Goal: Task Accomplishment & Management: Manage account settings

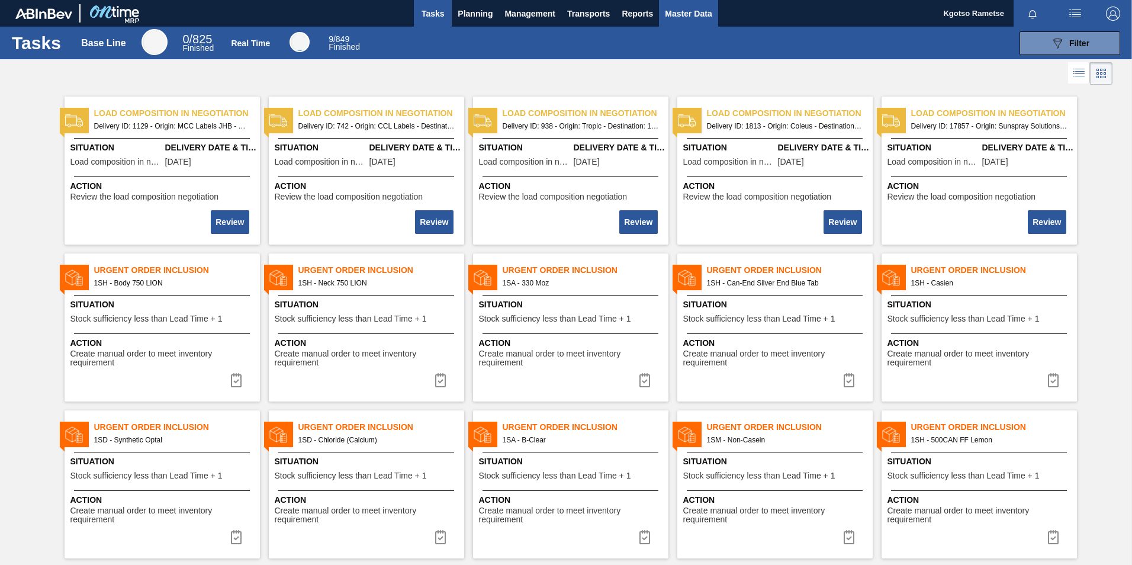
click at [698, 9] on span "Master Data" at bounding box center [688, 14] width 47 height 14
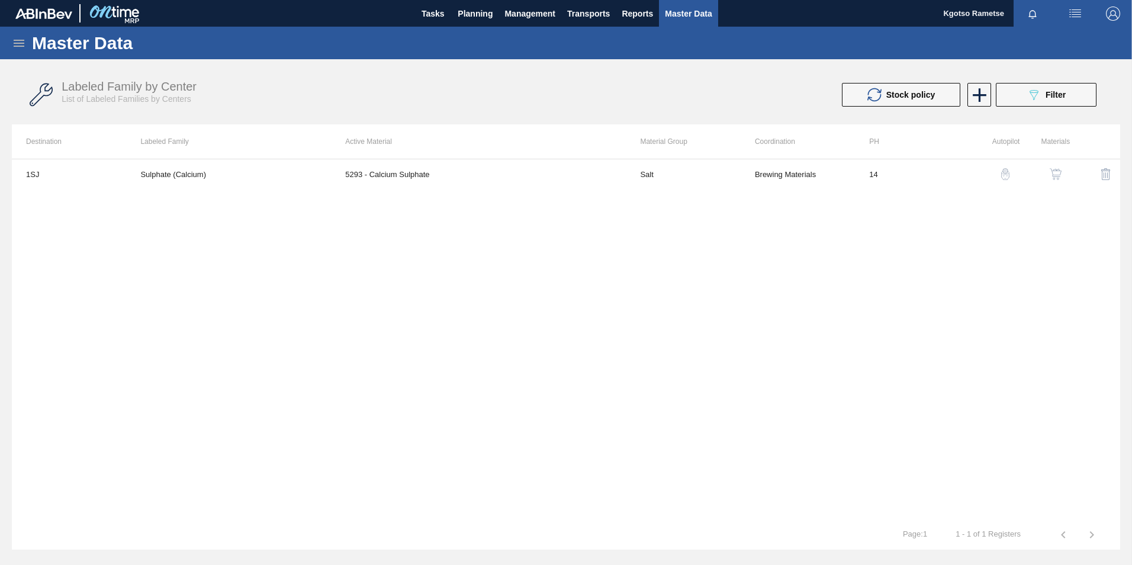
click at [15, 46] on icon at bounding box center [19, 43] width 11 height 7
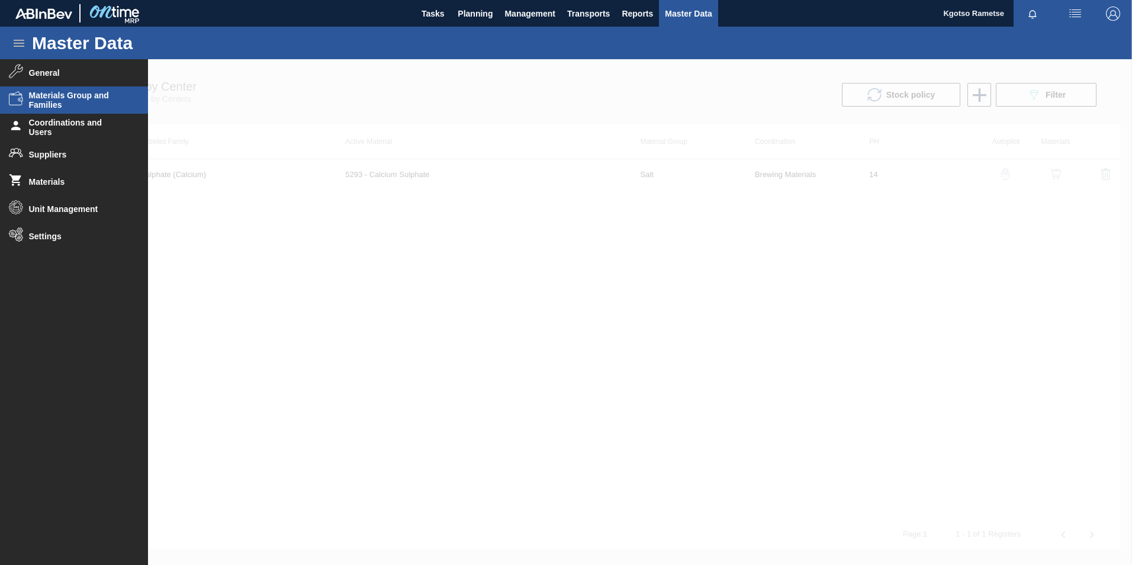
click at [58, 95] on span "Materials Group and Families" at bounding box center [78, 100] width 98 height 19
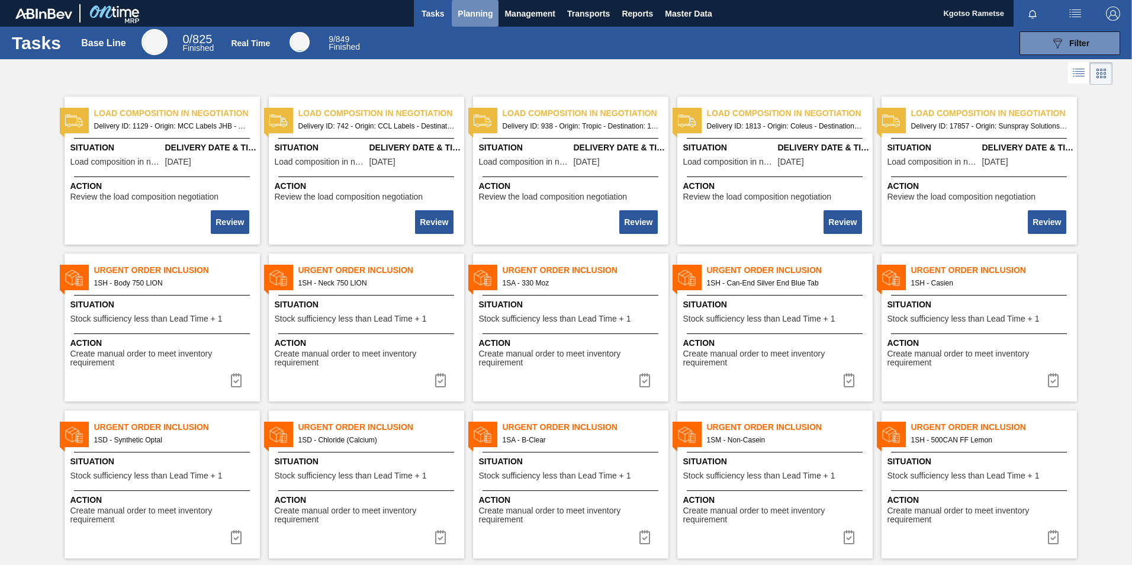
click at [488, 15] on span "Planning" at bounding box center [475, 14] width 35 height 14
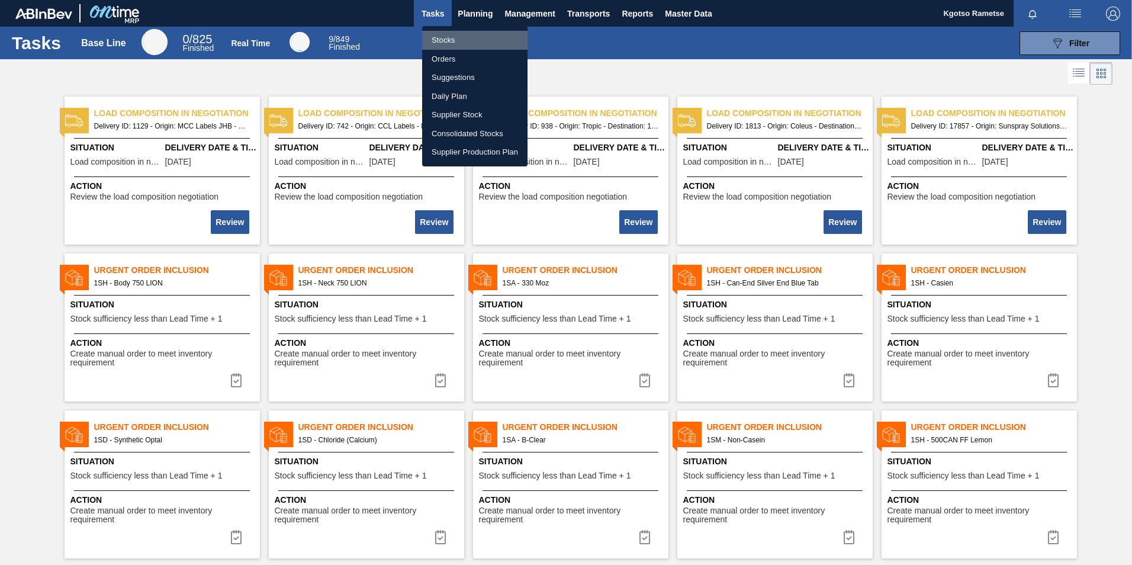
click at [467, 38] on li "Stocks" at bounding box center [474, 40] width 105 height 19
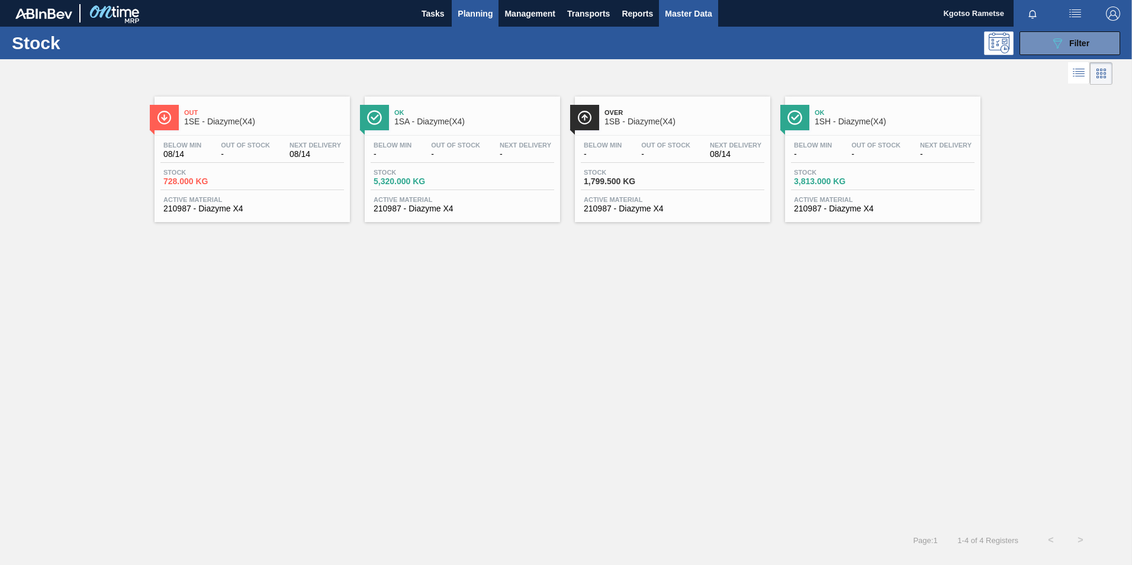
click at [691, 5] on button "Master Data" at bounding box center [688, 13] width 59 height 27
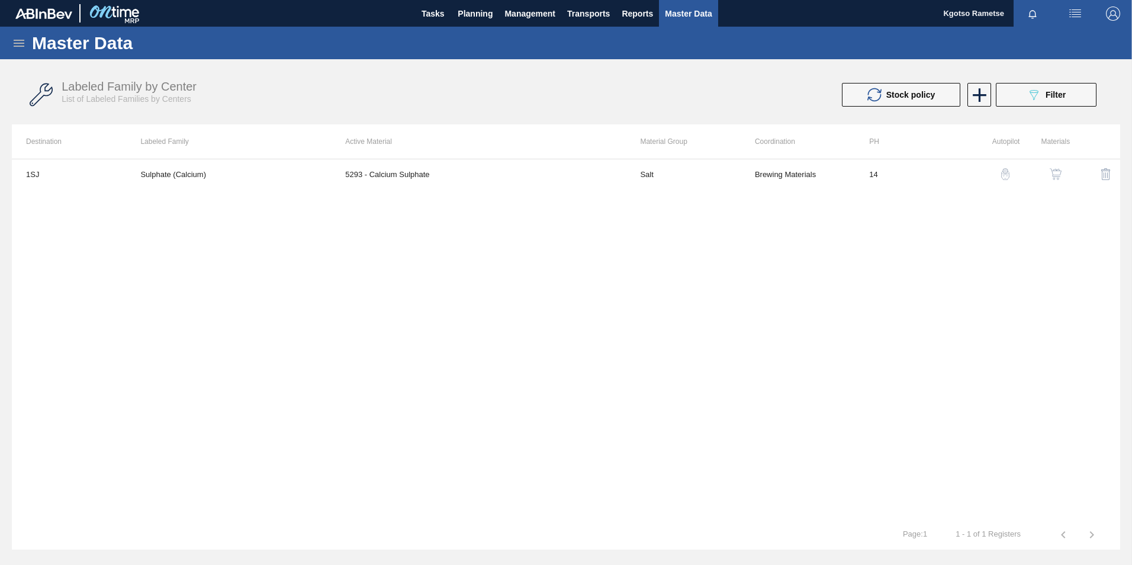
click at [21, 39] on icon at bounding box center [19, 43] width 14 height 14
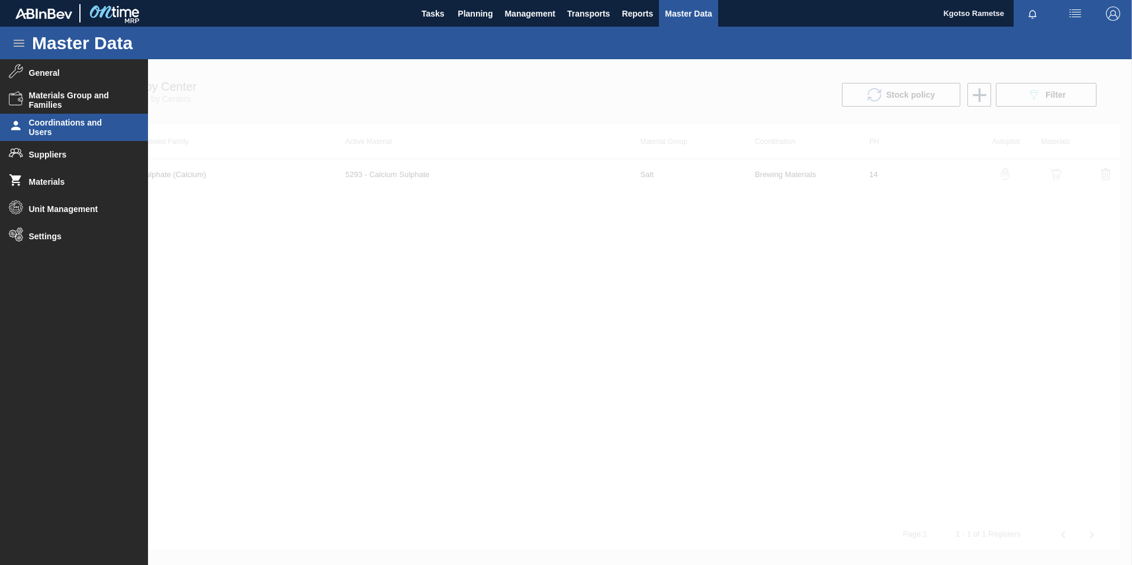
click at [64, 124] on span "Coordinations and Users" at bounding box center [78, 127] width 98 height 19
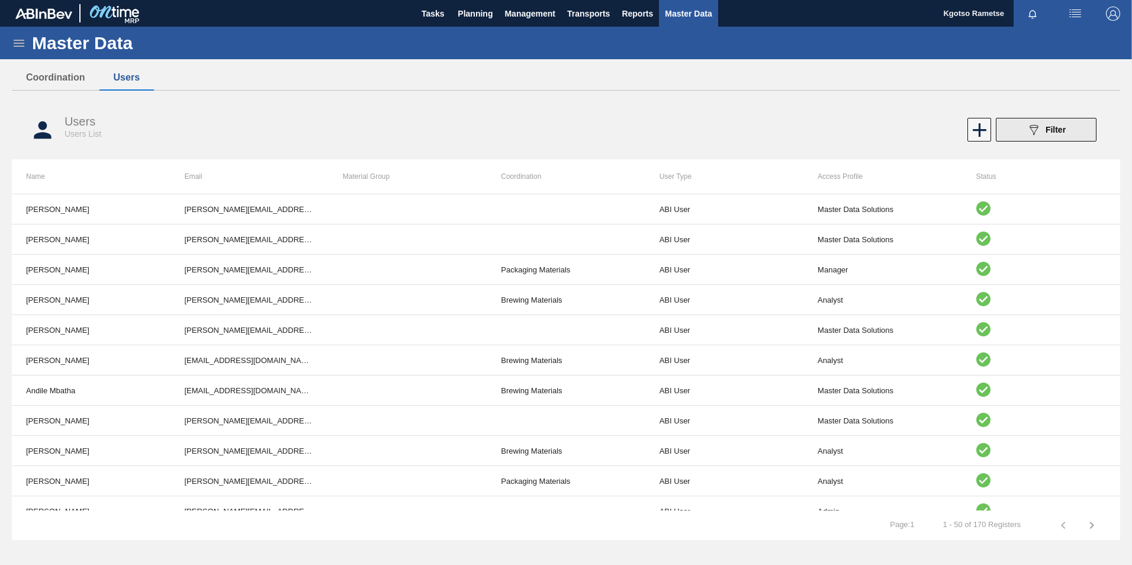
click at [1063, 130] on span "Filter" at bounding box center [1056, 129] width 20 height 9
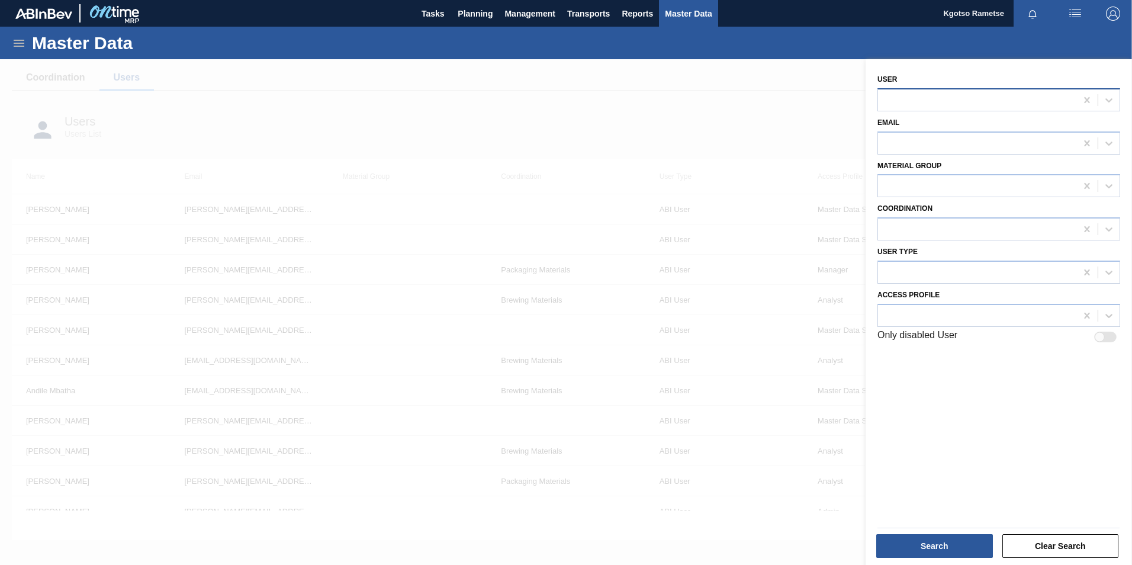
click at [940, 106] on div at bounding box center [977, 99] width 198 height 17
type input "zwe"
drag, startPoint x: 944, startPoint y: 121, endPoint x: 938, endPoint y: 134, distance: 14.3
click at [943, 121] on div "22 - Zweli Booi" at bounding box center [999, 129] width 243 height 22
click at [953, 544] on button "Search" at bounding box center [934, 546] width 117 height 24
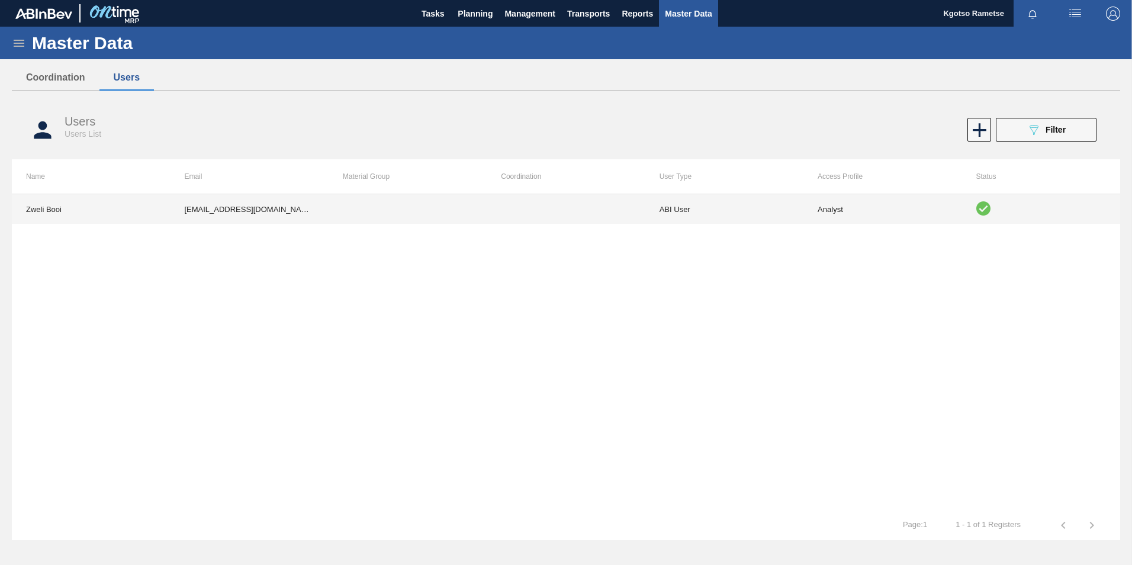
click at [759, 207] on td "ABI User" at bounding box center [724, 209] width 158 height 30
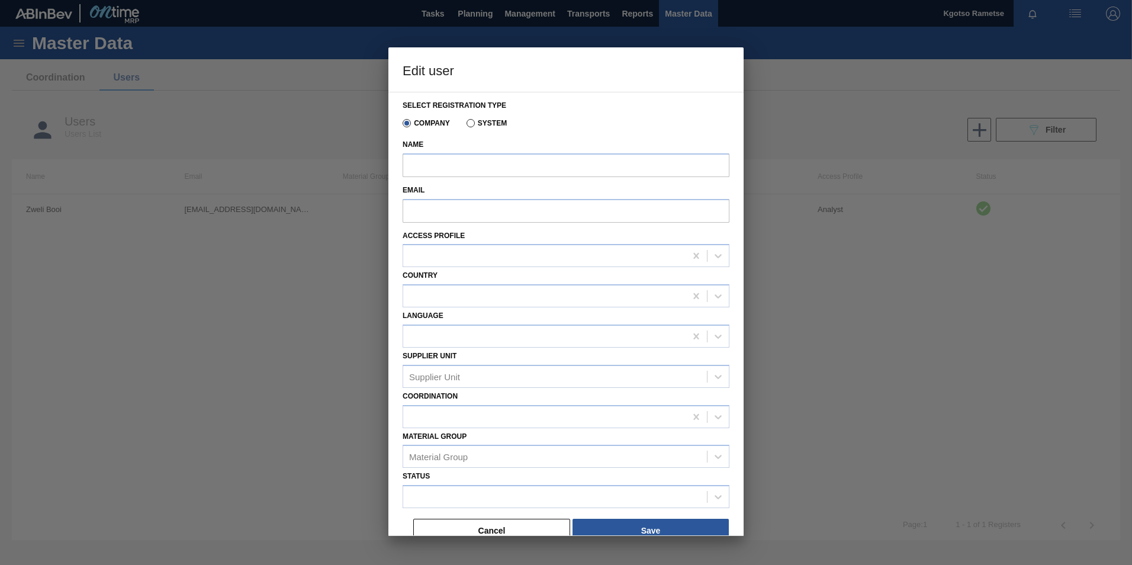
type input "Zweli Booi"
type input "Zweli.Booi@za.ab-inbev.com"
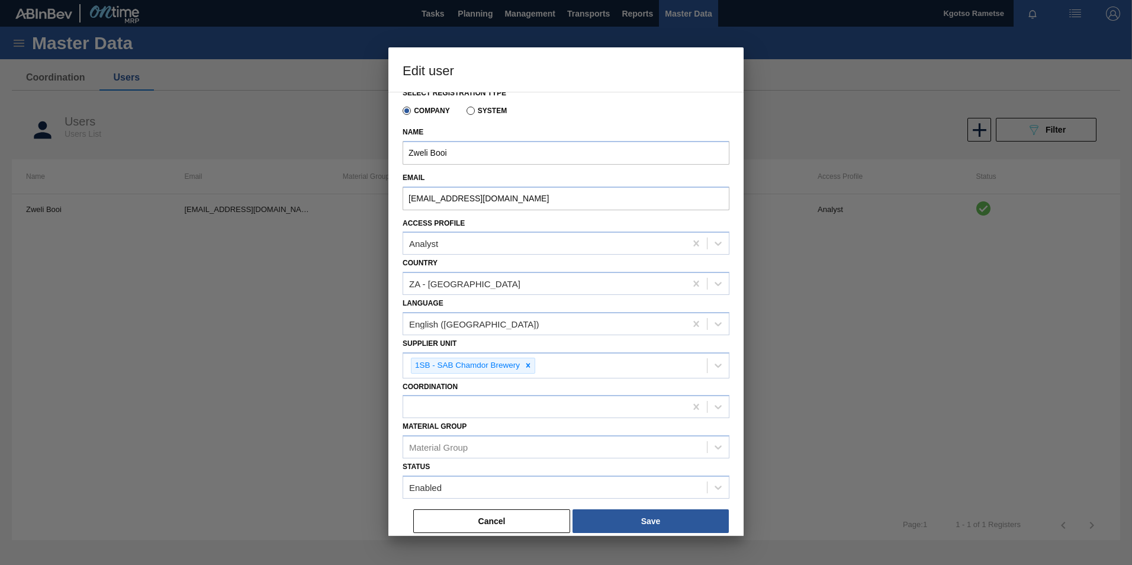
scroll to position [16, 0]
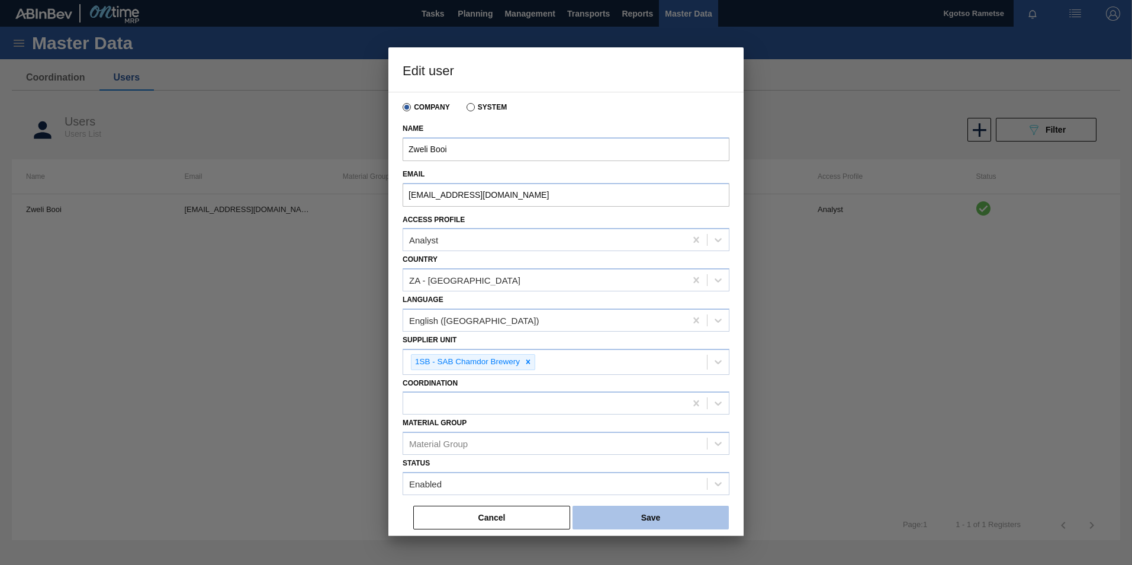
click at [606, 515] on button "Save" at bounding box center [651, 518] width 156 height 24
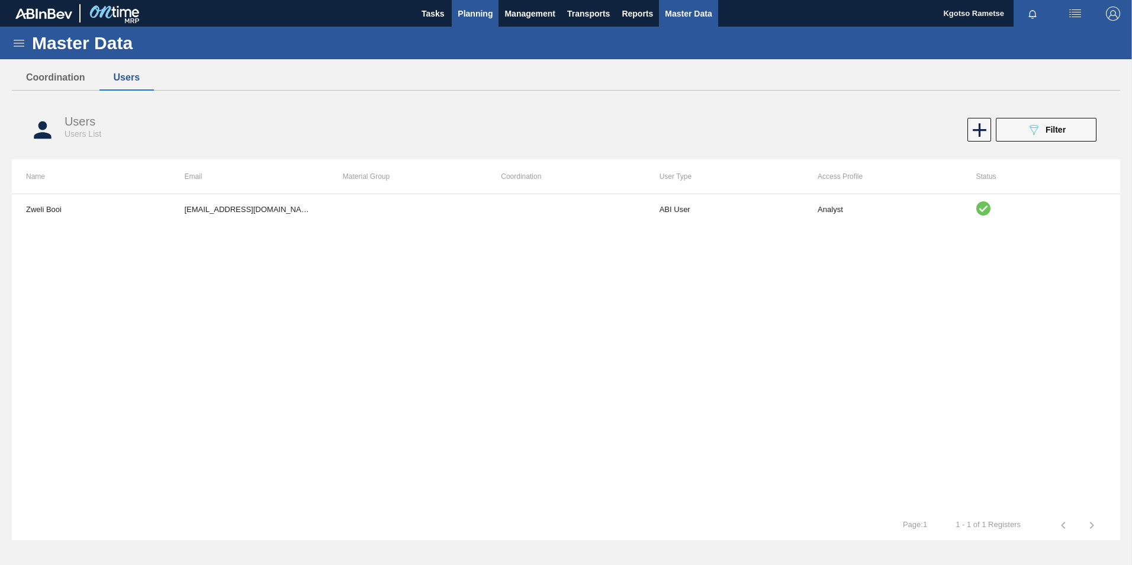
click at [480, 15] on span "Planning" at bounding box center [475, 14] width 35 height 14
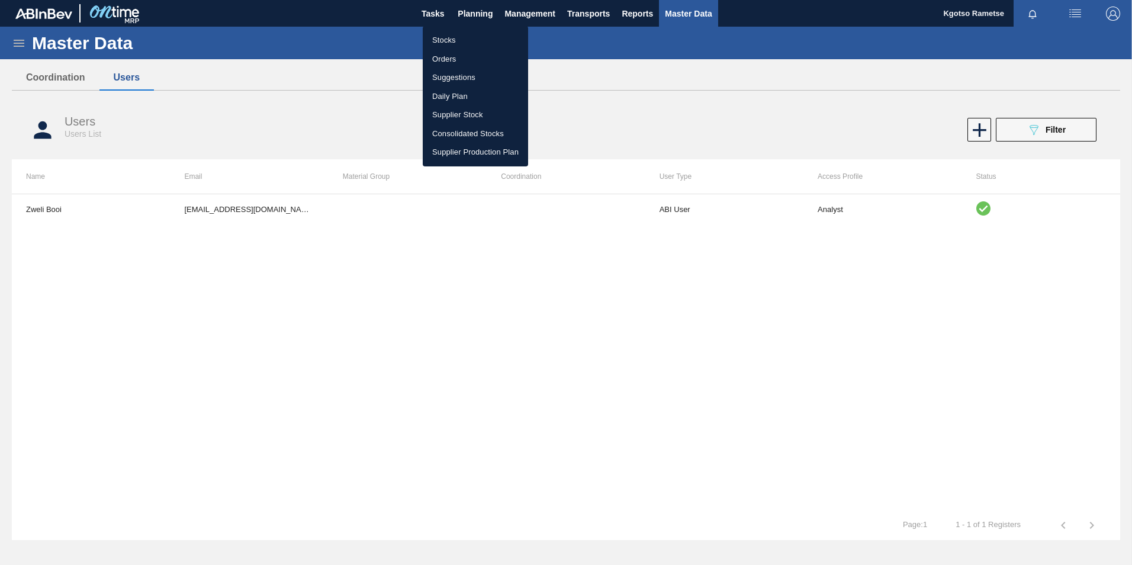
click at [470, 29] on ul "Stocks Orders Suggestions Daily Plan Supplier Stock Consolidated Stocks Supplie…" at bounding box center [475, 96] width 105 height 140
click at [458, 38] on li "Stocks" at bounding box center [475, 40] width 105 height 19
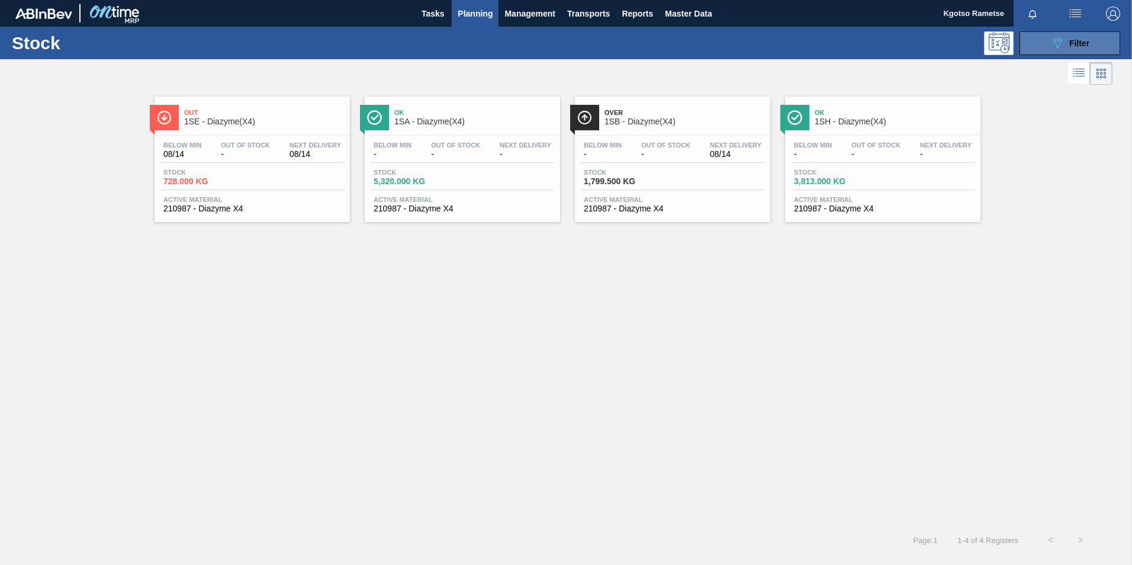
click at [1058, 44] on icon "089F7B8B-B2A5-4AFE-B5C0-19BA573D28AC" at bounding box center [1057, 43] width 14 height 14
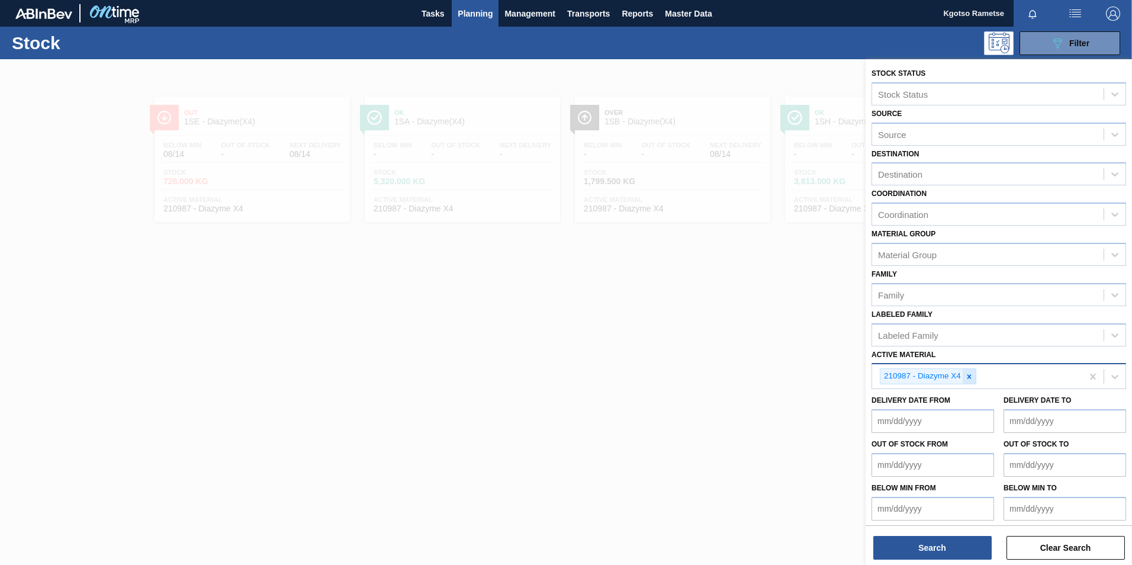
click at [968, 382] on div at bounding box center [969, 376] width 13 height 15
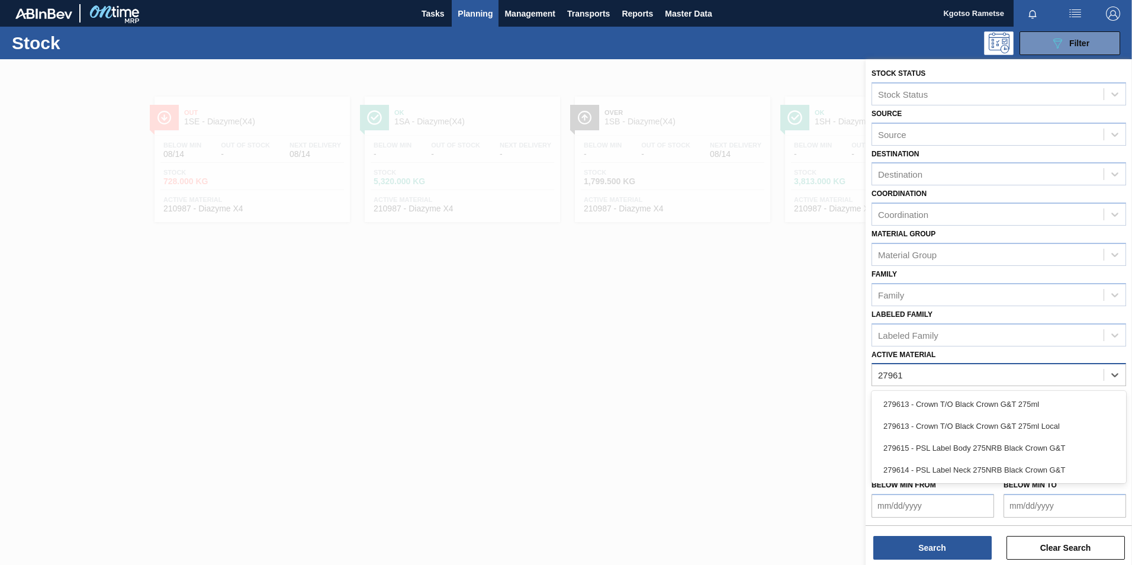
type Material "279613"
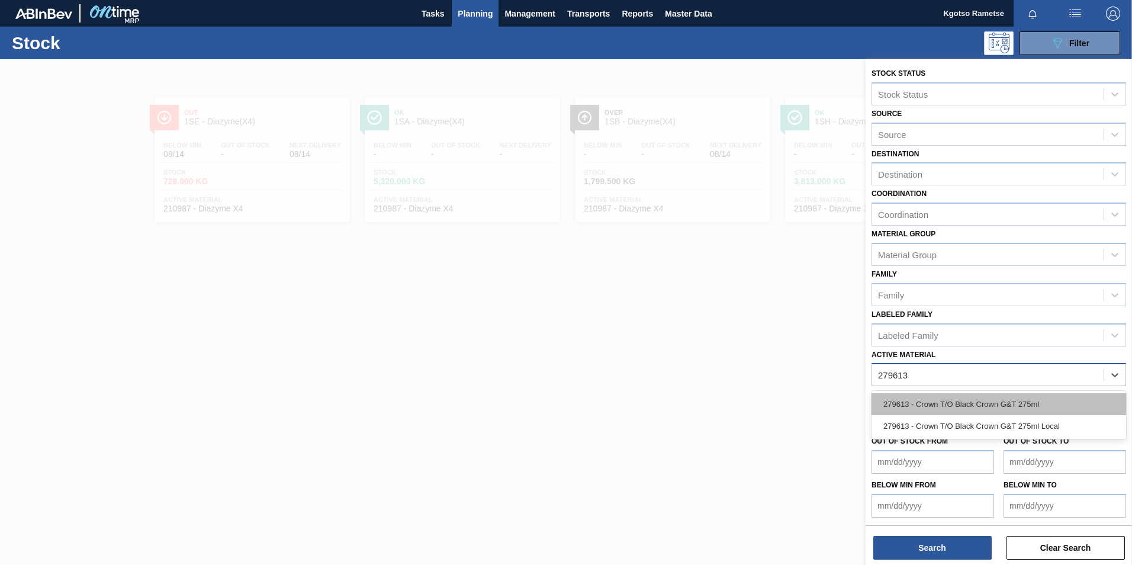
click at [951, 401] on div "279613 - Crown T/O Black Crown G&T 275ml" at bounding box center [999, 404] width 255 height 22
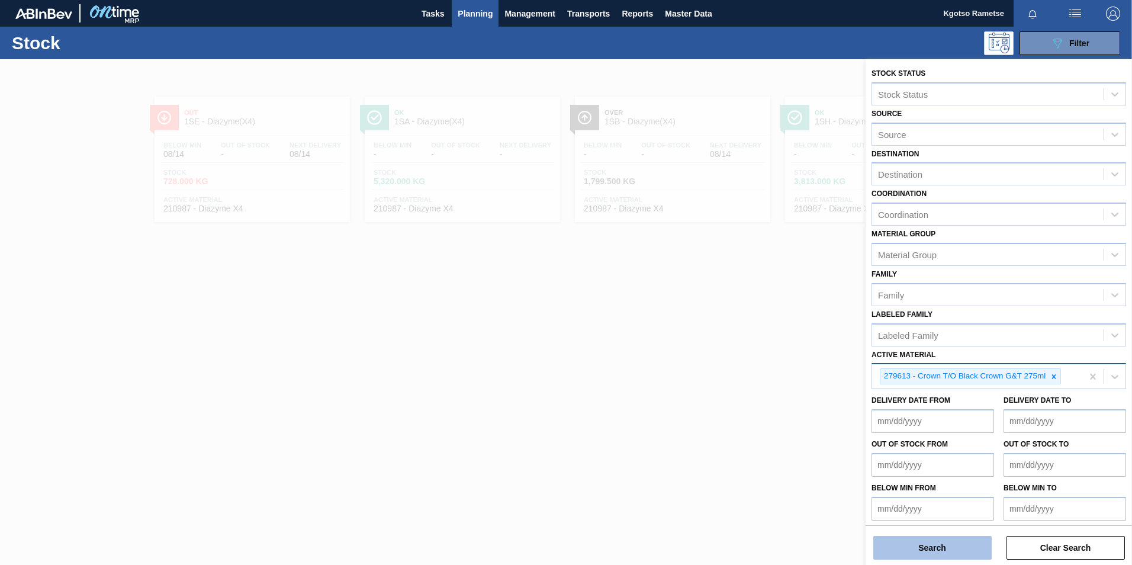
click at [960, 545] on button "Search" at bounding box center [932, 548] width 118 height 24
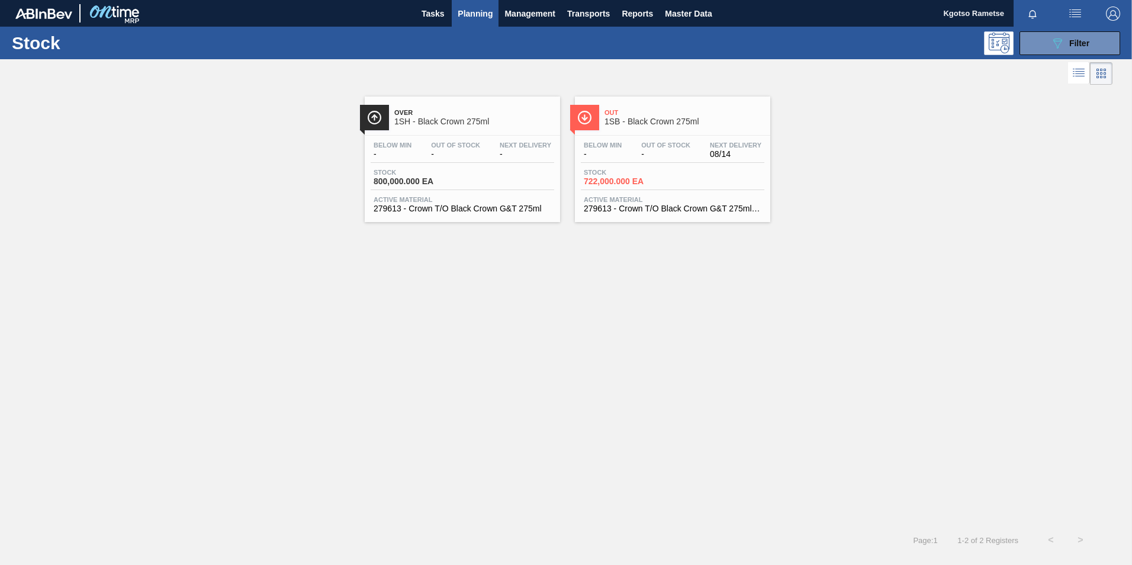
click at [449, 114] on span "Over" at bounding box center [474, 112] width 160 height 7
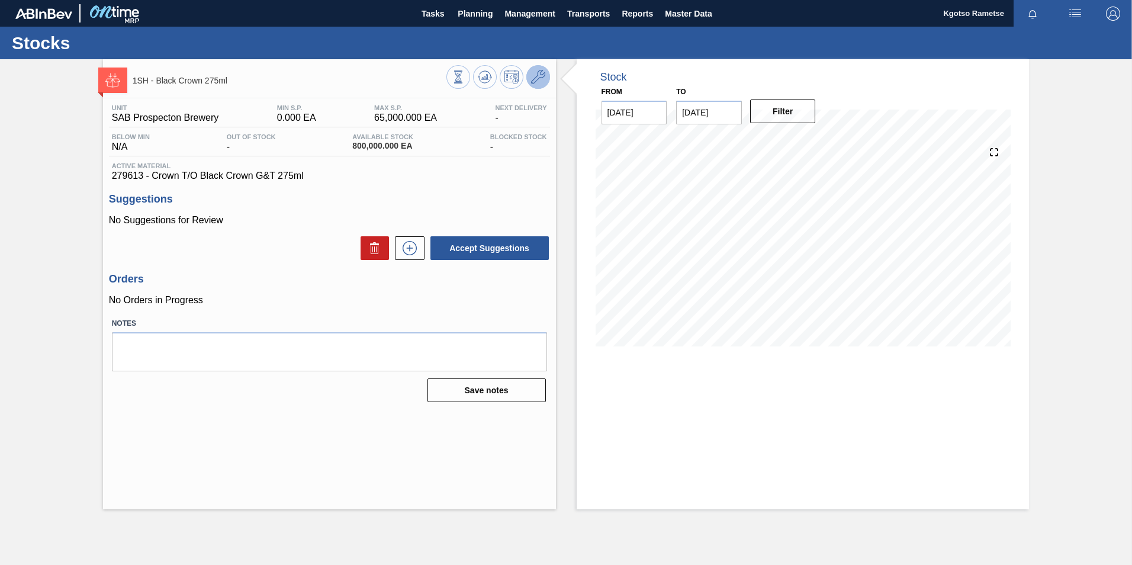
click at [548, 71] on button at bounding box center [538, 77] width 24 height 24
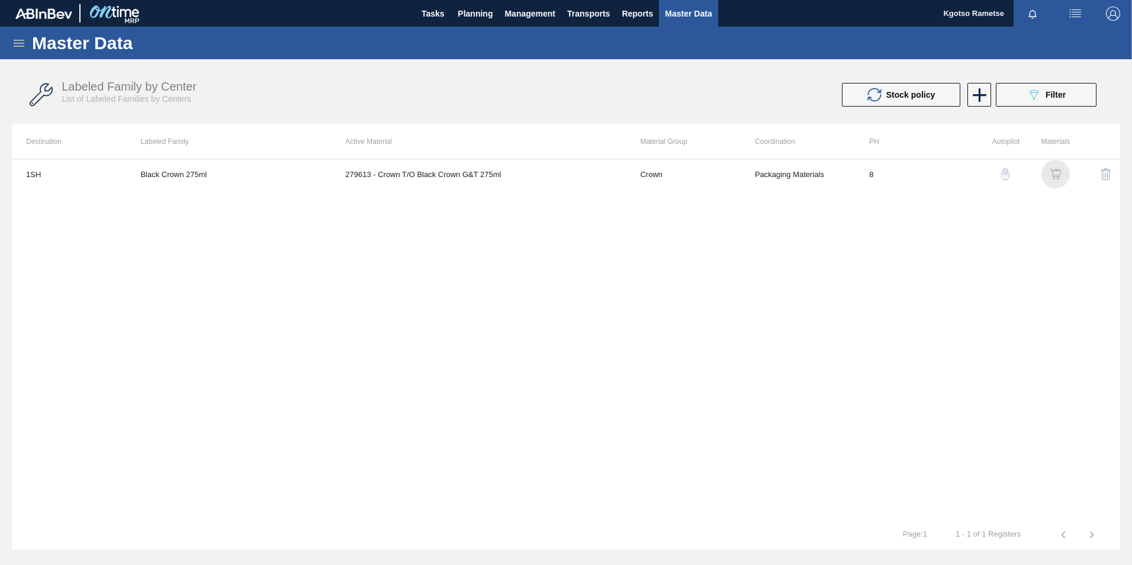
click at [1059, 170] on img "button" at bounding box center [1056, 174] width 12 height 12
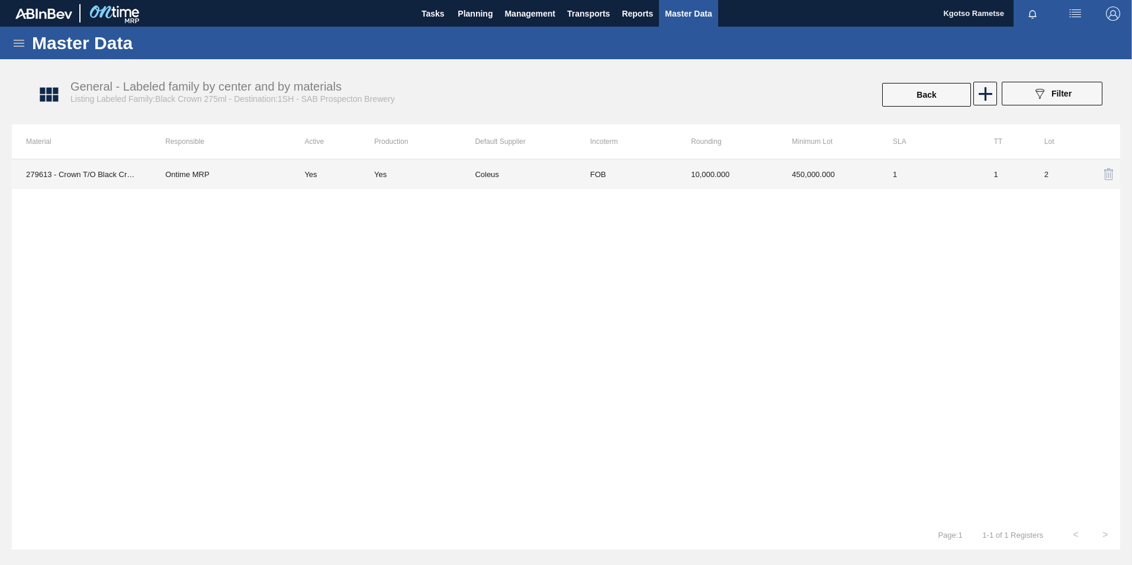
click at [756, 176] on td "10,000.000" at bounding box center [727, 174] width 101 height 30
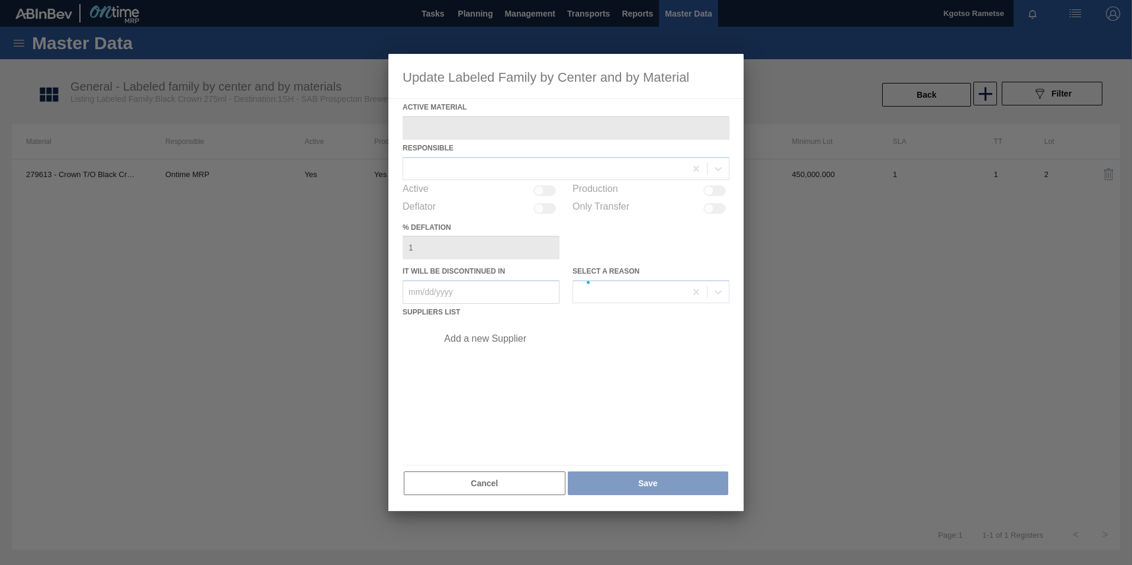
type Material "279613 - Crown T/O Black Crown G&T 275ml"
checkbox input "true"
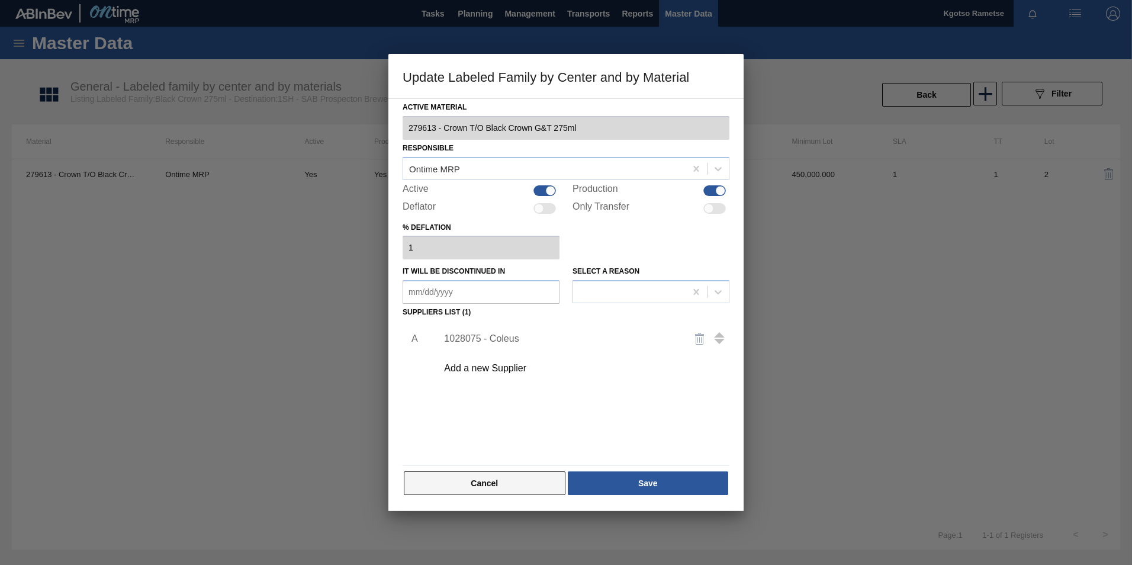
click at [545, 491] on button "Cancel" at bounding box center [485, 483] width 162 height 24
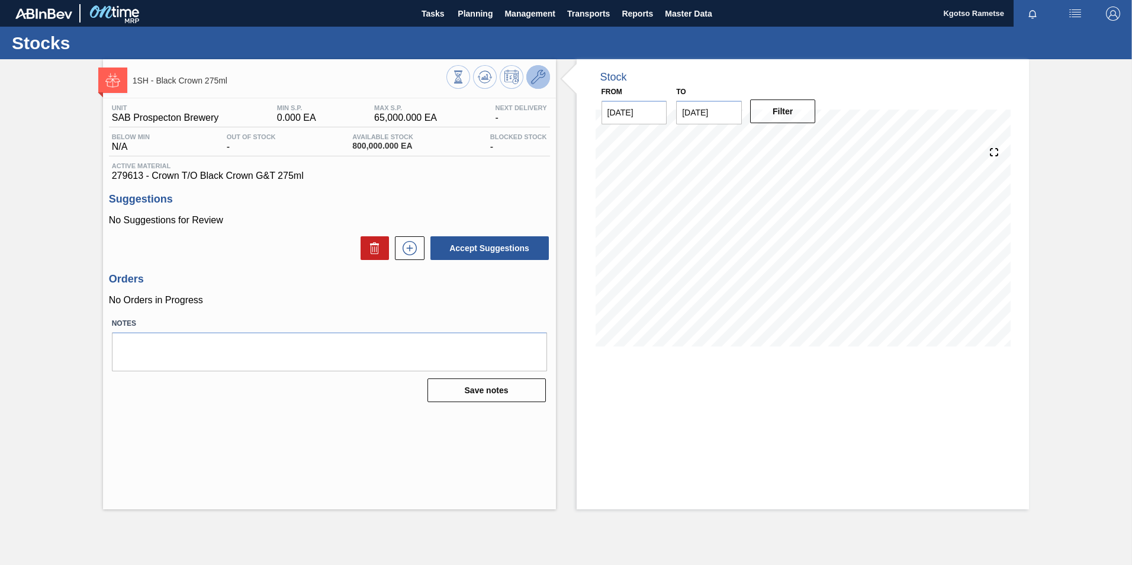
click at [547, 75] on button at bounding box center [538, 77] width 24 height 24
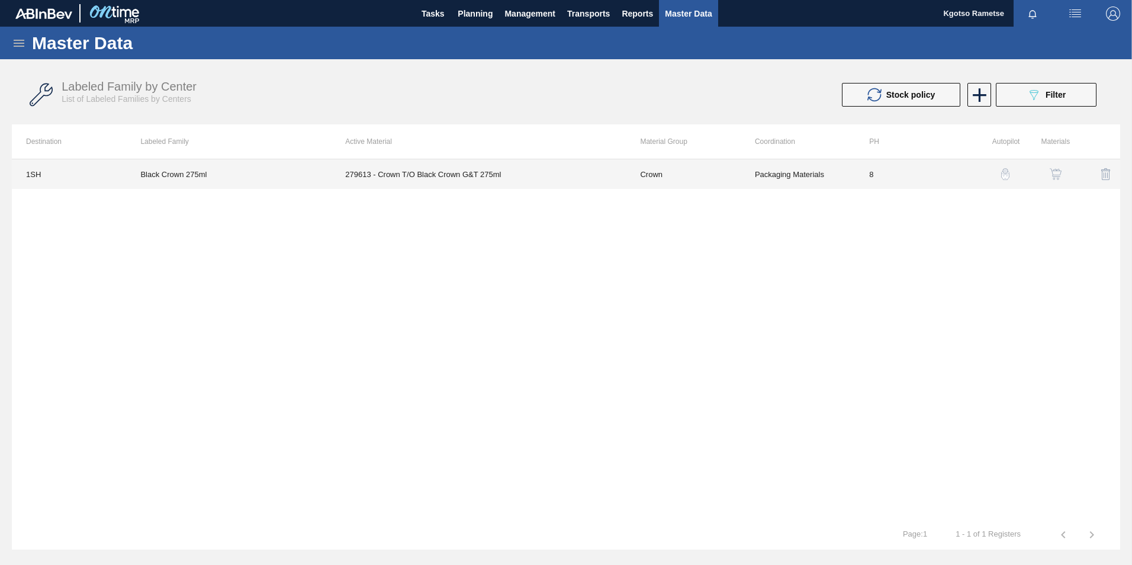
click at [725, 178] on td "Crown" at bounding box center [683, 174] width 114 height 30
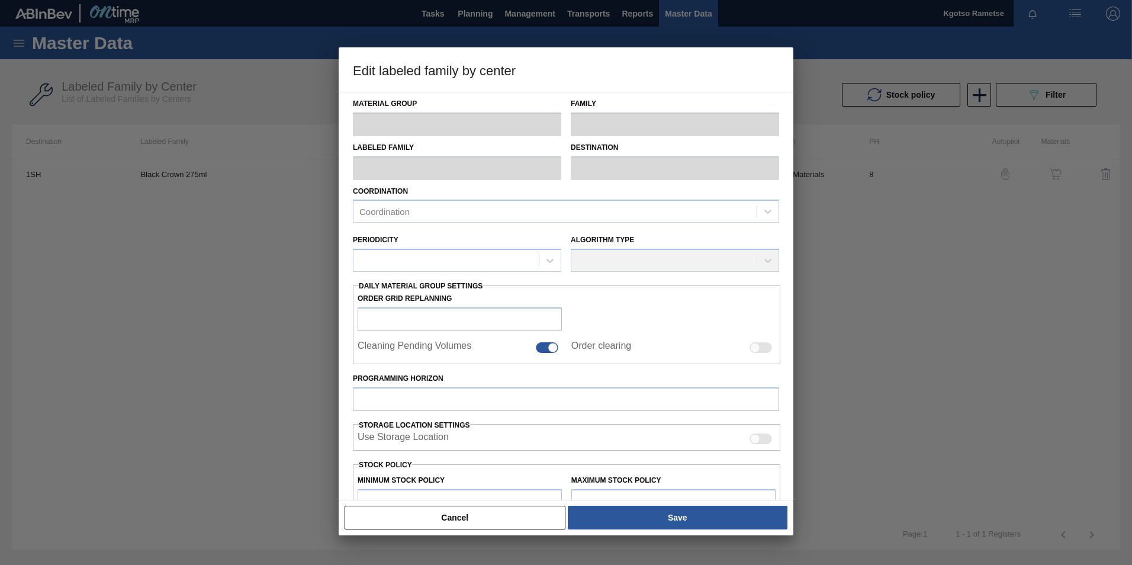
type input "Crown"
type input "TWIST OFF"
type input "Black Crown 275ml"
type input "1SH - SAB Prospecton Brewery"
type input "8"
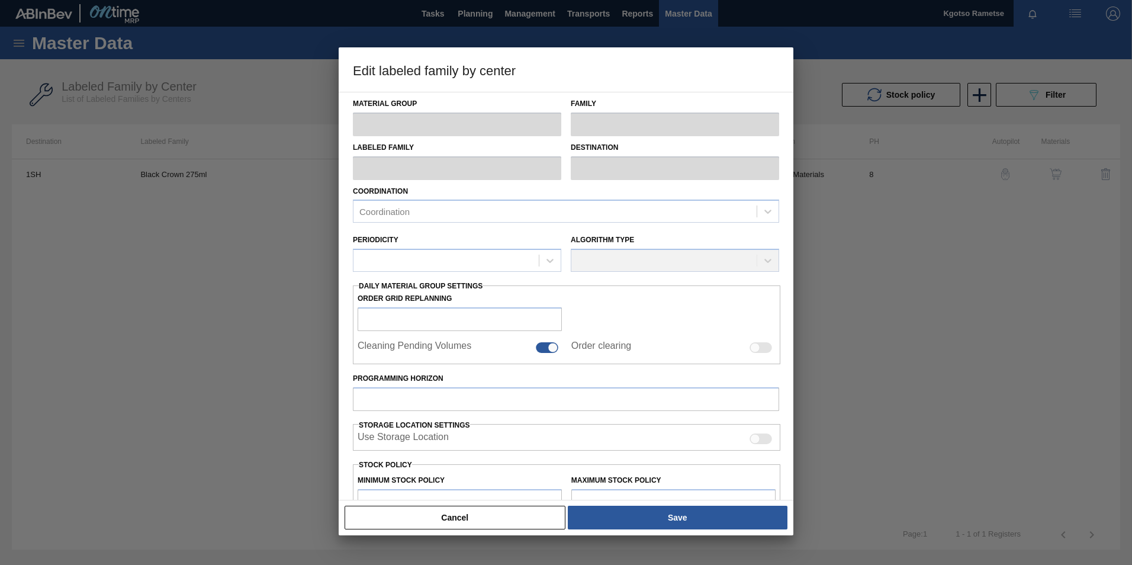
type input "0"
type input "65,000"
type input "100"
type input "65,000.000"
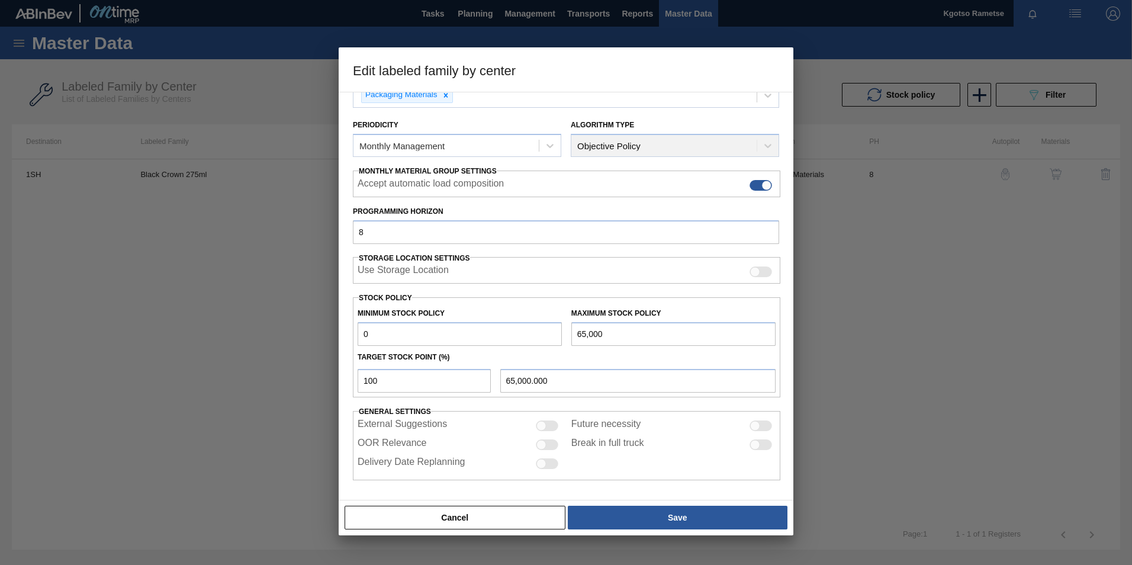
scroll to position [118, 0]
drag, startPoint x: 381, startPoint y: 336, endPoint x: 307, endPoint y: 336, distance: 74.0
click at [307, 336] on div "Edit labeled family by center Material Group Crown Family TWIST OFF Labeled Fam…" at bounding box center [566, 282] width 1132 height 565
drag, startPoint x: 283, startPoint y: 378, endPoint x: 258, endPoint y: 378, distance: 25.5
click at [258, 378] on div "Edit labeled family by center Material Group Crown Family TWIST OFF Labeled Fam…" at bounding box center [566, 282] width 1132 height 565
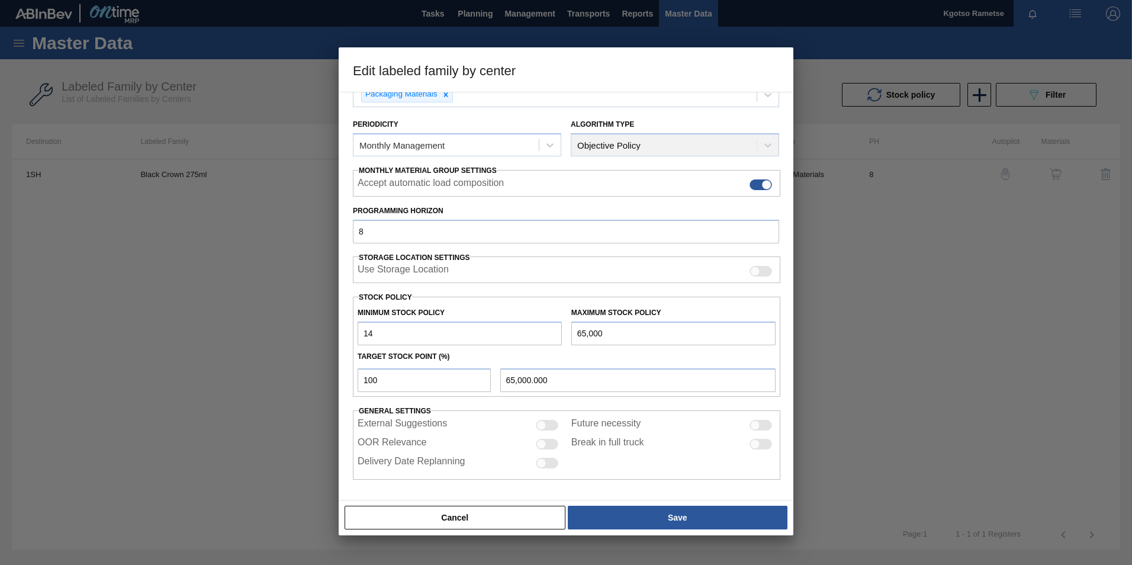
drag, startPoint x: 386, startPoint y: 331, endPoint x: 238, endPoint y: 331, distance: 148.0
click at [238, 331] on div "Edit labeled family by center Material Group Crown Family TWIST OFF Labeled Fam…" at bounding box center [566, 282] width 1132 height 565
type input "1,000,000"
drag, startPoint x: 609, startPoint y: 333, endPoint x: 440, endPoint y: 330, distance: 168.8
click at [468, 331] on div "Minimum Stock Policy 1,000,000 Maximum Stock Policy 65,000" at bounding box center [567, 323] width 428 height 44
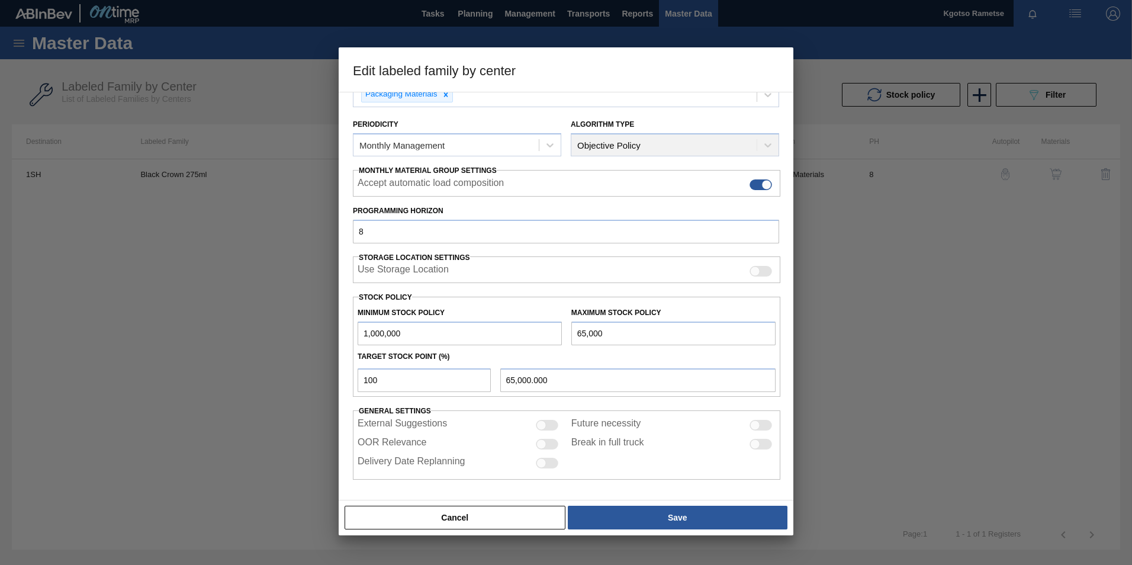
type input "1"
type input "1.000"
type input "15"
type input "15.000"
type input "159"
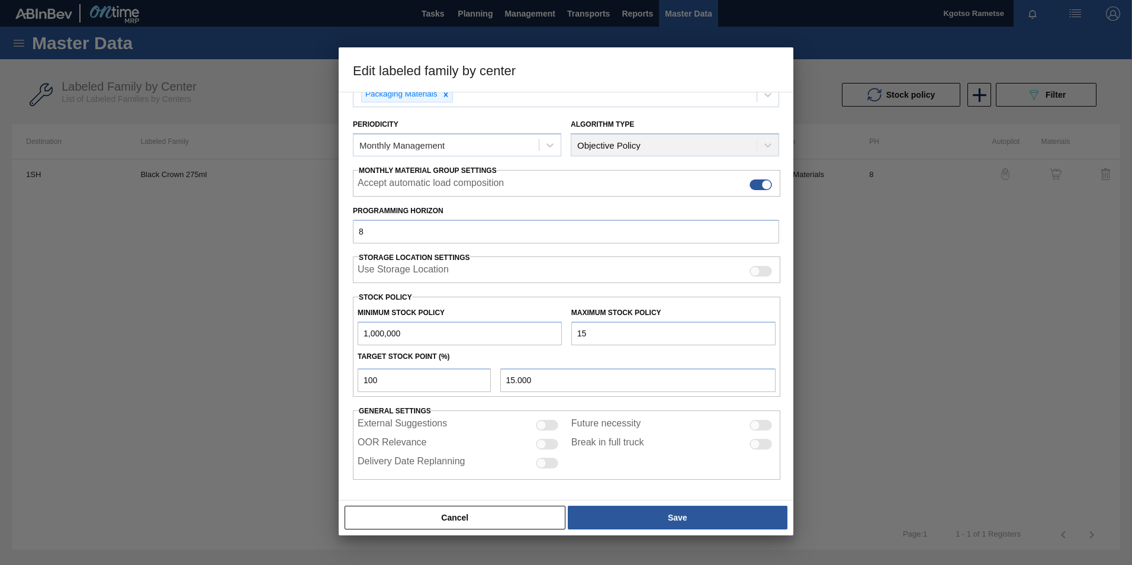
type input "159.000"
type input "15"
type input "15.000"
type input "150"
type input "150.000"
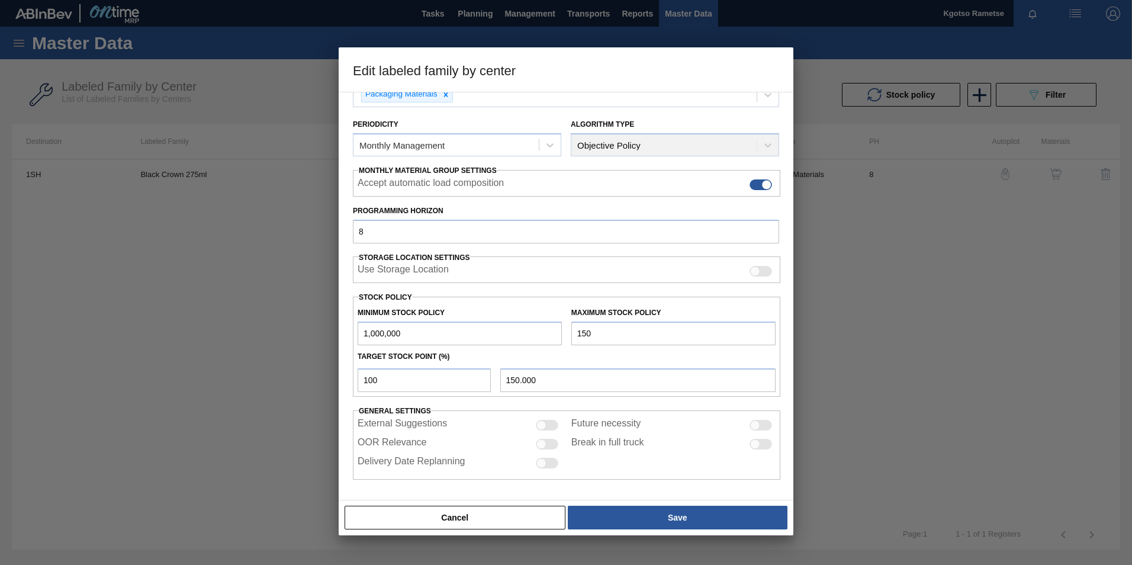
type input "1,500"
type input "1,500.000"
type input "15,000"
type input "15,000.000"
type input "150,000"
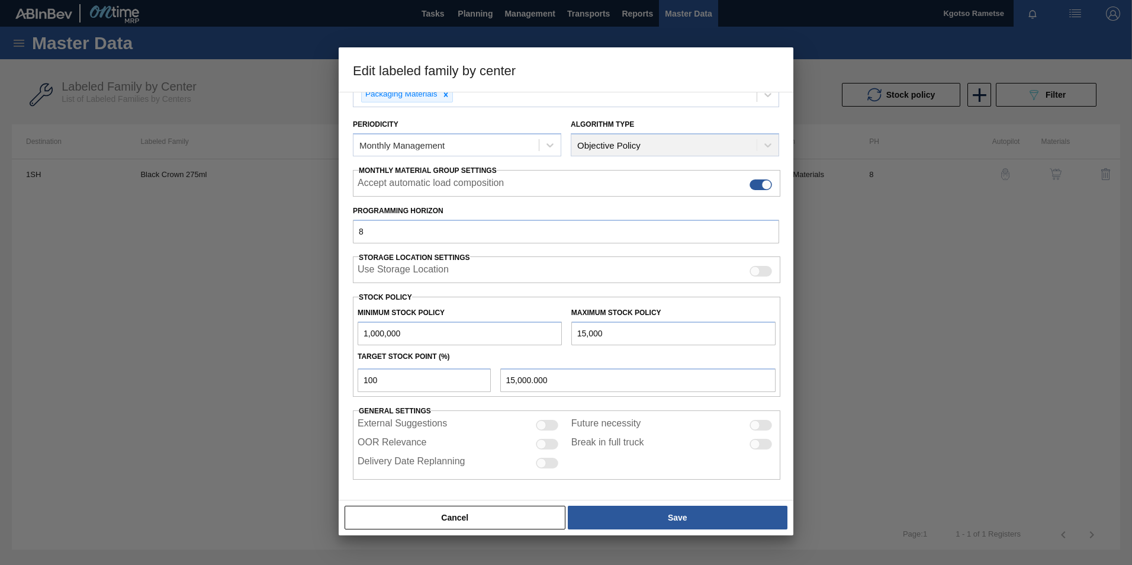
type input "150,000.000"
type input "1,500,000"
type input "1,500,000.000"
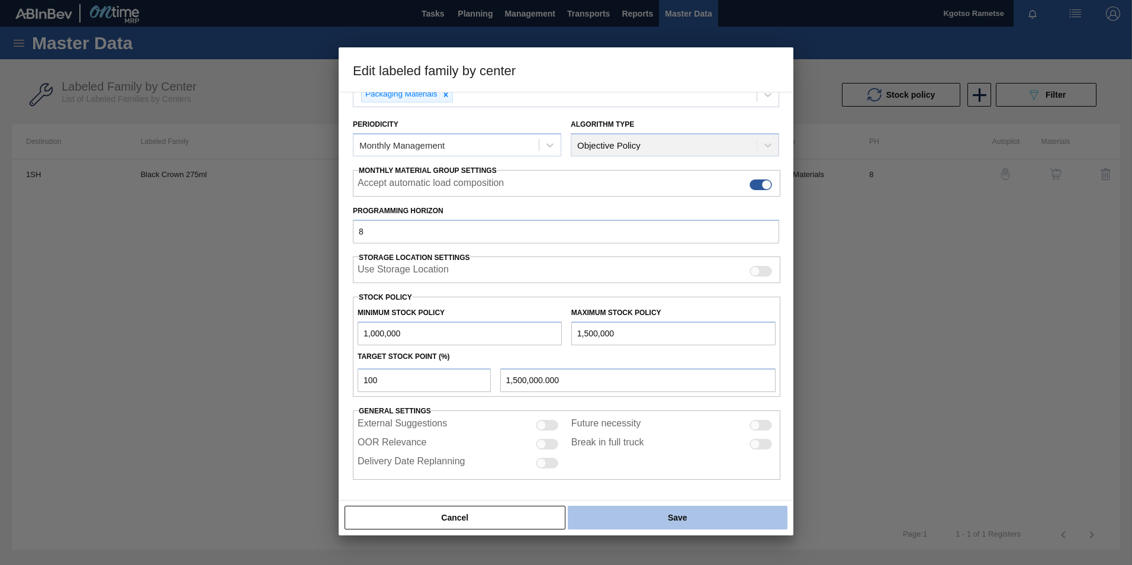
type input "1,500,000"
click at [663, 515] on button "Save" at bounding box center [678, 518] width 220 height 24
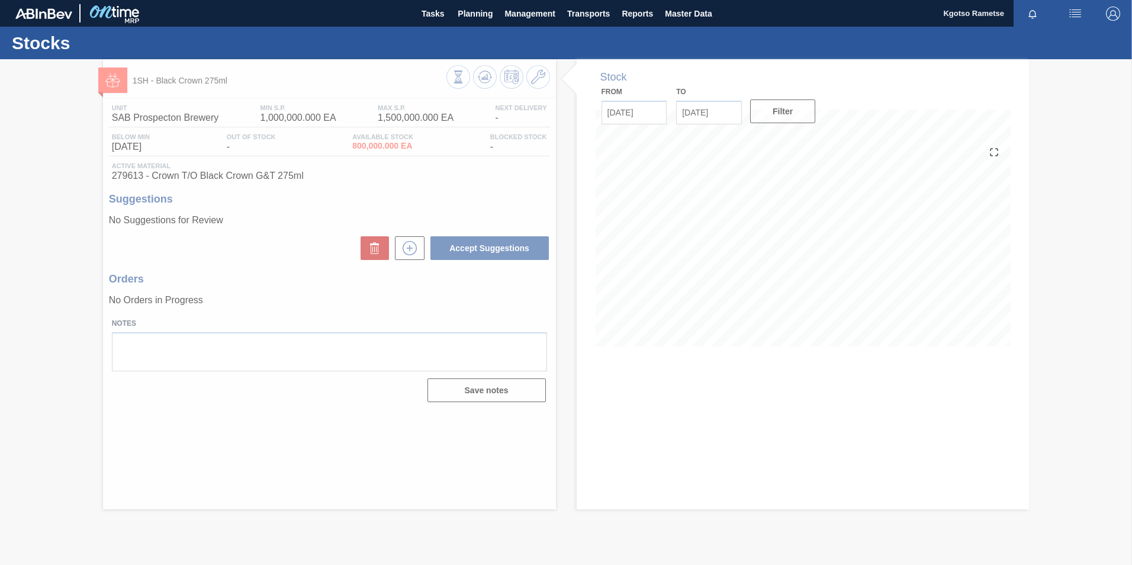
click at [489, 76] on div at bounding box center [566, 312] width 1132 height 506
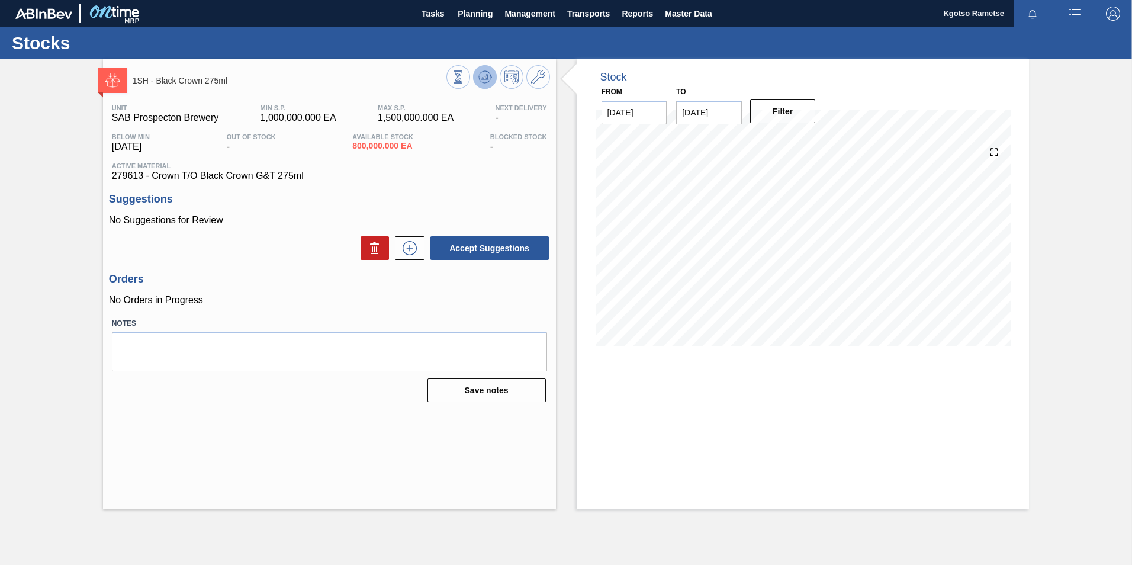
click at [465, 75] on icon at bounding box center [458, 76] width 13 height 13
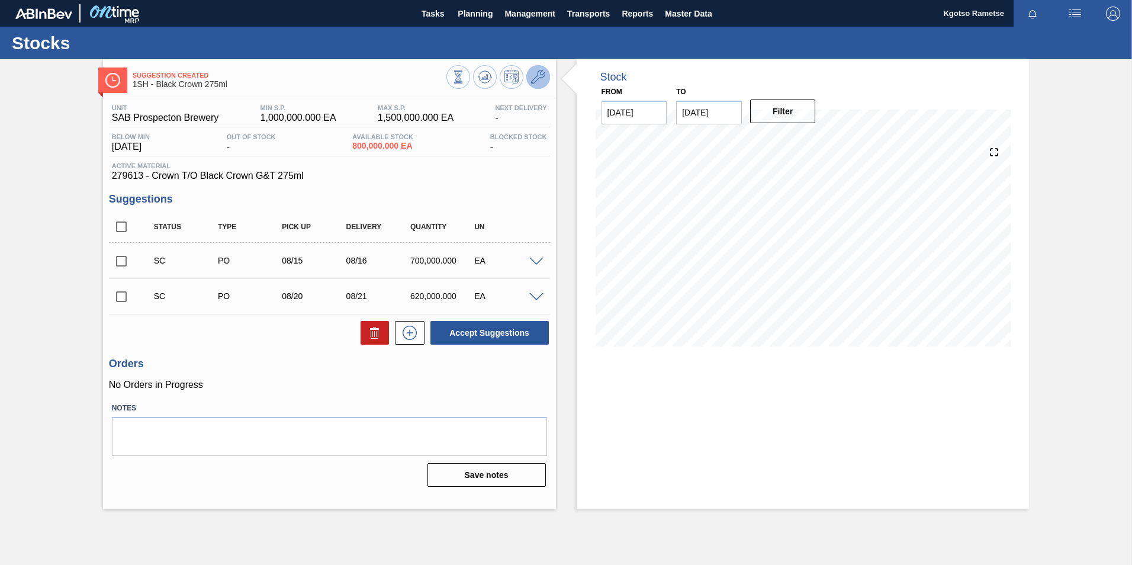
click at [534, 80] on icon at bounding box center [538, 77] width 14 height 14
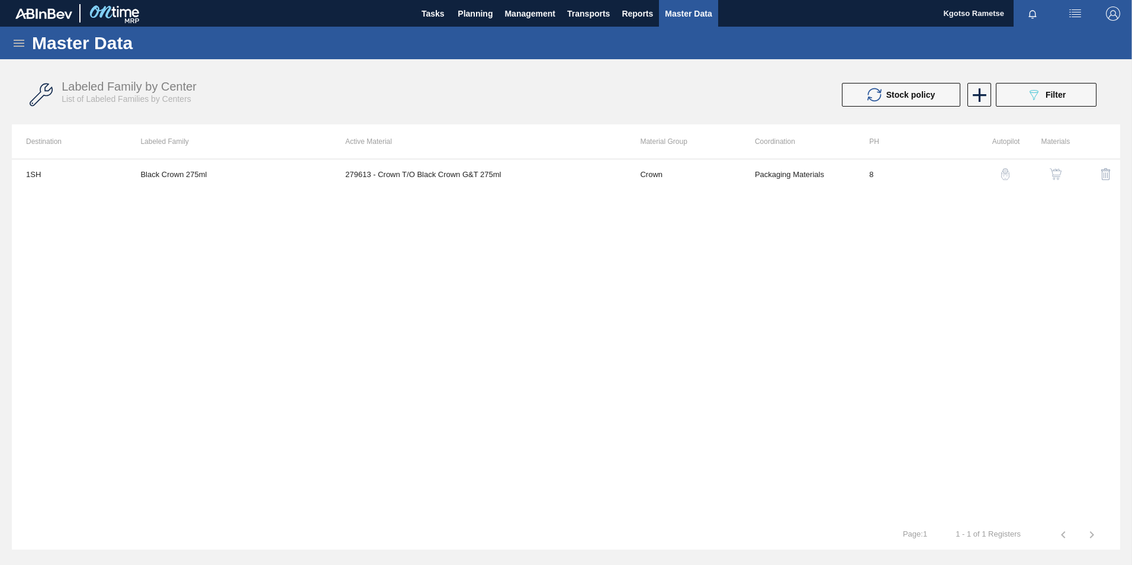
click at [1053, 172] on img "button" at bounding box center [1056, 174] width 12 height 12
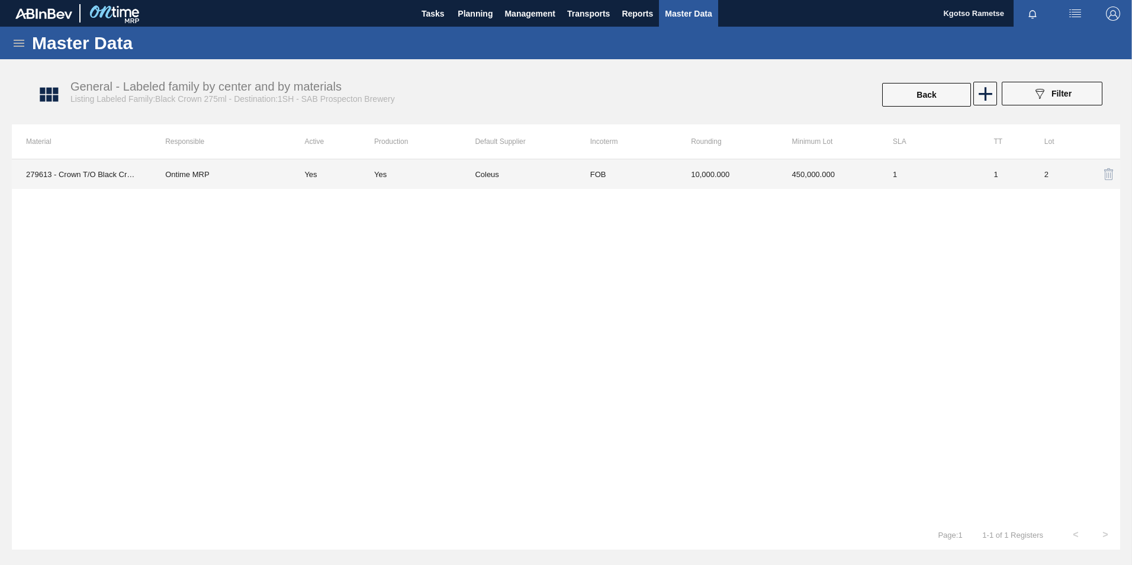
click at [789, 186] on td "450,000.000" at bounding box center [828, 174] width 101 height 30
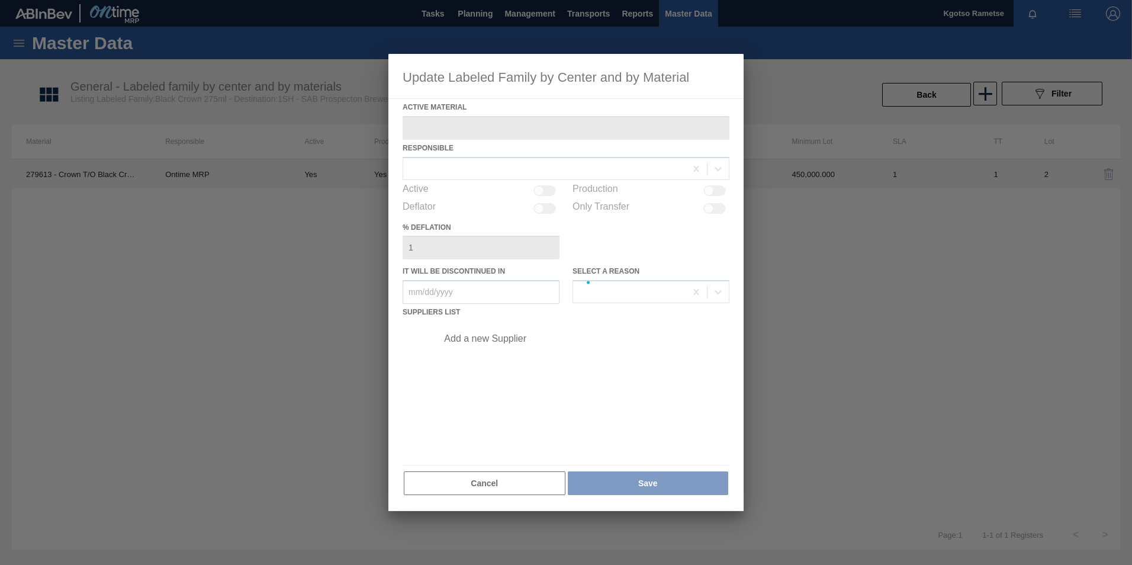
type Material "279613 - Crown T/O Black Crown G&T 275ml"
checkbox input "true"
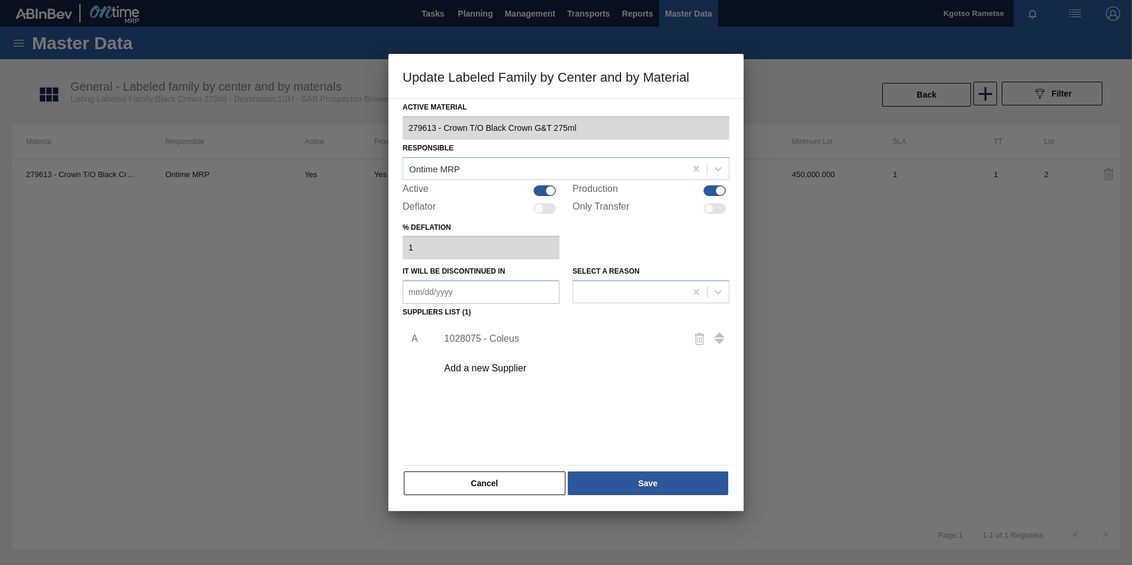
click at [461, 335] on div "1028075 - Coleus" at bounding box center [560, 338] width 232 height 11
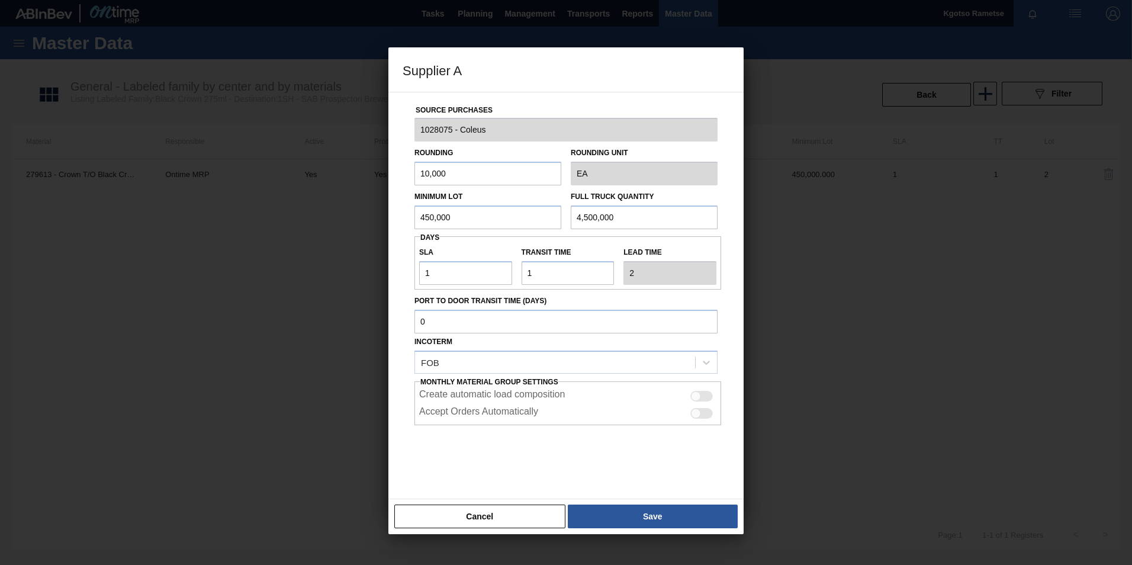
drag, startPoint x: 460, startPoint y: 214, endPoint x: 401, endPoint y: 215, distance: 59.2
click at [401, 215] on div "Source Purchases 1028075 - Coleus Rounding 10,000 Rounding Unit EA Minimum Lot …" at bounding box center [565, 295] width 355 height 407
drag, startPoint x: 510, startPoint y: 217, endPoint x: 377, endPoint y: 221, distance: 132.7
click at [397, 221] on div "Source Purchases 1028075 - Coleus Rounding 10,000 Rounding Unit EA Minimum Lot …" at bounding box center [565, 295] width 355 height 407
type input "900,000"
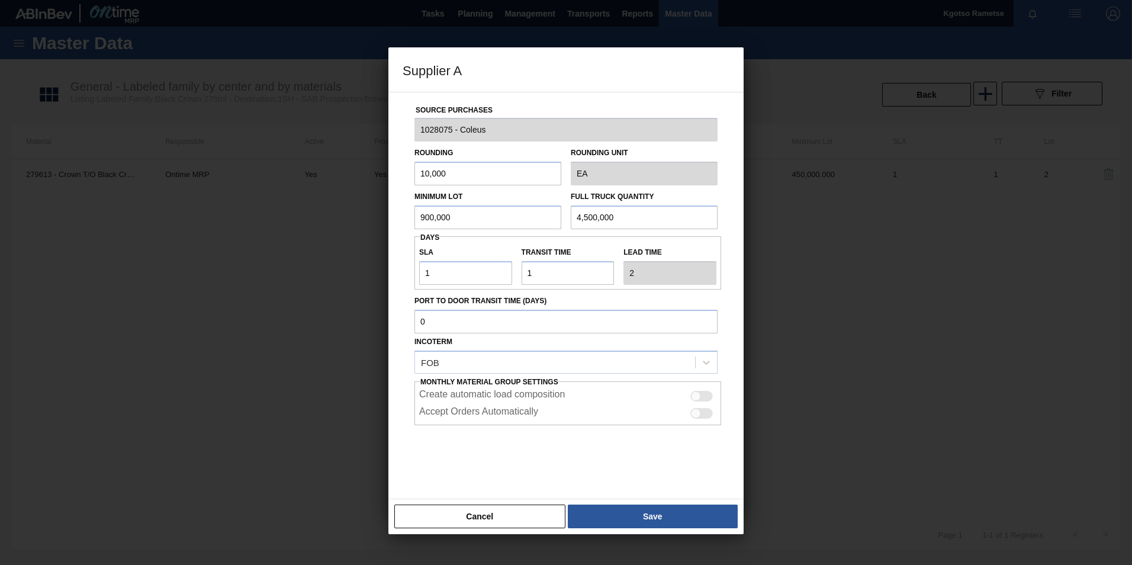
drag, startPoint x: 490, startPoint y: 220, endPoint x: 363, endPoint y: 227, distance: 126.9
click at [388, 226] on div "Supplier A Source Purchases 1028075 - Coleus Rounding 10,000 Rounding Unit EA M…" at bounding box center [566, 282] width 1132 height 565
paste input "9"
type input "900,000"
click at [611, 501] on div "Cancel Save" at bounding box center [565, 517] width 355 height 36
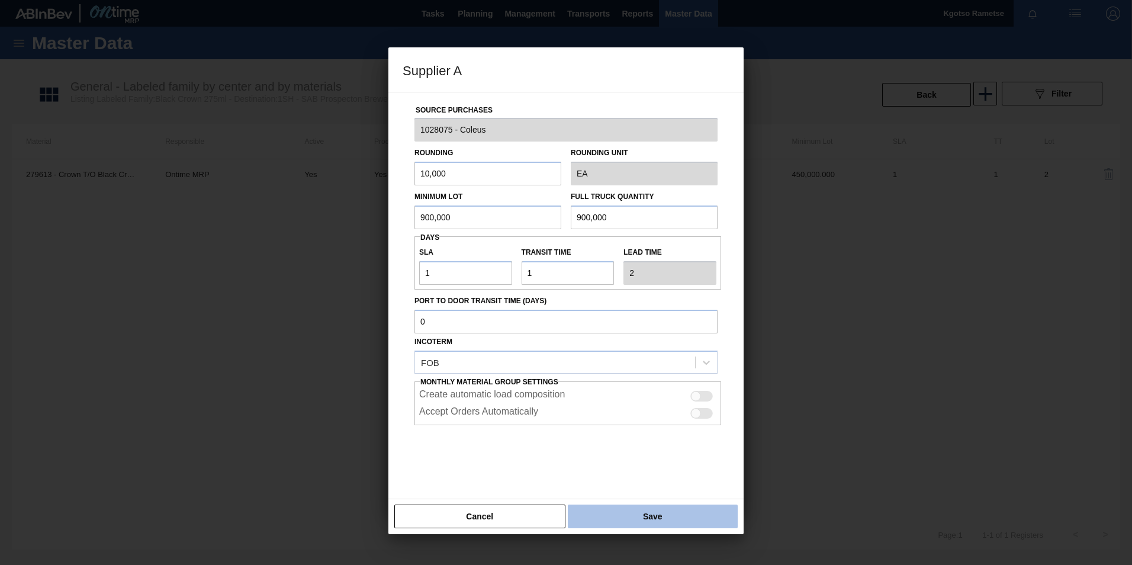
click at [614, 509] on button "Save" at bounding box center [653, 517] width 170 height 24
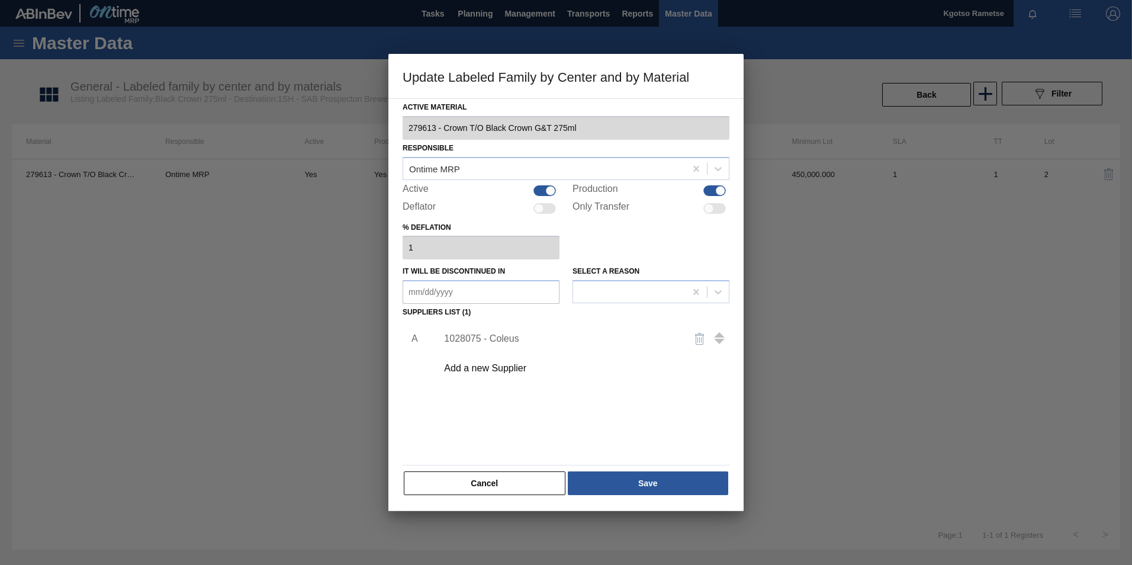
click at [613, 499] on div "Active Material 279613 - Crown T/O Black Crown G&T 275ml Responsible Ontime MRP…" at bounding box center [565, 304] width 355 height 413
click at [612, 496] on div "Cancel Save" at bounding box center [566, 483] width 327 height 26
click at [611, 492] on button "Save" at bounding box center [648, 483] width 160 height 24
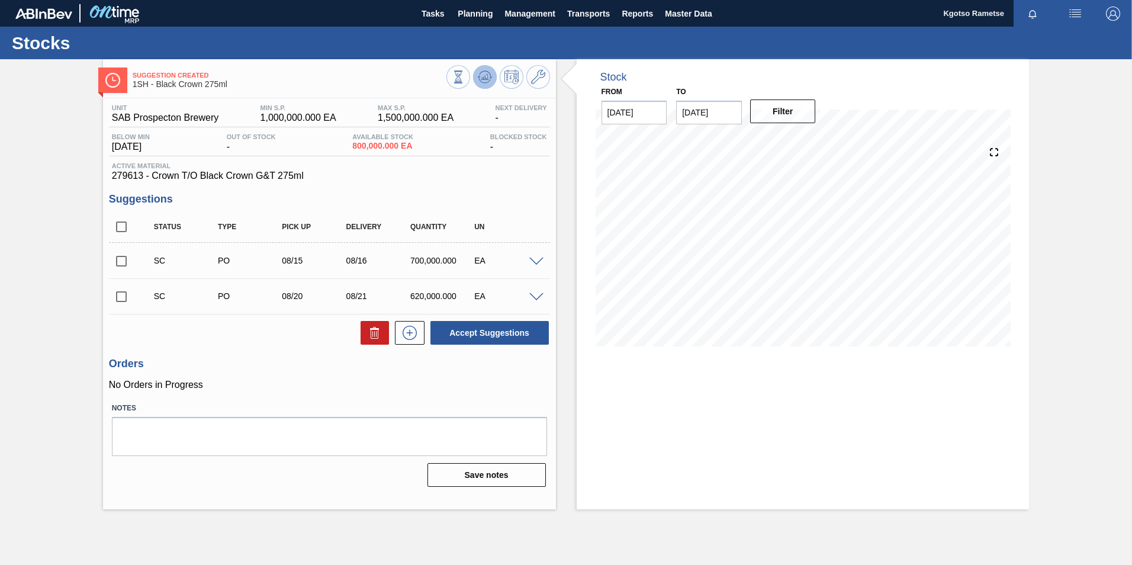
click at [465, 74] on icon at bounding box center [458, 76] width 13 height 13
click at [475, 18] on span "Planning" at bounding box center [475, 14] width 35 height 14
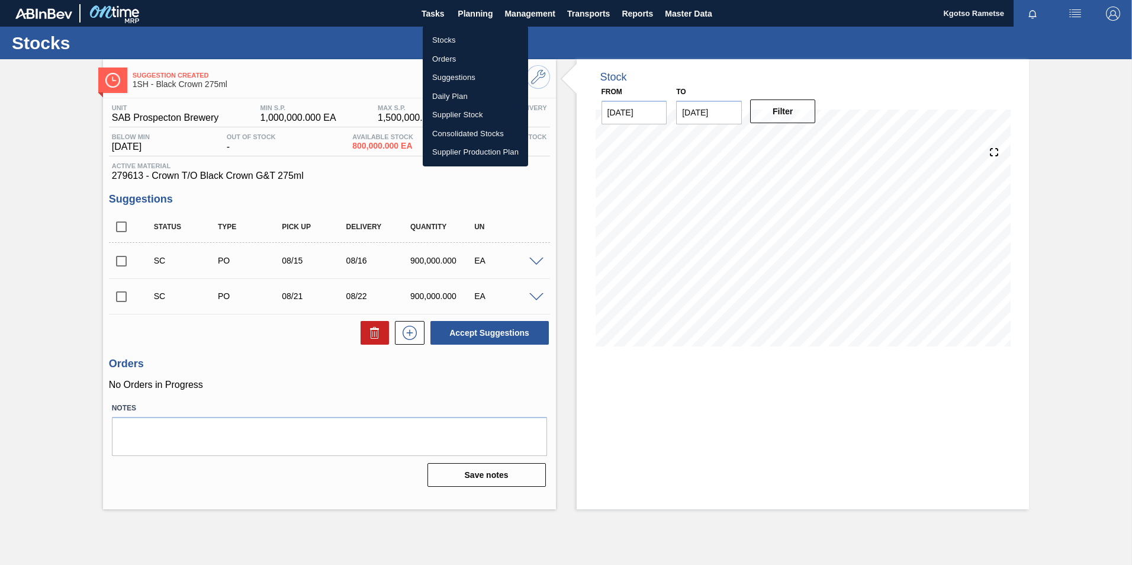
drag, startPoint x: 446, startPoint y: 43, endPoint x: 454, endPoint y: 43, distance: 7.7
click at [446, 43] on li "Stocks" at bounding box center [475, 40] width 105 height 19
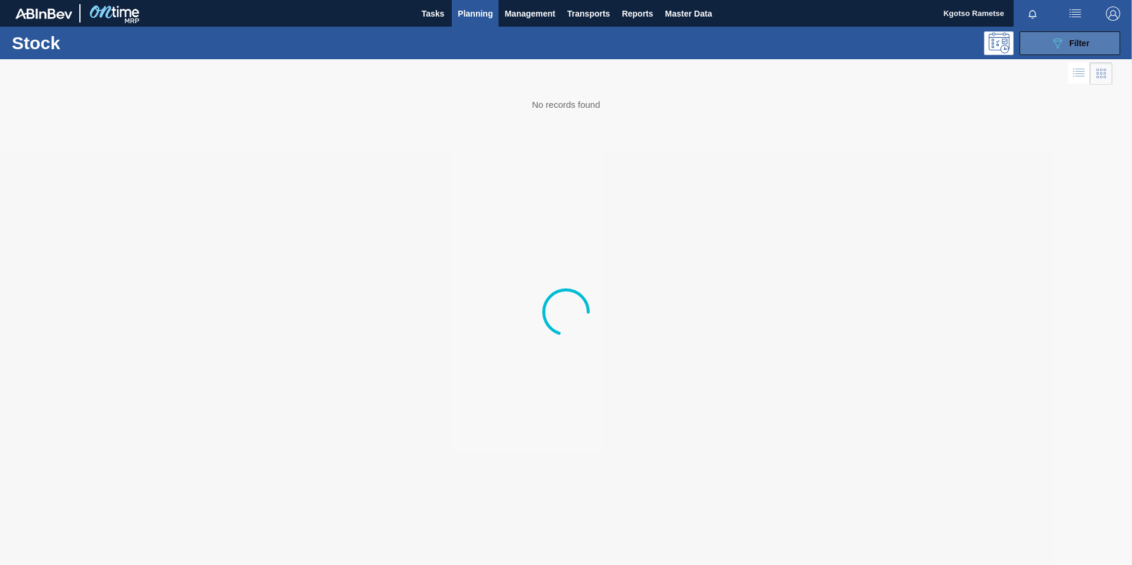
click at [1037, 41] on button "089F7B8B-B2A5-4AFE-B5C0-19BA573D28AC Filter" at bounding box center [1070, 43] width 101 height 24
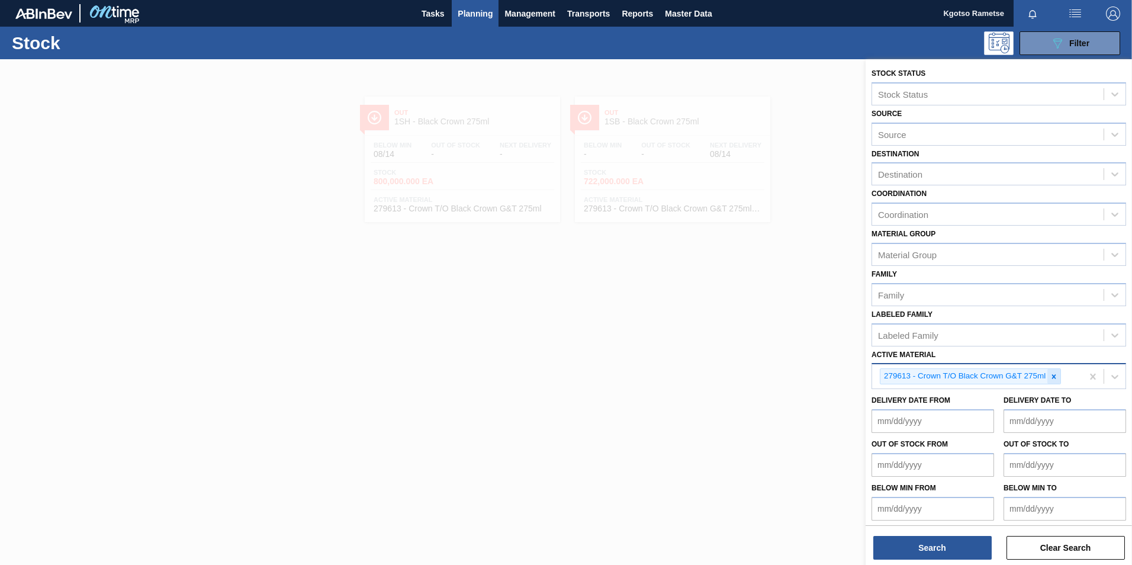
click at [1053, 383] on div at bounding box center [1054, 376] width 13 height 15
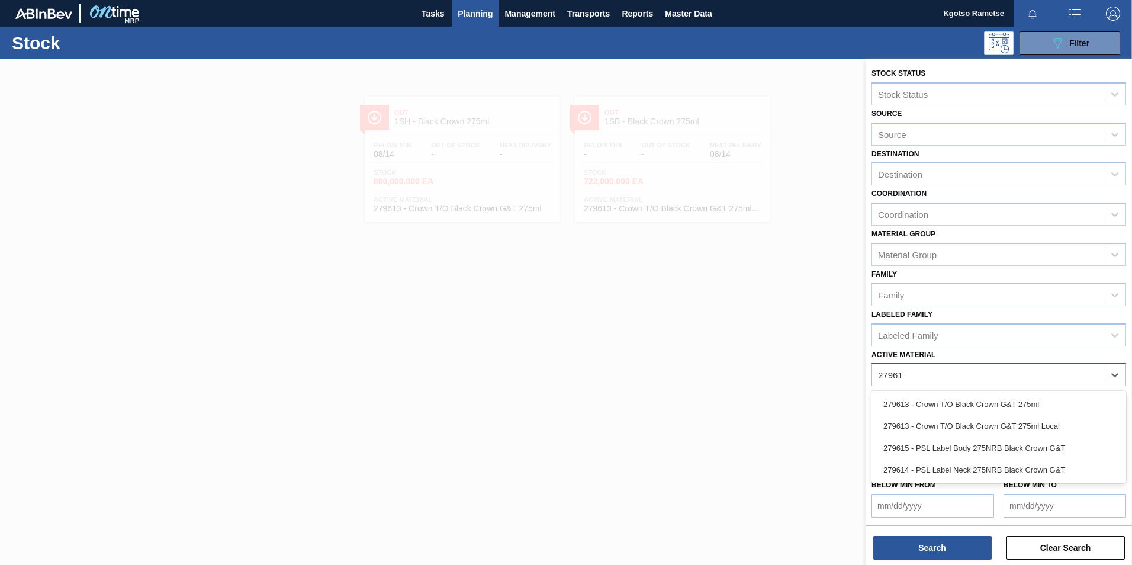
type Material "279613"
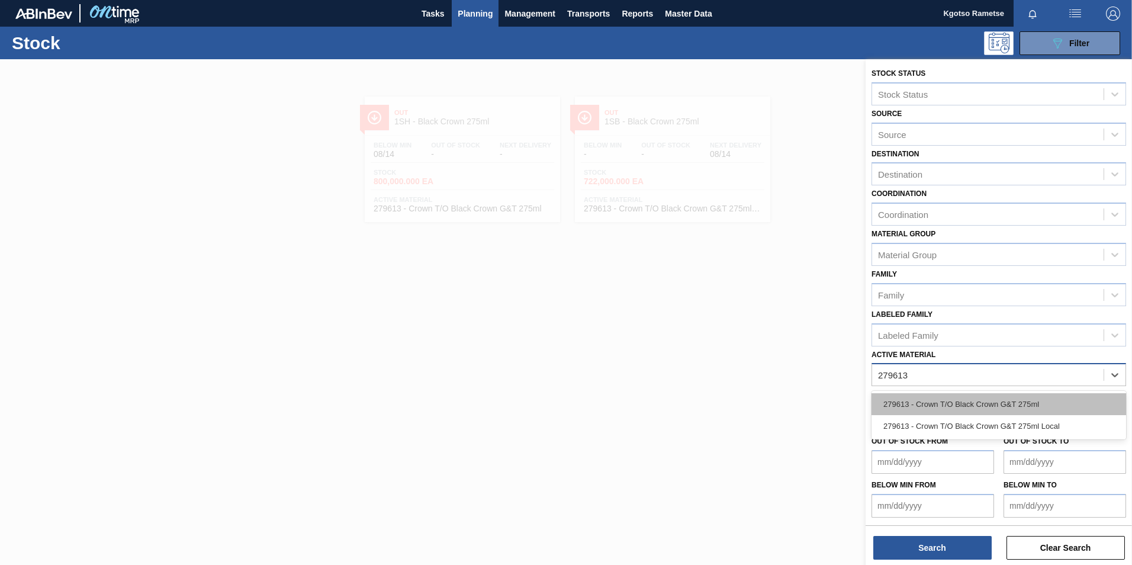
click at [976, 401] on div "279613 - Crown T/O Black Crown G&T 275ml" at bounding box center [999, 404] width 255 height 22
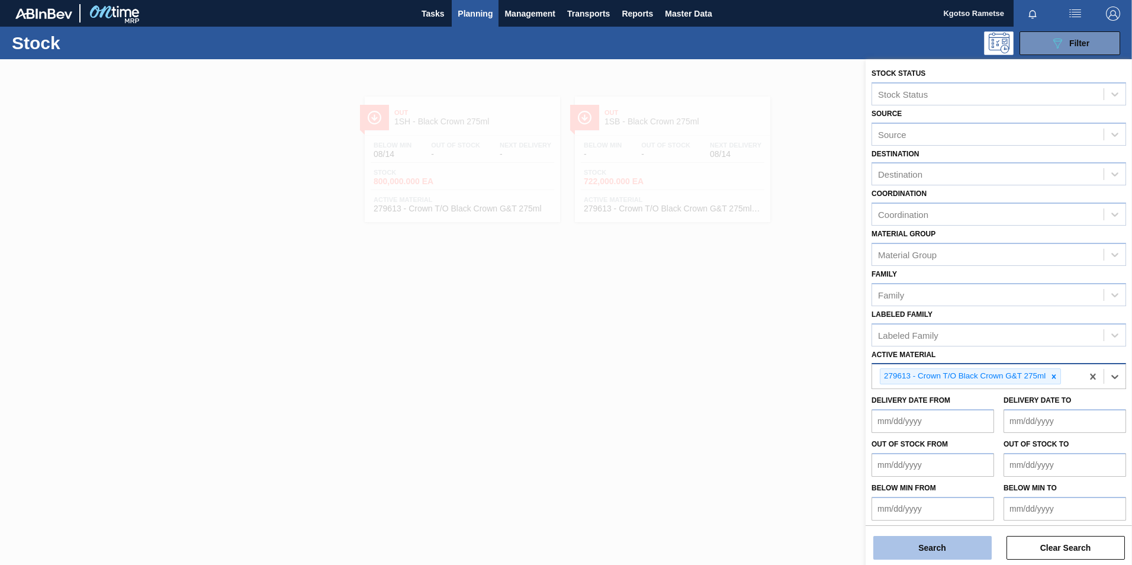
click at [931, 539] on button "Search" at bounding box center [932, 548] width 118 height 24
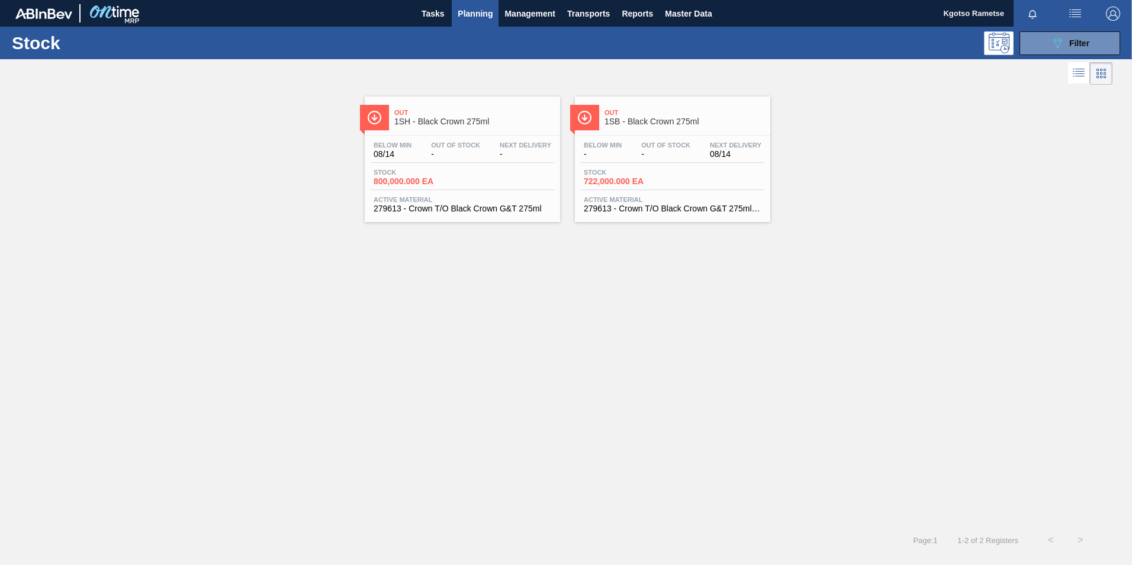
click at [462, 150] on span "-" at bounding box center [455, 154] width 49 height 9
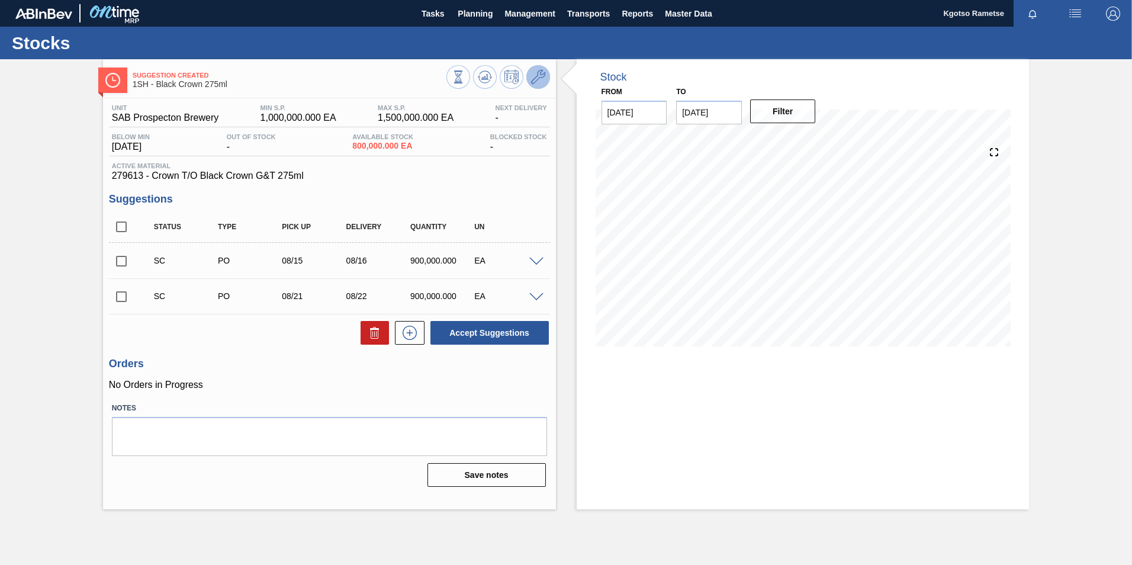
click at [532, 82] on icon at bounding box center [538, 77] width 14 height 14
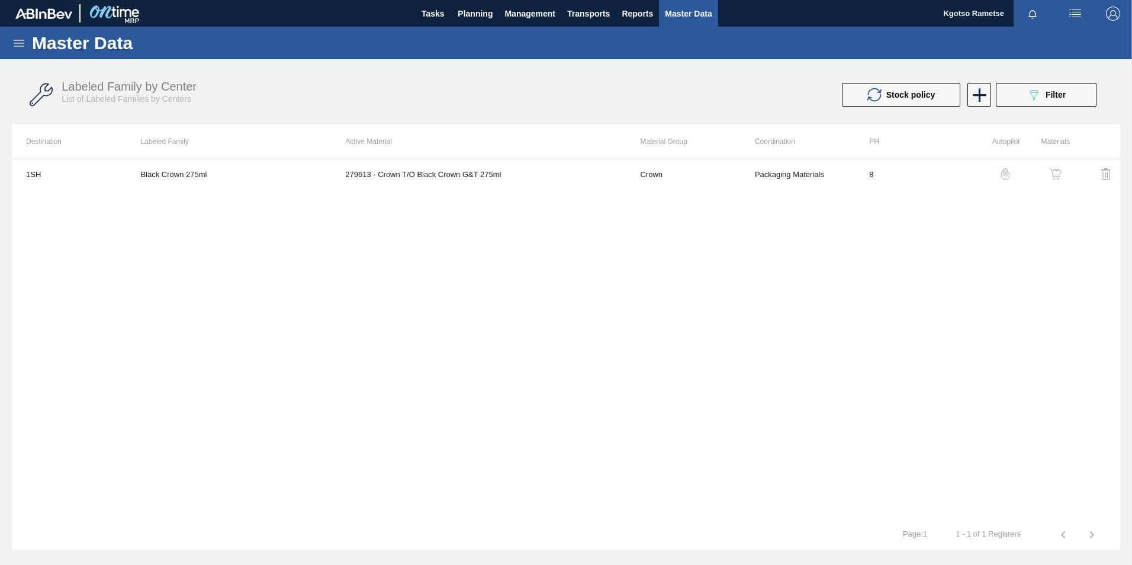
click at [1059, 169] on img "button" at bounding box center [1056, 174] width 12 height 12
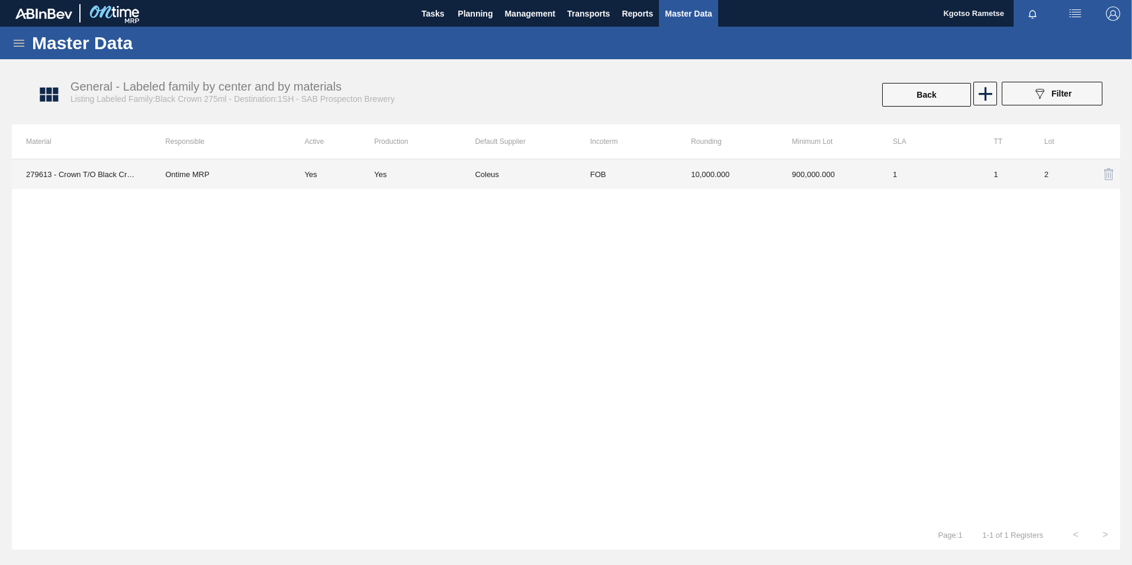
click at [800, 168] on td "900,000.000" at bounding box center [828, 174] width 101 height 30
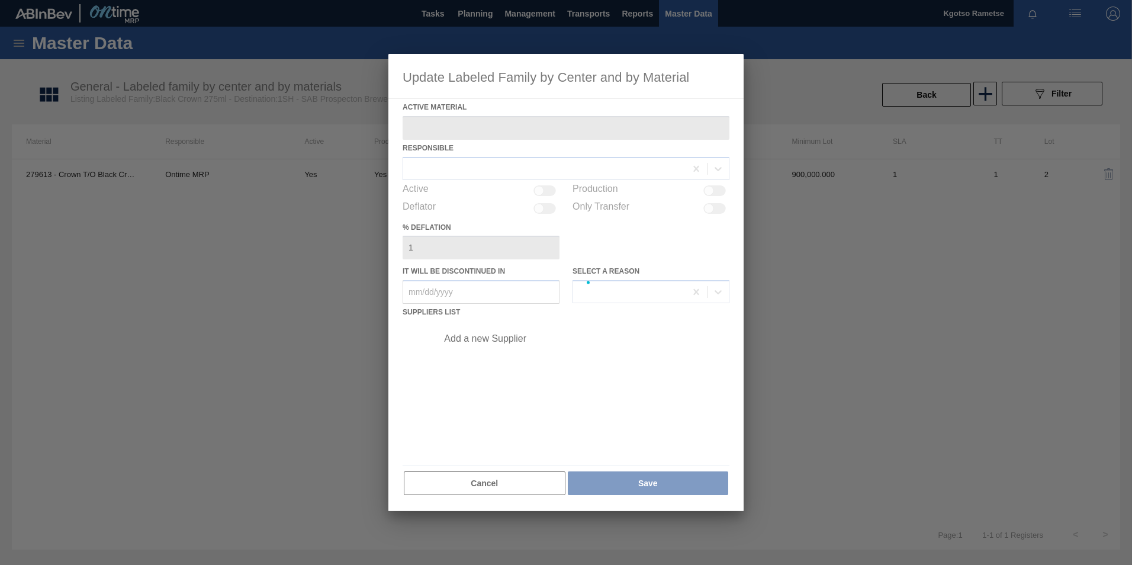
type Material "279613 - Crown T/O Black Crown G&T 275ml"
checkbox input "true"
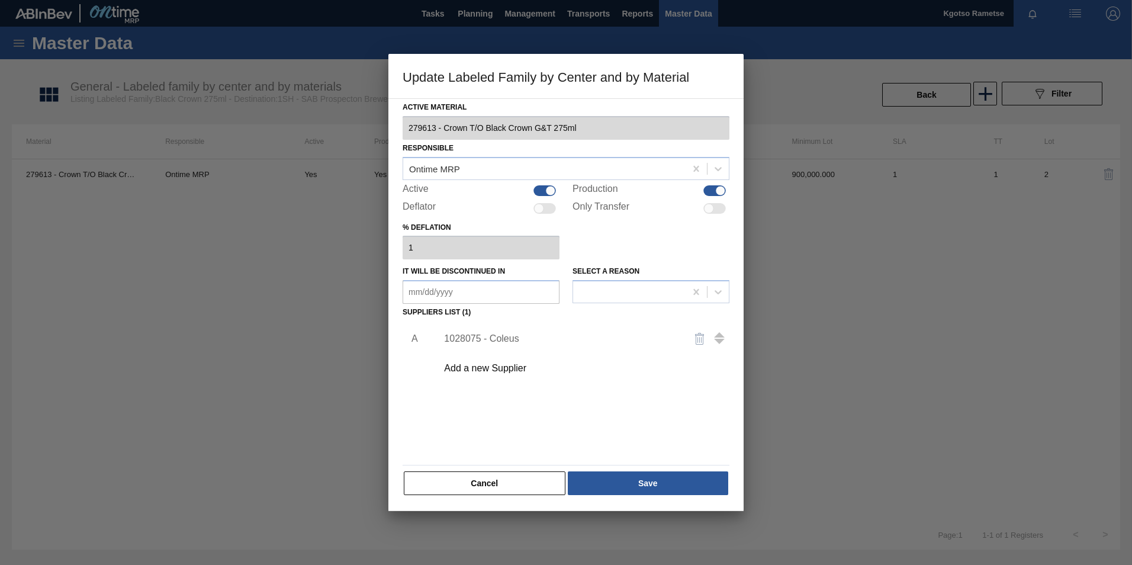
click at [502, 336] on div "1028075 - Coleus" at bounding box center [560, 338] width 232 height 11
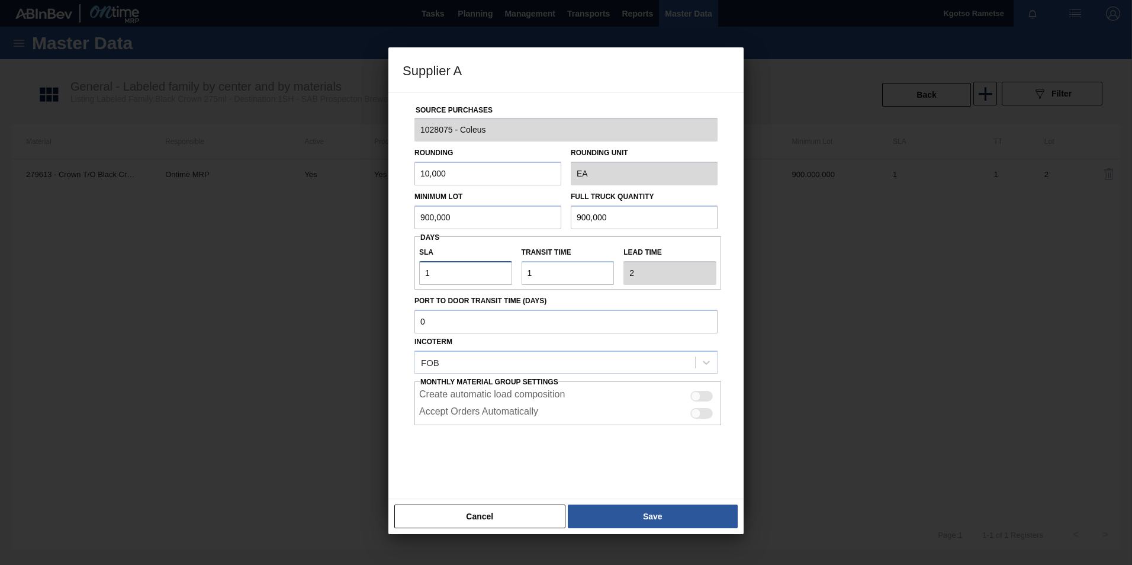
drag, startPoint x: 438, startPoint y: 277, endPoint x: 402, endPoint y: 273, distance: 36.3
click at [402, 273] on div "Source Purchases 1028075 - Coleus Rounding 10,000 Rounding Unit EA Minimum Lot …" at bounding box center [565, 295] width 355 height 407
type input "2"
type input "3"
type input "2"
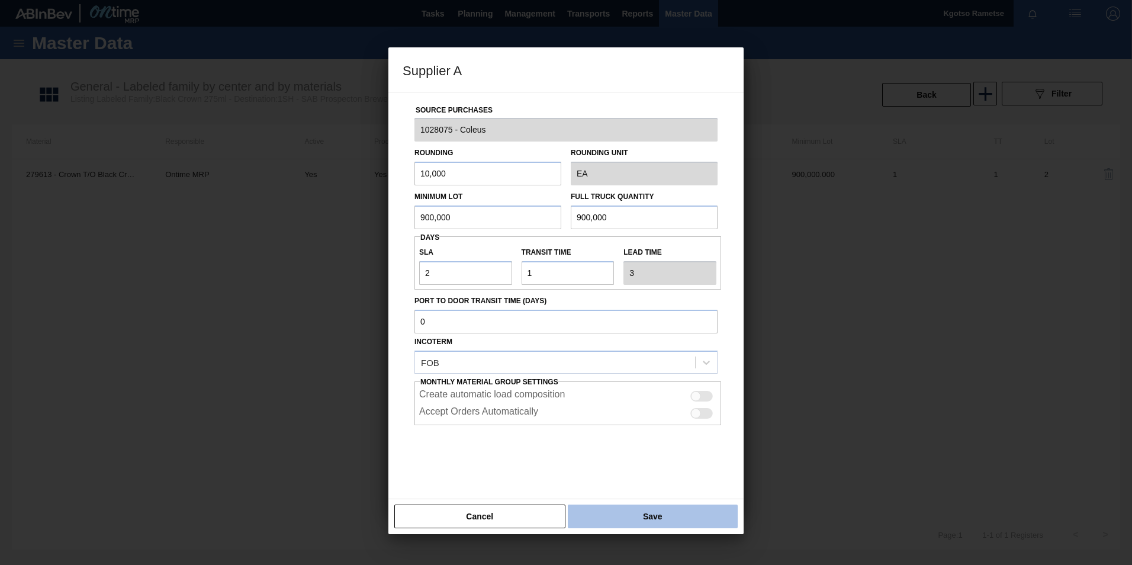
click at [602, 516] on button "Save" at bounding box center [653, 517] width 170 height 24
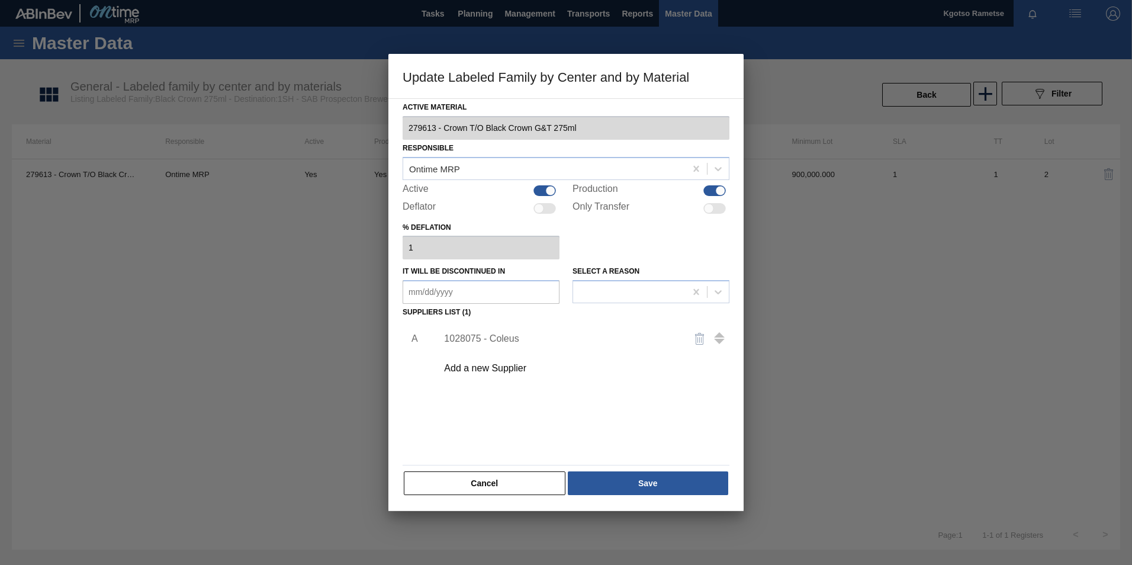
click at [619, 462] on div "Active Material 279613 - Crown T/O Black Crown G&T 275ml Responsible Ontime MRP…" at bounding box center [566, 297] width 327 height 397
click at [636, 478] on button "Save" at bounding box center [648, 483] width 160 height 24
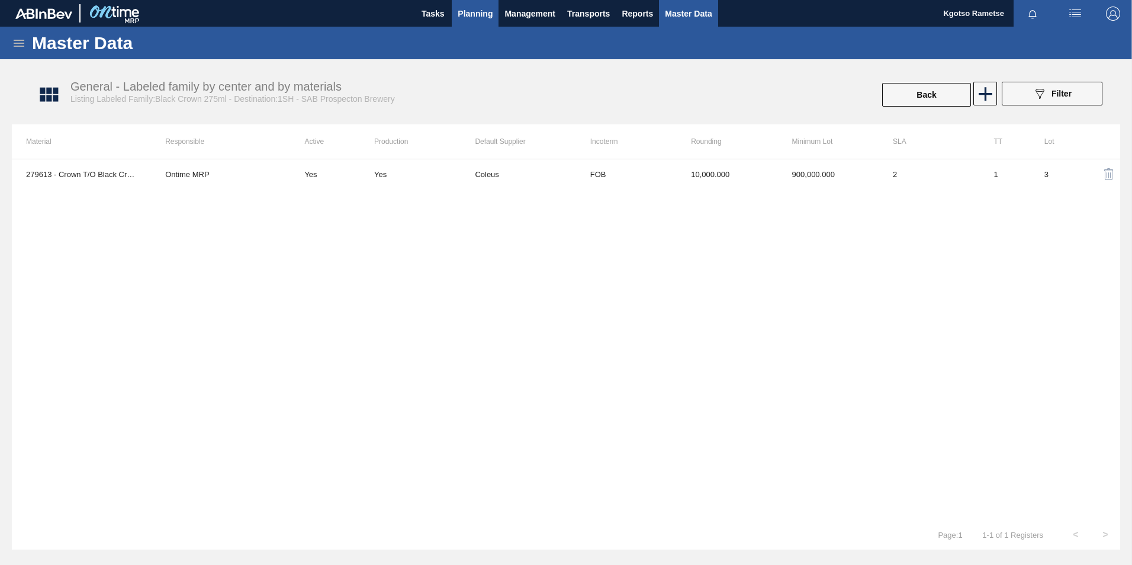
click at [489, 15] on span "Planning" at bounding box center [475, 14] width 35 height 14
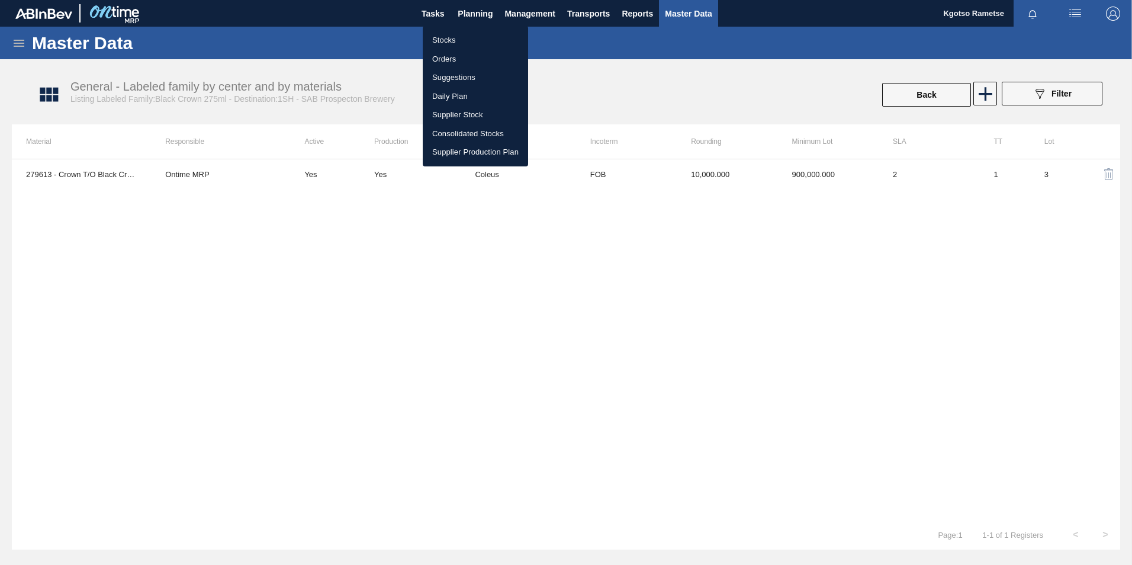
click at [460, 38] on li "Stocks" at bounding box center [475, 40] width 105 height 19
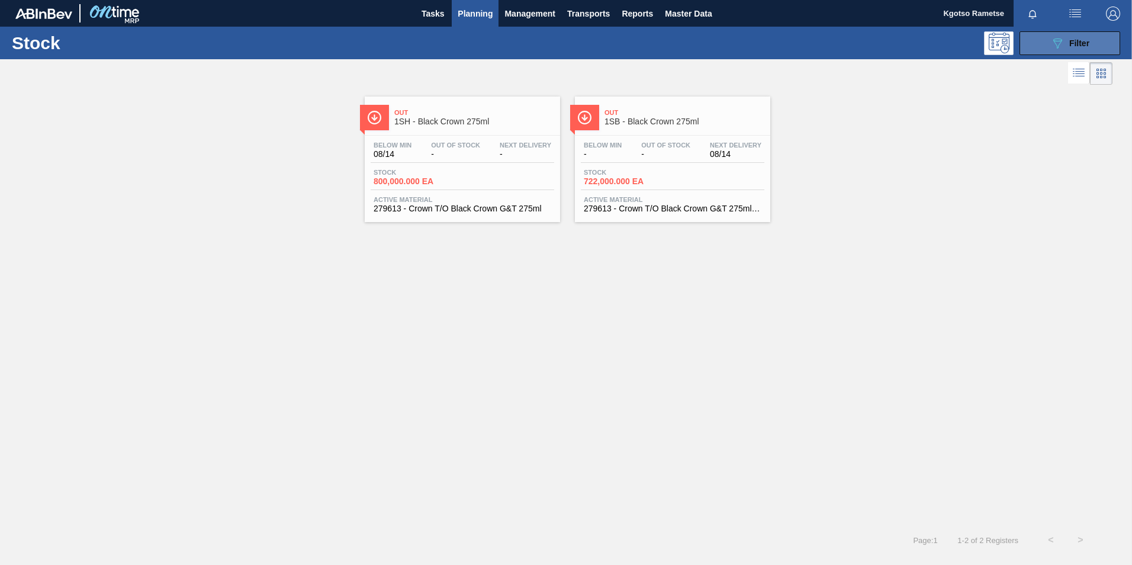
drag, startPoint x: 1086, startPoint y: 44, endPoint x: 1085, endPoint y: 50, distance: 6.0
click at [1085, 50] on div "089F7B8B-B2A5-4AFE-B5C0-19BA573D28AC Filter" at bounding box center [1069, 43] width 39 height 14
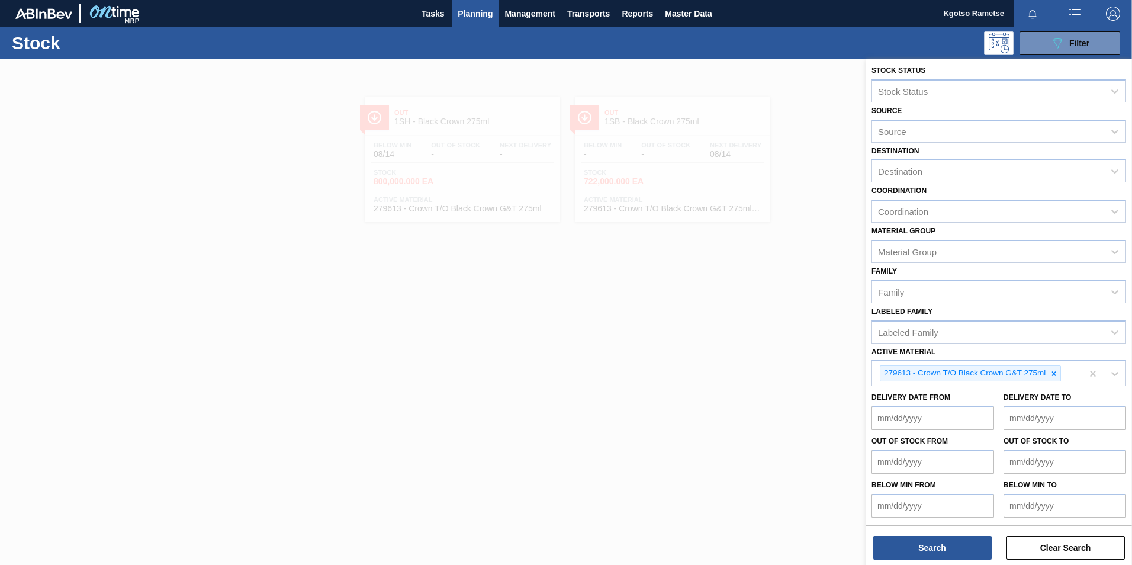
scroll to position [4, 0]
click at [1055, 374] on icon at bounding box center [1054, 373] width 8 height 8
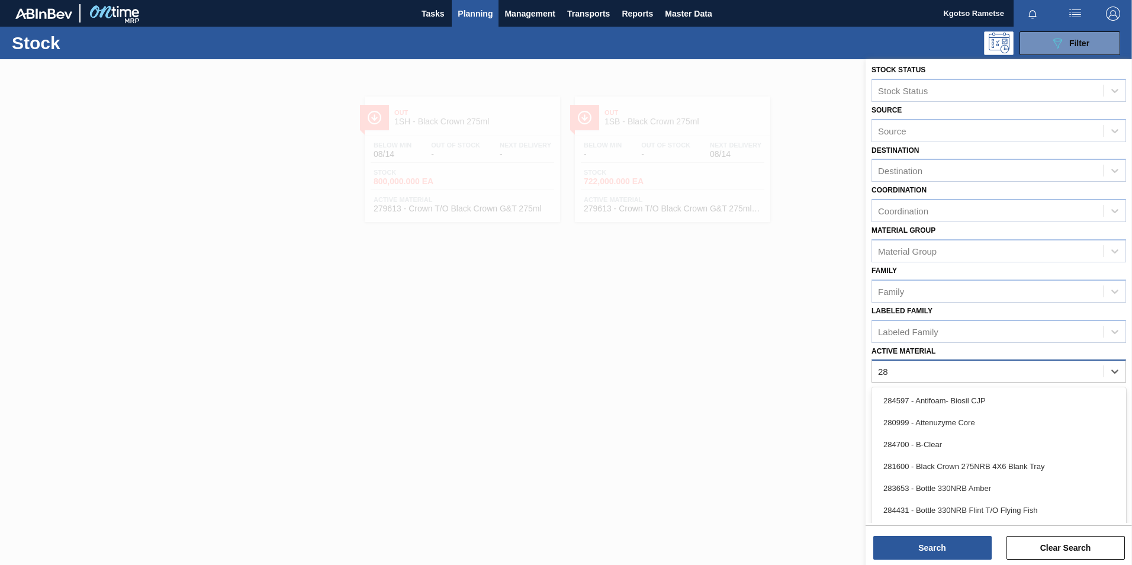
type Material "2"
type Material "19"
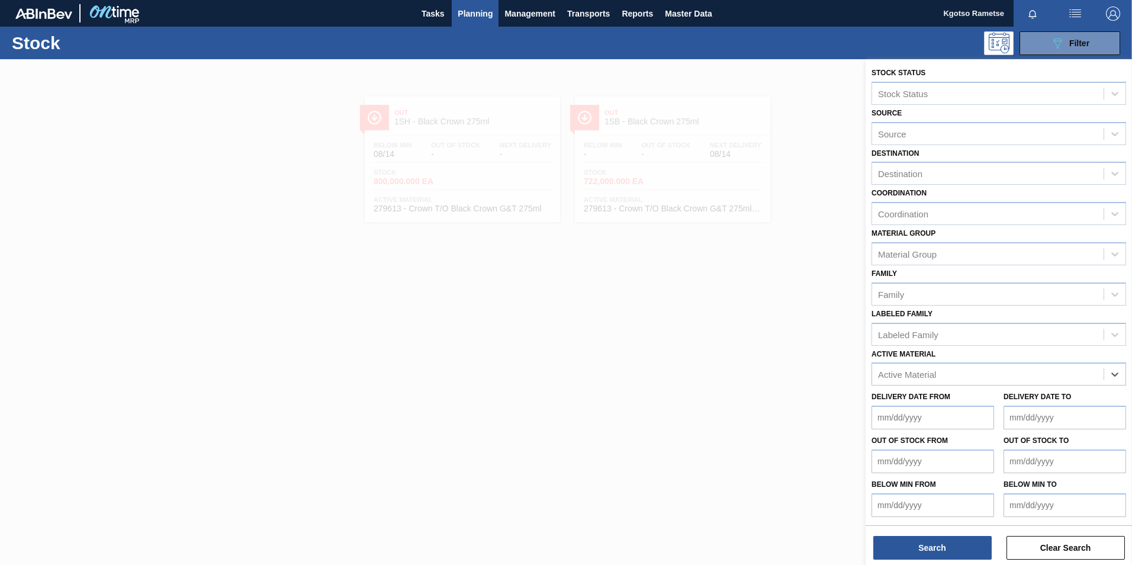
scroll to position [1, 0]
click at [904, 372] on div "Active Material" at bounding box center [907, 374] width 58 height 10
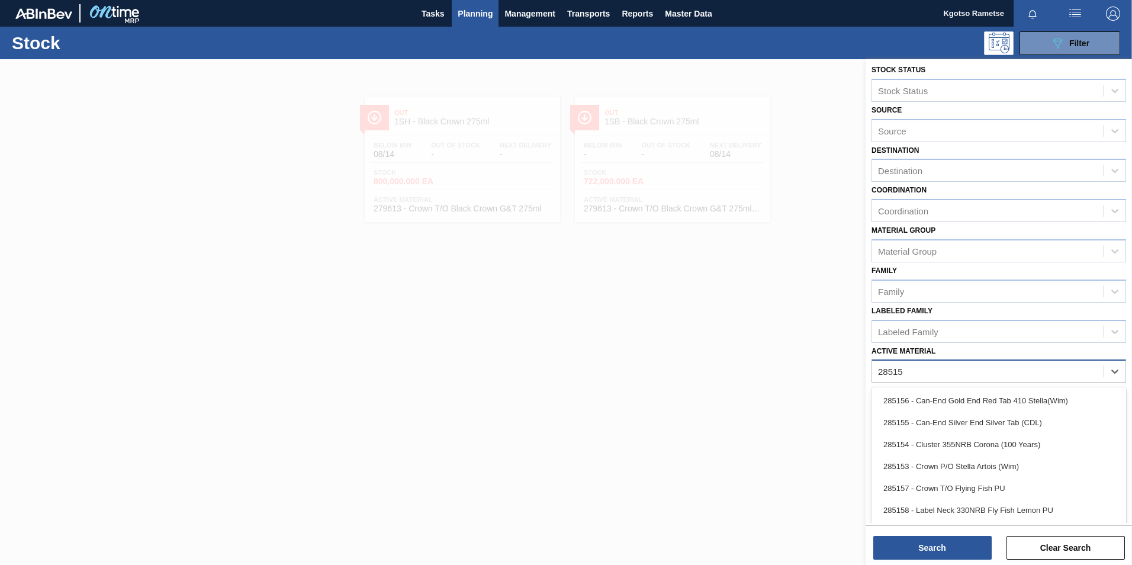
type Material "285159"
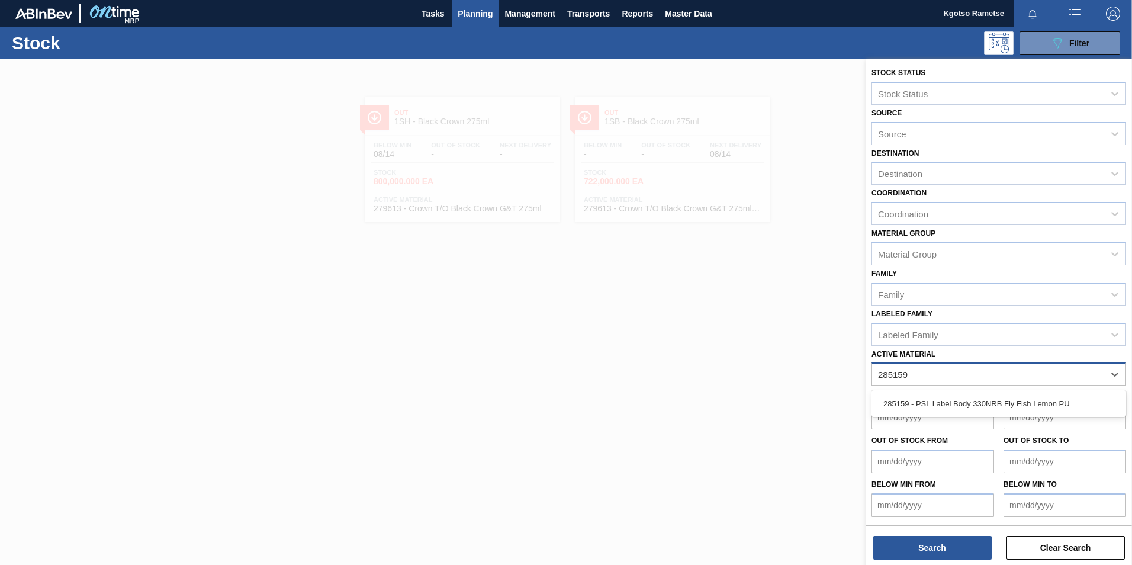
scroll to position [1, 0]
click at [914, 399] on div "285159 - PSL Label Body 330NRB Fly Fish Lemon PU" at bounding box center [999, 404] width 255 height 22
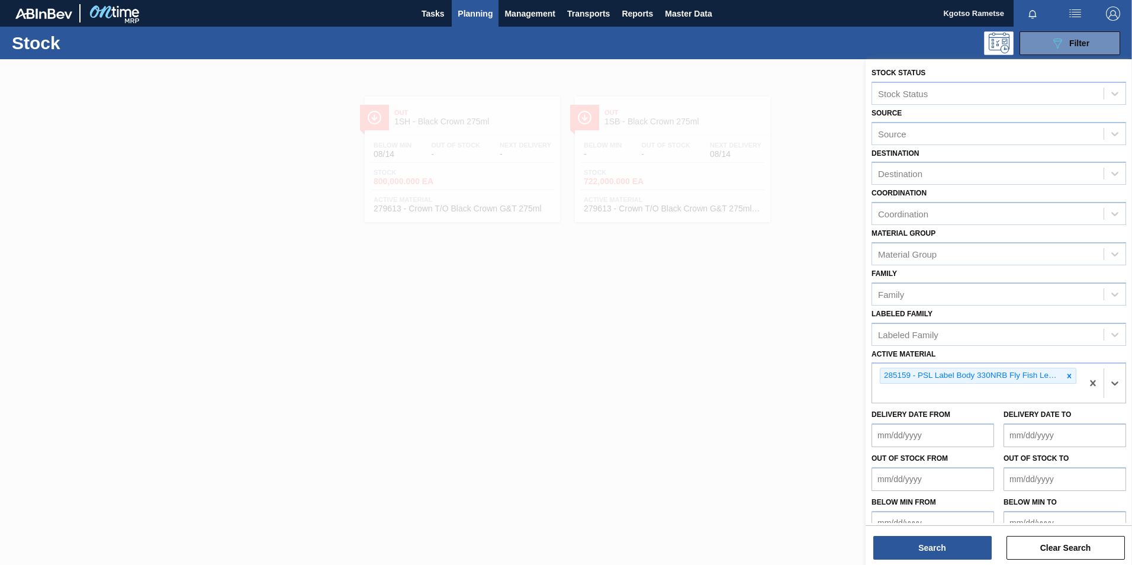
scroll to position [4, 0]
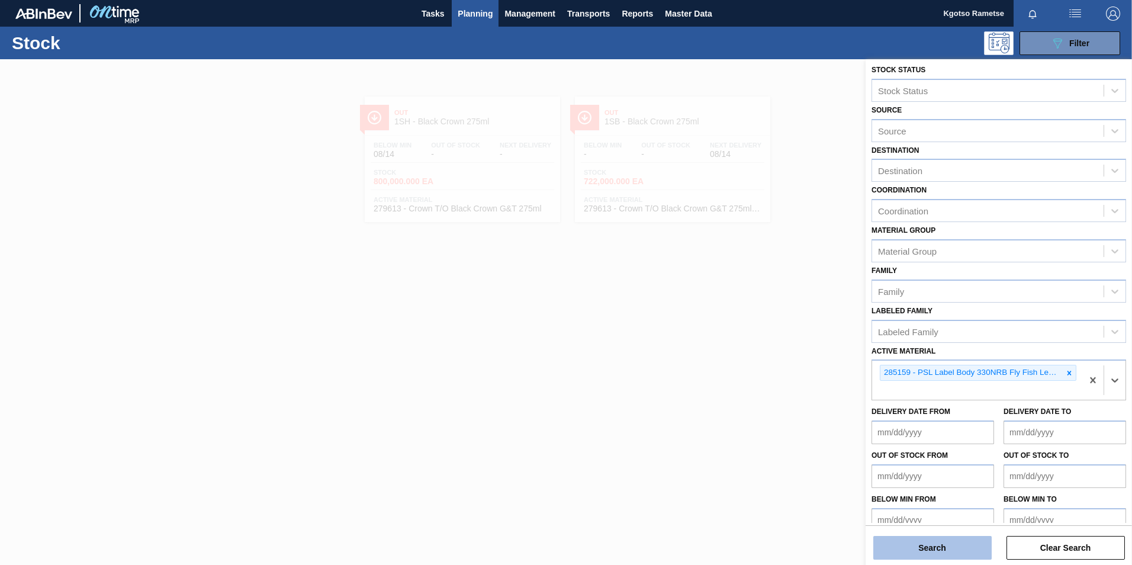
click at [904, 553] on button "Search" at bounding box center [932, 548] width 118 height 24
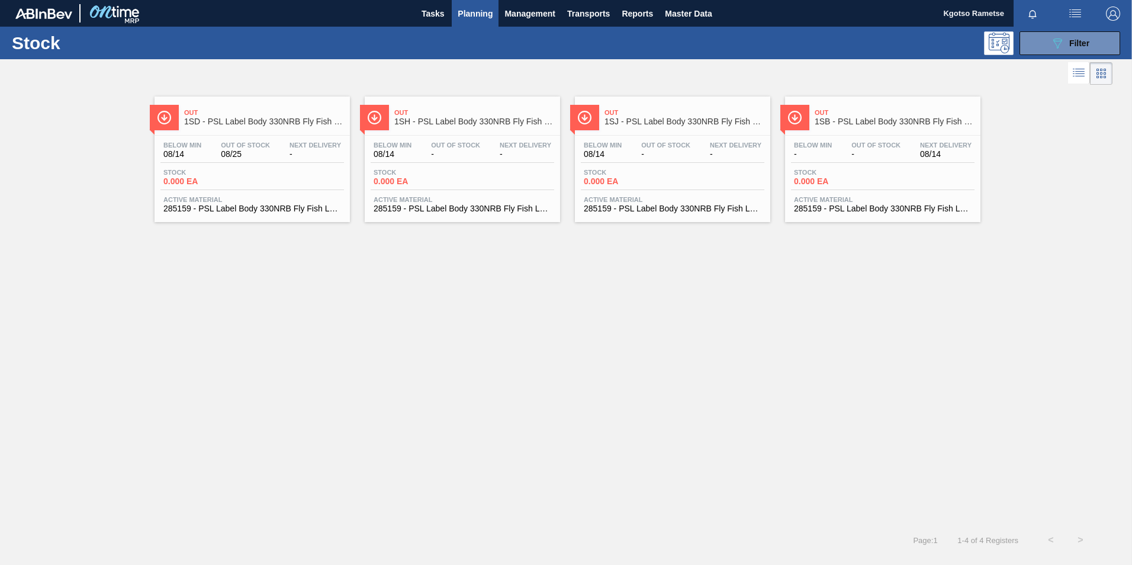
click at [878, 121] on span "1SB - PSL Label Body 330NRB Fly Fish Lemon PU" at bounding box center [895, 121] width 160 height 9
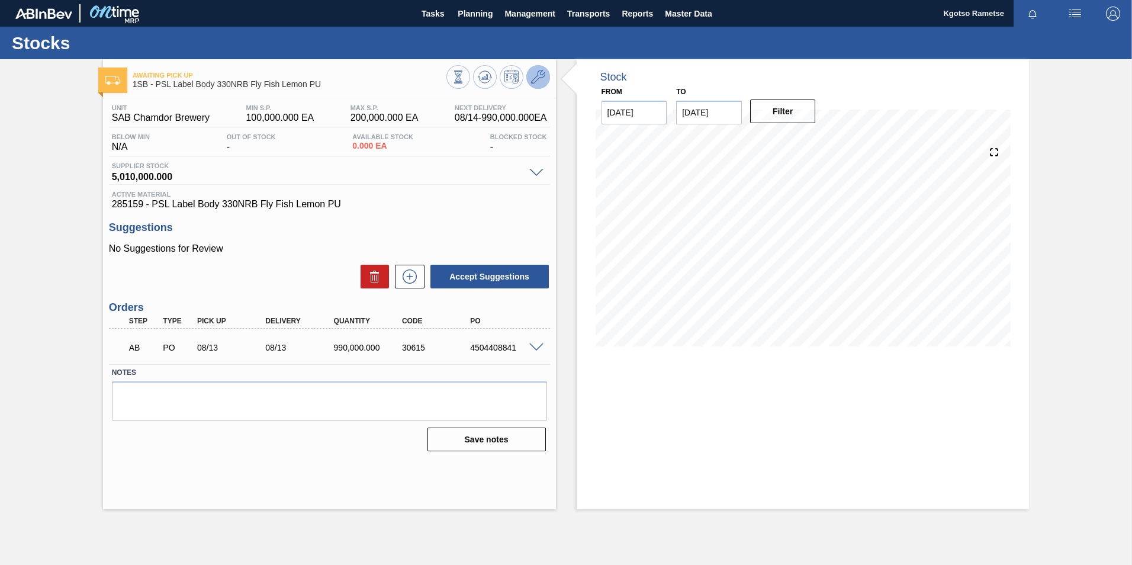
click at [537, 75] on icon at bounding box center [538, 77] width 14 height 14
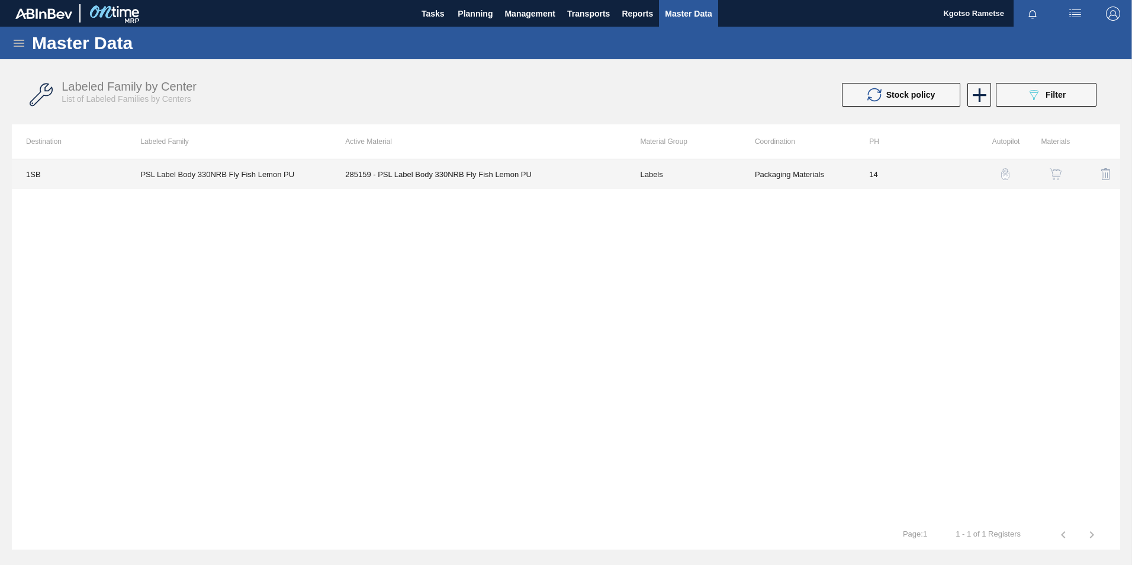
click at [563, 167] on td "285159 - PSL Label Body 330NRB Fly Fish Lemon PU" at bounding box center [478, 174] width 295 height 30
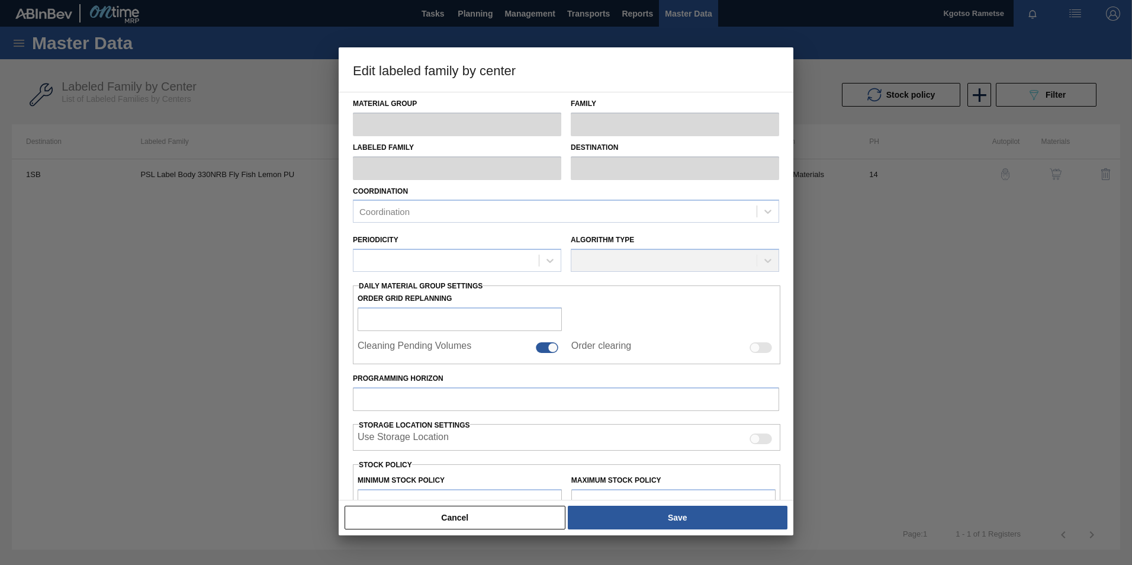
type input "Labels"
type input "330NRB"
type input "PSL Label Body 330NRB Fly Fish Lemon PU"
type input "1SB - SAB Chamdor Brewery"
type input "14"
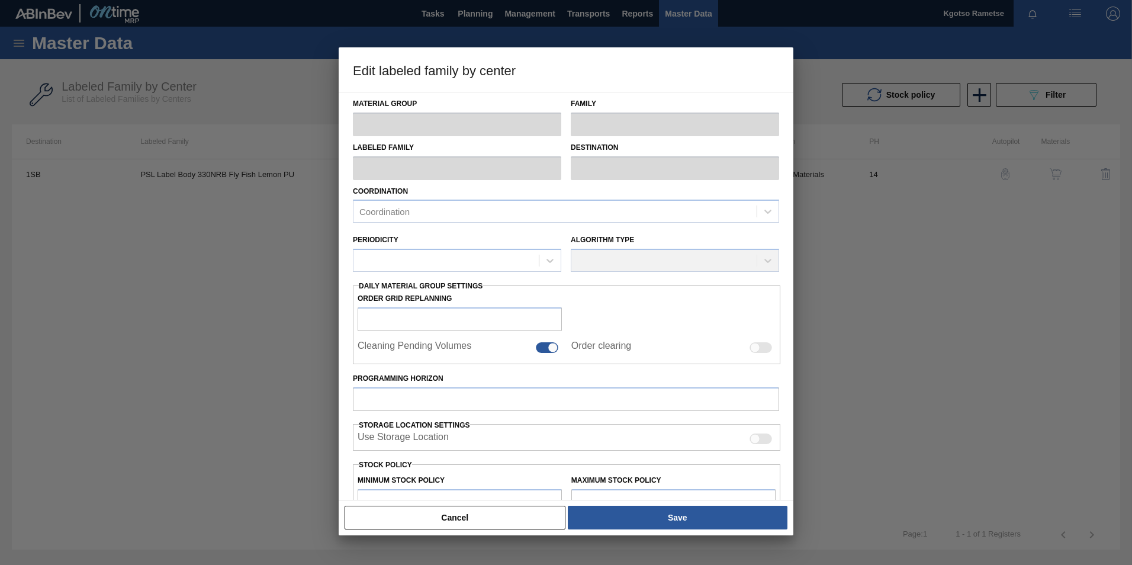
type input "100,000"
type input "200,000"
type input "100"
type input "200,000.000"
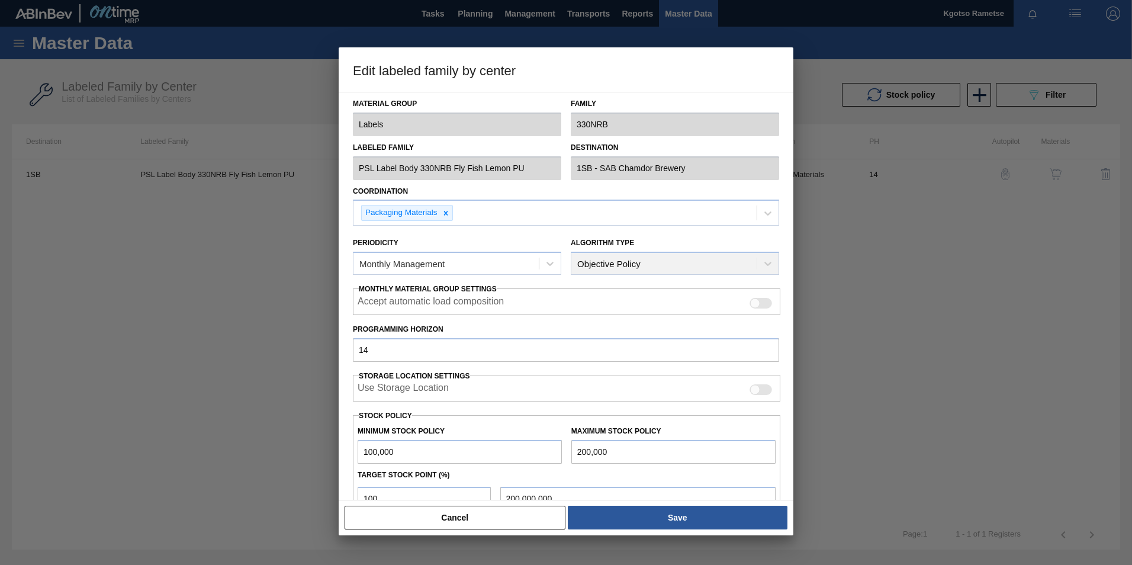
scroll to position [118, 0]
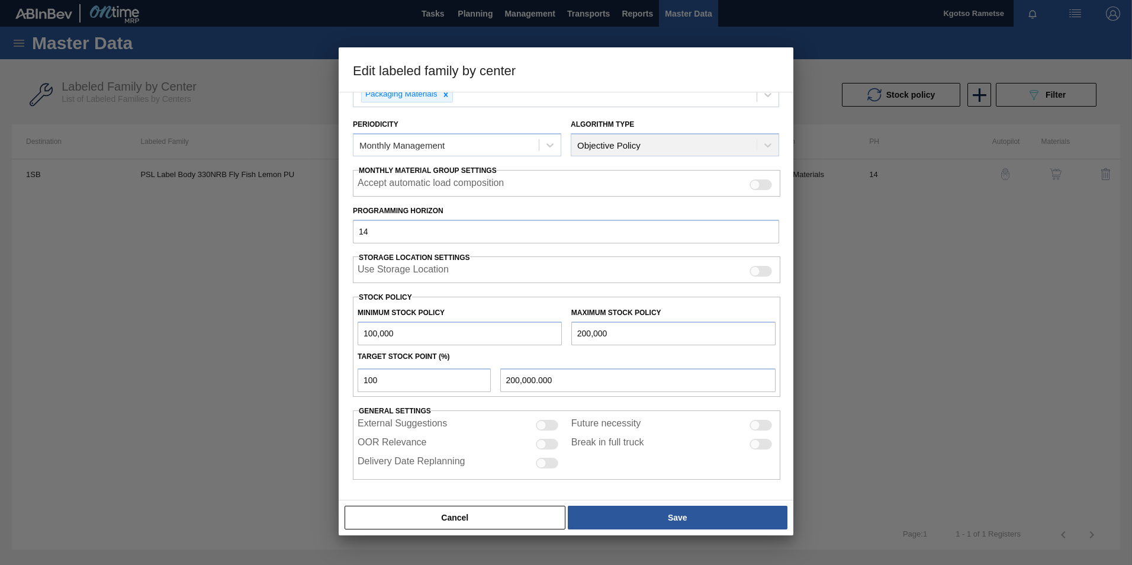
drag, startPoint x: 403, startPoint y: 330, endPoint x: 236, endPoint y: 354, distance: 169.2
click at [284, 349] on div "Edit labeled family by center Material Group Labels Family 330NRB Labeled Famil…" at bounding box center [566, 282] width 1132 height 565
type input "2,000,000"
drag, startPoint x: 624, startPoint y: 328, endPoint x: 441, endPoint y: 343, distance: 183.6
click at [442, 343] on div "Minimum Stock Policy 2,000,000 Maximum Stock Policy 200,000" at bounding box center [567, 323] width 428 height 44
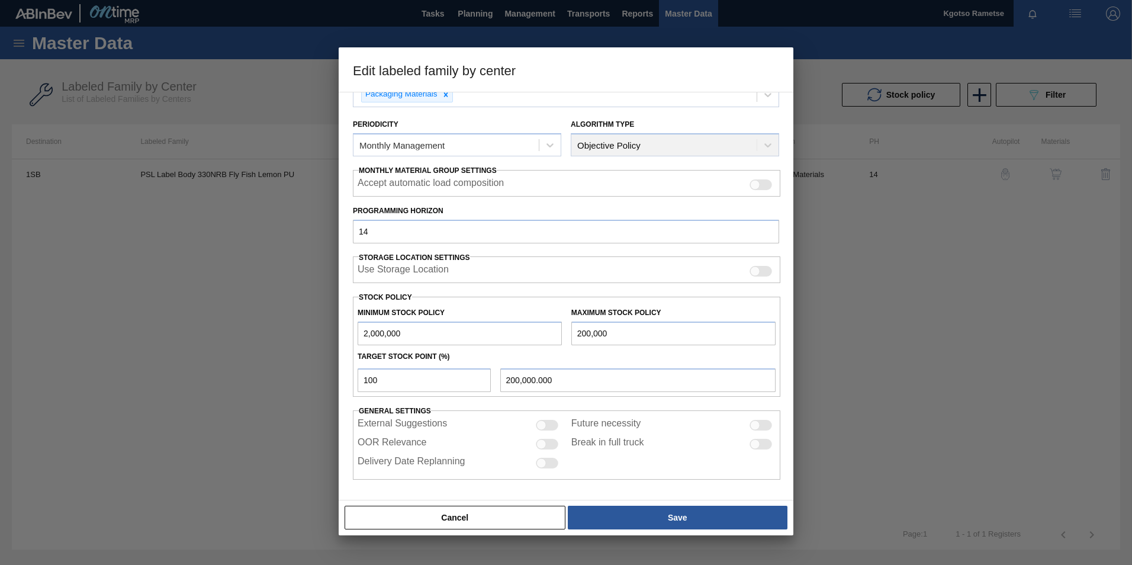
type input "2"
type input "2.000"
type input "25"
type input "25.000"
type input "250"
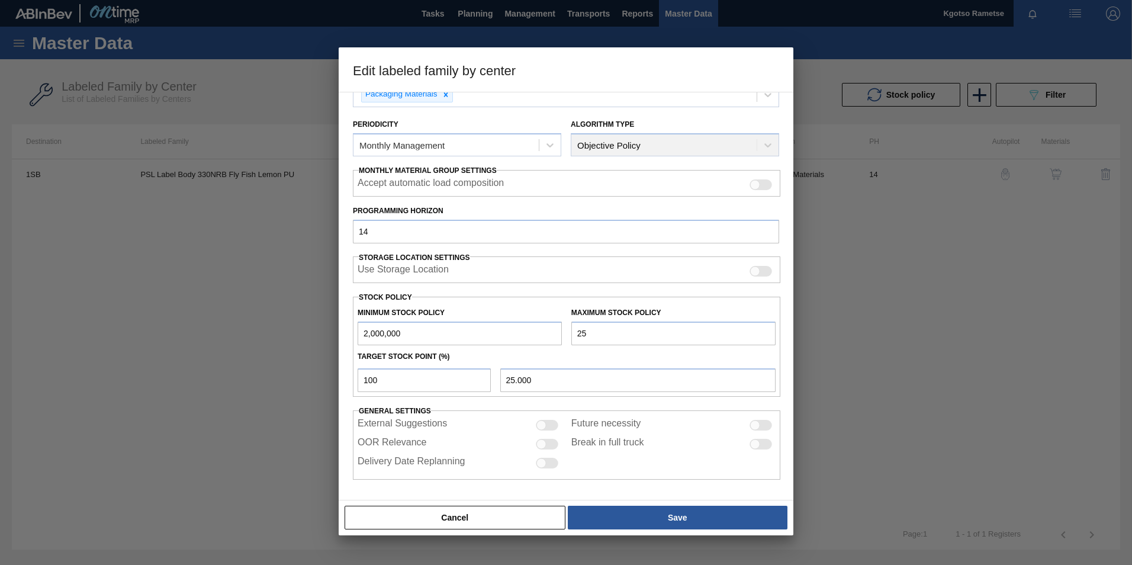
type input "250.000"
type input "2,500"
type input "2,500.000"
type input "25,000"
type input "25,000.000"
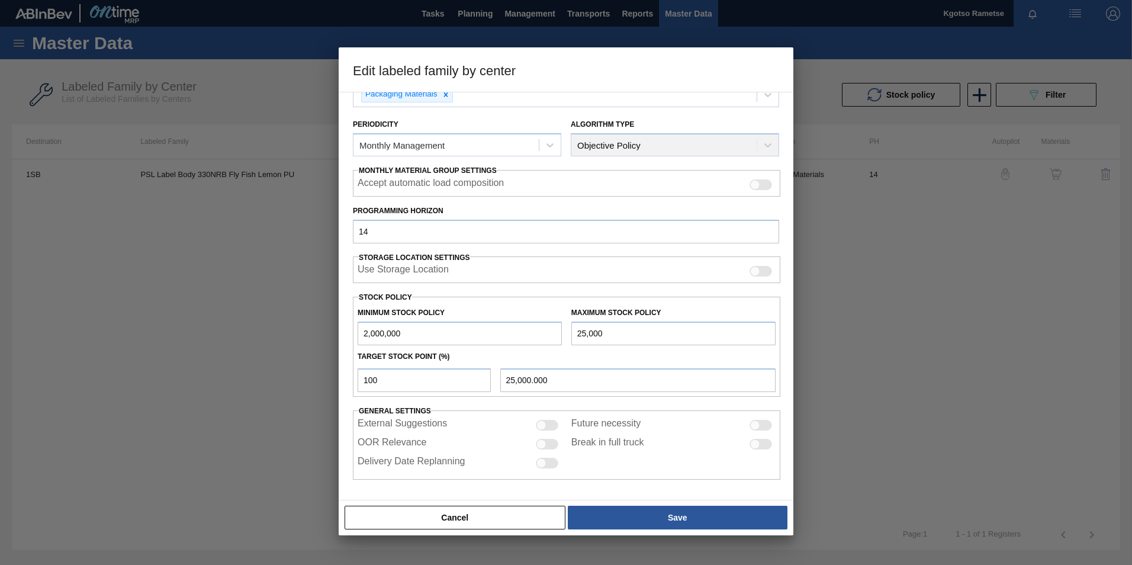
type input "250,000"
type input "250,000.000"
type input "2,500,000"
type input "2,500,000.000"
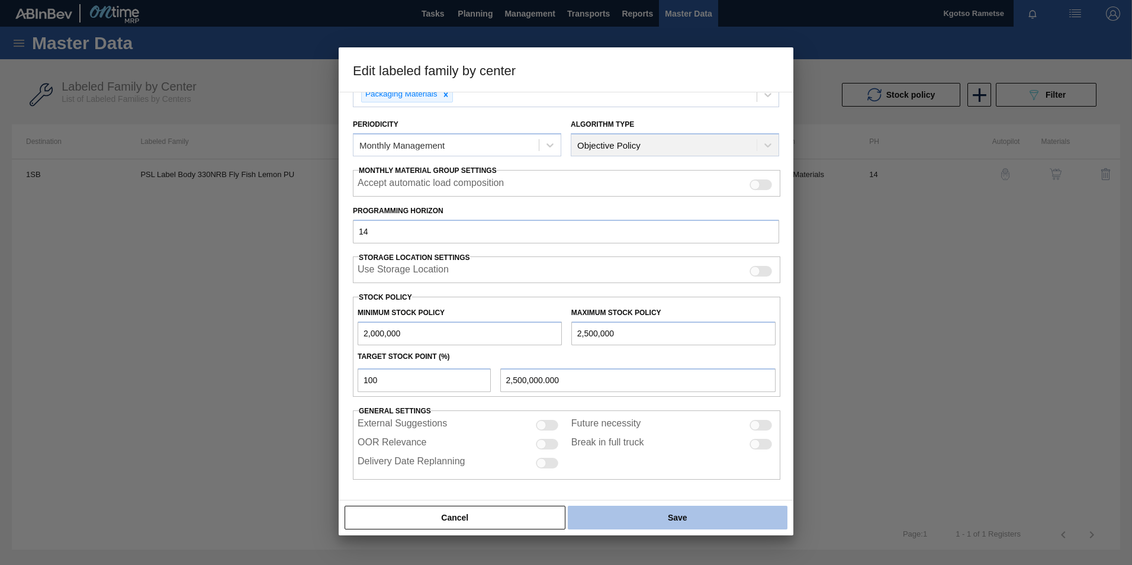
type input "2,500,000"
click at [599, 518] on button "Save" at bounding box center [678, 518] width 220 height 24
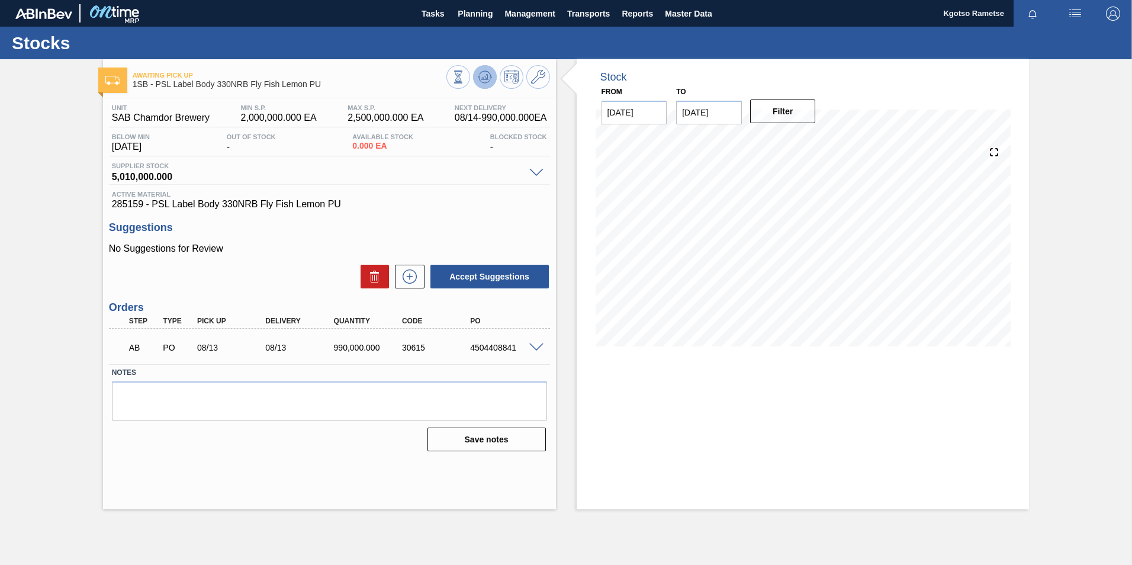
click at [480, 85] on button at bounding box center [485, 77] width 24 height 24
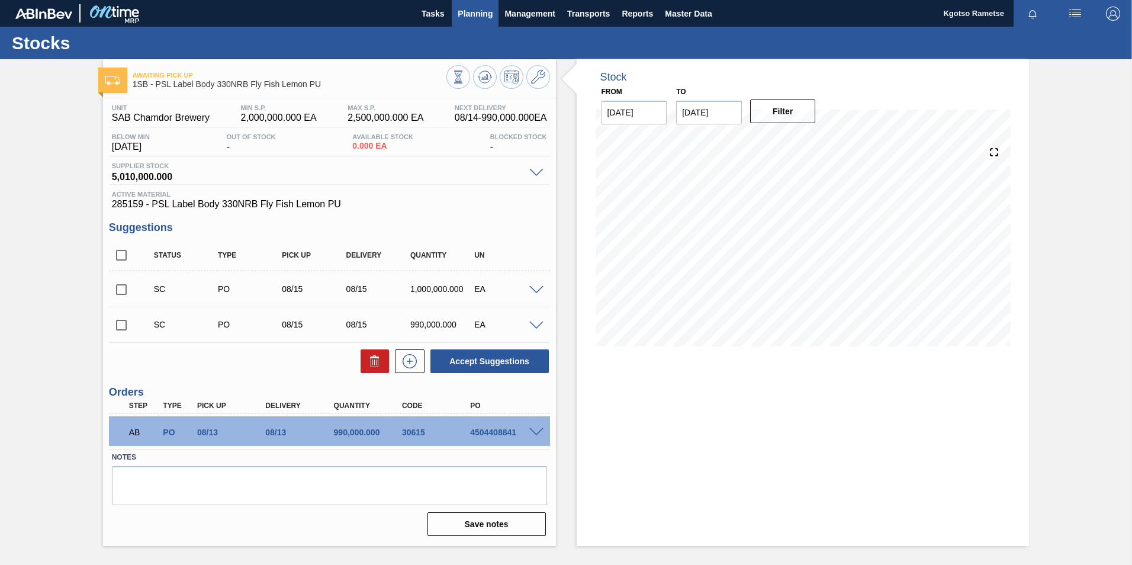
click at [465, 11] on span "Planning" at bounding box center [475, 14] width 35 height 14
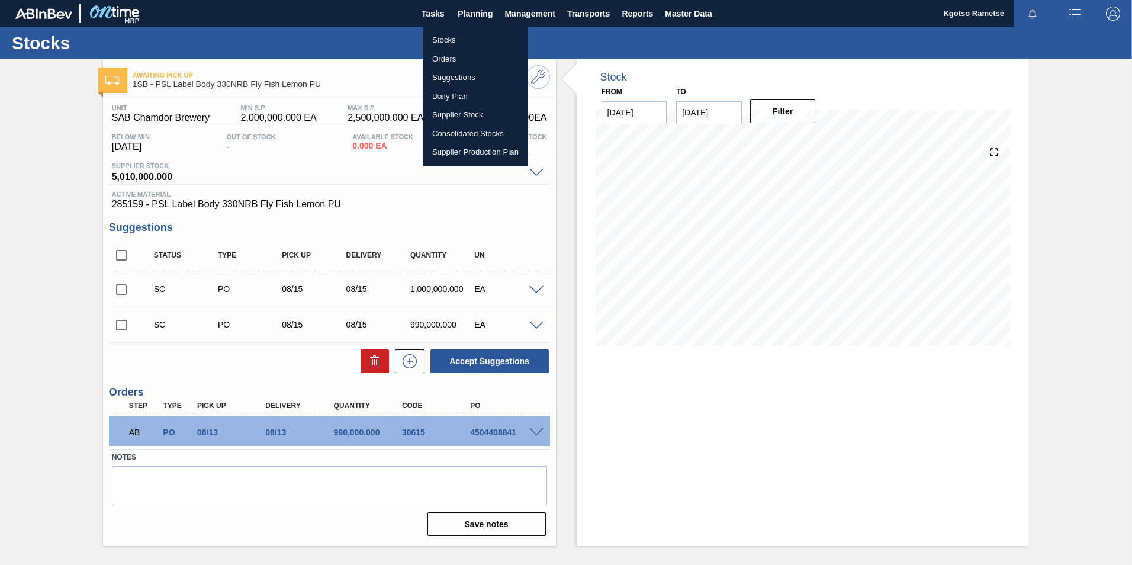
click at [449, 28] on ul "Stocks Orders Suggestions Daily Plan Supplier Stock Consolidated Stocks Supplie…" at bounding box center [475, 96] width 105 height 140
drag, startPoint x: 449, startPoint y: 36, endPoint x: 471, endPoint y: 49, distance: 25.5
click at [449, 37] on li "Stocks" at bounding box center [475, 40] width 105 height 19
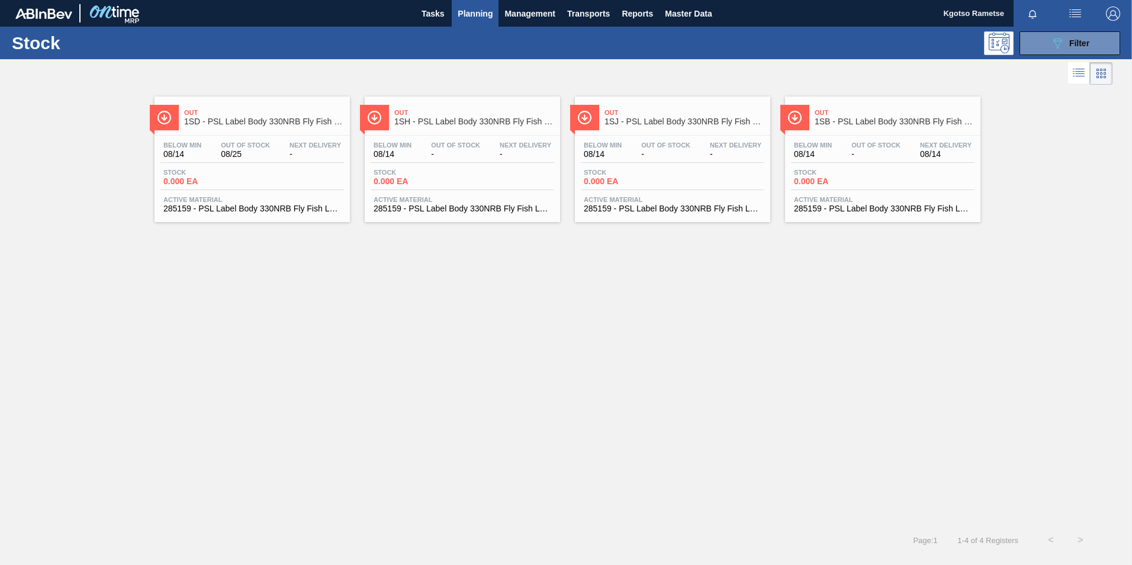
click at [849, 114] on span "Out" at bounding box center [895, 112] width 160 height 7
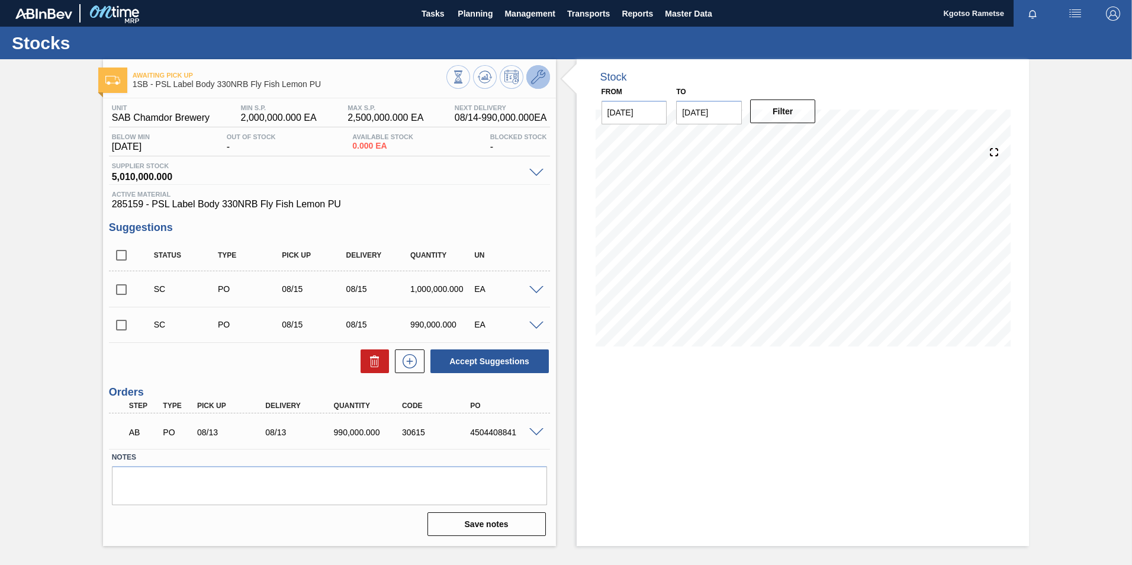
click at [548, 75] on button at bounding box center [538, 77] width 24 height 24
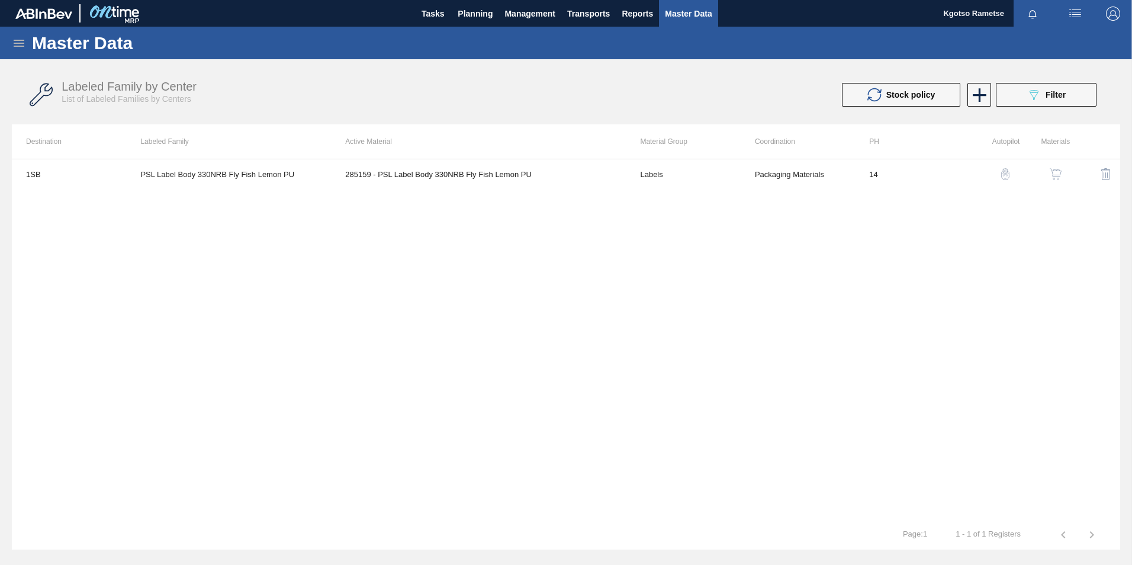
click at [1054, 176] on img "button" at bounding box center [1056, 174] width 12 height 12
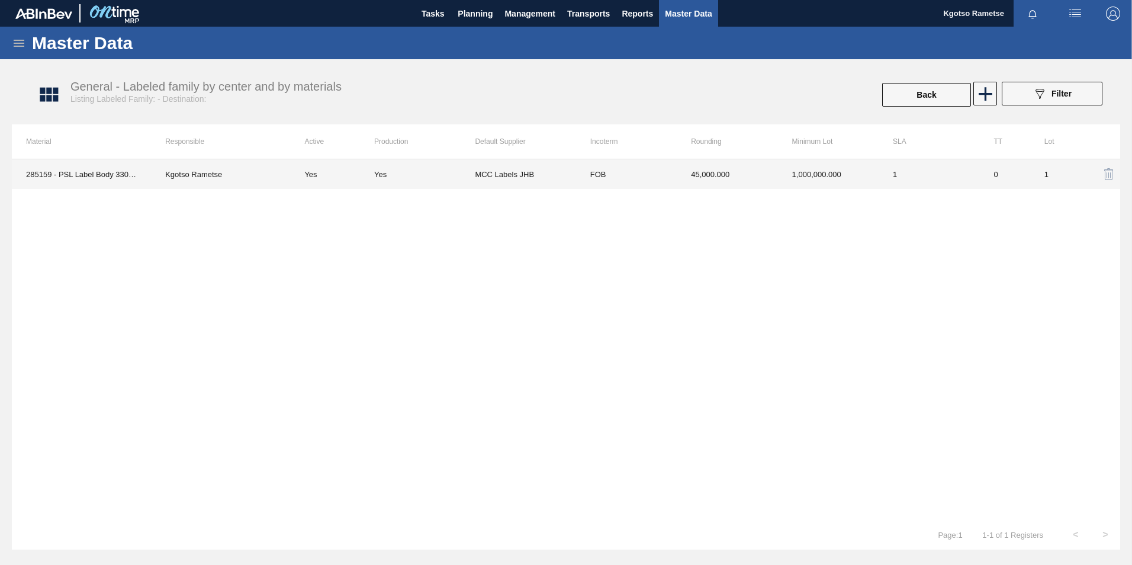
click at [713, 186] on td "45,000.000" at bounding box center [727, 174] width 101 height 30
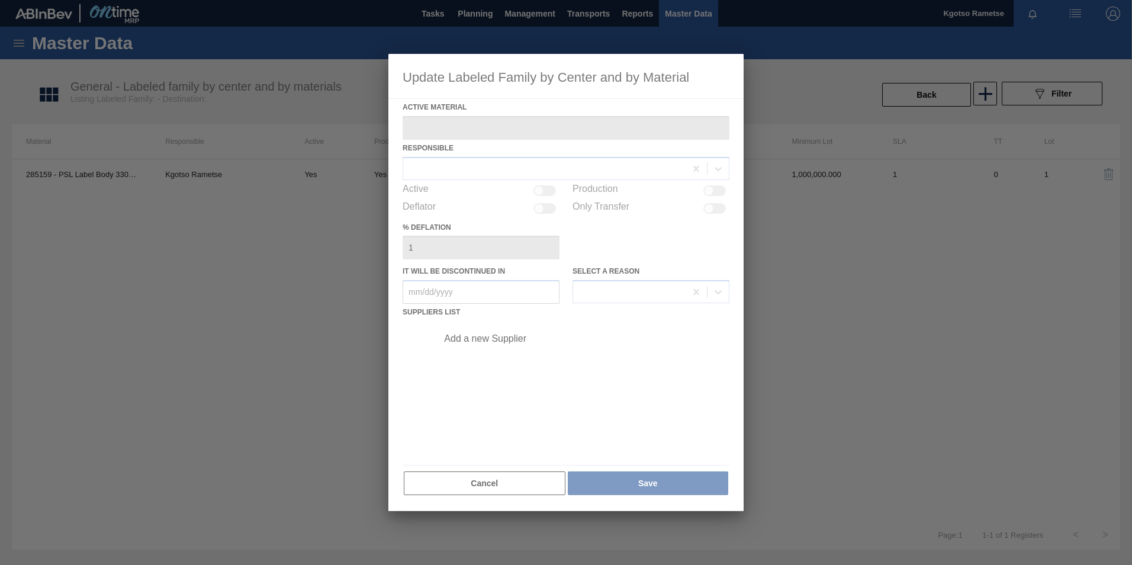
click at [514, 341] on div at bounding box center [565, 282] width 355 height 457
type Material "285159 - PSL Label Body 330NRB Fly Fish Lemon PU"
checkbox input "true"
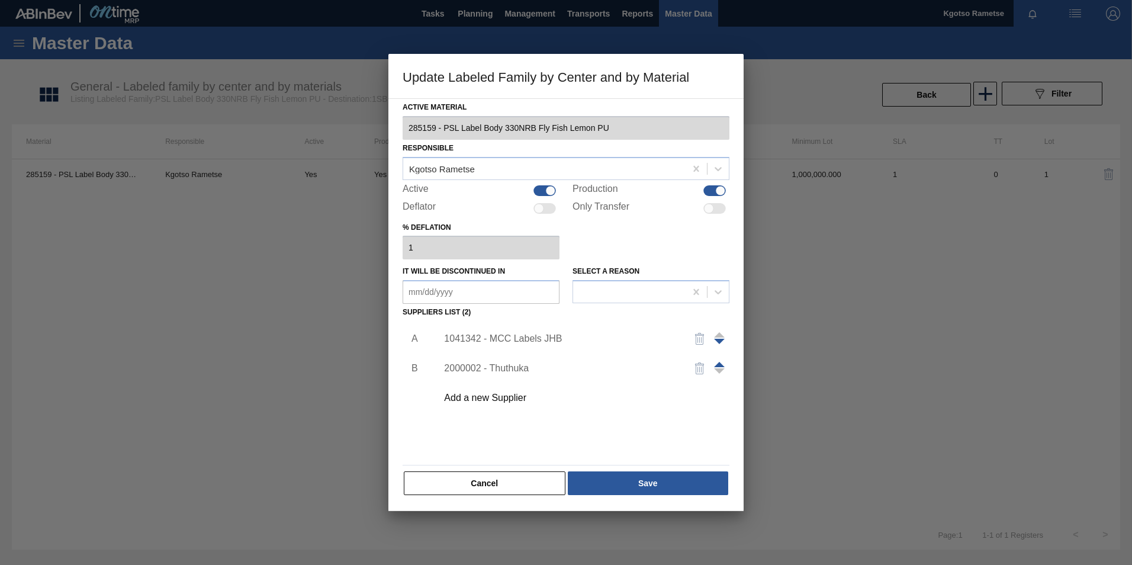
click at [502, 338] on div "1041342 - MCC Labels JHB" at bounding box center [560, 338] width 232 height 11
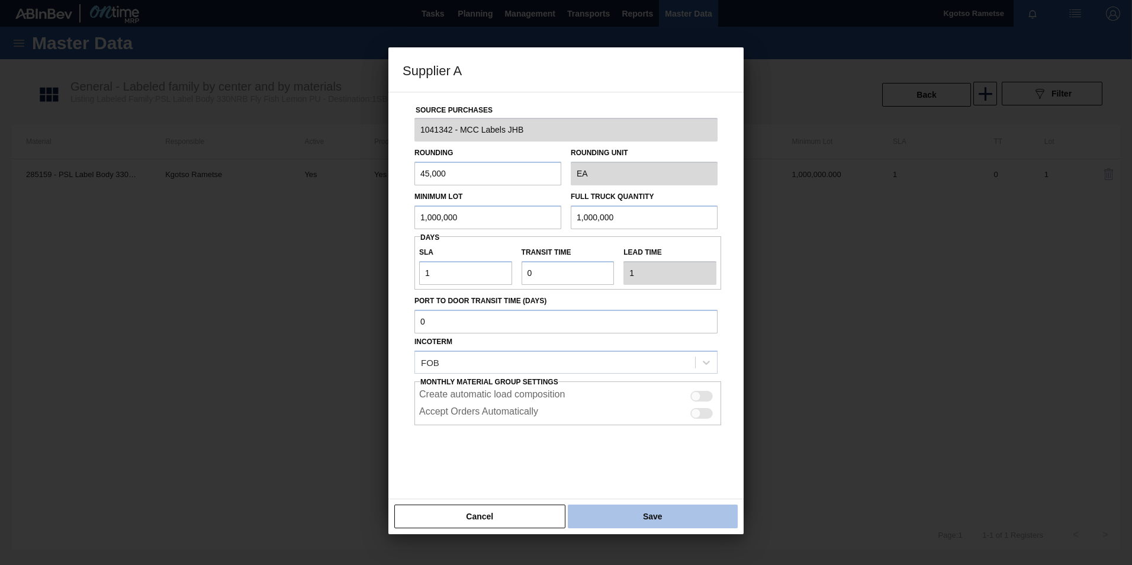
click at [626, 515] on button "Save" at bounding box center [653, 517] width 170 height 24
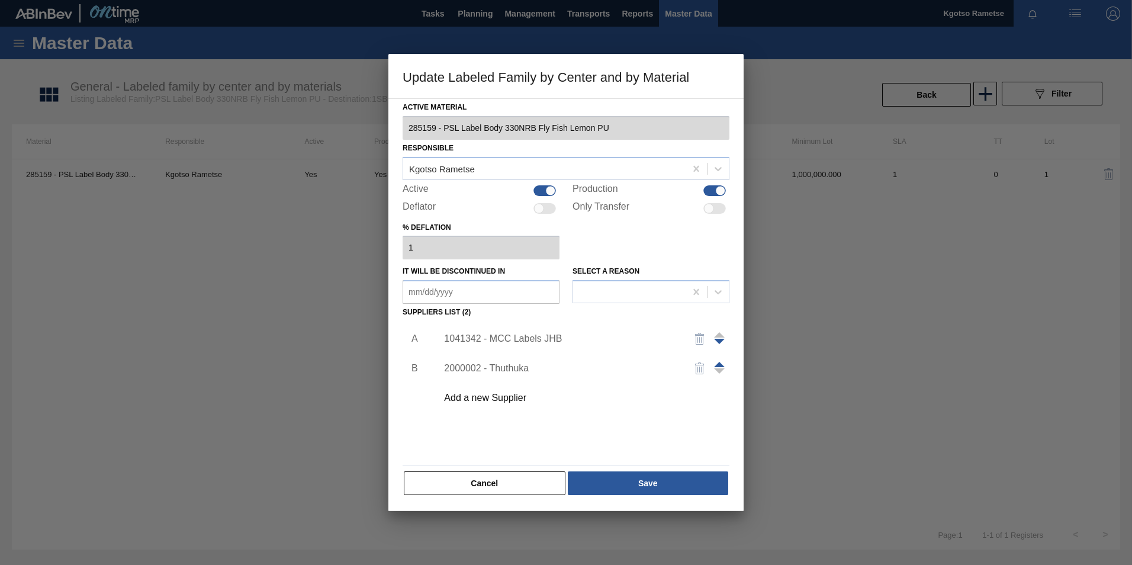
click at [626, 497] on div "Active Material 285159 - PSL Label Body 330NRB Fly Fish Lemon PU Responsible Kg…" at bounding box center [565, 304] width 355 height 413
click at [623, 486] on button "Save" at bounding box center [648, 483] width 160 height 24
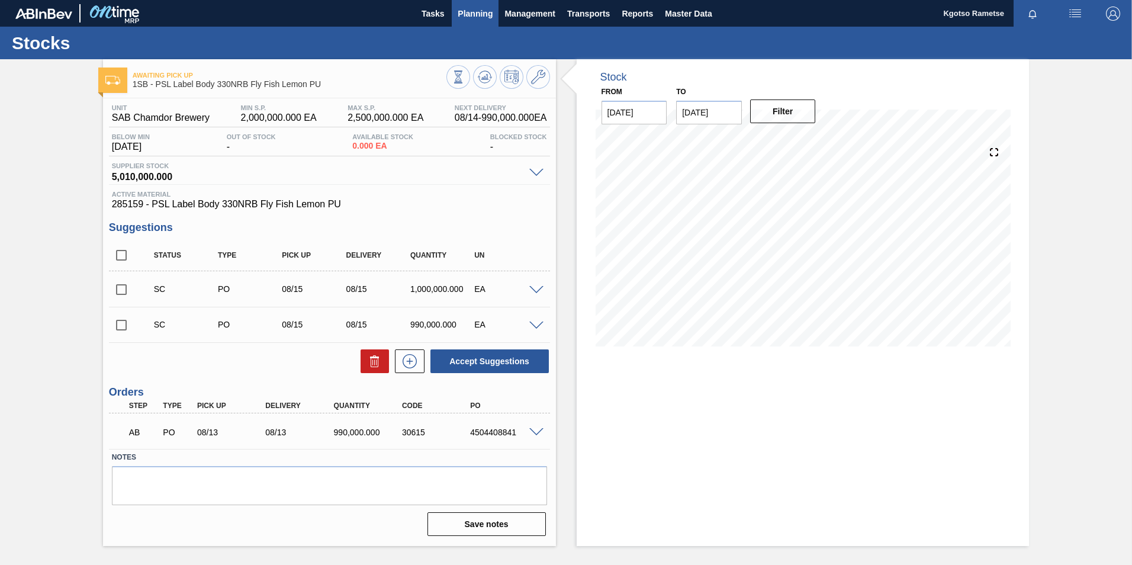
click at [474, 4] on button "Planning" at bounding box center [475, 13] width 47 height 27
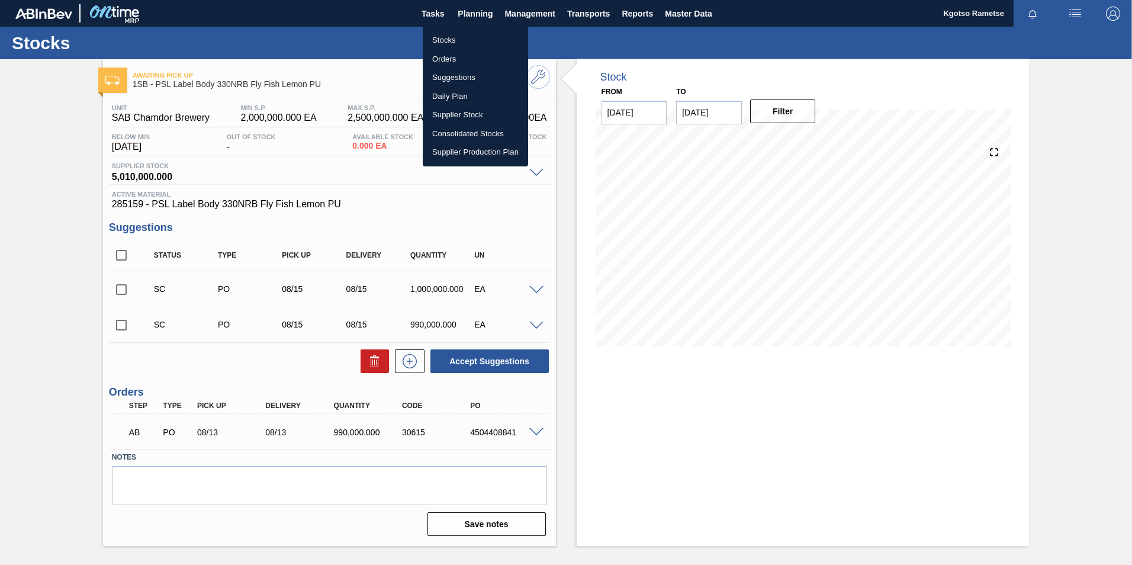
drag, startPoint x: 452, startPoint y: 36, endPoint x: 509, endPoint y: 89, distance: 77.5
click at [452, 37] on li "Stocks" at bounding box center [475, 40] width 105 height 19
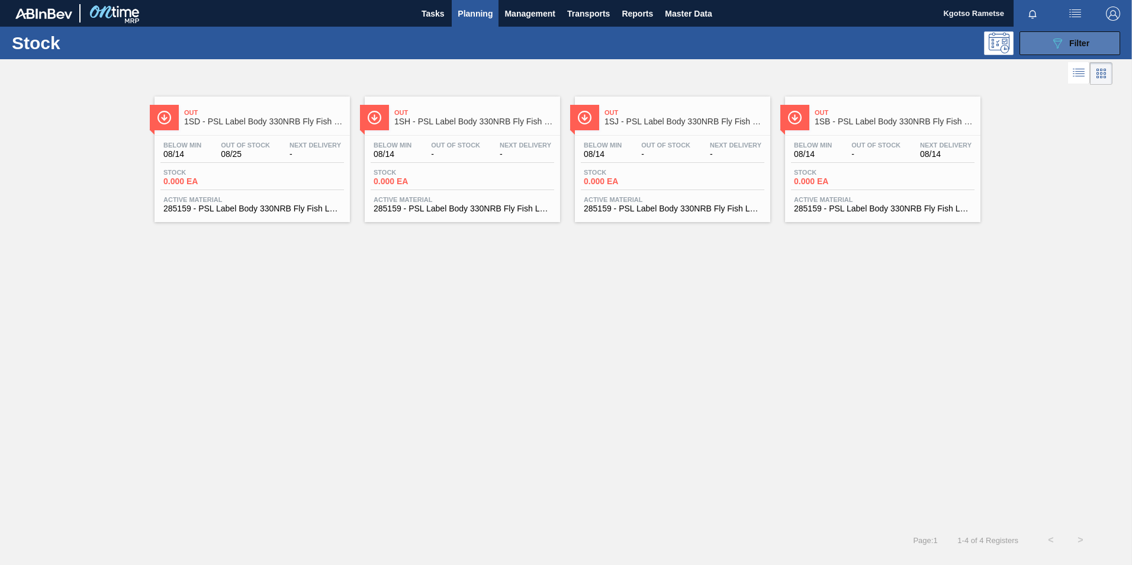
click at [1063, 45] on icon "089F7B8B-B2A5-4AFE-B5C0-19BA573D28AC" at bounding box center [1057, 43] width 14 height 14
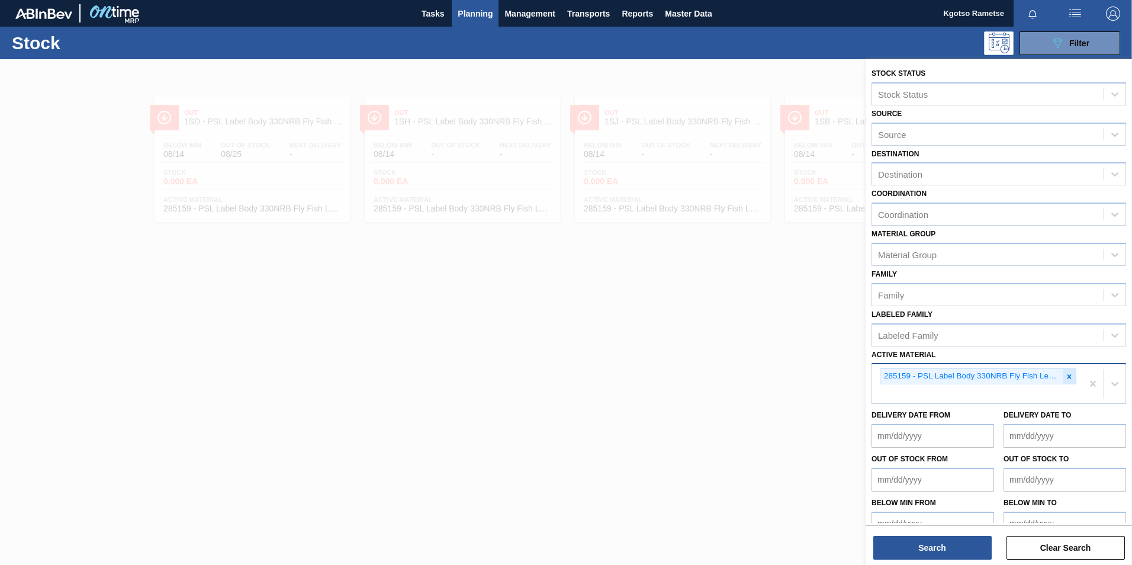
click at [1071, 376] on icon at bounding box center [1069, 376] width 8 height 8
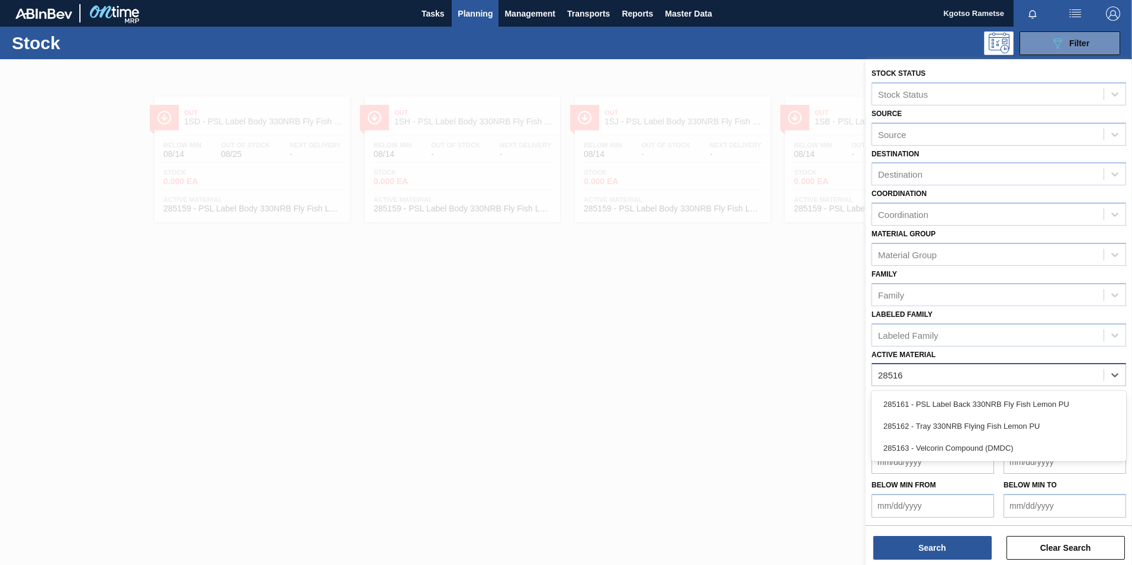
type Material "285161"
drag, startPoint x: 985, startPoint y: 408, endPoint x: 981, endPoint y: 416, distance: 8.5
click at [985, 408] on div "285161 - PSL Label Back 330NRB Fly Fish Lemon PU" at bounding box center [999, 404] width 255 height 22
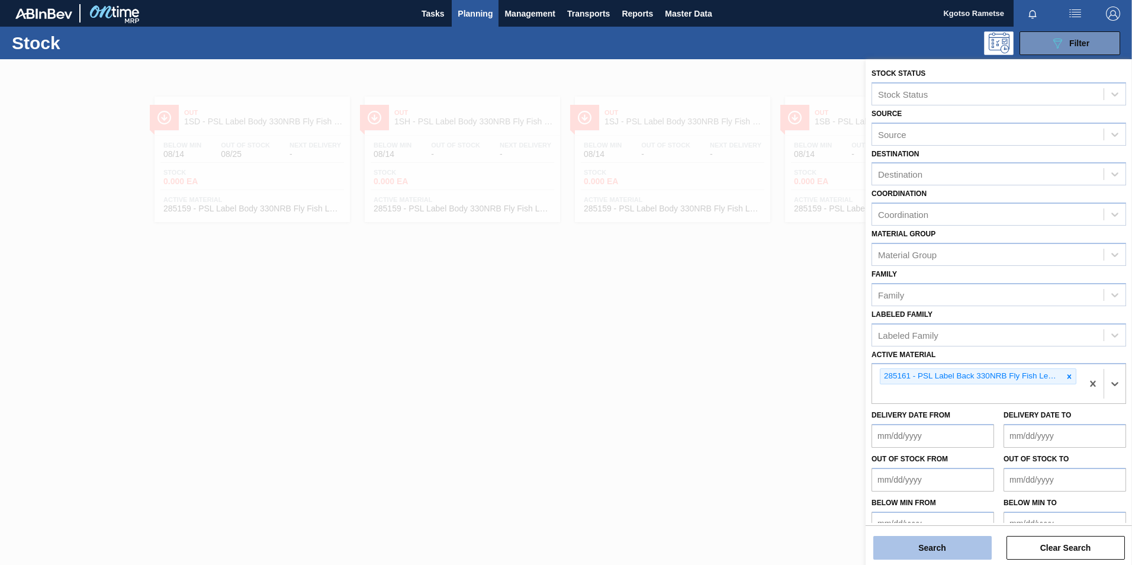
click at [926, 547] on button "Search" at bounding box center [932, 548] width 118 height 24
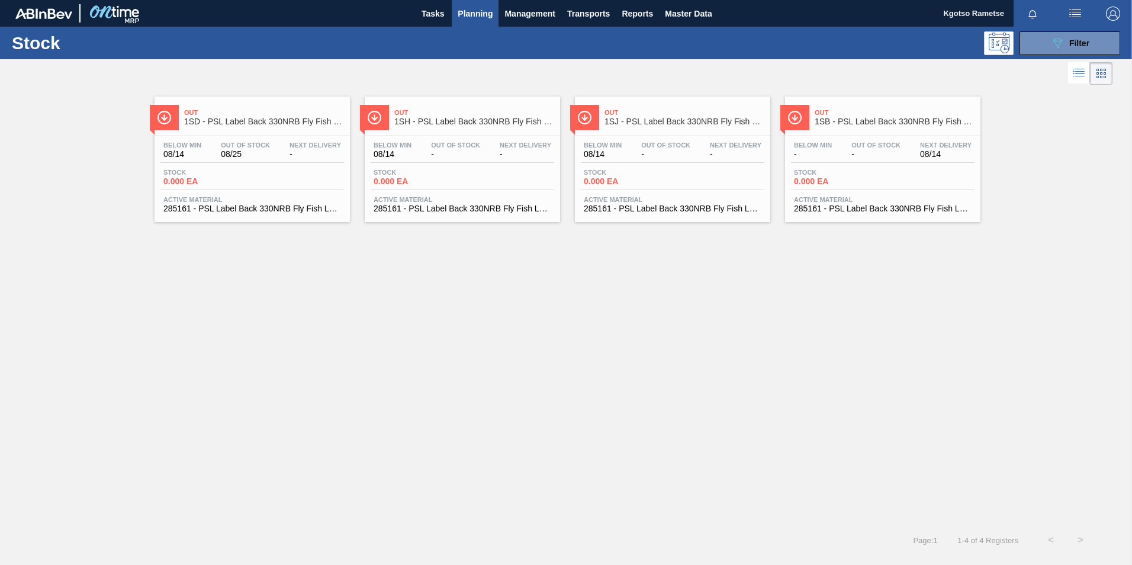
click at [860, 113] on span "Out" at bounding box center [895, 112] width 160 height 7
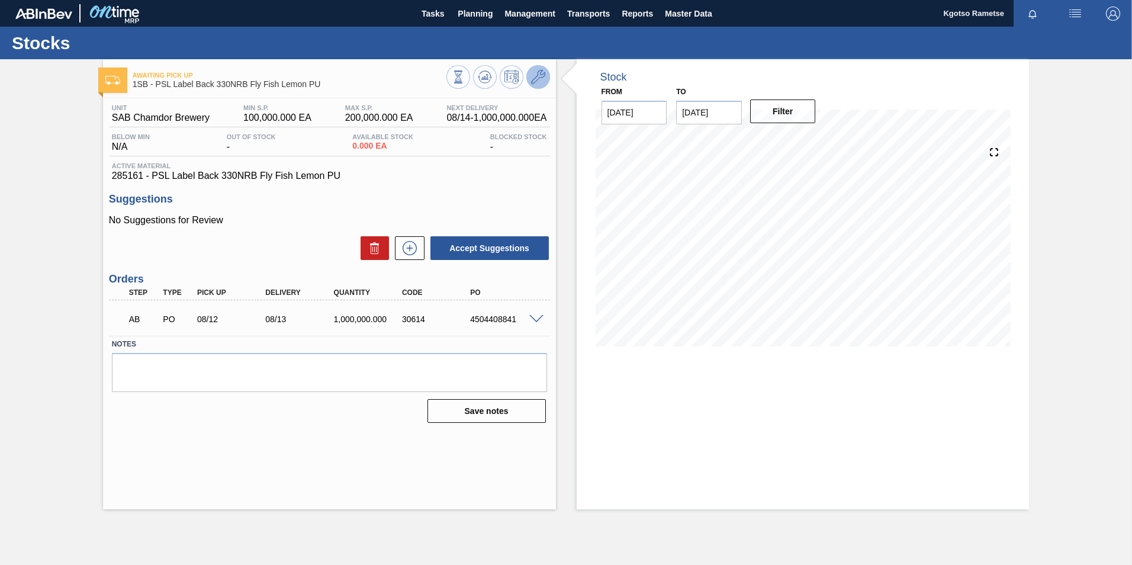
click at [537, 79] on icon at bounding box center [538, 77] width 14 height 14
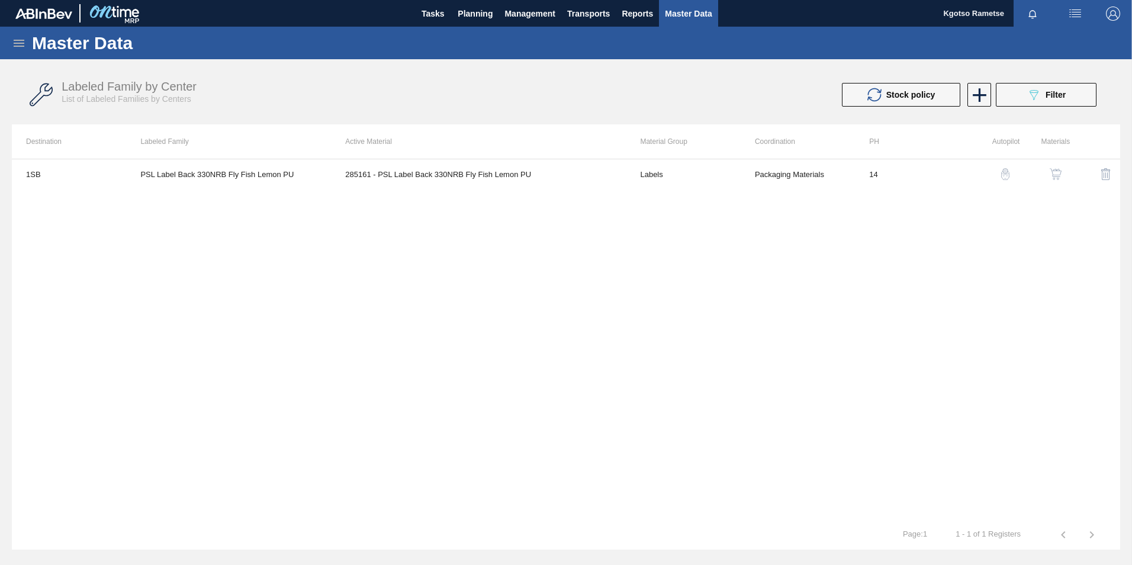
click at [1055, 169] on img "button" at bounding box center [1056, 174] width 12 height 12
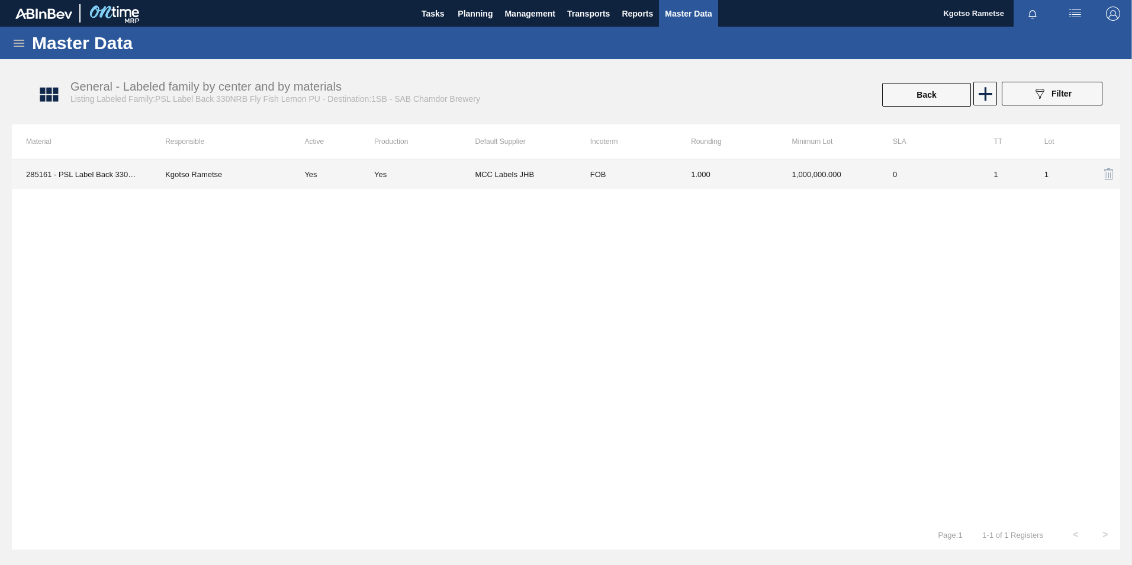
click at [677, 184] on td "1.000" at bounding box center [727, 174] width 101 height 30
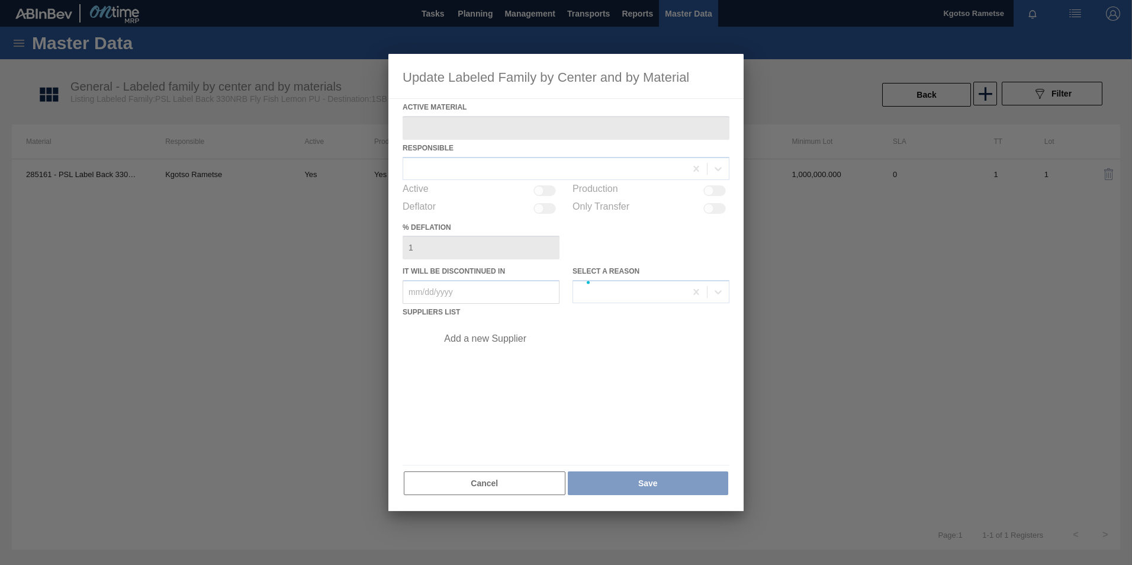
type Material "285161 - PSL Label Back 330NRB Fly Fish Lemon PU"
checkbox input "true"
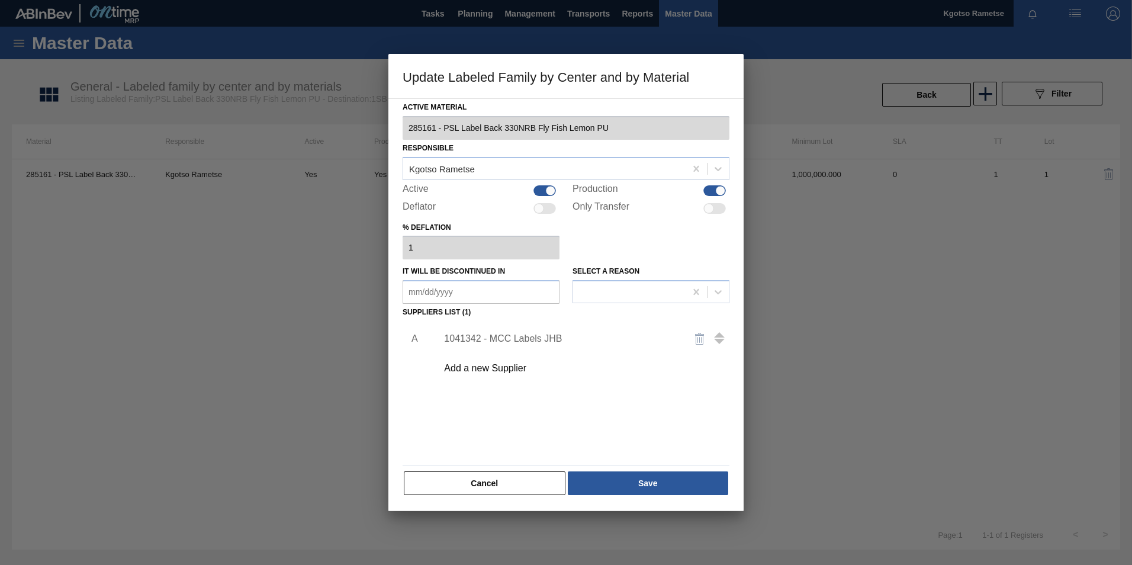
click at [513, 336] on div "1041342 - MCC Labels JHB" at bounding box center [560, 338] width 232 height 11
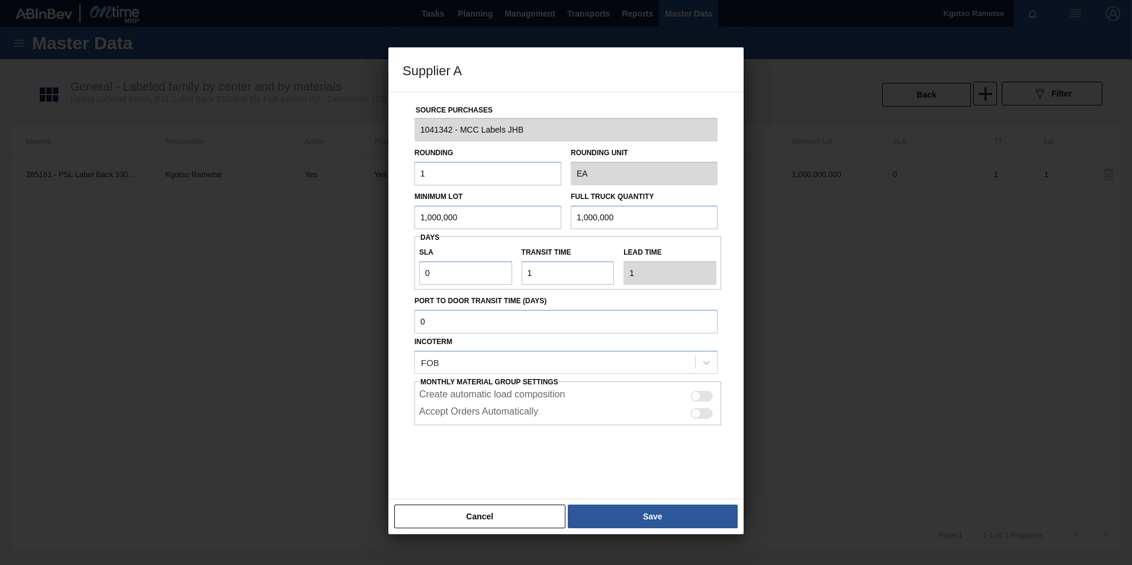
drag, startPoint x: 486, startPoint y: 227, endPoint x: 451, endPoint y: 224, distance: 34.4
click at [449, 225] on input "1,000,000" at bounding box center [488, 217] width 147 height 24
click at [620, 522] on button "Save" at bounding box center [653, 517] width 170 height 24
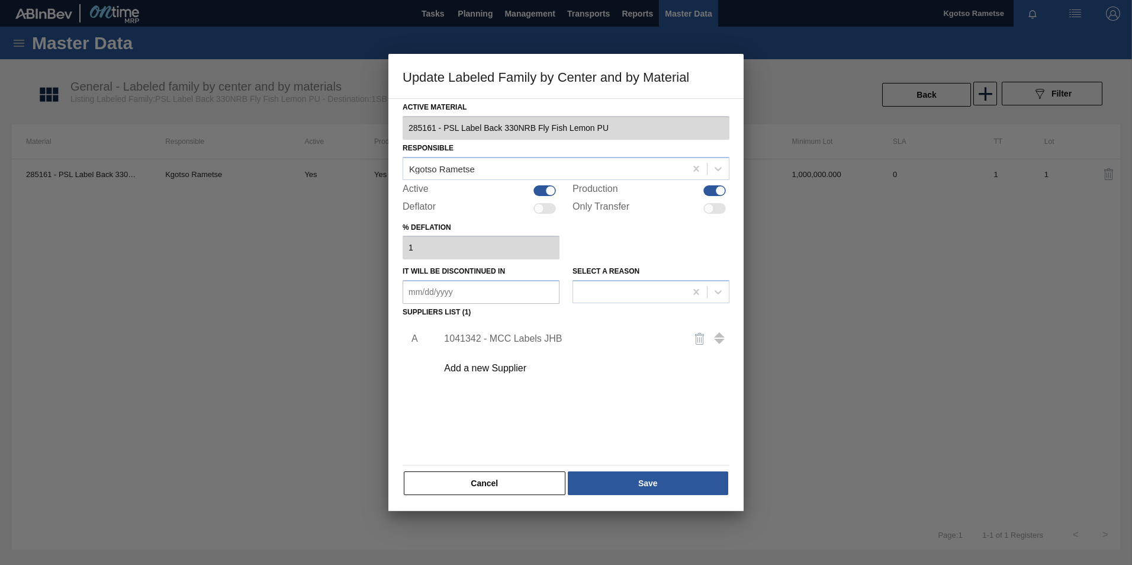
click at [612, 496] on div "Cancel Save" at bounding box center [566, 483] width 327 height 26
click at [612, 493] on button "Save" at bounding box center [648, 483] width 160 height 24
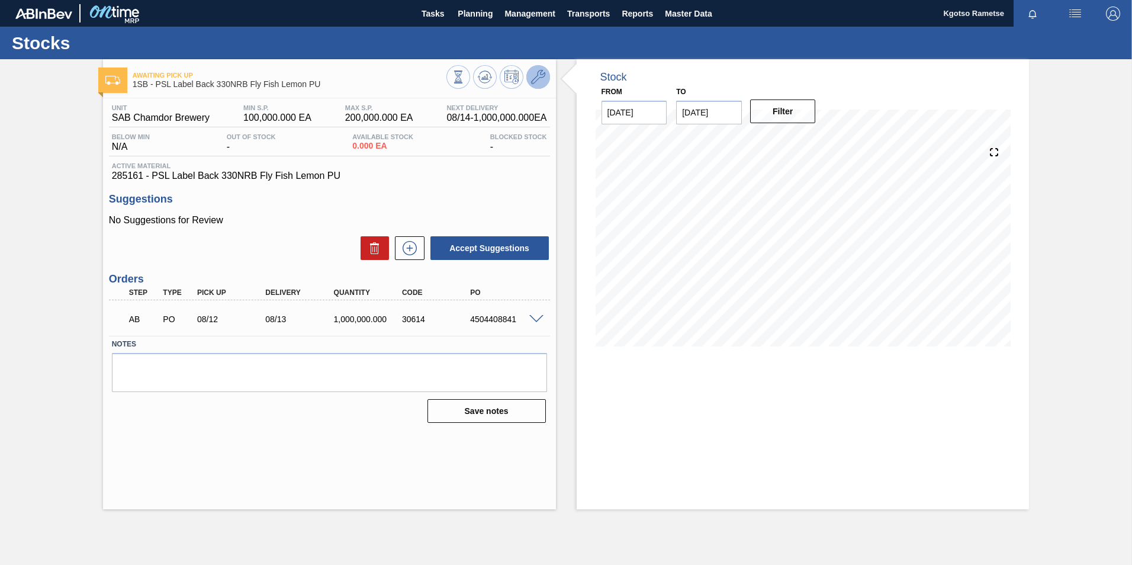
click at [546, 75] on button at bounding box center [538, 77] width 24 height 24
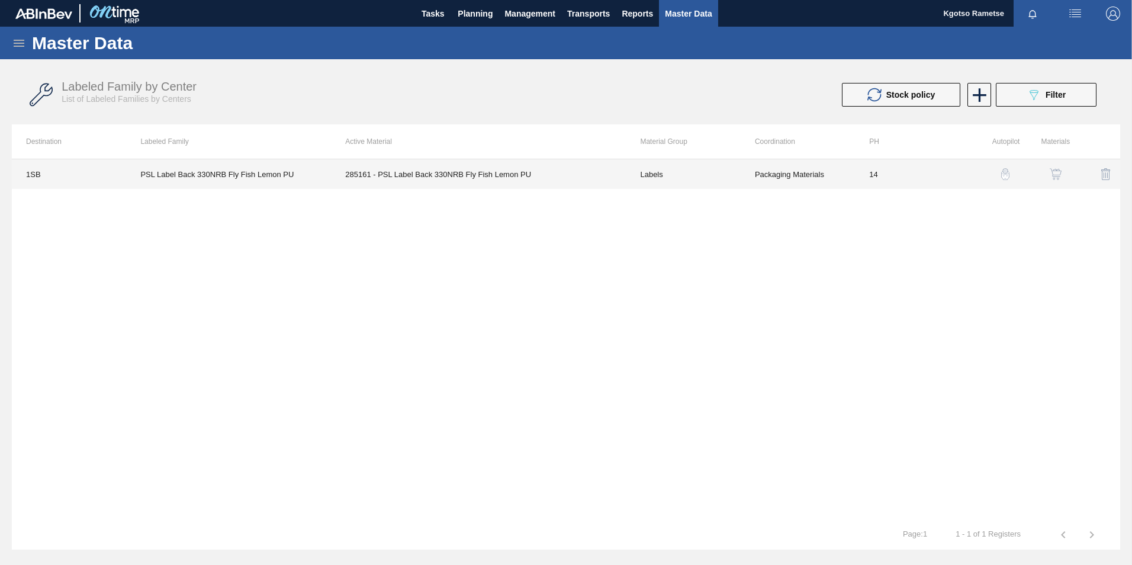
click at [747, 172] on td "Packaging Materials" at bounding box center [798, 174] width 114 height 30
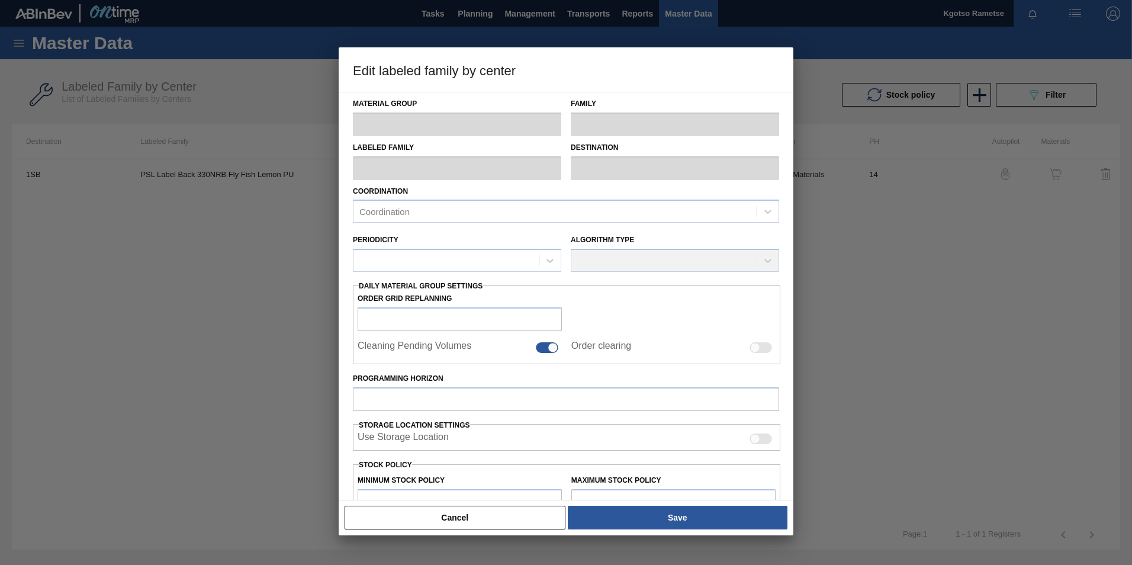
type input "Labels"
type input "330NRB"
type input "PSL Label Back 330NRB Fly Fish Lemon PU"
type input "1SB - SAB Chamdor Brewery"
type input "14"
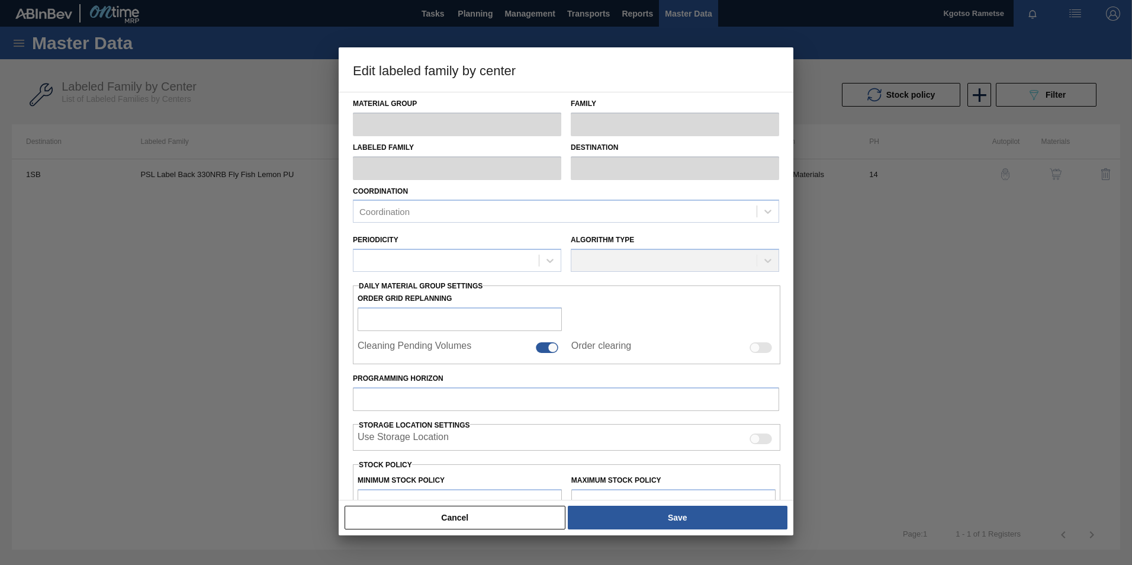
type input "100,000"
type input "200,000"
type input "98"
type input "198,000.000"
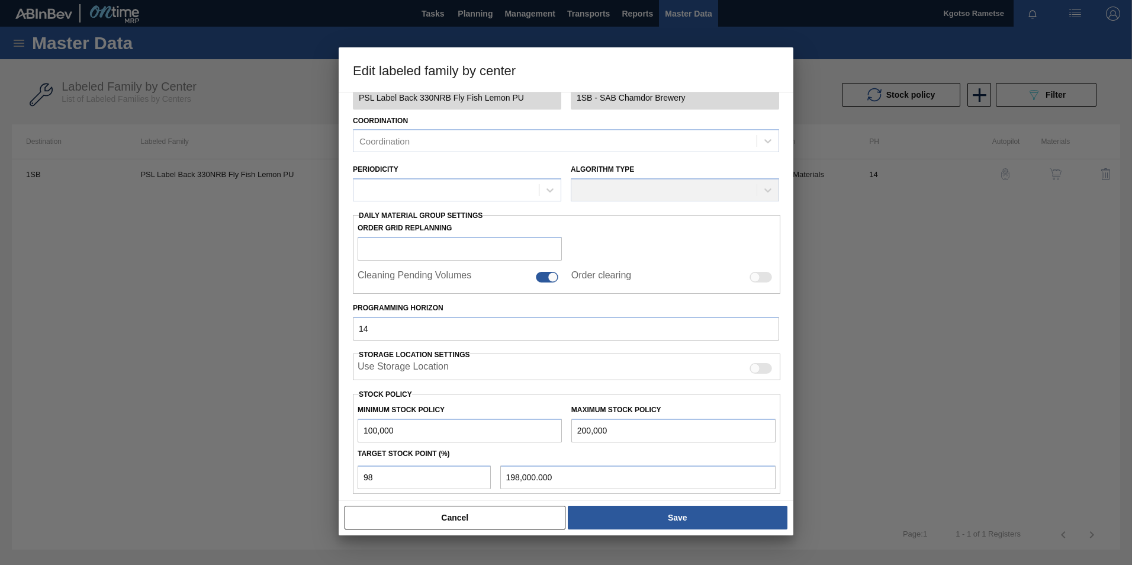
scroll to position [118, 0]
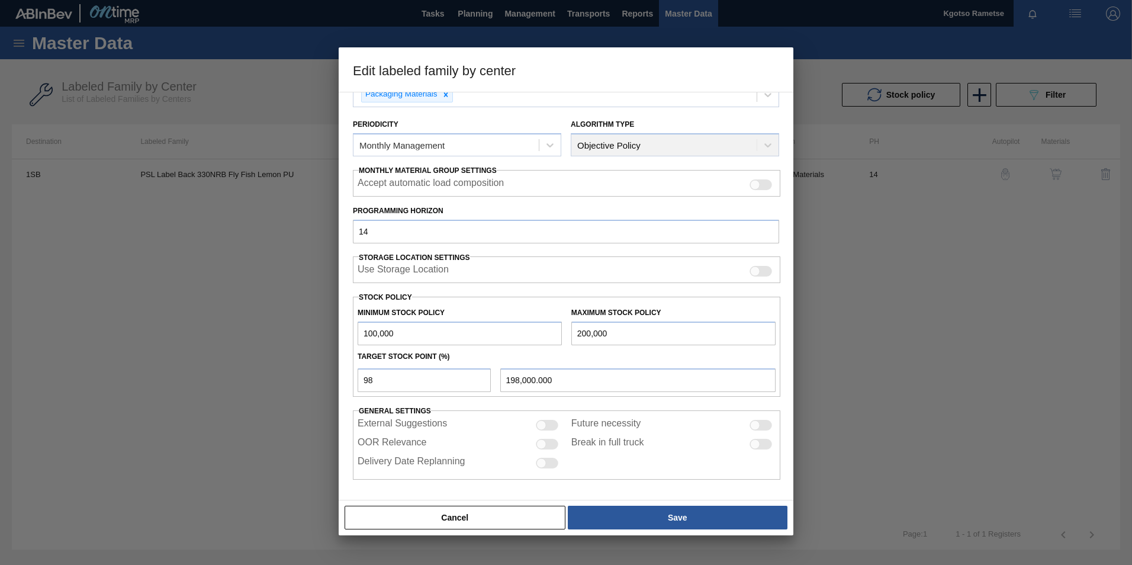
drag, startPoint x: 401, startPoint y: 331, endPoint x: 297, endPoint y: 333, distance: 104.2
click at [306, 333] on div "Edit labeled family by center Material Group Labels Family 330NRB Labeled Famil…" at bounding box center [566, 282] width 1132 height 565
type input "1"
type input "196,000.020"
type input "15"
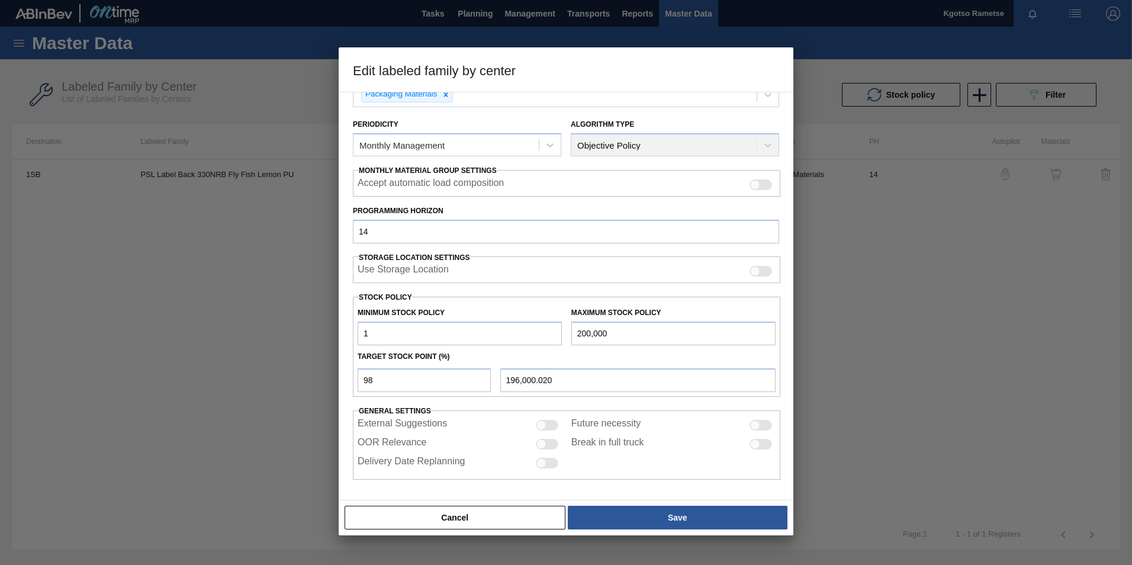
type input "196,000.300"
type input "150"
type input "196,003.000"
type input "1,500"
type input "196,030.000"
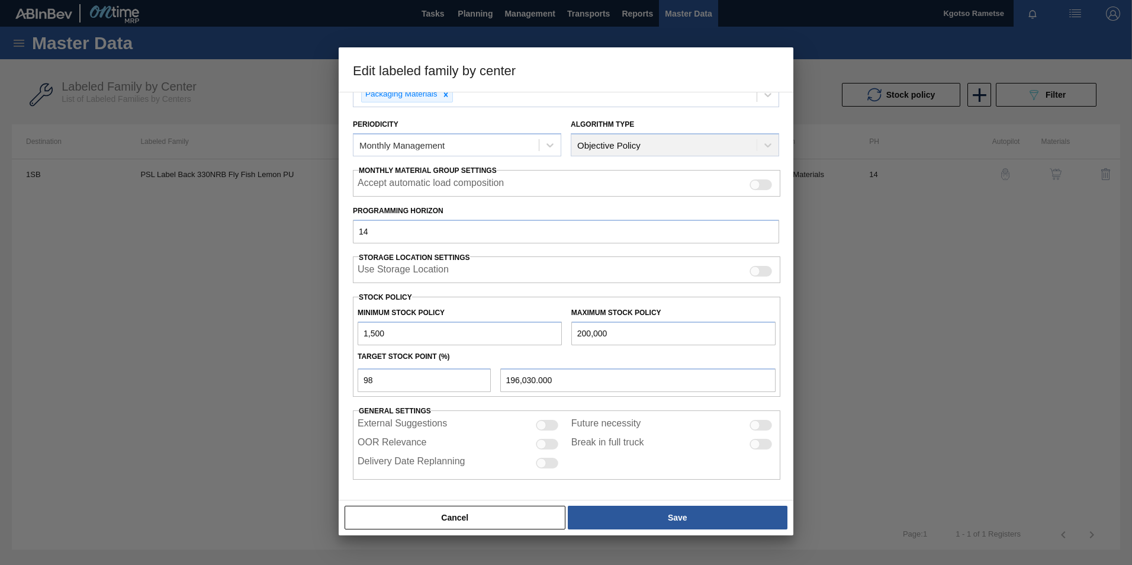
type input "15,000"
type input "196,300.000"
type input "150,000"
type input "199,000.000"
type input "1,500,000"
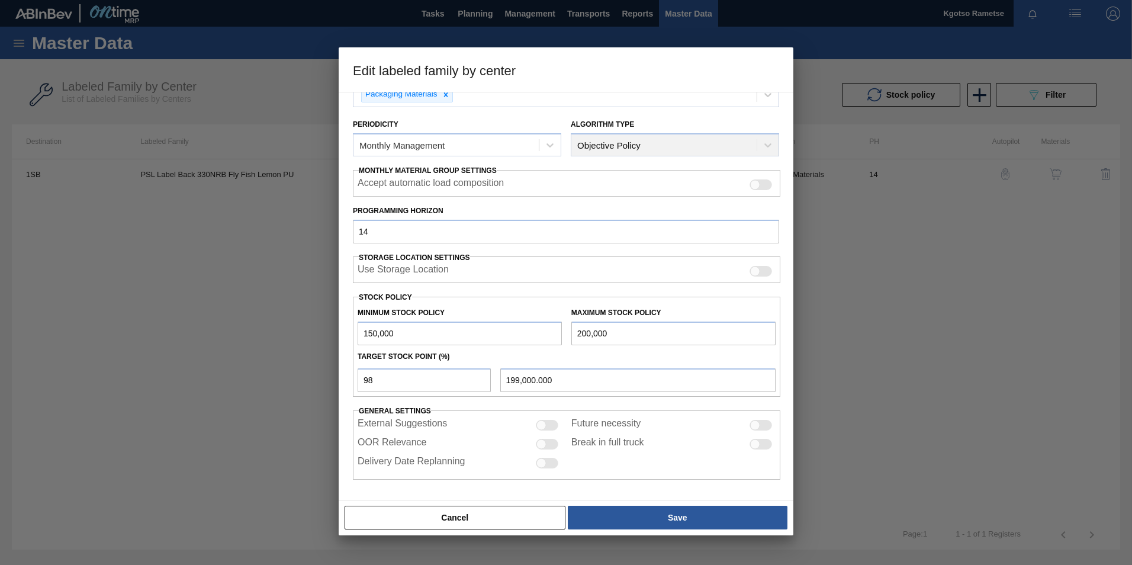
type input "226,000.000"
drag, startPoint x: 415, startPoint y: 334, endPoint x: 307, endPoint y: 332, distance: 107.8
click at [318, 332] on div "Edit labeled family by center Material Group Labels Family 330NRB Labeled Famil…" at bounding box center [566, 282] width 1132 height 565
type input "1,500,000"
click at [612, 335] on input "200,000" at bounding box center [673, 334] width 204 height 24
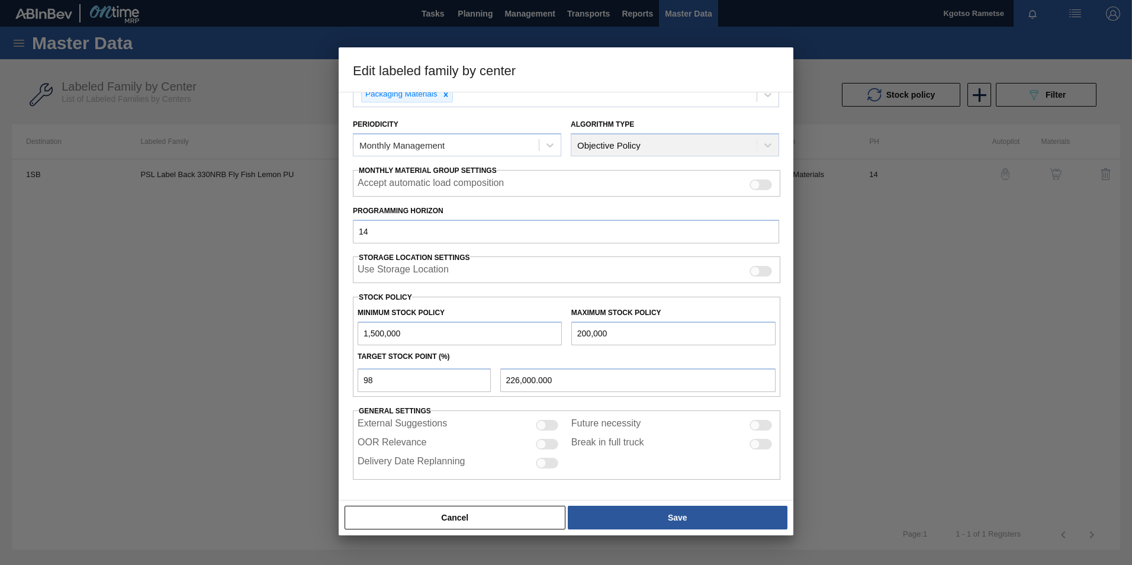
click at [612, 334] on input "200,000" at bounding box center [673, 334] width 204 height 24
click at [611, 333] on input "200,000" at bounding box center [673, 334] width 204 height 24
type input "2,000,000"
type input "1,990,000.000"
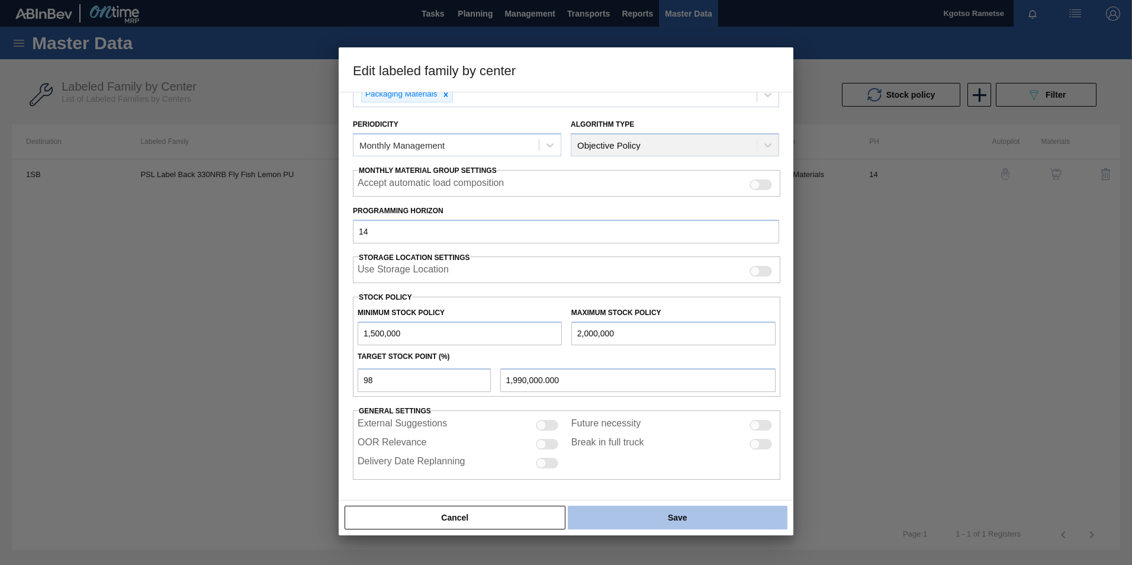
type input "2,000,000"
click at [596, 517] on button "Save" at bounding box center [678, 518] width 220 height 24
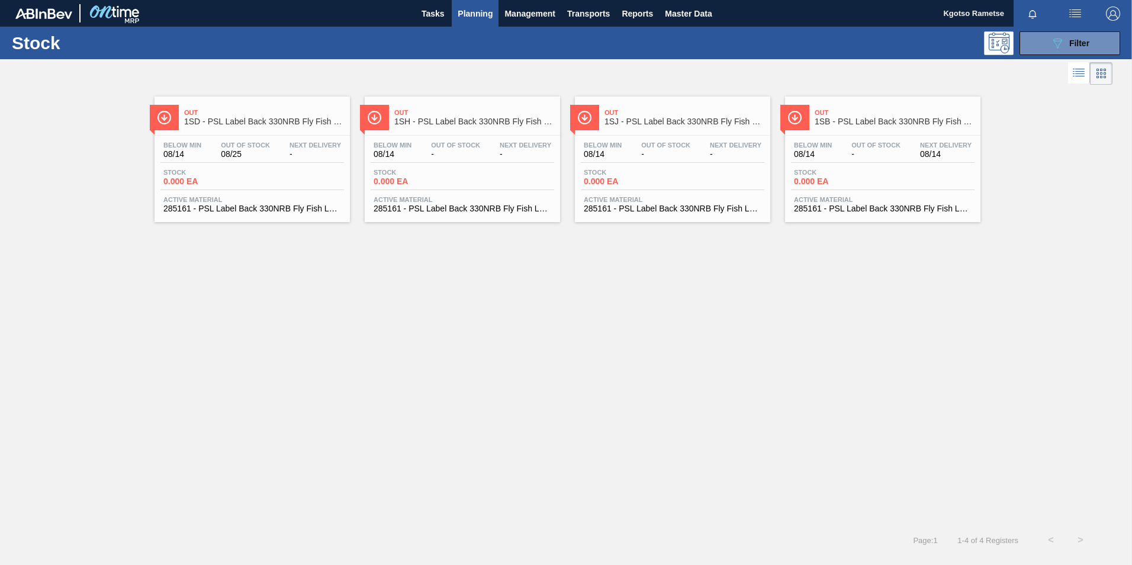
click at [846, 140] on div "Below Min 08/14 Out Of Stock - Next Delivery 08/14 Stock 0.000 EA Active Materi…" at bounding box center [882, 176] width 195 height 81
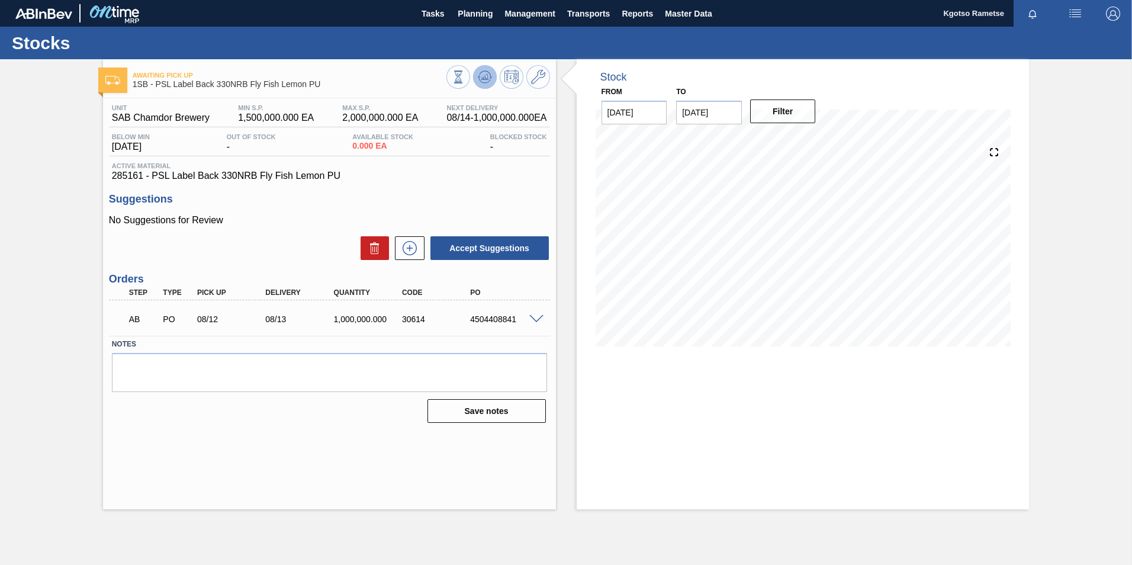
click at [465, 79] on icon at bounding box center [458, 76] width 13 height 13
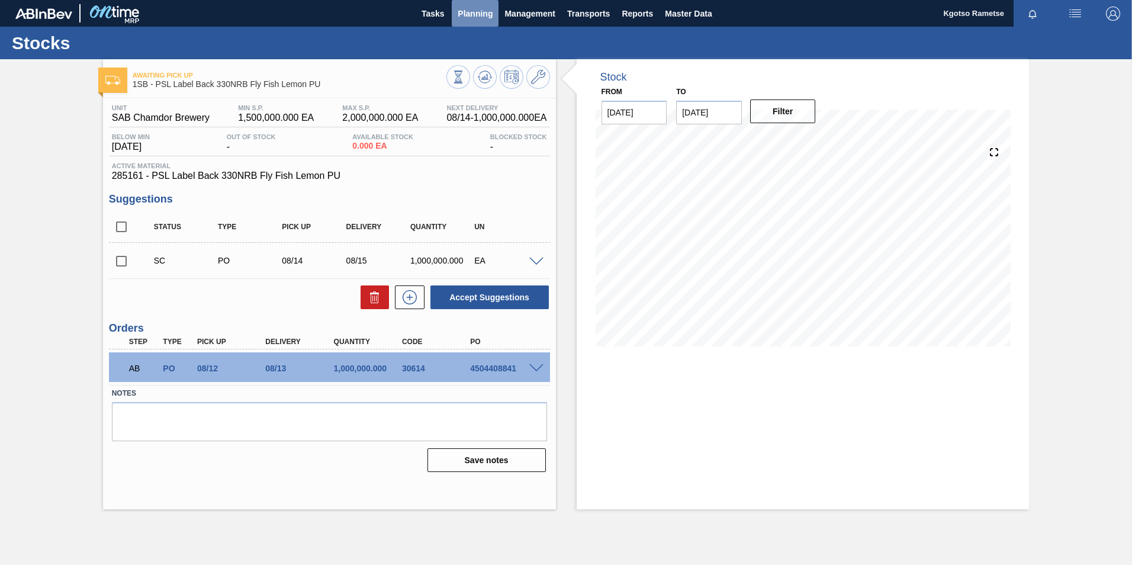
click at [474, 16] on span "Planning" at bounding box center [475, 14] width 35 height 14
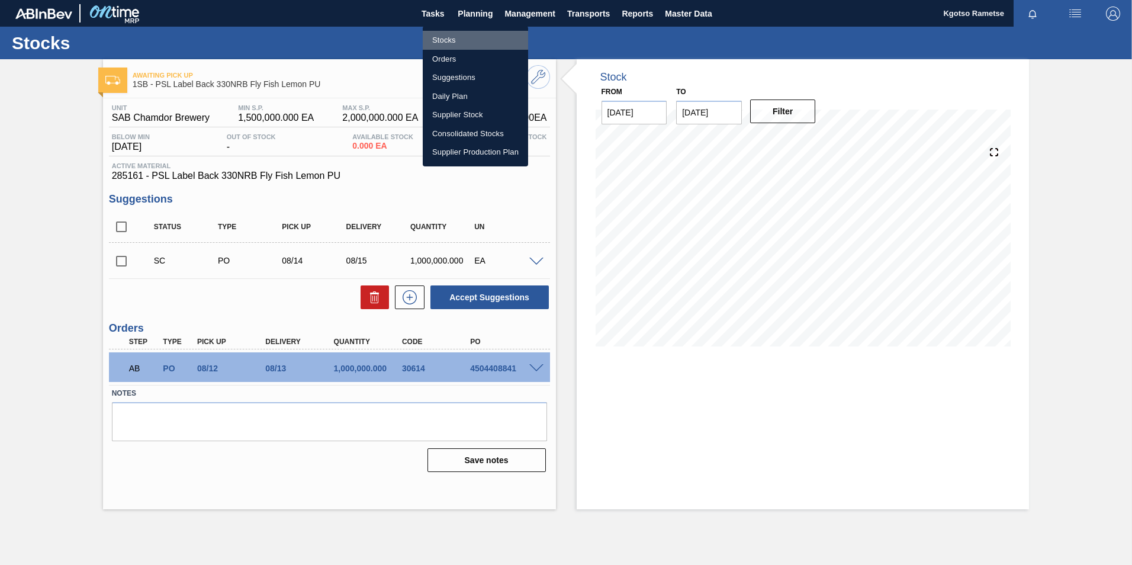
drag, startPoint x: 463, startPoint y: 34, endPoint x: 483, endPoint y: 38, distance: 20.7
click at [464, 34] on li "Stocks" at bounding box center [475, 40] width 105 height 19
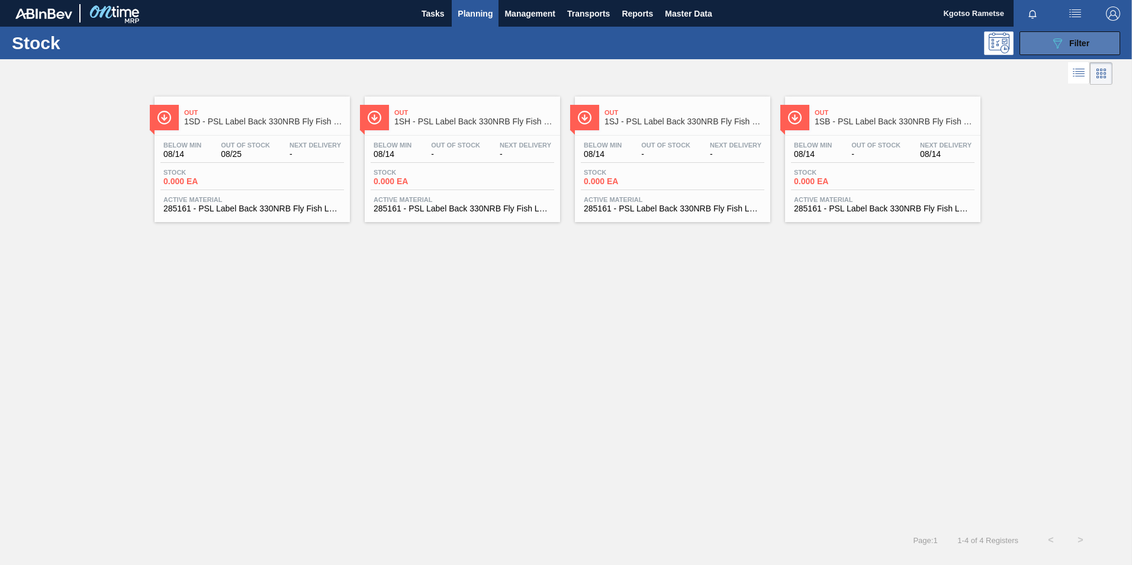
click at [1062, 47] on icon "089F7B8B-B2A5-4AFE-B5C0-19BA573D28AC" at bounding box center [1057, 43] width 14 height 14
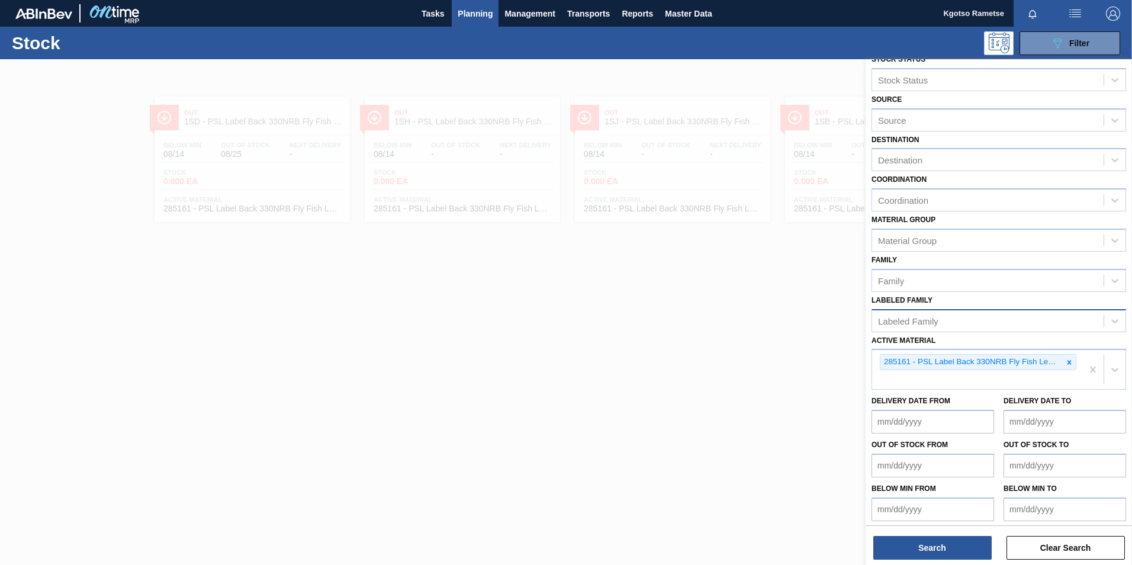
scroll to position [18, 0]
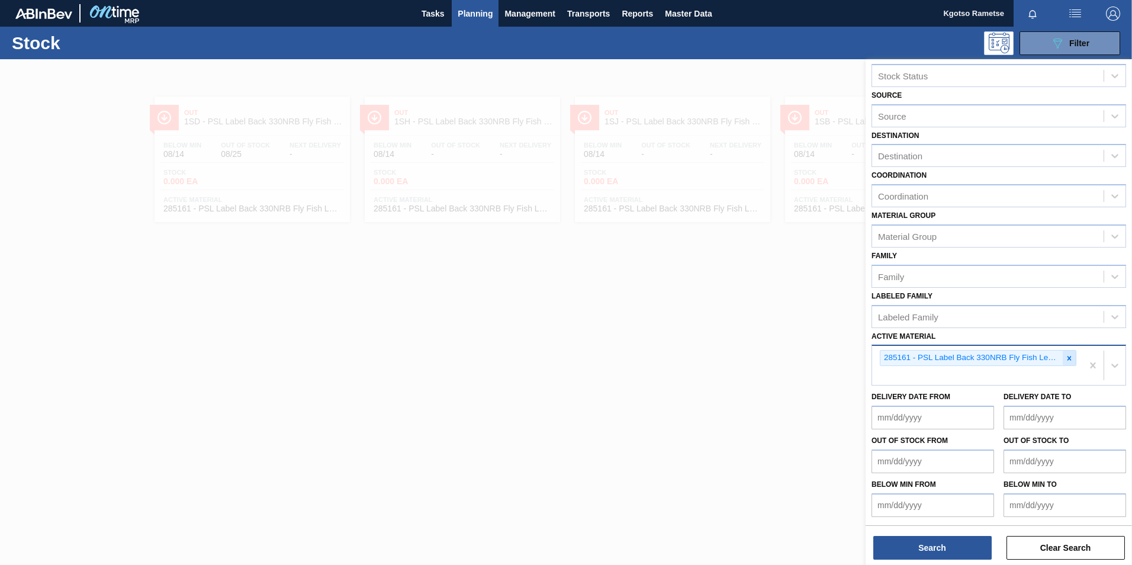
click at [1065, 357] on icon at bounding box center [1069, 358] width 8 height 8
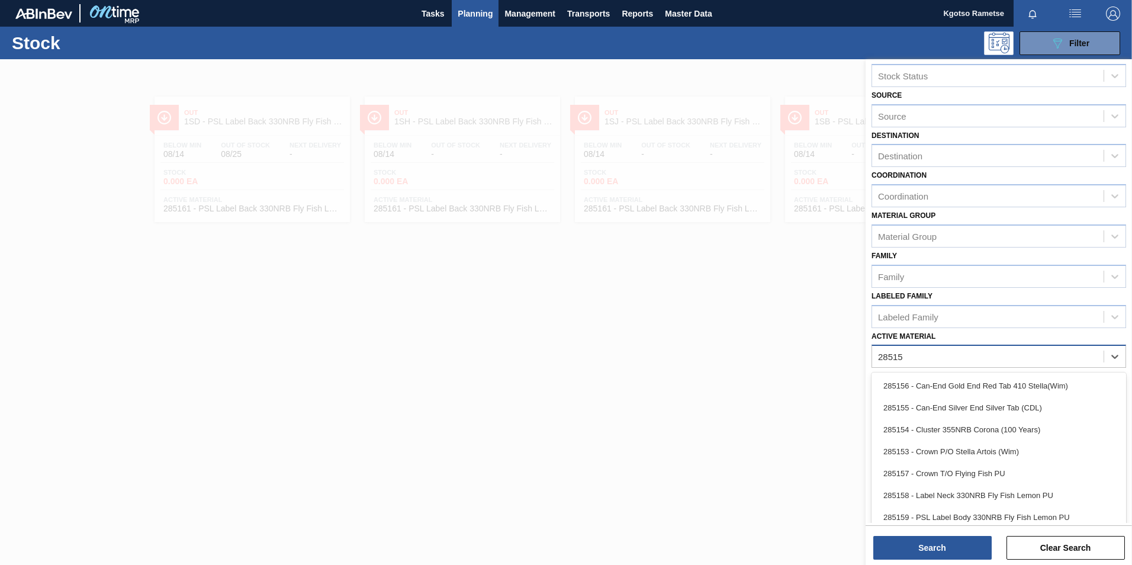
type Material "285158"
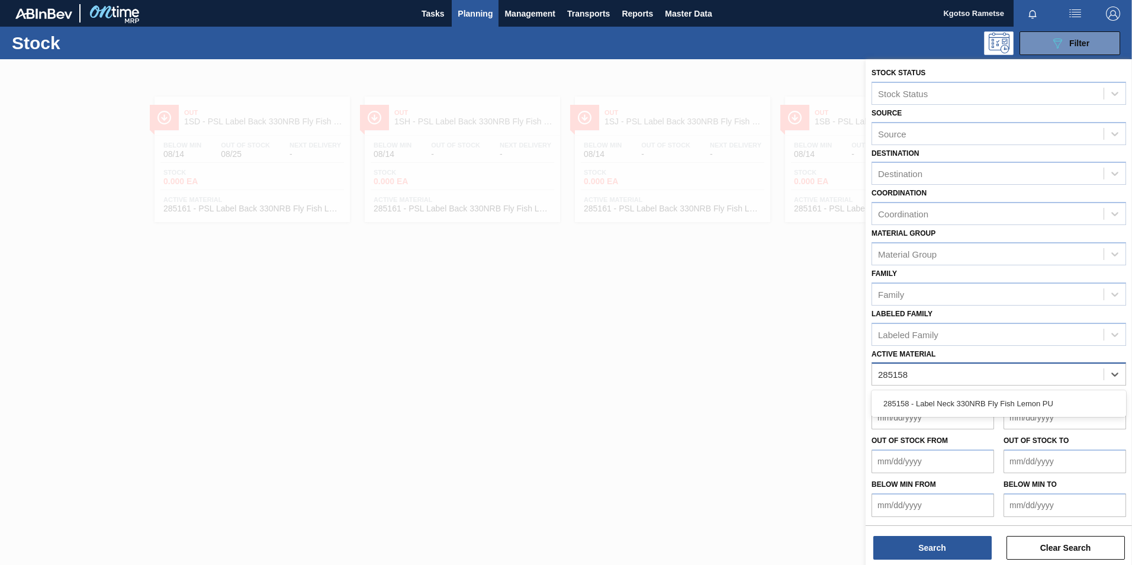
scroll to position [1, 0]
click at [999, 399] on div "285158 - Label Neck 330NRB Fly Fish Lemon PU" at bounding box center [999, 404] width 255 height 22
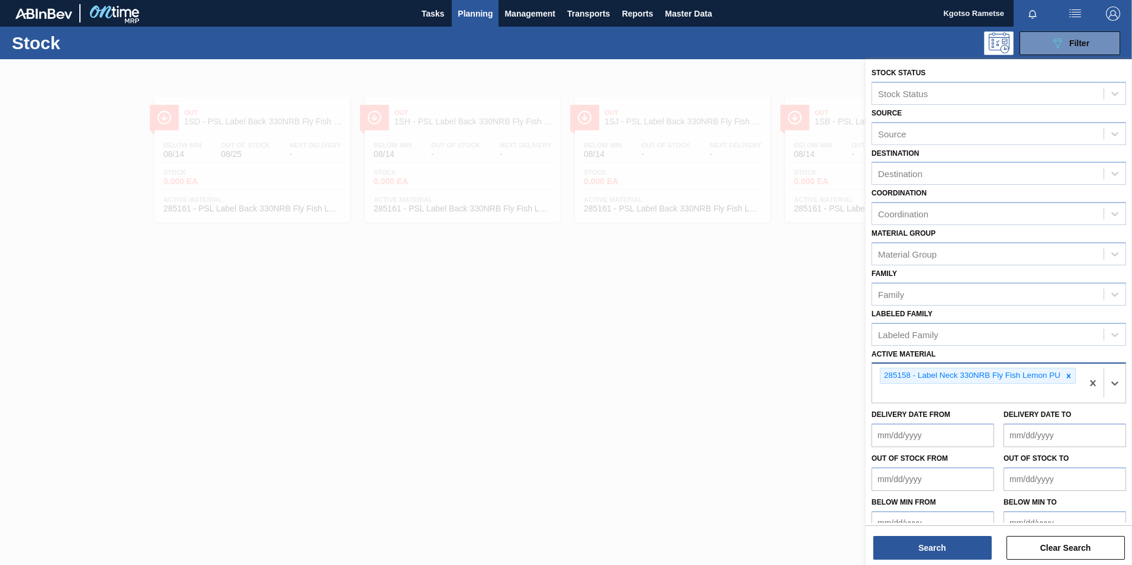
scroll to position [18, 0]
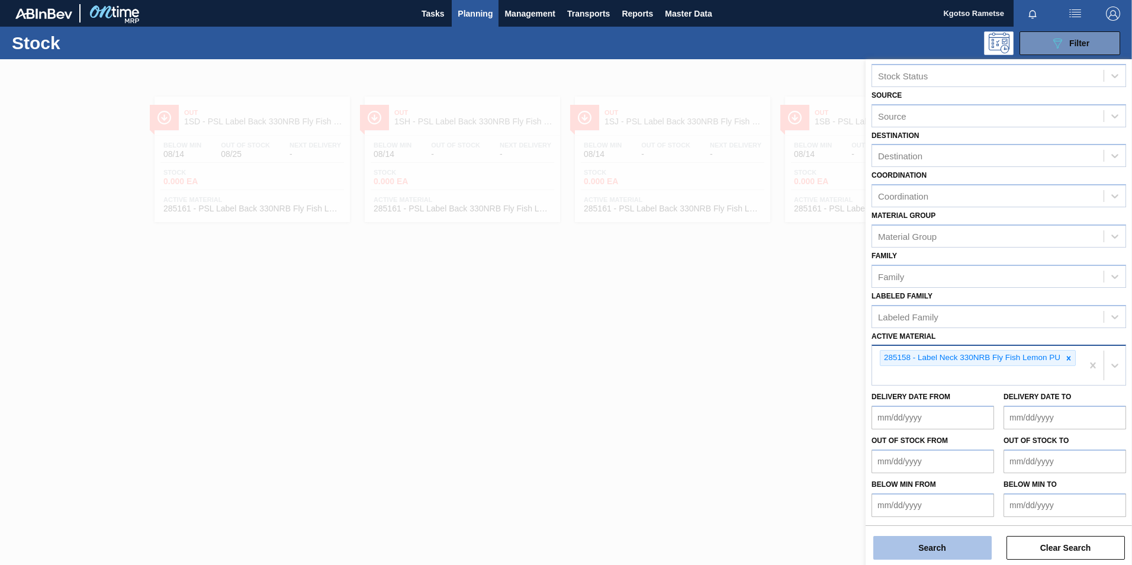
click at [891, 547] on button "Search" at bounding box center [932, 548] width 118 height 24
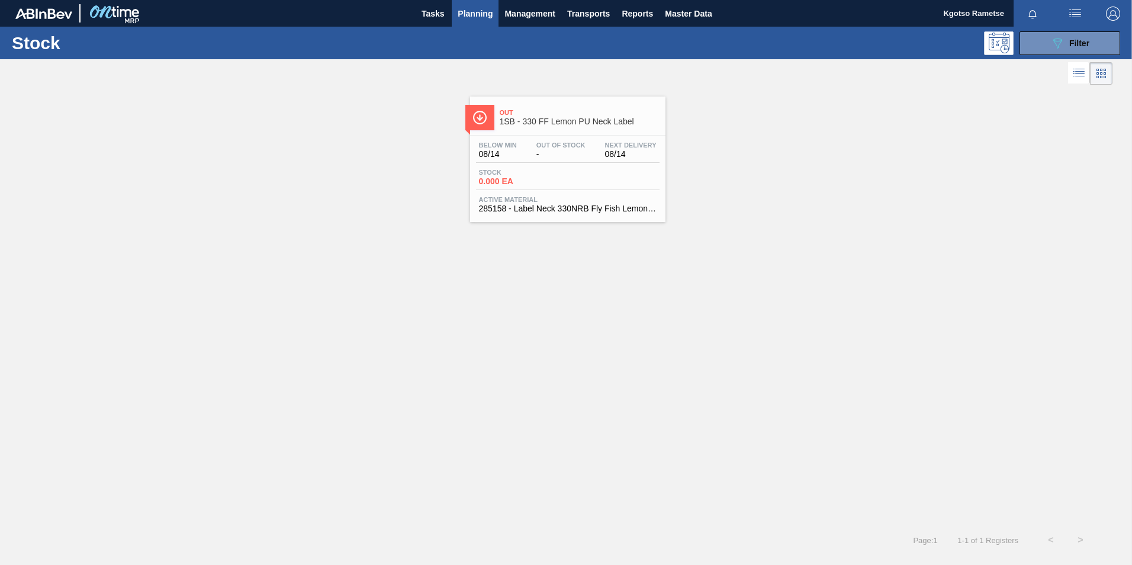
click at [517, 150] on div "Below Min 08/14" at bounding box center [498, 150] width 44 height 17
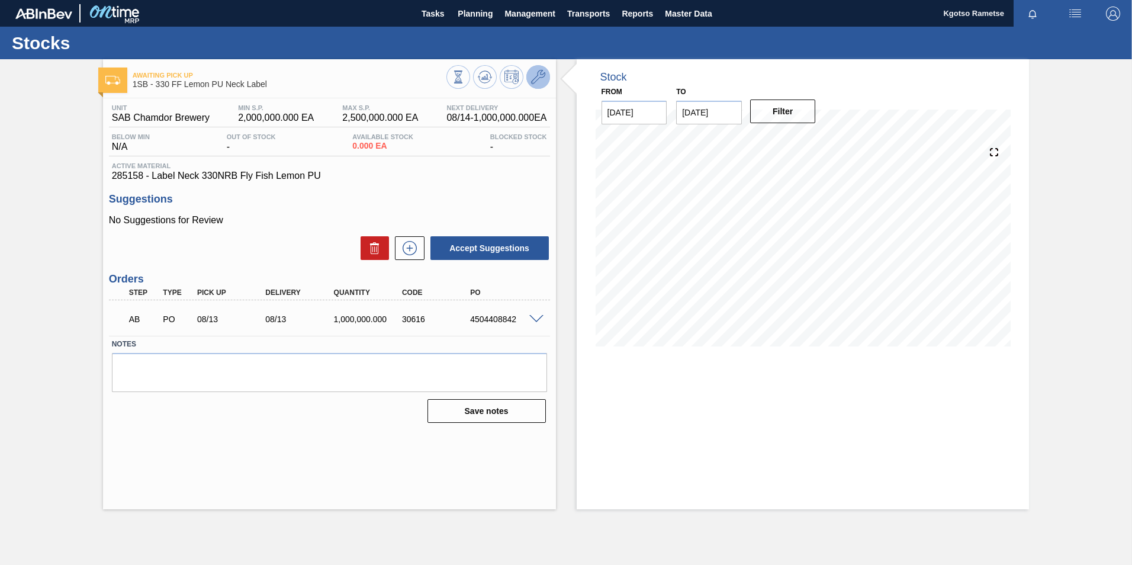
click at [537, 75] on icon at bounding box center [538, 77] width 14 height 14
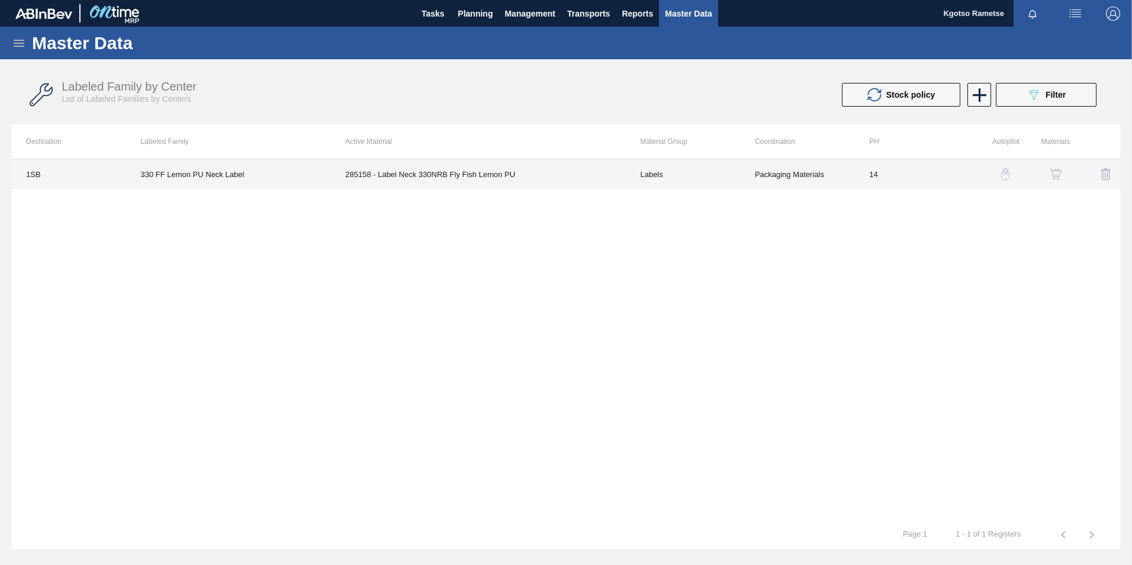
click at [550, 168] on td "285158 - Label Neck 330NRB Fly Fish Lemon PU" at bounding box center [478, 174] width 295 height 30
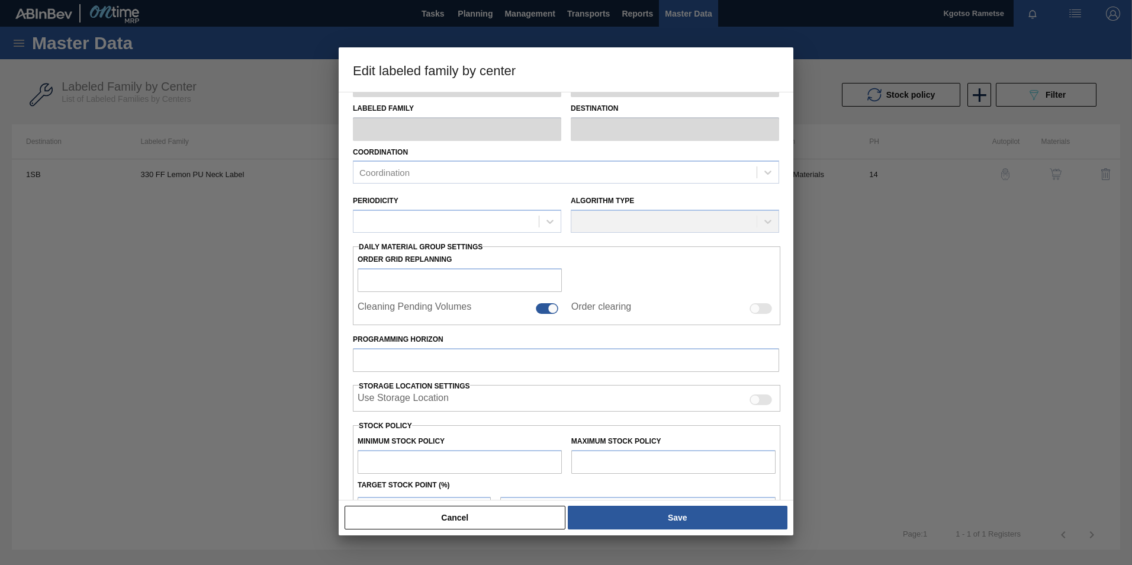
scroll to position [118, 0]
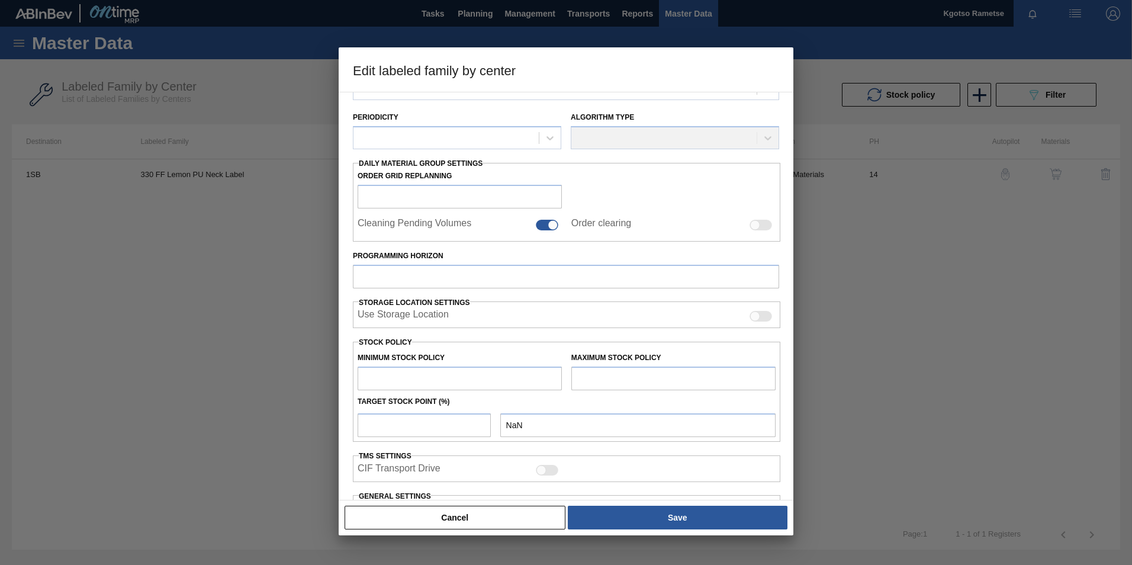
type input "Labels"
type input "330"
type input "330 FF Lemon PU Neck Label"
type input "1SB - SAB Chamdor Brewery"
type input "14"
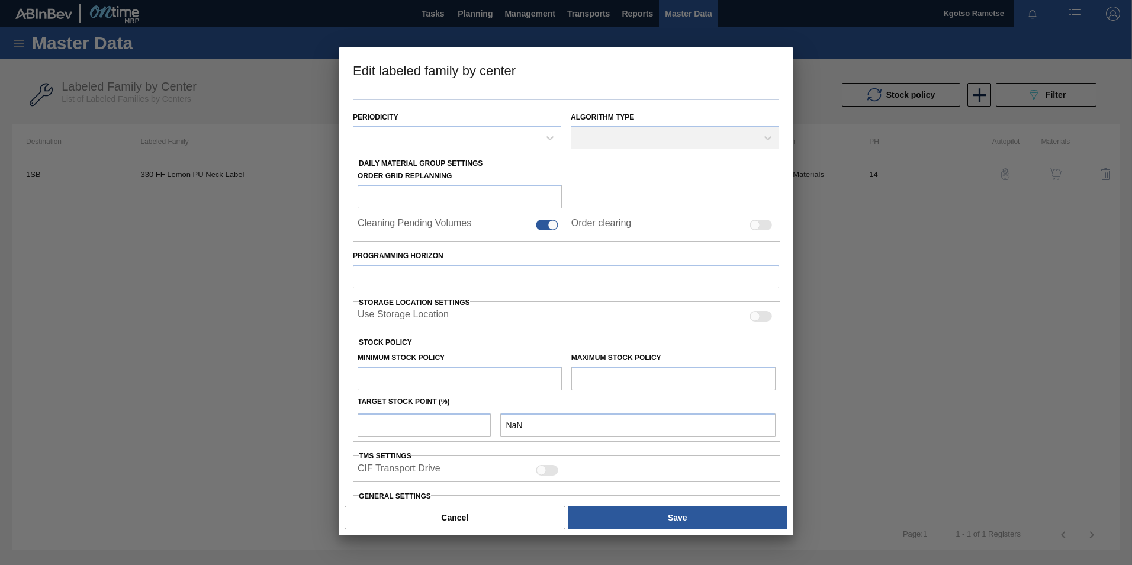
type input "2,000,000"
type input "2,500,000"
type input "100"
type input "2,500,000.000"
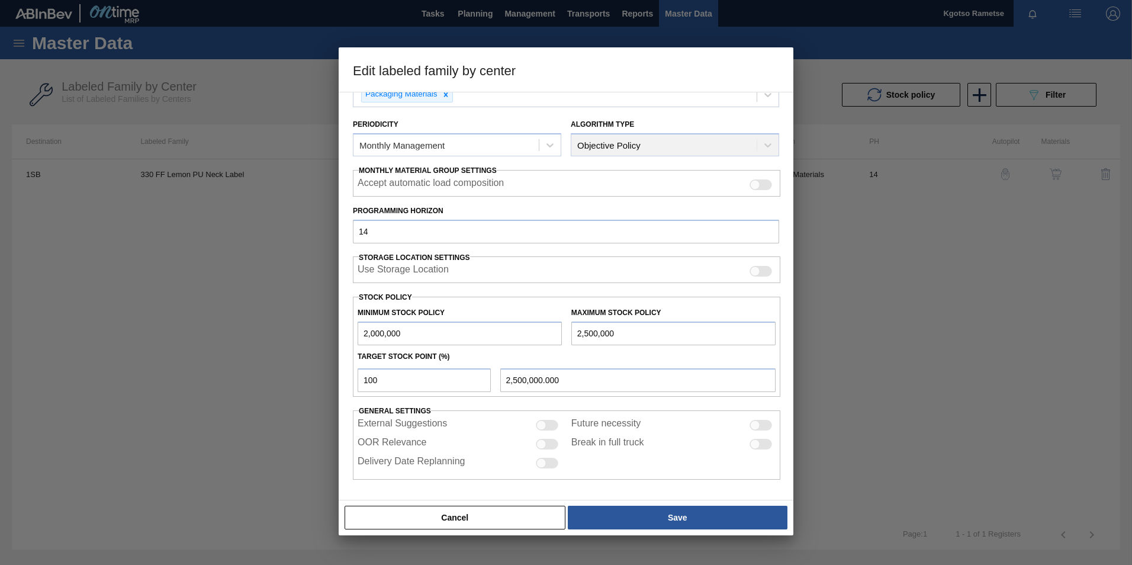
drag, startPoint x: 367, startPoint y: 335, endPoint x: 360, endPoint y: 335, distance: 7.1
click at [360, 335] on input "2,000,000" at bounding box center [460, 334] width 204 height 24
type input "3,000,000"
drag, startPoint x: 580, startPoint y: 335, endPoint x: 574, endPoint y: 336, distance: 6.5
click at [574, 336] on input "2,500,000" at bounding box center [673, 334] width 204 height 24
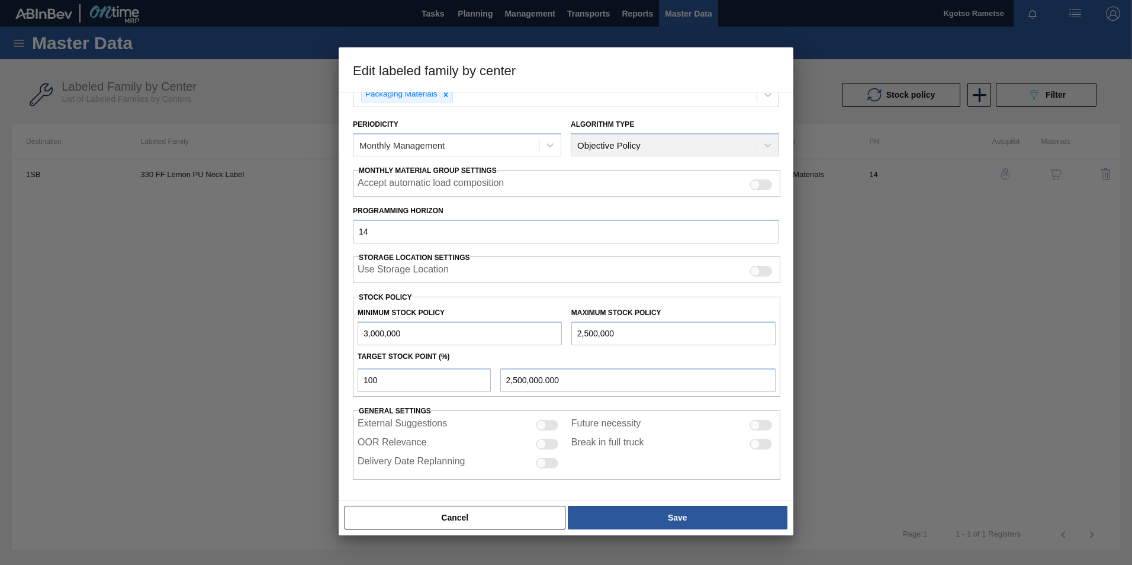
type input "3,500,000"
type input "3,500,000.000"
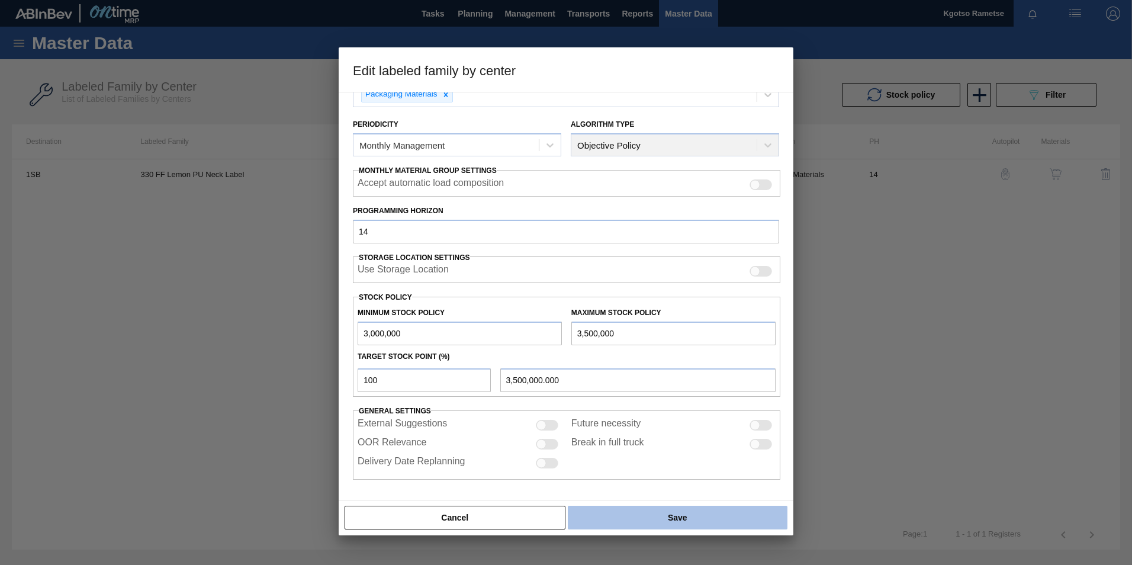
type input "3,500,000"
click at [599, 520] on button "Save" at bounding box center [678, 518] width 220 height 24
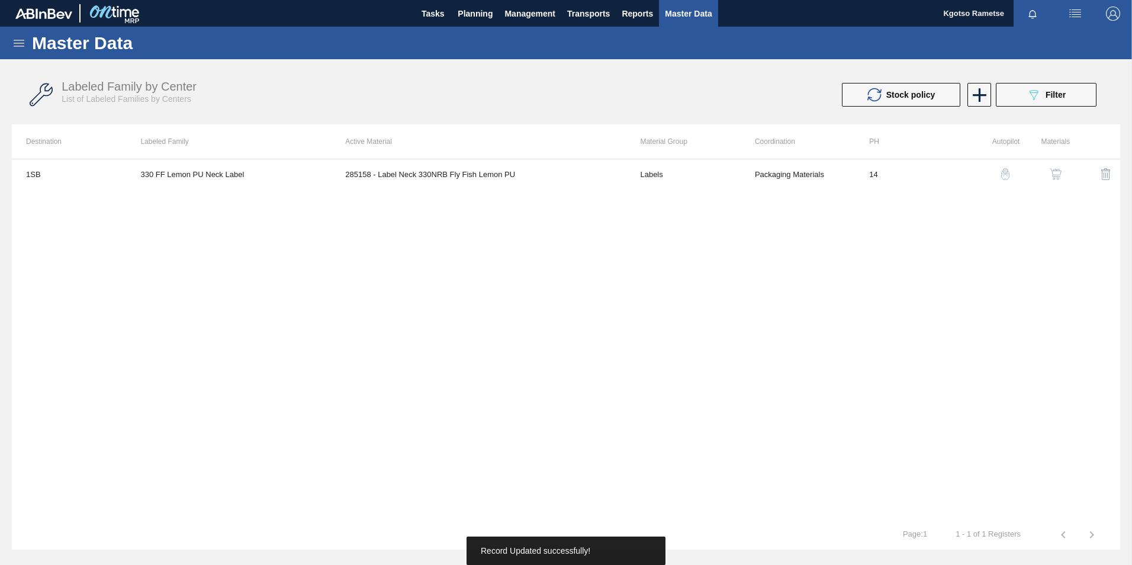
click at [1056, 173] on img "button" at bounding box center [1056, 174] width 12 height 12
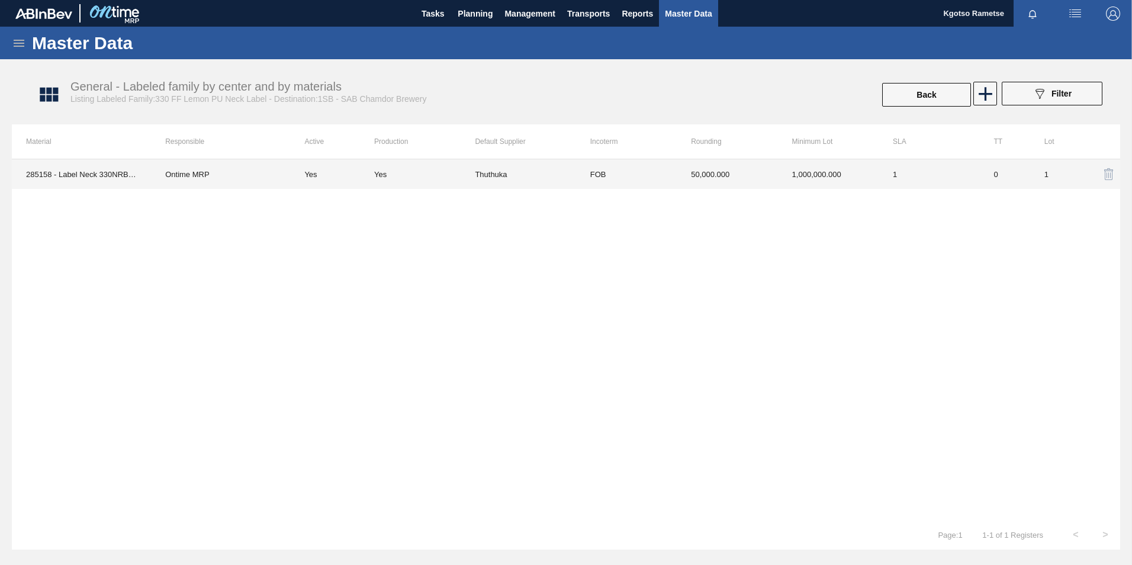
click at [693, 180] on td "50,000.000" at bounding box center [727, 174] width 101 height 30
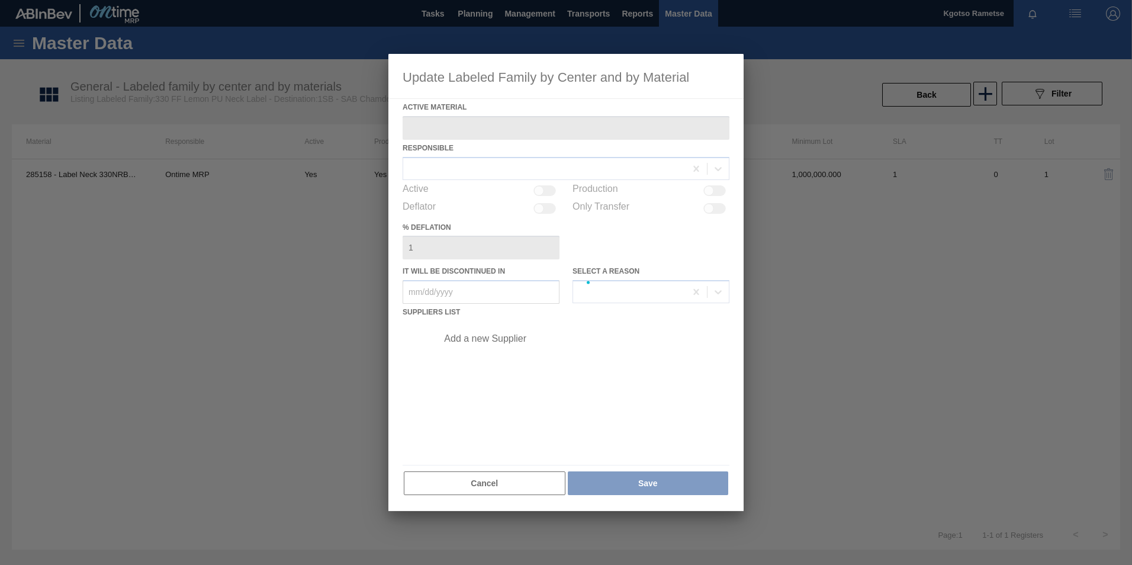
type Material "285158 - Label Neck 330NRB Fly Fish Lemon PU"
checkbox input "true"
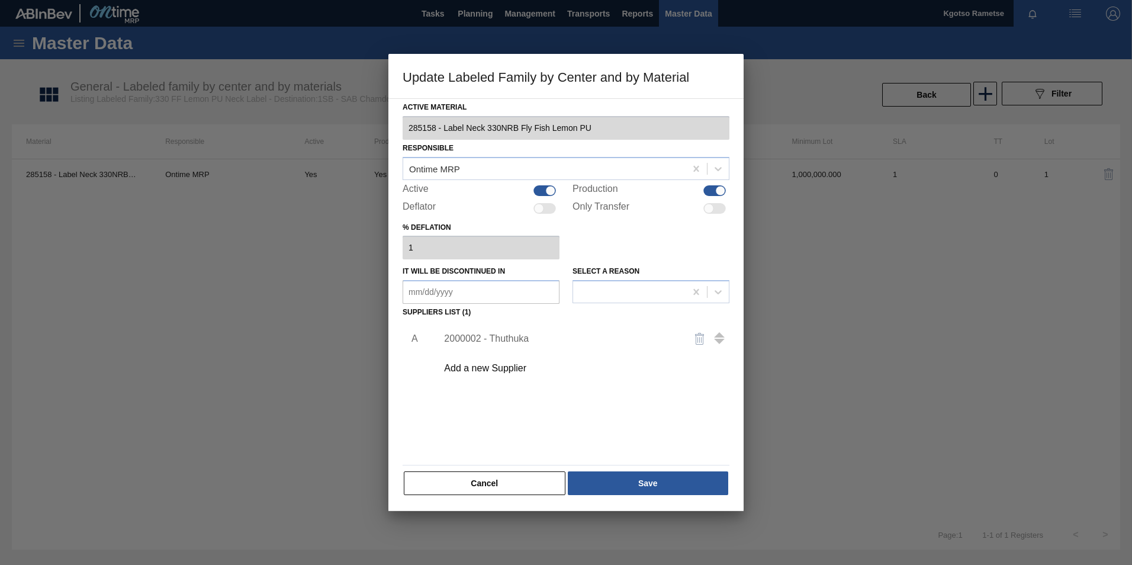
click at [479, 336] on div "2000002 - Thuthuka" at bounding box center [560, 338] width 232 height 11
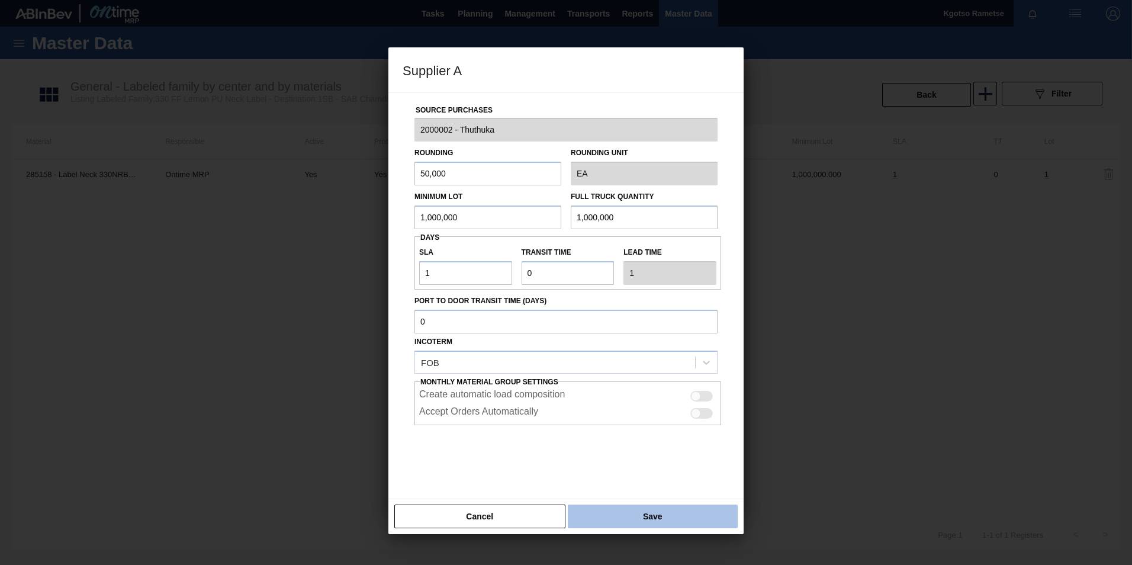
click at [604, 522] on button "Save" at bounding box center [653, 517] width 170 height 24
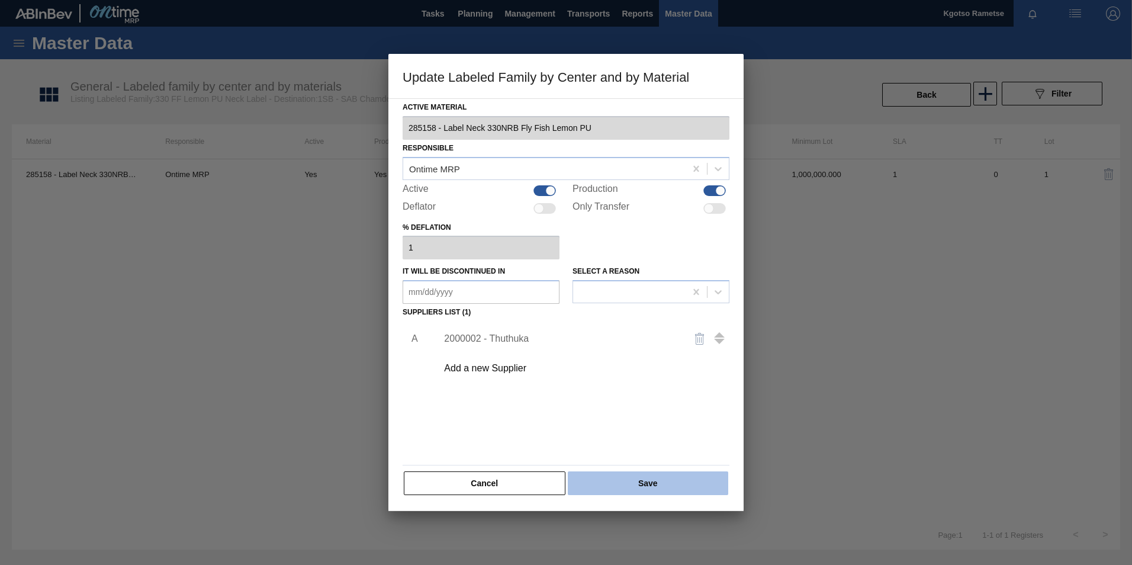
click at [612, 489] on button "Save" at bounding box center [648, 483] width 160 height 24
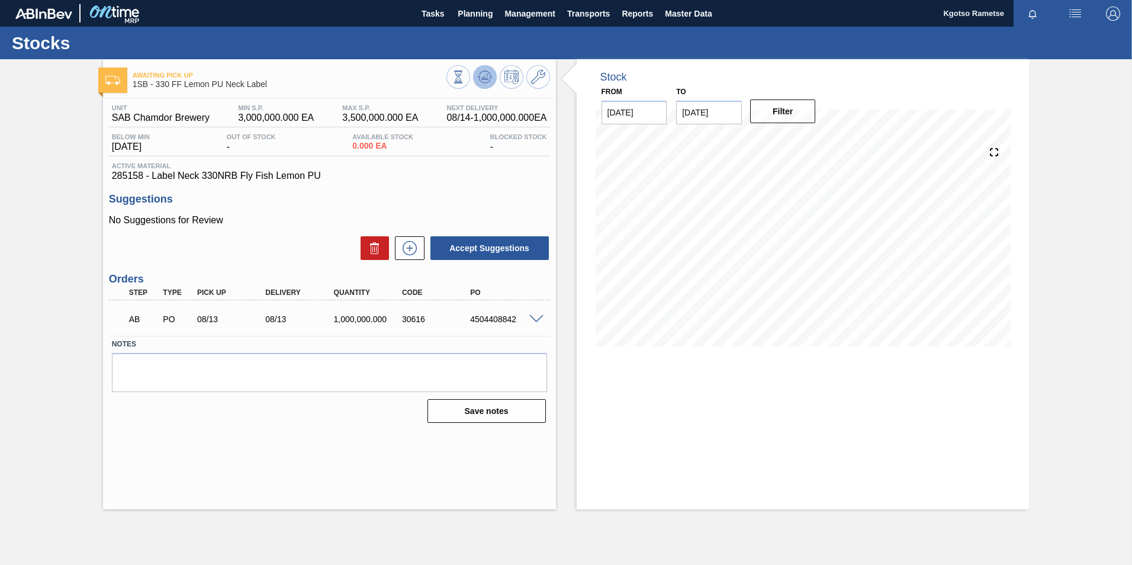
click at [465, 73] on icon at bounding box center [458, 76] width 13 height 13
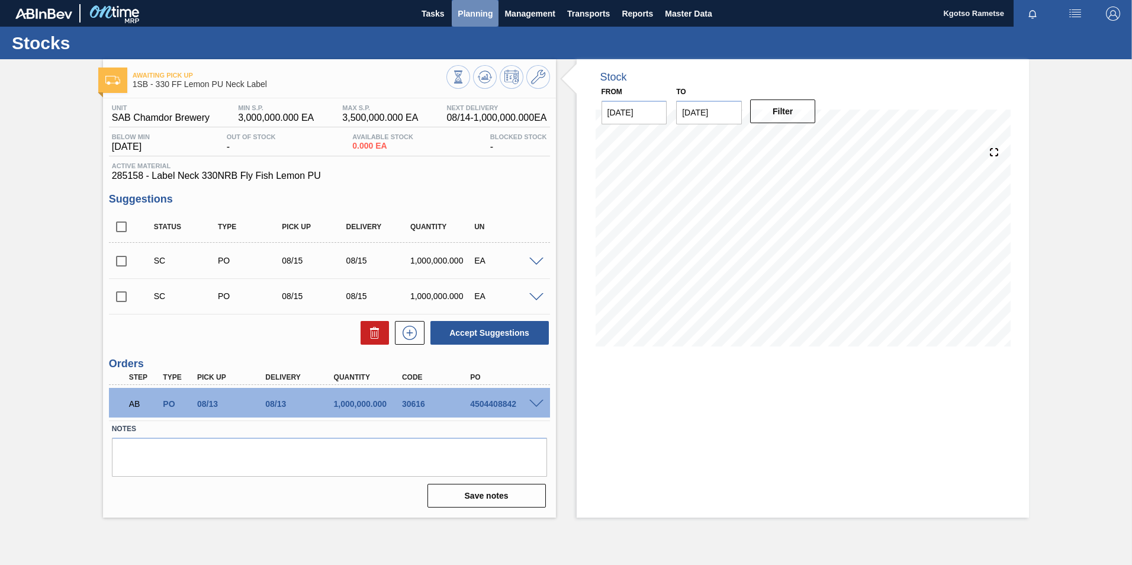
click at [472, 18] on span "Planning" at bounding box center [475, 14] width 35 height 14
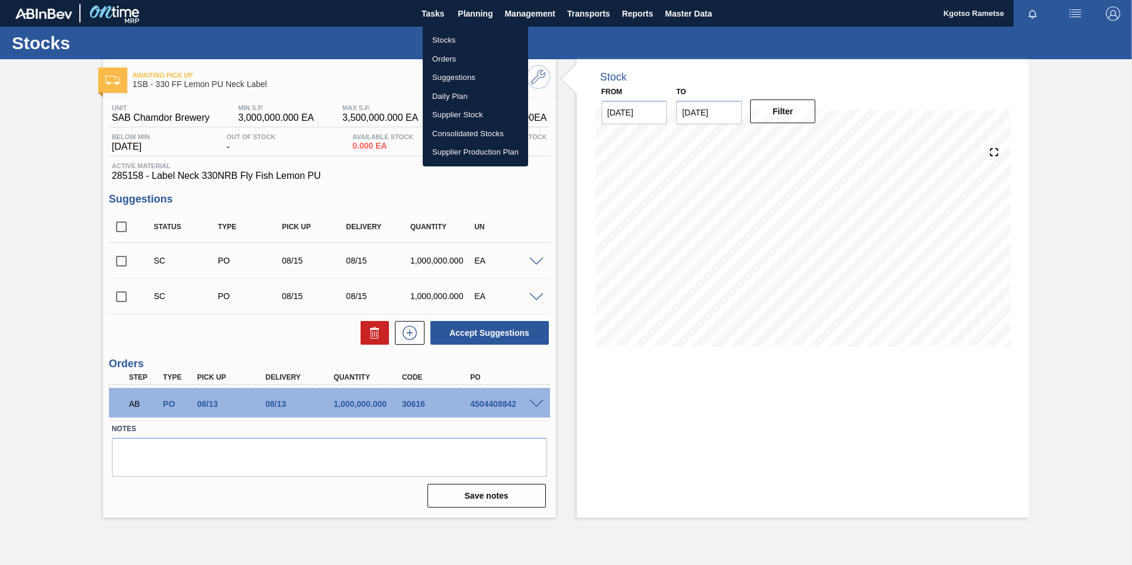
click at [470, 37] on li "Stocks" at bounding box center [475, 40] width 105 height 19
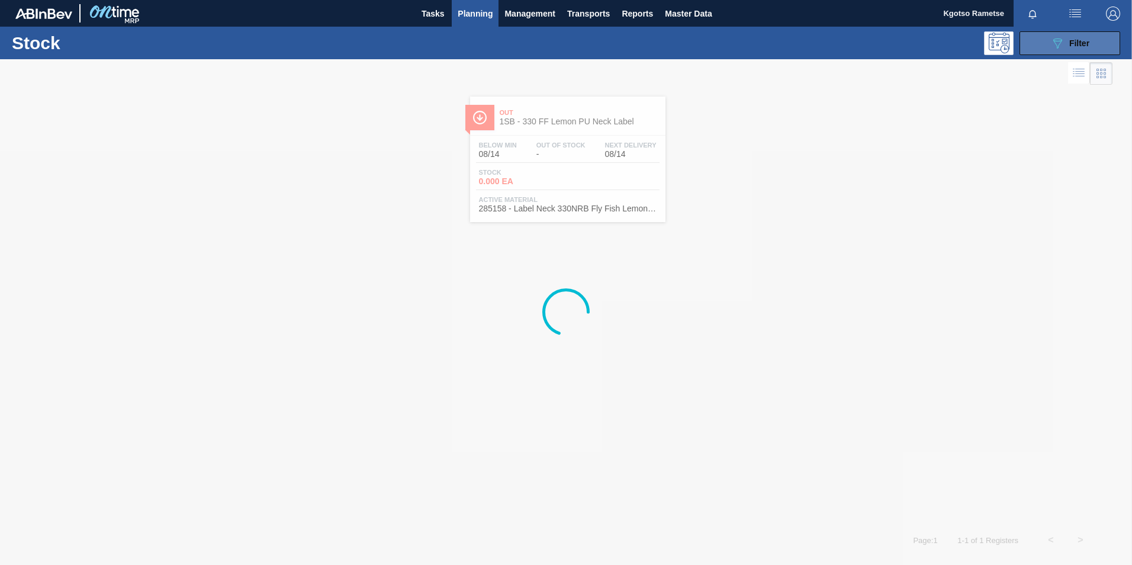
click at [1060, 42] on icon "089F7B8B-B2A5-4AFE-B5C0-19BA573D28AC" at bounding box center [1057, 43] width 14 height 14
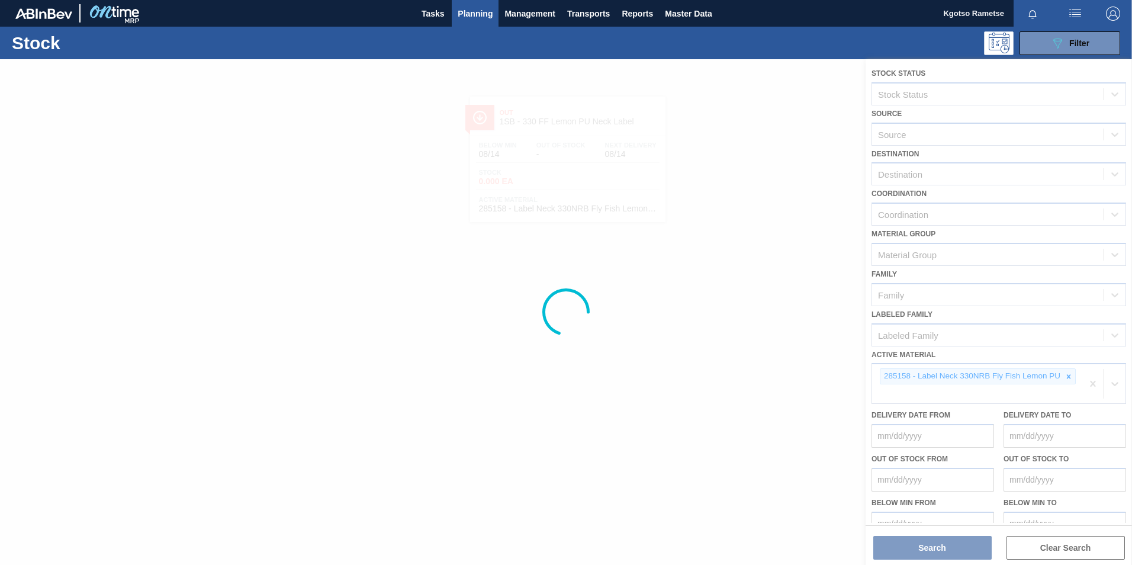
click at [1066, 378] on div at bounding box center [566, 312] width 1132 height 506
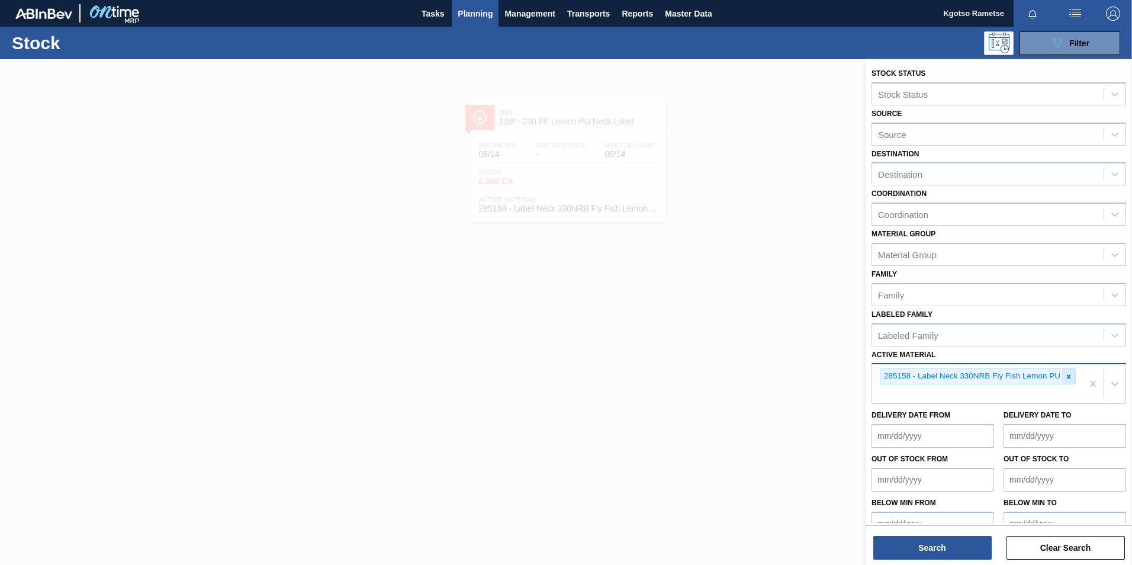
click at [1067, 375] on icon at bounding box center [1069, 376] width 4 height 4
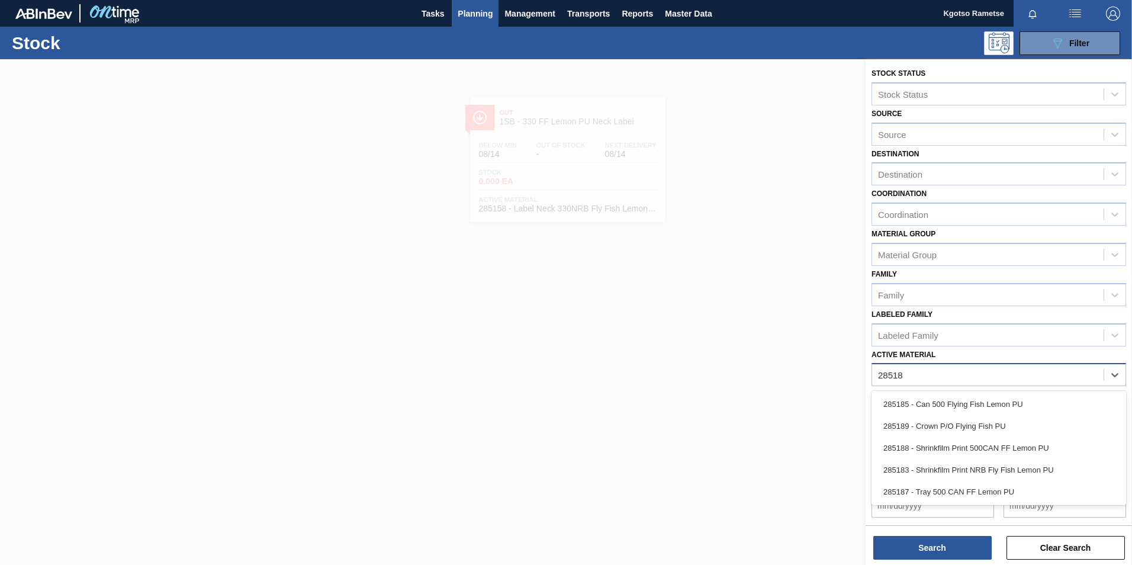
type Material "285183"
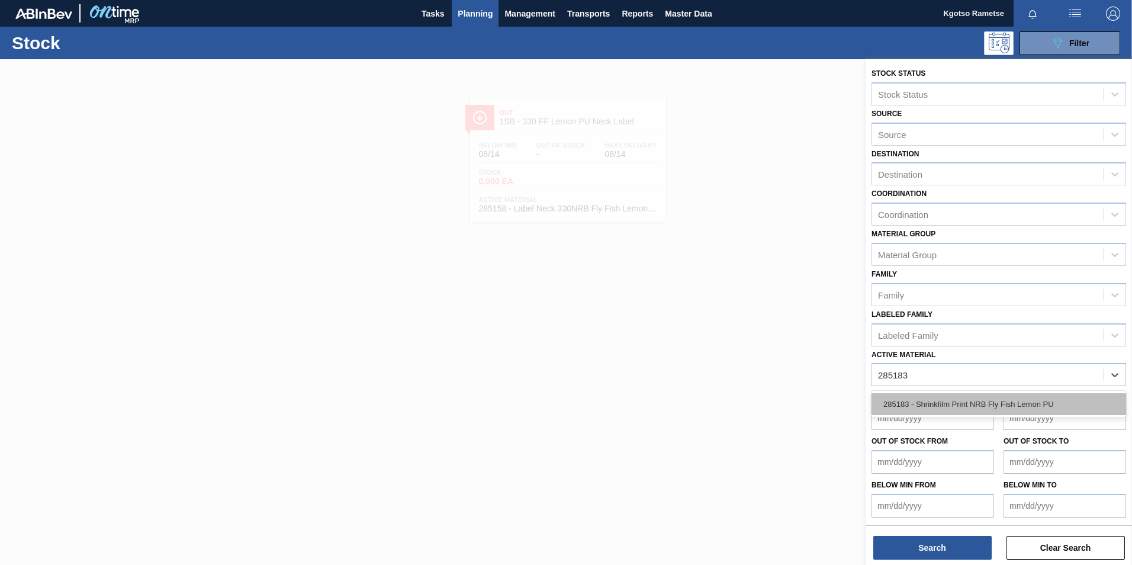
click at [945, 400] on div "285183 - Shrinkfilm Print NRB Fly Fish Lemon PU" at bounding box center [999, 404] width 255 height 22
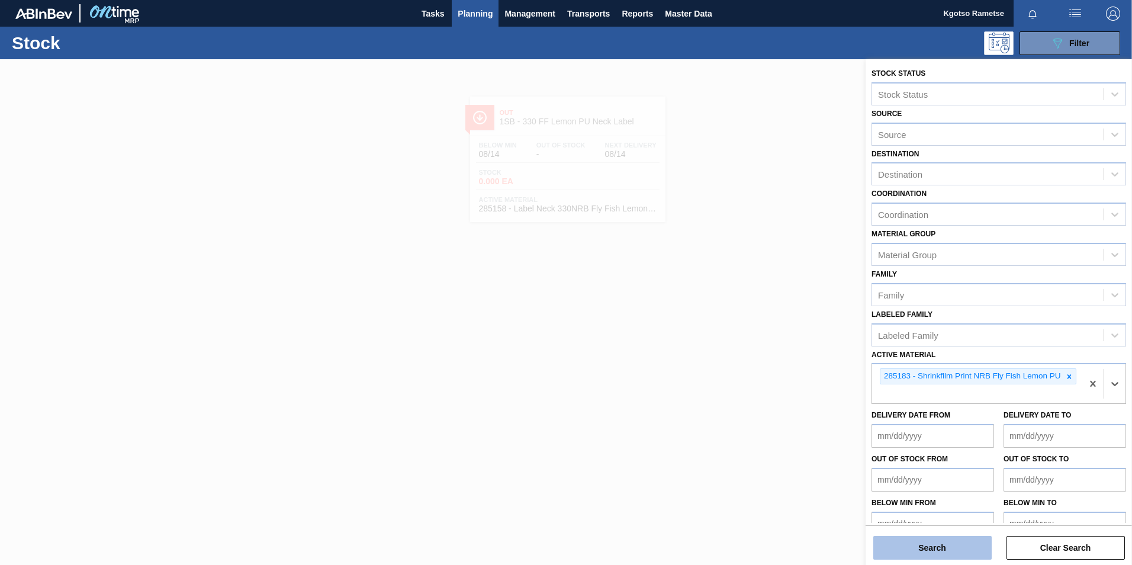
click at [895, 548] on button "Search" at bounding box center [932, 548] width 118 height 24
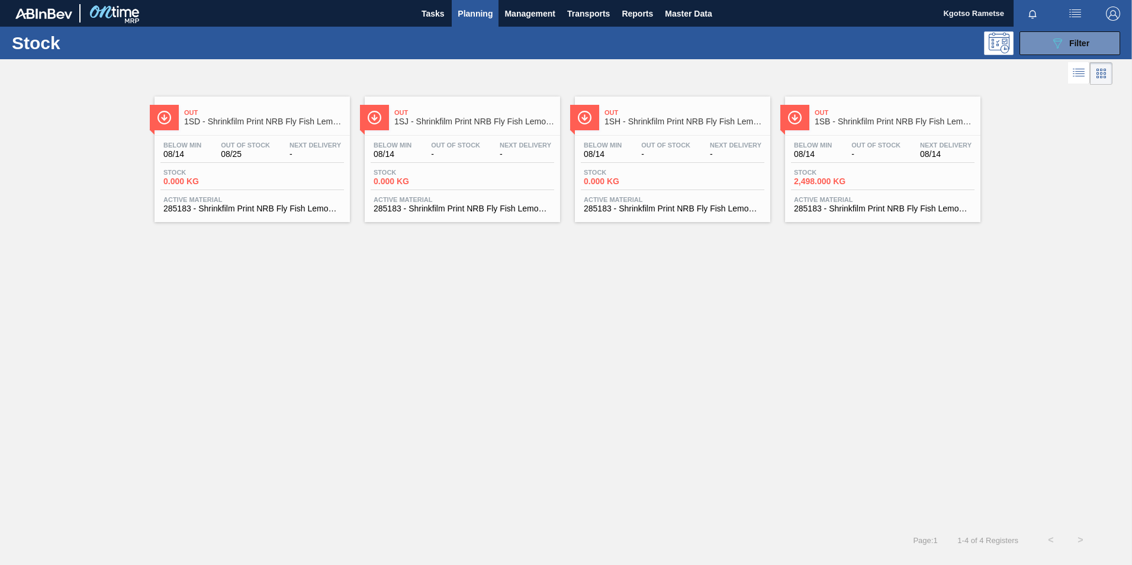
click at [840, 118] on span "1SB - Shrinkfilm Print NRB Fly Fish Lemon PU" at bounding box center [895, 121] width 160 height 9
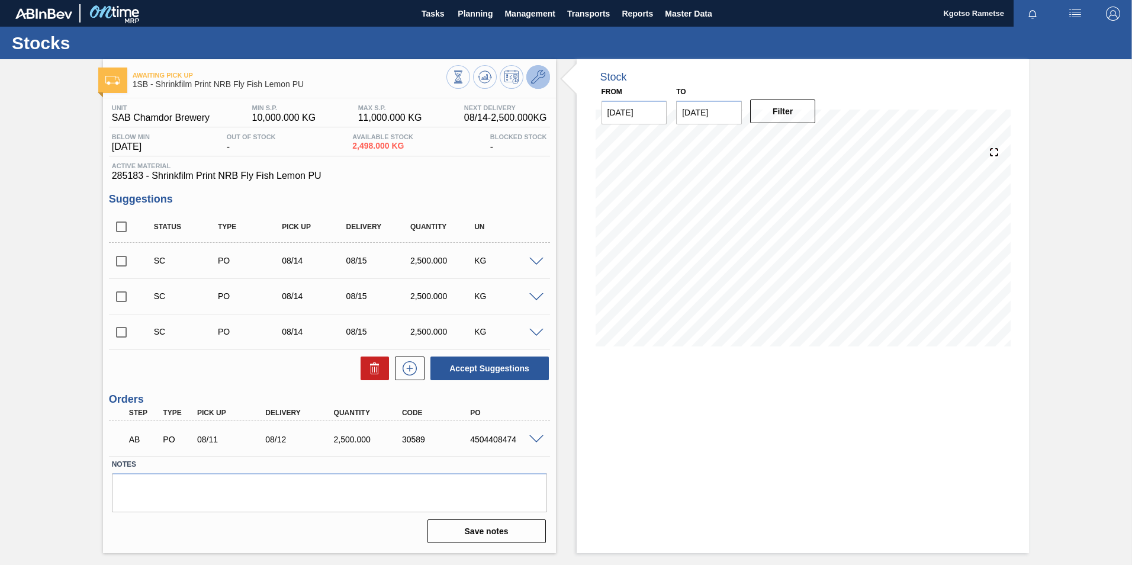
click at [539, 85] on button at bounding box center [538, 77] width 24 height 24
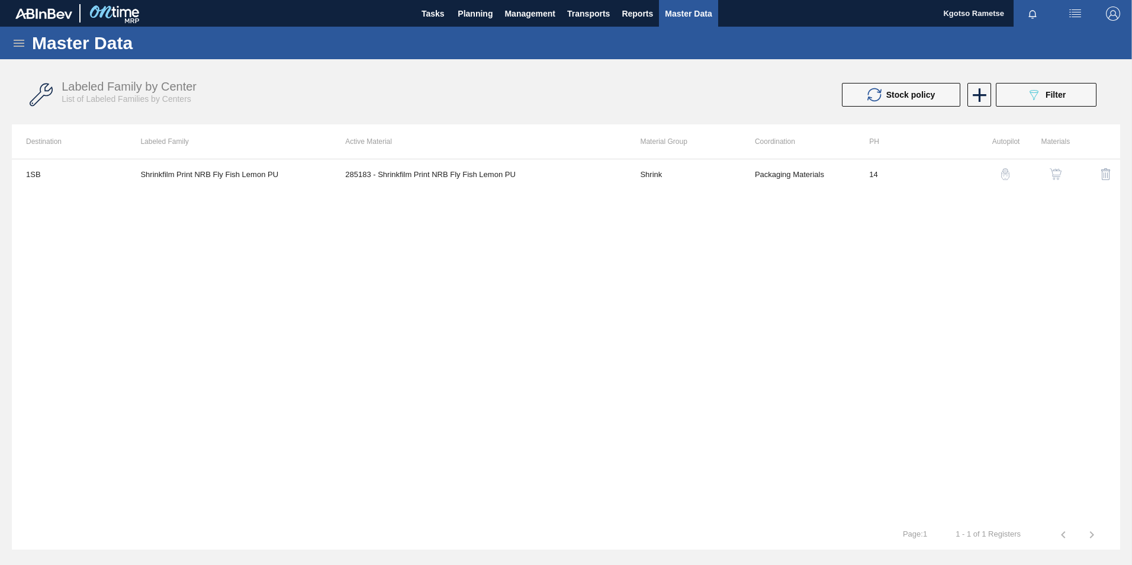
click at [1056, 168] on button "button" at bounding box center [1056, 174] width 28 height 28
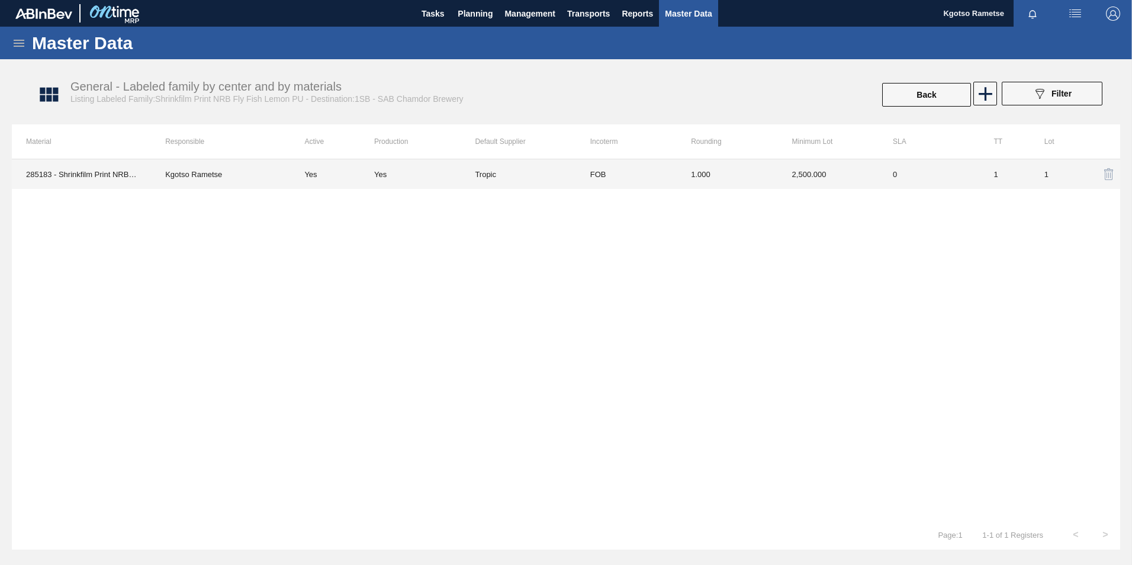
click at [666, 172] on td "FOB" at bounding box center [626, 174] width 101 height 30
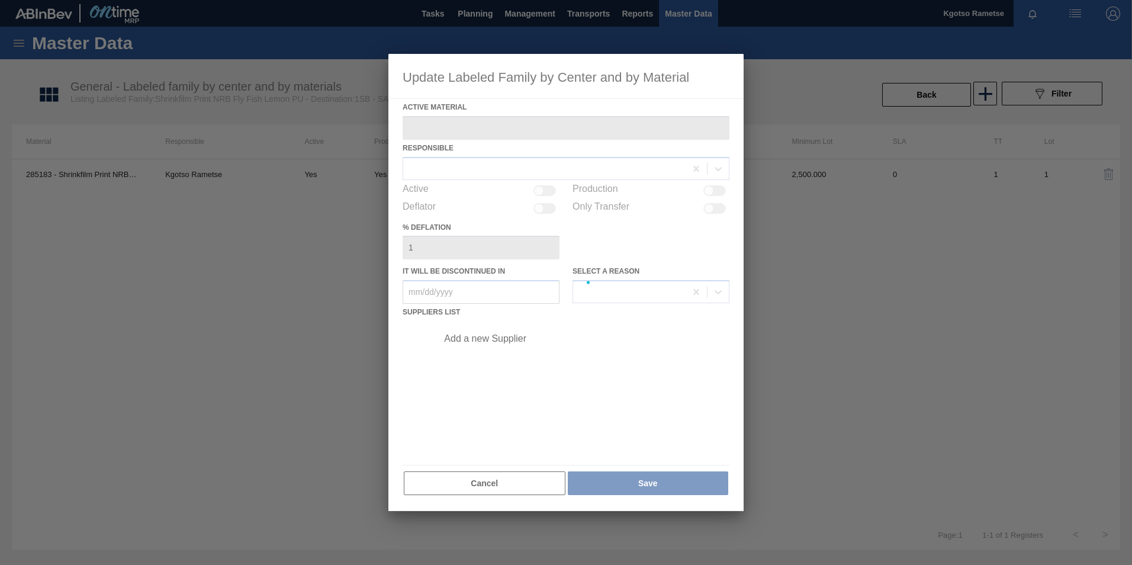
type Material "285183 - Shrinkfilm Print NRB Fly Fish Lemon PU"
checkbox input "true"
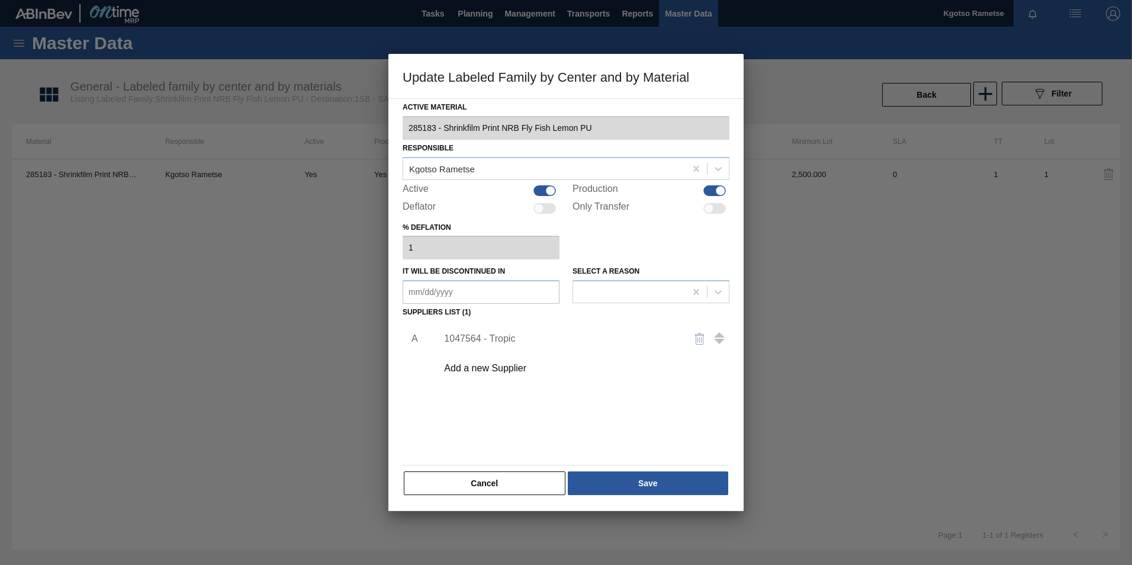
click at [496, 334] on div "1047564 - Tropic" at bounding box center [560, 338] width 232 height 11
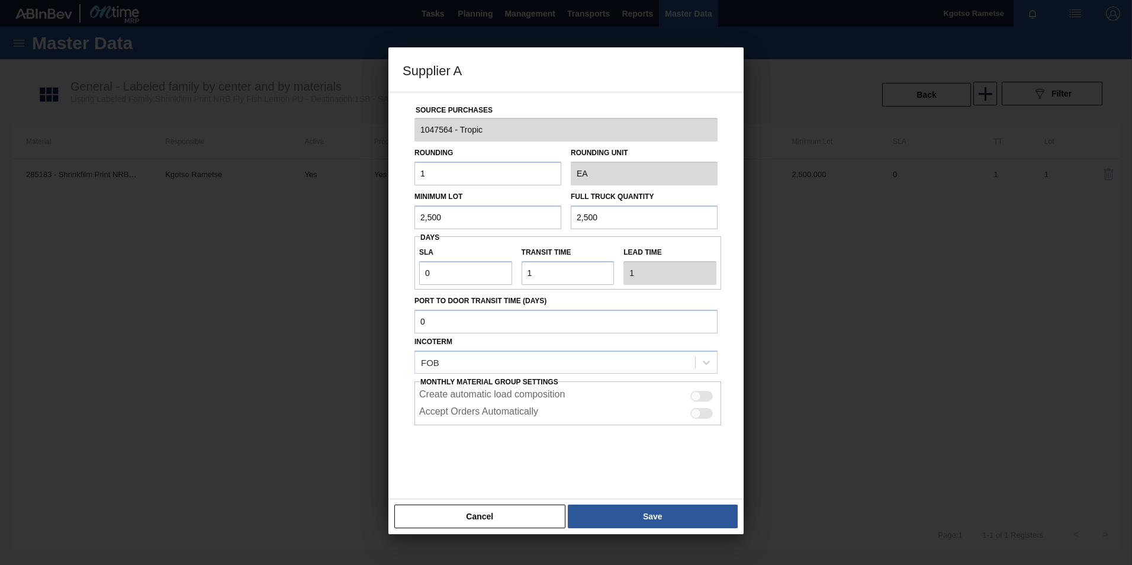
drag, startPoint x: 457, startPoint y: 221, endPoint x: 382, endPoint y: 227, distance: 74.8
click at [385, 227] on div "Supplier A Source Purchases 1047564 - Tropic Rounding 1 Rounding Unit EA Minimu…" at bounding box center [566, 282] width 1132 height 565
drag, startPoint x: 442, startPoint y: 213, endPoint x: 349, endPoint y: 210, distance: 93.0
click at [425, 209] on input "2,000" at bounding box center [488, 217] width 147 height 24
click at [425, 220] on input "2,000" at bounding box center [488, 217] width 147 height 24
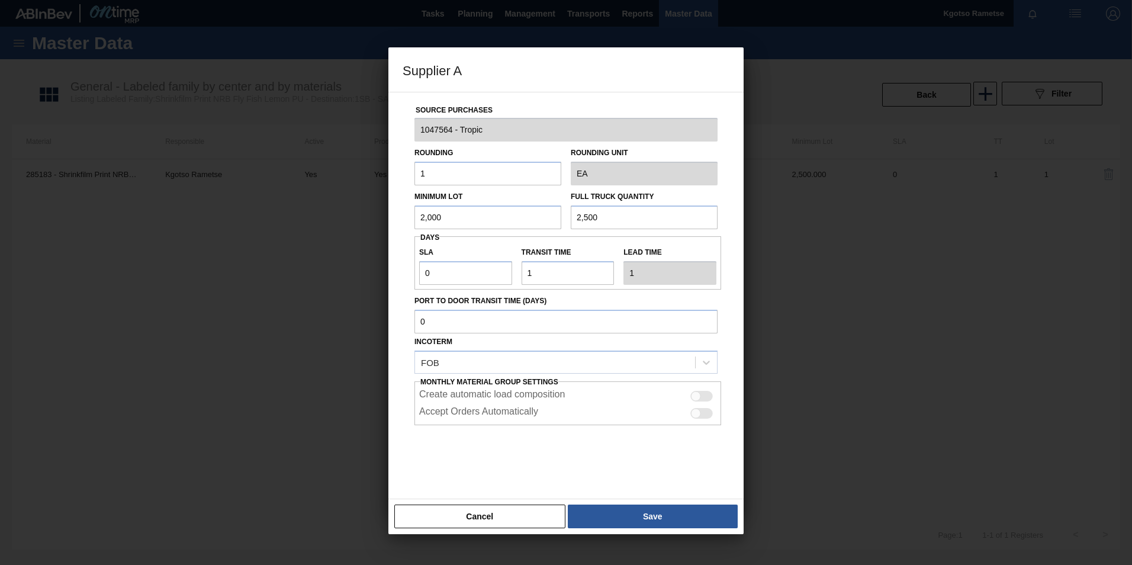
click at [425, 220] on input "2,000" at bounding box center [488, 217] width 147 height 24
type input "2,000"
click at [603, 211] on input "2,500" at bounding box center [644, 217] width 147 height 24
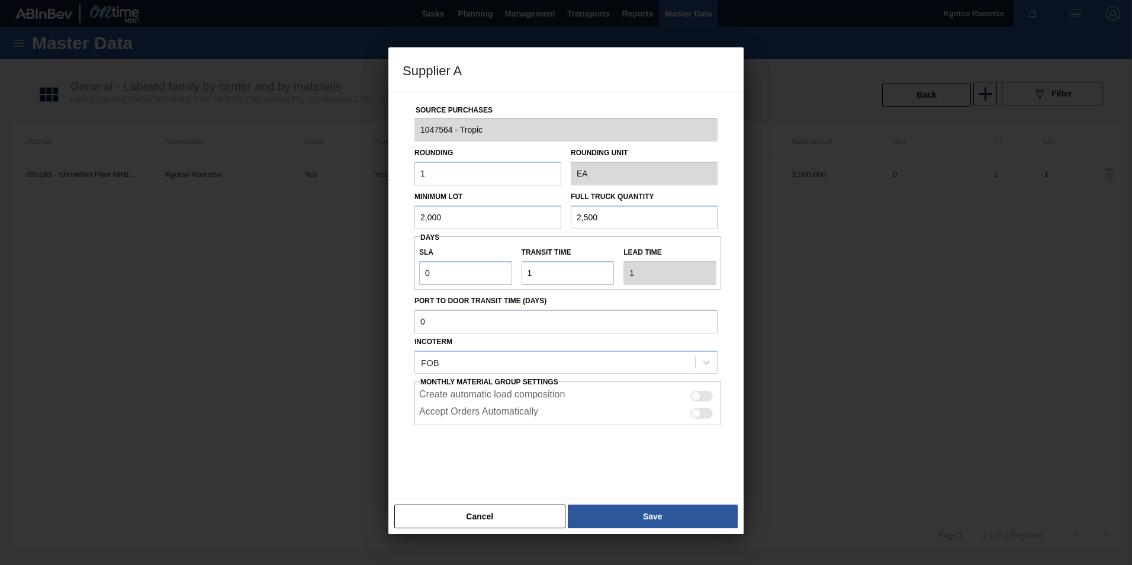
click at [603, 211] on input "2,500" at bounding box center [644, 217] width 147 height 24
paste input "0"
type input "2,000"
click at [681, 519] on button "Save" at bounding box center [653, 517] width 170 height 24
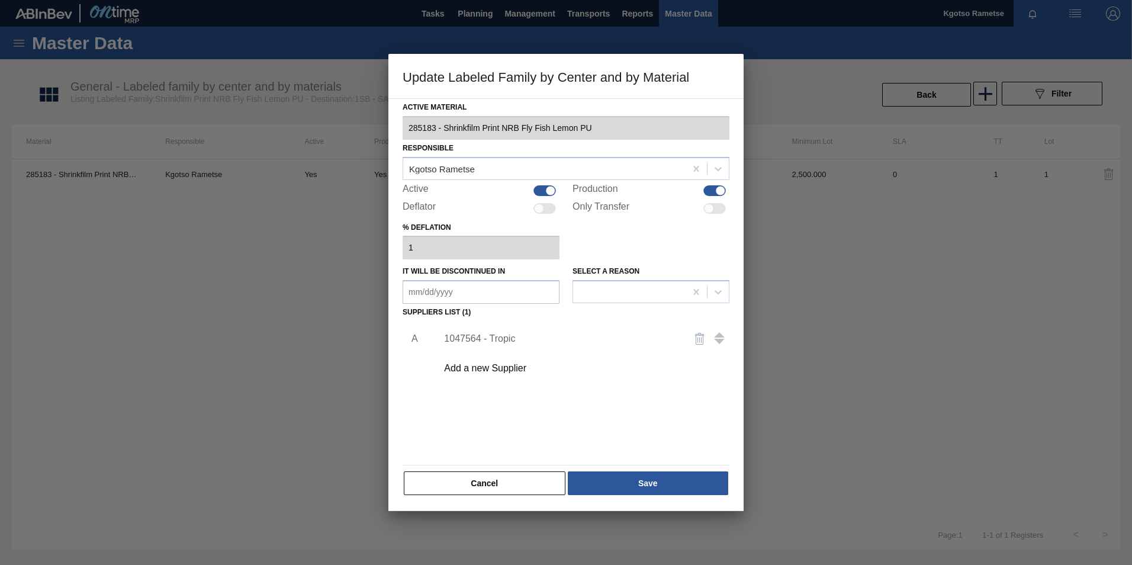
click at [664, 504] on div "Active Material 285183 - Shrinkfilm Print NRB Fly Fish Lemon PU Responsible Kgo…" at bounding box center [565, 304] width 355 height 413
click at [658, 490] on button "Save" at bounding box center [648, 483] width 160 height 24
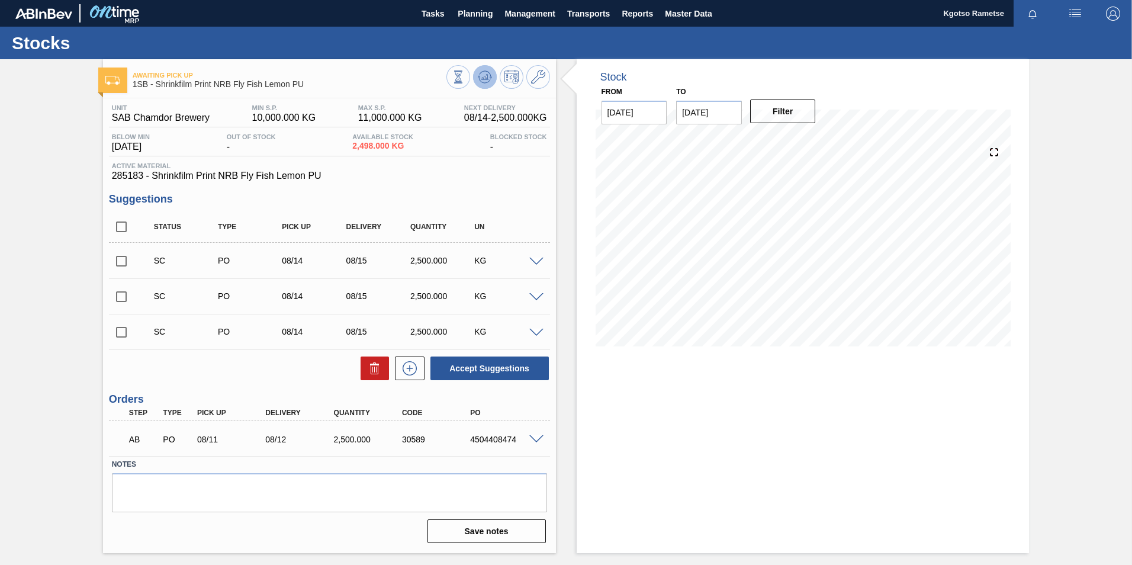
click at [486, 79] on icon at bounding box center [485, 76] width 8 height 5
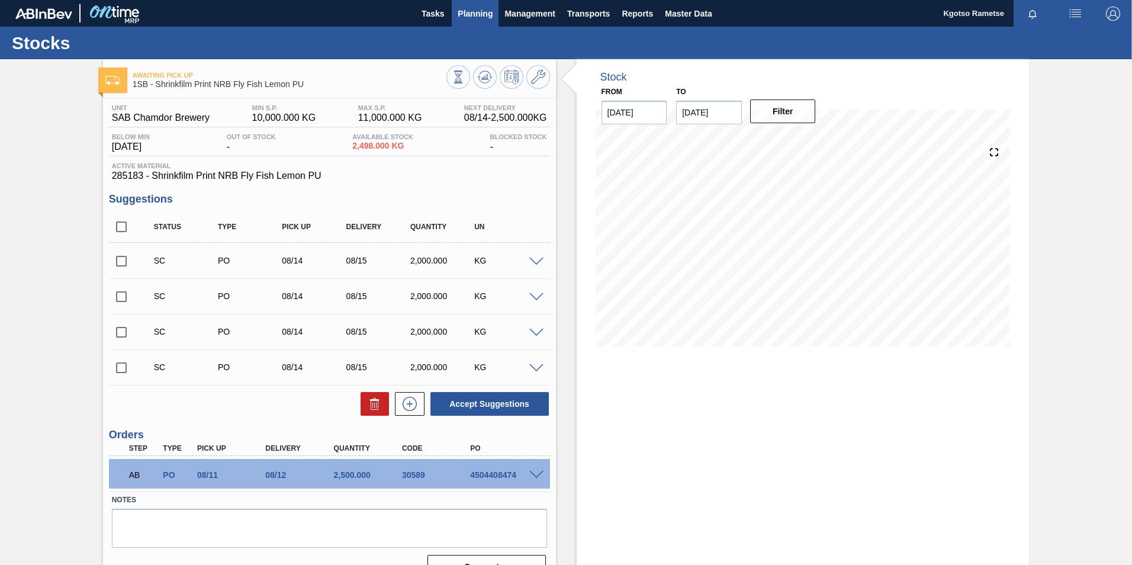
click at [468, 15] on span "Planning" at bounding box center [475, 14] width 35 height 14
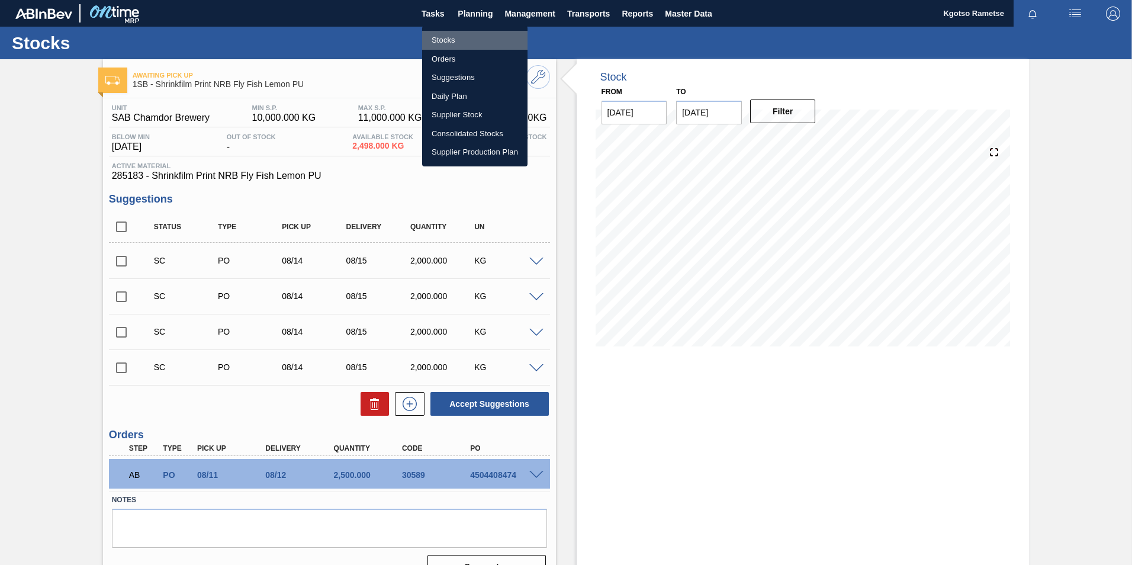
click at [451, 44] on li "Stocks" at bounding box center [474, 40] width 105 height 19
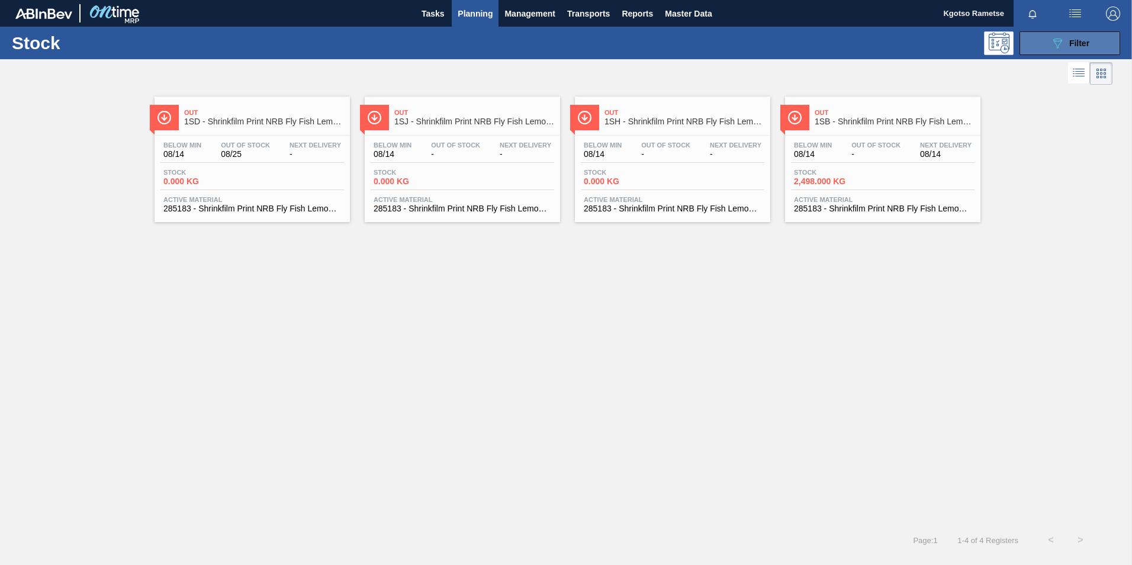
click at [1069, 39] on span "Filter" at bounding box center [1079, 42] width 20 height 9
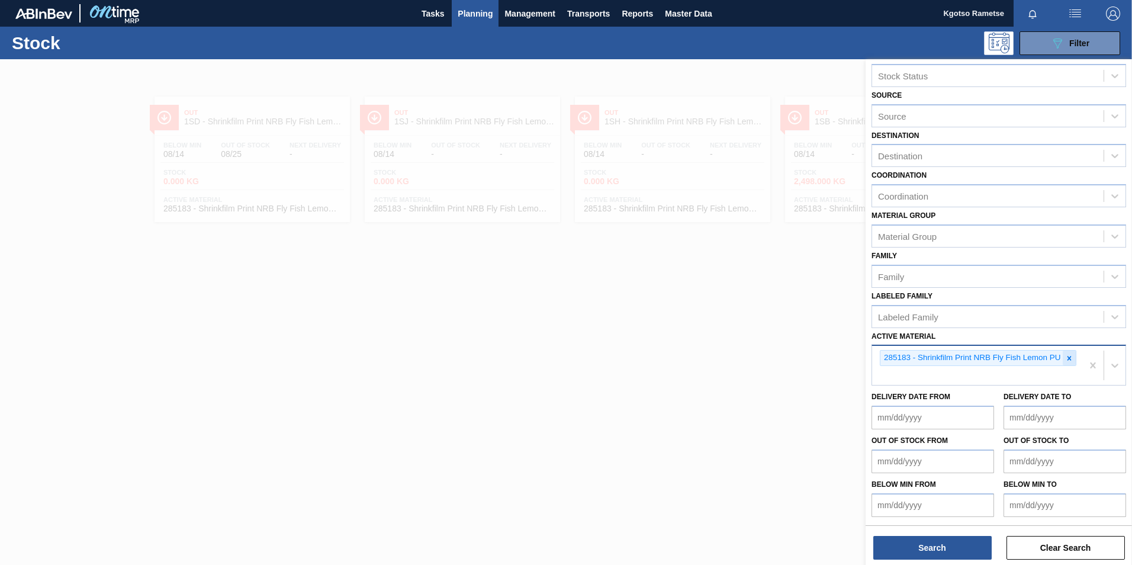
click at [1066, 355] on icon at bounding box center [1069, 358] width 8 height 8
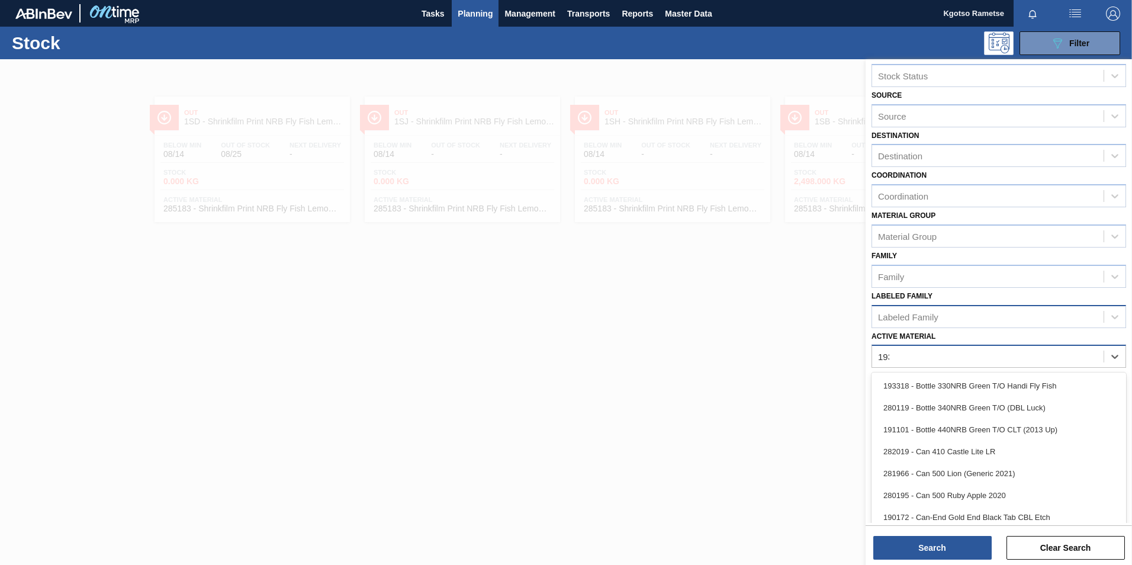
scroll to position [1, 0]
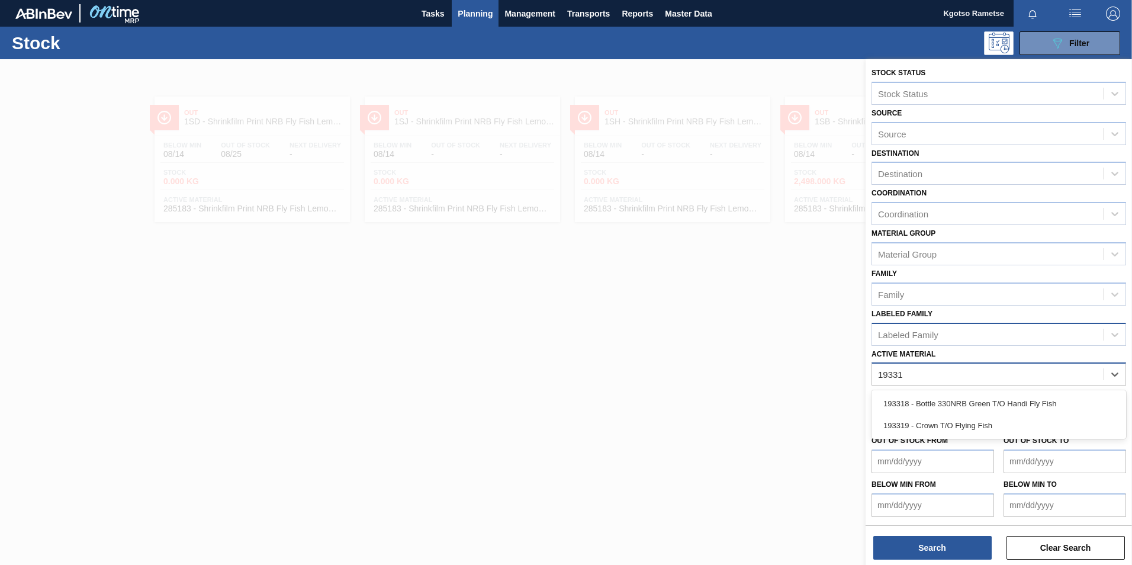
type Material "193319"
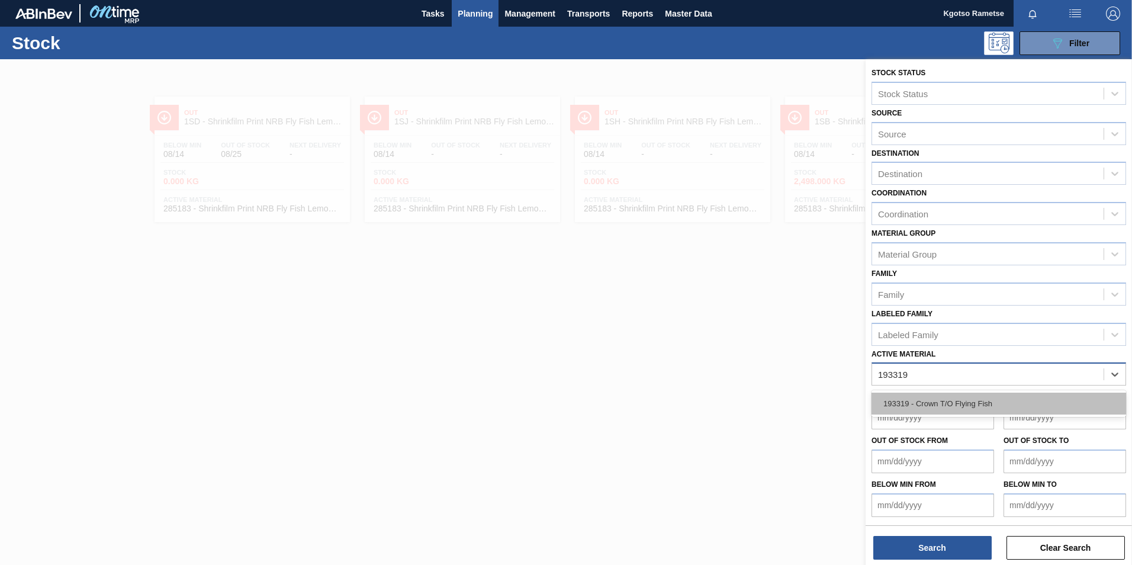
click at [1065, 394] on div "193319 - Crown T/O Flying Fish" at bounding box center [999, 404] width 255 height 22
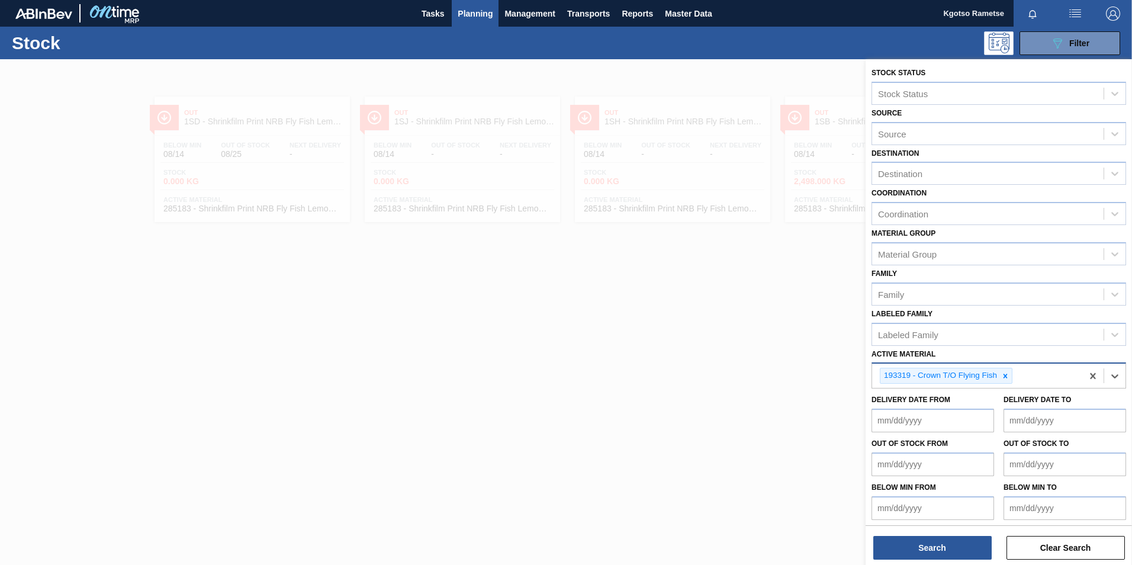
scroll to position [4, 0]
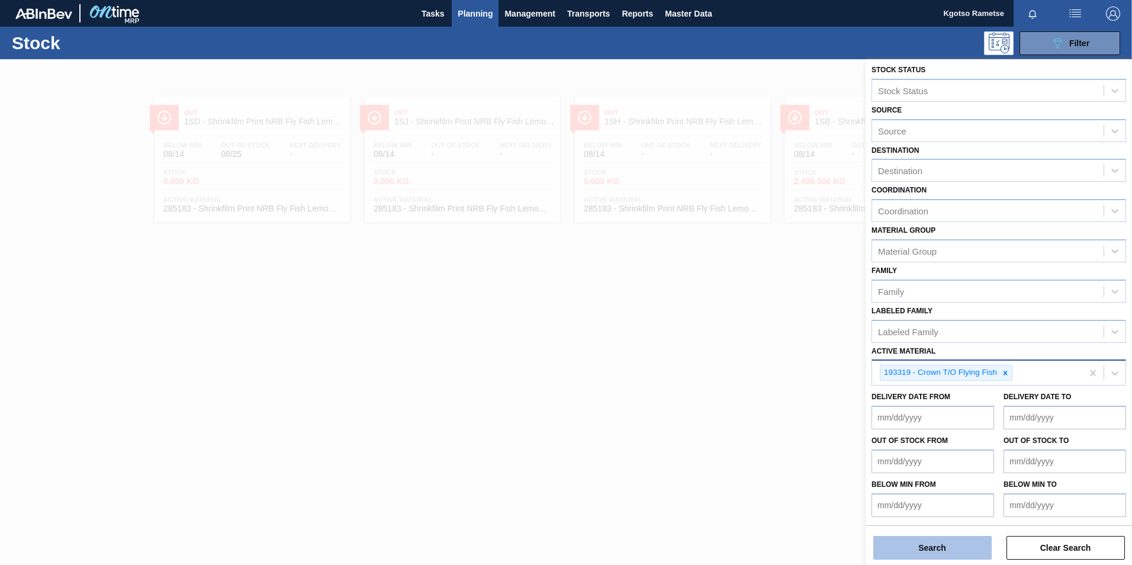
click at [949, 555] on button "Search" at bounding box center [932, 548] width 118 height 24
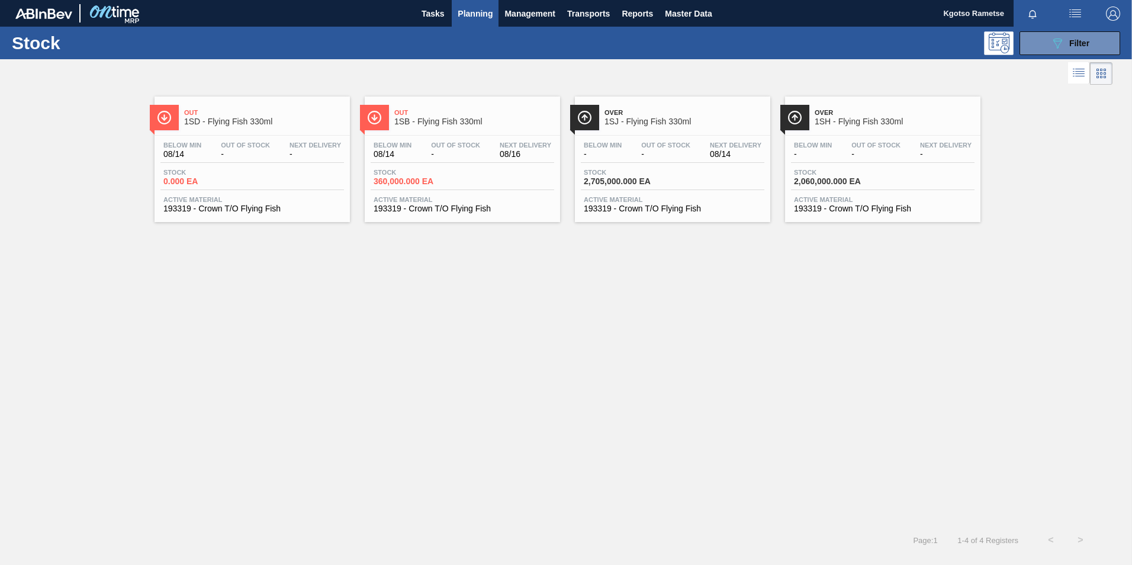
click at [434, 118] on span "1SB - Flying Fish 330ml" at bounding box center [474, 121] width 160 height 9
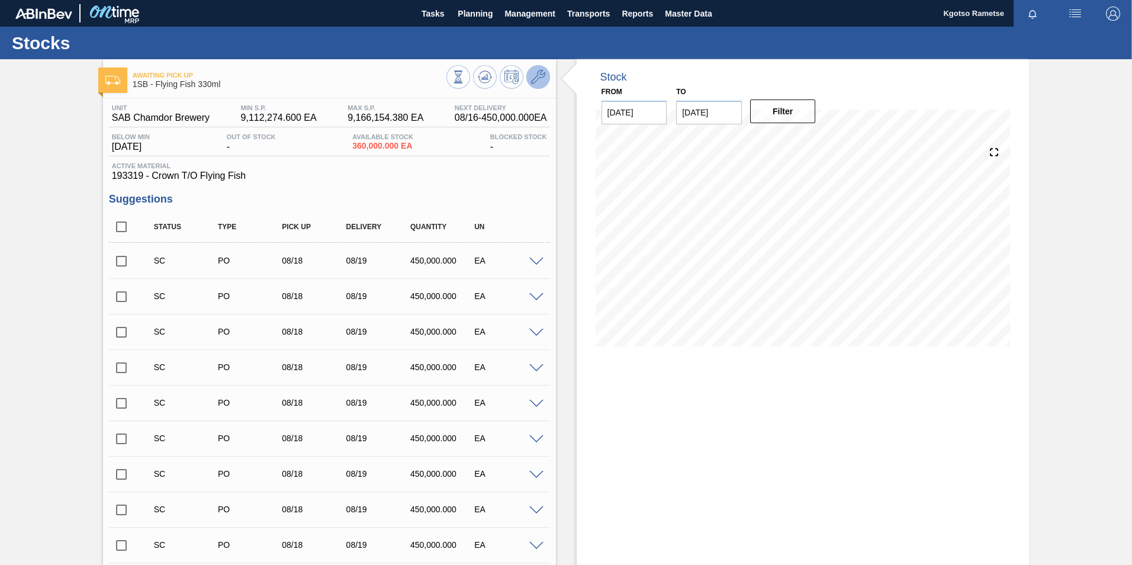
click at [539, 85] on button at bounding box center [538, 77] width 24 height 24
click at [531, 78] on icon at bounding box center [538, 77] width 14 height 14
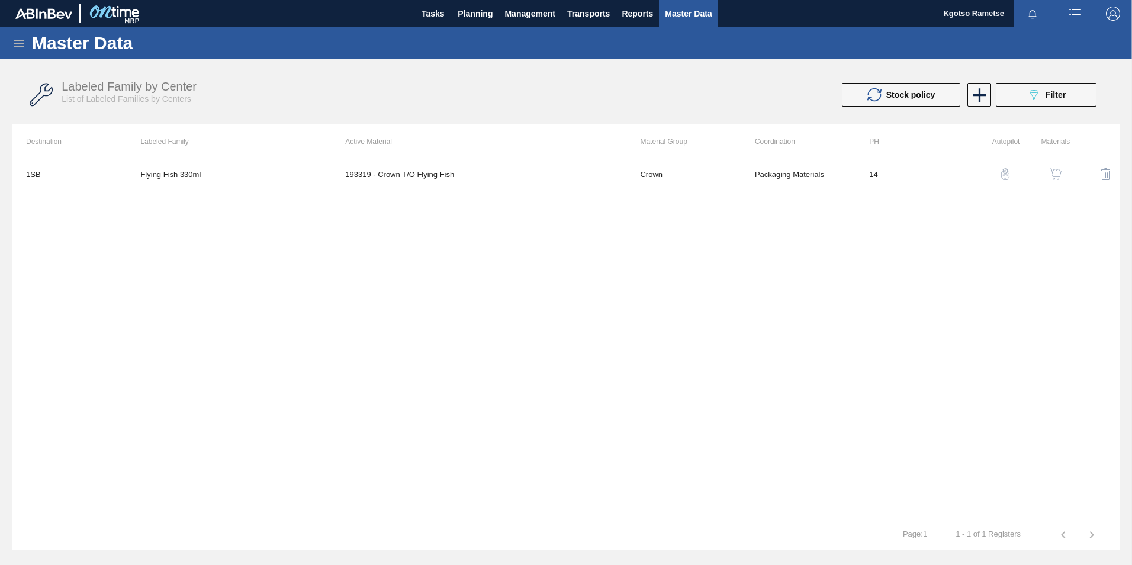
click at [1052, 171] on img "button" at bounding box center [1056, 174] width 12 height 12
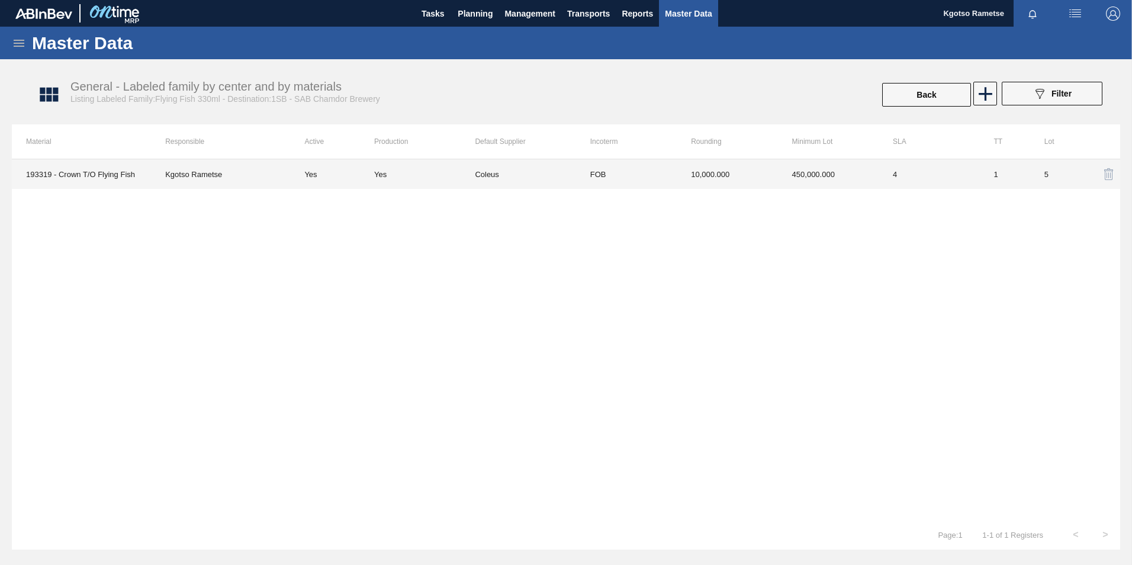
click at [695, 171] on td "10,000.000" at bounding box center [727, 174] width 101 height 30
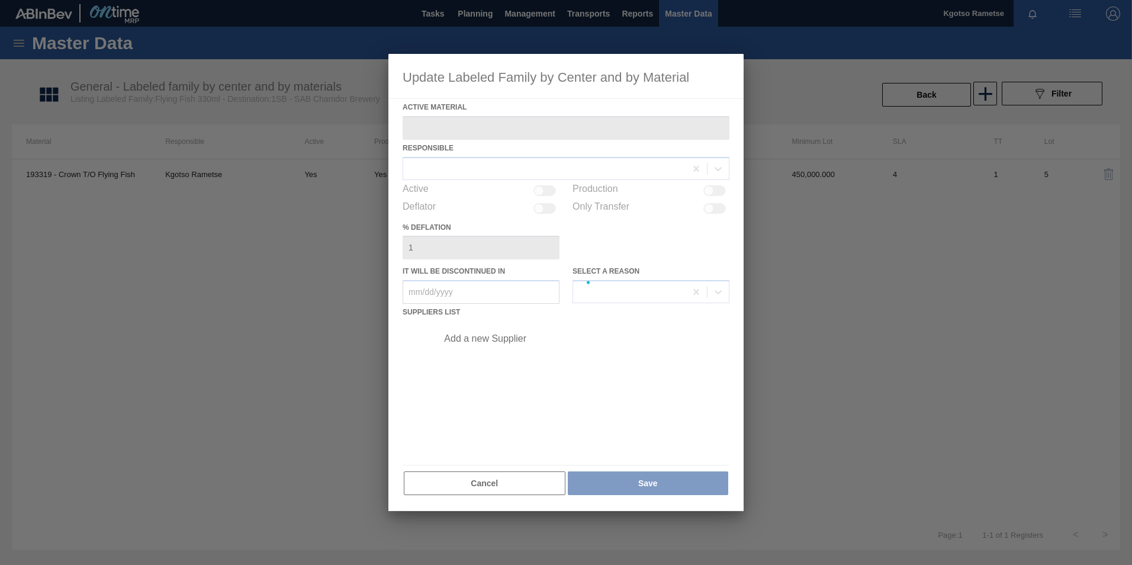
type Material "193319 - Crown T/O Flying Fish"
checkbox input "true"
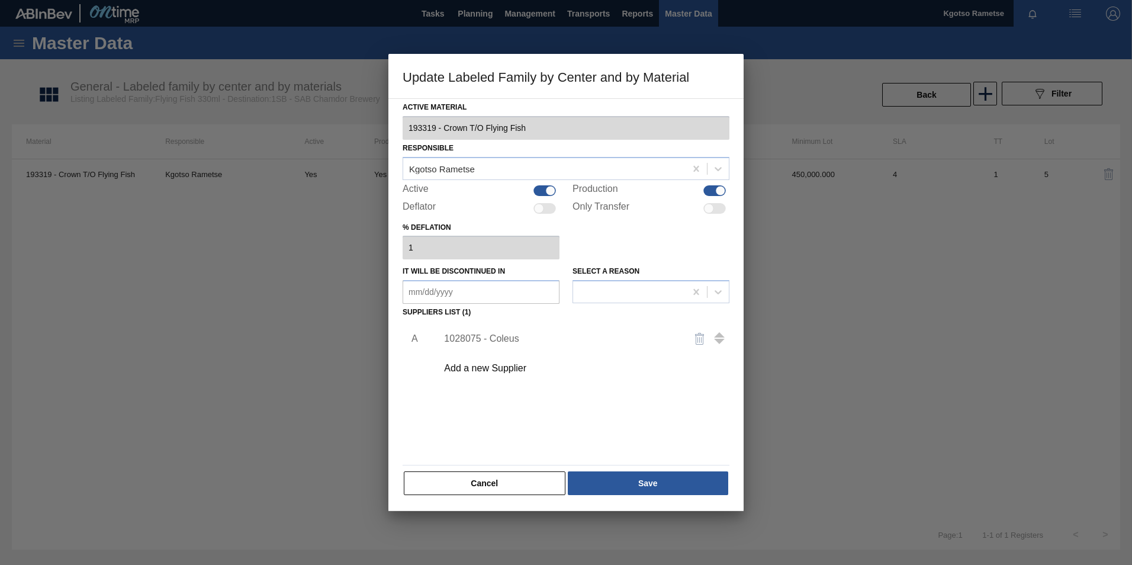
click at [503, 342] on div "1028075 - Coleus" at bounding box center [560, 338] width 232 height 11
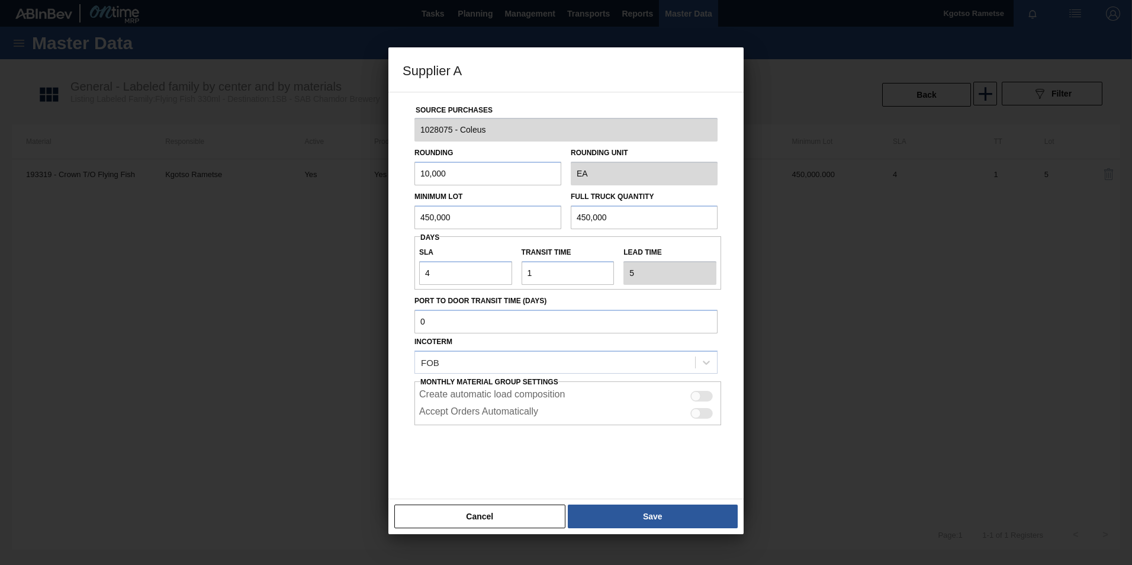
drag, startPoint x: 477, startPoint y: 214, endPoint x: 359, endPoint y: 224, distance: 118.3
click at [391, 224] on div "Source Purchases 1028075 - Coleus Rounding 10,000 Rounding Unit EA Minimum Lot …" at bounding box center [565, 295] width 355 height 407
drag, startPoint x: 434, startPoint y: 275, endPoint x: 381, endPoint y: 285, distance: 53.7
click at [393, 280] on div "Source Purchases 1028075 - Coleus Rounding 10,000 Rounding Unit EA Minimum Lot …" at bounding box center [565, 295] width 355 height 407
type input "0"
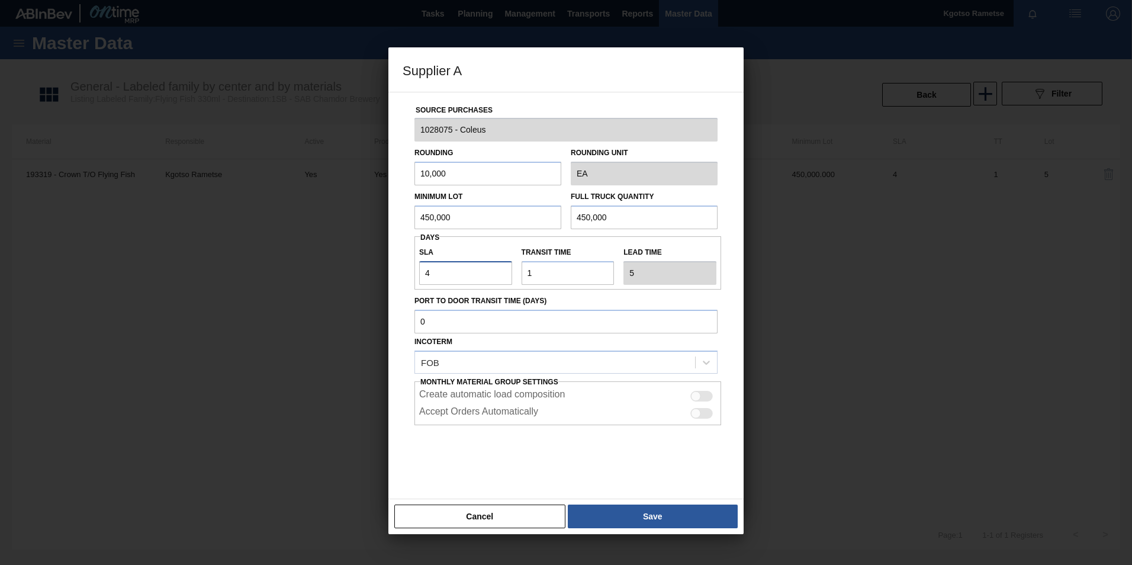
type input "1"
type input "0"
drag, startPoint x: 464, startPoint y: 218, endPoint x: 330, endPoint y: 221, distance: 133.9
click at [348, 227] on div "Supplier A Source Purchases 1028075 - Coleus Rounding 10,000 Rounding Unit EA M…" at bounding box center [566, 282] width 1132 height 565
drag, startPoint x: 461, startPoint y: 224, endPoint x: 257, endPoint y: 229, distance: 204.4
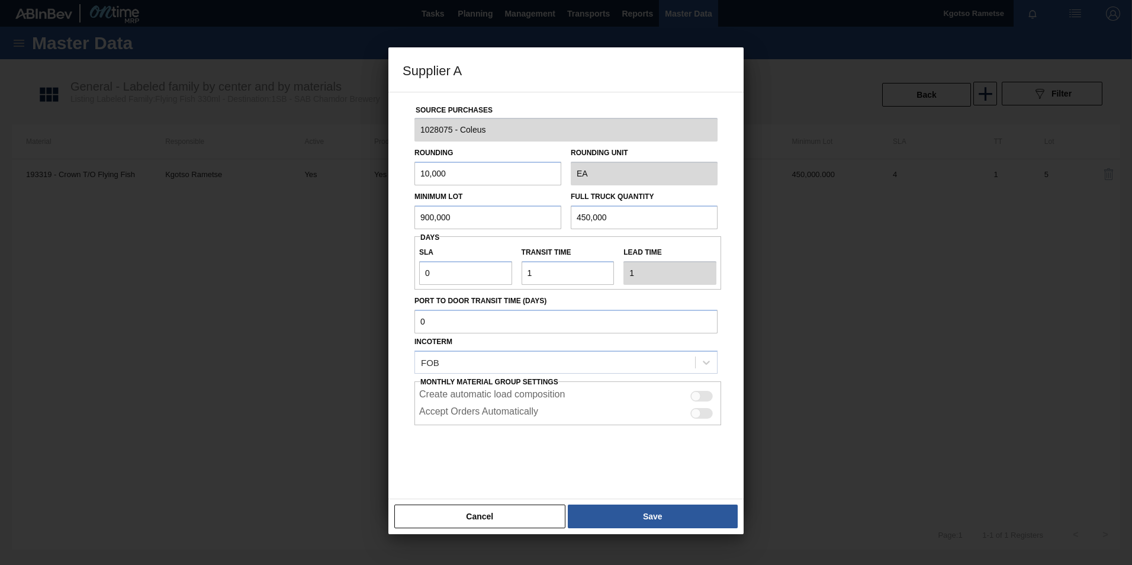
click at [257, 229] on div "Supplier A Source Purchases 1028075 - Coleus Rounding 10,000 Rounding Unit EA M…" at bounding box center [566, 282] width 1132 height 565
type input "900,000"
drag, startPoint x: 649, startPoint y: 224, endPoint x: 483, endPoint y: 224, distance: 165.8
click at [497, 224] on div "Minimum Lot 900,000 Full Truck Quantity 450,000" at bounding box center [566, 207] width 313 height 44
paste input "90"
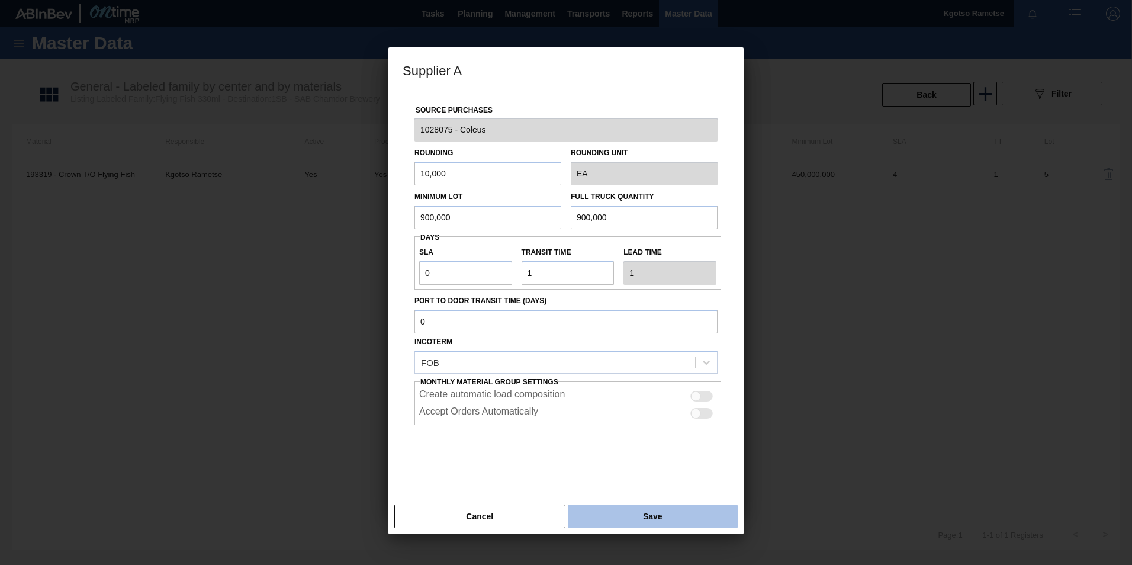
type input "900,000"
click at [606, 523] on button "Save" at bounding box center [653, 517] width 170 height 24
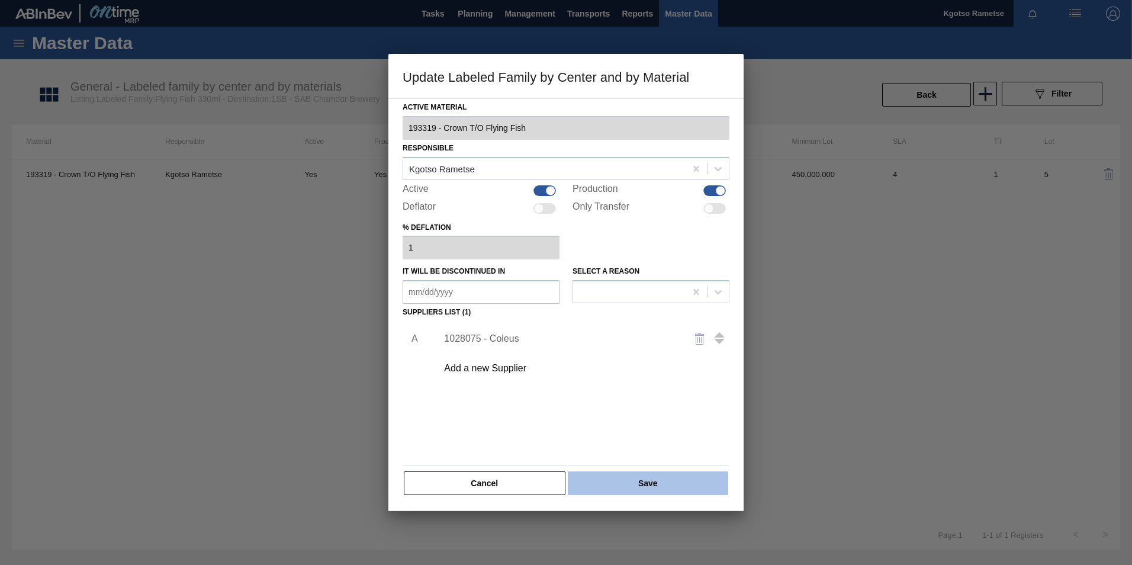
click at [615, 487] on button "Save" at bounding box center [648, 483] width 160 height 24
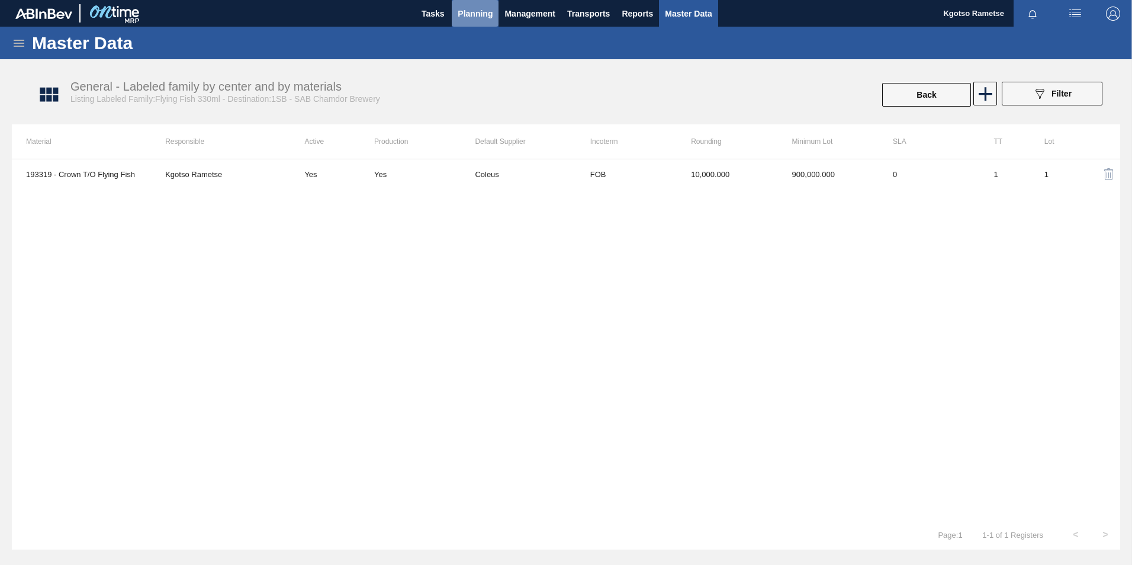
click at [463, 9] on span "Planning" at bounding box center [475, 14] width 35 height 14
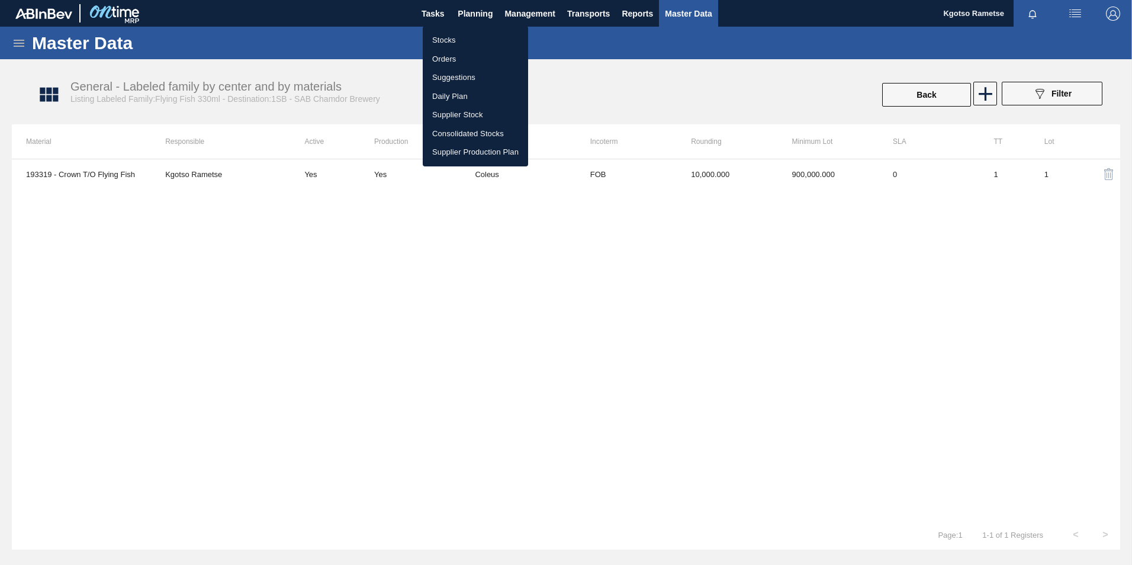
click at [459, 30] on ul "Stocks Orders Suggestions Daily Plan Supplier Stock Consolidated Stocks Supplie…" at bounding box center [475, 96] width 105 height 140
click at [458, 40] on li "Stocks" at bounding box center [475, 40] width 105 height 19
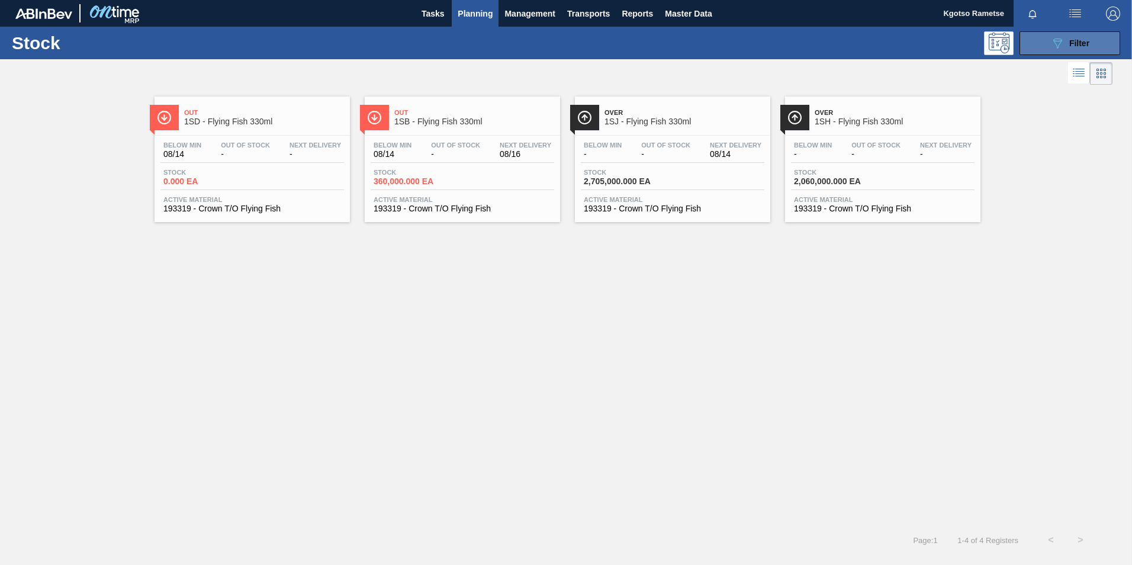
click at [1090, 45] on button "089F7B8B-B2A5-4AFE-B5C0-19BA573D28AC Filter" at bounding box center [1070, 43] width 101 height 24
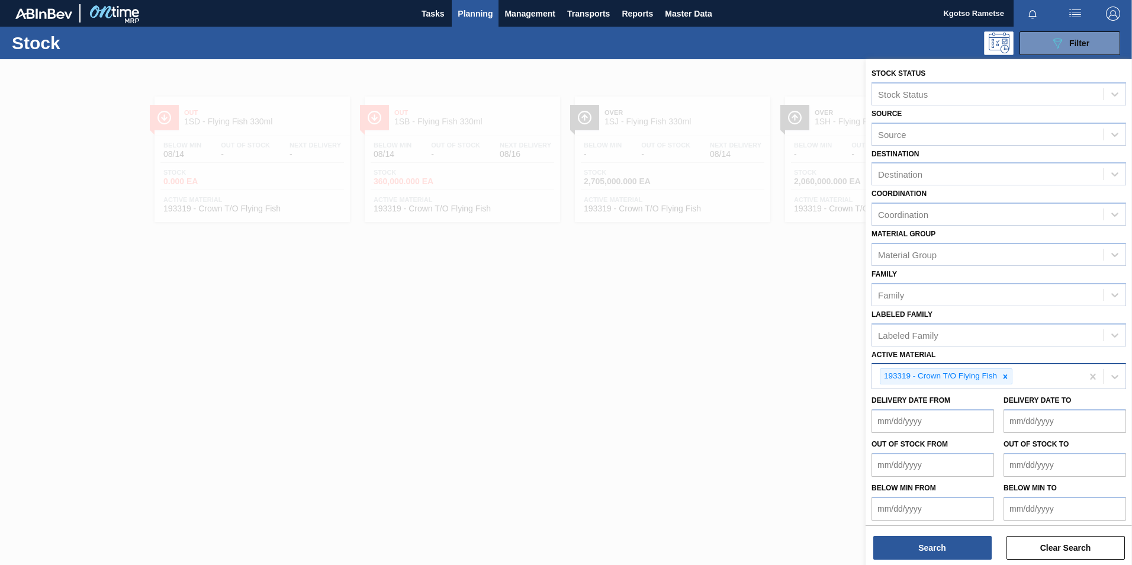
click at [1005, 382] on div at bounding box center [1005, 376] width 13 height 15
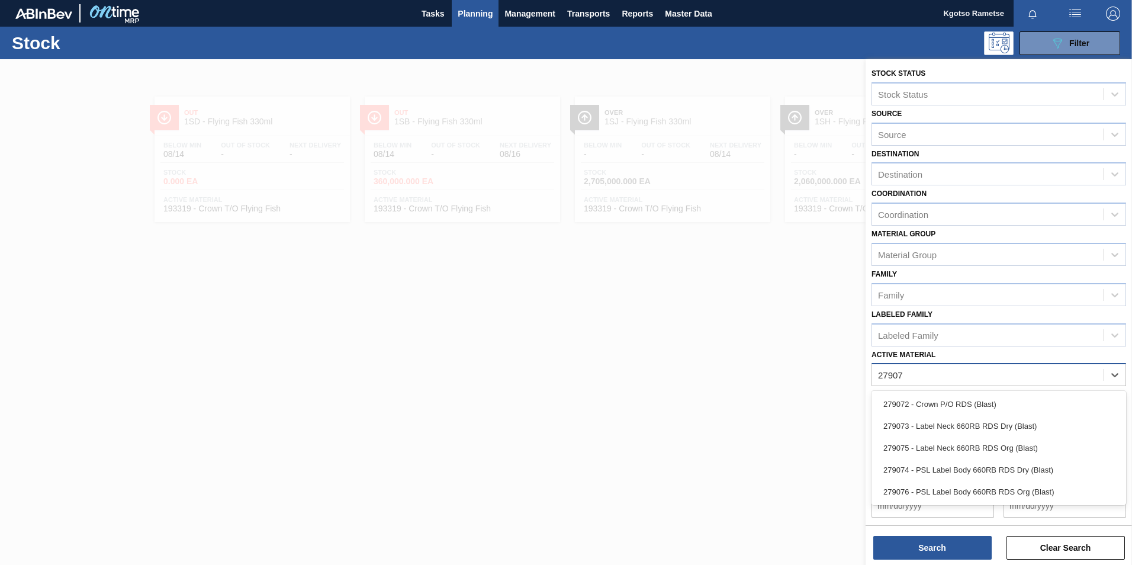
type Material "279074"
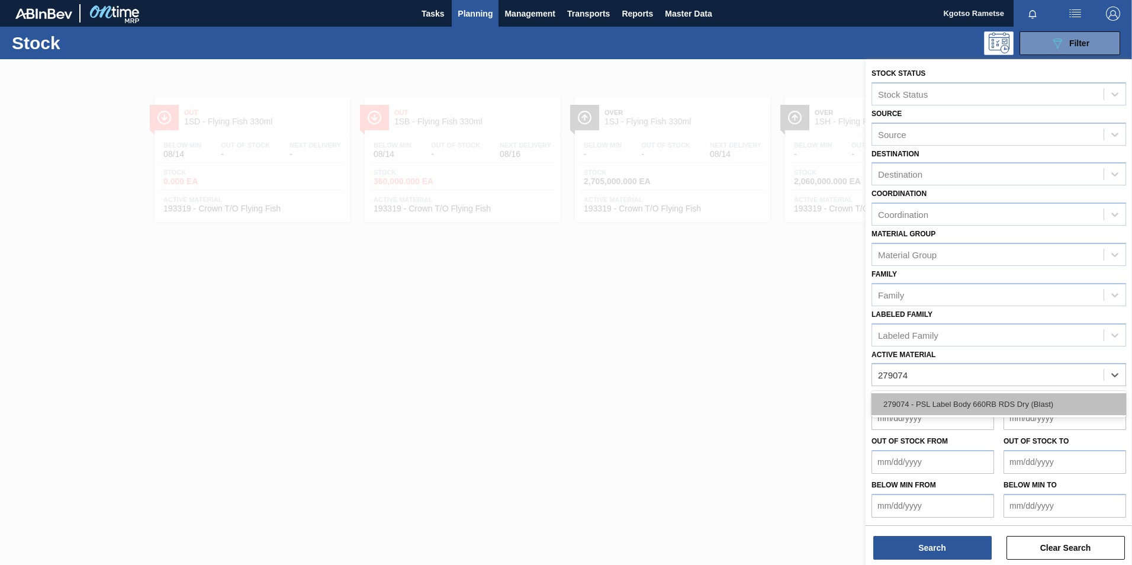
click at [915, 398] on div "279074 - PSL Label Body 660RB RDS Dry (Blast)" at bounding box center [999, 404] width 255 height 22
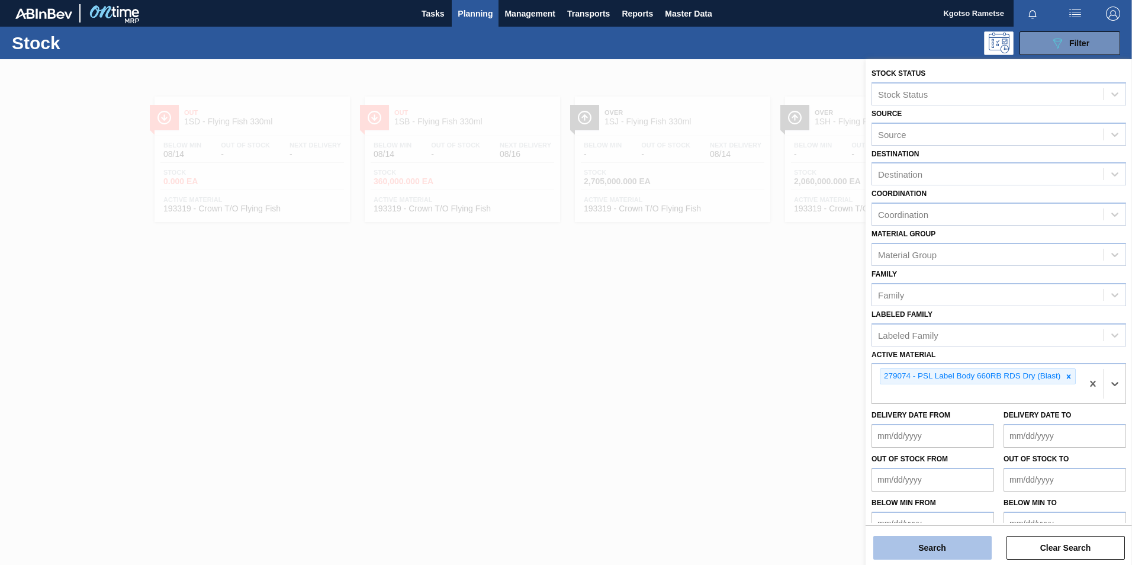
click at [923, 534] on div "Search Clear Search" at bounding box center [999, 541] width 266 height 33
click at [925, 544] on button "Search" at bounding box center [932, 548] width 118 height 24
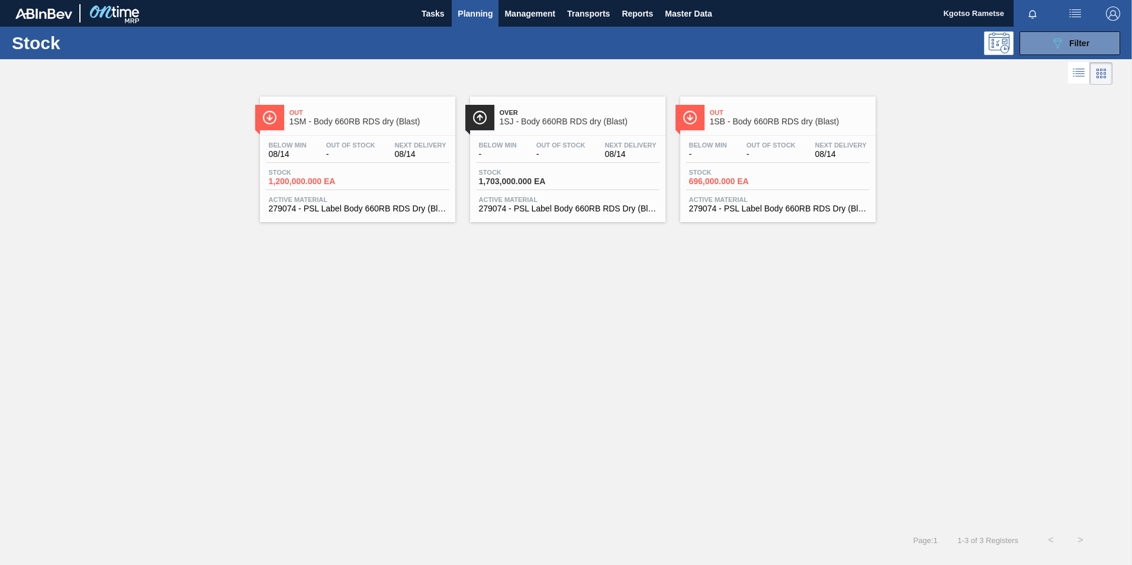
click at [735, 130] on div "Out 1SB - Body 660RB RDS dry (Blast)" at bounding box center [790, 117] width 160 height 27
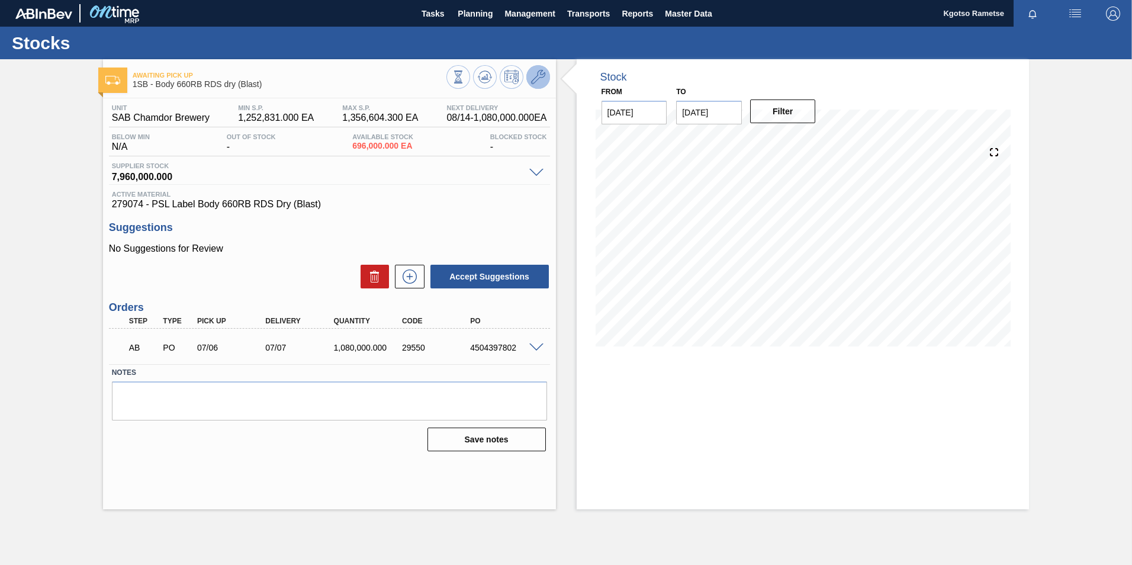
click at [530, 85] on button at bounding box center [538, 77] width 24 height 24
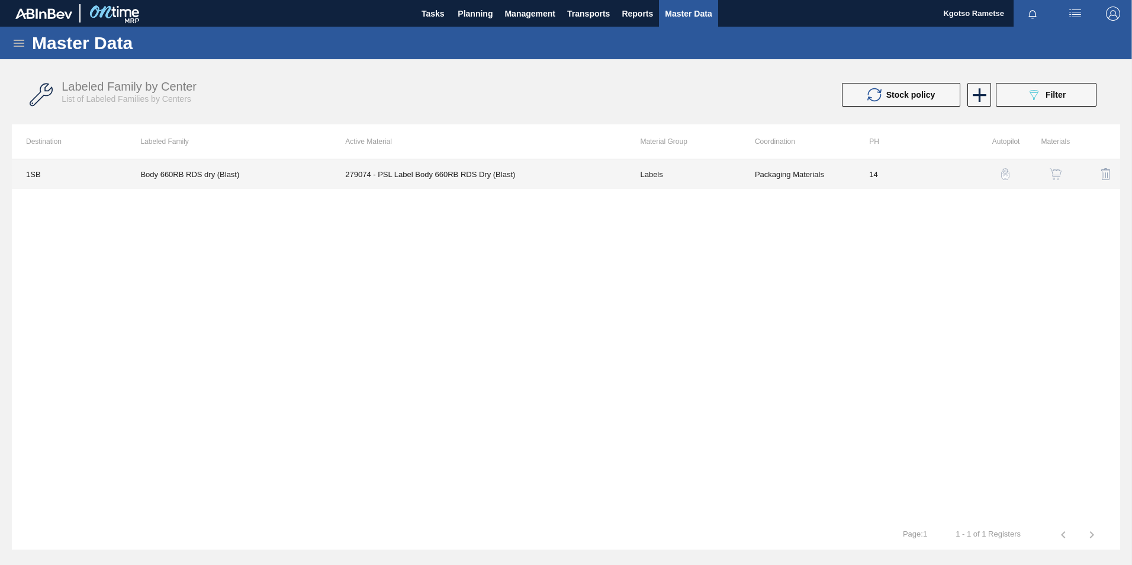
click at [640, 160] on td "Labels" at bounding box center [683, 174] width 114 height 30
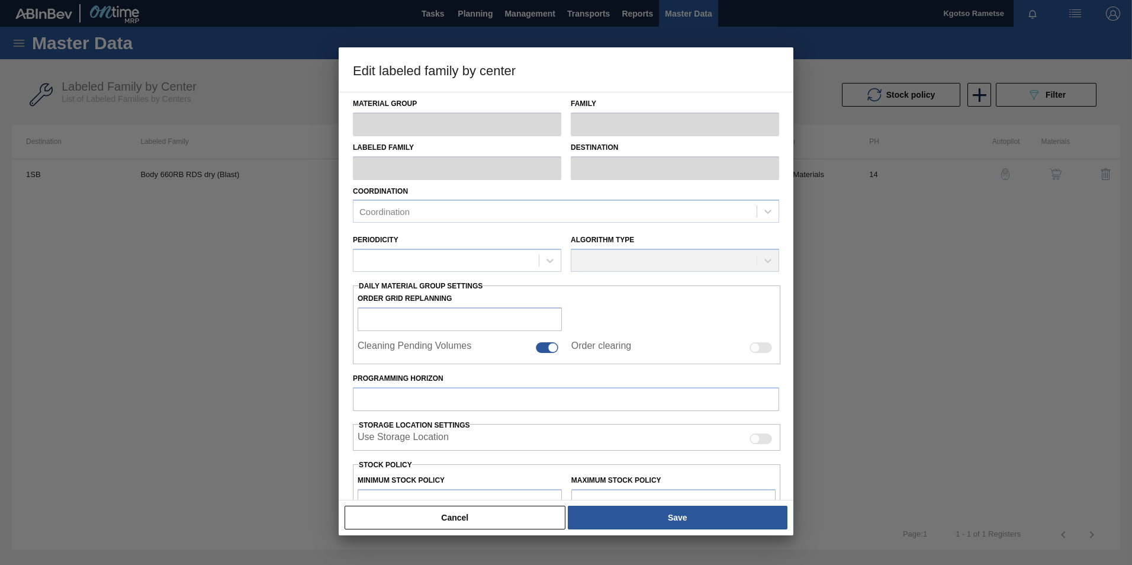
type input "Labels"
type input "PSL"
type input "Body 660RB RDS dry (Blast)"
type input "1SB - SAB Chamdor Brewery"
type input "14"
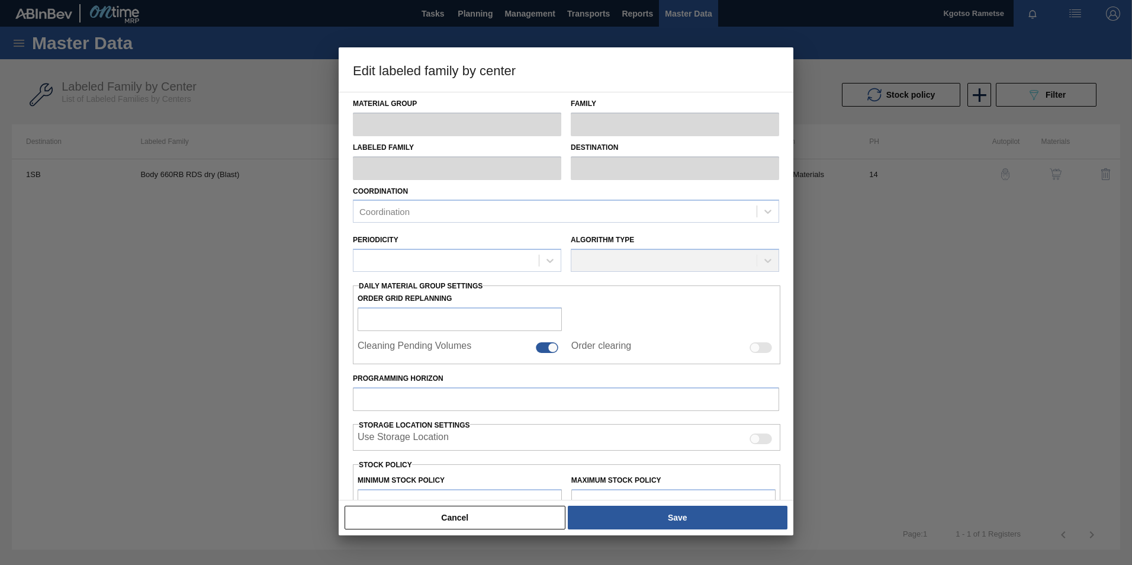
type input "1,252,831"
type input "1,356,604.3"
type input "100"
type input "1,356,604.300"
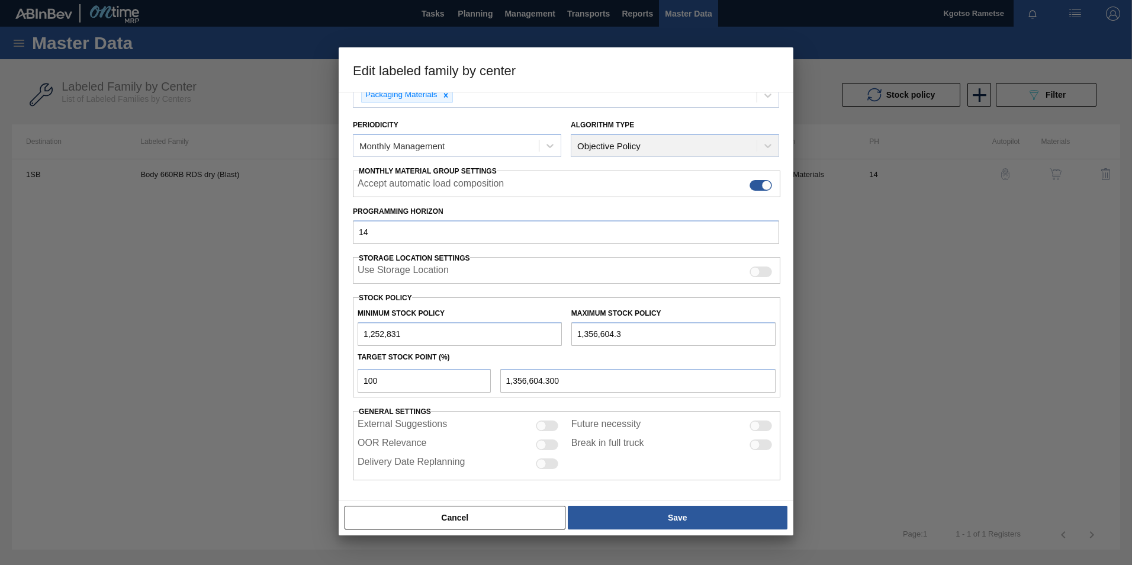
scroll to position [118, 0]
drag, startPoint x: 366, startPoint y: 330, endPoint x: 349, endPoint y: 329, distance: 16.6
click at [361, 332] on input "1,252,831" at bounding box center [460, 334] width 204 height 24
type input "2,252,831"
click at [575, 334] on input "1,356,604.3" at bounding box center [673, 334] width 204 height 24
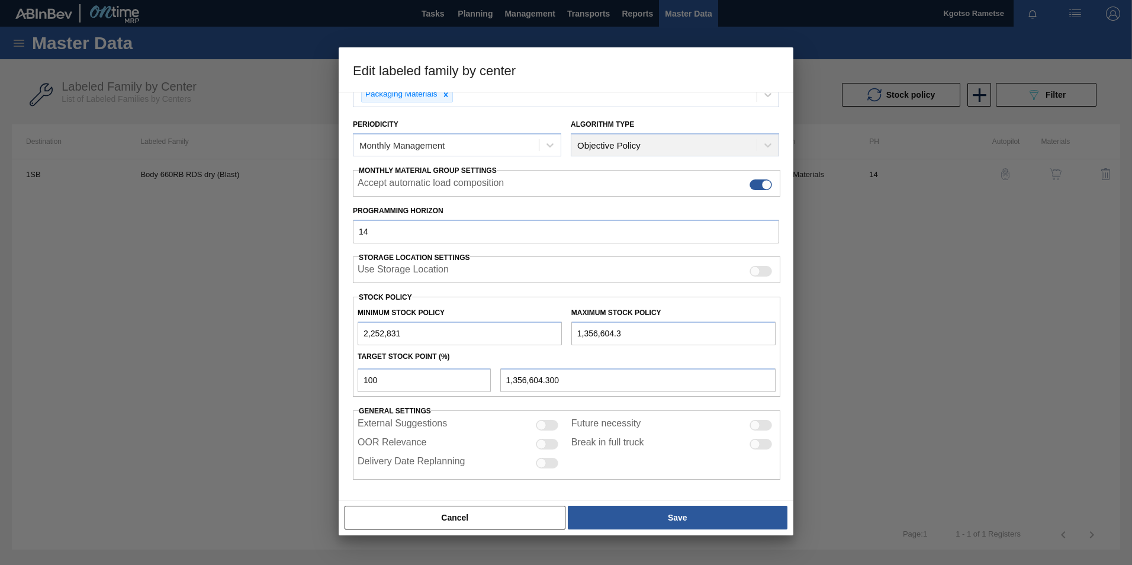
type input "3,356,604.3"
type input "3,356,604.300"
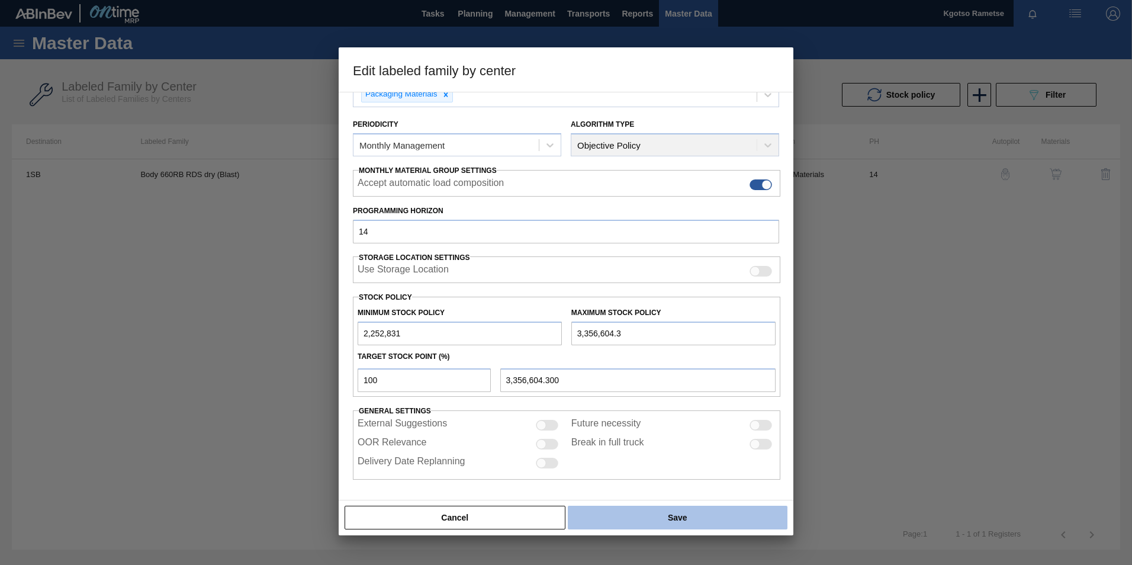
type input "3,356,604.3"
click at [706, 516] on button "Save" at bounding box center [678, 518] width 220 height 24
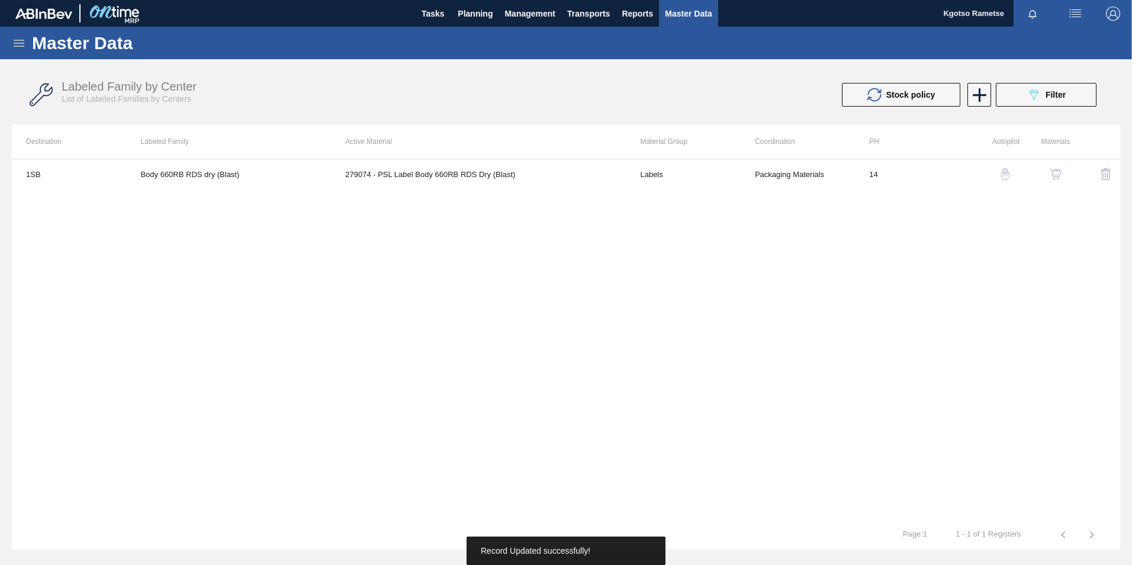
click at [1050, 172] on img "button" at bounding box center [1056, 174] width 12 height 12
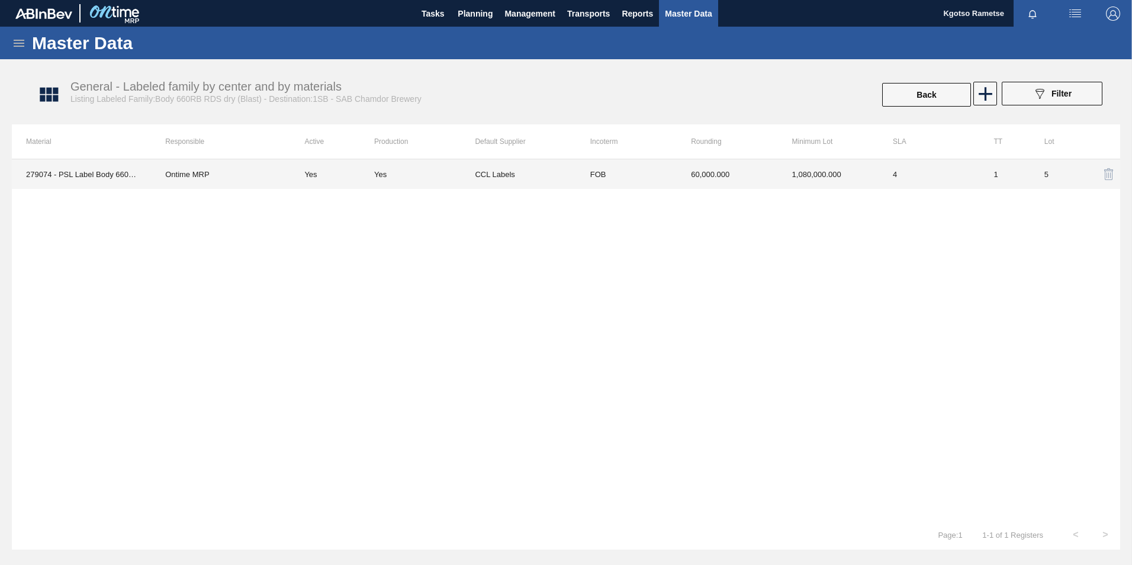
click at [745, 188] on td "60,000.000" at bounding box center [727, 174] width 101 height 30
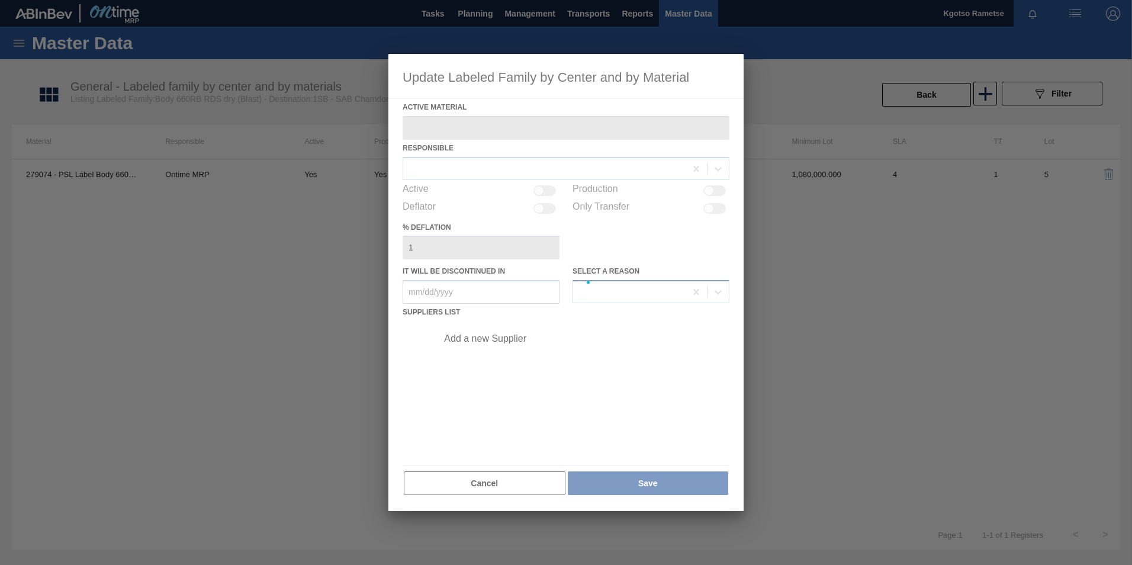
type Material "279074 - PSL Label Body 660RB RDS Dry (Blast)"
checkbox input "true"
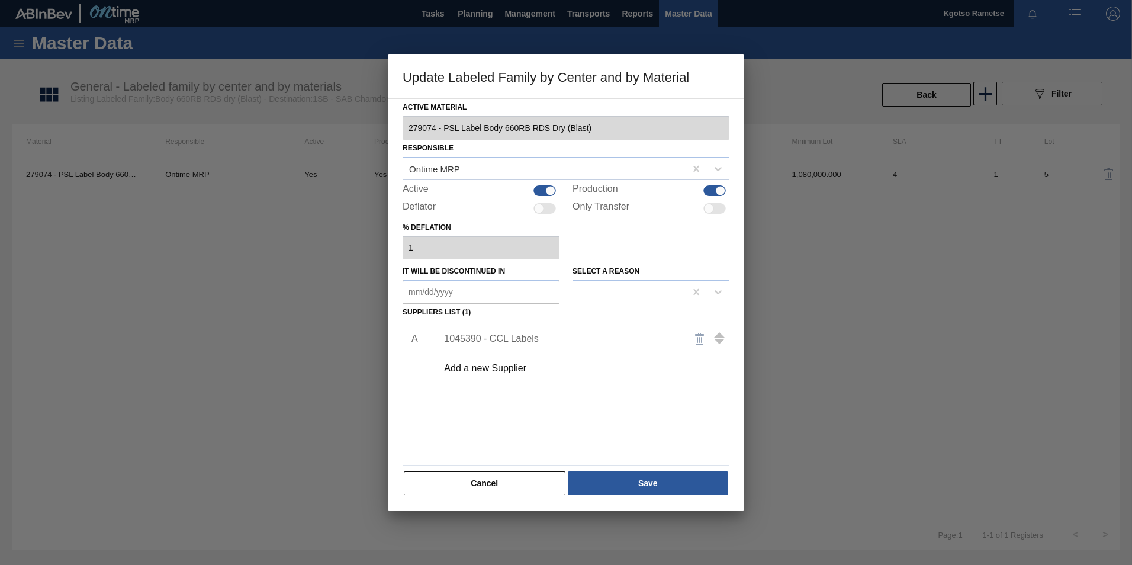
click at [505, 345] on div "1045390 - CCL Labels" at bounding box center [579, 339] width 299 height 30
click at [482, 337] on div "1045390 - CCL Labels" at bounding box center [560, 338] width 232 height 11
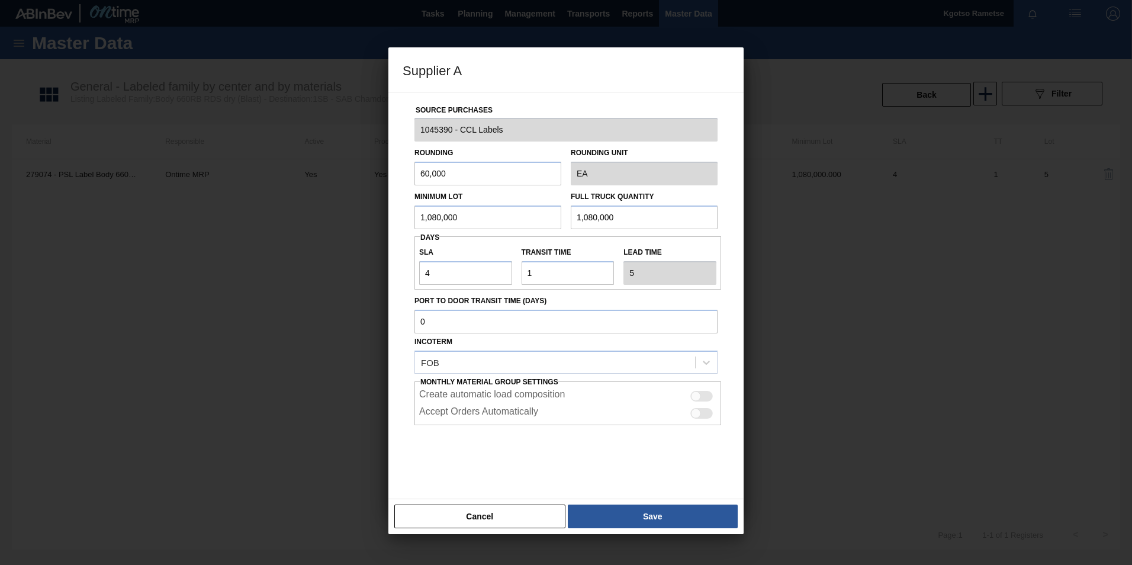
drag, startPoint x: 471, startPoint y: 215, endPoint x: 377, endPoint y: 226, distance: 94.8
click at [406, 220] on div "Source Purchases 1045390 - CCL Labels Rounding 60,000 Rounding Unit EA Minimum …" at bounding box center [566, 288] width 327 height 392
drag, startPoint x: 427, startPoint y: 212, endPoint x: 248, endPoint y: 205, distance: 179.0
click at [248, 205] on div "Supplier A Source Purchases 1045390 - CCL Labels Rounding 60,000 Rounding Unit …" at bounding box center [566, 282] width 1132 height 565
type input "1,200,000"
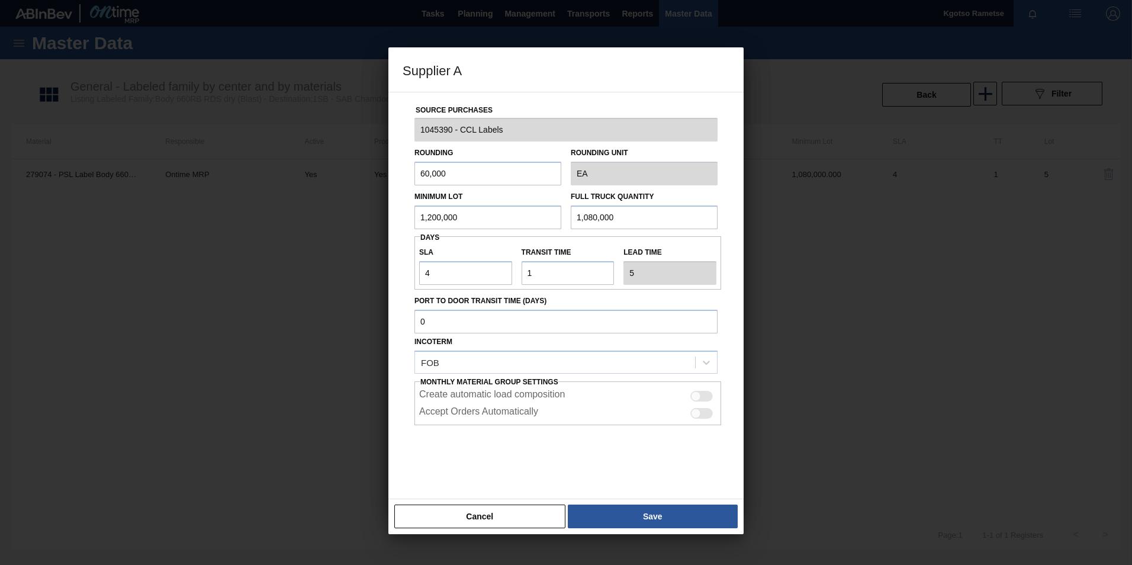
drag, startPoint x: 614, startPoint y: 221, endPoint x: 512, endPoint y: 220, distance: 101.9
click at [531, 220] on div "Minimum Lot 1,200,000 Full Truck Quantity 1,080,000" at bounding box center [566, 207] width 313 height 44
drag, startPoint x: 629, startPoint y: 211, endPoint x: 452, endPoint y: 229, distance: 177.9
click at [474, 227] on div "Minimum Lot 1,200,000 Full Truck Quantity 1,080,000" at bounding box center [566, 207] width 313 height 44
drag, startPoint x: 451, startPoint y: 219, endPoint x: 332, endPoint y: 210, distance: 119.9
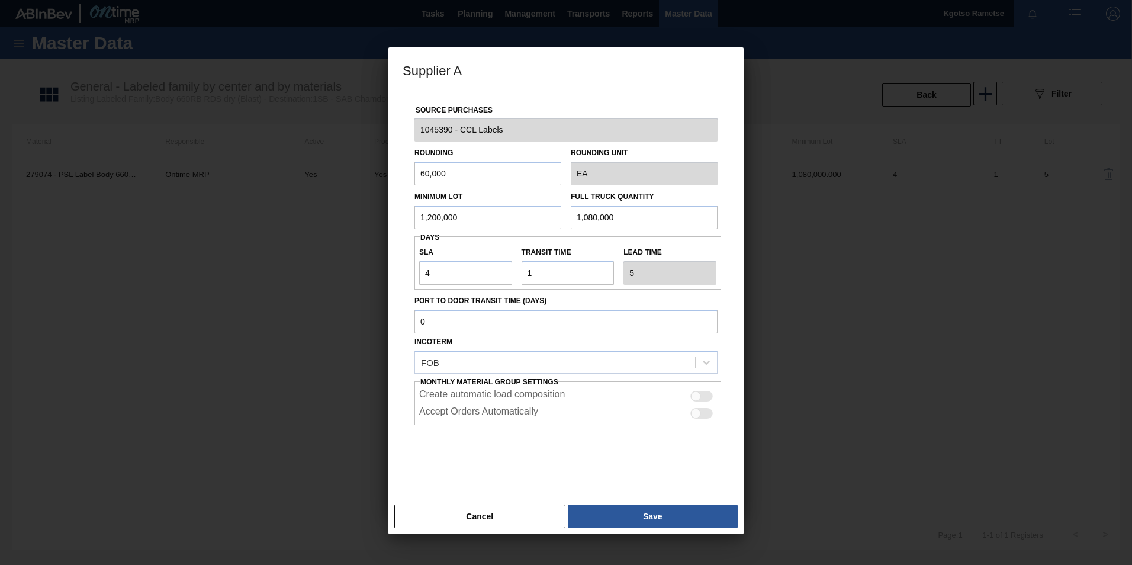
click at [381, 211] on div "Supplier A Source Purchases 1045390 - CCL Labels Rounding 60,000 Rounding Unit …" at bounding box center [566, 282] width 1132 height 565
click at [529, 218] on div "Minimum Lot 1,200,000 Full Truck Quantity 1,080,000" at bounding box center [566, 207] width 313 height 44
paste input "20"
type input "1,200,000"
click at [700, 516] on button "Save" at bounding box center [653, 517] width 170 height 24
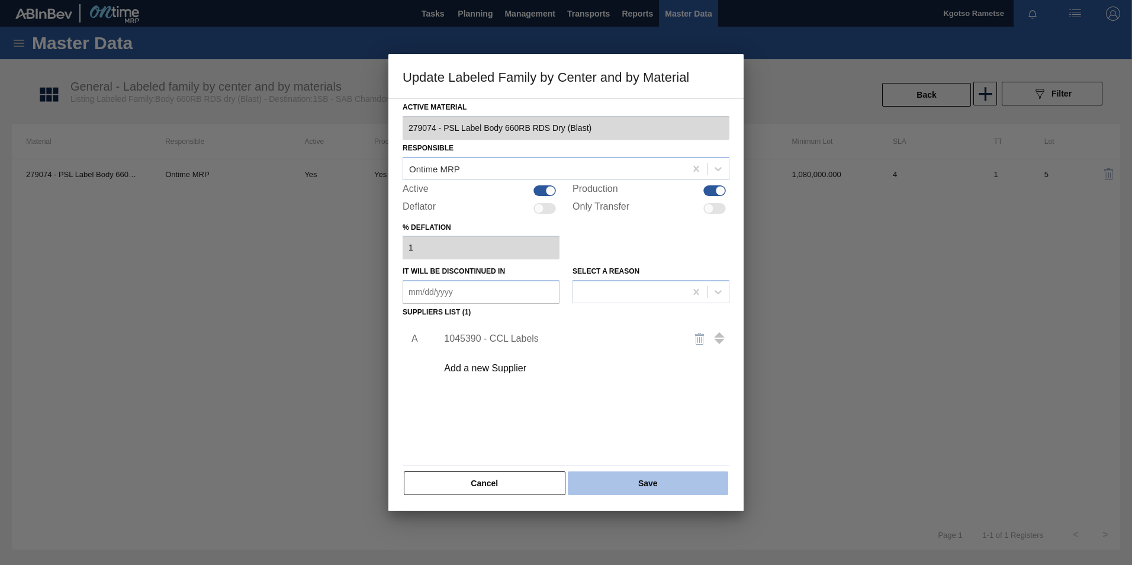
click at [648, 476] on button "Save" at bounding box center [648, 483] width 160 height 24
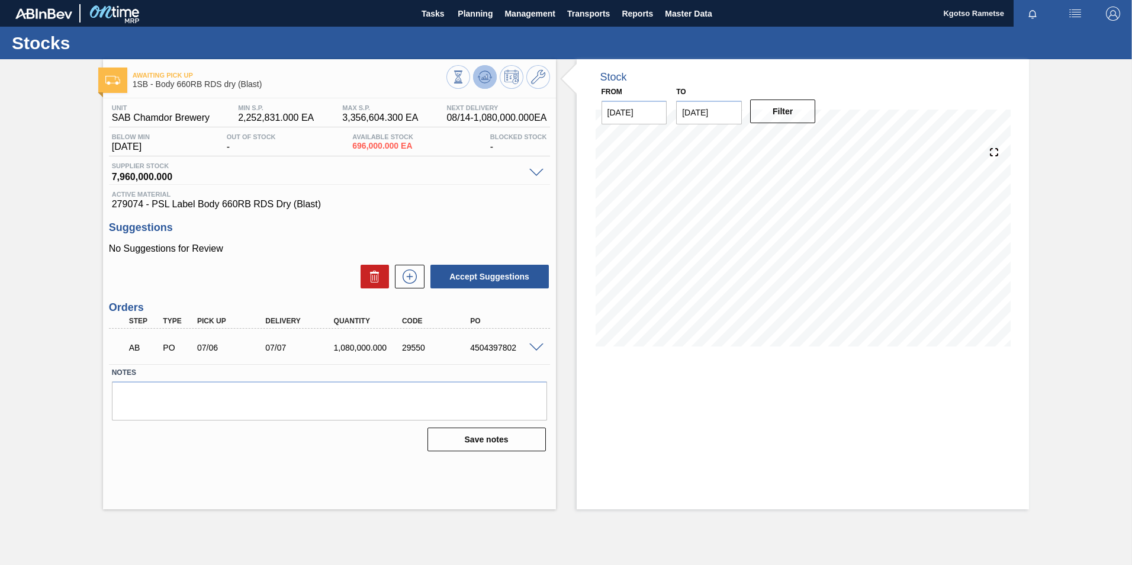
click at [465, 72] on icon at bounding box center [458, 76] width 13 height 13
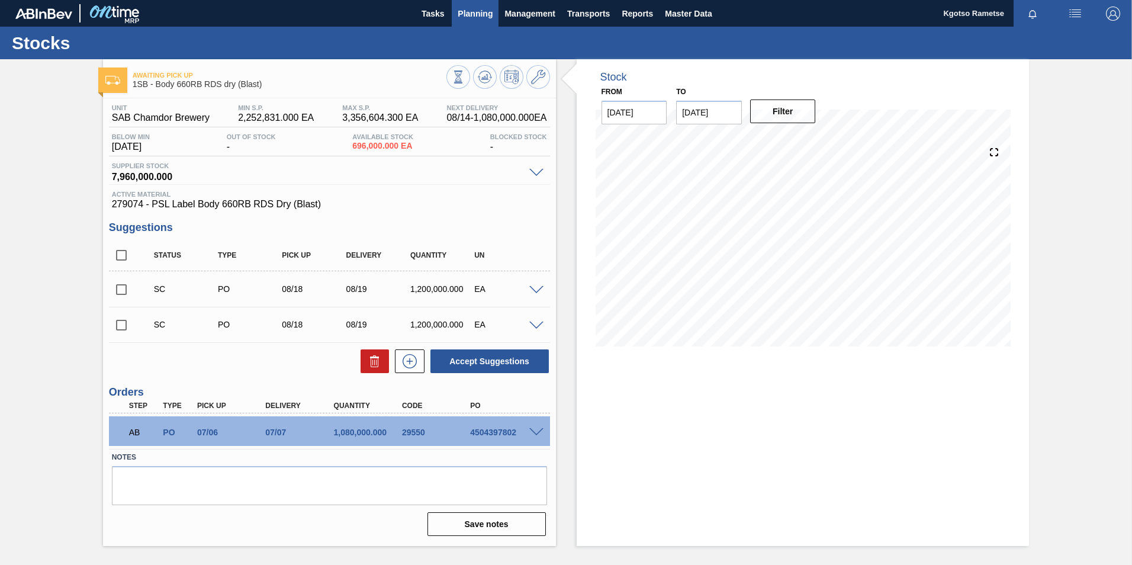
click at [466, 24] on button "Planning" at bounding box center [475, 13] width 47 height 27
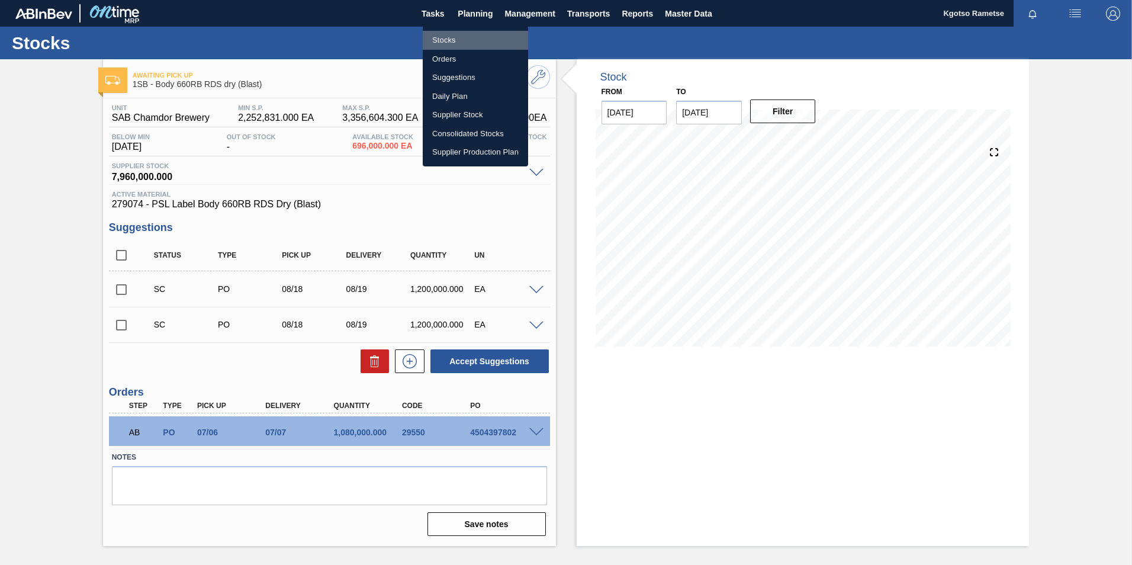
click at [460, 36] on li "Stocks" at bounding box center [475, 40] width 105 height 19
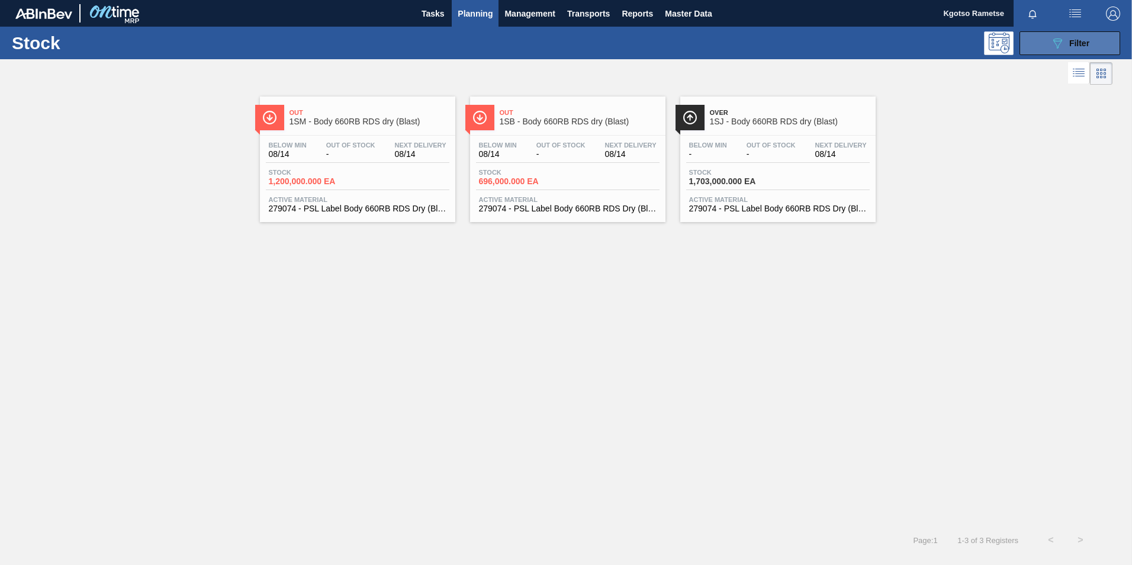
click at [1056, 38] on icon at bounding box center [1057, 43] width 9 height 10
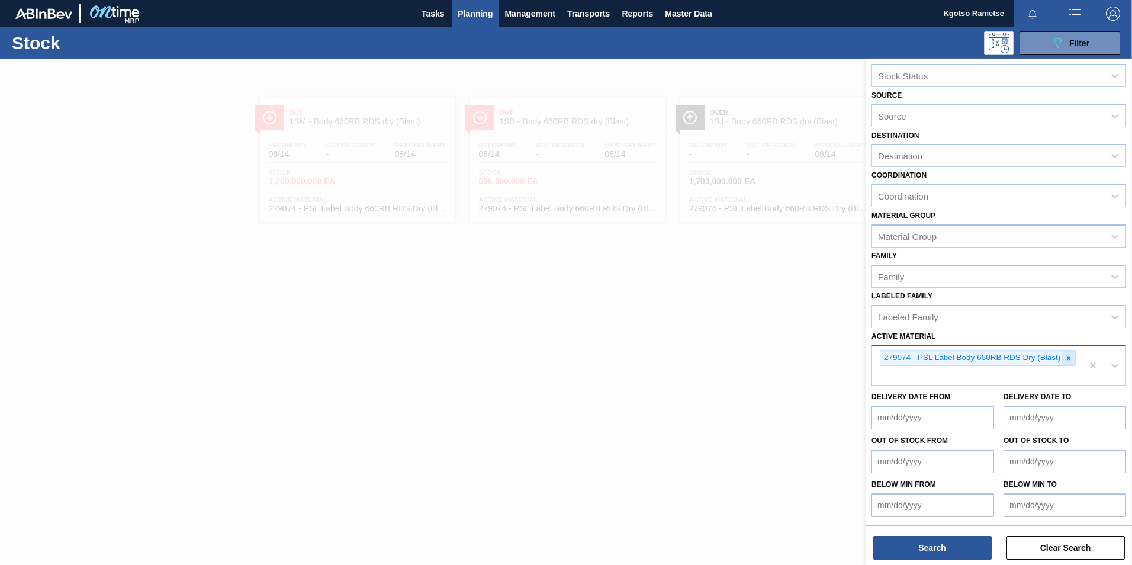
click at [1072, 357] on div at bounding box center [1068, 358] width 13 height 15
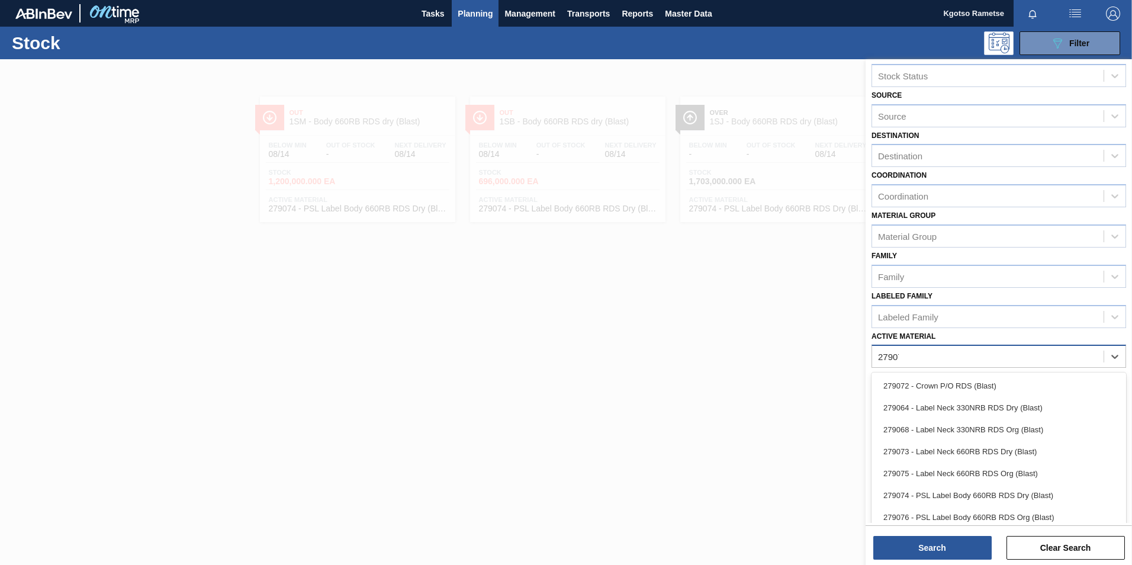
scroll to position [1, 0]
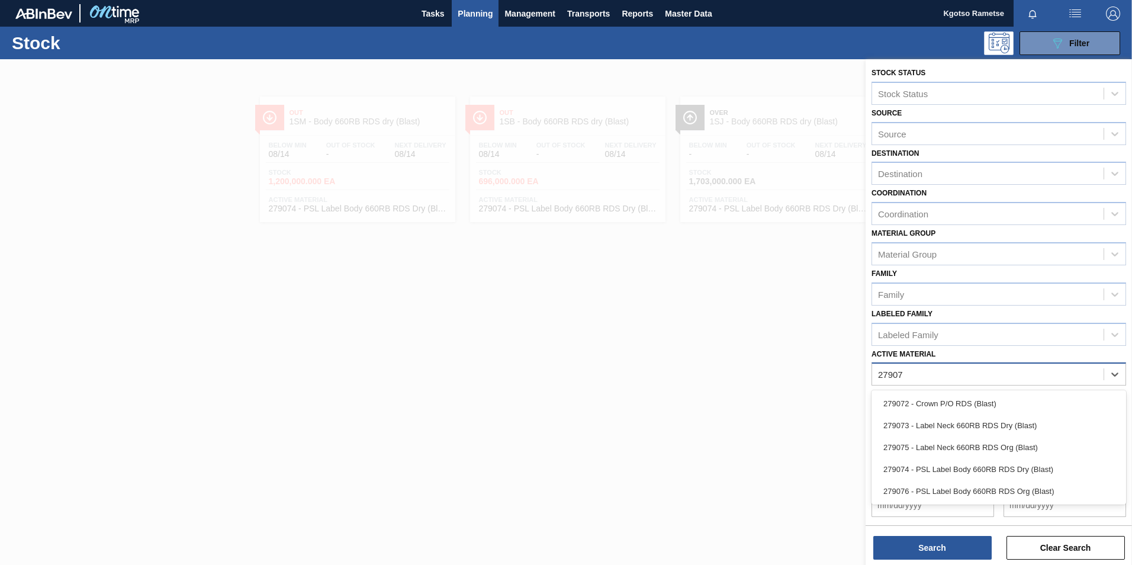
type Material "279073"
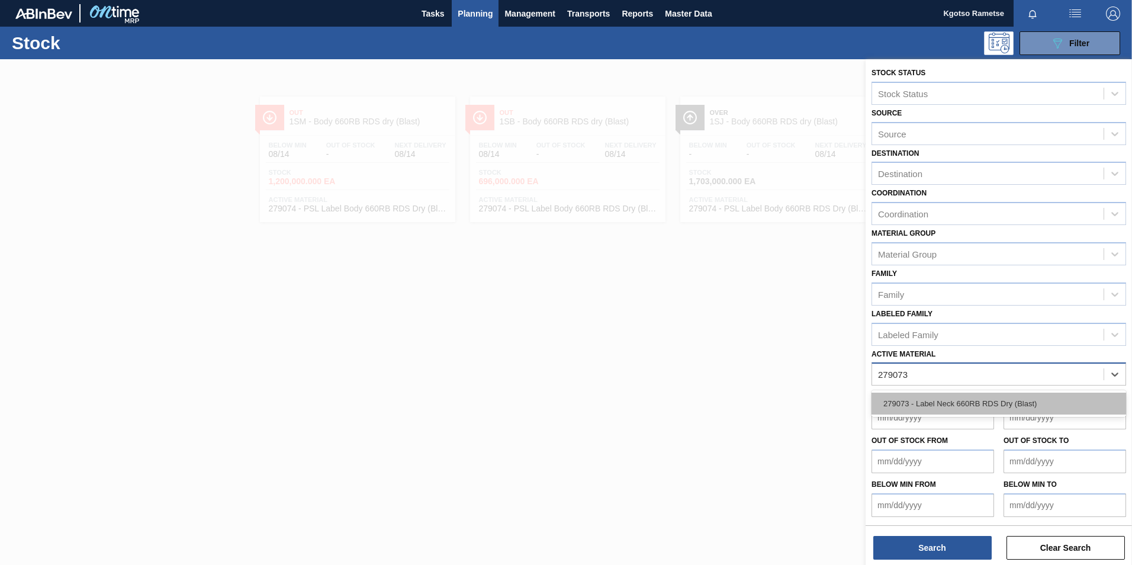
click at [1002, 408] on div "279073 - Label Neck 660RB RDS Dry (Blast)" at bounding box center [999, 404] width 255 height 22
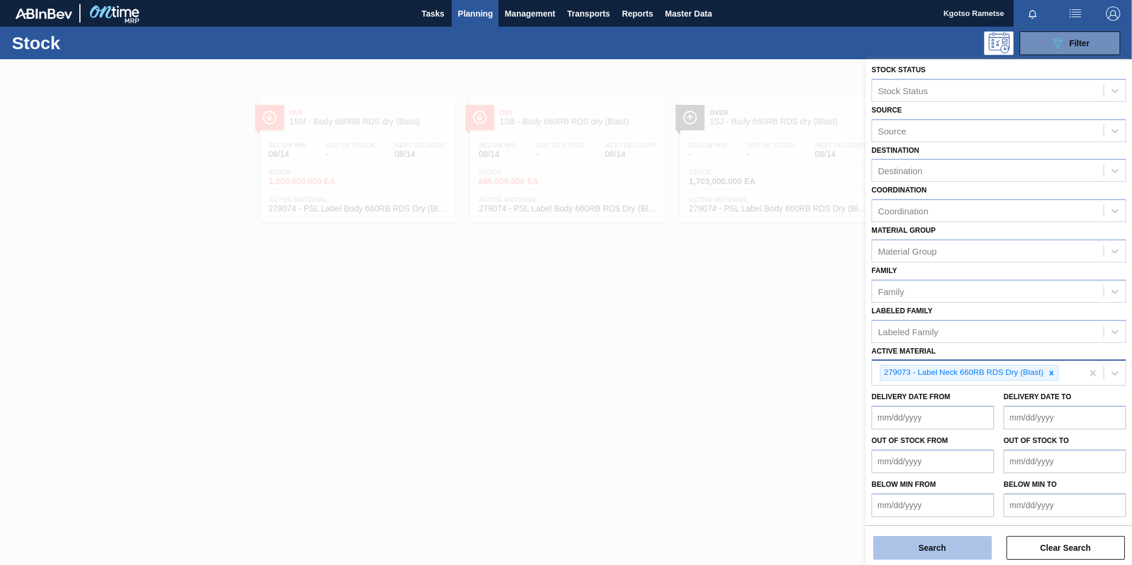
click at [929, 552] on button "Search" at bounding box center [932, 548] width 118 height 24
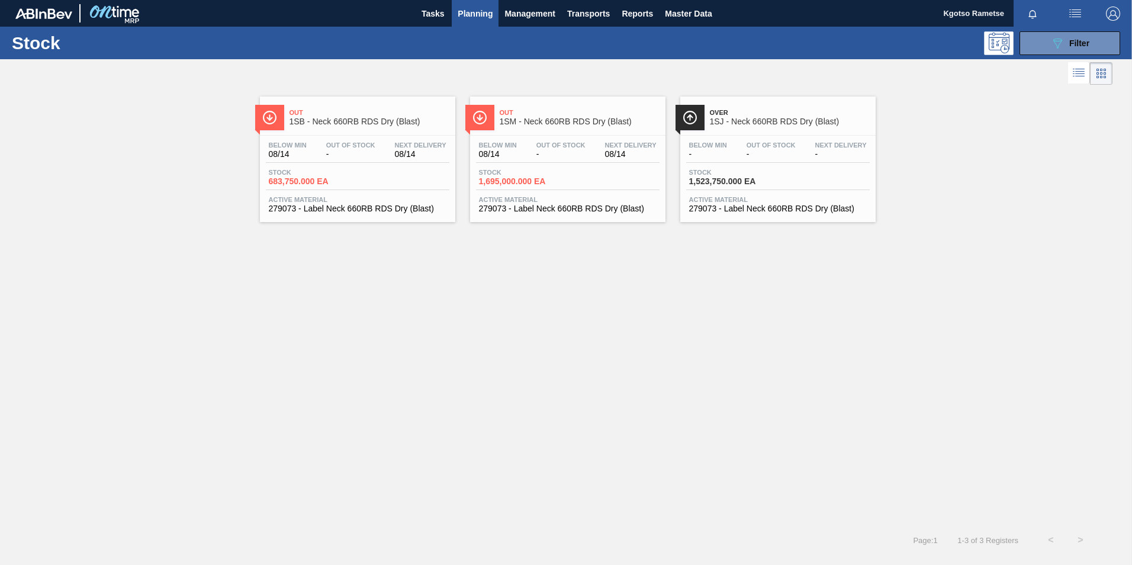
click at [396, 145] on span "Next Delivery" at bounding box center [421, 145] width 52 height 7
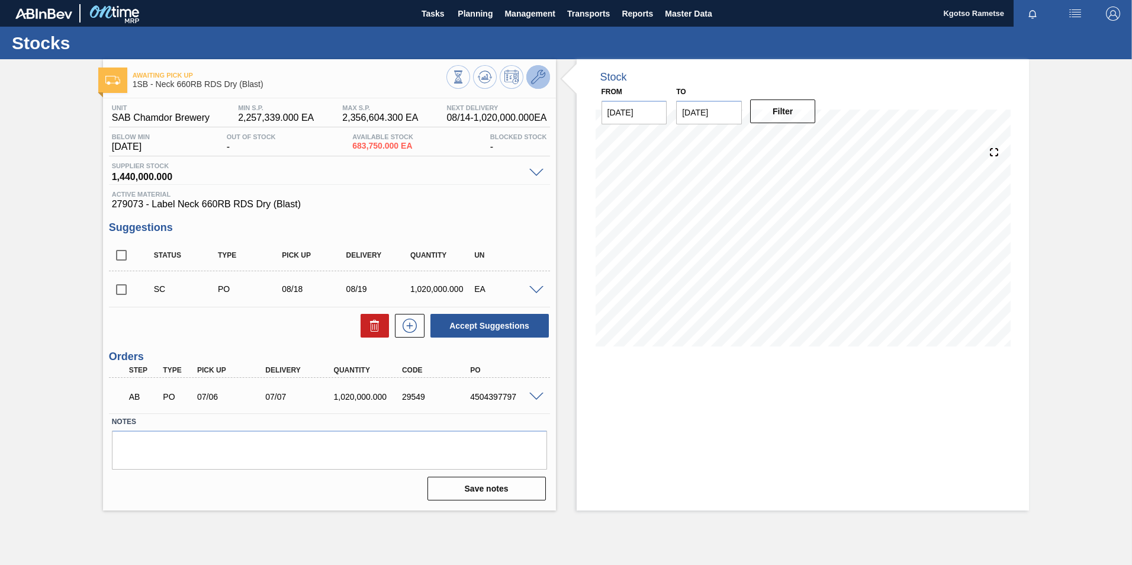
click at [536, 81] on icon at bounding box center [538, 77] width 14 height 14
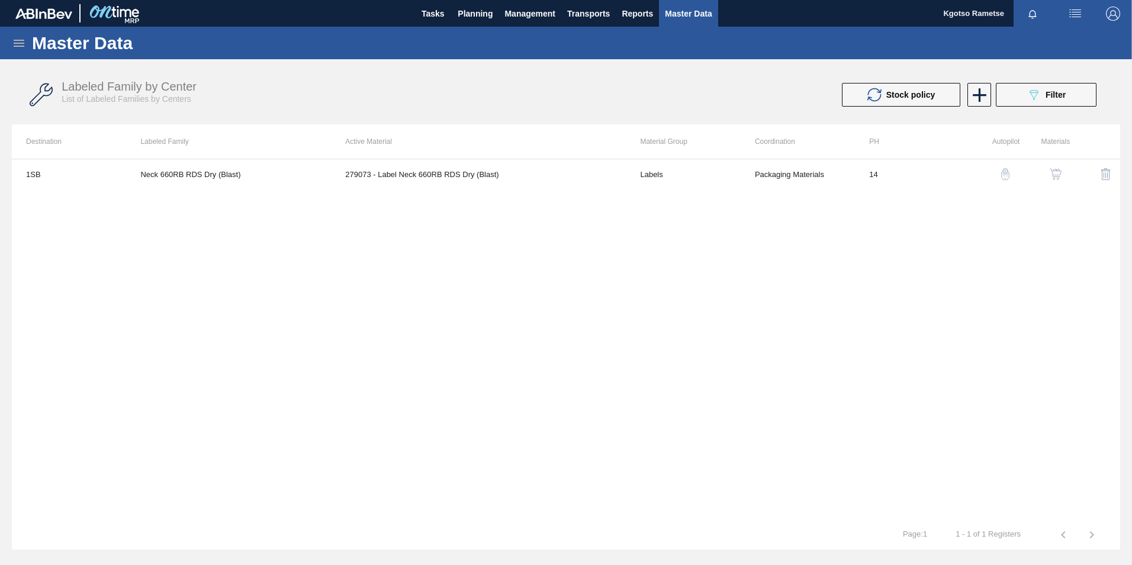
click at [1049, 168] on button "button" at bounding box center [1056, 174] width 28 height 28
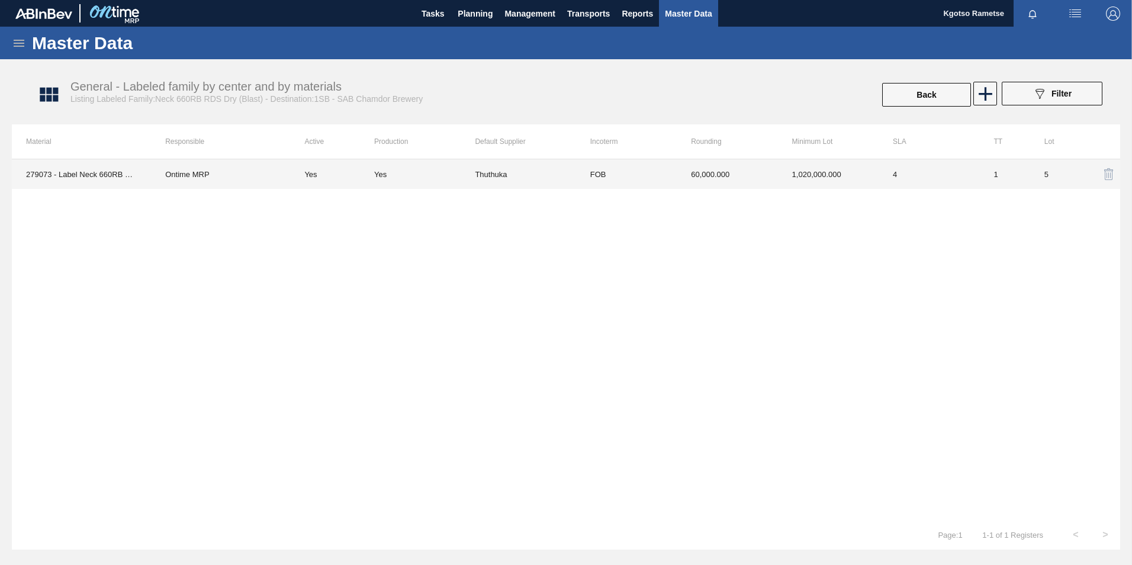
click at [820, 165] on td "1,020,000.000" at bounding box center [828, 174] width 101 height 30
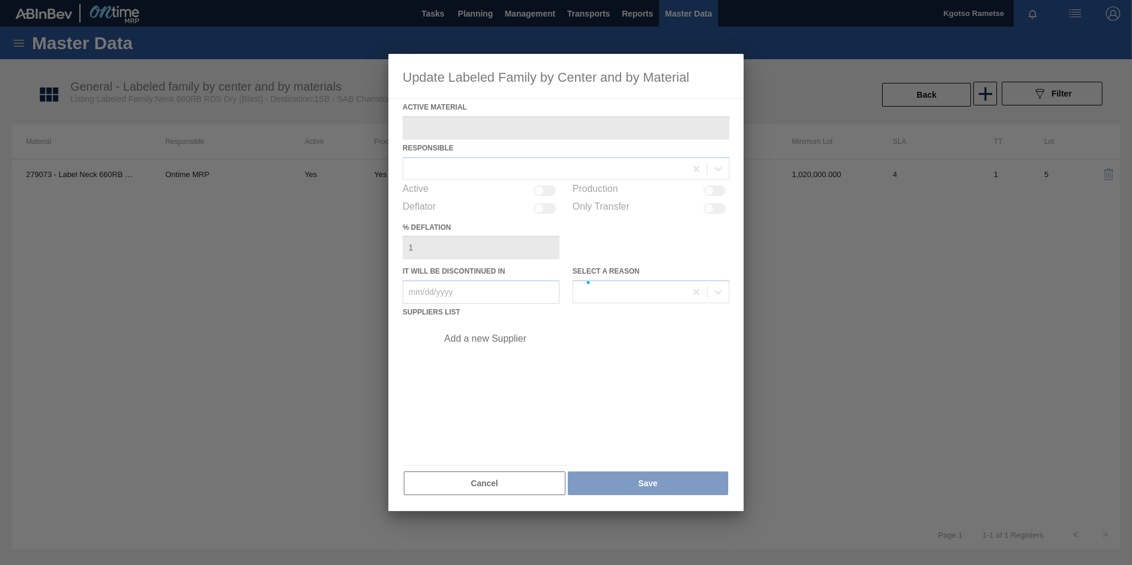
type Material "279073 - Label Neck 660RB RDS Dry (Blast)"
checkbox input "true"
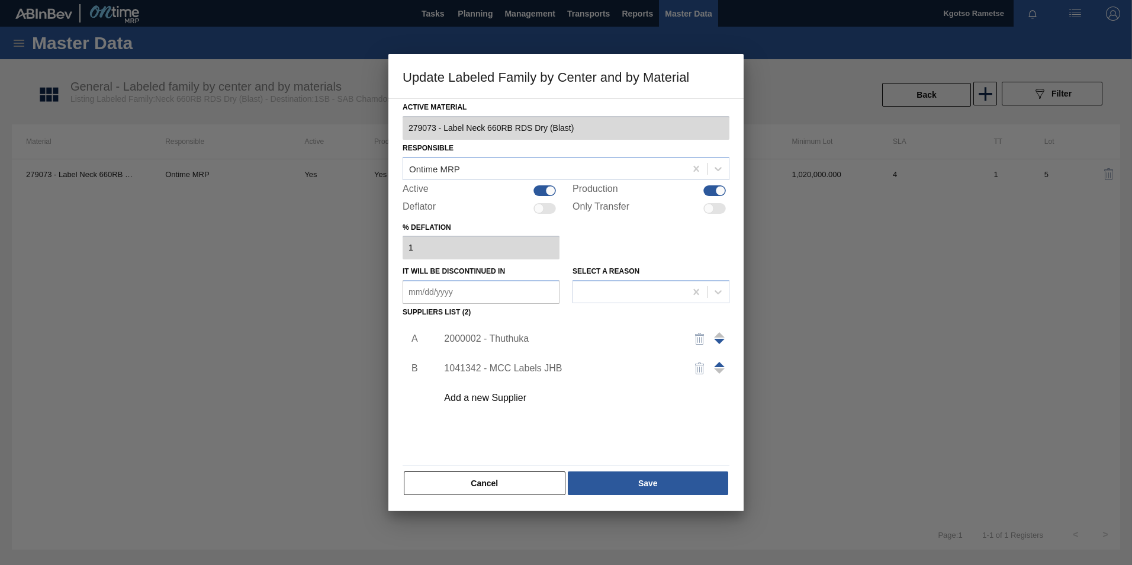
click at [528, 339] on div "2000002 - Thuthuka" at bounding box center [560, 338] width 232 height 11
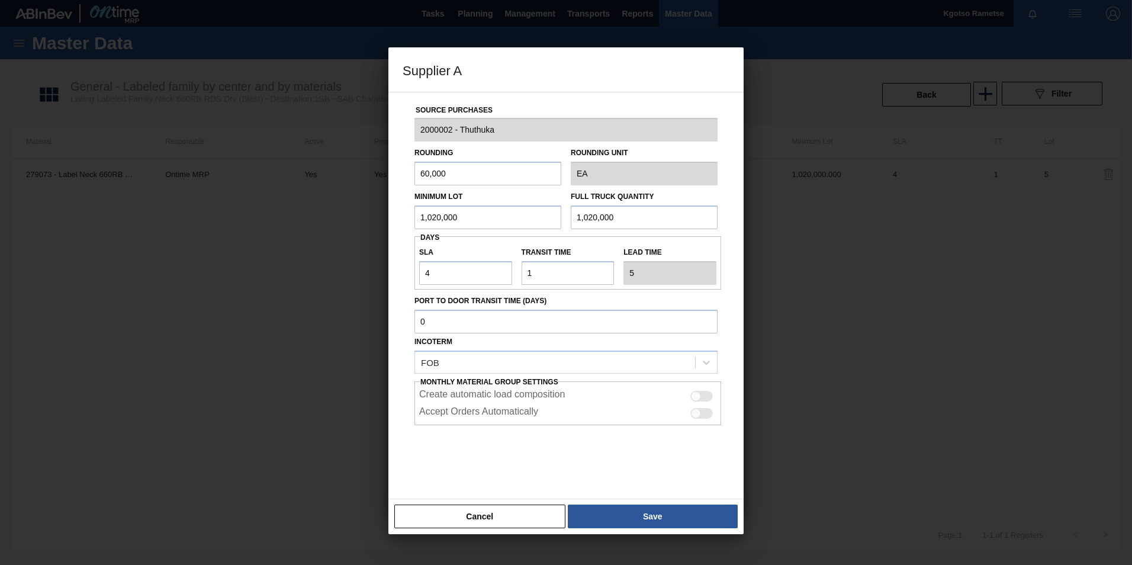
drag, startPoint x: 495, startPoint y: 221, endPoint x: 380, endPoint y: 227, distance: 115.0
click at [411, 223] on div "Minimum Lot 1,020,000" at bounding box center [488, 208] width 156 height 41
drag, startPoint x: 497, startPoint y: 208, endPoint x: 242, endPoint y: 219, distance: 255.4
click at [242, 218] on div "Supplier A Source Purchases 2000002 - Thuthuka Rounding 60,000 Rounding Unit EA…" at bounding box center [566, 282] width 1132 height 565
type input "1,200,000"
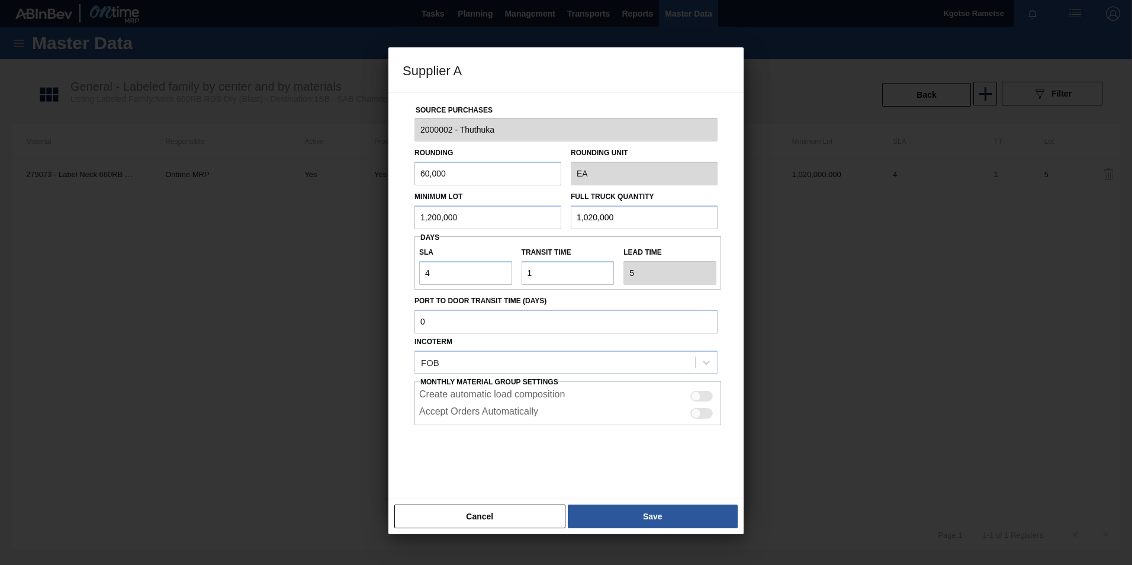
drag, startPoint x: 650, startPoint y: 216, endPoint x: 359, endPoint y: 201, distance: 291.1
click at [468, 202] on div "Minimum Lot 1,200,000 Full Truck Quantity 1,020,000" at bounding box center [566, 207] width 313 height 44
paste input "20"
type input "1,200,000"
click at [615, 520] on button "Save" at bounding box center [653, 517] width 170 height 24
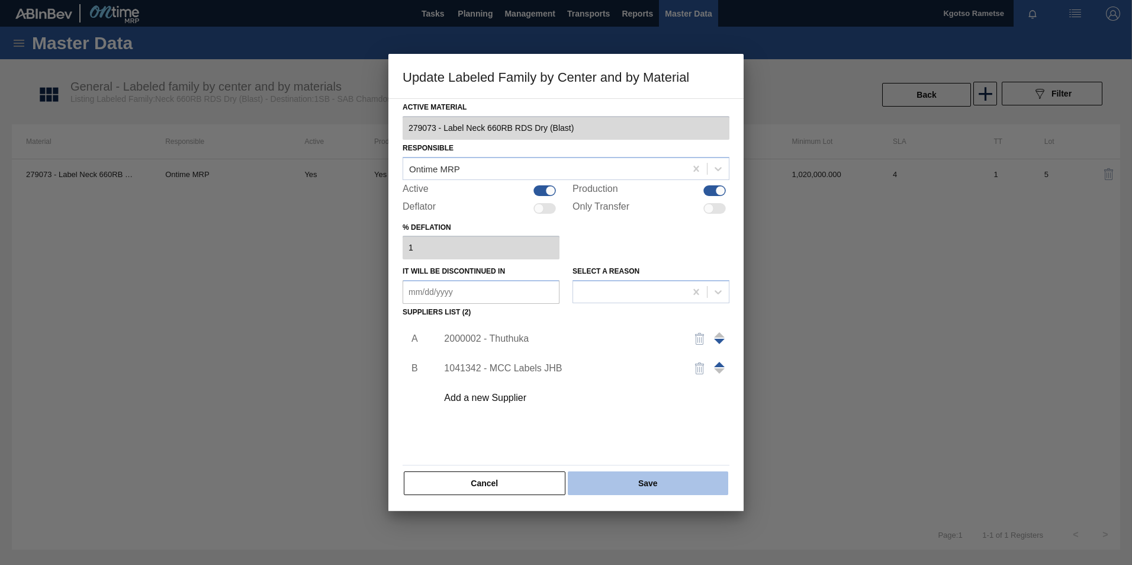
click at [612, 477] on button "Save" at bounding box center [648, 483] width 160 height 24
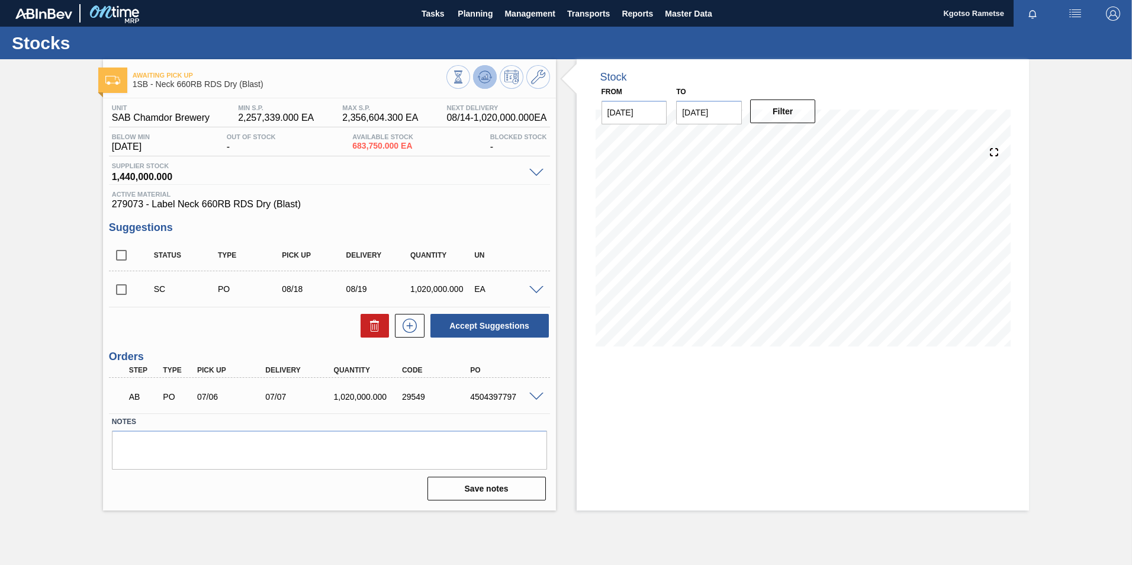
click at [465, 80] on icon at bounding box center [458, 76] width 13 height 13
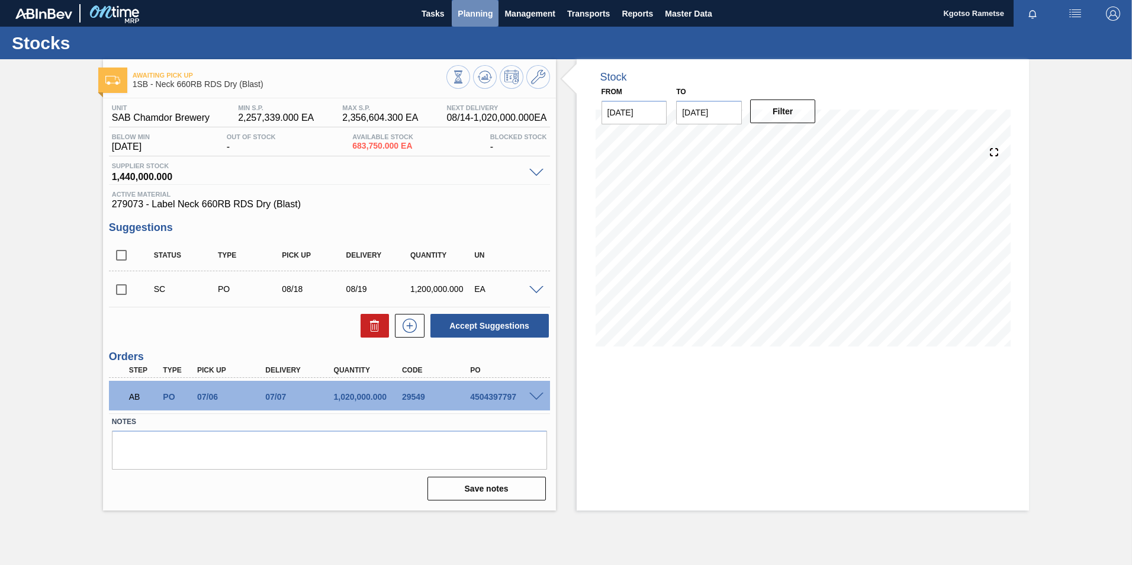
click at [475, 8] on span "Planning" at bounding box center [475, 14] width 35 height 14
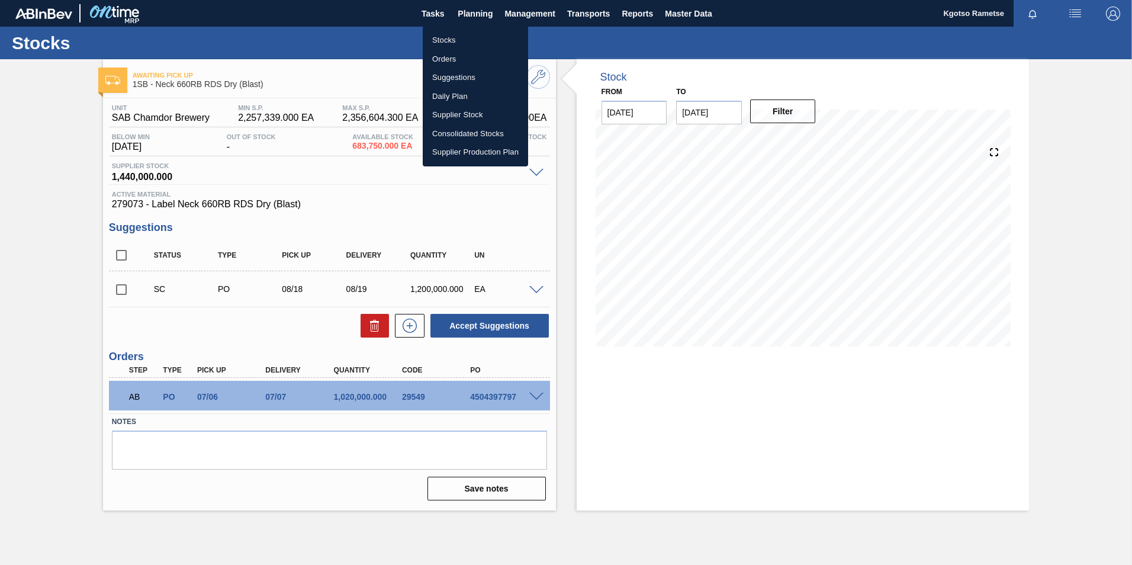
click at [460, 37] on li "Stocks" at bounding box center [475, 40] width 105 height 19
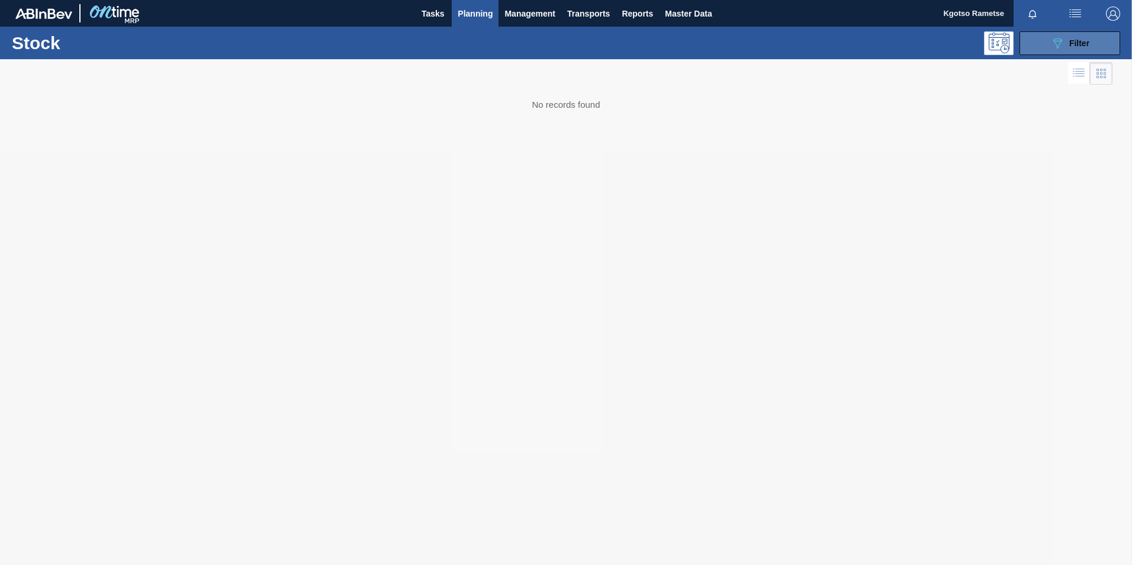
click at [1079, 45] on span "Filter" at bounding box center [1079, 42] width 20 height 9
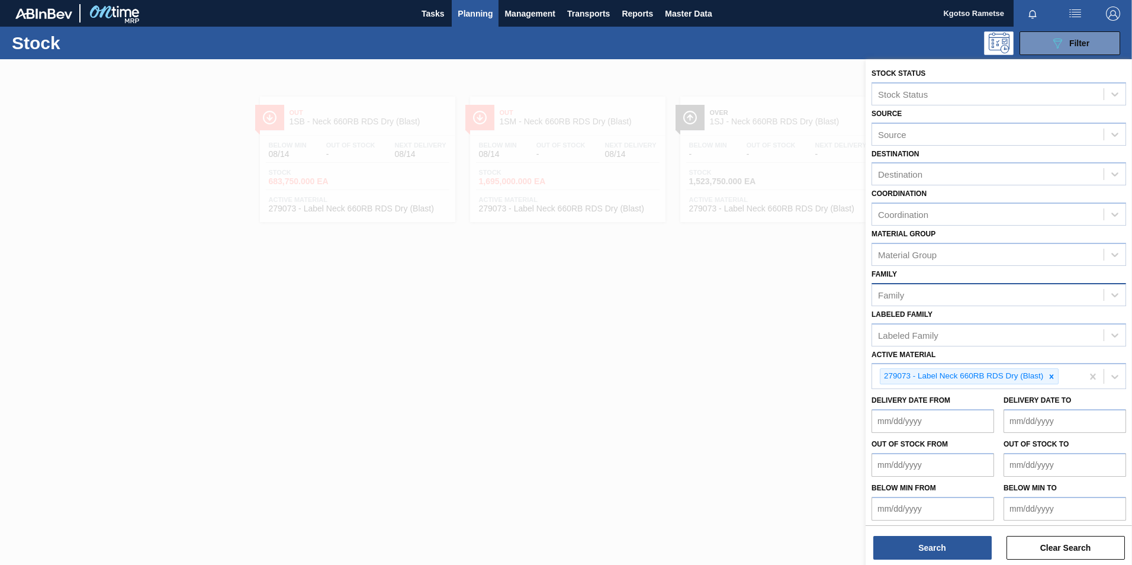
scroll to position [4, 0]
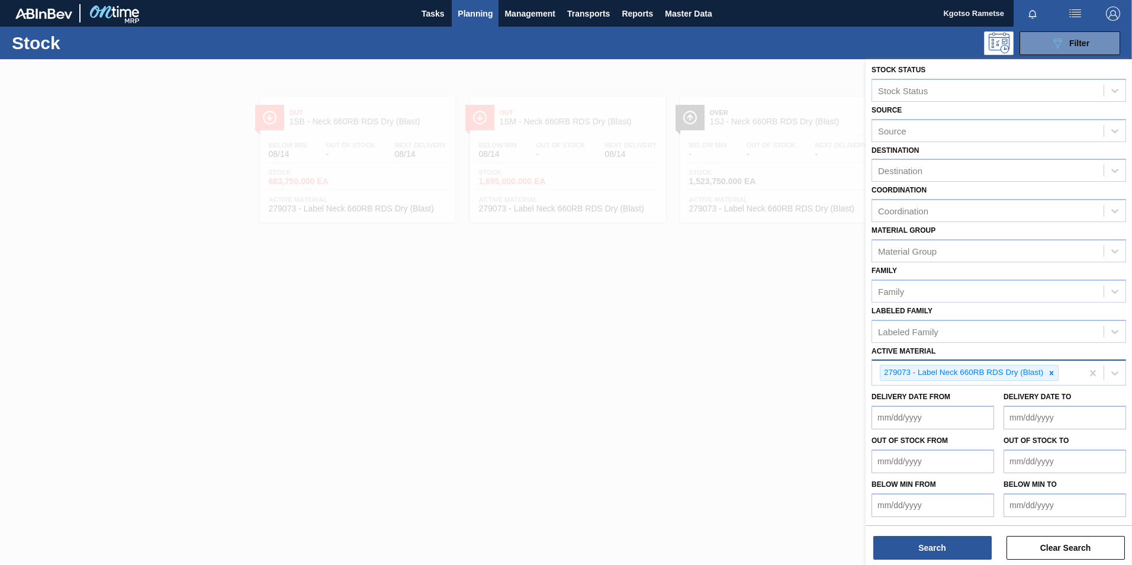
click at [1053, 369] on icon at bounding box center [1052, 373] width 8 height 8
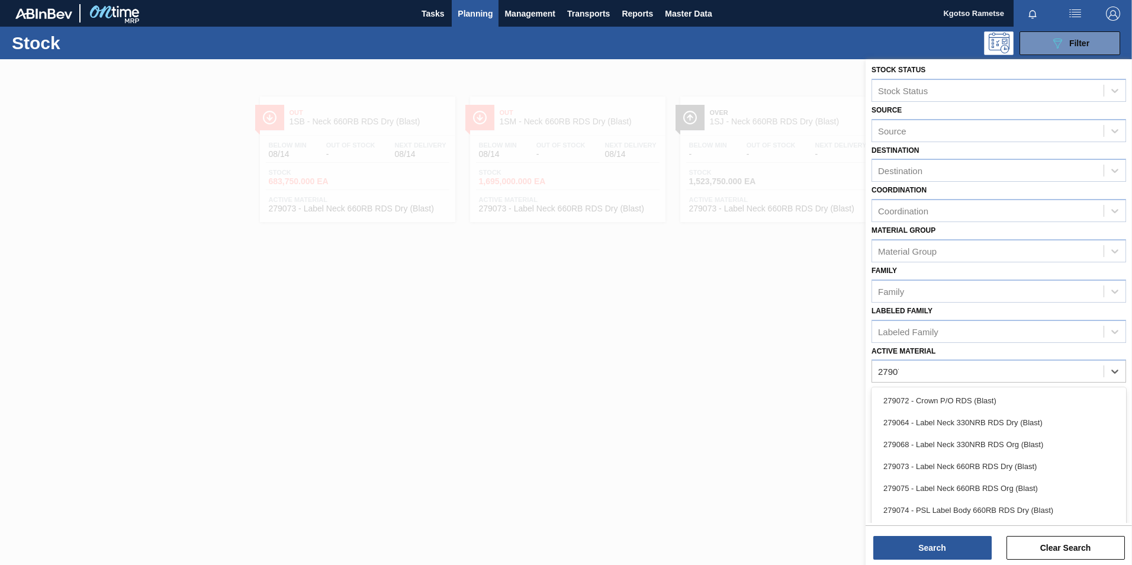
scroll to position [1, 0]
type Material "279076"
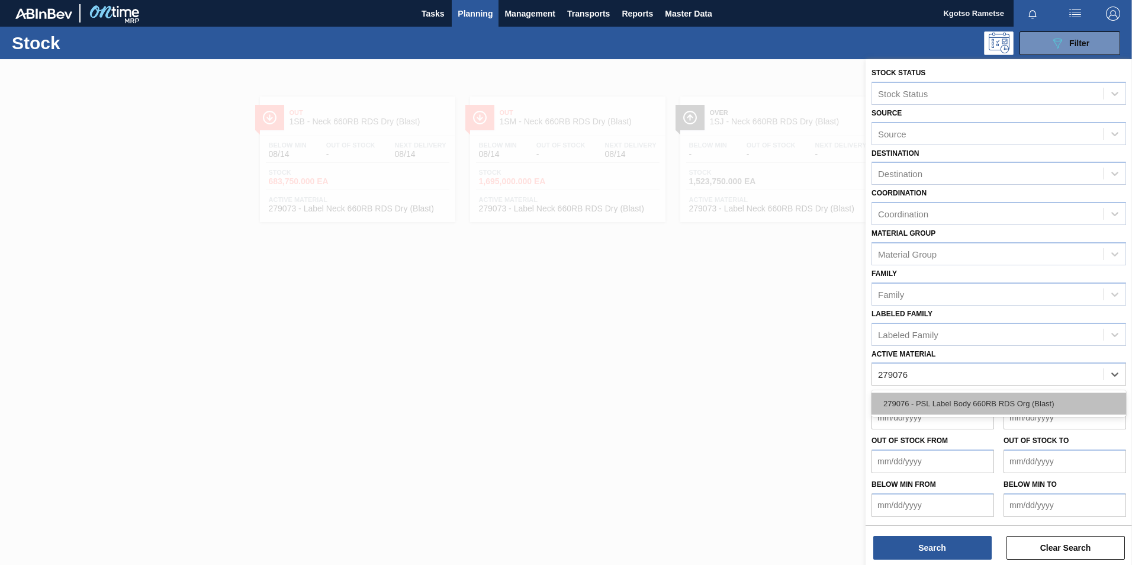
click at [965, 406] on div "279076 - PSL Label Body 660RB RDS Org (Blast)" at bounding box center [999, 404] width 255 height 22
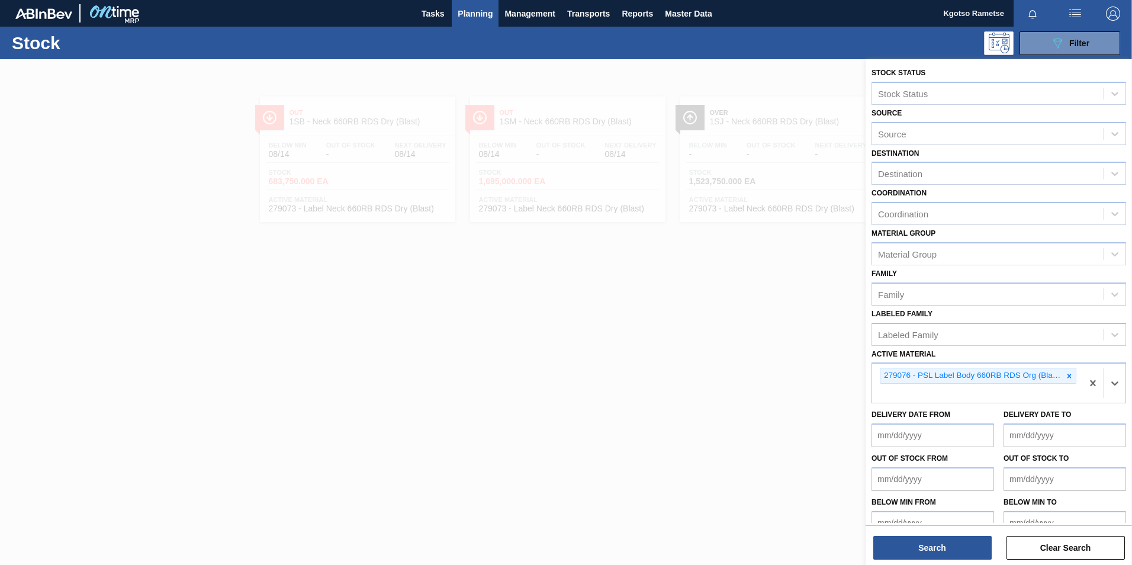
scroll to position [4, 0]
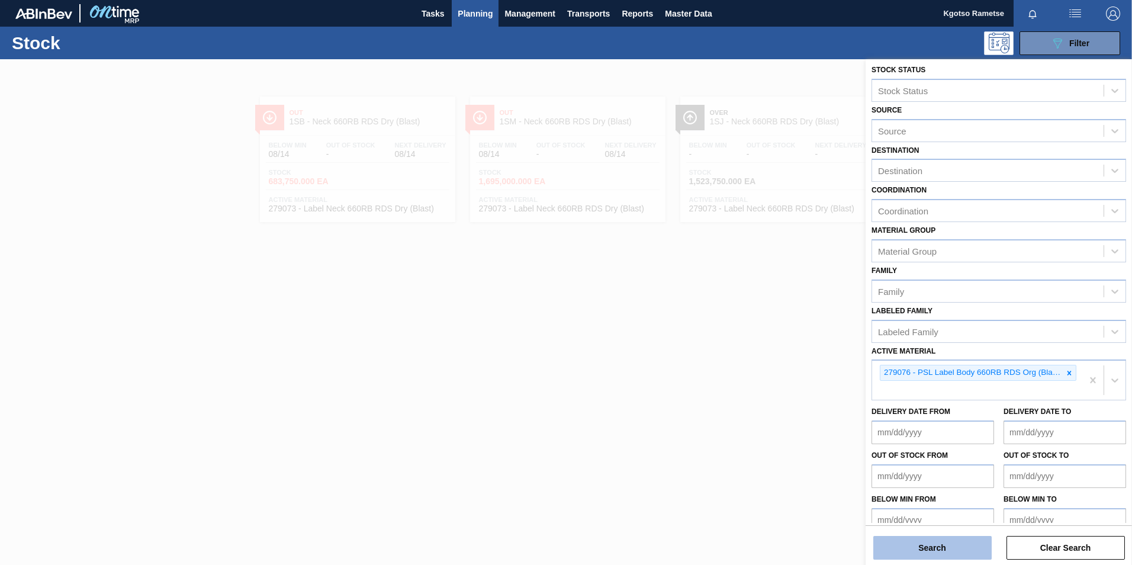
click at [917, 551] on button "Search" at bounding box center [932, 548] width 118 height 24
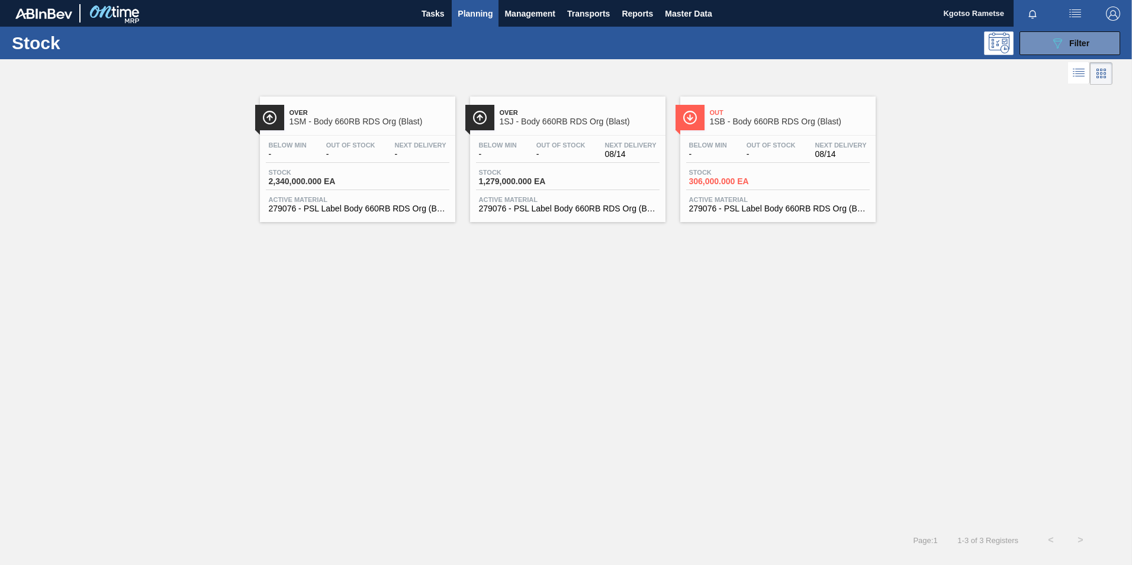
click at [797, 130] on div "Out 1SB - Body 660RB RDS Org (Blast)" at bounding box center [790, 117] width 160 height 27
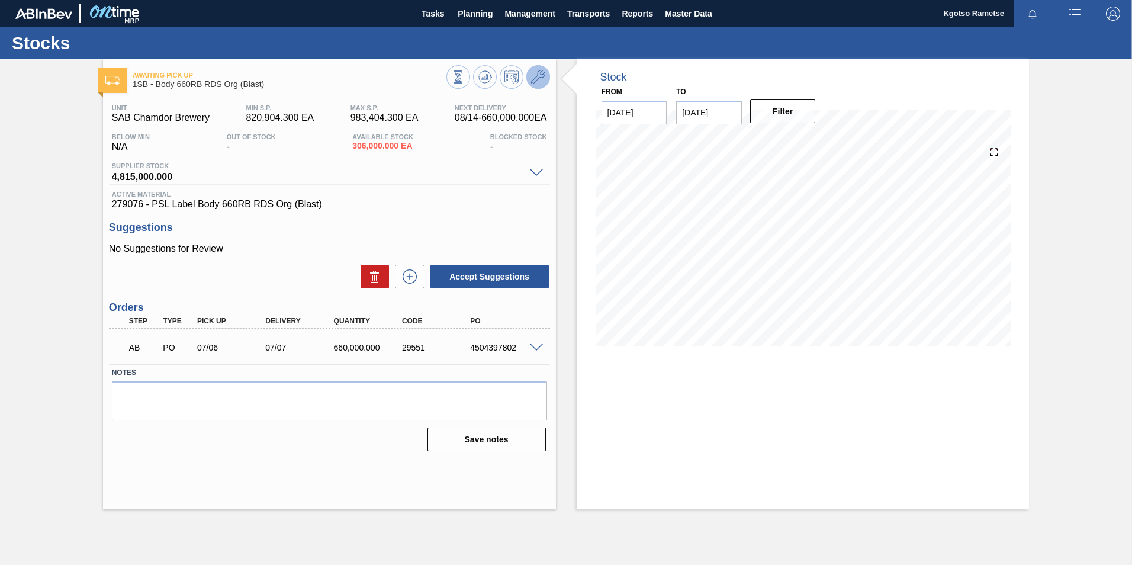
click at [537, 78] on icon at bounding box center [538, 77] width 14 height 14
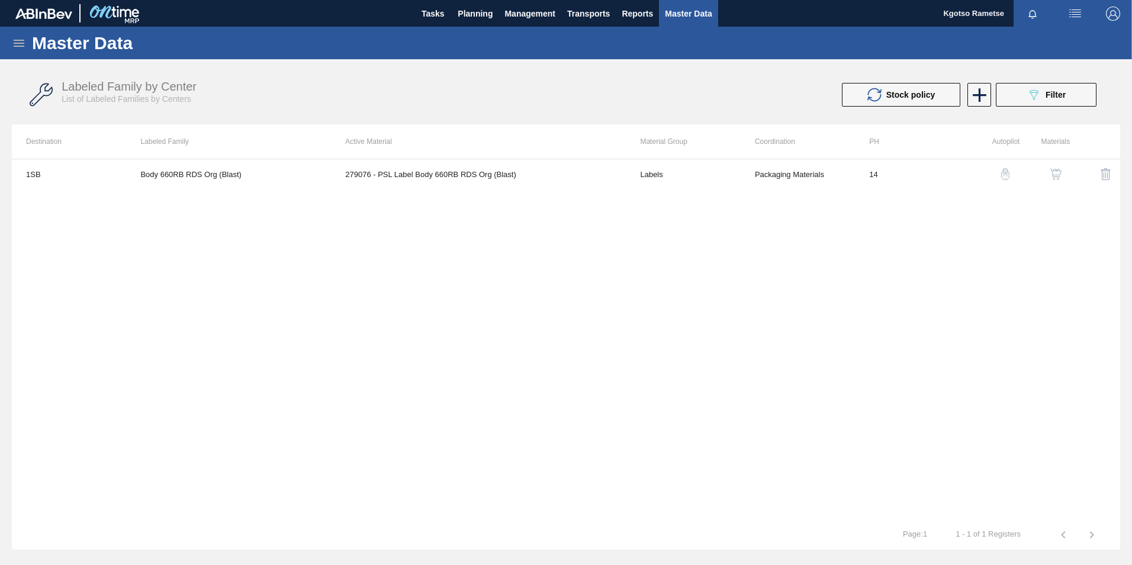
click at [1058, 173] on img "button" at bounding box center [1056, 174] width 12 height 12
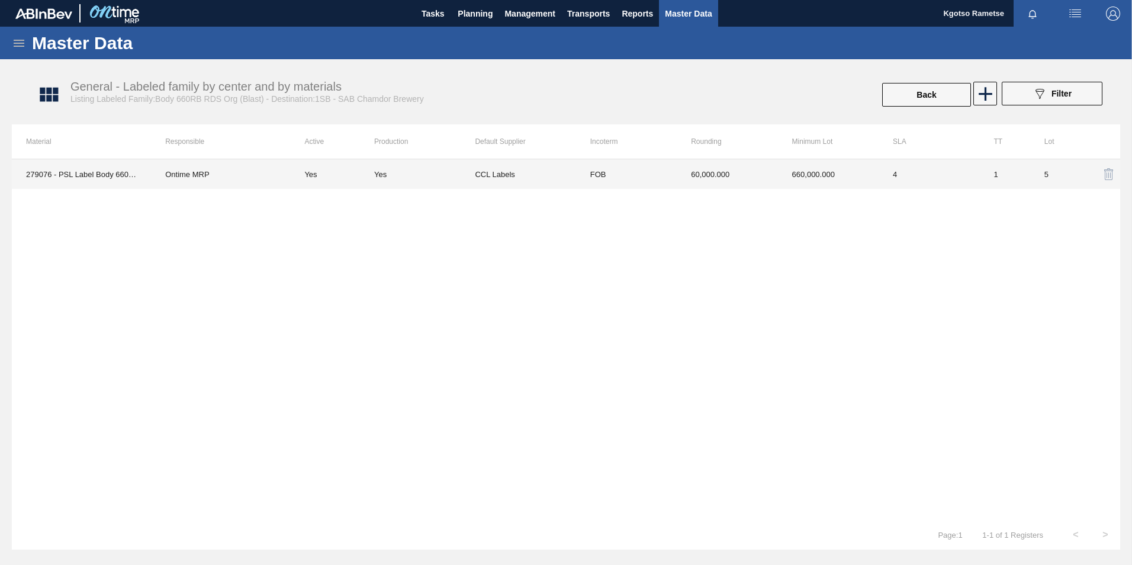
click at [714, 180] on td "60,000.000" at bounding box center [727, 174] width 101 height 30
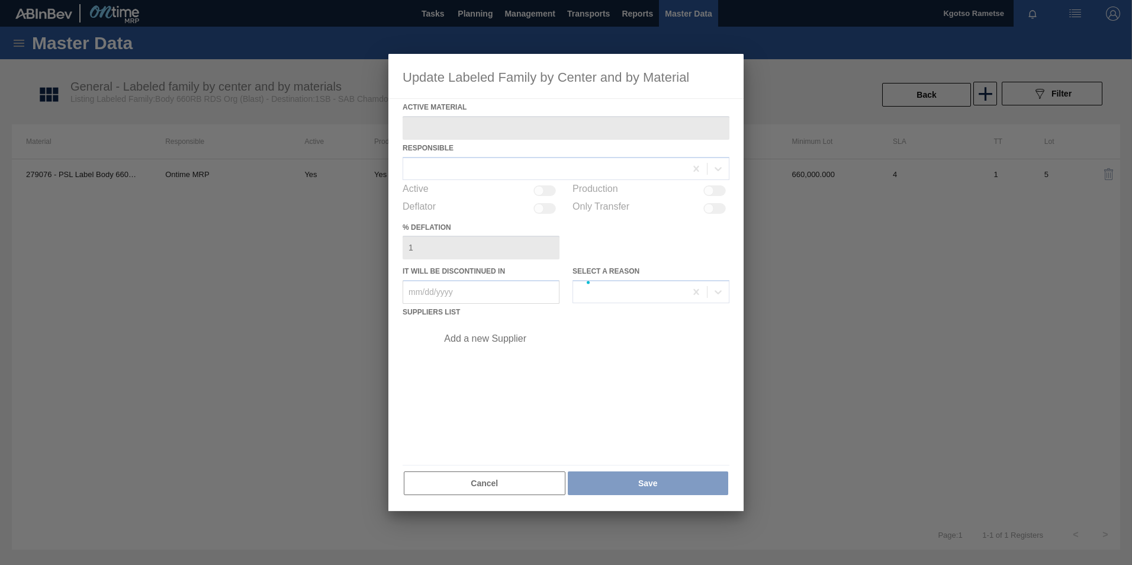
type Material "279076 - PSL Label Body 660RB RDS Org (Blast)"
checkbox input "true"
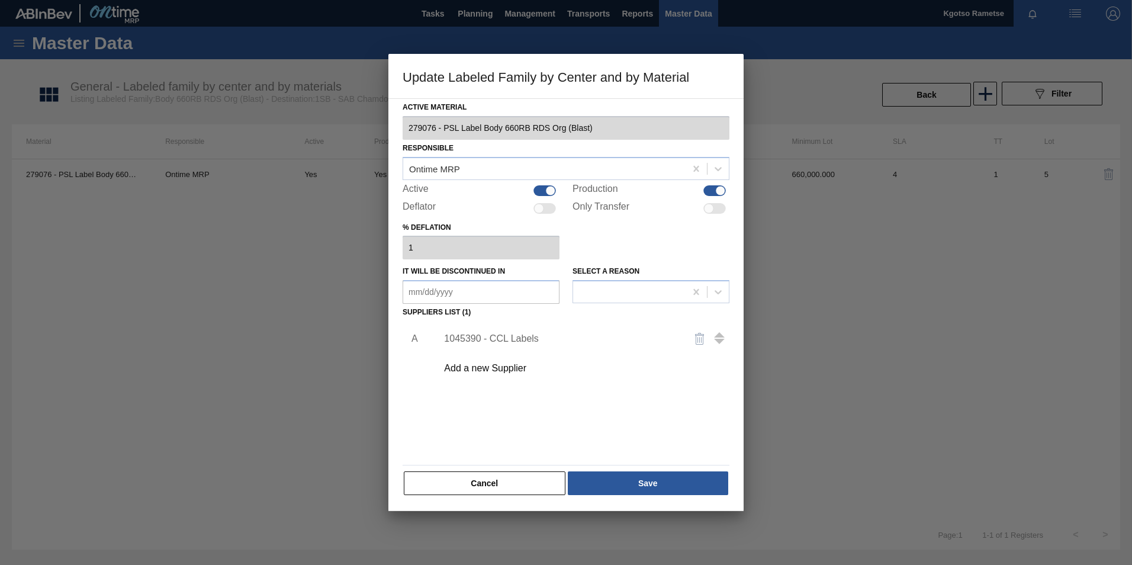
click at [506, 337] on div "1045390 - CCL Labels" at bounding box center [560, 338] width 232 height 11
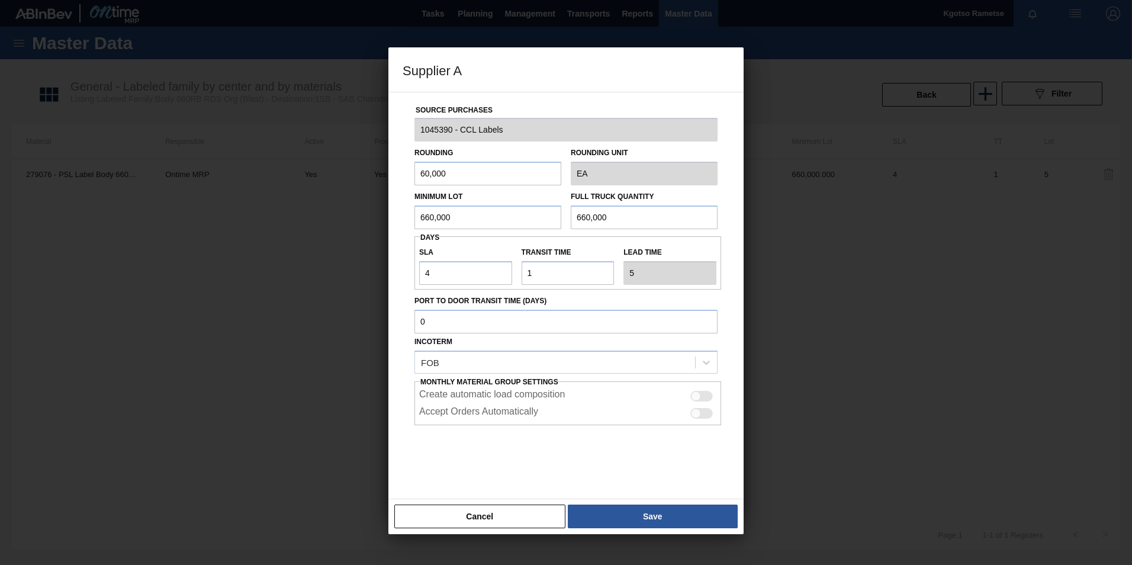
drag, startPoint x: 463, startPoint y: 219, endPoint x: 347, endPoint y: 216, distance: 116.1
click at [352, 216] on div "Supplier A Source Purchases 1045390 - CCL Labels Rounding 60,000 Rounding Unit …" at bounding box center [566, 282] width 1132 height 565
drag, startPoint x: 470, startPoint y: 213, endPoint x: 317, endPoint y: 228, distance: 154.1
click at [363, 222] on div "Supplier A Source Purchases 1045390 - CCL Labels Rounding 60,000 Rounding Unit …" at bounding box center [566, 282] width 1132 height 565
type input "600,000"
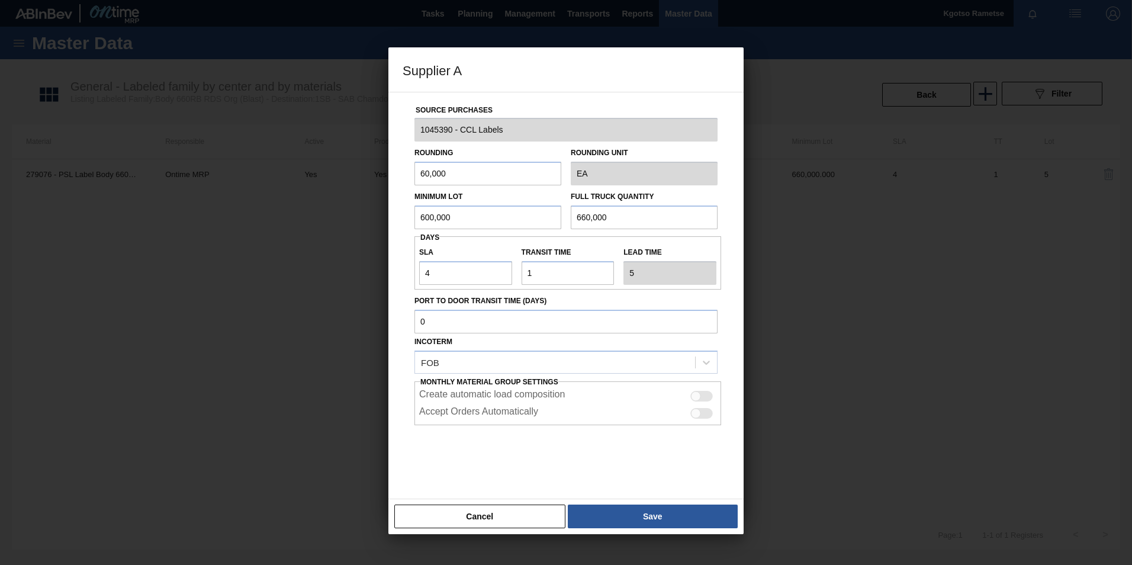
drag, startPoint x: 628, startPoint y: 214, endPoint x: 475, endPoint y: 210, distance: 152.2
click at [493, 211] on div "Minimum Lot 600,000 Full Truck Quantity 660,000" at bounding box center [566, 207] width 313 height 44
paste input "0"
type input "600,000"
drag, startPoint x: 424, startPoint y: 270, endPoint x: 352, endPoint y: 272, distance: 71.7
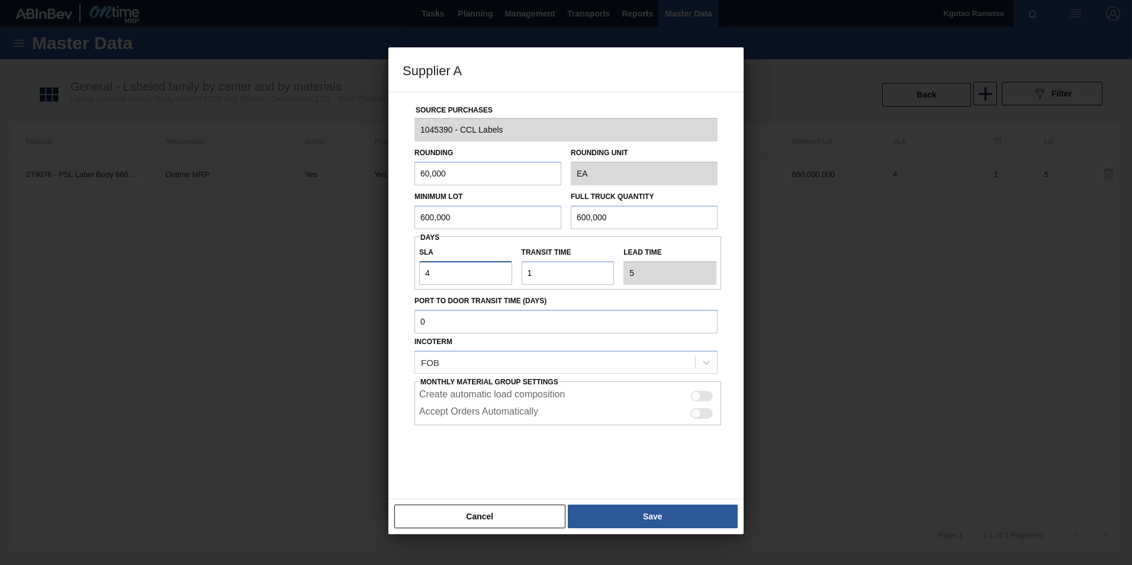
click at [366, 272] on div "Supplier A Source Purchases 1045390 - CCL Labels Rounding 60,000 Rounding Unit …" at bounding box center [566, 282] width 1132 height 565
type input "3"
type input "4"
type input "3"
click at [608, 507] on button "Save" at bounding box center [653, 517] width 170 height 24
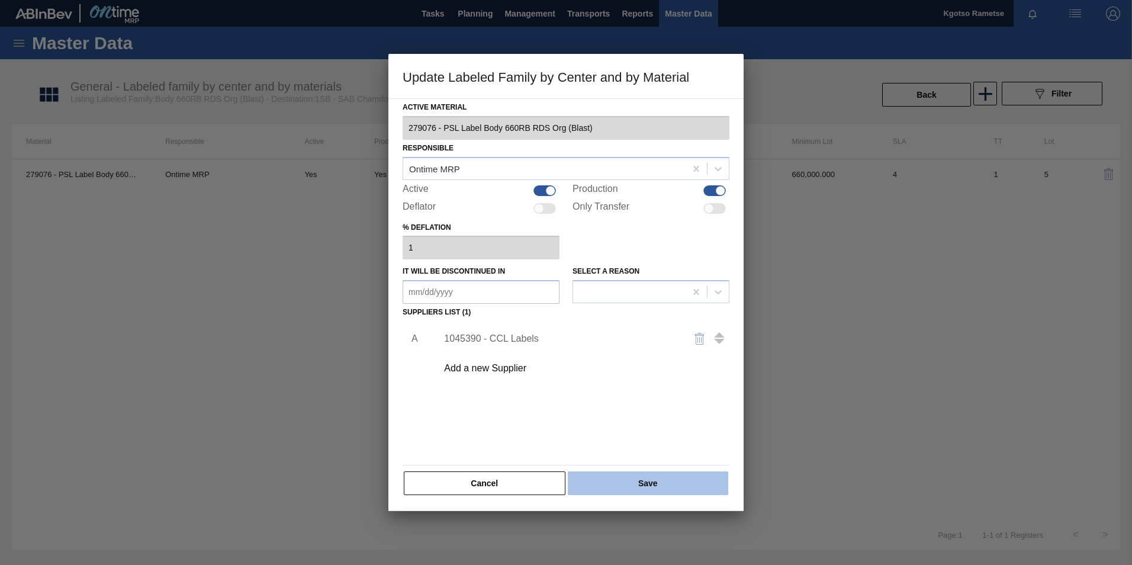
click at [604, 489] on button "Save" at bounding box center [648, 483] width 160 height 24
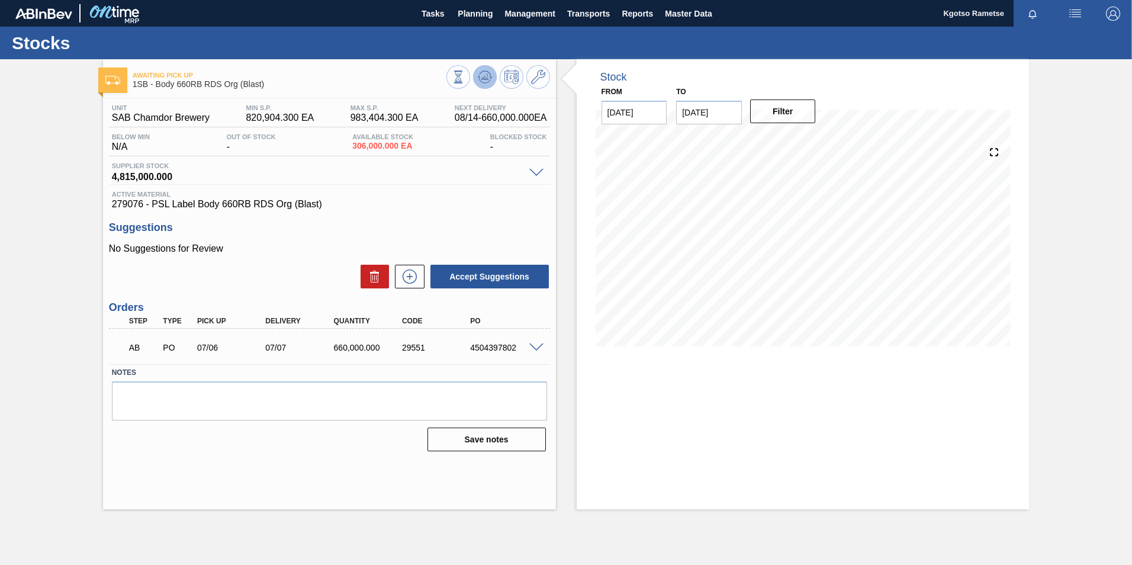
click at [493, 72] on button at bounding box center [485, 77] width 24 height 24
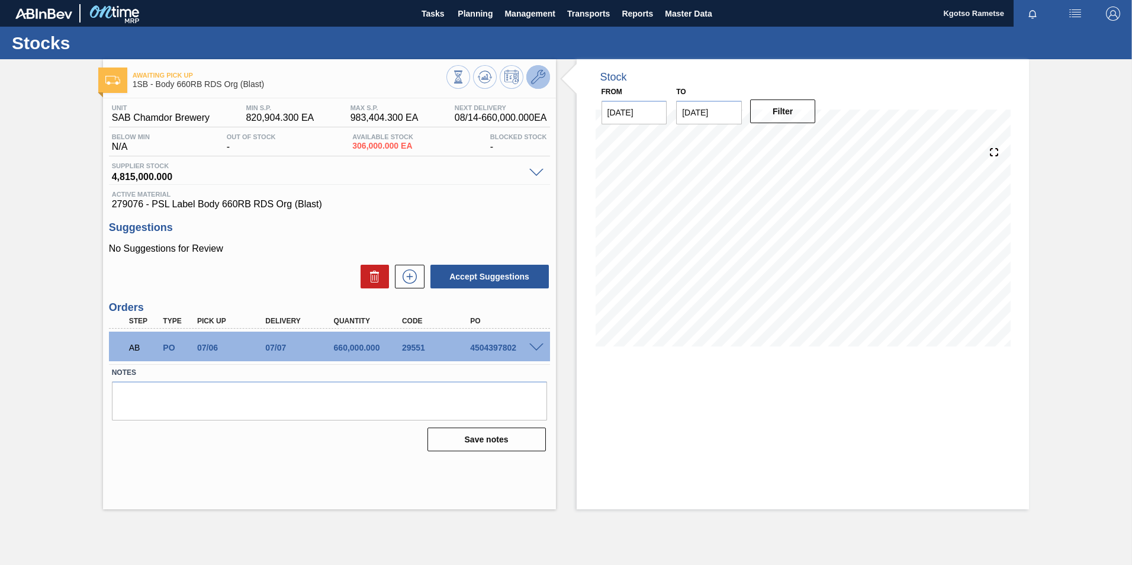
click at [535, 72] on icon at bounding box center [538, 77] width 14 height 14
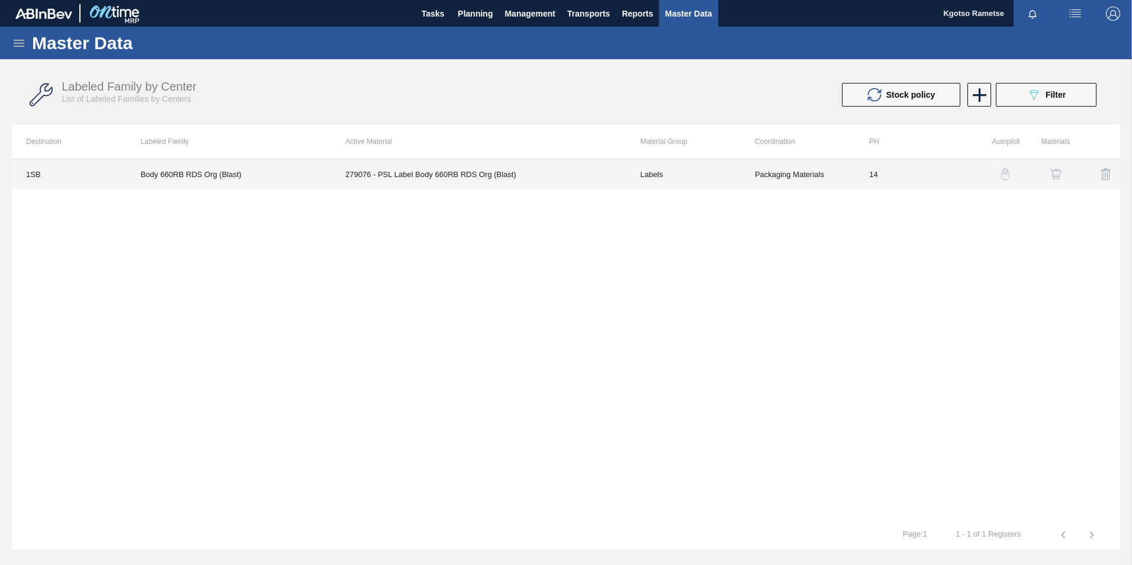
click at [405, 175] on td "279076 - PSL Label Body 660RB RDS Org (Blast)" at bounding box center [478, 174] width 295 height 30
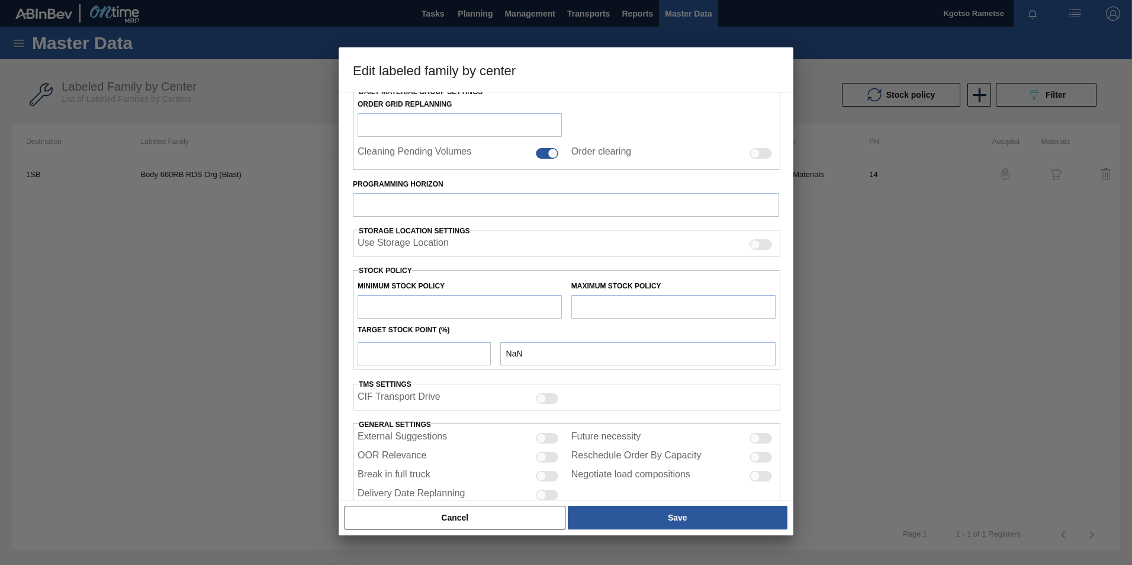
scroll to position [167, 0]
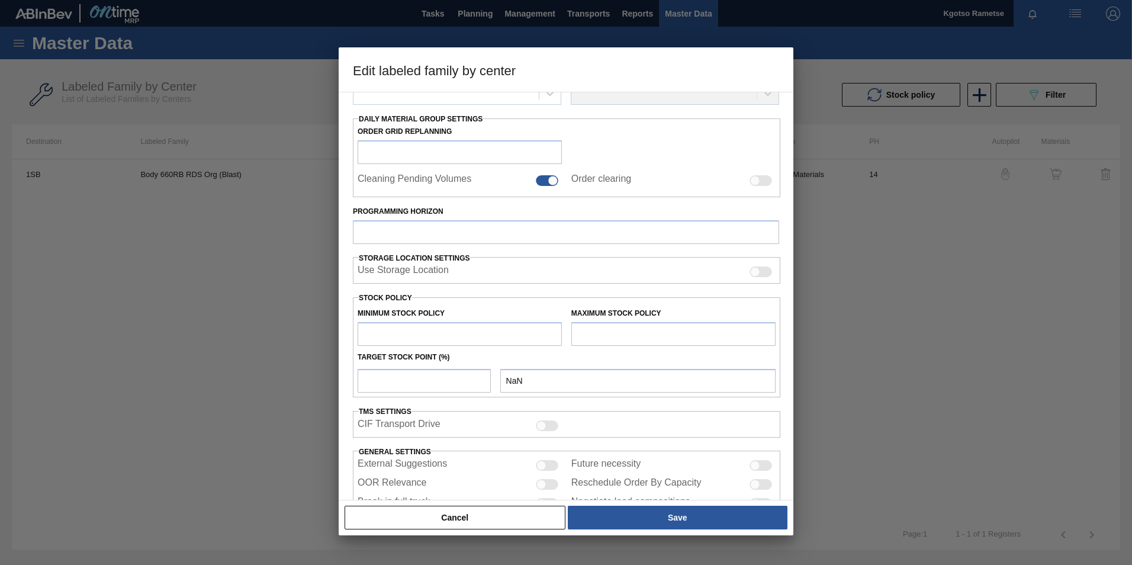
type input "Labels"
type input "PSL"
type input "Body 660RB RDS Org (Blast)"
type input "1SB - SAB Chamdor Brewery"
type input "14"
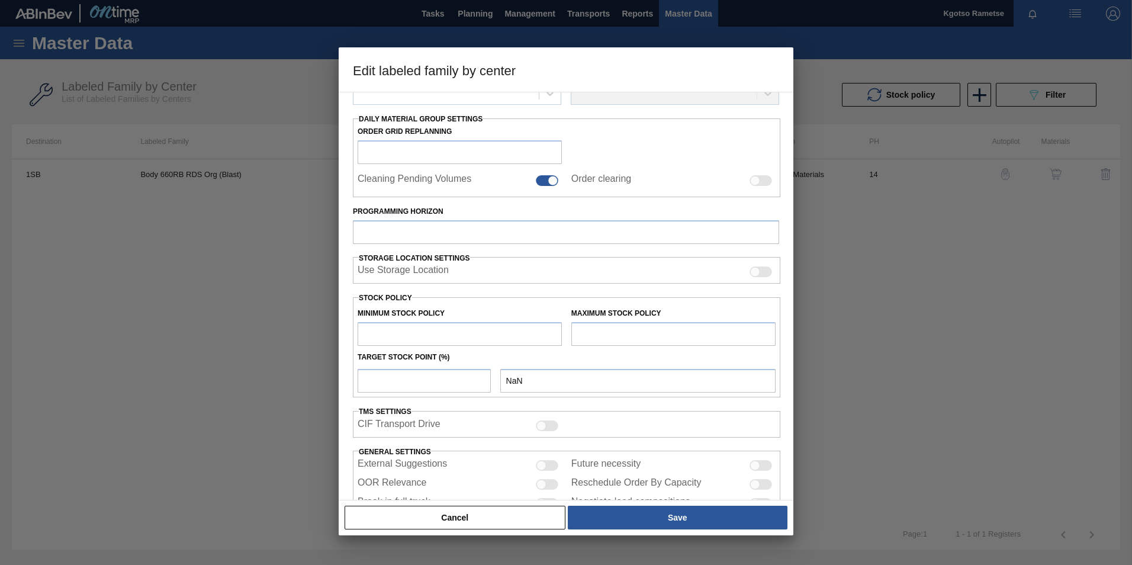
type input "820,904.3"
type input "983,404.3"
type input "100"
type input "983,404.300"
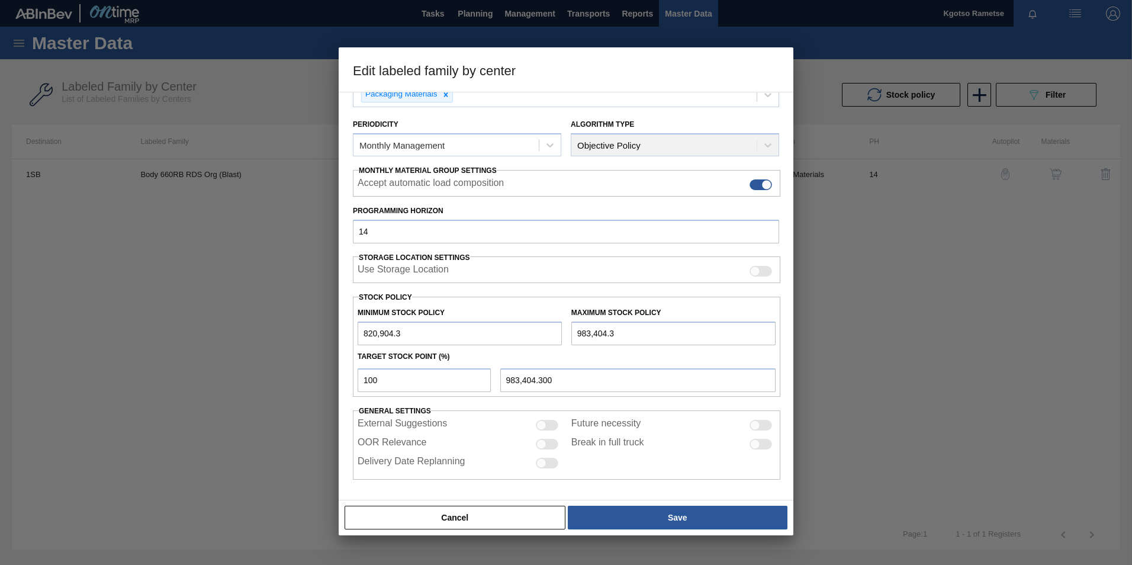
click at [361, 338] on input "820,904.3" at bounding box center [460, 334] width 204 height 24
type input "1,820,904.3"
click at [576, 332] on input "983,404.3" at bounding box center [673, 334] width 204 height 24
type input "1,983,404.3"
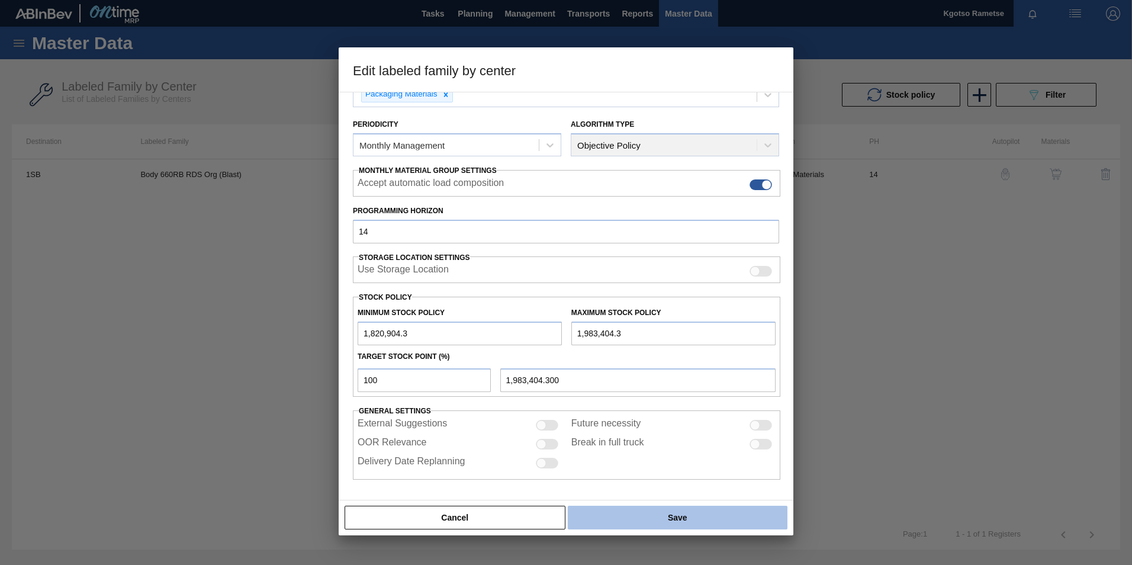
click at [602, 513] on button "Save" at bounding box center [678, 518] width 220 height 24
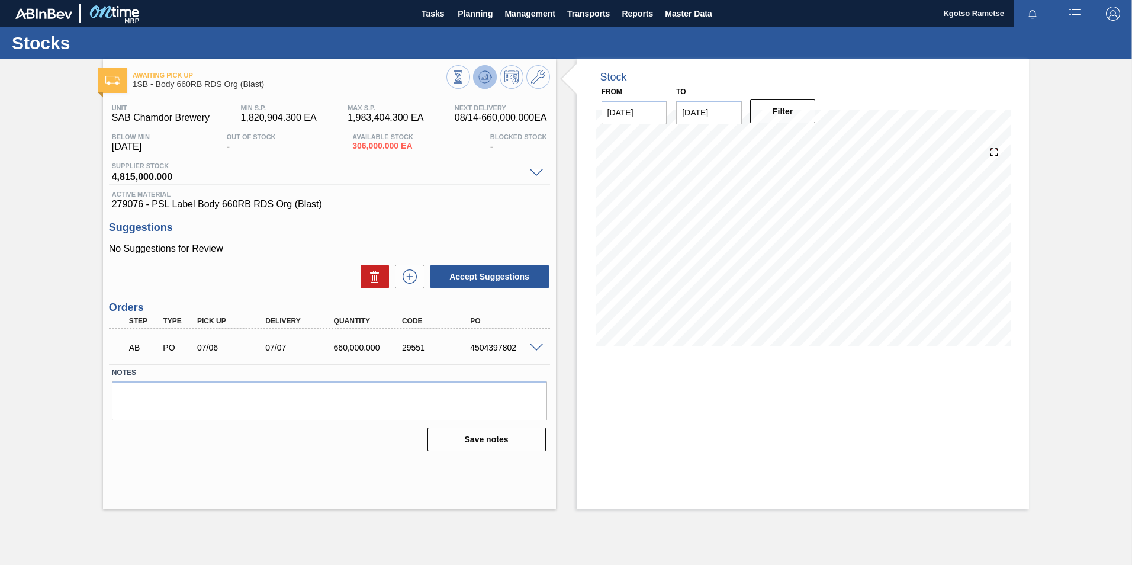
click at [465, 78] on icon at bounding box center [458, 76] width 13 height 13
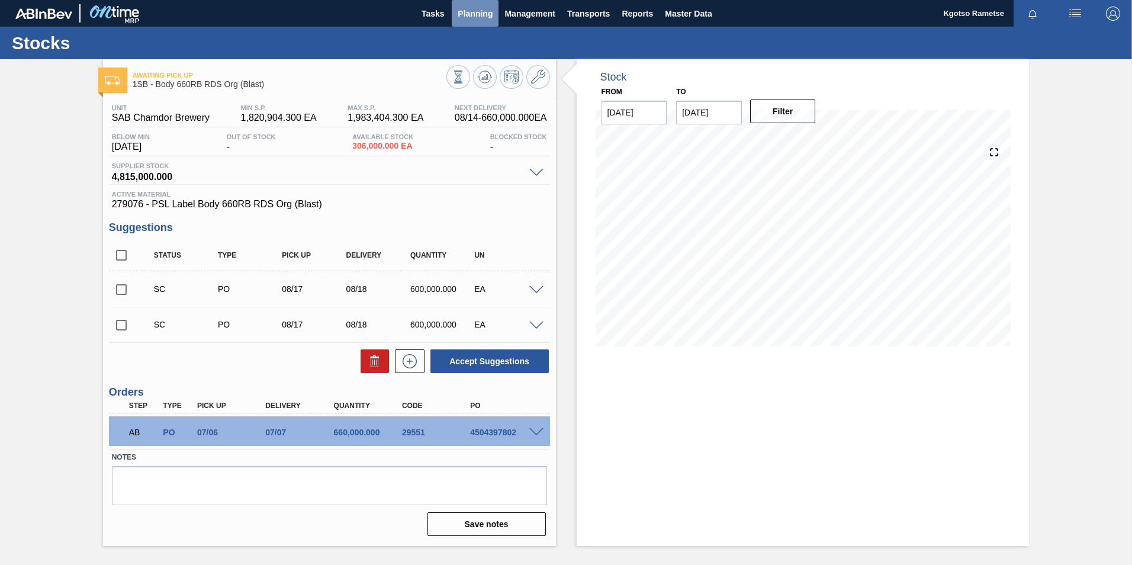
click at [474, 7] on span "Planning" at bounding box center [475, 14] width 35 height 14
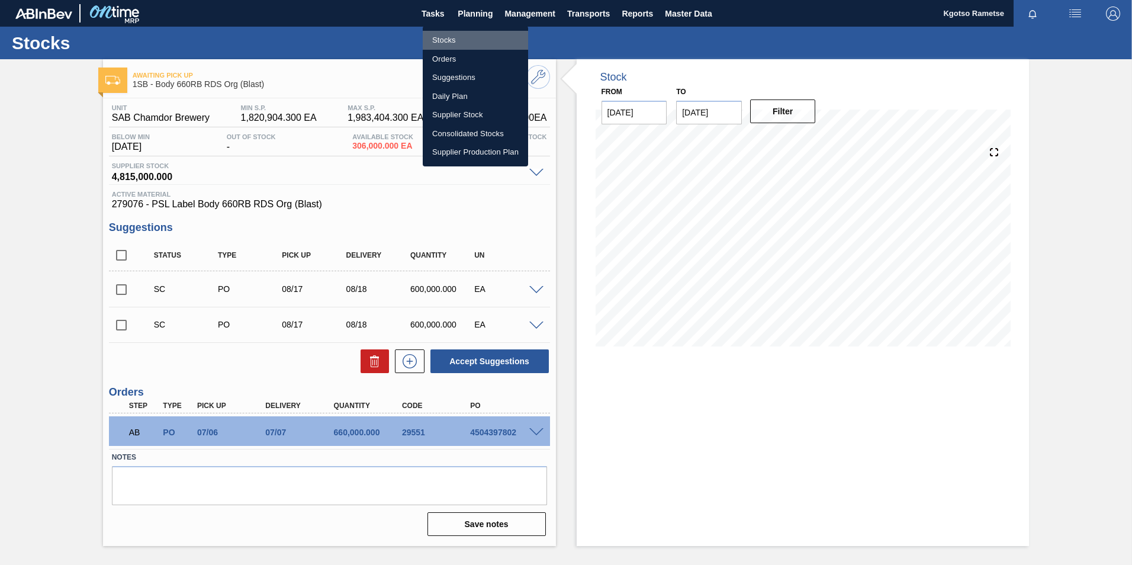
click at [465, 33] on li "Stocks" at bounding box center [475, 40] width 105 height 19
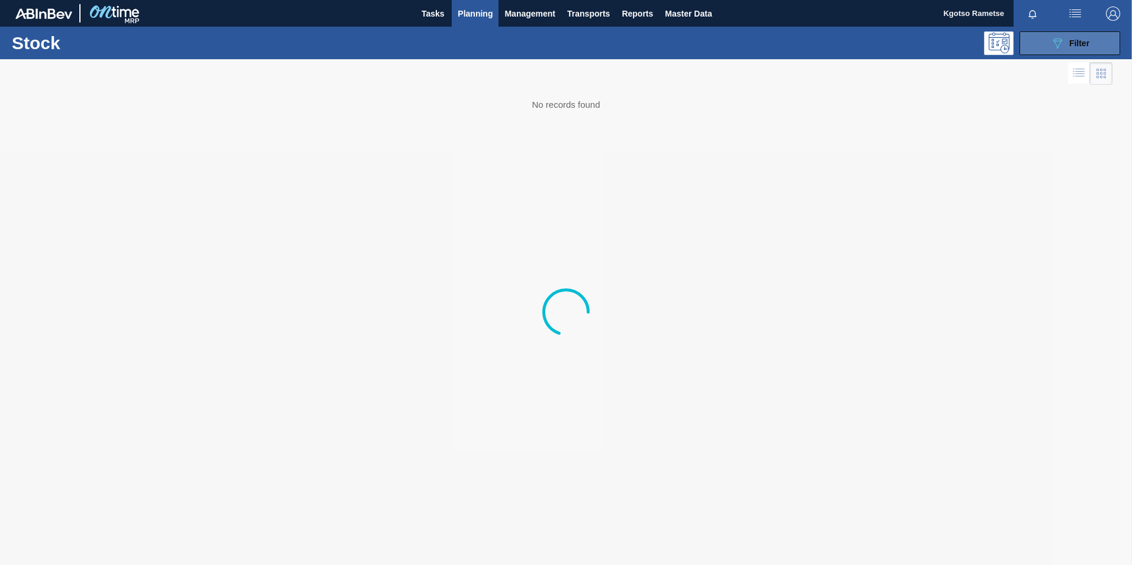
click at [1047, 44] on button "089F7B8B-B2A5-4AFE-B5C0-19BA573D28AC Filter" at bounding box center [1070, 43] width 101 height 24
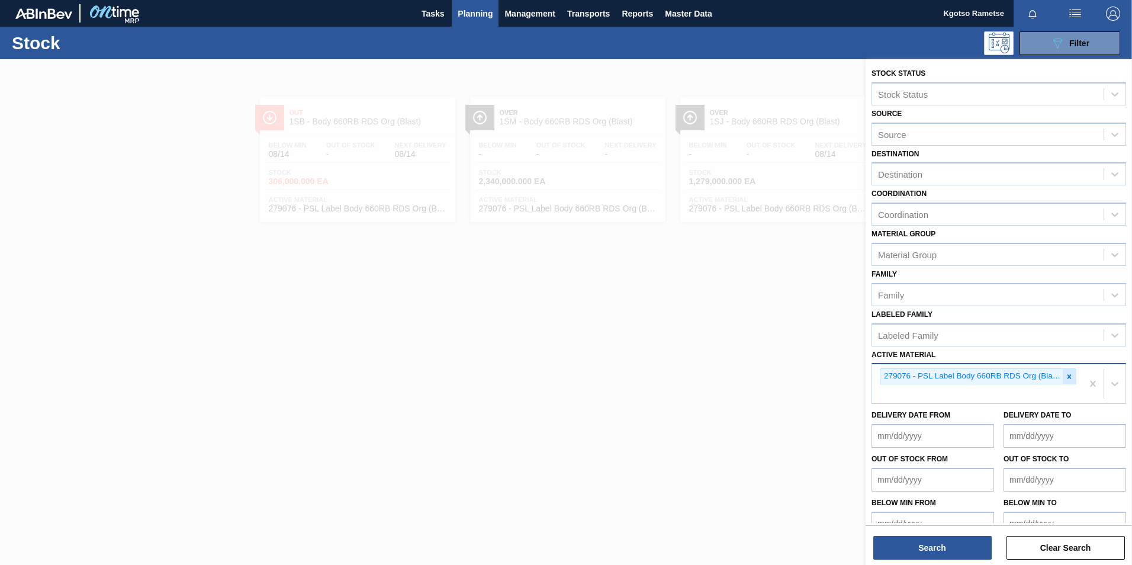
click at [1068, 377] on icon at bounding box center [1070, 376] width 4 height 4
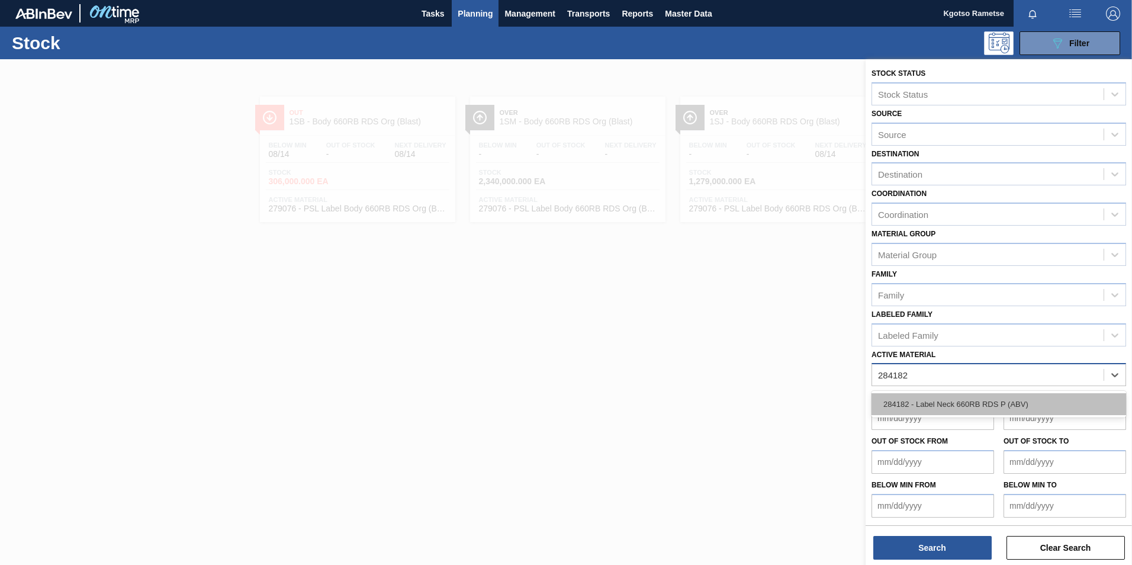
click at [907, 394] on div "284182 - Label Neck 660RB RDS P (ABV)" at bounding box center [999, 404] width 255 height 22
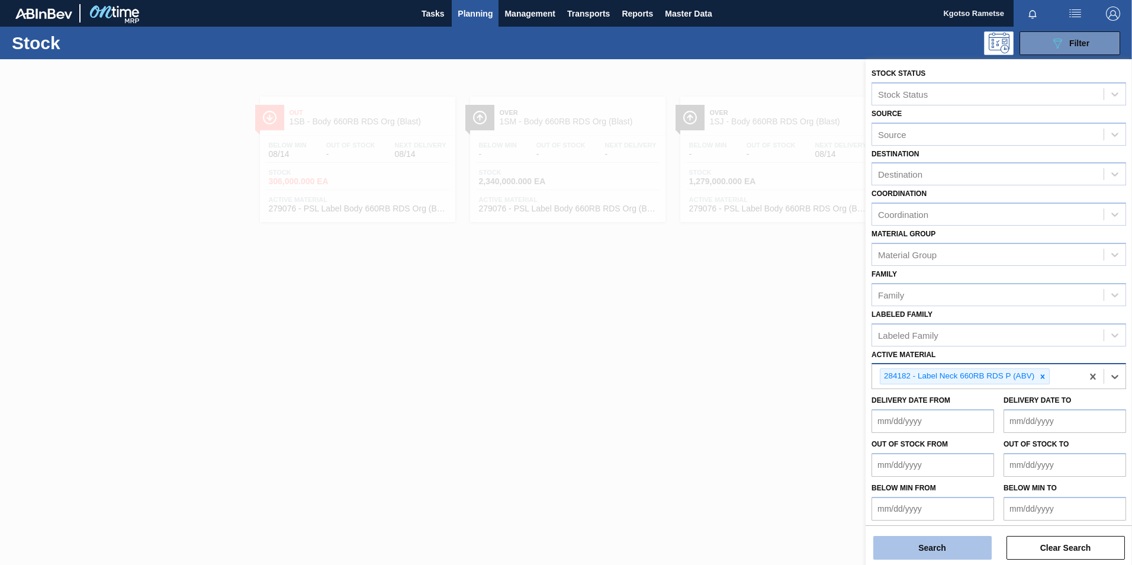
click at [915, 548] on button "Search" at bounding box center [932, 548] width 118 height 24
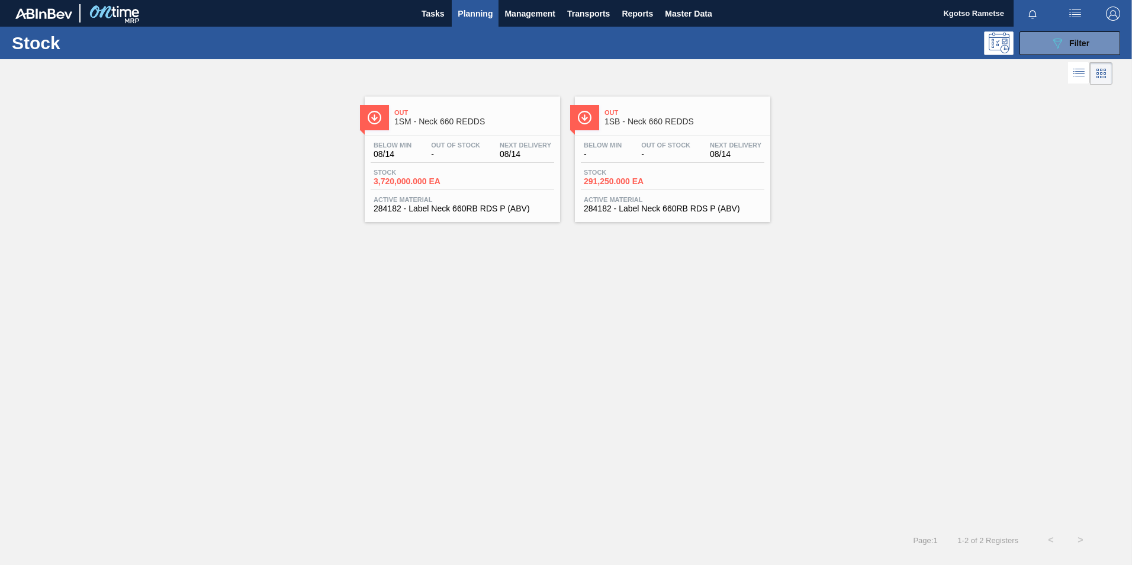
click at [597, 128] on div at bounding box center [584, 117] width 29 height 25
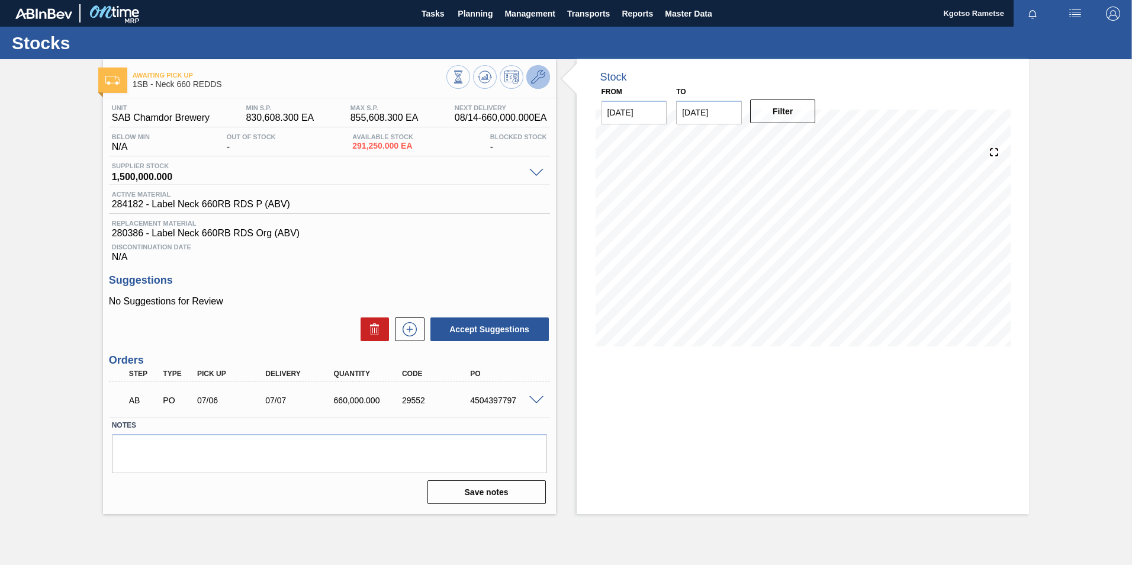
click at [539, 78] on icon at bounding box center [538, 77] width 14 height 14
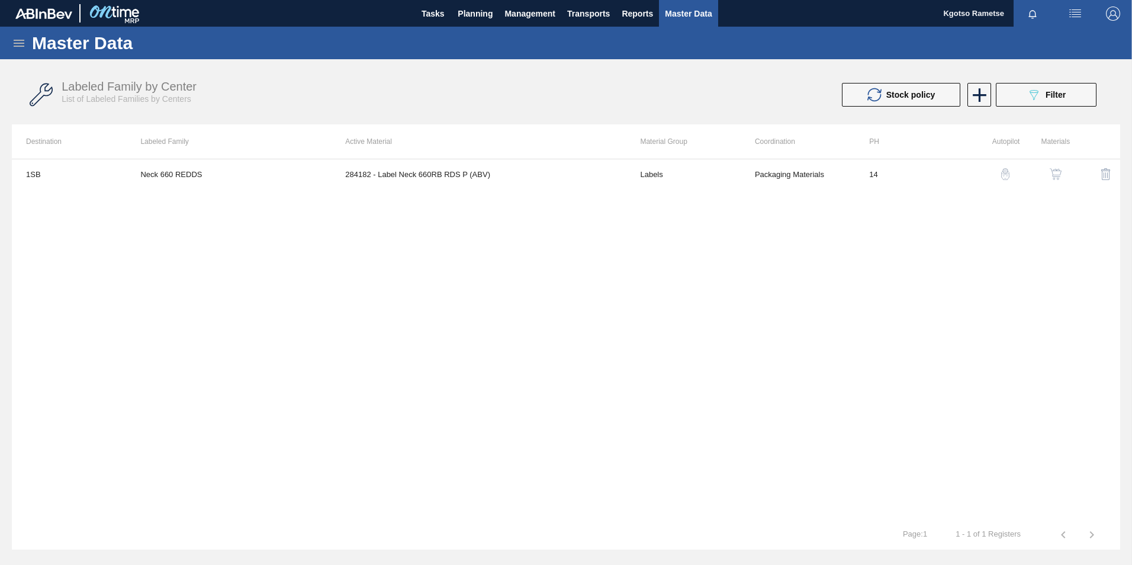
click at [1054, 176] on img "button" at bounding box center [1056, 174] width 12 height 12
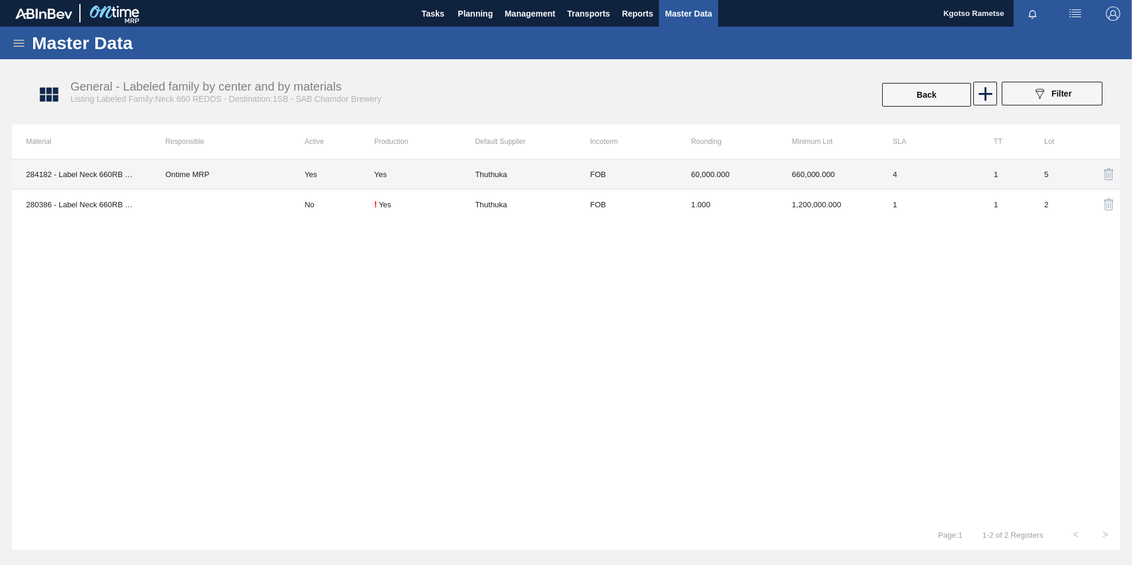
click at [724, 175] on td "60,000.000" at bounding box center [727, 174] width 101 height 30
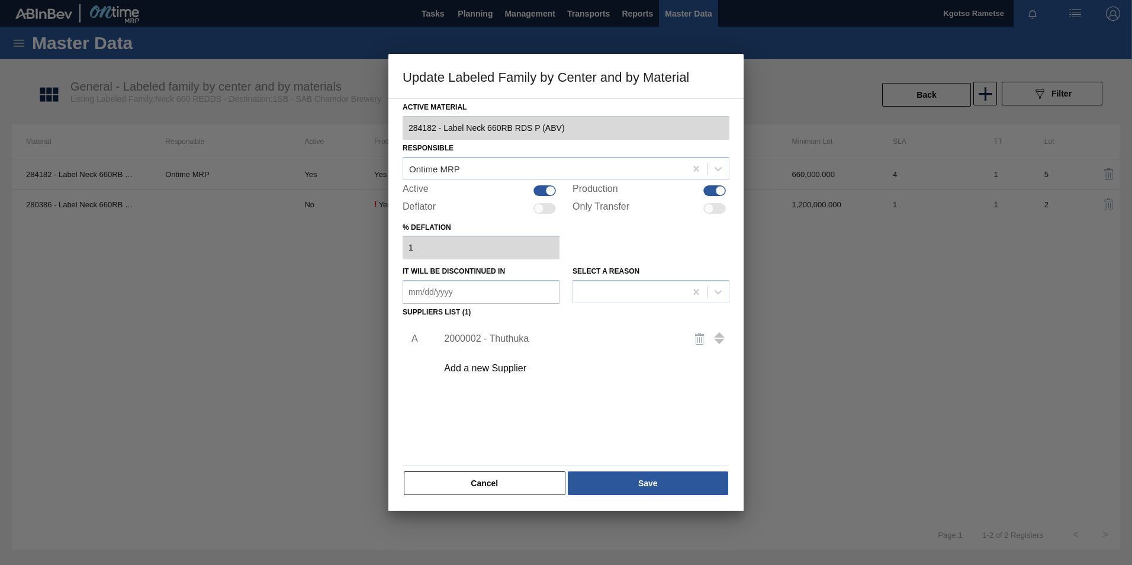
click at [479, 340] on div "2000002 - Thuthuka" at bounding box center [560, 338] width 232 height 11
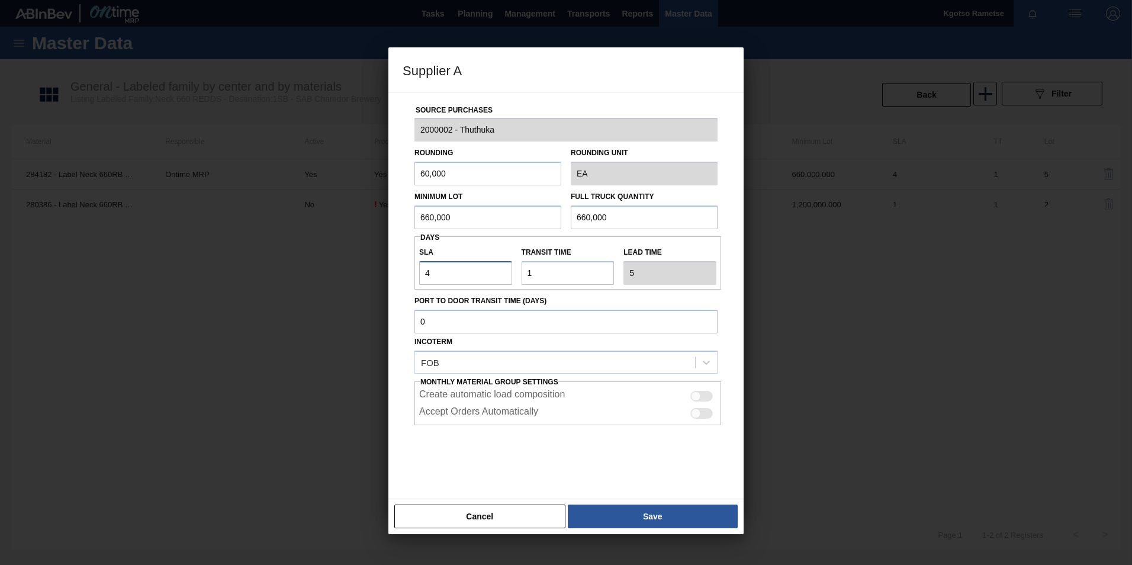
drag, startPoint x: 448, startPoint y: 278, endPoint x: 365, endPoint y: 275, distance: 82.4
click at [374, 277] on div "Supplier A Source Purchases 2000002 - Thuthuka Rounding 60,000 Rounding Unit EA…" at bounding box center [566, 282] width 1132 height 565
drag, startPoint x: 491, startPoint y: 219, endPoint x: 391, endPoint y: 225, distance: 100.9
click at [395, 224] on div "Source Purchases 2000002 - Thuthuka Rounding 60,000 Rounding Unit EA Minimum Lo…" at bounding box center [565, 295] width 355 height 407
drag, startPoint x: 468, startPoint y: 210, endPoint x: 260, endPoint y: 218, distance: 208.6
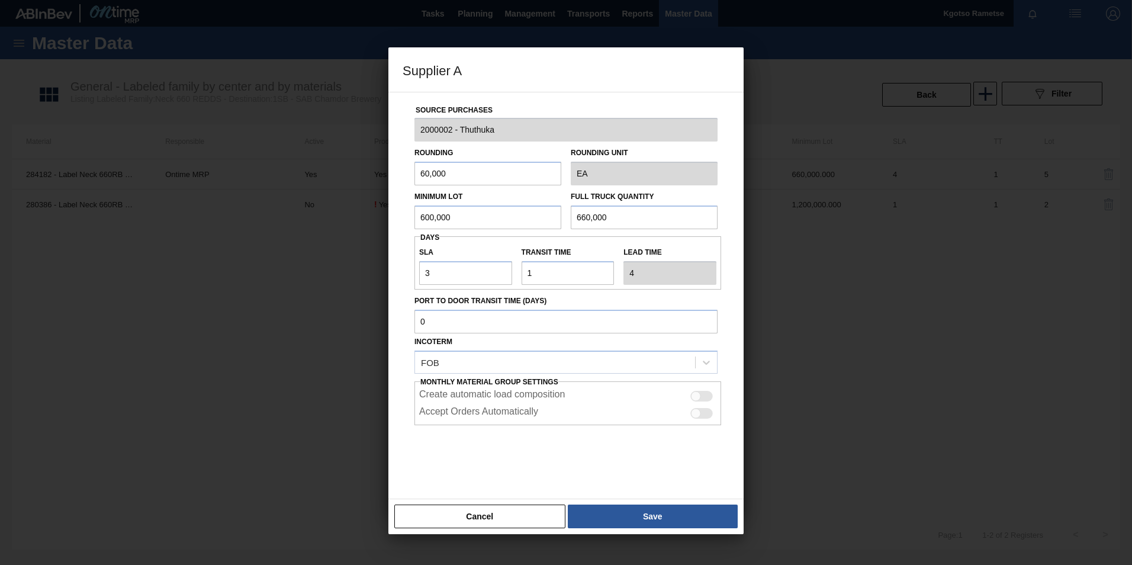
click at [274, 220] on div "Supplier A Source Purchases 2000002 - Thuthuka Rounding 60,000 Rounding Unit EA…" at bounding box center [566, 282] width 1132 height 565
drag, startPoint x: 628, startPoint y: 210, endPoint x: 319, endPoint y: 226, distance: 309.0
click at [347, 226] on div "Supplier A Source Purchases 2000002 - Thuthuka Rounding 60,000 Rounding Unit EA…" at bounding box center [566, 282] width 1132 height 565
paste input "0"
click at [628, 518] on button "Save" at bounding box center [653, 517] width 170 height 24
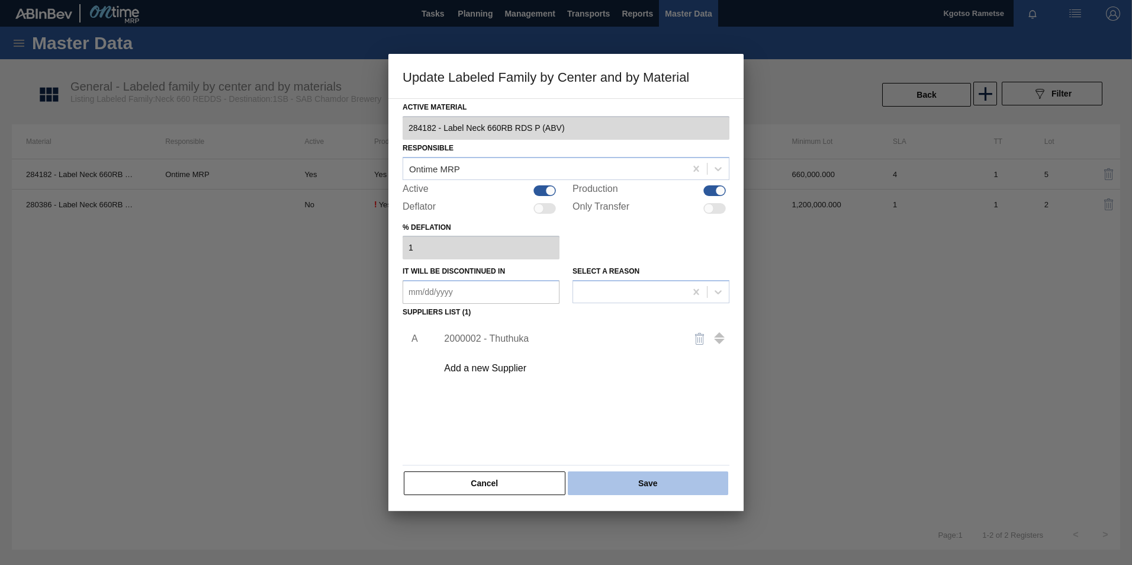
click at [621, 483] on button "Save" at bounding box center [648, 483] width 160 height 24
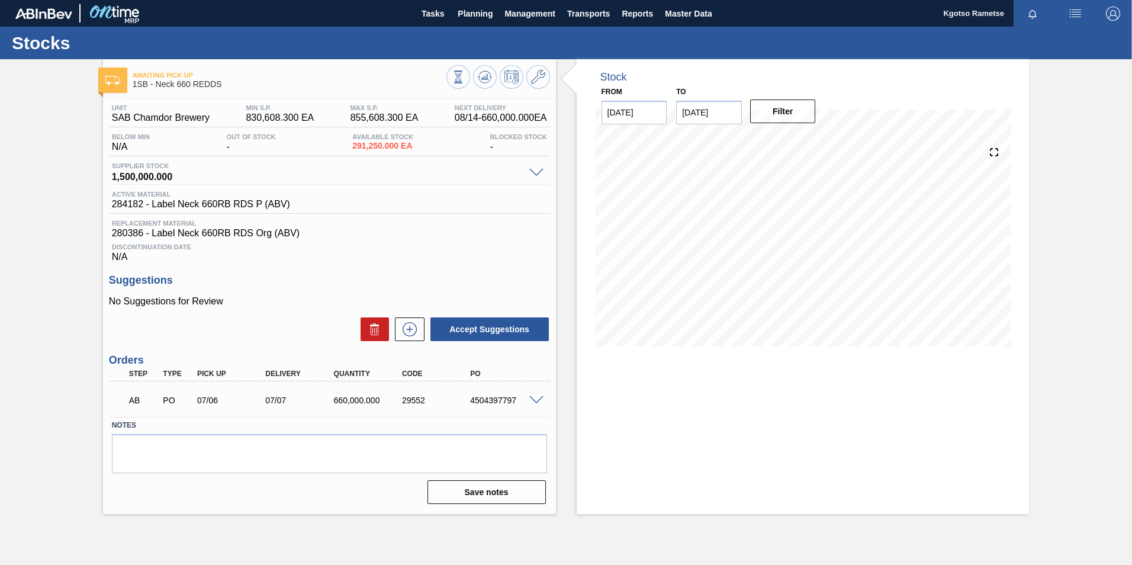
click at [486, 77] on polygon at bounding box center [486, 77] width 1 height 5
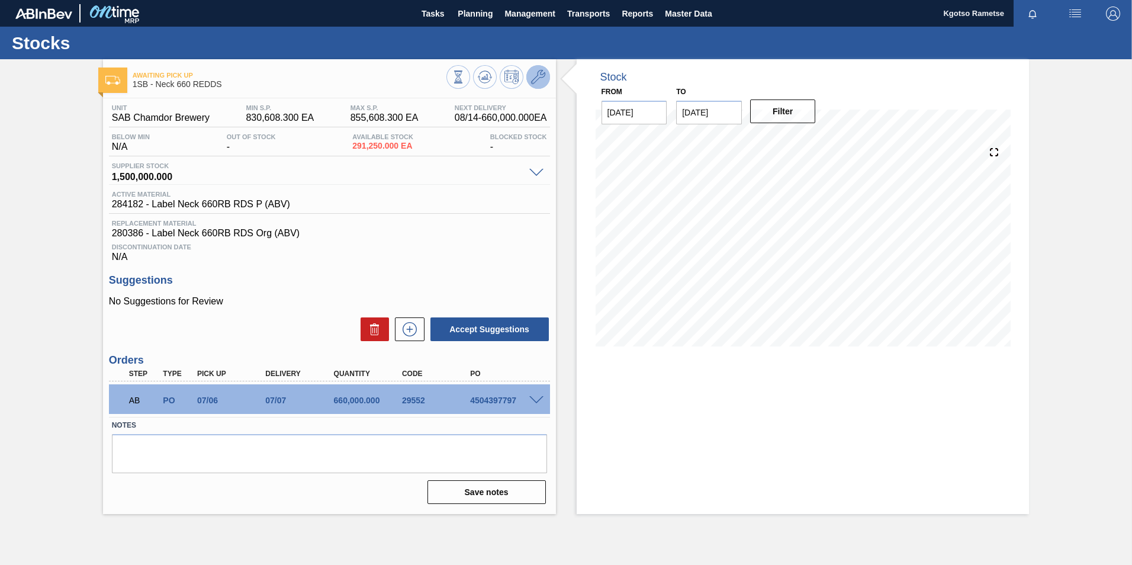
click at [532, 81] on icon at bounding box center [538, 77] width 14 height 14
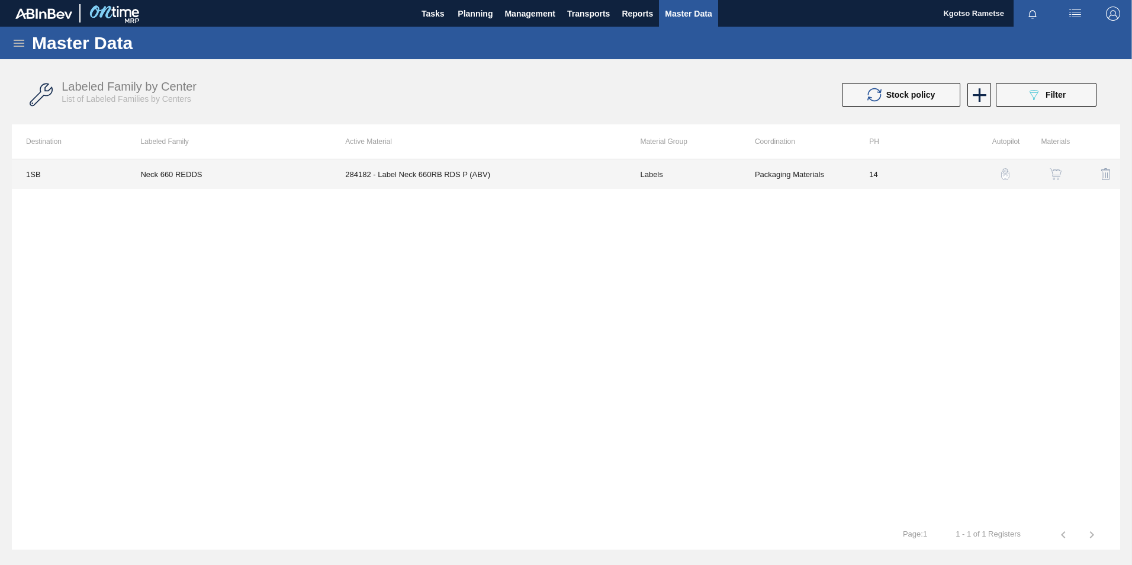
click at [523, 171] on td "284182 - Label Neck 660RB RDS P (ABV)" at bounding box center [478, 174] width 295 height 30
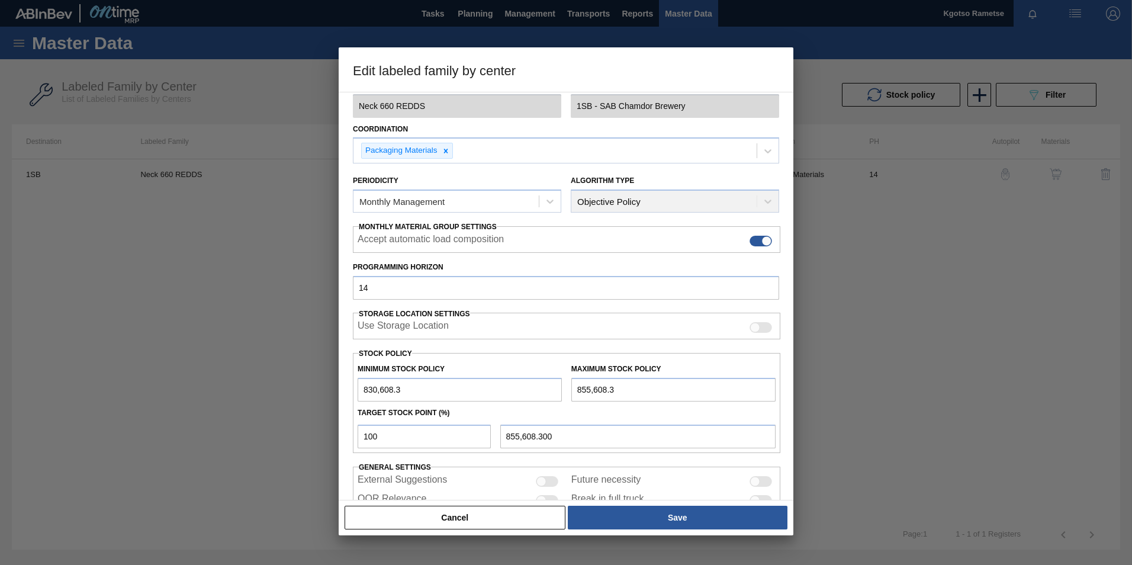
scroll to position [118, 0]
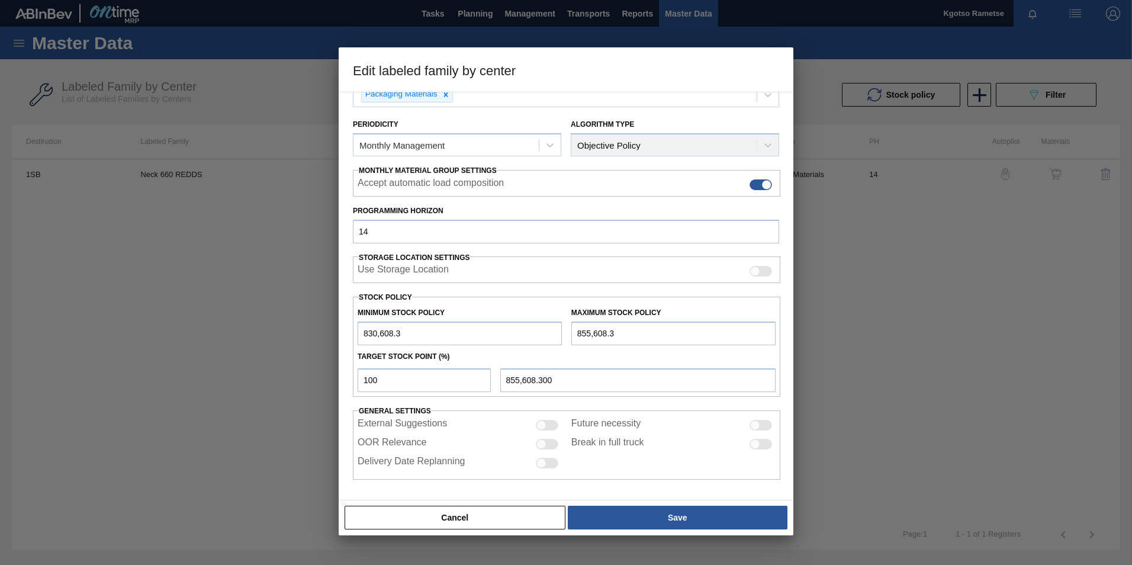
click at [360, 333] on input "830,608.3" at bounding box center [460, 334] width 204 height 24
click at [571, 330] on input "855,608.3" at bounding box center [673, 334] width 204 height 24
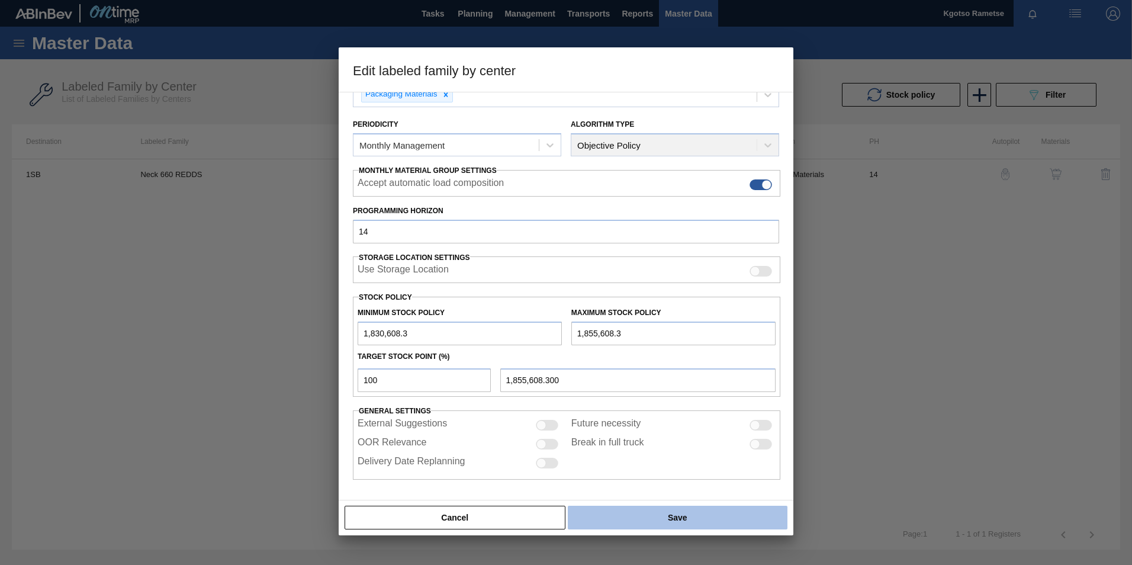
click at [634, 513] on button "Save" at bounding box center [678, 518] width 220 height 24
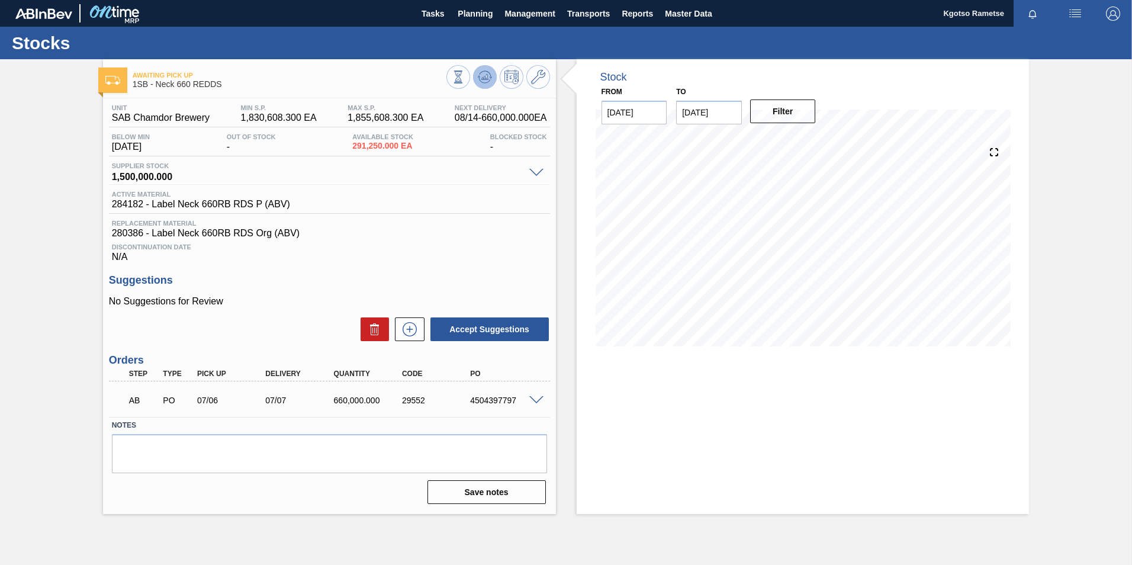
click at [484, 79] on icon at bounding box center [484, 77] width 1 height 3
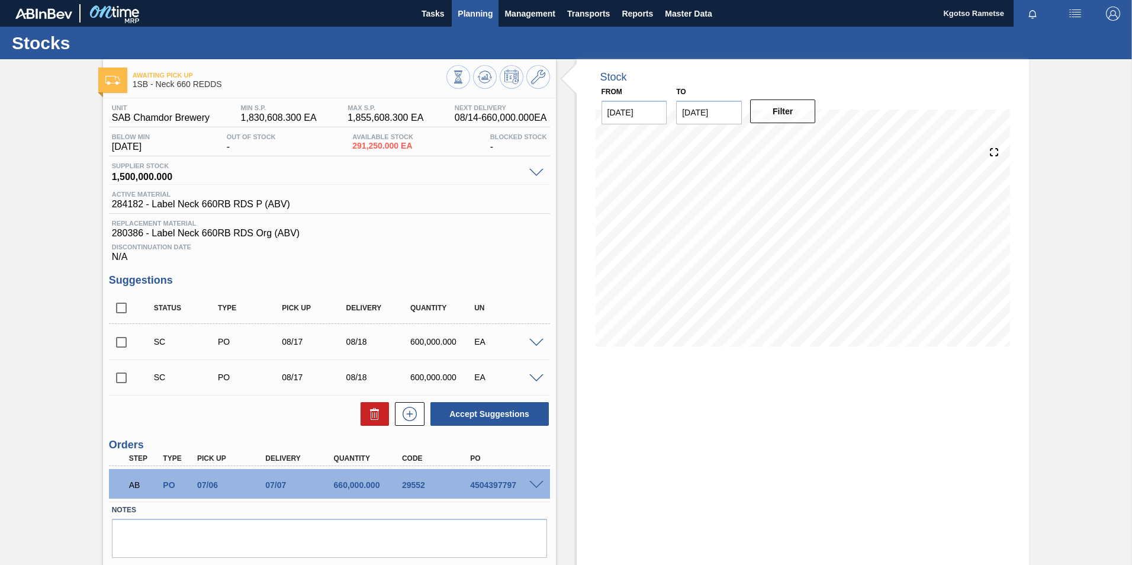
click at [470, 12] on span "Planning" at bounding box center [475, 14] width 35 height 14
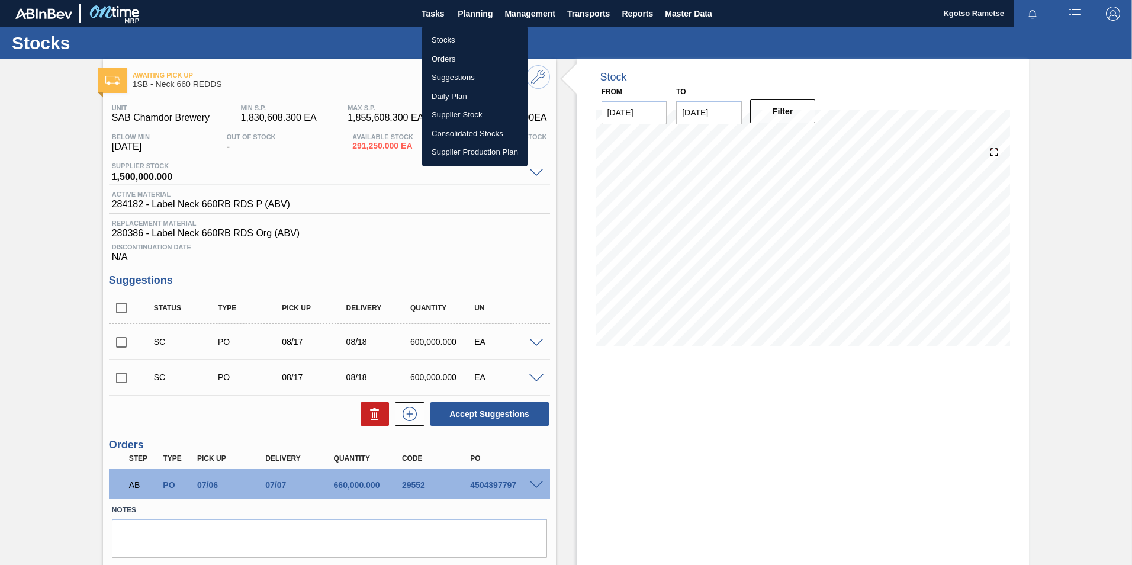
drag, startPoint x: 447, startPoint y: 31, endPoint x: 446, endPoint y: 37, distance: 6.5
click at [447, 32] on li "Stocks" at bounding box center [474, 40] width 105 height 19
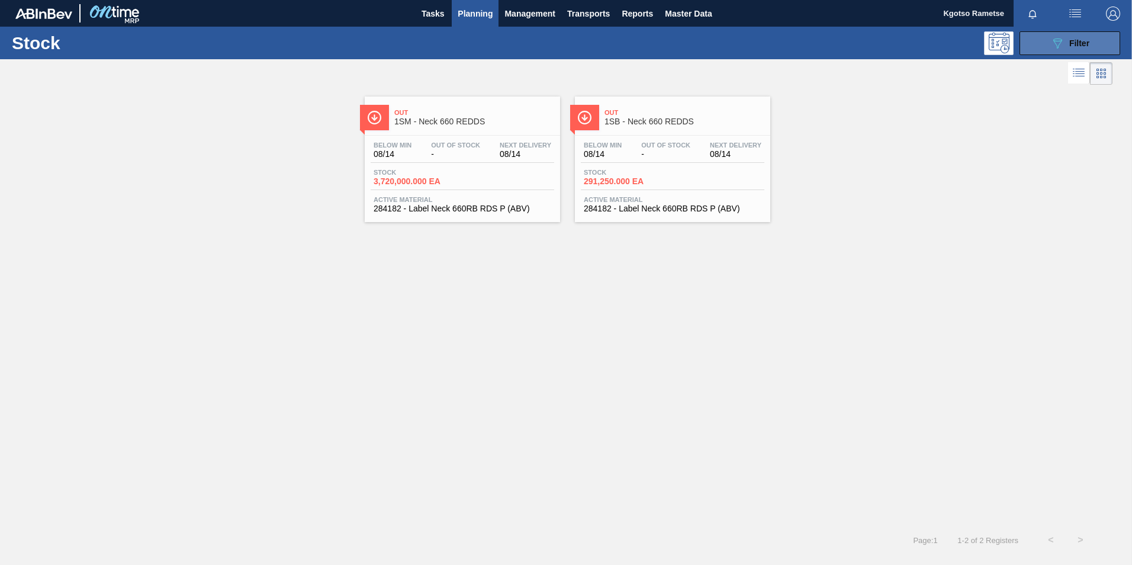
click at [1048, 40] on button "089F7B8B-B2A5-4AFE-B5C0-19BA573D28AC Filter" at bounding box center [1070, 43] width 101 height 24
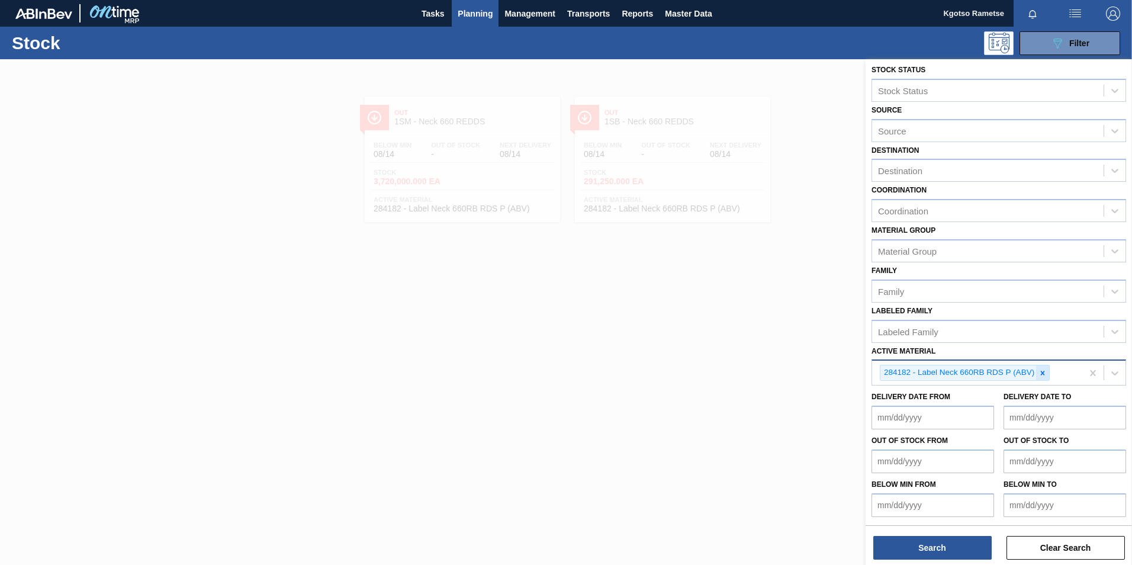
click at [1046, 374] on icon at bounding box center [1043, 373] width 8 height 8
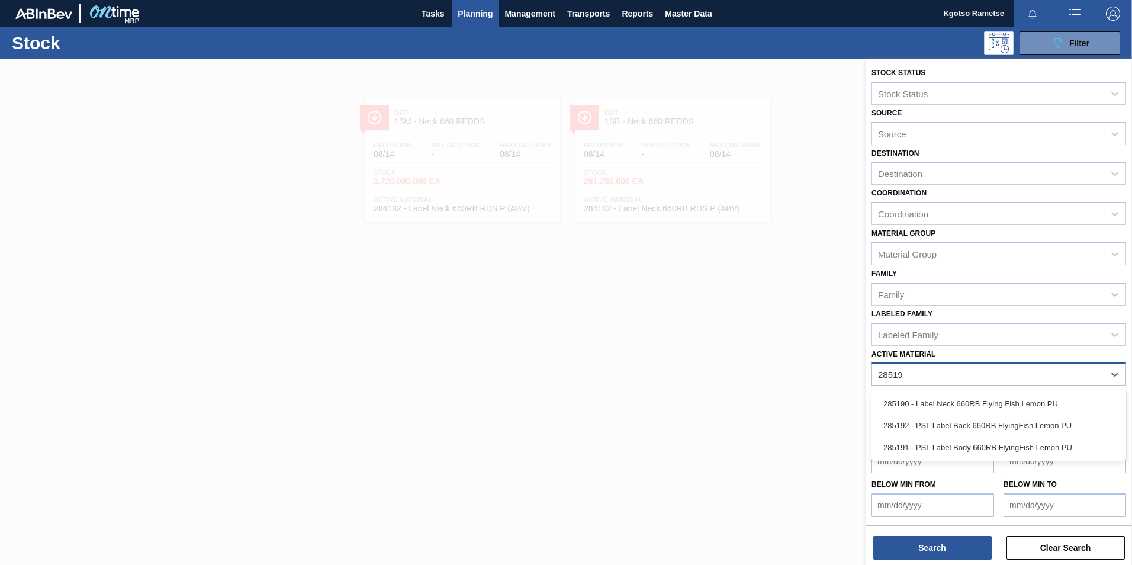
scroll to position [1, 0]
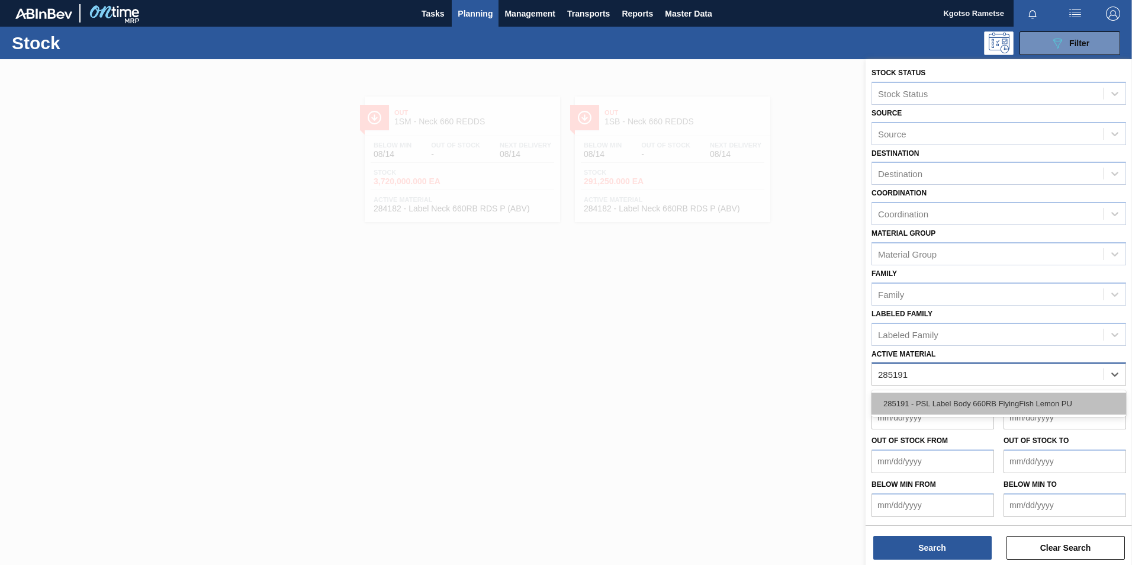
click at [936, 398] on div "285191 - PSL Label Body 660RB FlyingFish Lemon PU" at bounding box center [999, 404] width 255 height 22
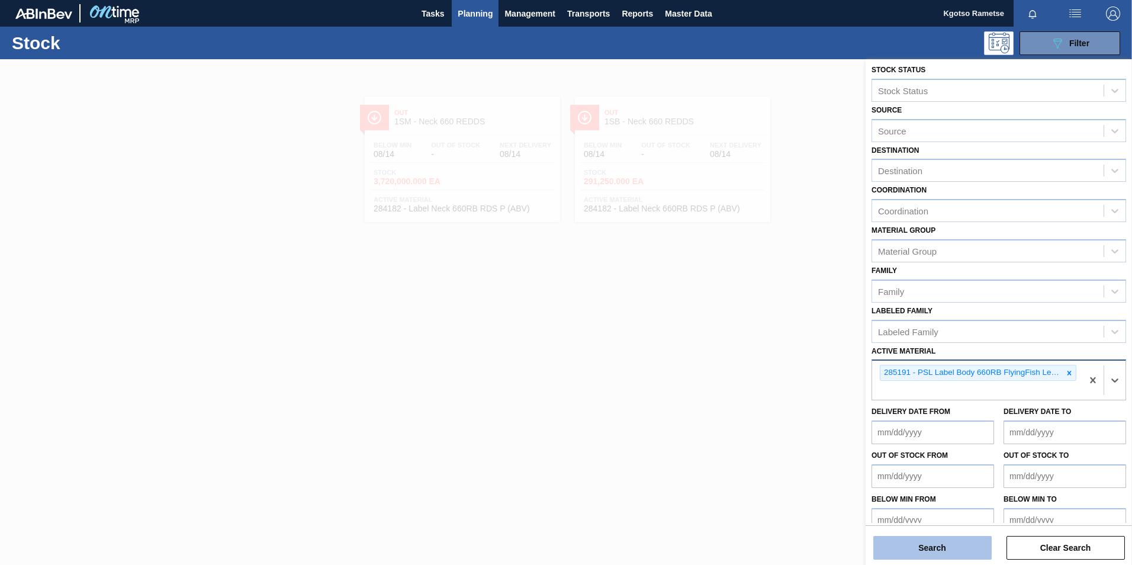
click at [924, 554] on button "Search" at bounding box center [932, 548] width 118 height 24
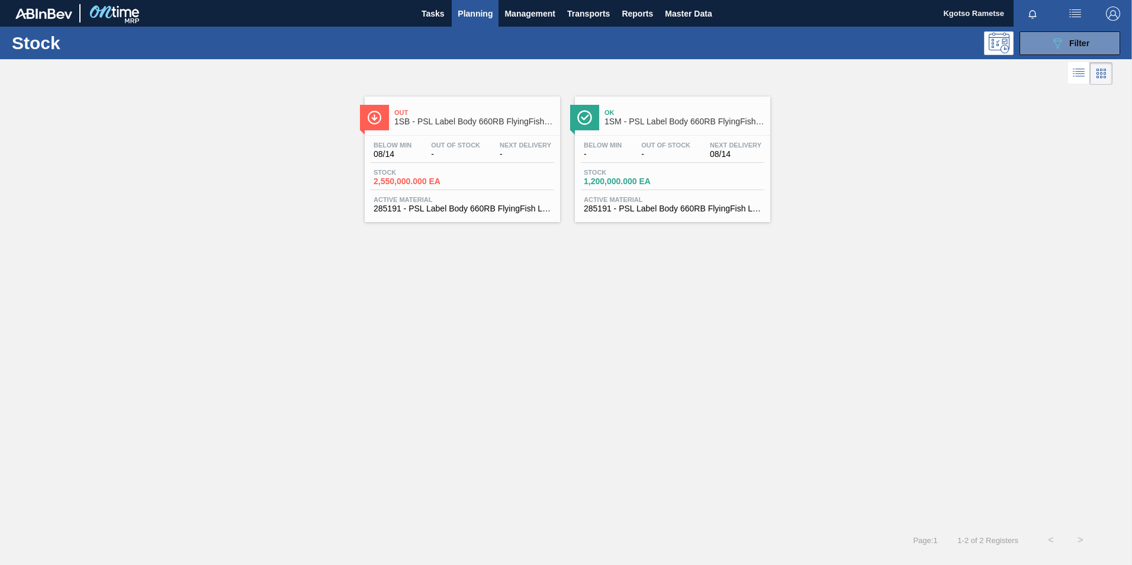
click at [416, 125] on span "1SB - PSL Label Body 660RB FlyingFish Lemon PU" at bounding box center [474, 121] width 160 height 9
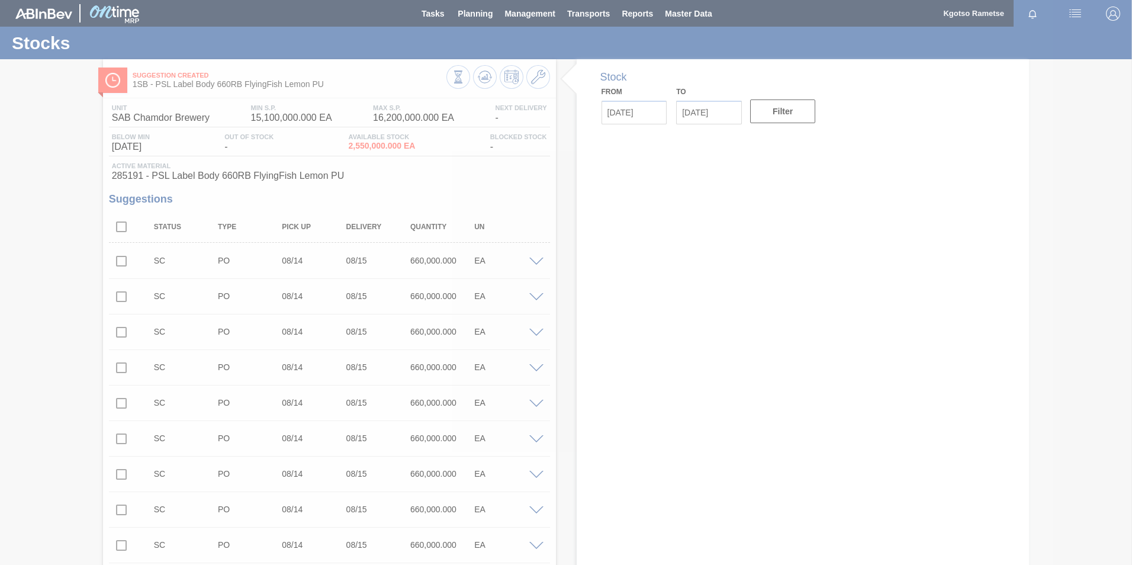
click at [541, 78] on div at bounding box center [566, 282] width 1132 height 565
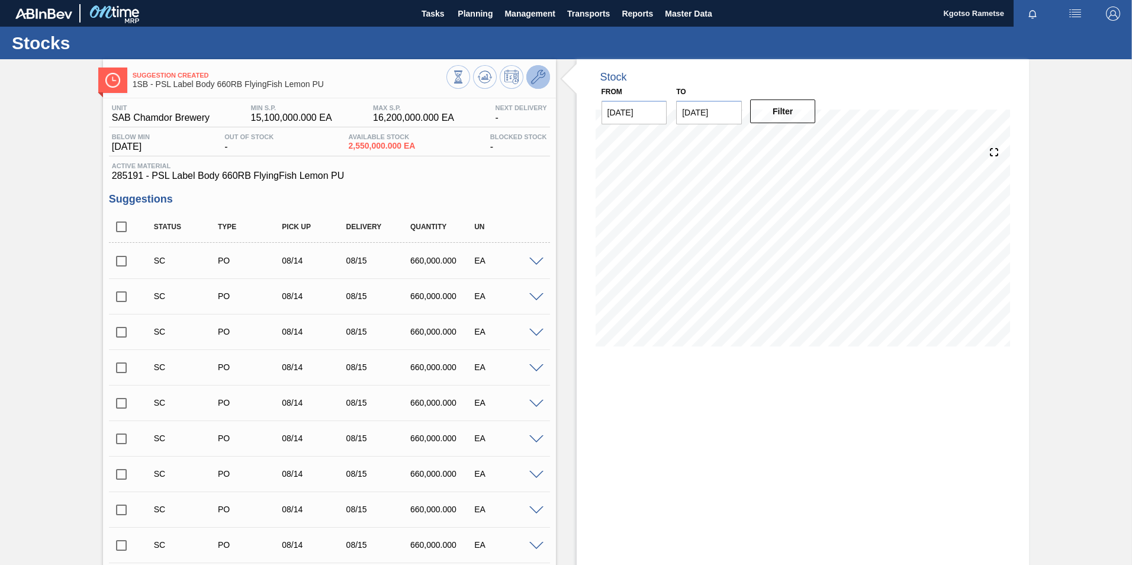
click at [541, 75] on icon at bounding box center [538, 77] width 14 height 14
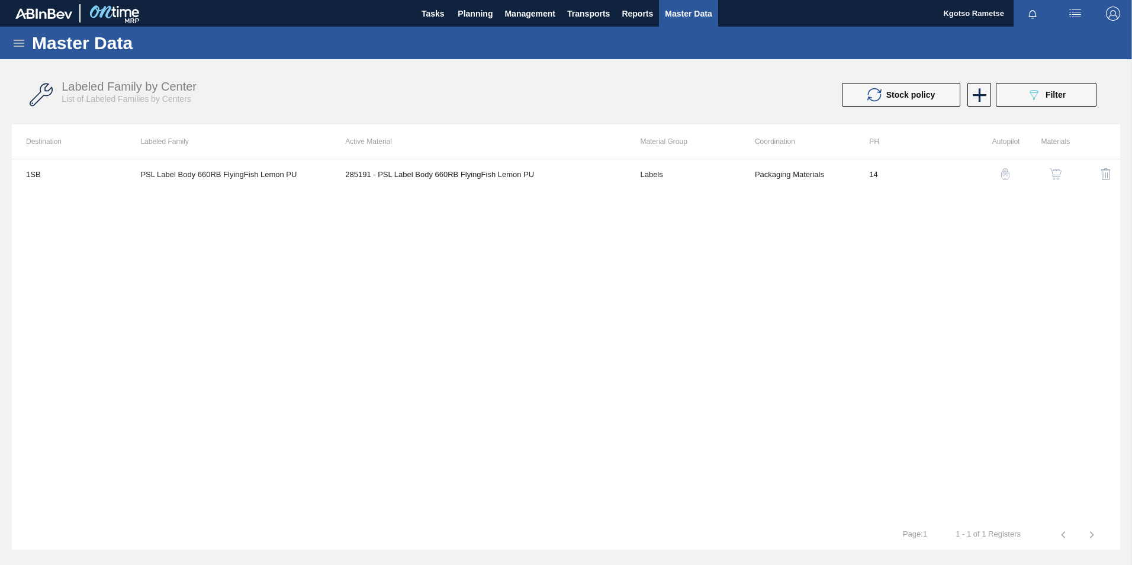
click at [1060, 171] on img "button" at bounding box center [1056, 174] width 12 height 12
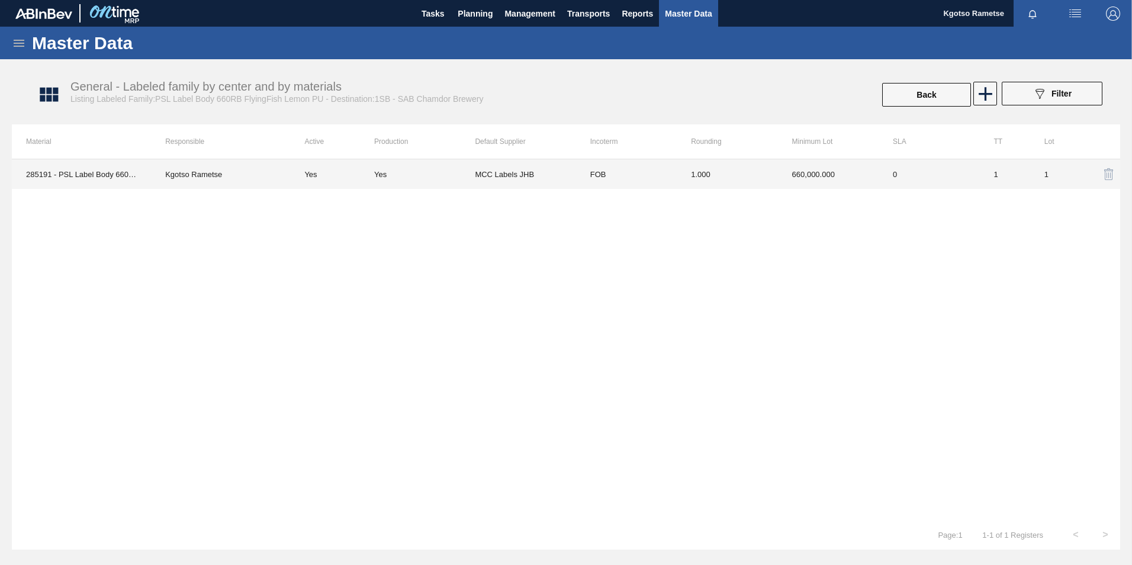
click at [756, 173] on td "1.000" at bounding box center [727, 174] width 101 height 30
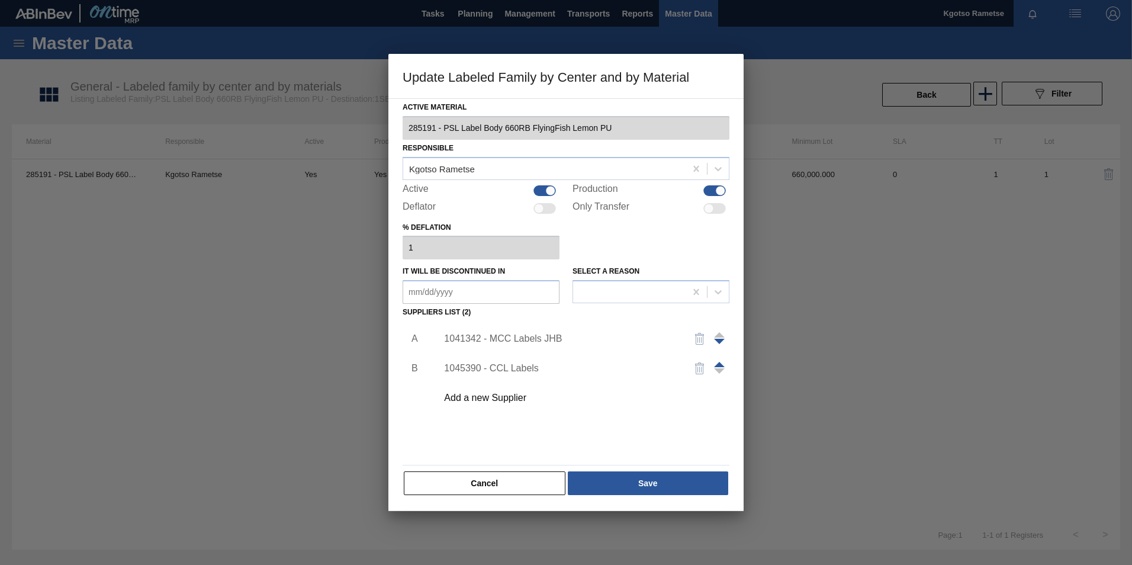
click at [515, 336] on div "1041342 - MCC Labels JHB" at bounding box center [560, 338] width 232 height 11
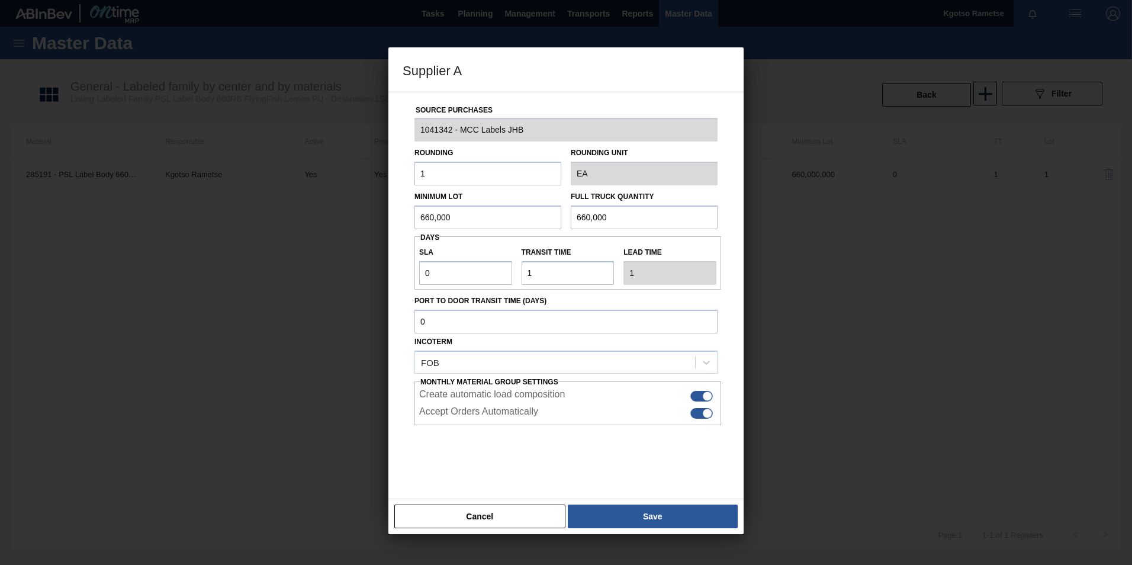
drag, startPoint x: 455, startPoint y: 212, endPoint x: 350, endPoint y: 208, distance: 104.9
click at [350, 209] on div "Supplier A Source Purchases 1041342 - MCC Labels JHB Rounding 1 Rounding Unit E…" at bounding box center [566, 282] width 1132 height 565
drag, startPoint x: 481, startPoint y: 220, endPoint x: 359, endPoint y: 223, distance: 121.4
click at [364, 223] on div "Supplier A Source Purchases 1041342 - MCC Labels JHB Rounding 1 Rounding Unit E…" at bounding box center [566, 282] width 1132 height 565
drag, startPoint x: 625, startPoint y: 210, endPoint x: 490, endPoint y: 214, distance: 134.5
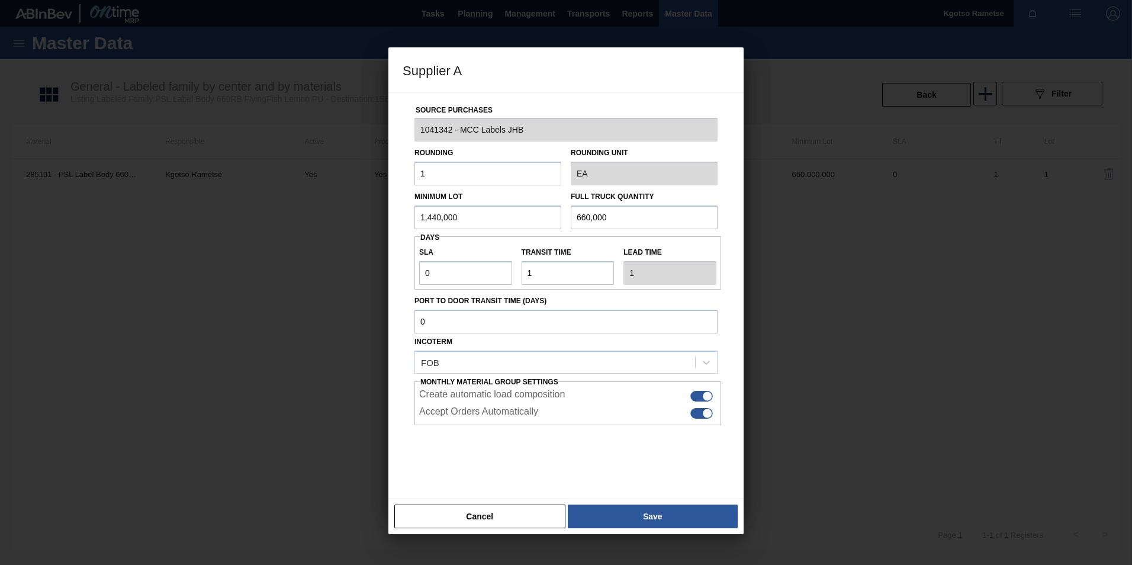
click at [512, 214] on div "Minimum Lot 1,440,000 Full Truck Quantity 660,000" at bounding box center [566, 207] width 313 height 44
paste input "1,44"
click at [380, 273] on div "Supplier A Source Purchases 1041342 - MCC Labels JHB Rounding 1 Rounding Unit E…" at bounding box center [566, 282] width 1132 height 565
click at [386, 259] on div at bounding box center [566, 282] width 1132 height 565
drag, startPoint x: 474, startPoint y: 268, endPoint x: 400, endPoint y: 274, distance: 74.3
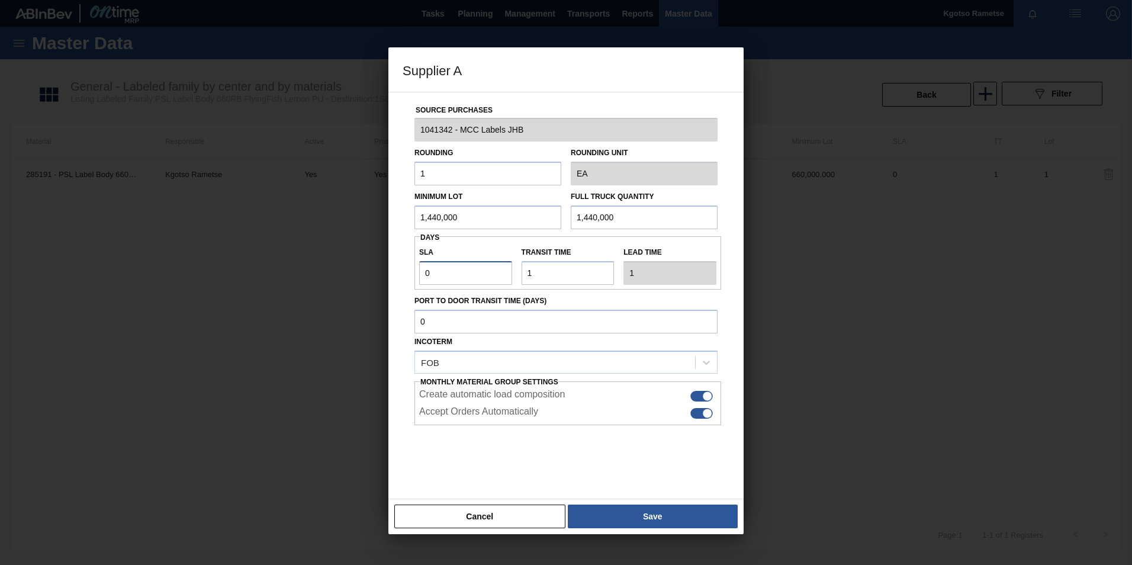
click at [400, 274] on div "Source Purchases 1041342 - MCC Labels JHB Rounding 1 Rounding Unit EA Minimum L…" at bounding box center [565, 295] width 355 height 407
click at [632, 519] on button "Save" at bounding box center [653, 517] width 170 height 24
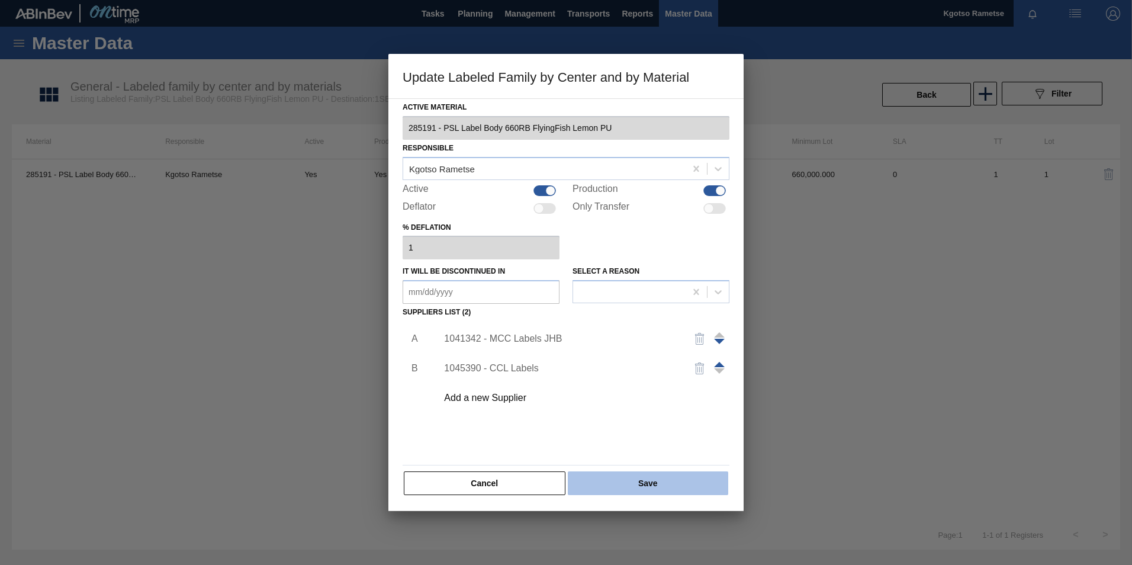
click at [635, 490] on button "Save" at bounding box center [648, 483] width 160 height 24
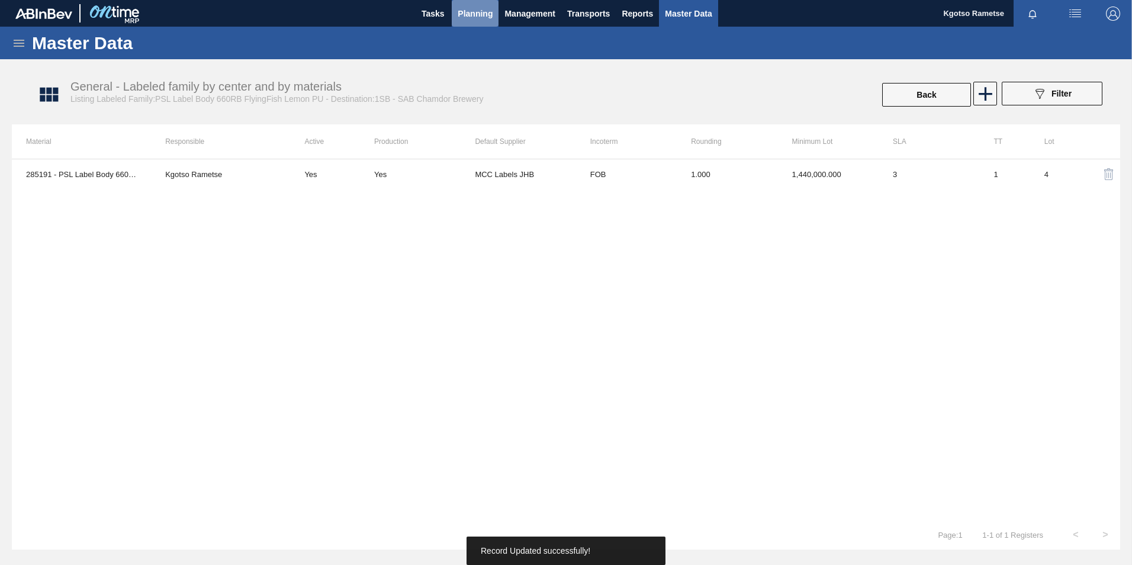
click at [463, 14] on span "Planning" at bounding box center [475, 14] width 35 height 14
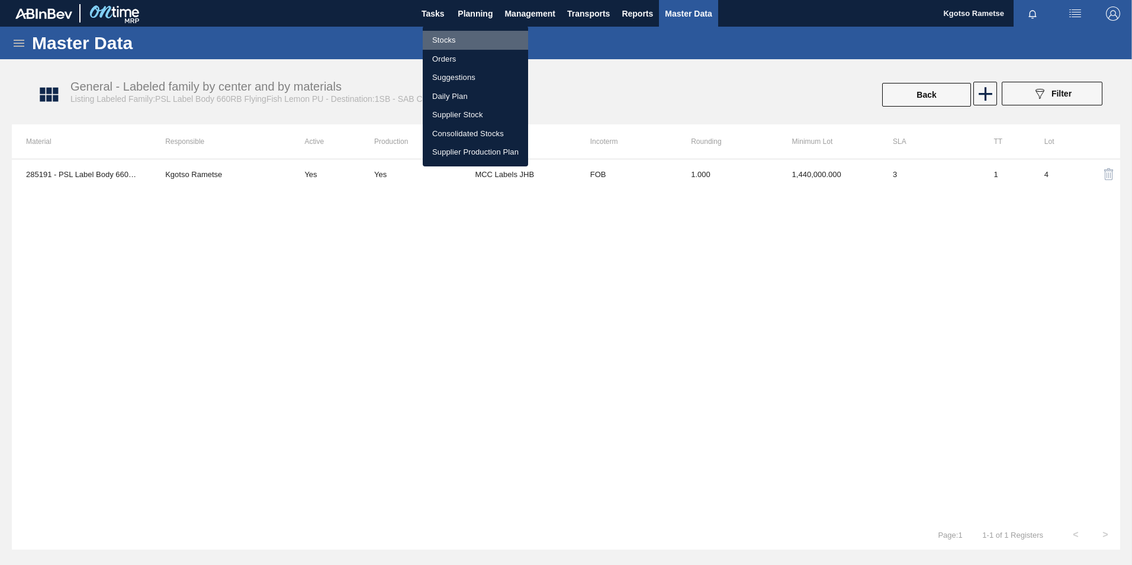
click at [445, 40] on li "Stocks" at bounding box center [475, 40] width 105 height 19
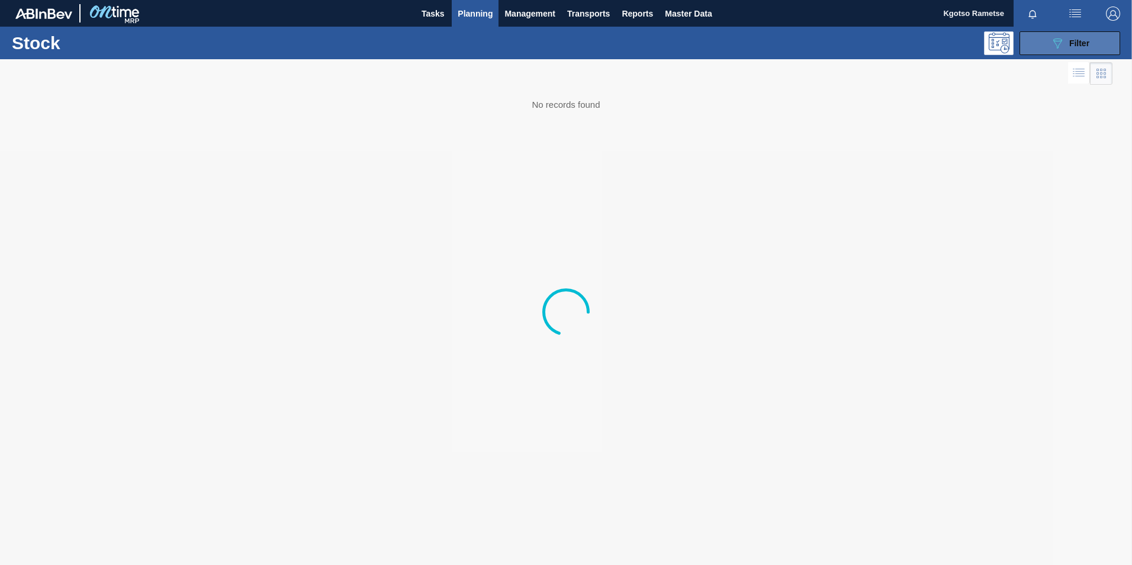
click at [1047, 47] on button "089F7B8B-B2A5-4AFE-B5C0-19BA573D28AC Filter" at bounding box center [1070, 43] width 101 height 24
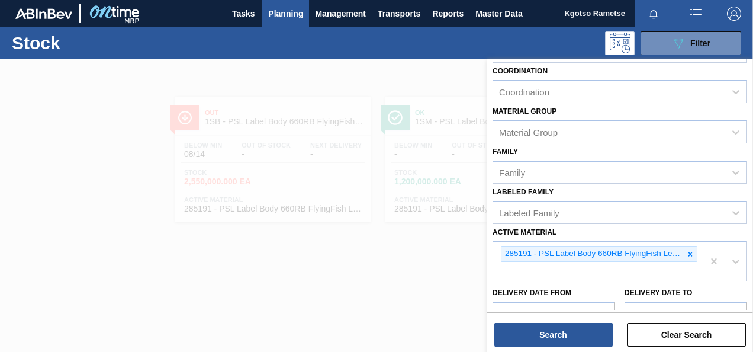
scroll to position [196, 0]
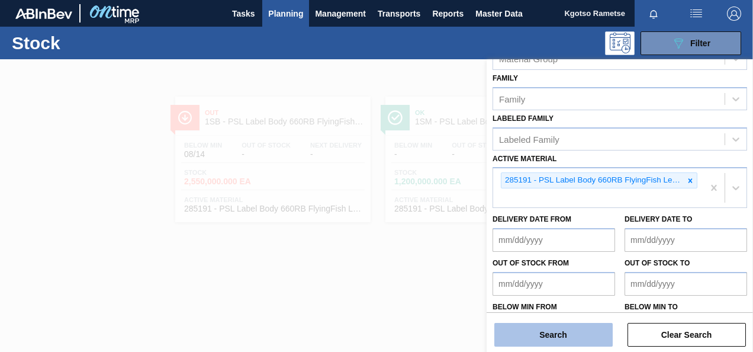
click at [572, 332] on button "Search" at bounding box center [553, 335] width 118 height 24
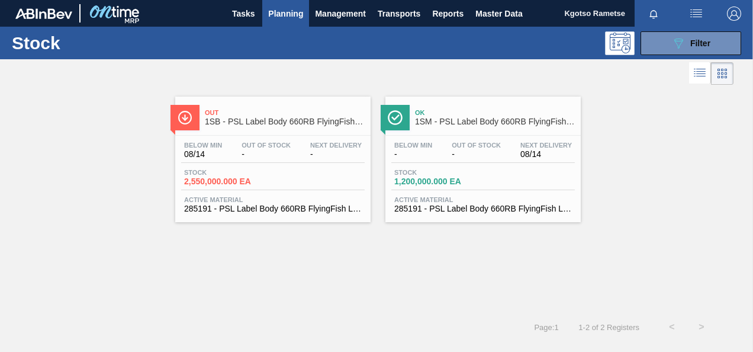
click at [303, 171] on div "Stock 2,550,000.000 EA" at bounding box center [273, 179] width 184 height 21
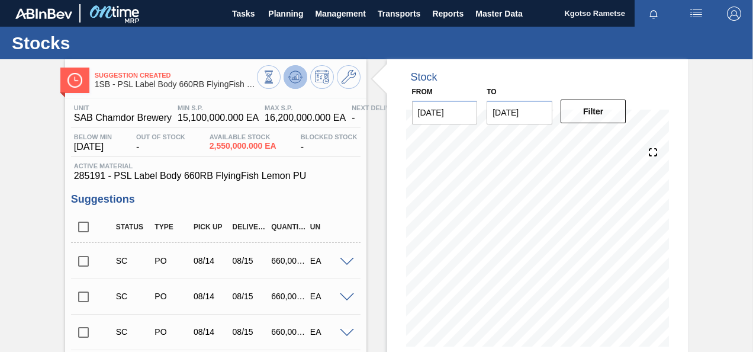
click at [295, 78] on icon at bounding box center [295, 76] width 8 height 5
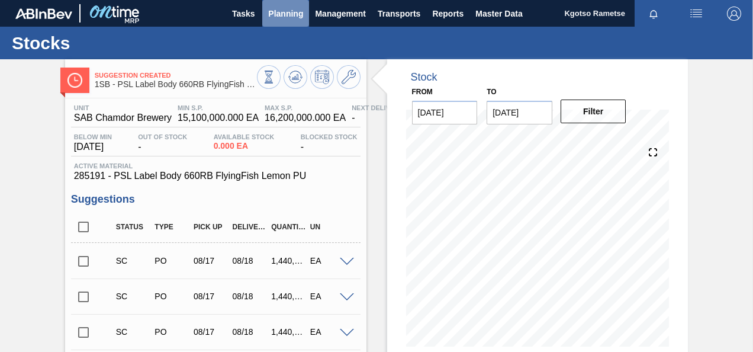
click at [284, 15] on span "Planning" at bounding box center [285, 14] width 35 height 14
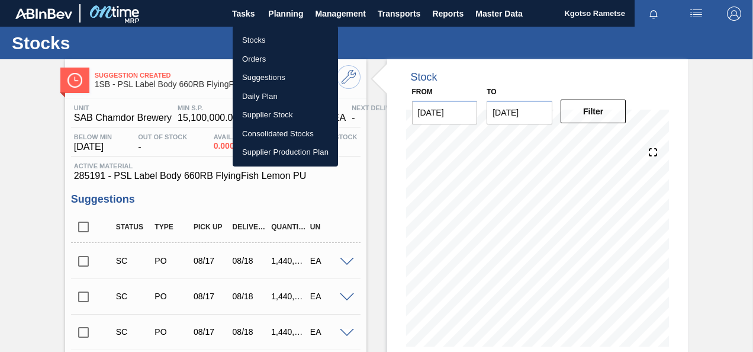
click at [276, 32] on li "Stocks" at bounding box center [285, 40] width 105 height 19
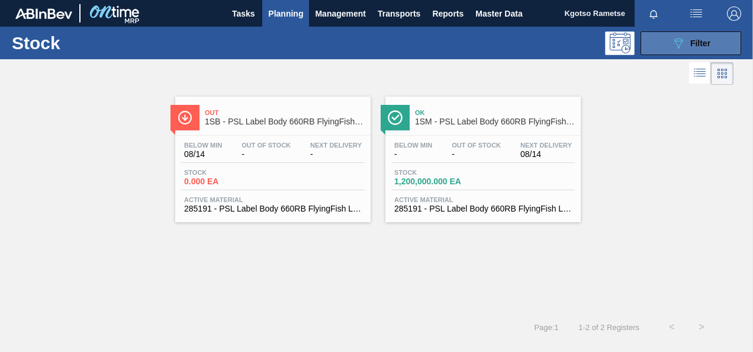
click at [641, 40] on div "089F7B8B-B2A5-4AFE-B5C0-19BA573D28AC Filter" at bounding box center [691, 43] width 113 height 24
click at [646, 43] on button "089F7B8B-B2A5-4AFE-B5C0-19BA573D28AC Filter" at bounding box center [691, 43] width 101 height 24
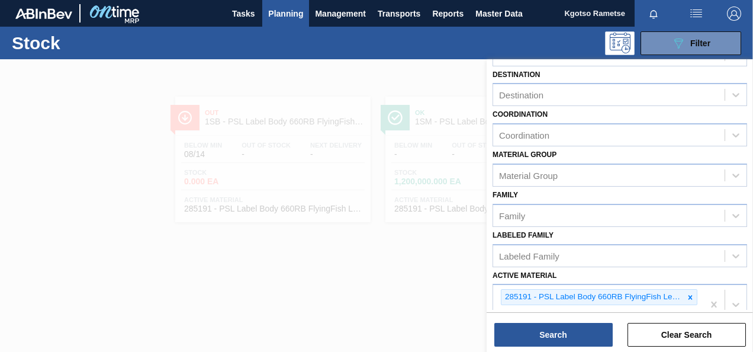
scroll to position [229, 0]
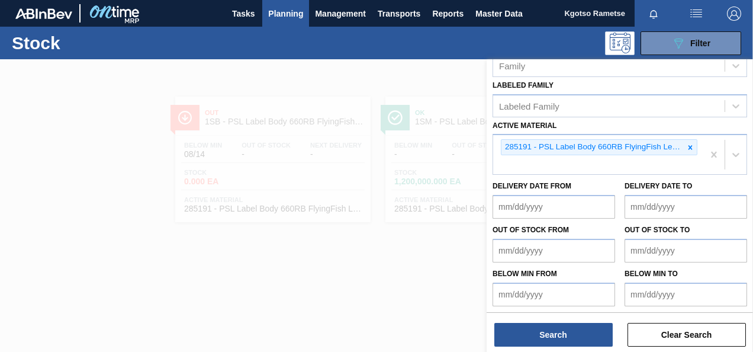
click at [692, 143] on icon at bounding box center [690, 147] width 8 height 8
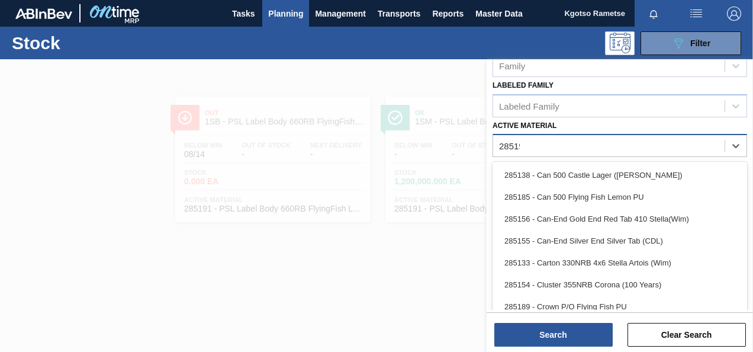
scroll to position [212, 0]
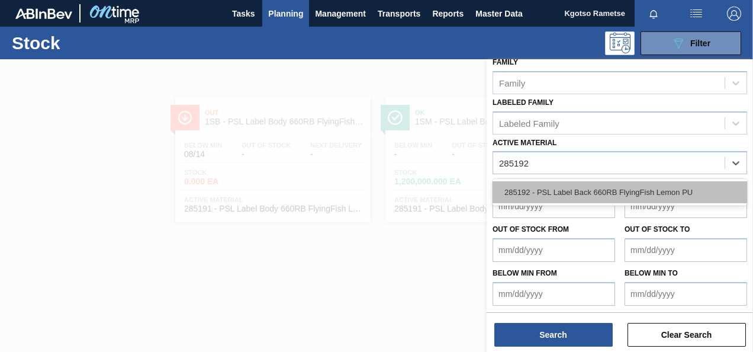
click at [571, 193] on div "285192 - PSL Label Back 660RB FlyingFish Lemon PU" at bounding box center [620, 192] width 255 height 22
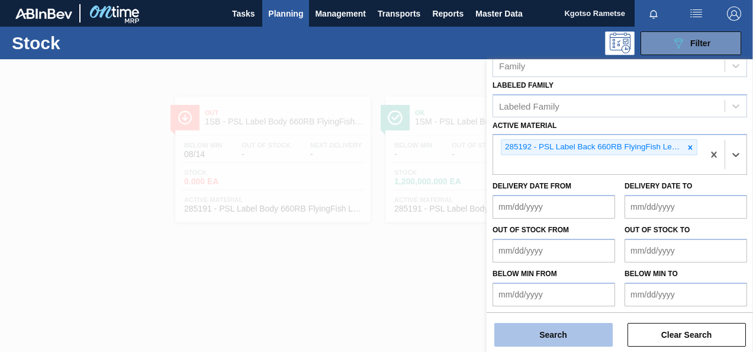
click at [534, 332] on button "Search" at bounding box center [553, 335] width 118 height 24
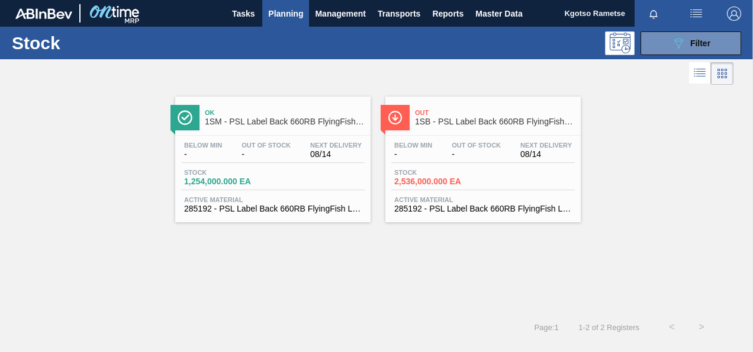
click at [430, 136] on div "Below Min - Out Of Stock - Next Delivery 08/14 Stock 2,536,000.000 EA Active Ma…" at bounding box center [482, 176] width 195 height 81
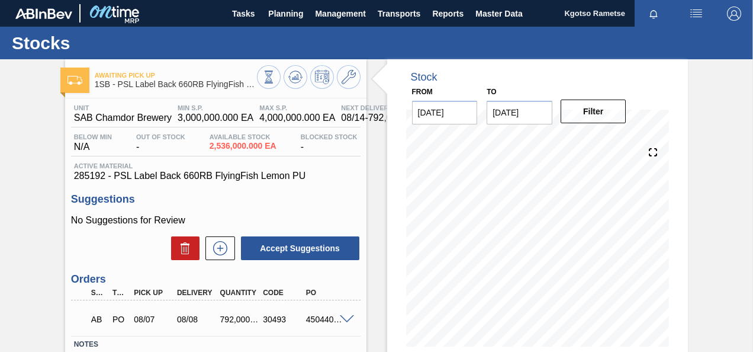
click at [359, 71] on div at bounding box center [309, 78] width 104 height 27
click at [353, 75] on icon at bounding box center [349, 77] width 14 height 14
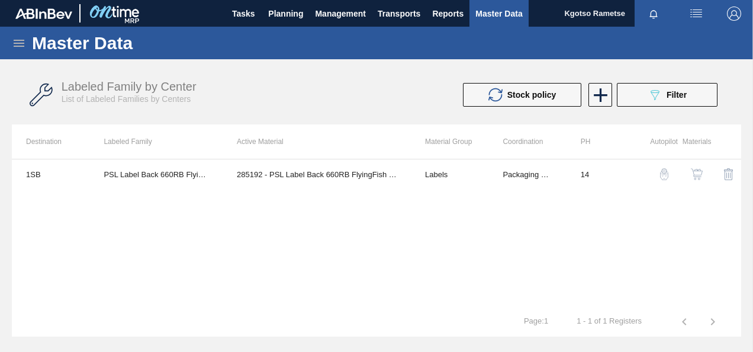
click at [698, 165] on button "button" at bounding box center [697, 174] width 28 height 28
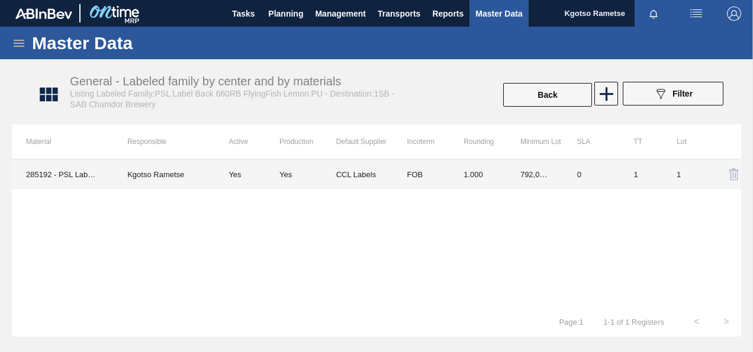
click at [341, 169] on td "CCL Labels" at bounding box center [364, 174] width 57 height 30
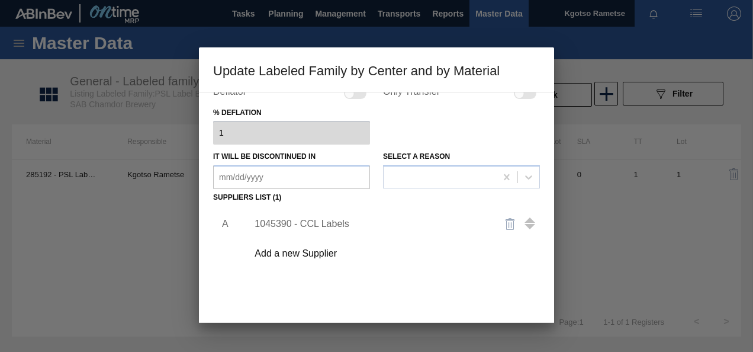
scroll to position [118, 0]
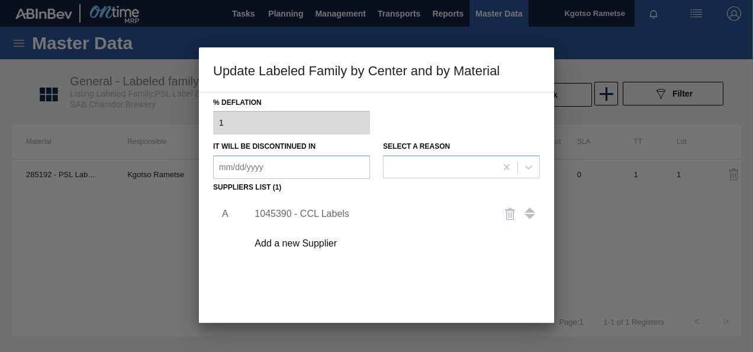
click at [317, 214] on div "1045390 - CCL Labels" at bounding box center [371, 213] width 232 height 11
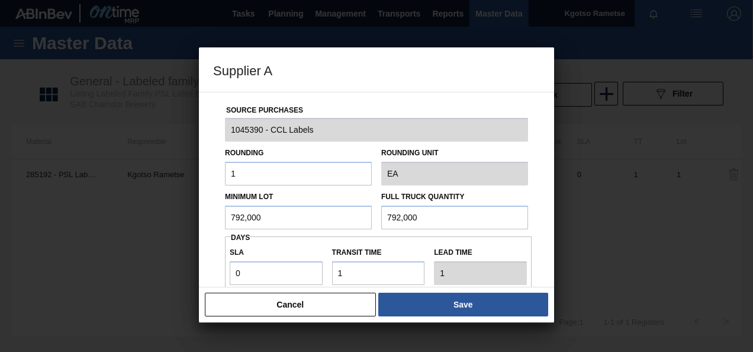
drag, startPoint x: 313, startPoint y: 209, endPoint x: 178, endPoint y: 200, distance: 135.3
click at [201, 200] on div "Source Purchases 1045390 - CCL Labels Rounding 1 Rounding Unit EA Minimum Lot 7…" at bounding box center [376, 189] width 355 height 195
drag, startPoint x: 297, startPoint y: 210, endPoint x: 171, endPoint y: 224, distance: 126.3
click at [171, 224] on div "Supplier A Source Purchases 1045390 - CCL Labels Rounding 1 Rounding Unit EA Mi…" at bounding box center [376, 176] width 753 height 352
drag, startPoint x: 424, startPoint y: 207, endPoint x: 287, endPoint y: 215, distance: 137.6
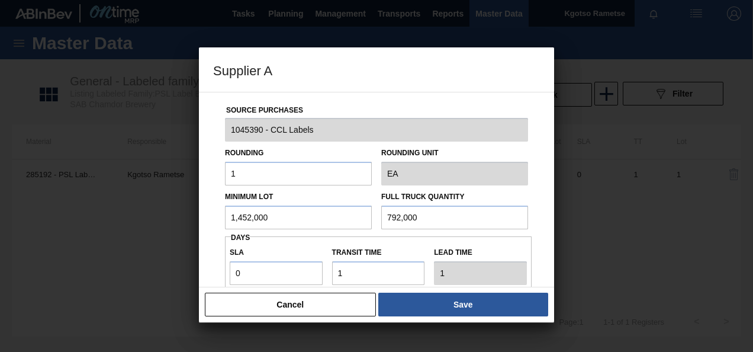
click at [287, 215] on div "Minimum Lot 1,452,000 Full Truck Quantity 792,000" at bounding box center [376, 207] width 313 height 44
paste input "1,45"
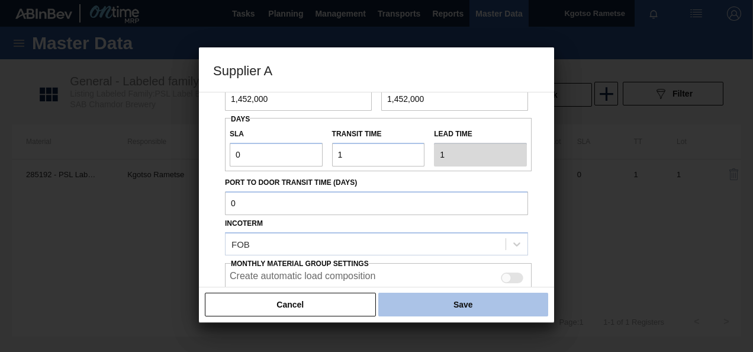
click at [459, 306] on button "Save" at bounding box center [463, 305] width 170 height 24
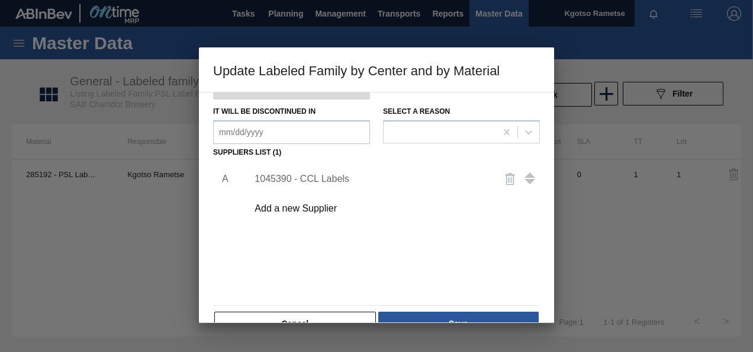
scroll to position [181, 0]
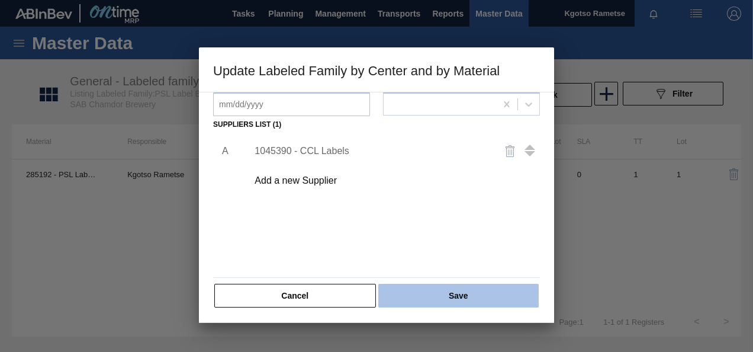
click at [430, 291] on button "Save" at bounding box center [458, 296] width 160 height 24
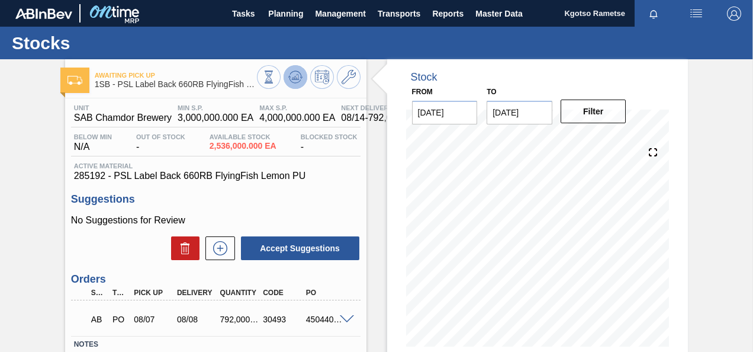
click at [275, 73] on icon at bounding box center [268, 76] width 13 height 13
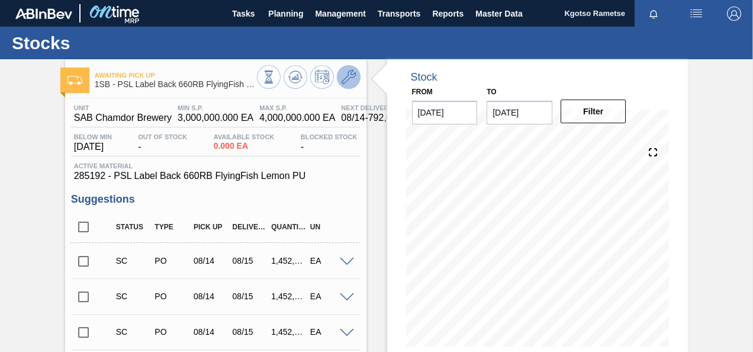
click at [349, 76] on icon at bounding box center [349, 77] width 14 height 14
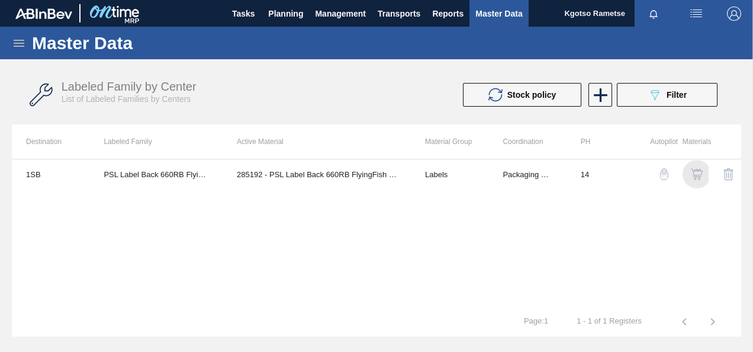
click at [694, 178] on img "button" at bounding box center [697, 174] width 12 height 12
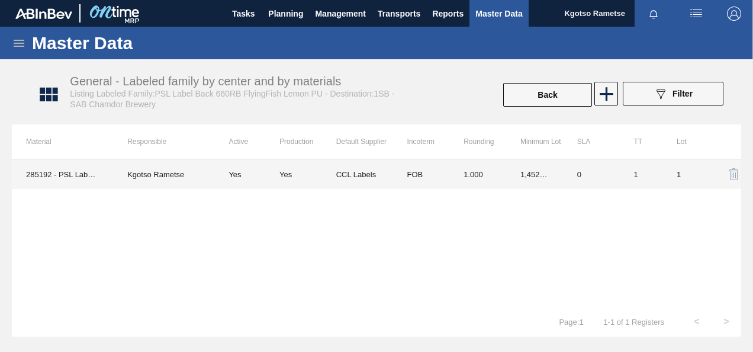
click at [500, 173] on td "1.000" at bounding box center [477, 174] width 57 height 30
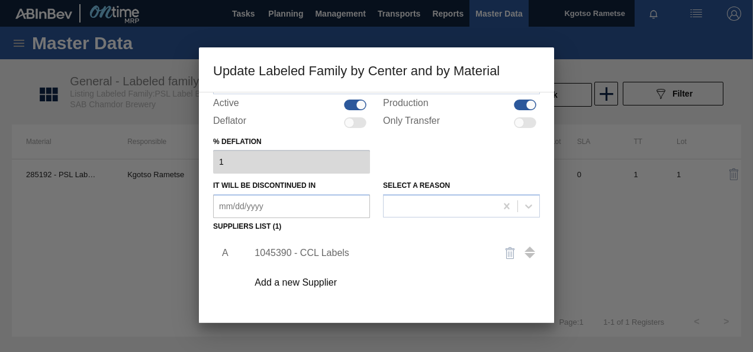
scroll to position [178, 0]
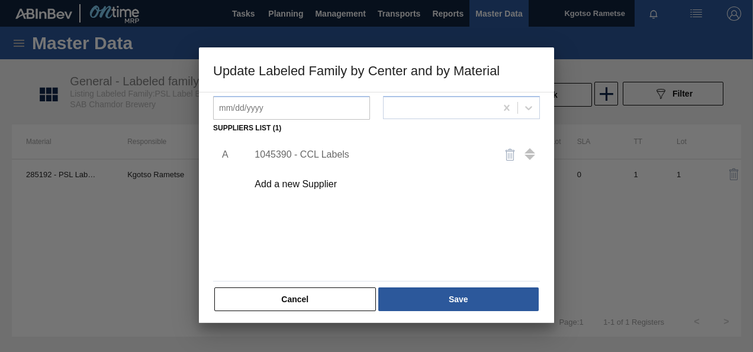
click at [294, 156] on div "1045390 - CCL Labels" at bounding box center [371, 154] width 232 height 11
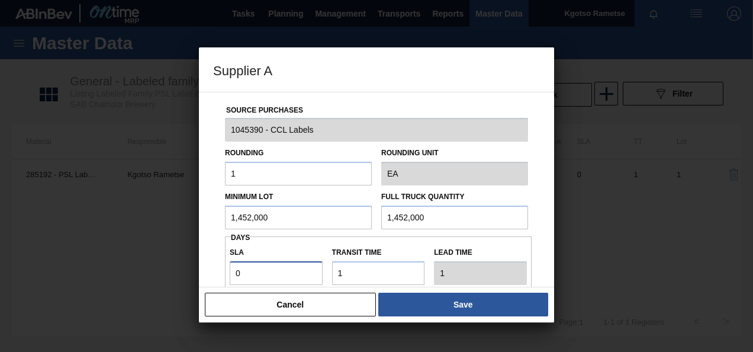
drag, startPoint x: 262, startPoint y: 269, endPoint x: 178, endPoint y: 264, distance: 83.7
click at [189, 265] on div "Supplier A Source Purchases 1045390 - CCL Labels Rounding 1 Rounding Unit EA Mi…" at bounding box center [376, 176] width 753 height 352
click at [465, 313] on button "Save" at bounding box center [463, 305] width 170 height 24
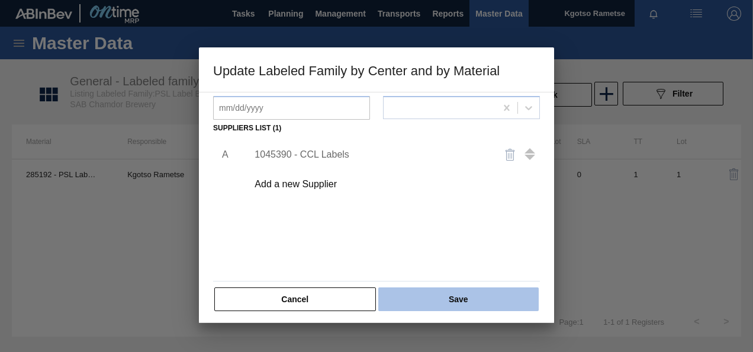
click at [461, 302] on button "Save" at bounding box center [458, 299] width 160 height 24
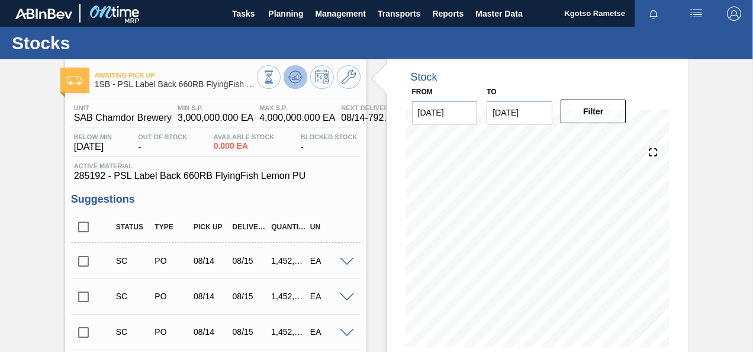
click at [275, 77] on icon at bounding box center [268, 76] width 13 height 13
click at [277, 13] on span "Planning" at bounding box center [285, 14] width 35 height 14
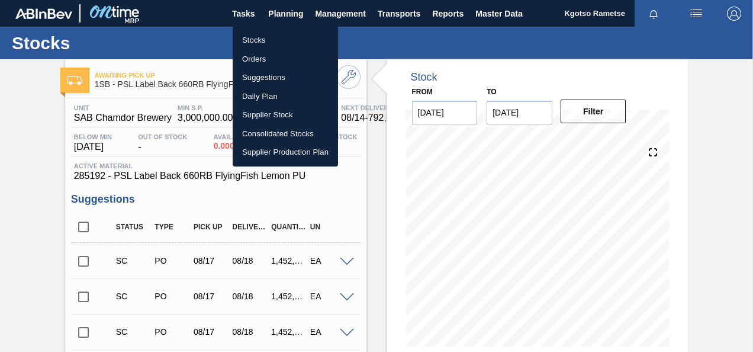
click at [264, 43] on li "Stocks" at bounding box center [285, 40] width 105 height 19
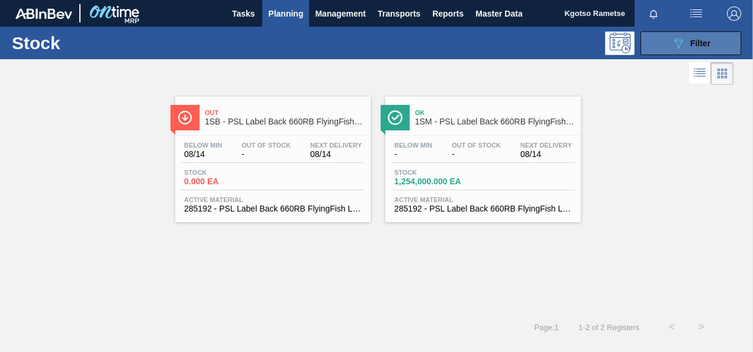
click at [657, 40] on button "089F7B8B-B2A5-4AFE-B5C0-19BA573D28AC Filter" at bounding box center [691, 43] width 101 height 24
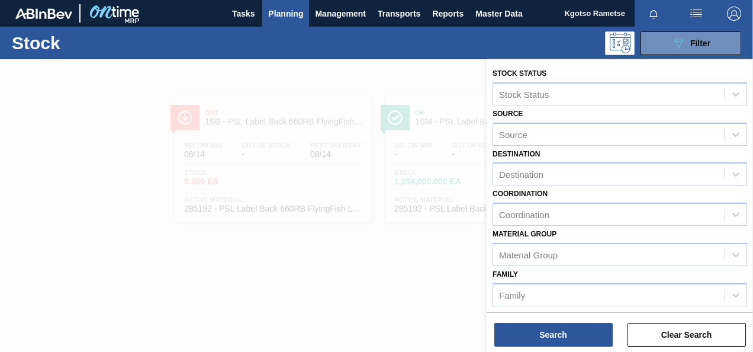
scroll to position [229, 0]
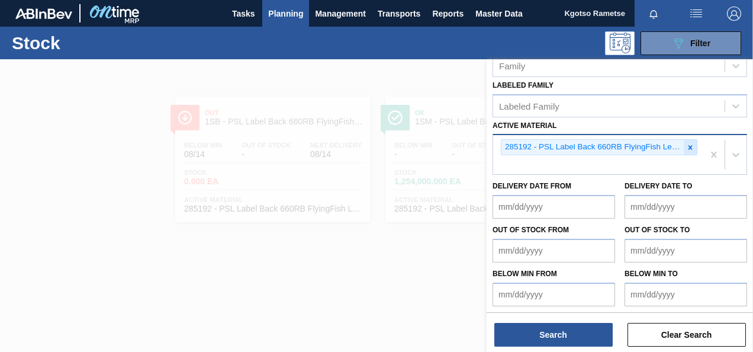
click at [689, 147] on icon at bounding box center [690, 147] width 8 height 8
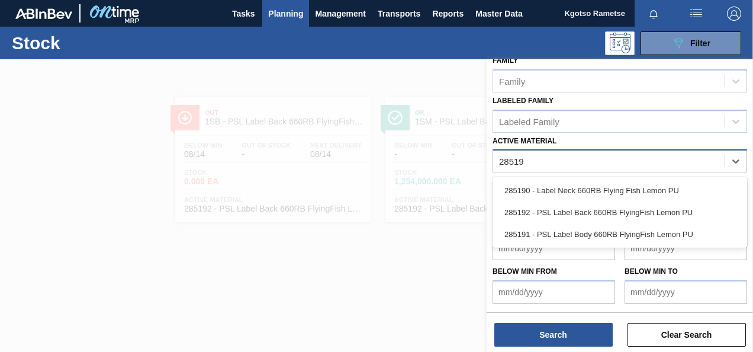
scroll to position [212, 0]
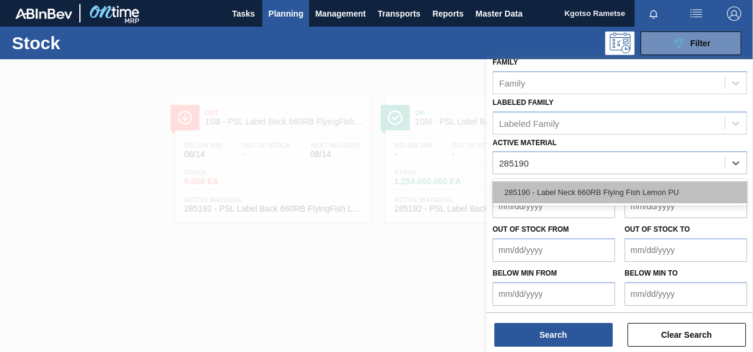
drag, startPoint x: 572, startPoint y: 188, endPoint x: 564, endPoint y: 197, distance: 12.1
click at [571, 188] on div "285190 - Label Neck 660RB Flying Fish Lemon PU" at bounding box center [620, 192] width 255 height 22
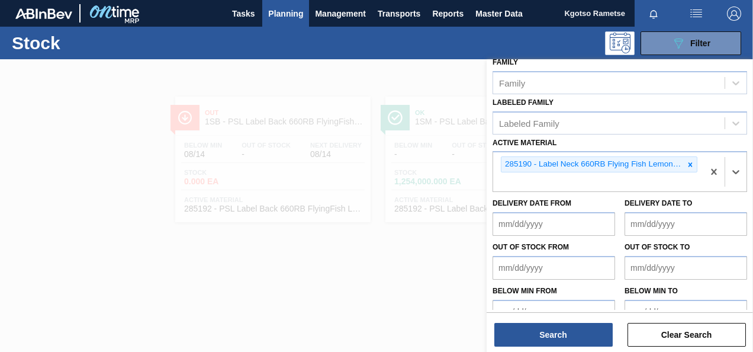
scroll to position [229, 0]
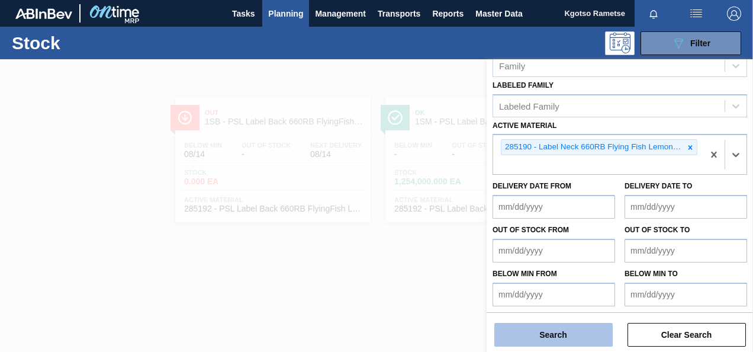
click at [527, 339] on button "Search" at bounding box center [553, 335] width 118 height 24
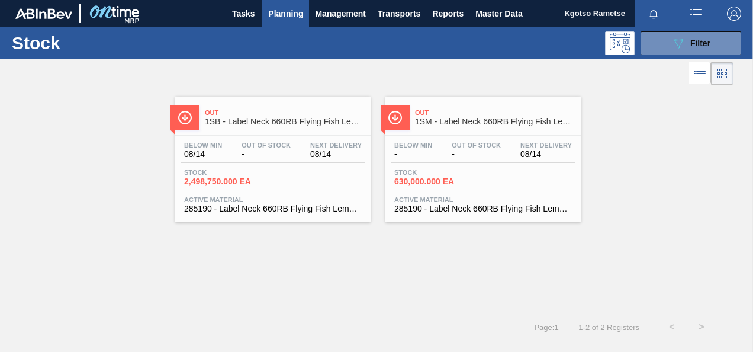
click at [295, 122] on span "1SB - Label Neck 660RB Flying Fish Lemon PU" at bounding box center [285, 121] width 160 height 9
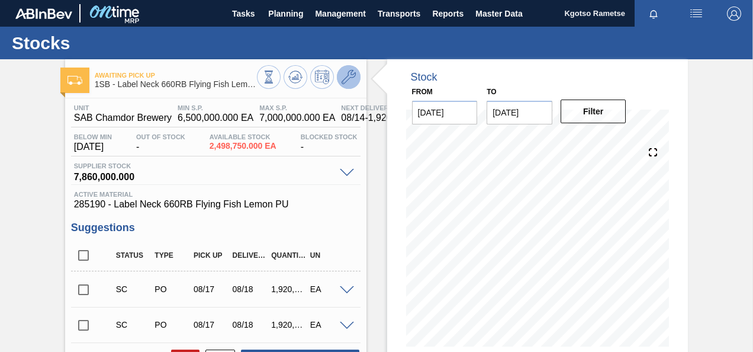
click at [343, 70] on icon at bounding box center [349, 77] width 14 height 14
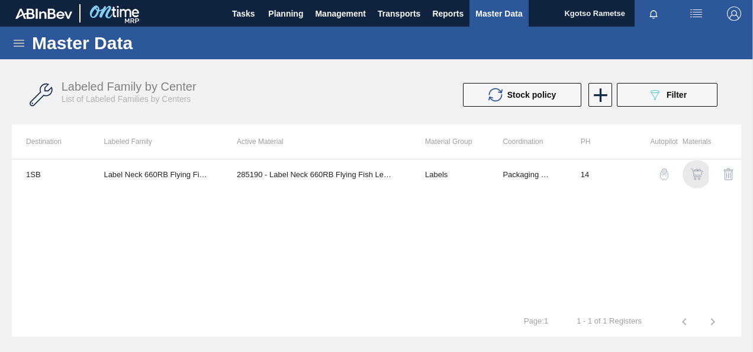
click at [699, 172] on img "button" at bounding box center [697, 174] width 12 height 12
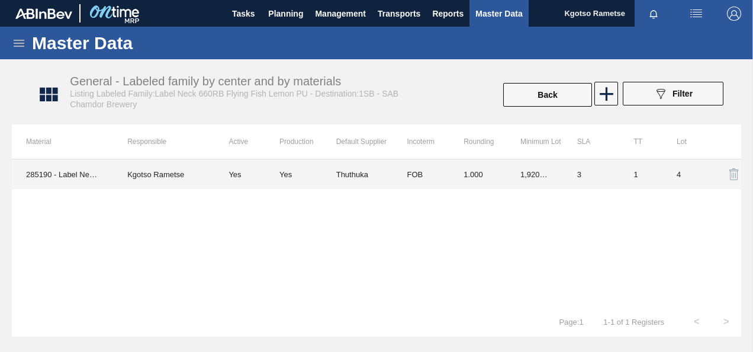
click at [471, 181] on td "1.000" at bounding box center [477, 174] width 57 height 30
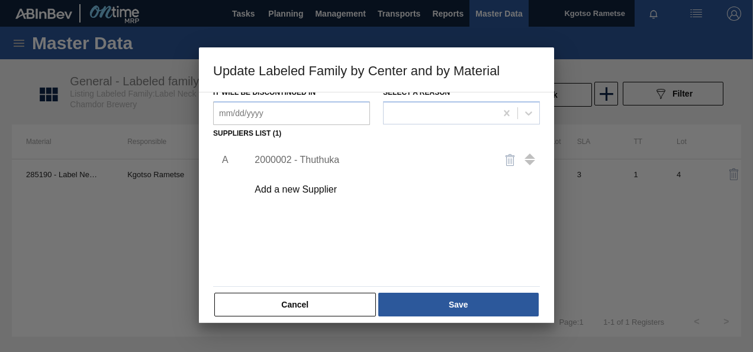
scroll to position [178, 0]
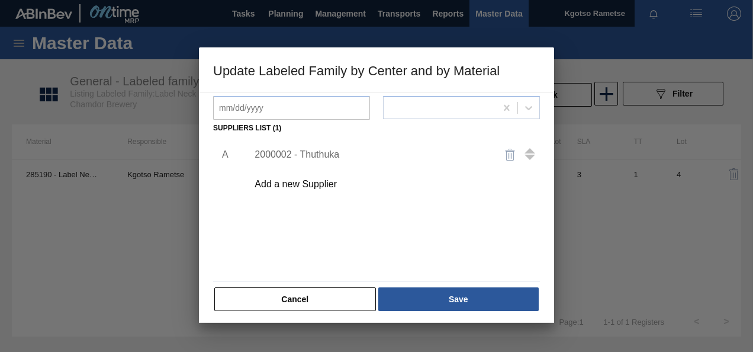
click at [321, 152] on div "2000002 - Thuthuka" at bounding box center [371, 154] width 232 height 11
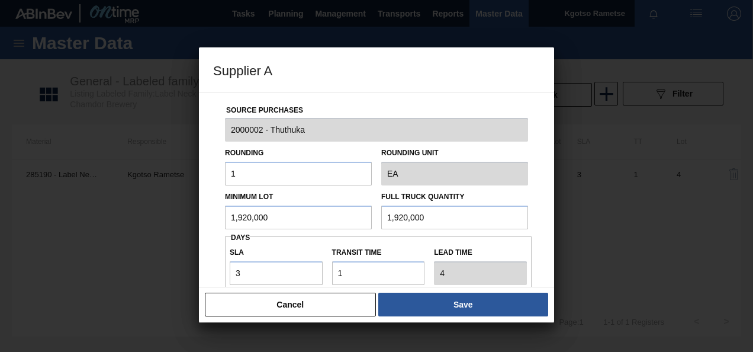
drag, startPoint x: 302, startPoint y: 211, endPoint x: 187, endPoint y: 214, distance: 114.9
click at [197, 218] on div "Supplier A Source Purchases 2000002 - Thuthuka Rounding 1 Rounding Unit EA Mini…" at bounding box center [376, 176] width 753 height 352
drag, startPoint x: 274, startPoint y: 217, endPoint x: 197, endPoint y: 223, distance: 77.2
click at [200, 223] on div "Source Purchases 2000002 - Thuthuka Rounding 1 Rounding Unit EA Minimum Lot 1,5…" at bounding box center [376, 189] width 355 height 195
drag, startPoint x: 439, startPoint y: 213, endPoint x: 216, endPoint y: 229, distance: 224.4
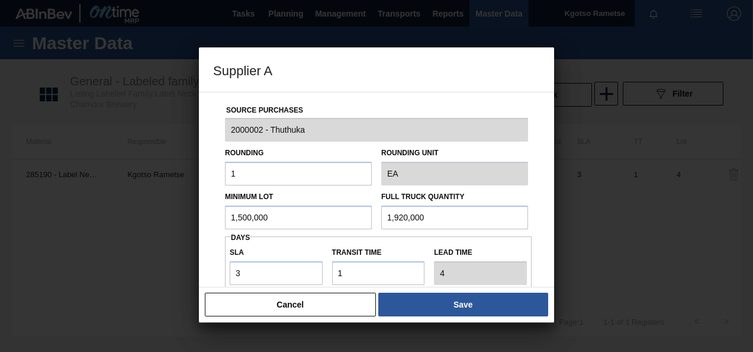
click at [262, 227] on div "Minimum Lot 1,500,000 Full Truck Quantity 1,920,000" at bounding box center [376, 207] width 313 height 44
paste input "50"
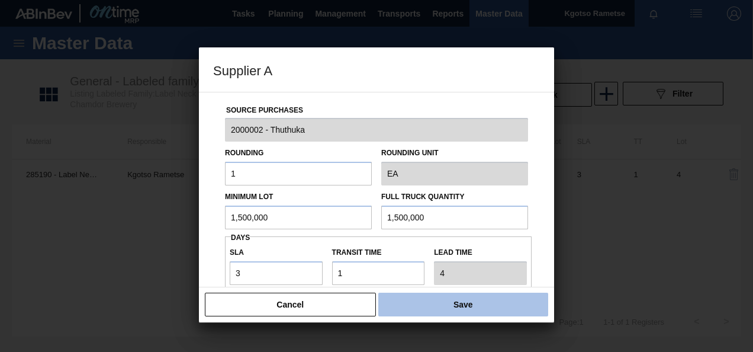
click at [432, 300] on button "Save" at bounding box center [463, 305] width 170 height 24
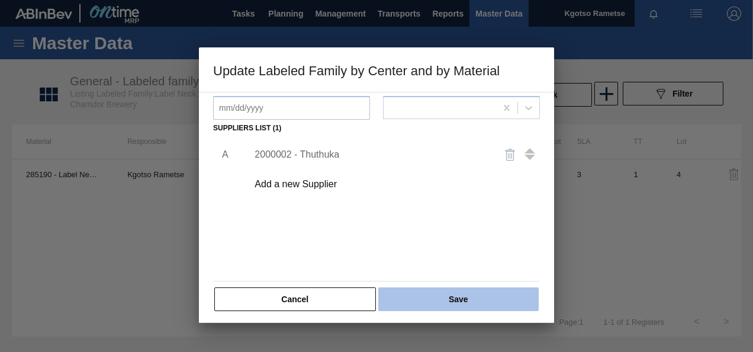
click at [443, 297] on button "Save" at bounding box center [458, 299] width 160 height 24
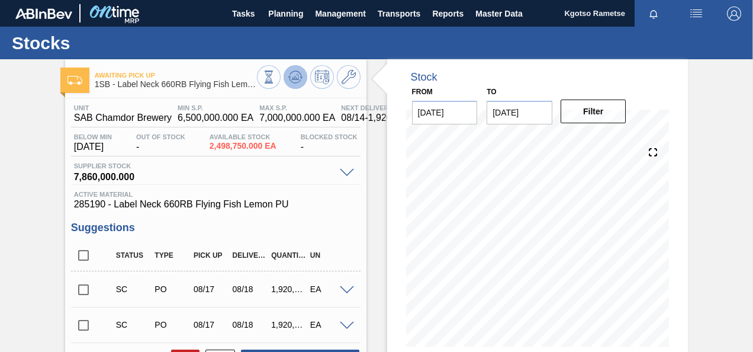
click at [295, 79] on icon at bounding box center [295, 76] width 8 height 5
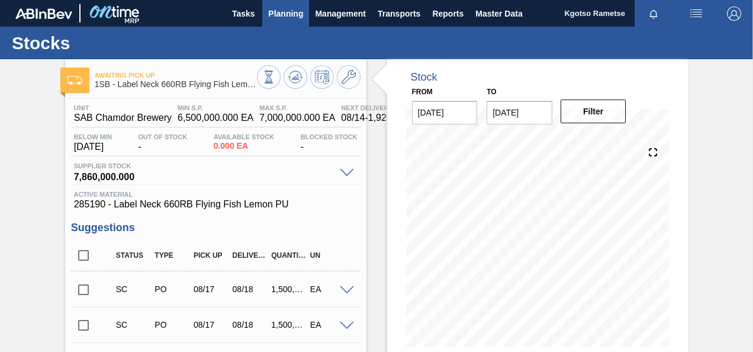
click at [283, 7] on span "Planning" at bounding box center [285, 14] width 35 height 14
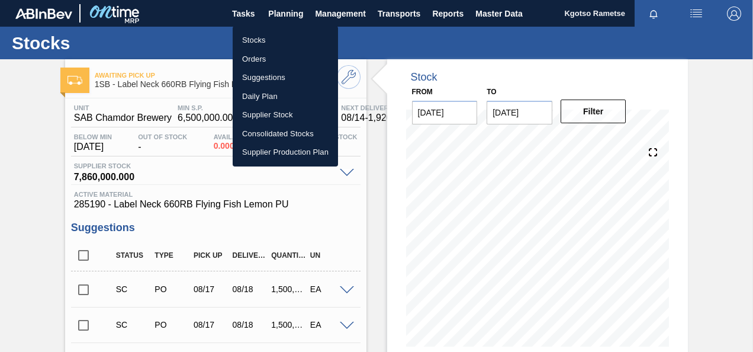
click at [257, 38] on li "Stocks" at bounding box center [285, 40] width 105 height 19
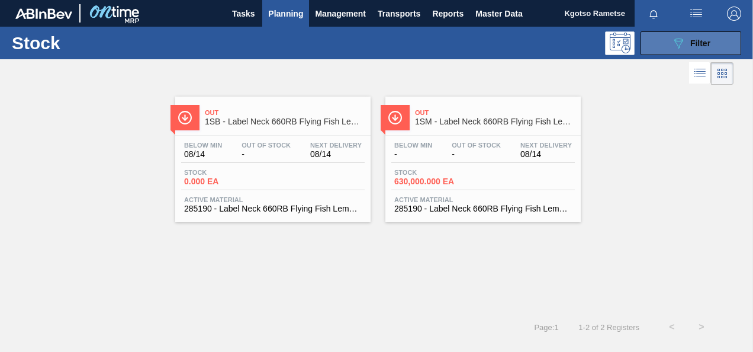
click at [671, 38] on icon "089F7B8B-B2A5-4AFE-B5C0-19BA573D28AC" at bounding box center [678, 43] width 14 height 14
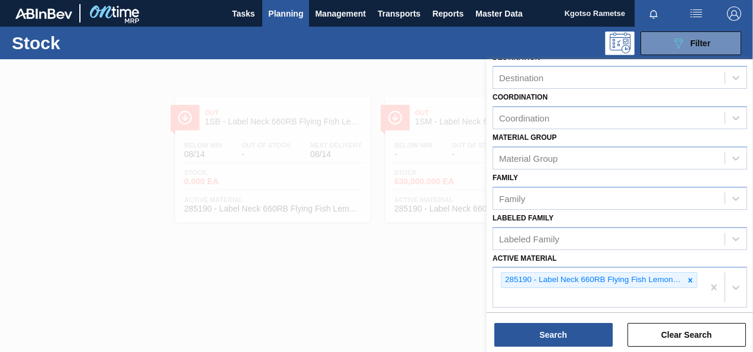
scroll to position [229, 0]
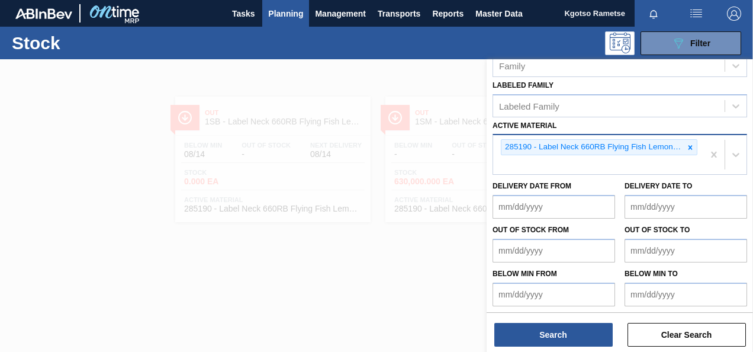
click at [684, 147] on div at bounding box center [690, 147] width 13 height 15
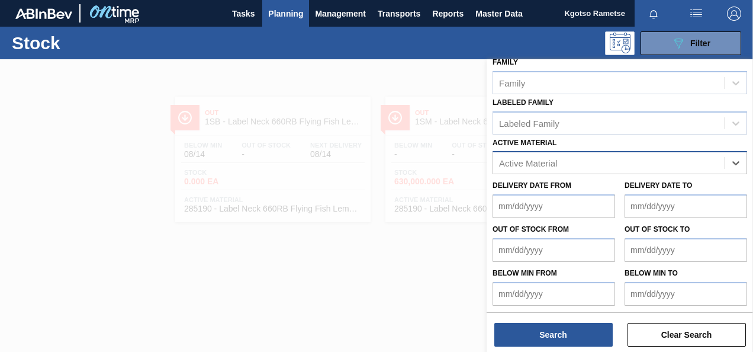
click at [532, 160] on div "option 285190 - Label Neck 660RB Flying Fish Lemon PU, deselected. Select is fo…" at bounding box center [620, 162] width 255 height 23
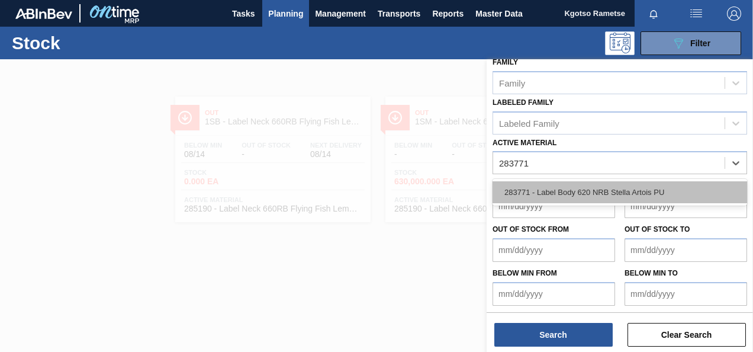
click at [535, 190] on div "283771 - Label Body 620 NRB Stella Artois PU" at bounding box center [620, 192] width 255 height 22
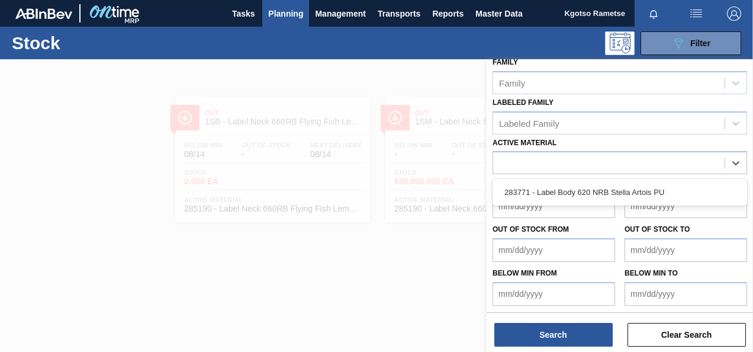
scroll to position [214, 0]
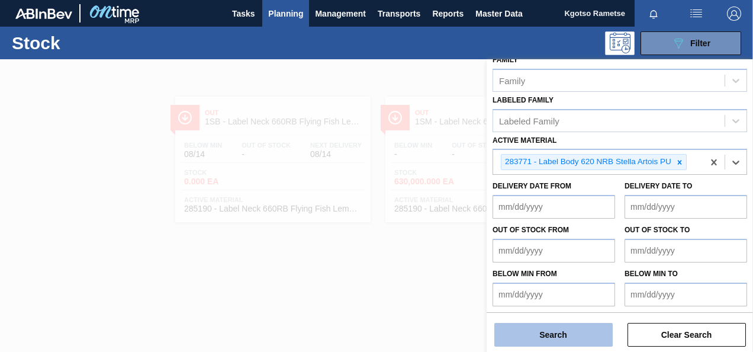
click at [544, 331] on button "Search" at bounding box center [553, 335] width 118 height 24
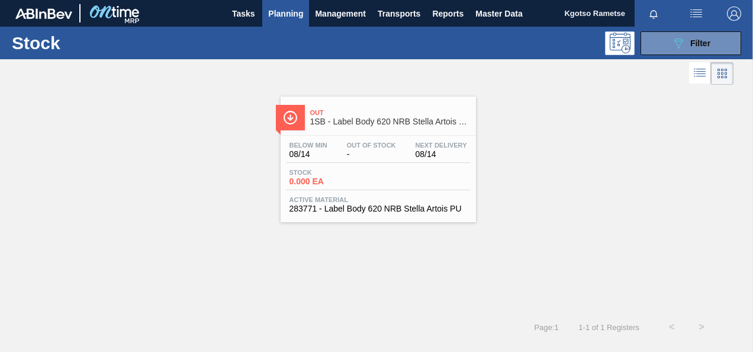
click at [318, 127] on div "Out 1SB - Label Body 620 NRB Stella Artois PU" at bounding box center [390, 117] width 160 height 27
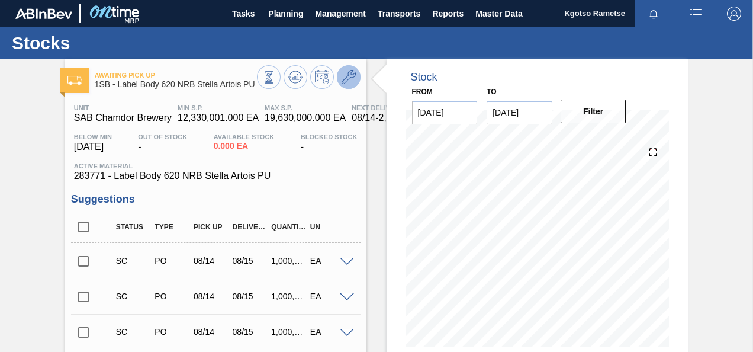
click at [344, 73] on icon at bounding box center [349, 77] width 14 height 14
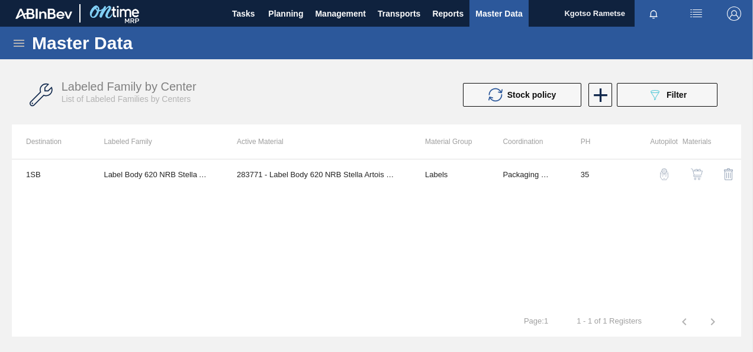
click at [694, 172] on img "button" at bounding box center [697, 174] width 12 height 12
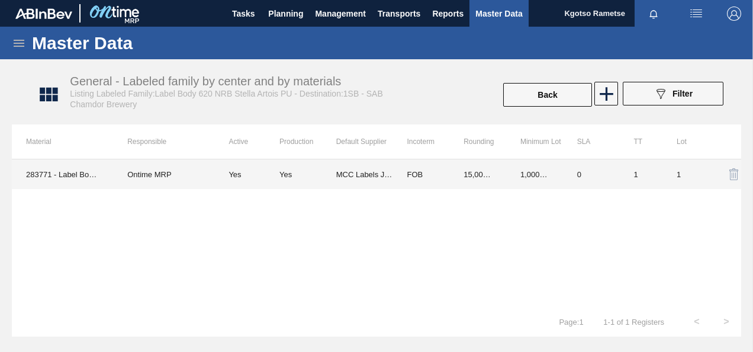
click at [470, 167] on td "15,000.000" at bounding box center [477, 174] width 57 height 30
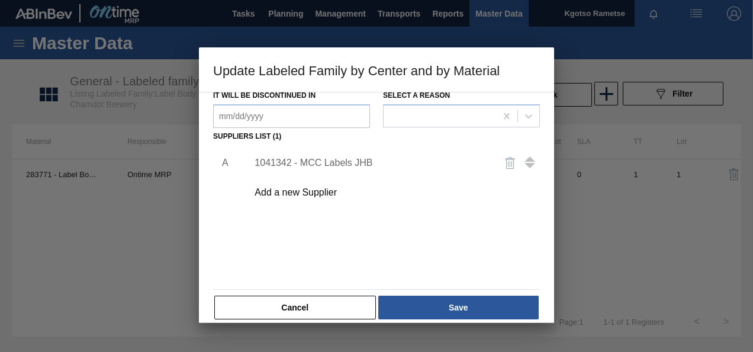
scroll to position [181, 0]
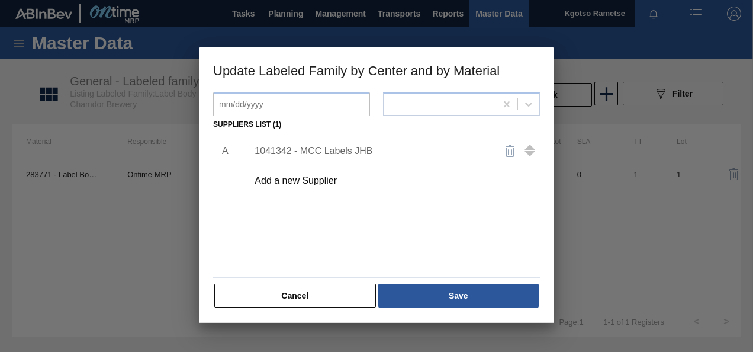
click at [322, 149] on div "1041342 - MCC Labels JHB" at bounding box center [371, 151] width 232 height 11
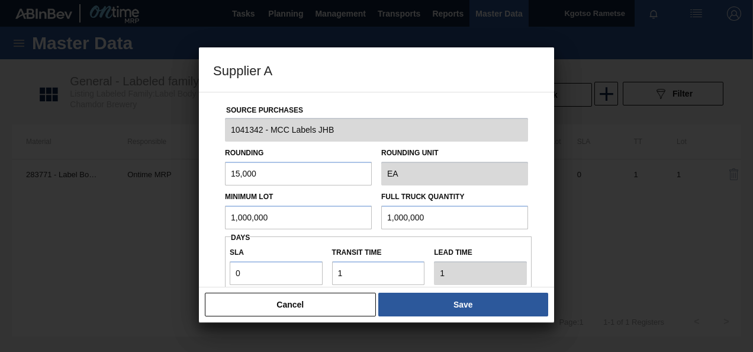
drag, startPoint x: 317, startPoint y: 224, endPoint x: 189, endPoint y: 221, distance: 127.9
click at [191, 221] on div "Supplier A Source Purchases 1041342 - MCC Labels JHB Rounding 15,000 Rounding U…" at bounding box center [376, 176] width 753 height 352
drag, startPoint x: 289, startPoint y: 219, endPoint x: 157, endPoint y: 218, distance: 132.0
click at [156, 219] on div "Supplier A Source Purchases 1041342 - MCC Labels JHB Rounding 15,000 Rounding U…" at bounding box center [376, 176] width 753 height 352
drag, startPoint x: 263, startPoint y: 207, endPoint x: 235, endPoint y: 206, distance: 27.9
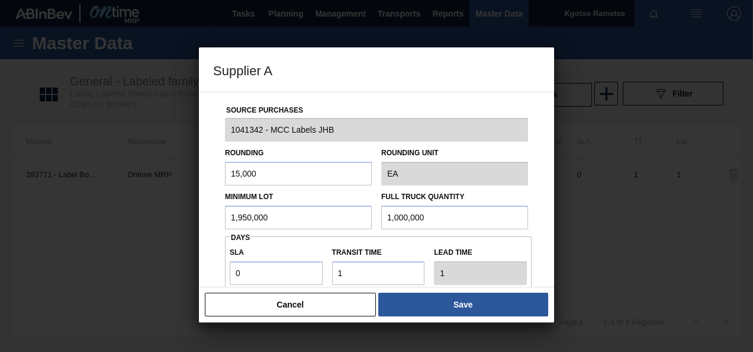
click at [235, 207] on div "Minimum Lot 1,950,000 Full Truck Quantity 1,000,000" at bounding box center [376, 207] width 313 height 44
paste input "95"
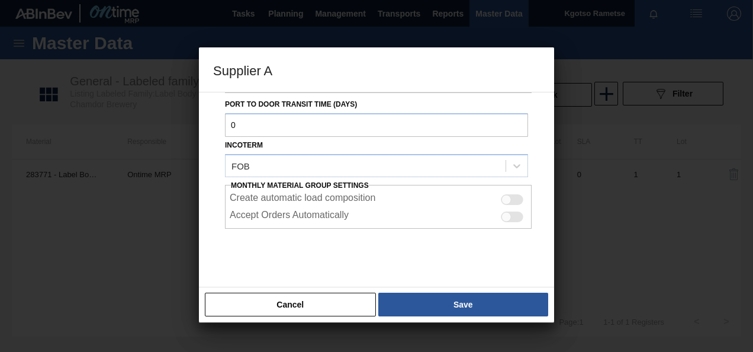
scroll to position [210, 0]
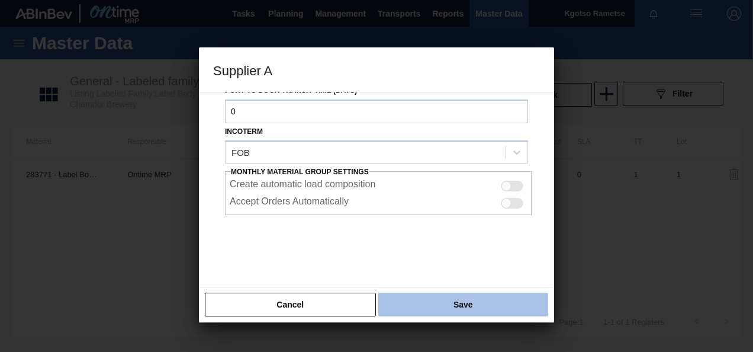
click at [448, 307] on button "Save" at bounding box center [463, 305] width 170 height 24
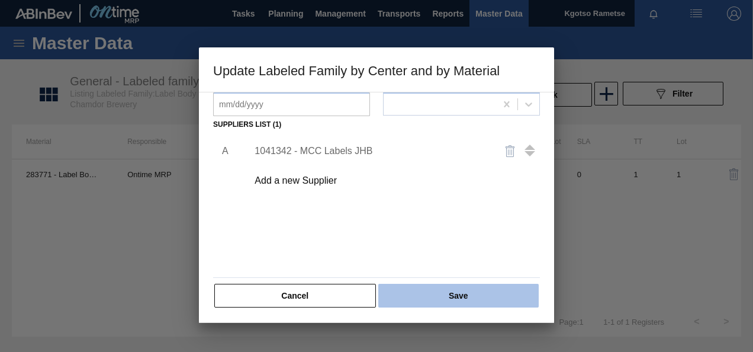
click at [443, 294] on button "Save" at bounding box center [458, 296] width 160 height 24
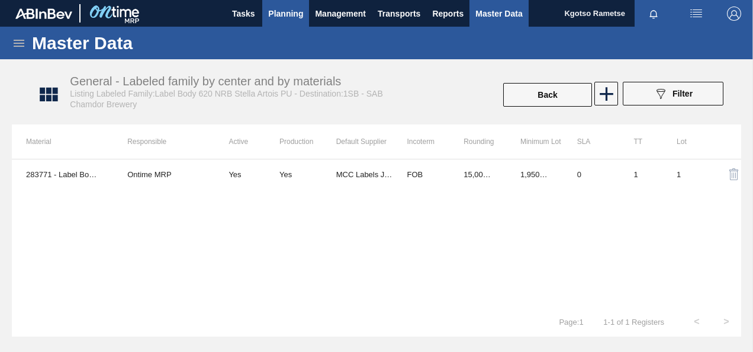
click at [296, 8] on span "Planning" at bounding box center [285, 14] width 35 height 14
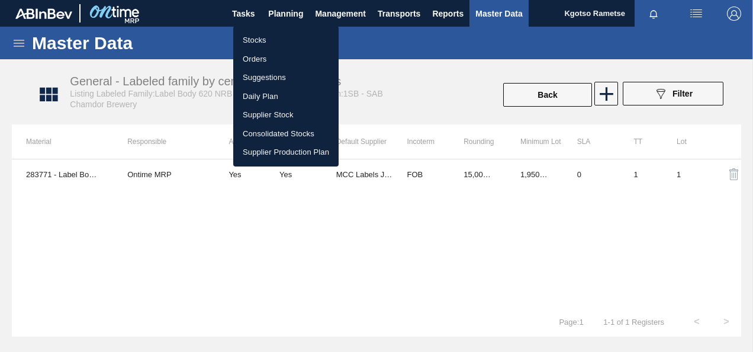
click at [271, 38] on li "Stocks" at bounding box center [285, 40] width 105 height 19
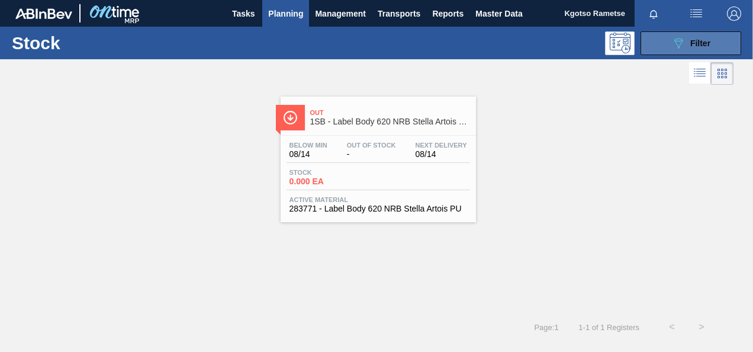
click at [679, 39] on icon "089F7B8B-B2A5-4AFE-B5C0-19BA573D28AC" at bounding box center [678, 43] width 14 height 14
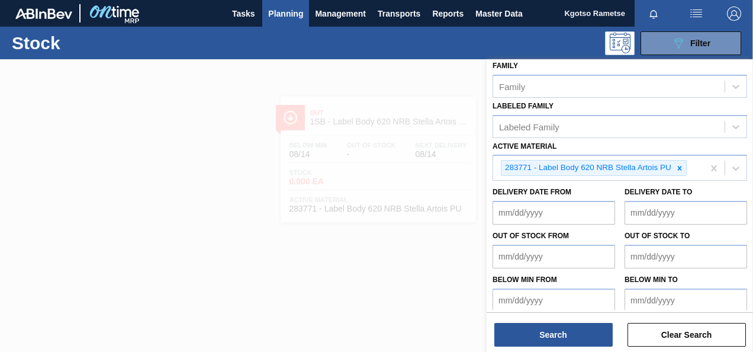
scroll to position [214, 0]
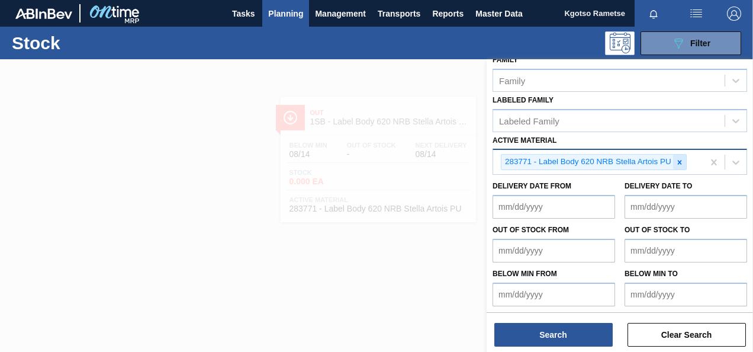
click at [682, 158] on icon at bounding box center [680, 162] width 8 height 8
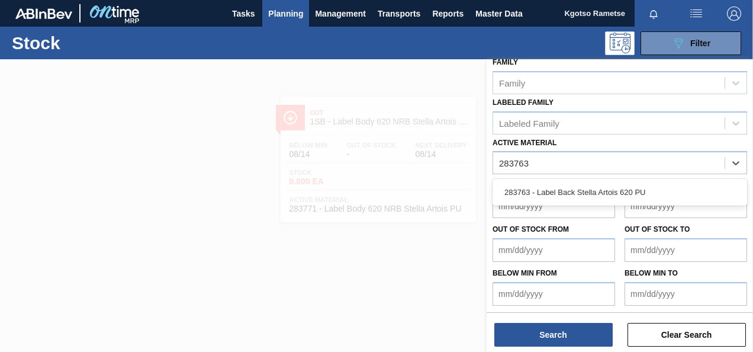
click at [580, 184] on div "283763 - Label Back Stella Artois 620 PU" at bounding box center [620, 192] width 255 height 22
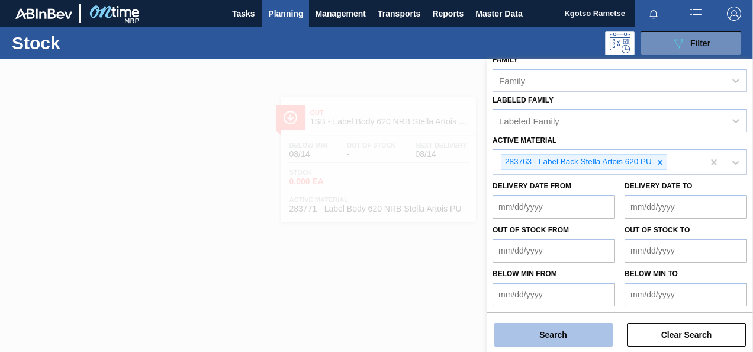
click at [552, 336] on button "Search" at bounding box center [553, 335] width 118 height 24
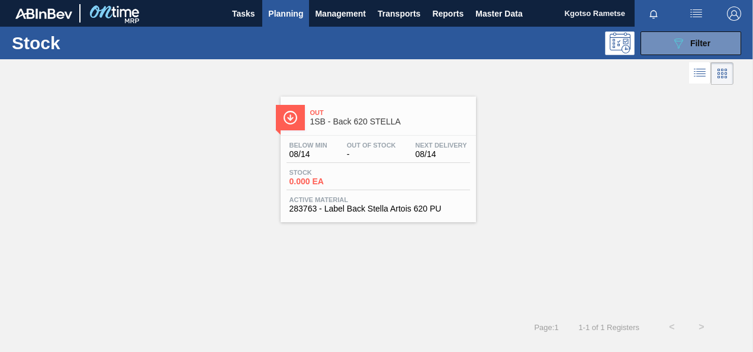
click at [342, 146] on div "Below Min 08/14 Out Of Stock - Next Delivery 08/14" at bounding box center [379, 152] width 184 height 21
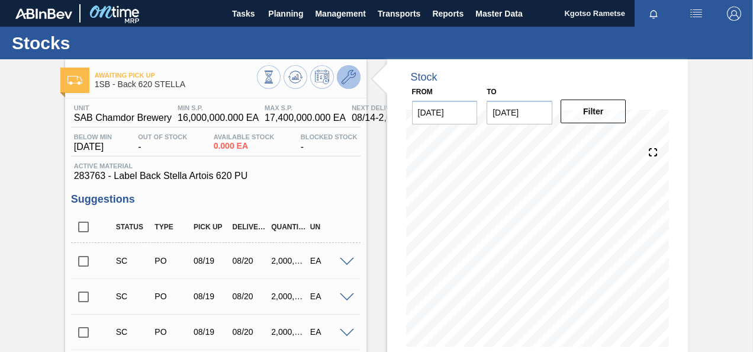
click at [342, 77] on icon at bounding box center [349, 77] width 14 height 14
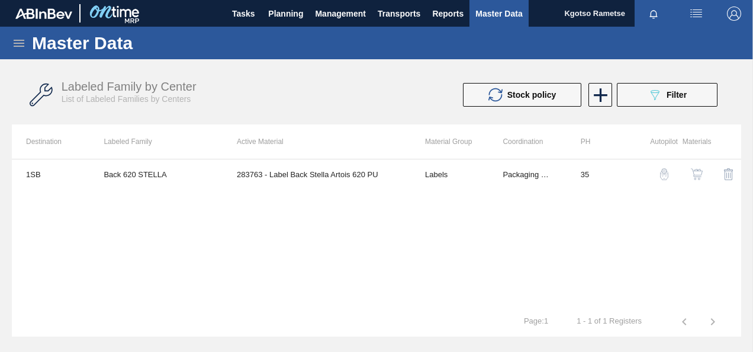
click at [697, 176] on img "button" at bounding box center [697, 174] width 12 height 12
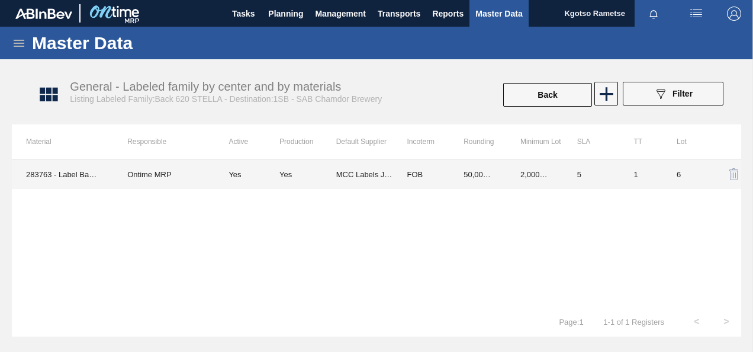
click at [388, 179] on td "MCC Labels JHB" at bounding box center [364, 174] width 57 height 30
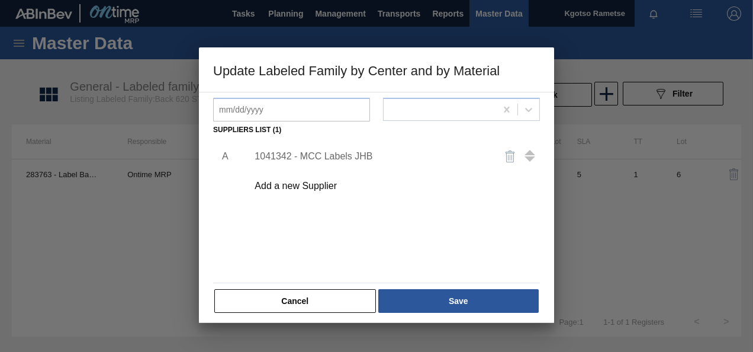
scroll to position [178, 0]
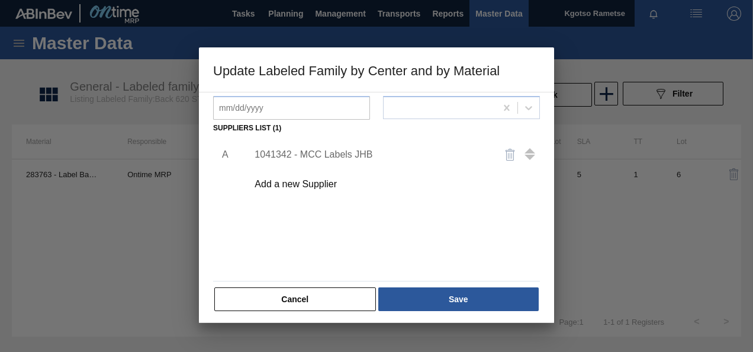
click at [340, 151] on div "1041342 - MCC Labels JHB" at bounding box center [371, 154] width 232 height 11
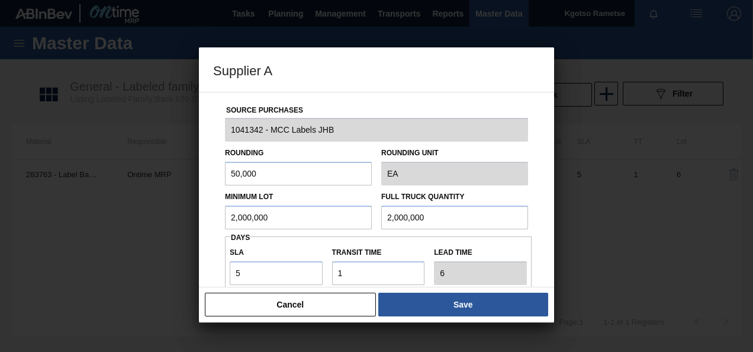
drag, startPoint x: 307, startPoint y: 217, endPoint x: 173, endPoint y: 217, distance: 133.8
click at [173, 217] on div "Supplier A Source Purchases 1041342 - MCC Labels JHB Rounding 50,000 Rounding U…" at bounding box center [376, 176] width 753 height 352
click at [168, 194] on div at bounding box center [376, 176] width 753 height 352
click at [271, 306] on button "Cancel" at bounding box center [290, 305] width 171 height 24
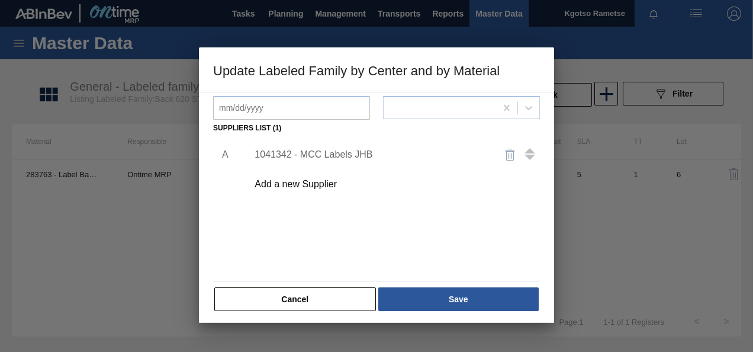
click at [310, 147] on div "1041342 - MCC Labels JHB" at bounding box center [390, 155] width 299 height 30
click at [303, 156] on div "1041342 - MCC Labels JHB" at bounding box center [371, 154] width 232 height 11
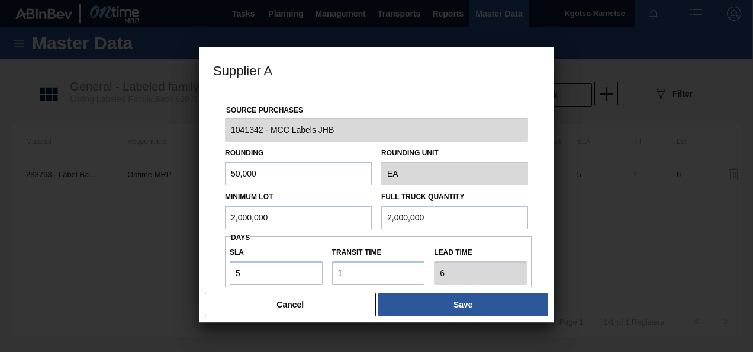
drag, startPoint x: 271, startPoint y: 220, endPoint x: 139, endPoint y: 232, distance: 133.2
click at [139, 232] on div "Supplier A Source Purchases 1041342 - MCC Labels JHB Rounding 50,000 Rounding U…" at bounding box center [376, 176] width 753 height 352
drag, startPoint x: 264, startPoint y: 215, endPoint x: 100, endPoint y: 229, distance: 164.6
click at [96, 226] on div "Supplier A Source Purchases 1041342 - MCC Labels JHB Rounding 50,000 Rounding U…" at bounding box center [376, 176] width 753 height 352
drag, startPoint x: 422, startPoint y: 214, endPoint x: 288, endPoint y: 208, distance: 134.0
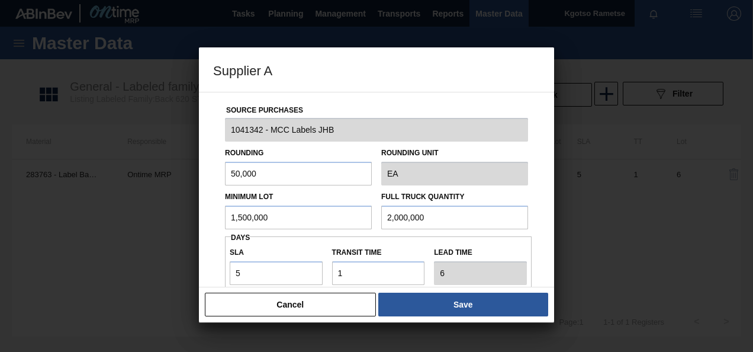
click at [291, 208] on div "Minimum Lot 1,500,000 Full Truck Quantity 2,000,000" at bounding box center [376, 207] width 313 height 44
paste input "1,5"
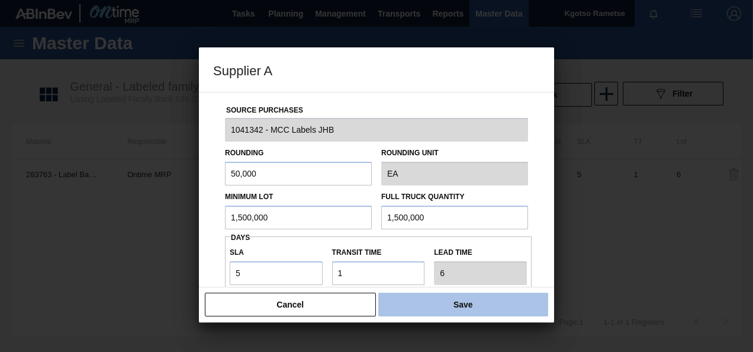
click at [455, 304] on button "Save" at bounding box center [463, 305] width 170 height 24
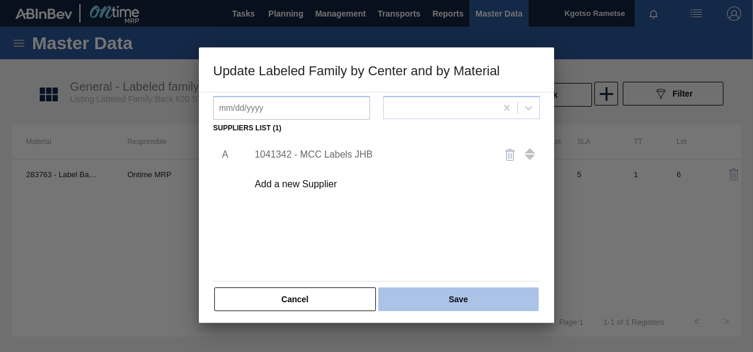
click at [456, 293] on button "Save" at bounding box center [458, 299] width 160 height 24
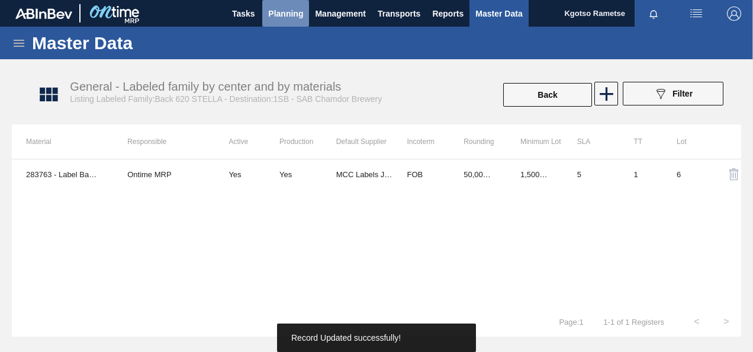
click at [271, 12] on span "Planning" at bounding box center [285, 14] width 35 height 14
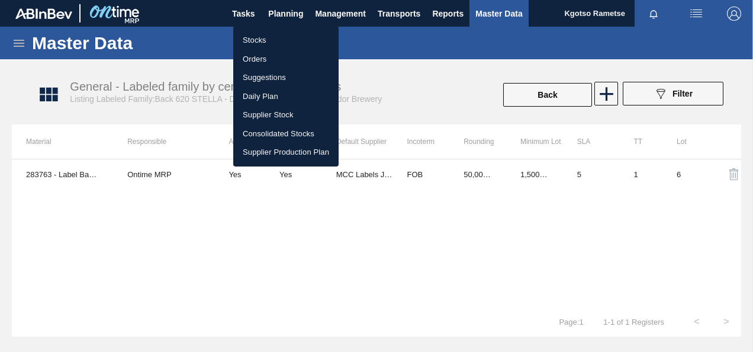
drag, startPoint x: 266, startPoint y: 36, endPoint x: 306, endPoint y: 57, distance: 44.5
click at [266, 36] on li "Stocks" at bounding box center [285, 40] width 105 height 19
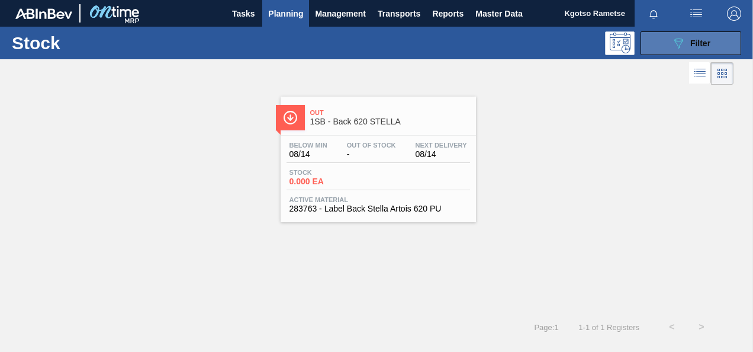
click at [698, 44] on span "Filter" at bounding box center [700, 42] width 20 height 9
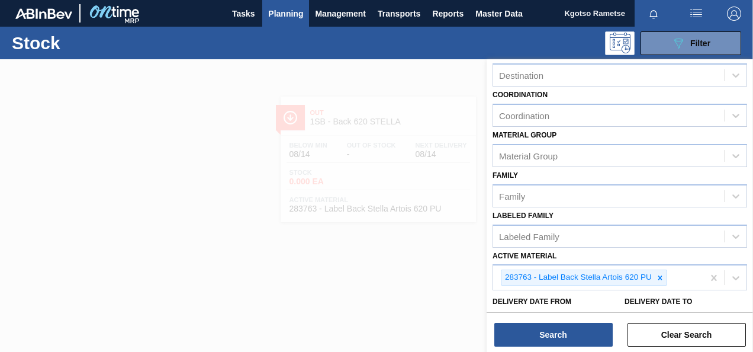
scroll to position [214, 0]
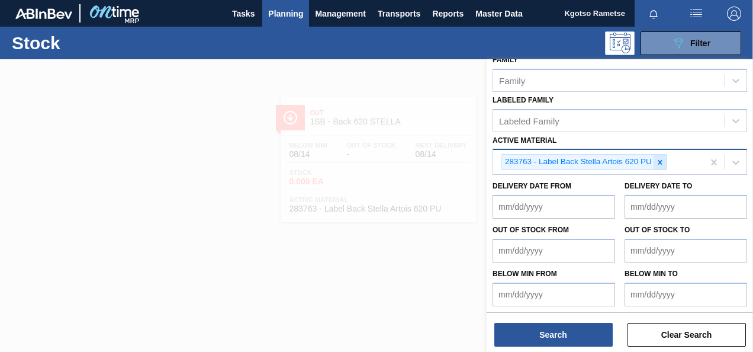
click at [658, 160] on icon at bounding box center [660, 162] width 8 height 8
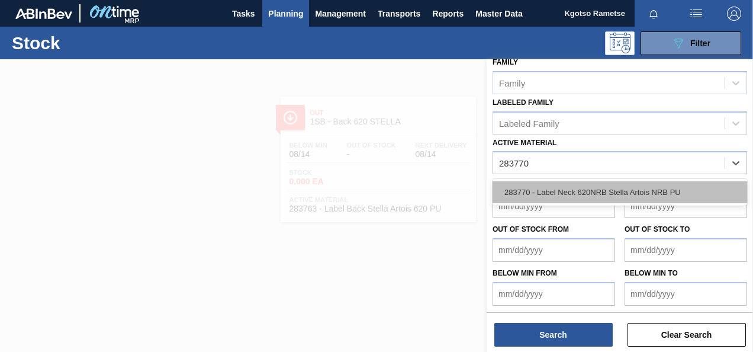
click at [618, 188] on div "283770 - Label Neck 620NRB Stella Artois NRB PU" at bounding box center [620, 192] width 255 height 22
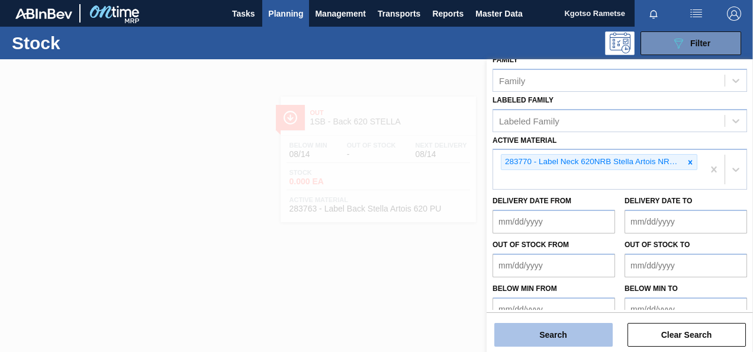
click at [568, 342] on button "Search" at bounding box center [553, 335] width 118 height 24
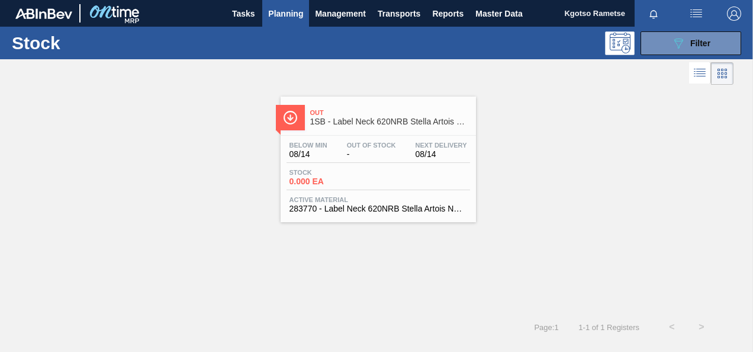
click at [359, 139] on div "Below Min 08/14 Out Of Stock - Next Delivery 08/14 Stock 0.000 EA Active Materi…" at bounding box center [378, 176] width 195 height 81
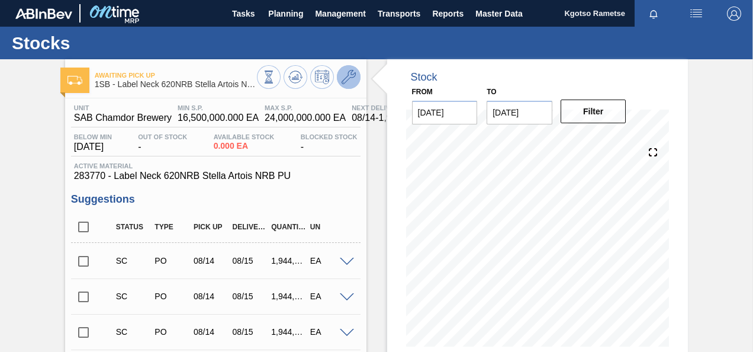
click at [348, 75] on icon at bounding box center [349, 77] width 14 height 14
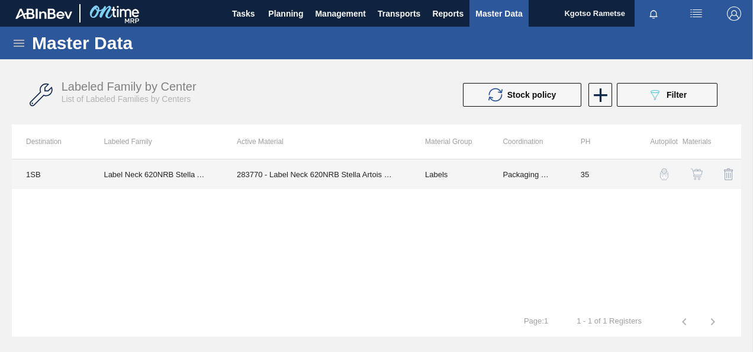
click at [364, 182] on td "283770 - Label Neck 620NRB Stella Artois NRB PU" at bounding box center [317, 174] width 188 height 30
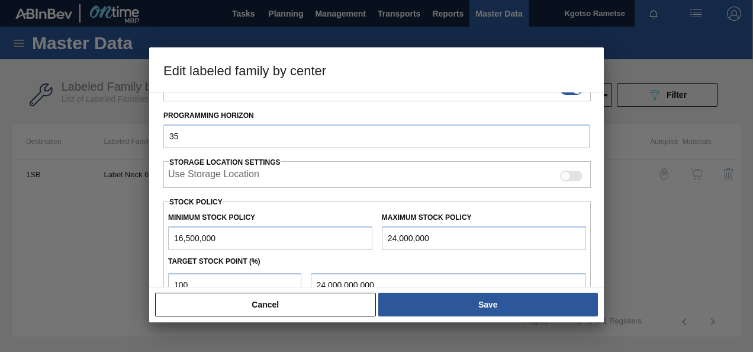
scroll to position [210, 0]
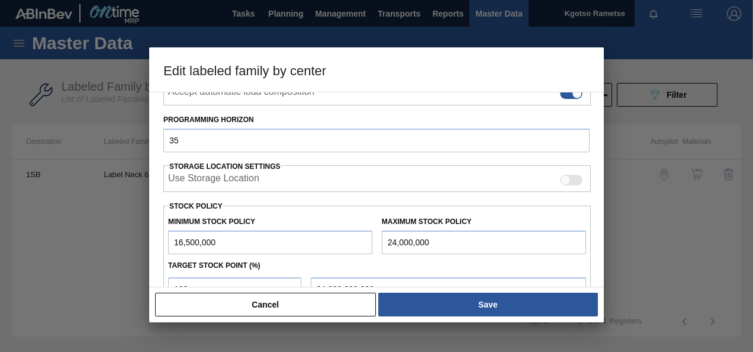
click at [232, 237] on input "16,500,000" at bounding box center [270, 242] width 204 height 24
drag, startPoint x: 306, startPoint y: 298, endPoint x: 316, endPoint y: 290, distance: 12.7
click at [307, 297] on button "Cancel" at bounding box center [265, 305] width 221 height 24
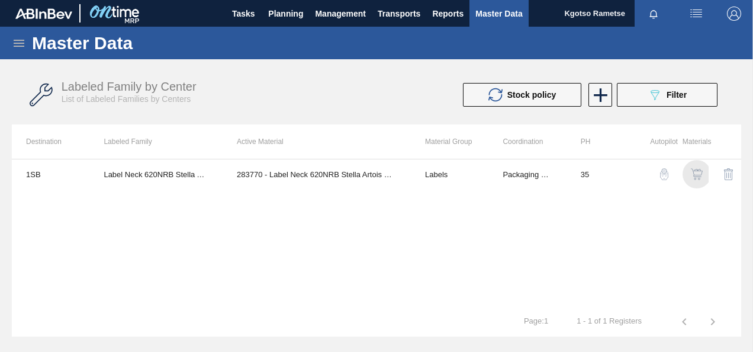
click at [695, 172] on img "button" at bounding box center [697, 174] width 12 height 12
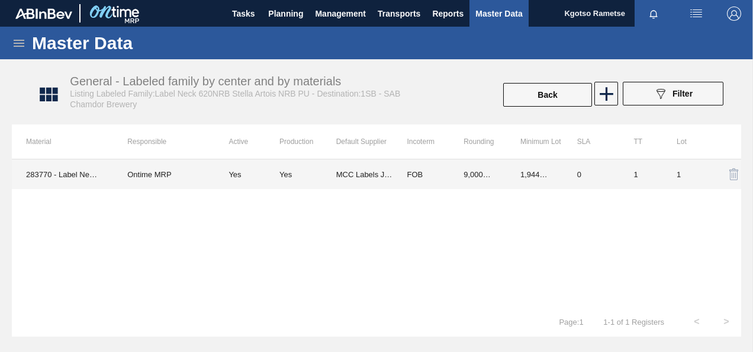
click at [362, 173] on td "MCC Labels JHB" at bounding box center [364, 174] width 57 height 30
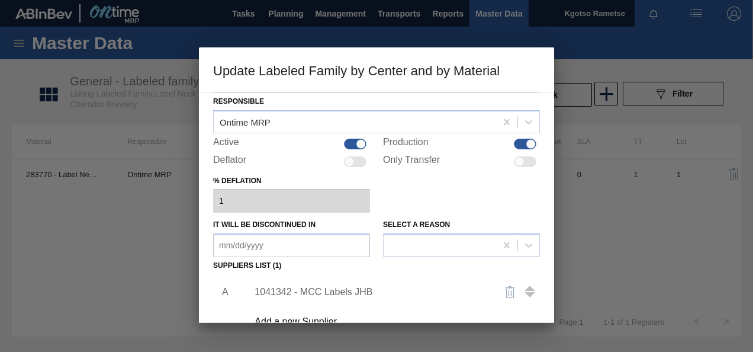
scroll to position [59, 0]
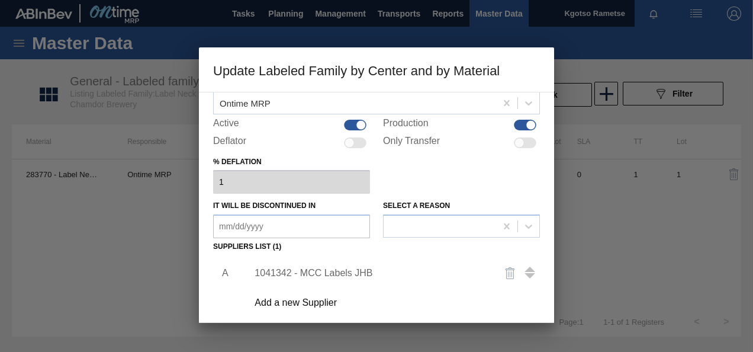
click at [304, 274] on div "1041342 - MCC Labels JHB" at bounding box center [371, 273] width 232 height 11
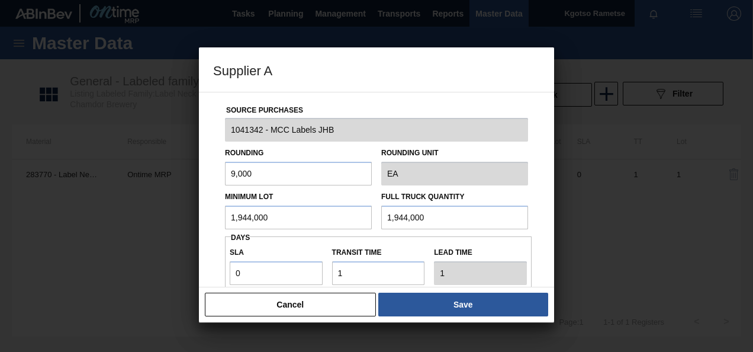
drag, startPoint x: 276, startPoint y: 223, endPoint x: 171, endPoint y: 225, distance: 105.4
click at [171, 225] on div "Supplier A Source Purchases 1041342 - MCC Labels JHB Rounding 9,000 Rounding Un…" at bounding box center [376, 176] width 753 height 352
drag, startPoint x: 284, startPoint y: 224, endPoint x: 163, endPoint y: 216, distance: 121.1
click at [162, 217] on div "Supplier A Source Purchases 1041342 - MCC Labels JHB Rounding 9,000 Rounding Un…" at bounding box center [376, 176] width 753 height 352
drag, startPoint x: 426, startPoint y: 221, endPoint x: 322, endPoint y: 211, distance: 104.1
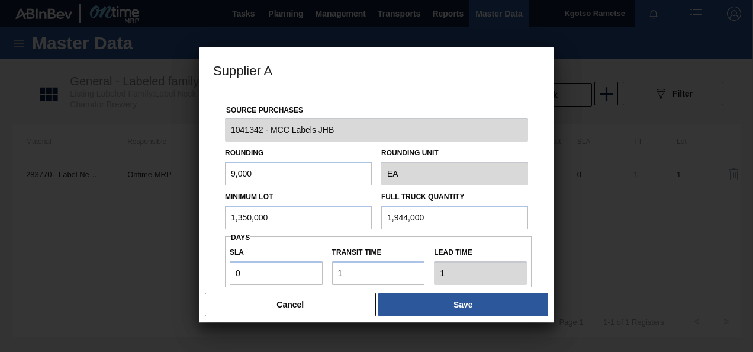
click at [374, 219] on div "Minimum Lot 1,350,000 Full Truck Quantity 1,944,000" at bounding box center [376, 207] width 313 height 44
paste input "350"
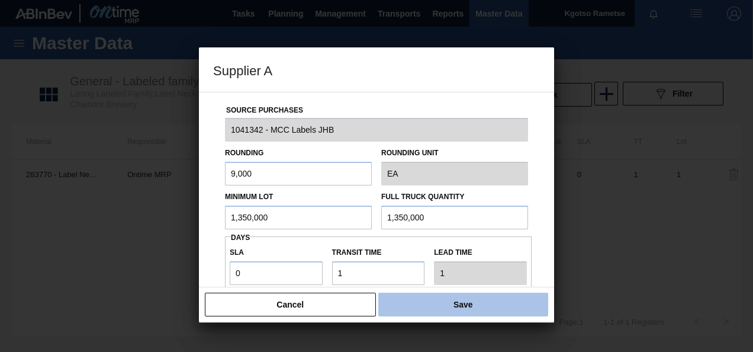
click at [478, 307] on button "Save" at bounding box center [463, 305] width 170 height 24
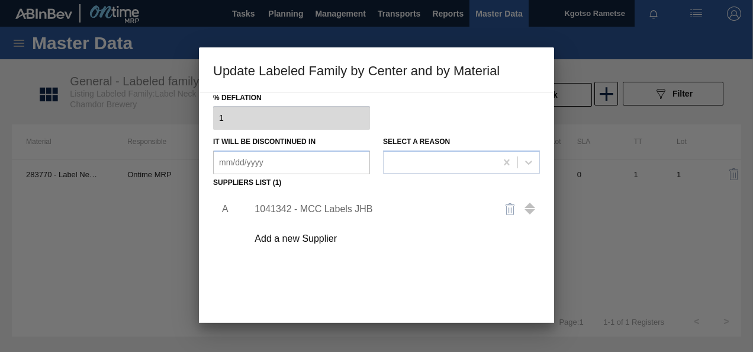
scroll to position [181, 0]
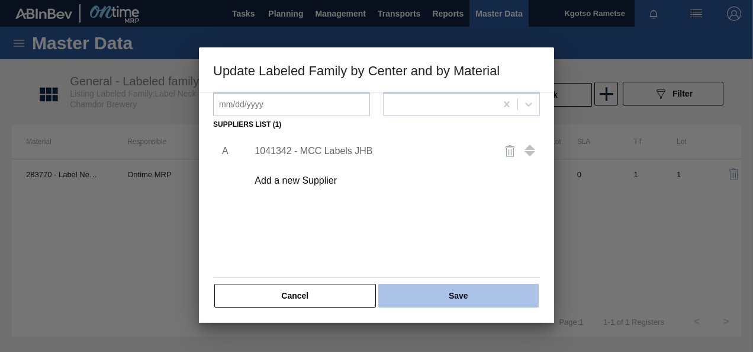
click at [446, 293] on button "Save" at bounding box center [458, 296] width 160 height 24
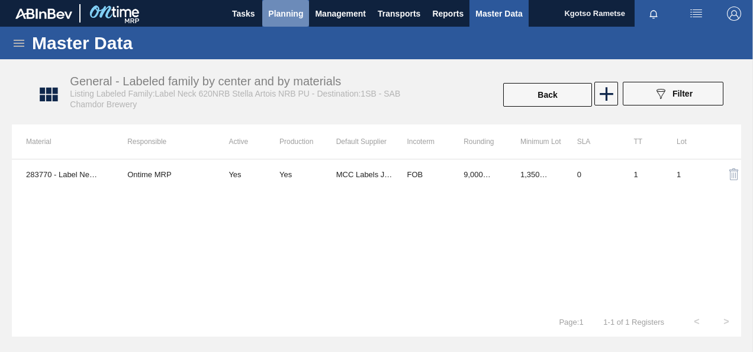
click at [287, 12] on span "Planning" at bounding box center [285, 14] width 35 height 14
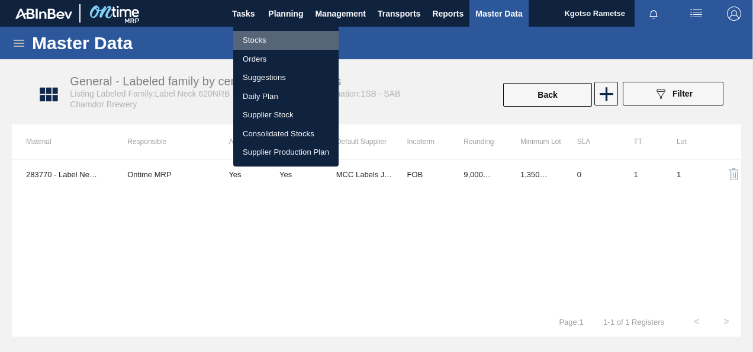
drag, startPoint x: 272, startPoint y: 39, endPoint x: 422, endPoint y: 46, distance: 150.0
click at [272, 39] on li "Stocks" at bounding box center [285, 40] width 105 height 19
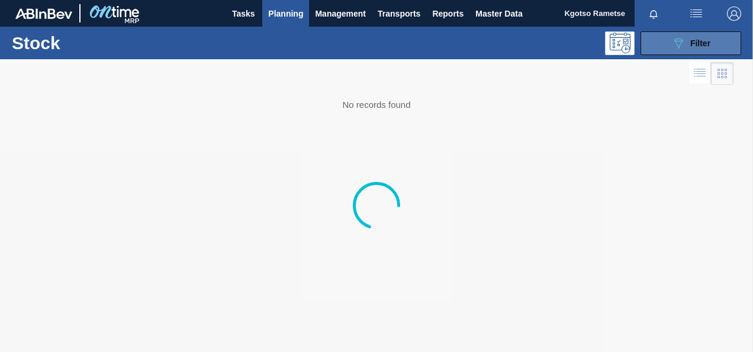
click at [687, 39] on div "089F7B8B-B2A5-4AFE-B5C0-19BA573D28AC Filter" at bounding box center [690, 43] width 39 height 14
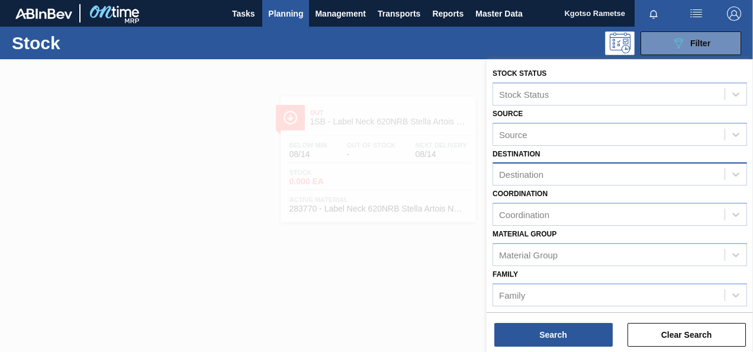
click at [506, 171] on div "Destination" at bounding box center [521, 174] width 44 height 10
click at [521, 216] on div "1SD - SAB [PERSON_NAME]" at bounding box center [620, 203] width 255 height 27
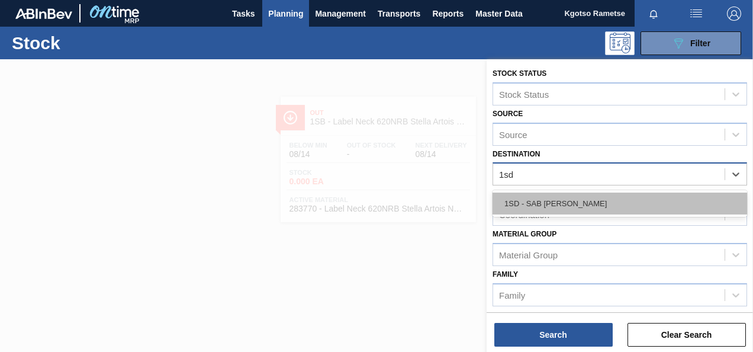
click at [521, 205] on div "1SD - SAB [PERSON_NAME]" at bounding box center [620, 203] width 255 height 22
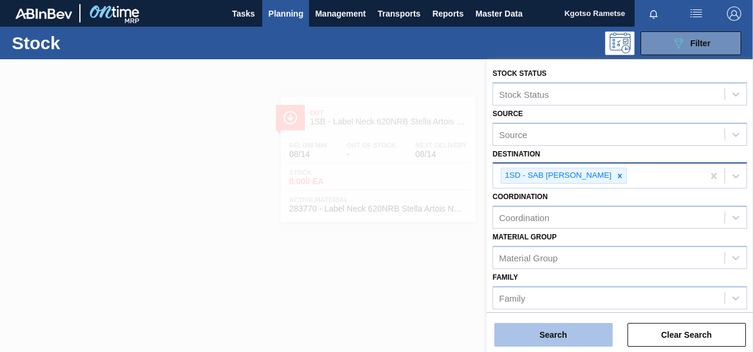
click at [532, 332] on button "Search" at bounding box center [553, 335] width 118 height 24
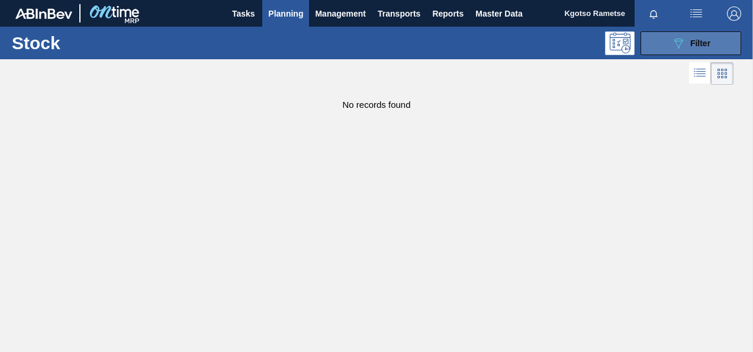
click at [701, 43] on span "Filter" at bounding box center [700, 42] width 20 height 9
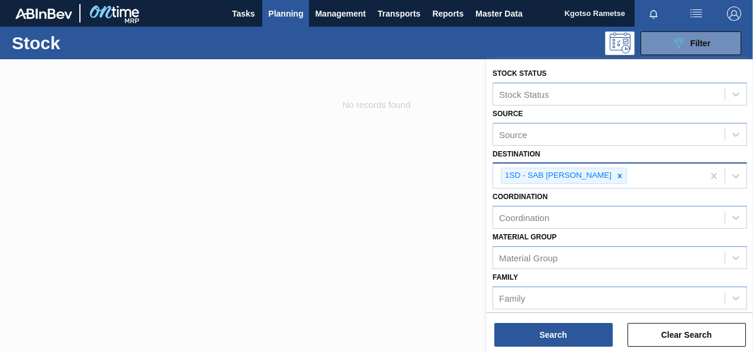
click at [618, 175] on icon at bounding box center [620, 175] width 4 height 4
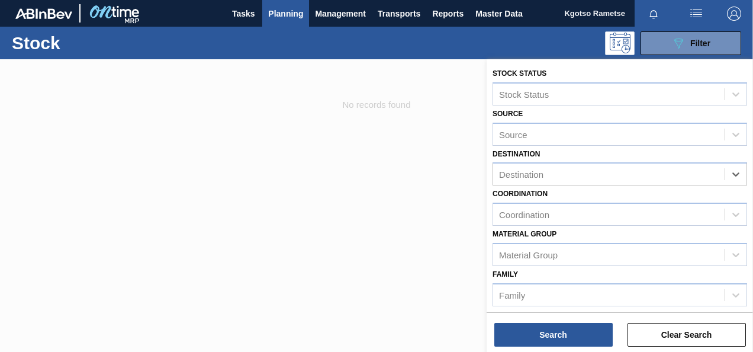
drag, startPoint x: 358, startPoint y: 147, endPoint x: 353, endPoint y: 140, distance: 8.5
click at [356, 144] on div at bounding box center [376, 235] width 753 height 352
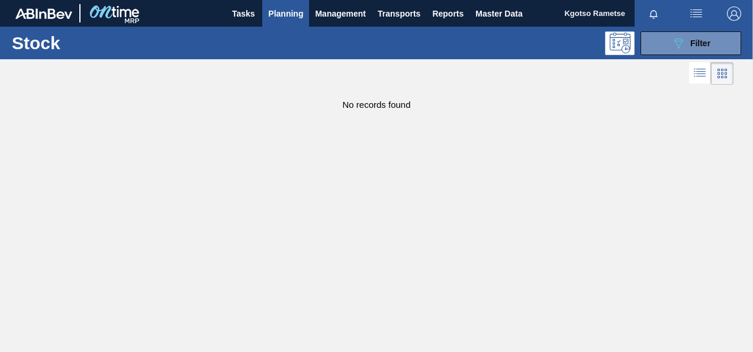
click at [294, 24] on button "Planning" at bounding box center [285, 13] width 47 height 27
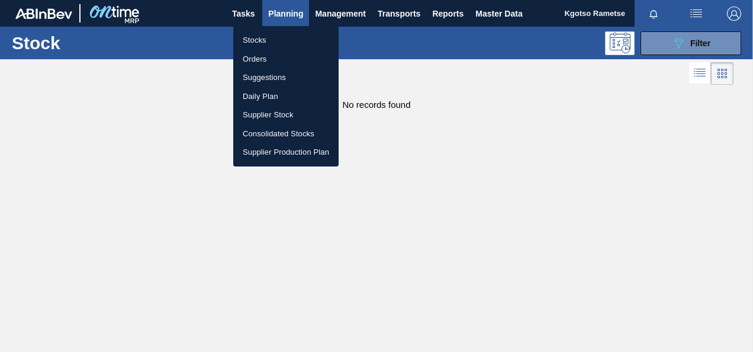
click at [277, 34] on li "Stocks" at bounding box center [285, 40] width 105 height 19
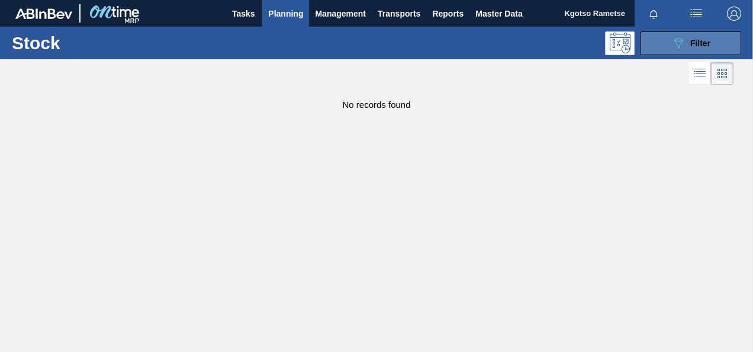
click at [673, 41] on icon "089F7B8B-B2A5-4AFE-B5C0-19BA573D28AC" at bounding box center [678, 43] width 14 height 14
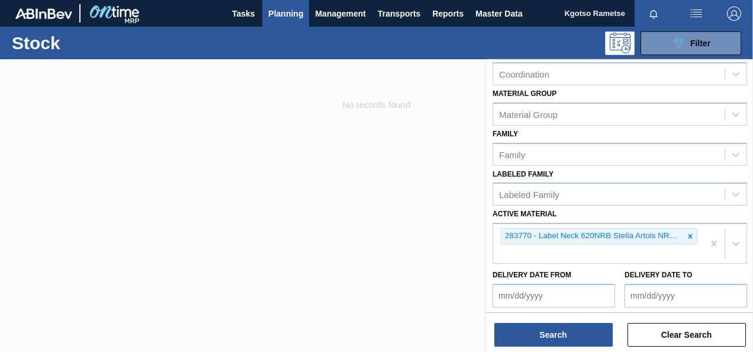
scroll to position [54, 0]
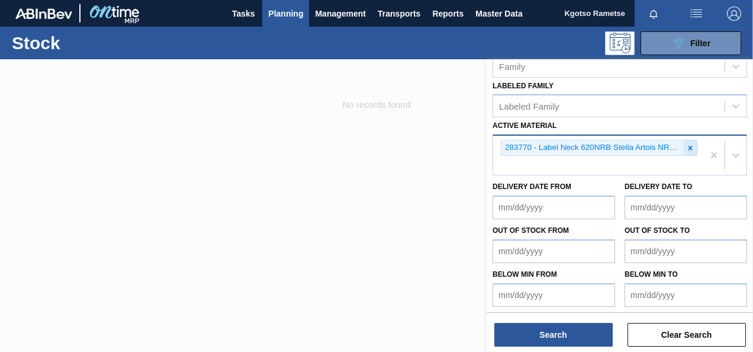
click at [690, 148] on icon at bounding box center [690, 148] width 8 height 8
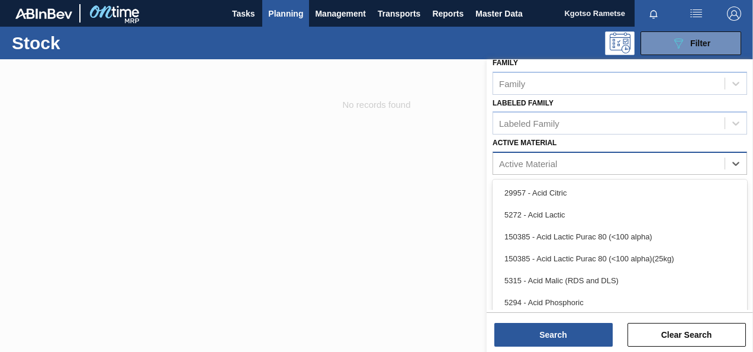
scroll to position [232, 0]
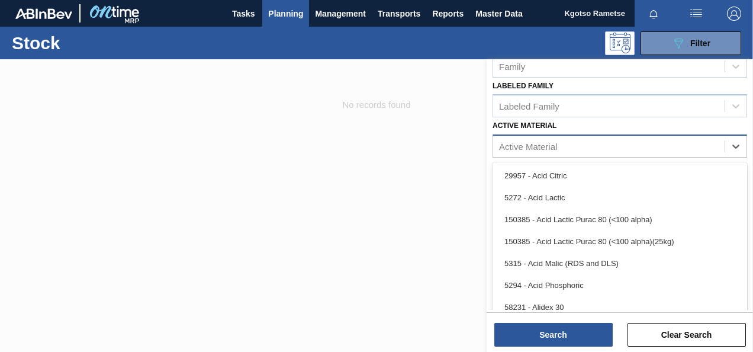
click at [523, 158] on div "option 283770 - Label Neck 620NRB Stella Artois NRB PU, deselected. option 2995…" at bounding box center [620, 145] width 255 height 23
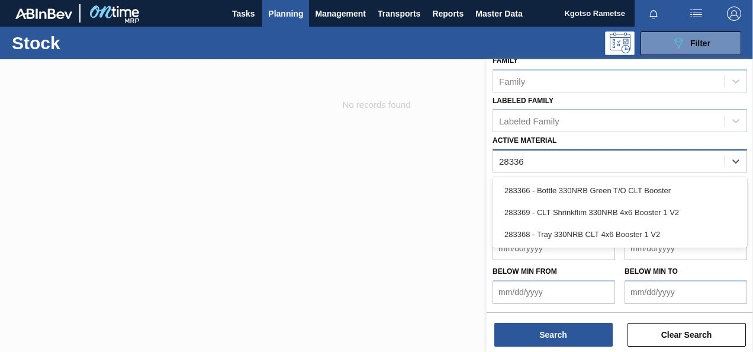
scroll to position [214, 0]
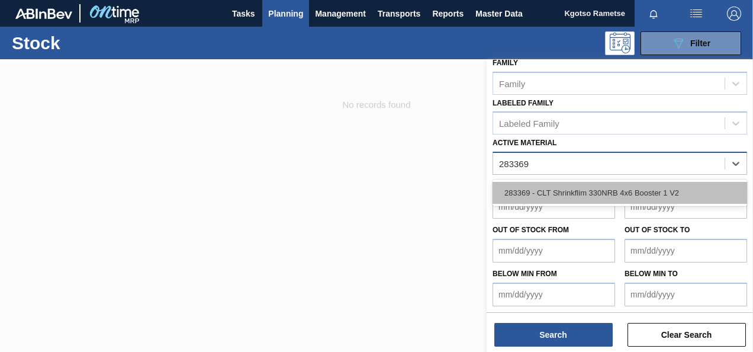
click at [542, 190] on div "283369 - CLT Shrinkflim 330NRB 4x6 Booster 1 V2" at bounding box center [620, 193] width 255 height 22
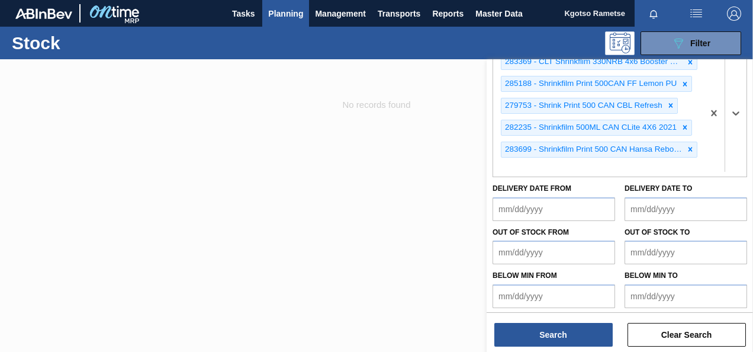
scroll to position [317, 0]
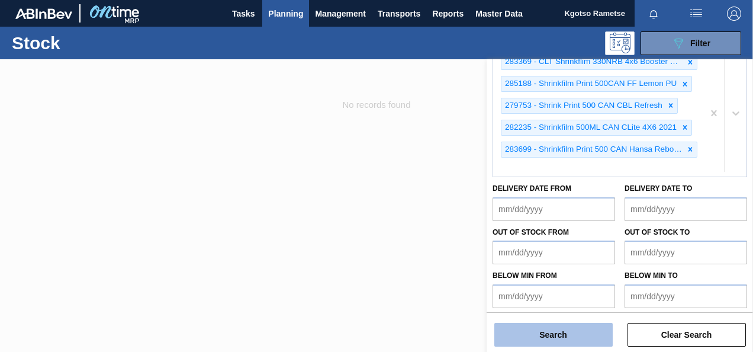
click at [548, 336] on button "Search" at bounding box center [553, 335] width 118 height 24
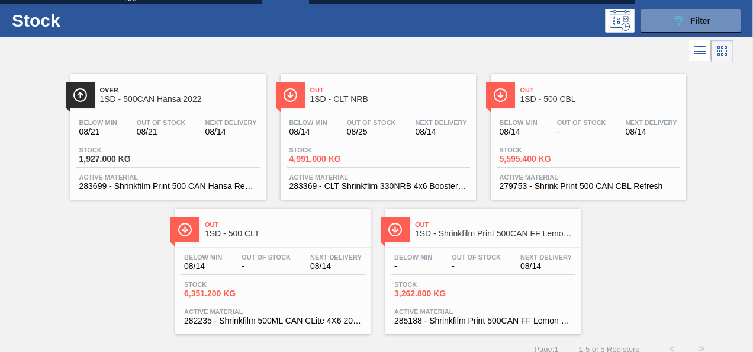
scroll to position [36, 0]
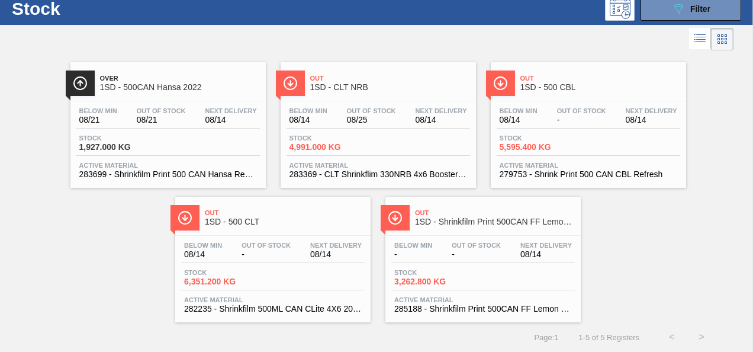
click at [355, 83] on span "1SD - CLT NRB" at bounding box center [390, 87] width 160 height 9
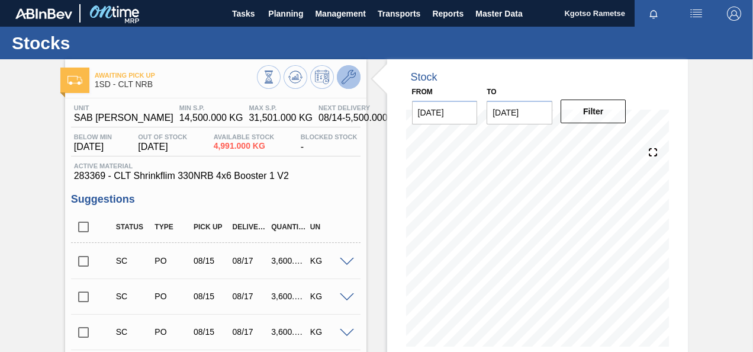
click at [349, 68] on button at bounding box center [349, 77] width 24 height 24
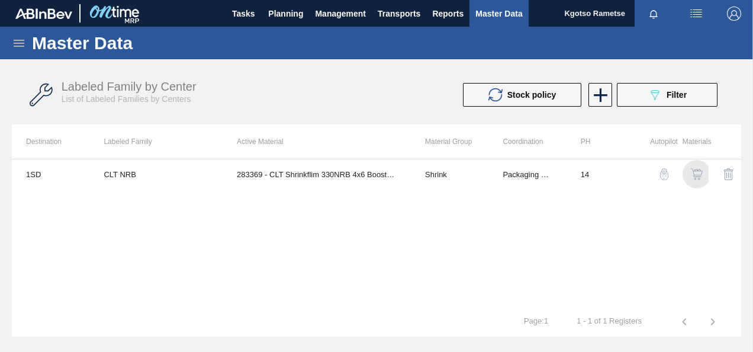
click at [700, 169] on img "button" at bounding box center [697, 174] width 12 height 12
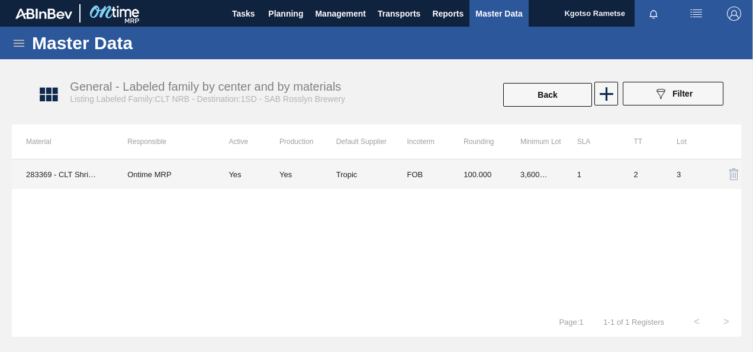
click at [419, 174] on td "FOB" at bounding box center [421, 174] width 57 height 30
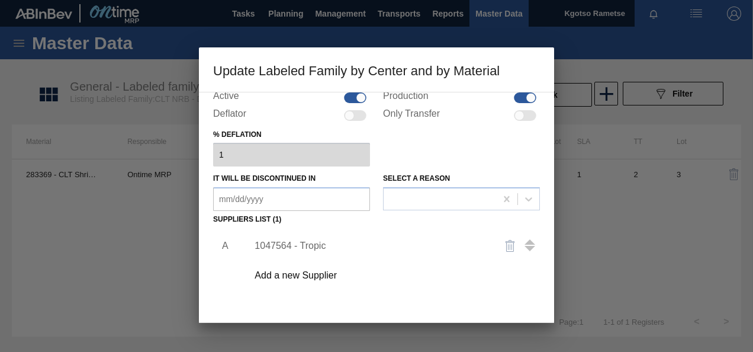
scroll to position [181, 0]
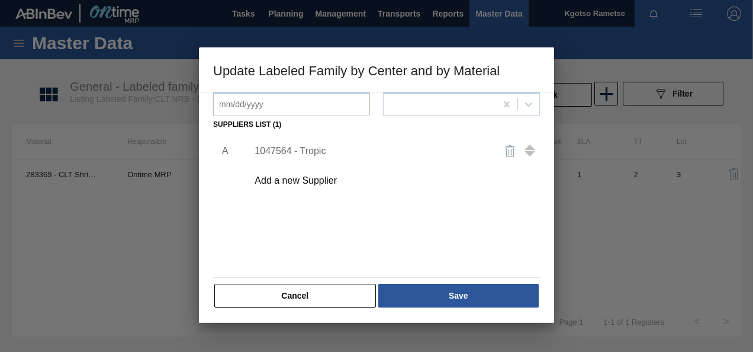
click at [311, 148] on div "1047564 - Tropic" at bounding box center [371, 151] width 232 height 11
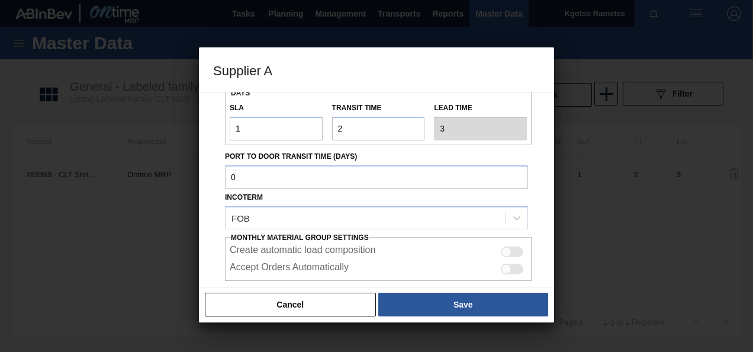
scroll to position [118, 0]
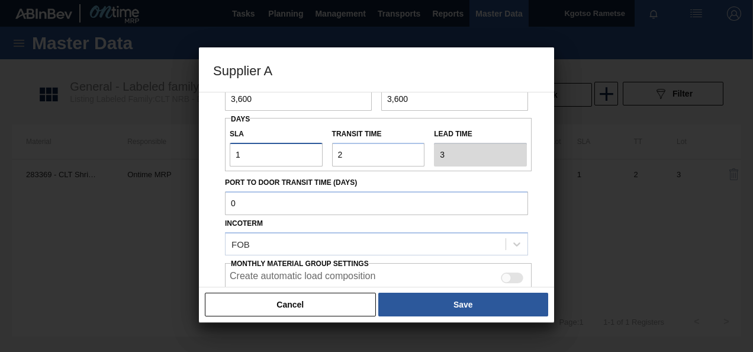
drag, startPoint x: 240, startPoint y: 150, endPoint x: 227, endPoint y: 146, distance: 13.7
click at [227, 146] on div "SLA 1" at bounding box center [276, 146] width 102 height 41
click at [215, 150] on div "Source Purchases 1047564 - Tropic Rounding 100 Rounding Unit KG Minimum Lot 3,6…" at bounding box center [376, 170] width 327 height 392
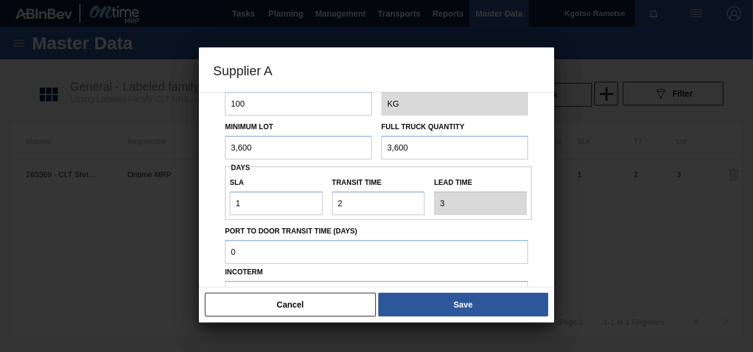
scroll to position [0, 0]
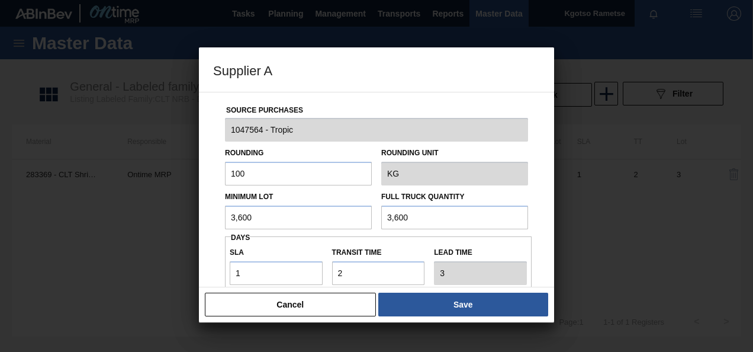
drag, startPoint x: 278, startPoint y: 225, endPoint x: 101, endPoint y: 227, distance: 176.5
click at [102, 227] on div "Supplier A Source Purchases 1047564 - Tropic Rounding 100 Rounding Unit KG Mini…" at bounding box center [376, 176] width 753 height 352
drag, startPoint x: 264, startPoint y: 216, endPoint x: 175, endPoint y: 214, distance: 88.9
click at [175, 214] on div "Supplier A Source Purchases 1047564 - Tropic Rounding 100 Rounding Unit KG Mini…" at bounding box center [376, 176] width 753 height 352
drag, startPoint x: 421, startPoint y: 206, endPoint x: 303, endPoint y: 205, distance: 118.4
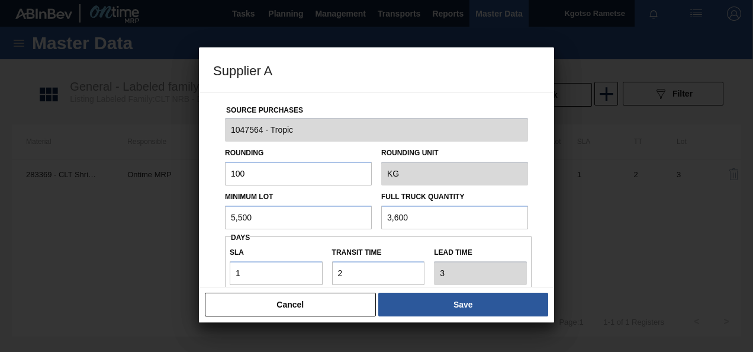
click at [339, 208] on div "Minimum Lot 5,500 Full Truck Quantity 3,600" at bounding box center [376, 207] width 313 height 44
paste input "5,5"
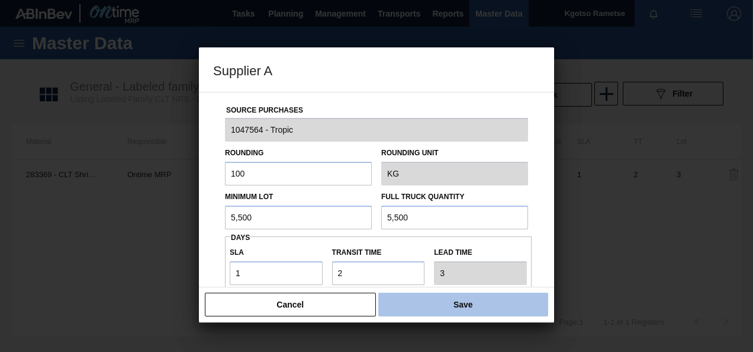
click at [423, 304] on button "Save" at bounding box center [463, 305] width 170 height 24
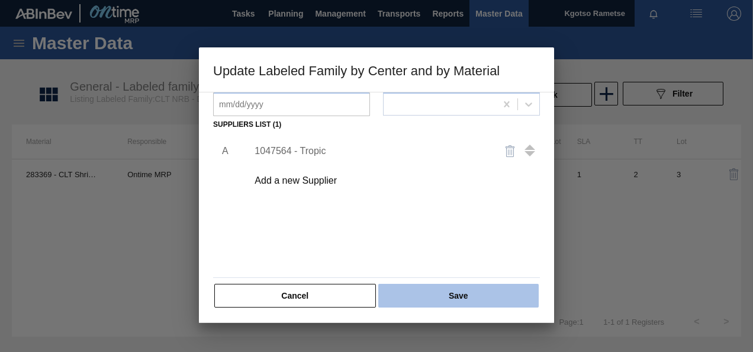
click at [420, 295] on button "Save" at bounding box center [458, 296] width 160 height 24
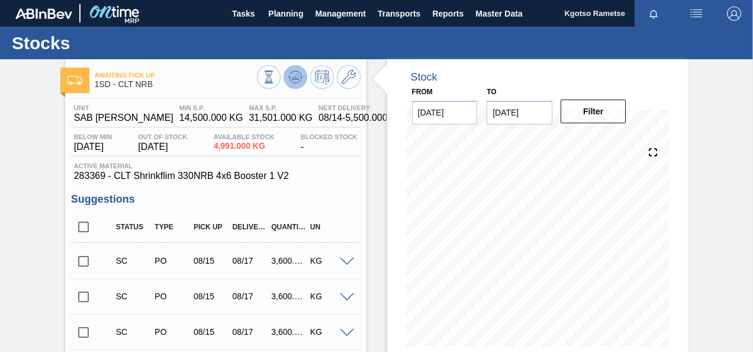
click at [275, 79] on icon at bounding box center [268, 76] width 13 height 13
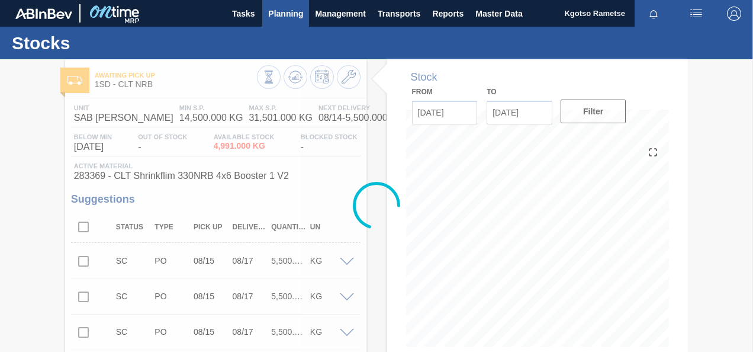
click at [275, 14] on span "Planning" at bounding box center [285, 14] width 35 height 14
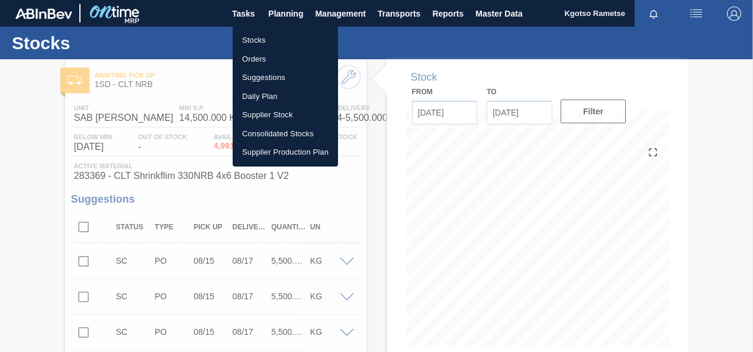
drag, startPoint x: 281, startPoint y: 43, endPoint x: 288, endPoint y: 46, distance: 7.4
click at [281, 43] on li "Stocks" at bounding box center [285, 40] width 105 height 19
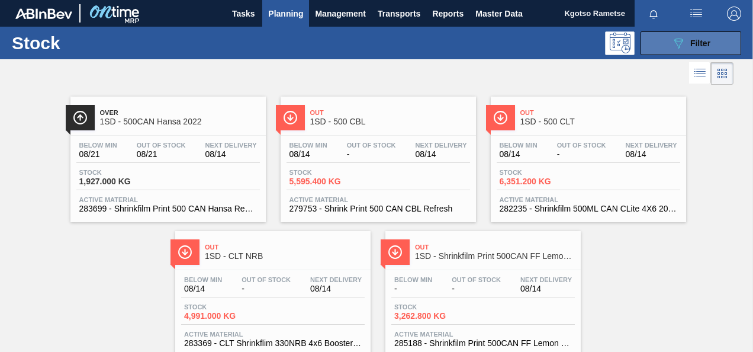
click at [677, 38] on icon "089F7B8B-B2A5-4AFE-B5C0-19BA573D28AC" at bounding box center [678, 43] width 14 height 14
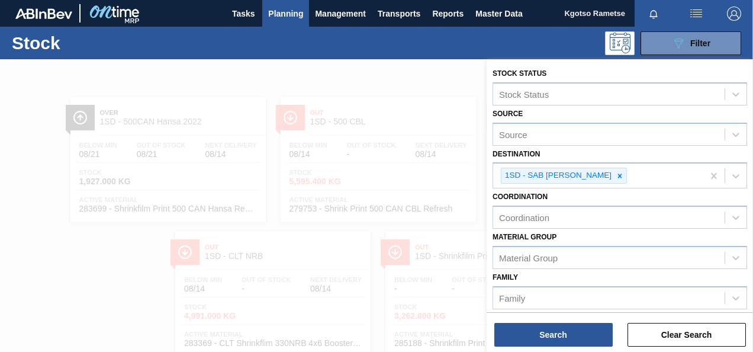
scroll to position [118, 0]
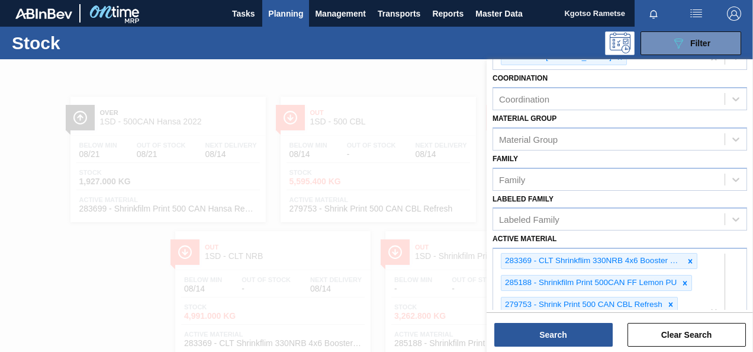
click at [257, 105] on div at bounding box center [376, 235] width 753 height 352
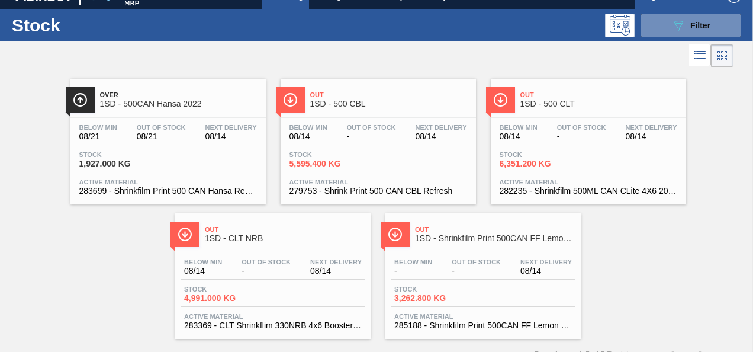
scroll to position [36, 0]
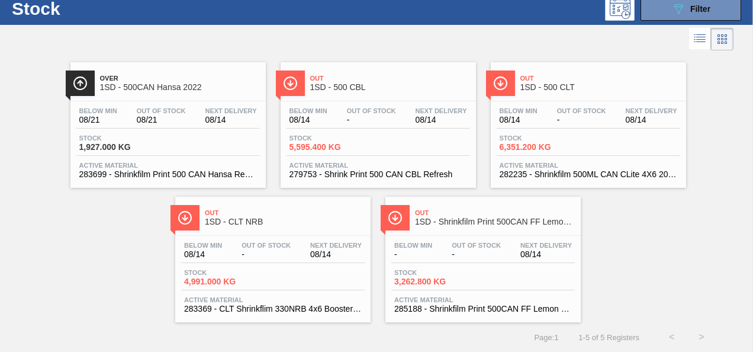
click at [447, 258] on div "Below Min - Out Of Stock - Next Delivery 08/14" at bounding box center [483, 252] width 184 height 21
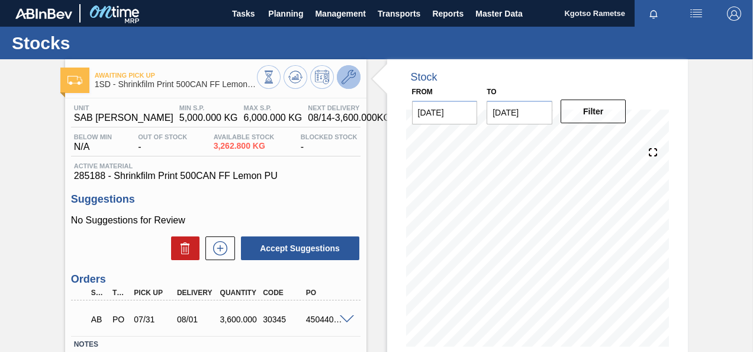
click at [347, 77] on icon at bounding box center [349, 77] width 14 height 14
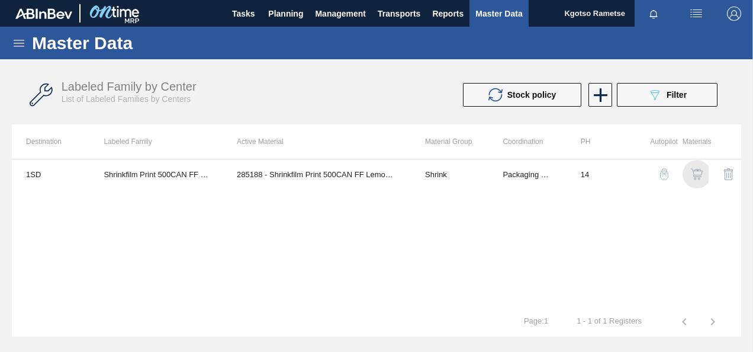
click at [690, 171] on div "button" at bounding box center [697, 174] width 14 height 12
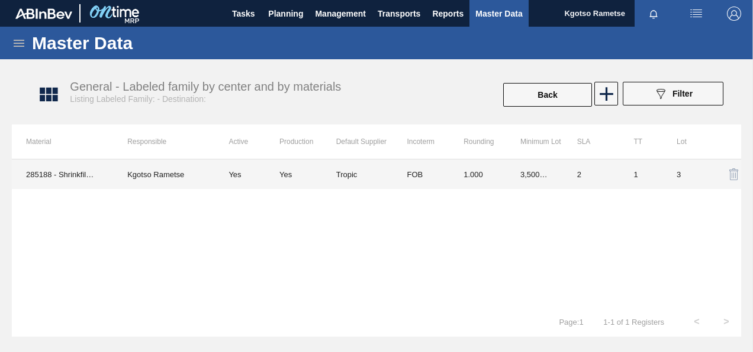
click at [399, 182] on td "FOB" at bounding box center [421, 174] width 57 height 30
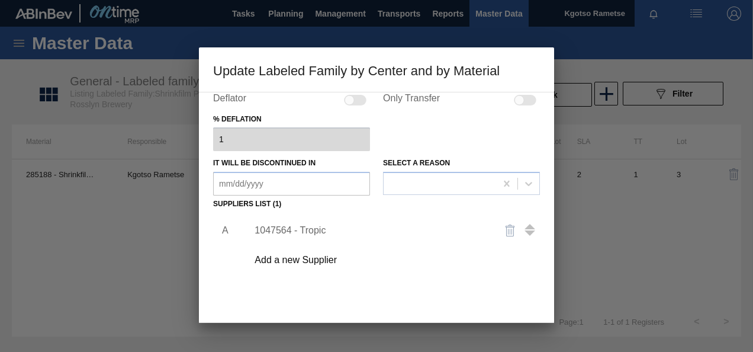
scroll to position [118, 0]
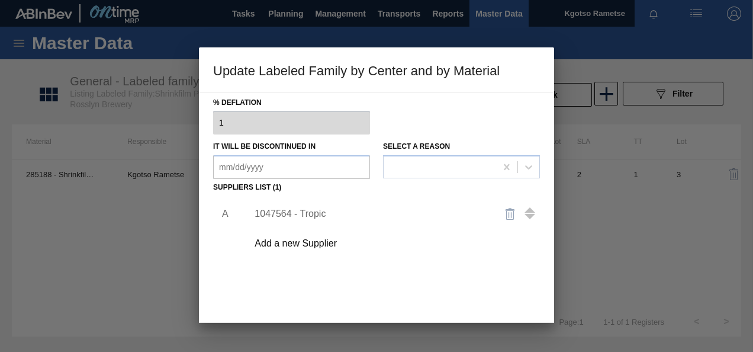
click at [319, 216] on div "1047564 - Tropic" at bounding box center [371, 213] width 232 height 11
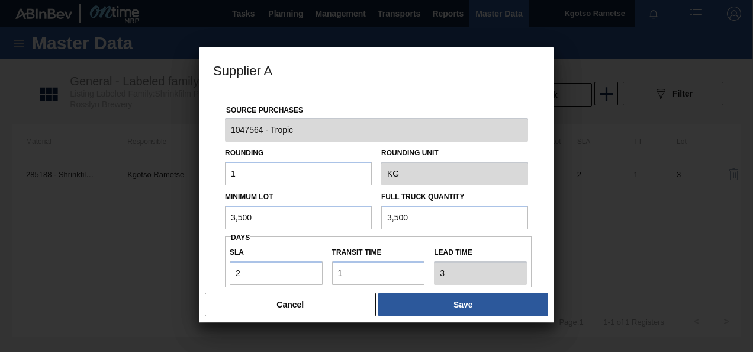
drag, startPoint x: 229, startPoint y: 212, endPoint x: 107, endPoint y: 217, distance: 121.5
click at [153, 214] on div "Supplier A Source Purchases 1047564 - Tropic Rounding 1 Rounding Unit KG Minimu…" at bounding box center [376, 176] width 753 height 352
drag, startPoint x: 258, startPoint y: 214, endPoint x: 155, endPoint y: 217, distance: 102.5
click at [171, 217] on div "Supplier A Source Purchases 1047564 - Tropic Rounding 1 Rounding Unit KG Minimu…" at bounding box center [376, 176] width 753 height 352
drag, startPoint x: 432, startPoint y: 214, endPoint x: 330, endPoint y: 220, distance: 102.0
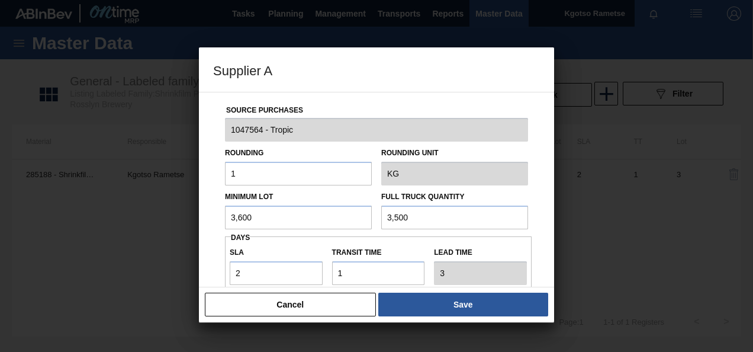
click at [336, 221] on div "Minimum Lot 3,600 Full Truck Quantity 3,500" at bounding box center [376, 207] width 313 height 44
paste input "6"
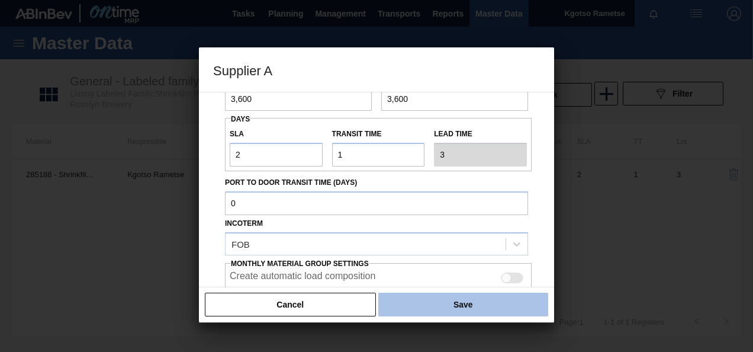
click at [398, 300] on button "Save" at bounding box center [463, 305] width 170 height 24
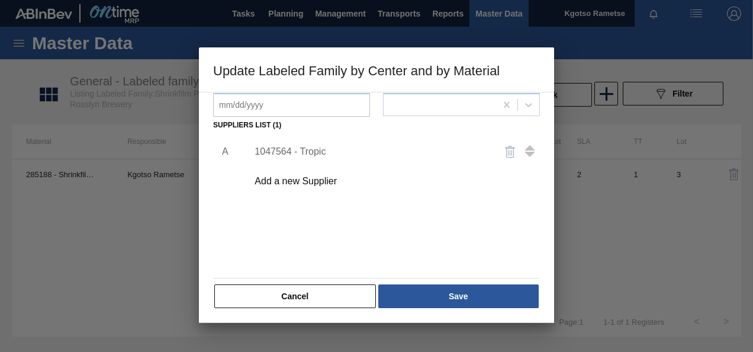
scroll to position [181, 0]
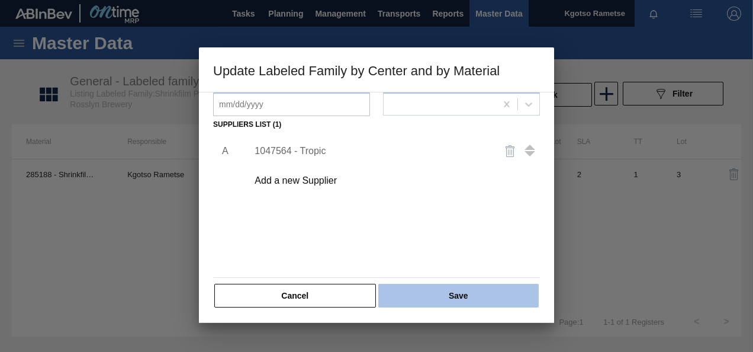
click at [429, 287] on button "Save" at bounding box center [458, 296] width 160 height 24
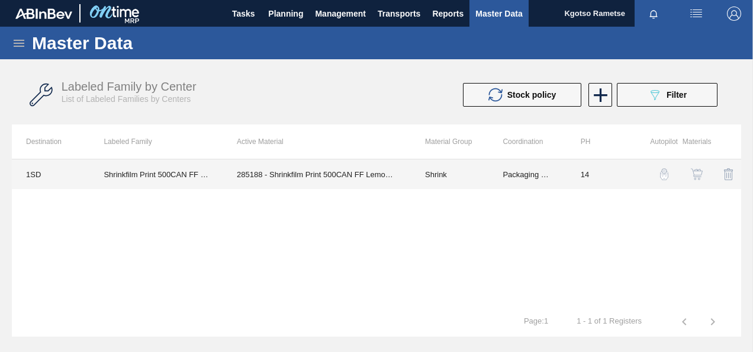
click at [162, 175] on td "Shrinkfilm Print 500CAN FF Lemon PU" at bounding box center [155, 174] width 133 height 30
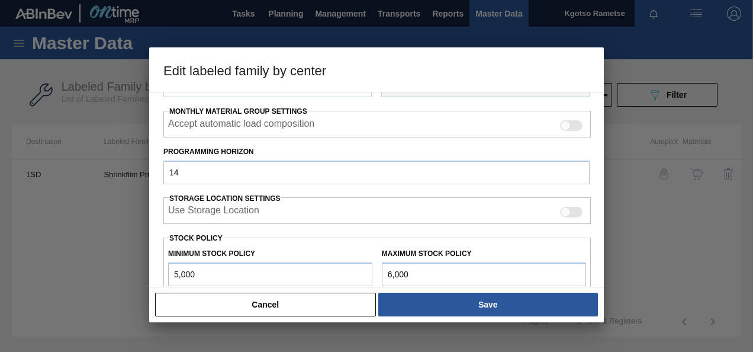
scroll to position [296, 0]
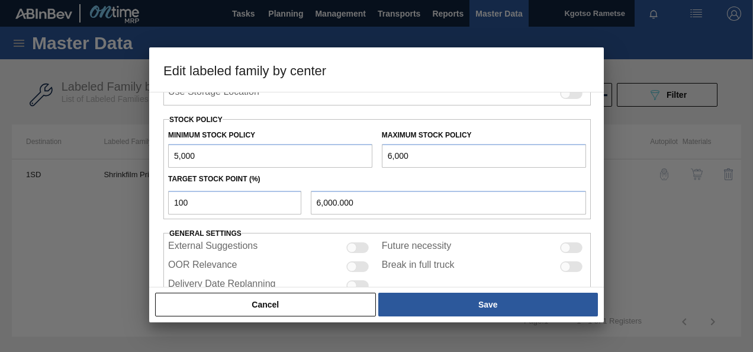
click at [169, 154] on input "5,000" at bounding box center [270, 156] width 204 height 24
click at [388, 152] on input "6,000" at bounding box center [484, 156] width 204 height 24
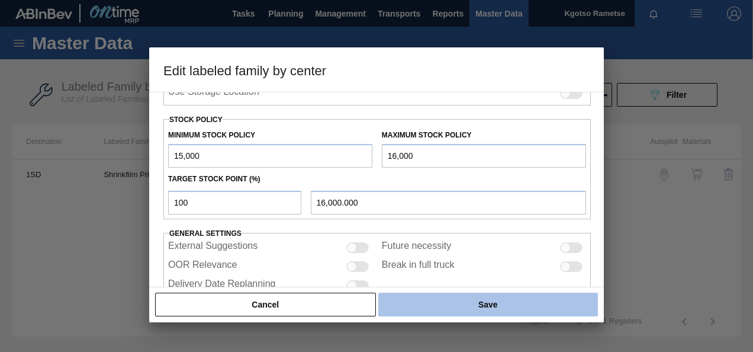
click at [448, 306] on button "Save" at bounding box center [488, 305] width 220 height 24
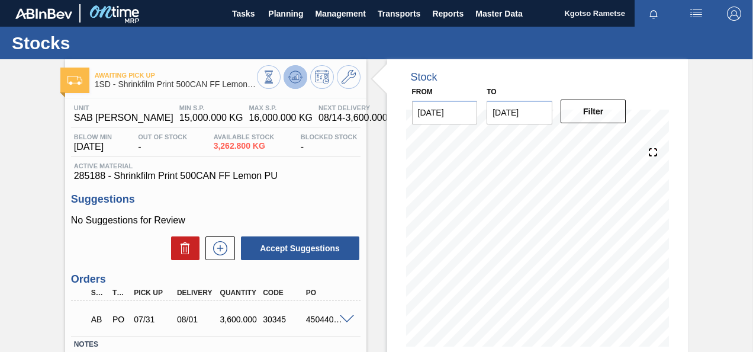
click at [305, 81] on button at bounding box center [296, 77] width 24 height 24
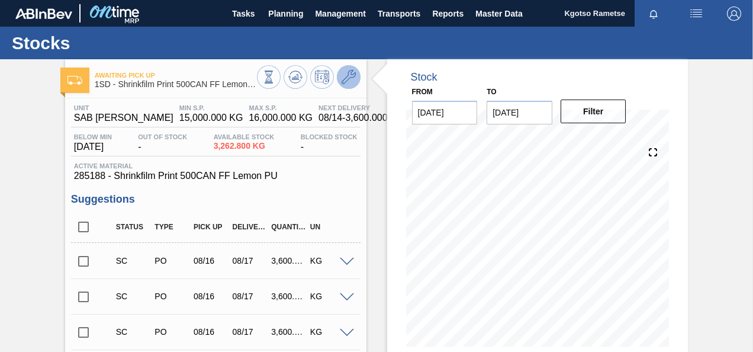
click at [342, 81] on icon at bounding box center [349, 77] width 14 height 14
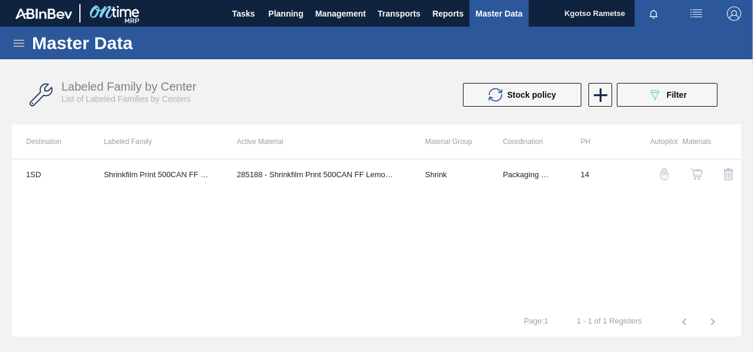
click at [700, 173] on img "button" at bounding box center [697, 174] width 12 height 12
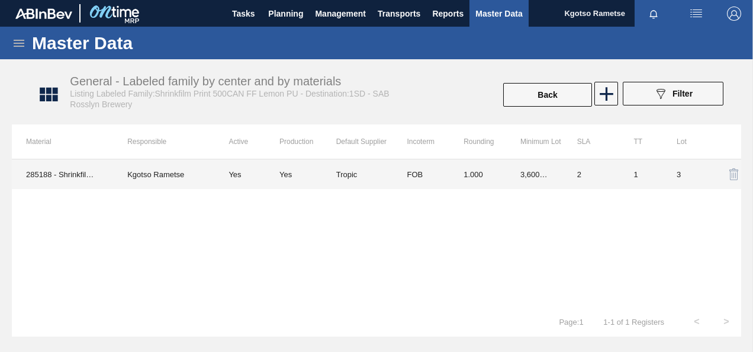
click at [501, 169] on td "1.000" at bounding box center [477, 174] width 57 height 30
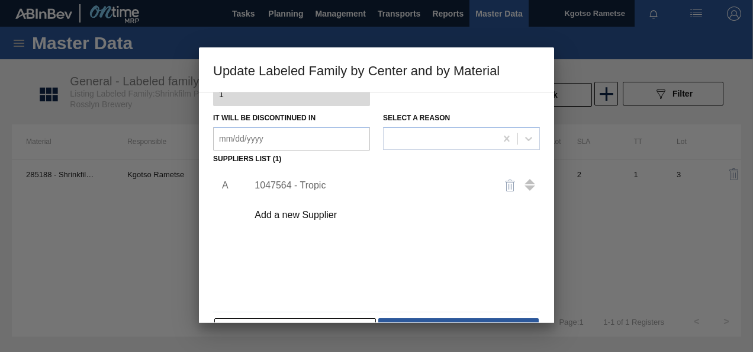
scroll to position [178, 0]
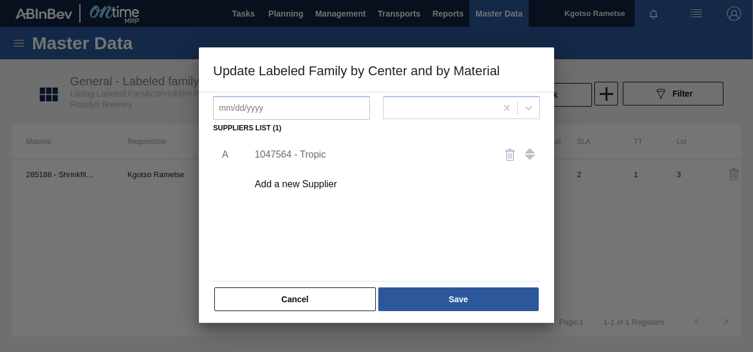
click at [293, 156] on div "1047564 - Tropic" at bounding box center [371, 154] width 232 height 11
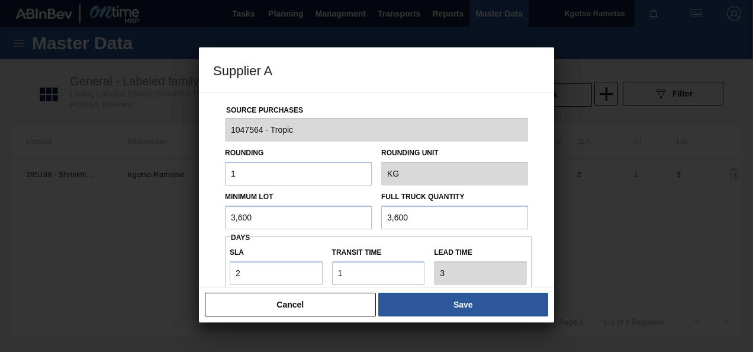
drag, startPoint x: 282, startPoint y: 211, endPoint x: 112, endPoint y: 214, distance: 170.0
click at [129, 214] on div "Supplier A Source Purchases 1047564 - Tropic Rounding 1 Rounding Unit KG Minimu…" at bounding box center [376, 176] width 753 height 352
drag, startPoint x: 271, startPoint y: 218, endPoint x: 162, endPoint y: 219, distance: 108.4
click at [162, 219] on div "Supplier A Source Purchases 1047564 - Tropic Rounding 1 Rounding Unit KG Minimu…" at bounding box center [376, 176] width 753 height 352
drag, startPoint x: 417, startPoint y: 223, endPoint x: 253, endPoint y: 213, distance: 164.4
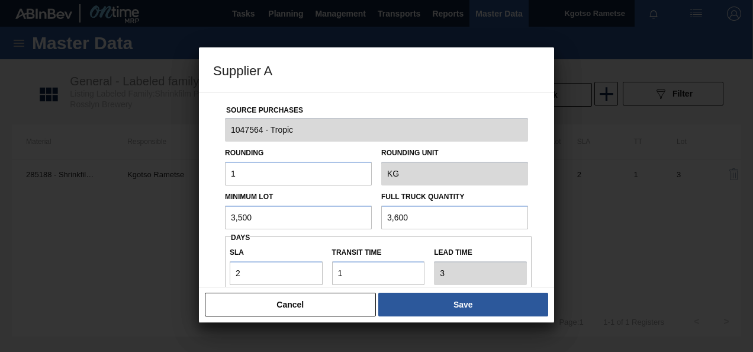
click at [271, 214] on div "Minimum Lot 3,500 Full Truck Quantity 3,600" at bounding box center [376, 207] width 313 height 44
paste input "5"
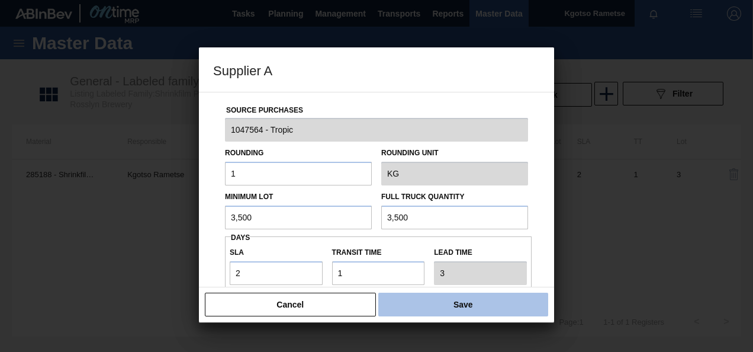
click at [418, 307] on button "Save" at bounding box center [463, 305] width 170 height 24
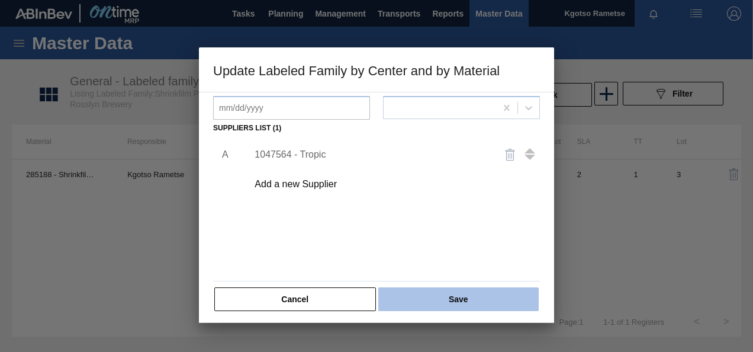
click at [426, 297] on button "Save" at bounding box center [458, 299] width 160 height 24
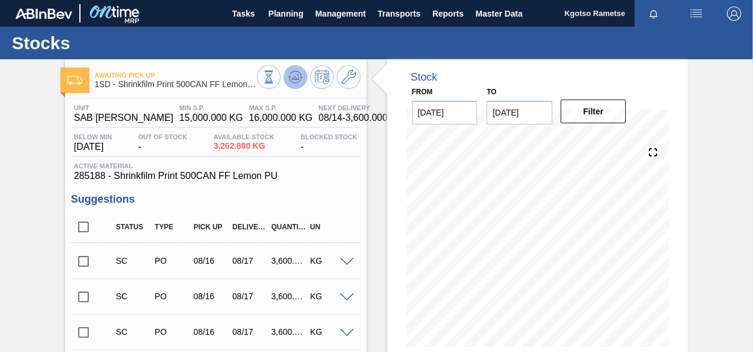
click at [275, 78] on icon at bounding box center [268, 76] width 13 height 13
click at [290, 13] on span "Planning" at bounding box center [285, 14] width 35 height 14
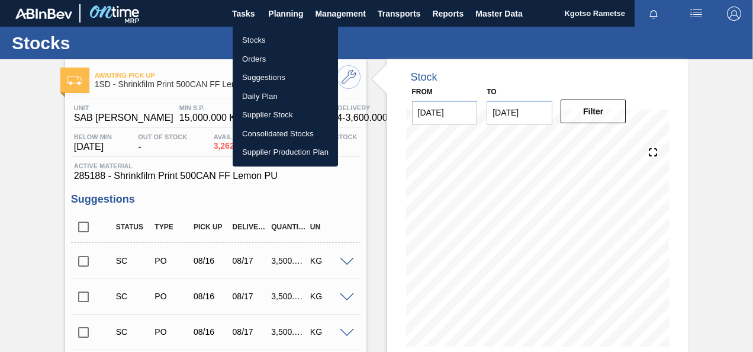
drag, startPoint x: 275, startPoint y: 38, endPoint x: 288, endPoint y: 51, distance: 18.4
click at [275, 38] on li "Stocks" at bounding box center [285, 40] width 105 height 19
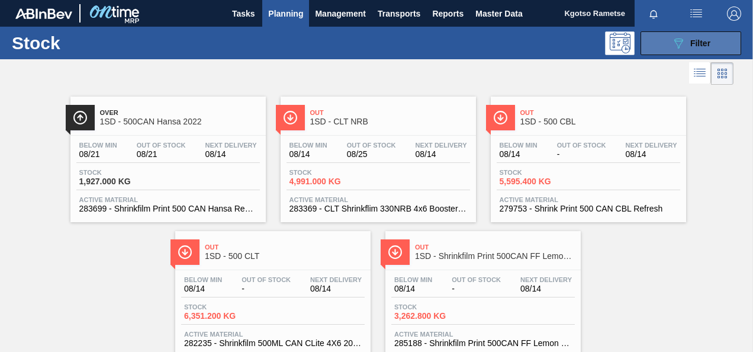
click at [696, 46] on span "Filter" at bounding box center [700, 42] width 20 height 9
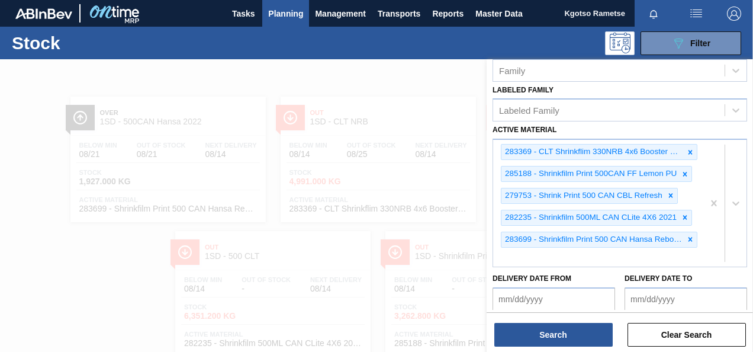
scroll to position [118, 0]
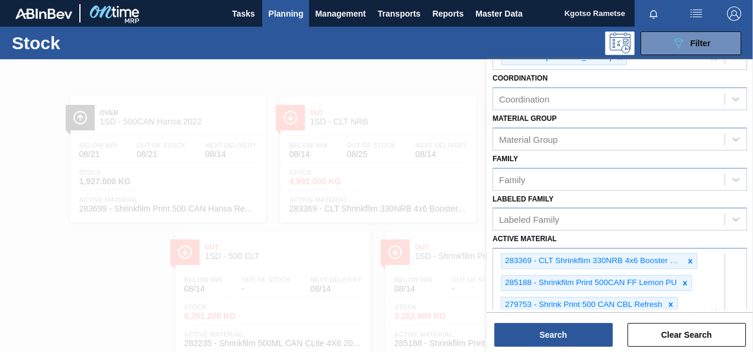
click at [329, 95] on div at bounding box center [376, 235] width 753 height 352
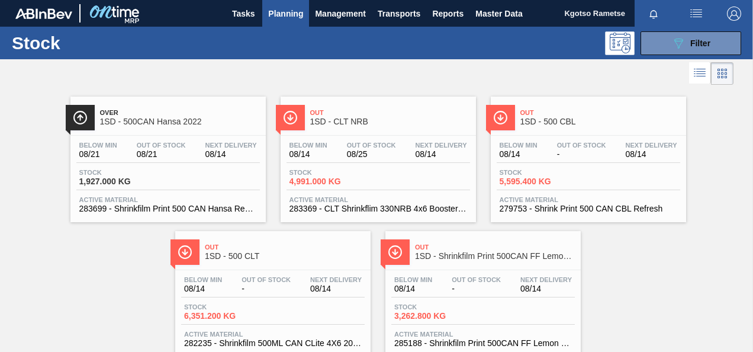
click at [539, 123] on span "1SD - 500 CBL" at bounding box center [600, 121] width 160 height 9
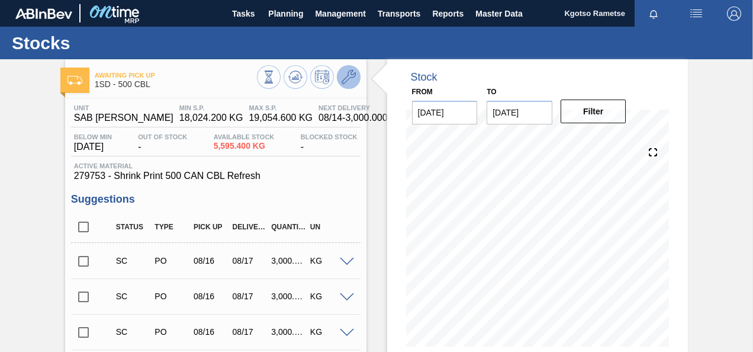
click at [350, 70] on icon at bounding box center [349, 77] width 14 height 14
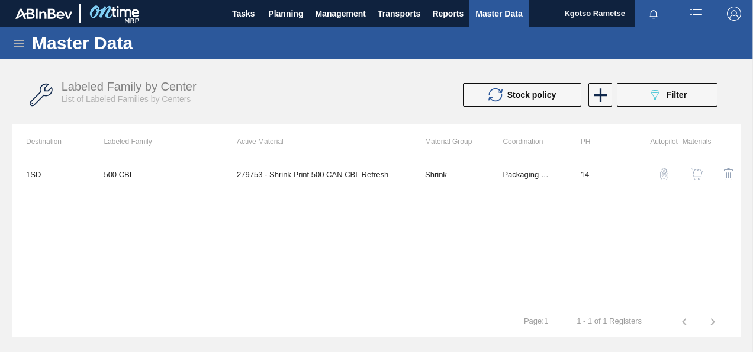
click at [698, 175] on img "button" at bounding box center [697, 174] width 12 height 12
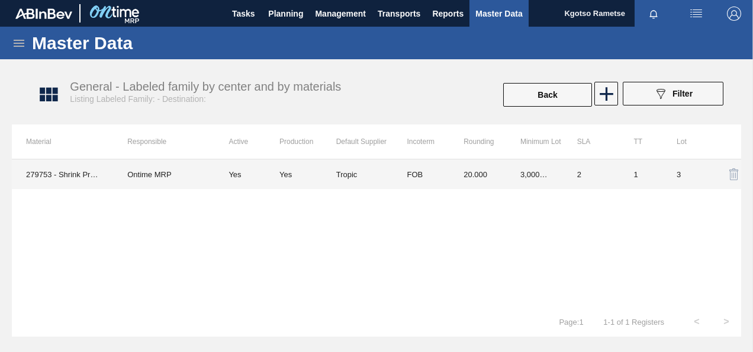
click at [412, 179] on td "FOB" at bounding box center [421, 174] width 57 height 30
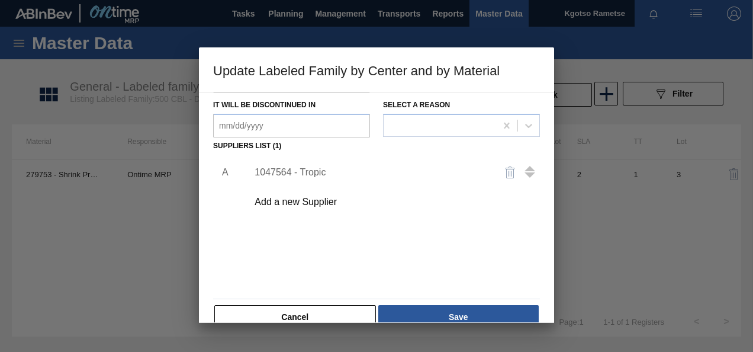
scroll to position [178, 0]
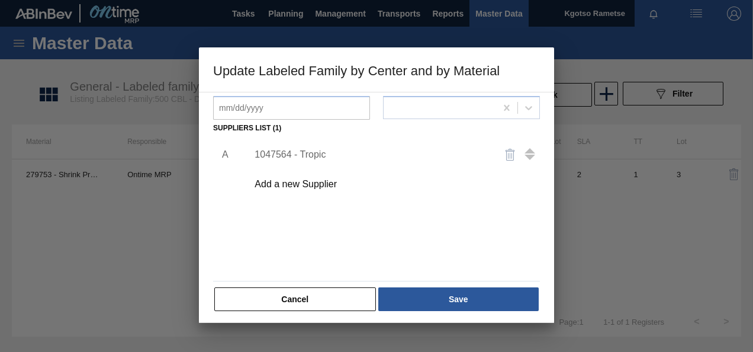
click at [310, 153] on div "1047564 - Tropic" at bounding box center [371, 154] width 232 height 11
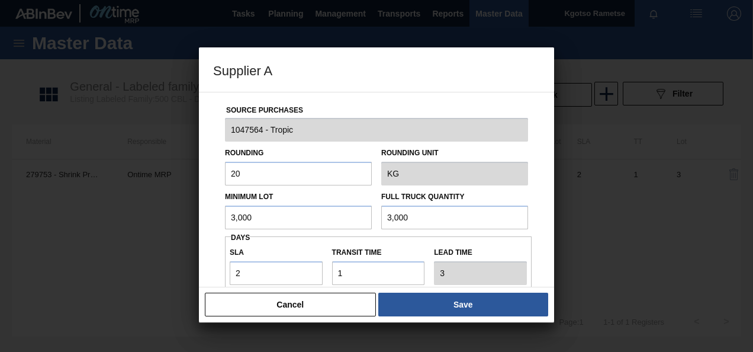
drag, startPoint x: 287, startPoint y: 213, endPoint x: 128, endPoint y: 213, distance: 158.7
click at [149, 214] on div "Supplier A Source Purchases 1047564 - Tropic Rounding 20 Rounding Unit KG Minim…" at bounding box center [376, 176] width 753 height 352
drag, startPoint x: 259, startPoint y: 210, endPoint x: 166, endPoint y: 219, distance: 93.9
click at [174, 218] on div "Supplier A Source Purchases 1047564 - Tropic Rounding 20 Rounding Unit KG Minim…" at bounding box center [376, 176] width 753 height 352
drag, startPoint x: 415, startPoint y: 219, endPoint x: 352, endPoint y: 219, distance: 63.4
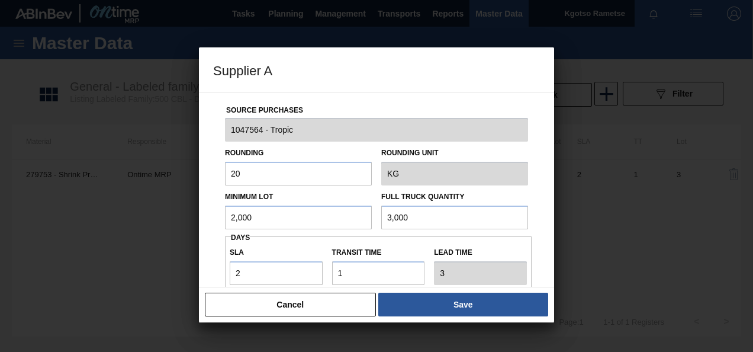
click at [379, 220] on div "Full Truck Quantity 3,000" at bounding box center [455, 208] width 156 height 41
paste input "2"
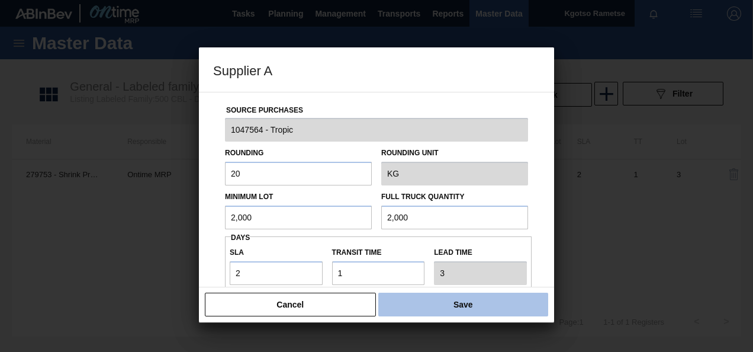
click at [387, 294] on button "Save" at bounding box center [463, 305] width 170 height 24
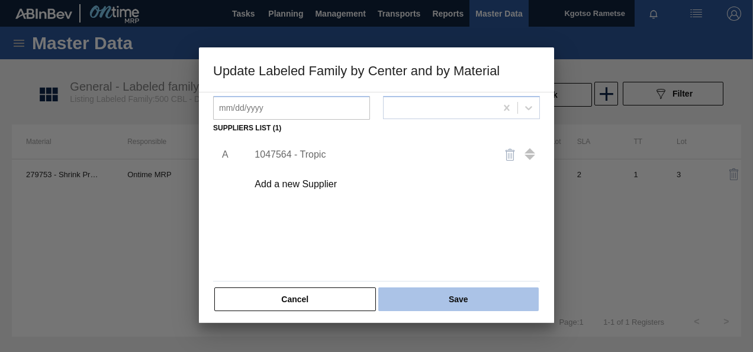
click at [387, 291] on button "Save" at bounding box center [458, 299] width 160 height 24
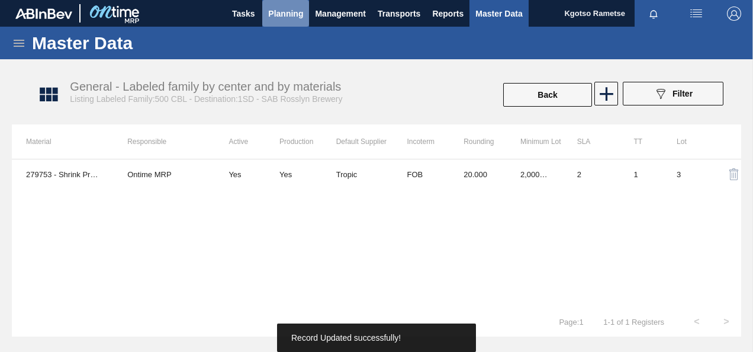
click at [272, 13] on span "Planning" at bounding box center [285, 14] width 35 height 14
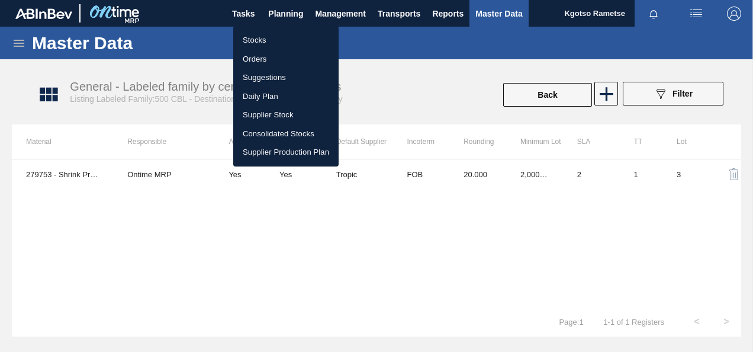
click at [273, 41] on li "Stocks" at bounding box center [285, 40] width 105 height 19
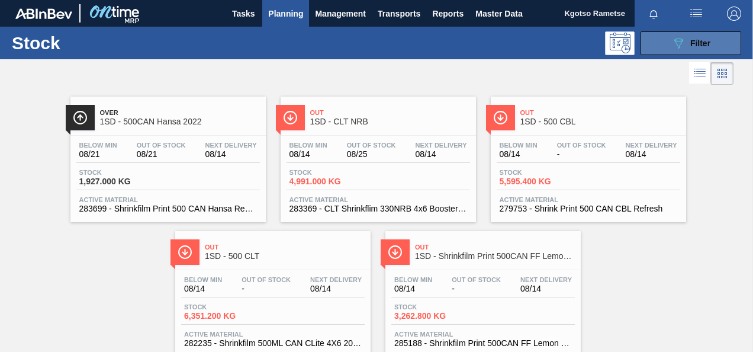
click at [690, 38] on span "Filter" at bounding box center [700, 42] width 20 height 9
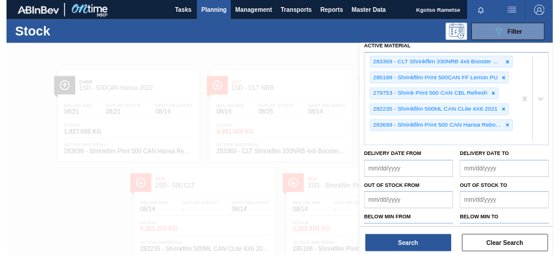
scroll to position [296, 0]
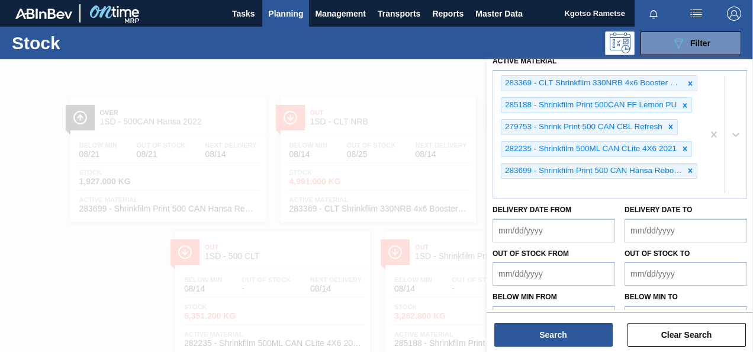
click at [330, 95] on div at bounding box center [376, 235] width 753 height 352
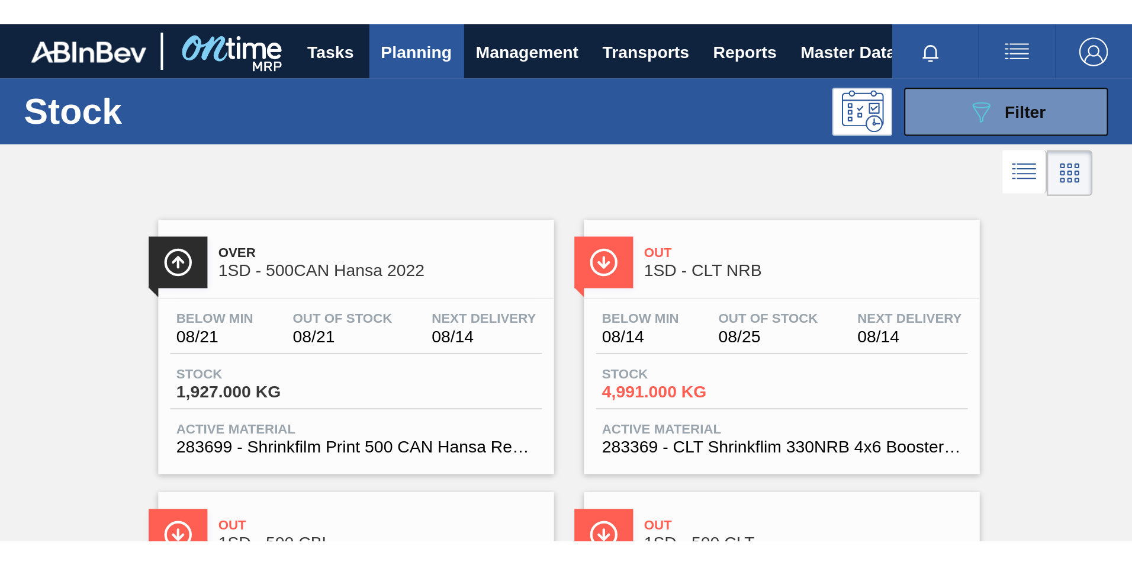
scroll to position [108, 0]
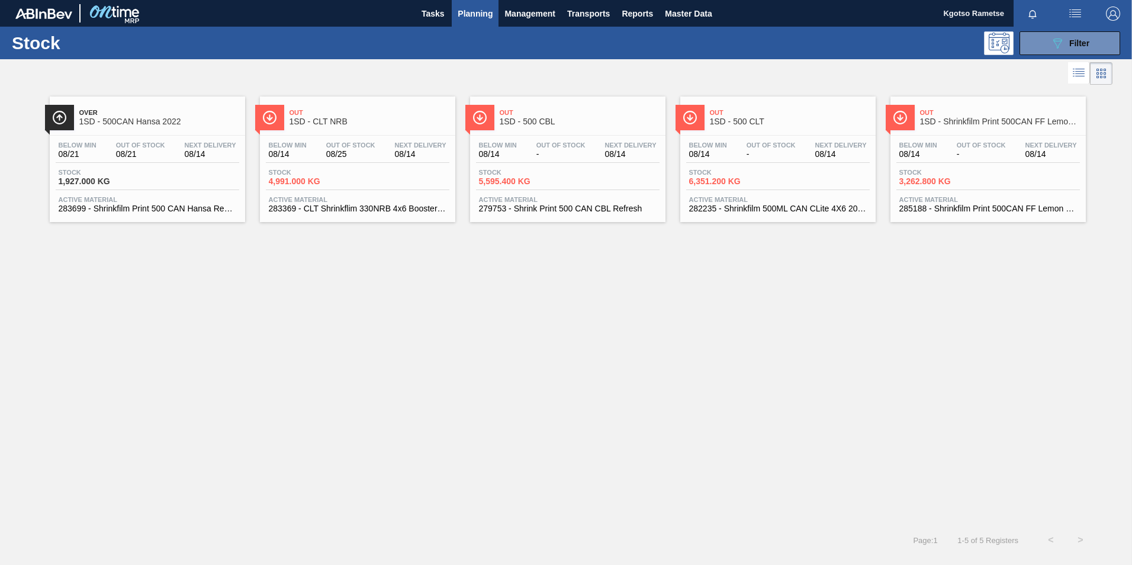
click at [722, 109] on span "Out" at bounding box center [790, 112] width 160 height 7
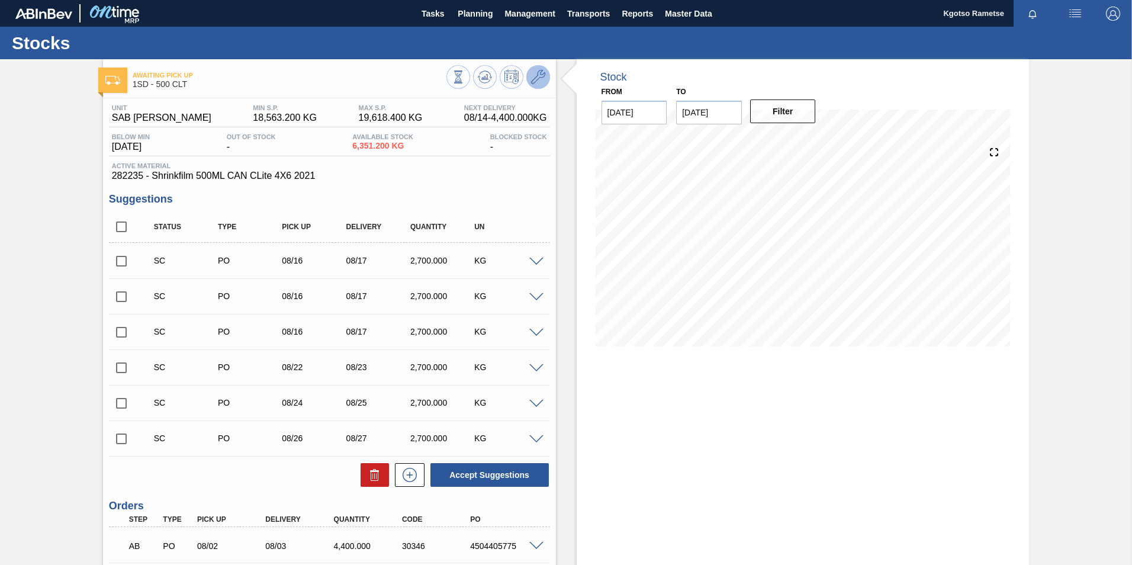
click at [531, 75] on icon at bounding box center [538, 77] width 14 height 14
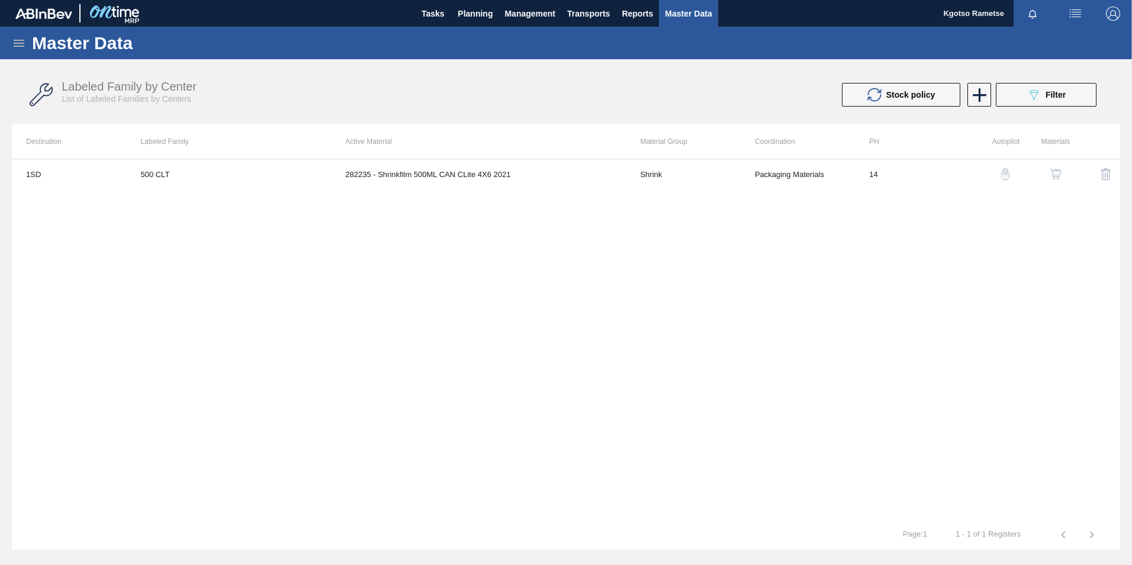
click at [1053, 167] on button "button" at bounding box center [1056, 174] width 28 height 28
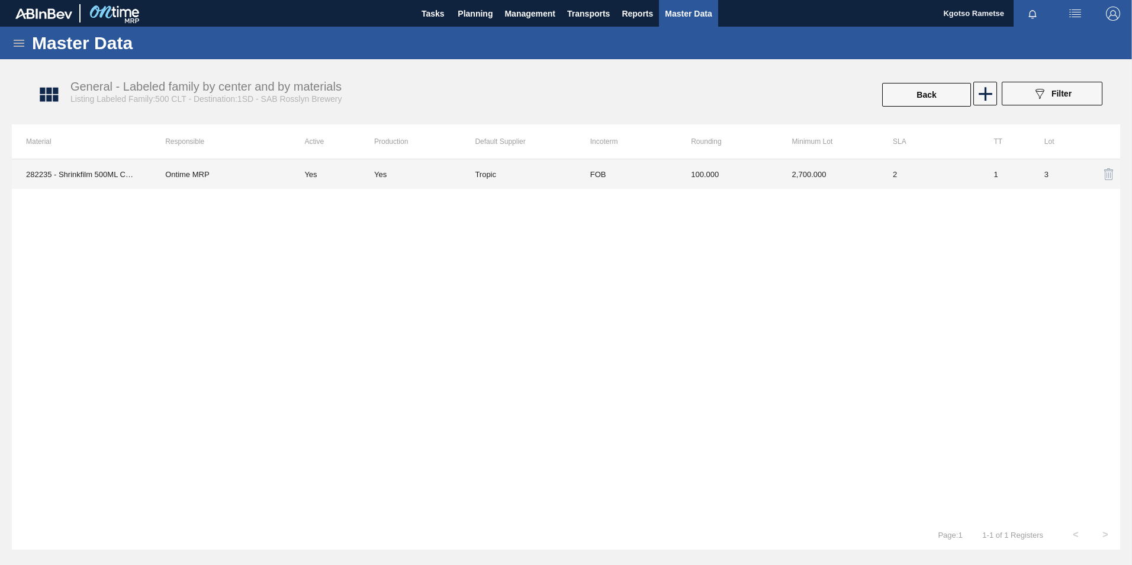
click at [780, 166] on td "2,700.000" at bounding box center [828, 174] width 101 height 30
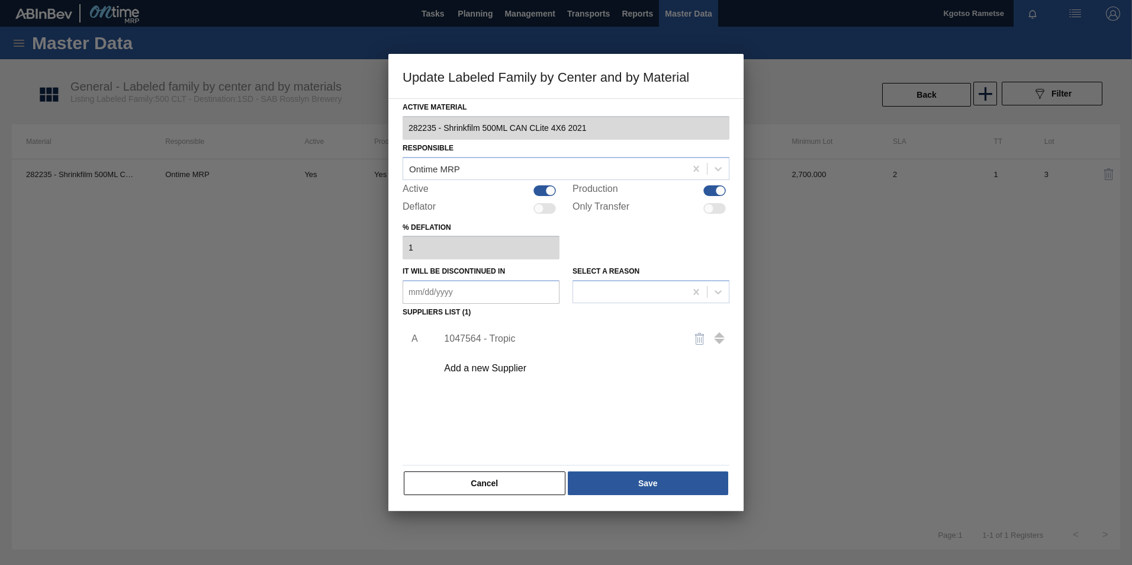
click at [489, 339] on div "1047564 - Tropic" at bounding box center [560, 338] width 232 height 11
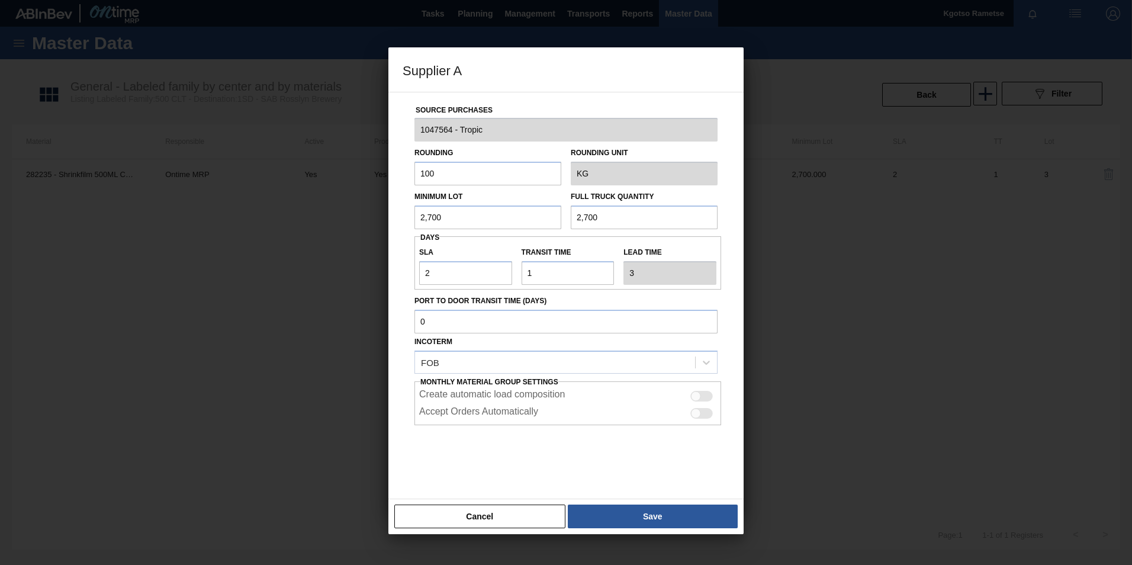
click at [384, 214] on div "Supplier A Source Purchases 1047564 - Tropic Rounding 100 Rounding Unit KG Mini…" at bounding box center [566, 282] width 1132 height 565
drag, startPoint x: 454, startPoint y: 214, endPoint x: 339, endPoint y: 214, distance: 114.9
click at [348, 214] on div "Supplier A Source Purchases 1047564 - Tropic Rounding 100 Rounding Unit KG Mini…" at bounding box center [566, 282] width 1132 height 565
drag, startPoint x: 606, startPoint y: 220, endPoint x: 499, endPoint y: 214, distance: 107.3
click at [543, 214] on div "Minimum Lot 5,000 Full Truck Quantity 2,700" at bounding box center [566, 207] width 313 height 44
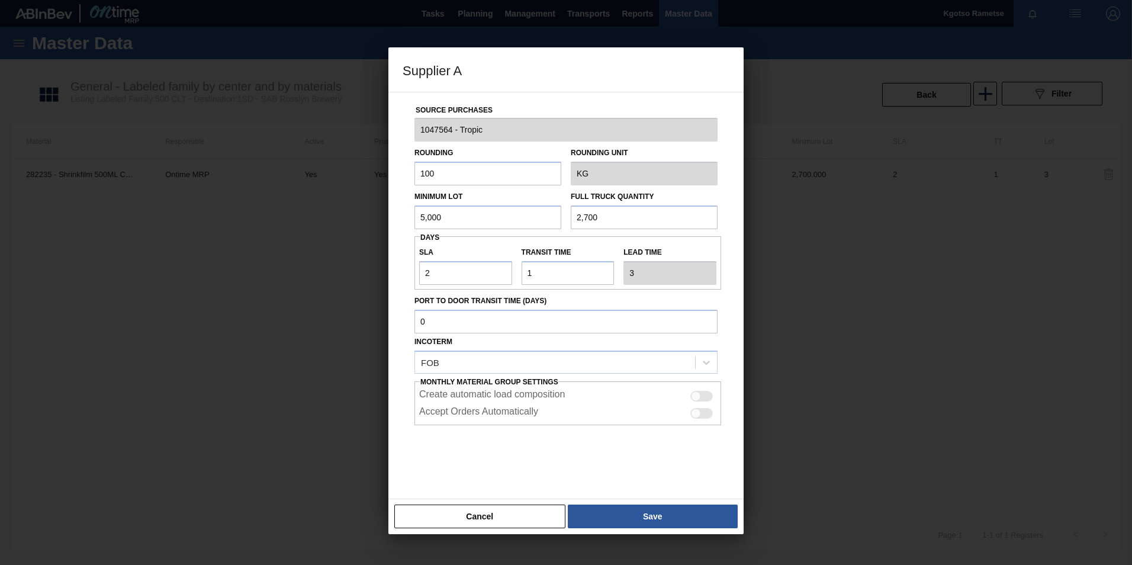
paste input "5,0"
click at [644, 508] on button "Save" at bounding box center [653, 517] width 170 height 24
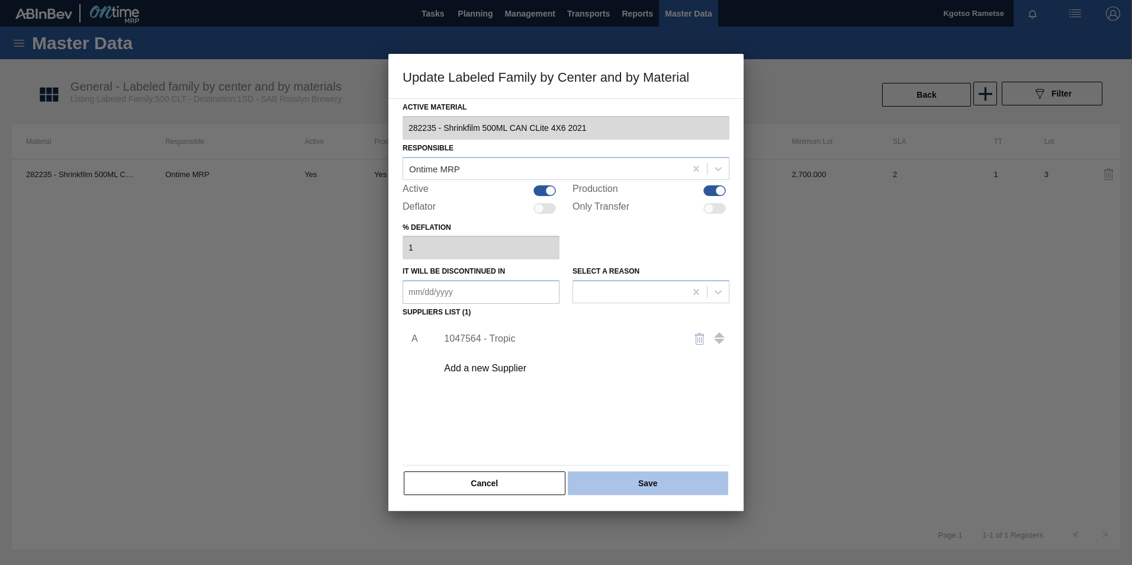
click at [624, 486] on button "Save" at bounding box center [648, 483] width 160 height 24
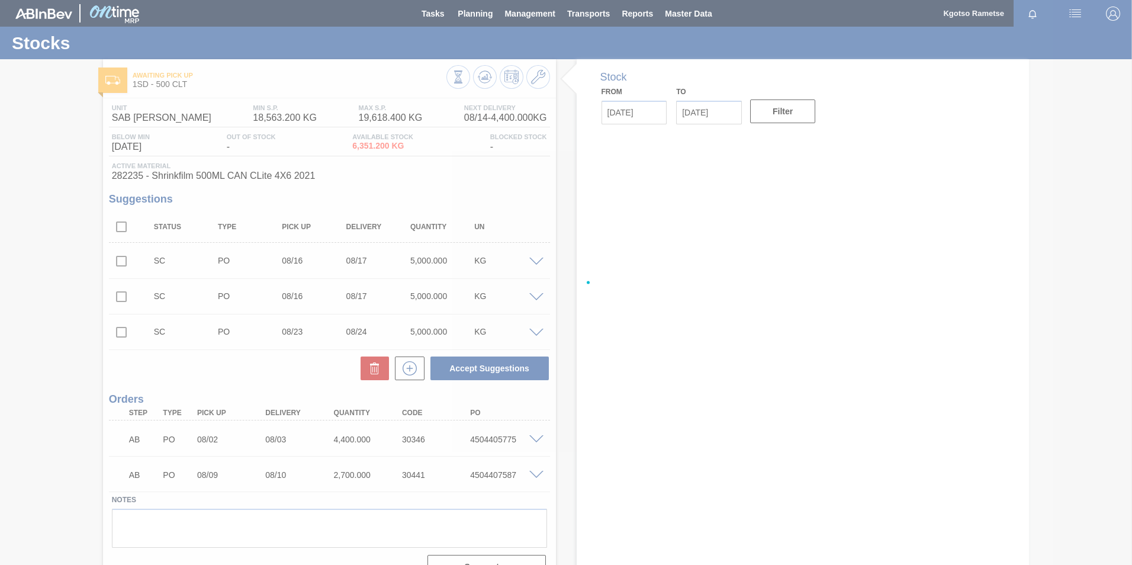
click at [481, 76] on div at bounding box center [566, 282] width 1132 height 565
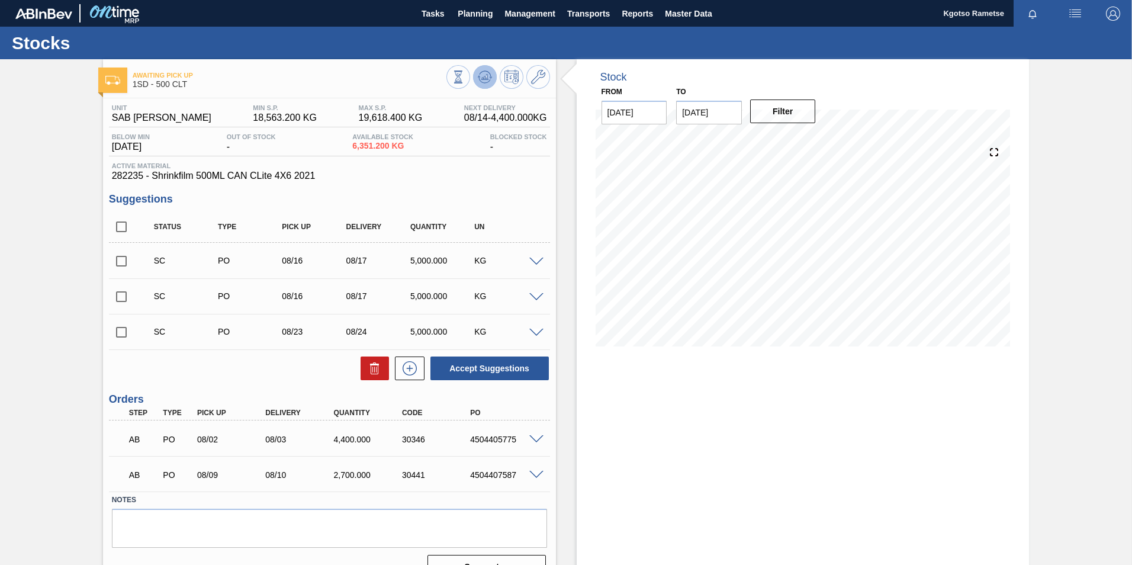
click at [465, 76] on icon at bounding box center [458, 76] width 13 height 13
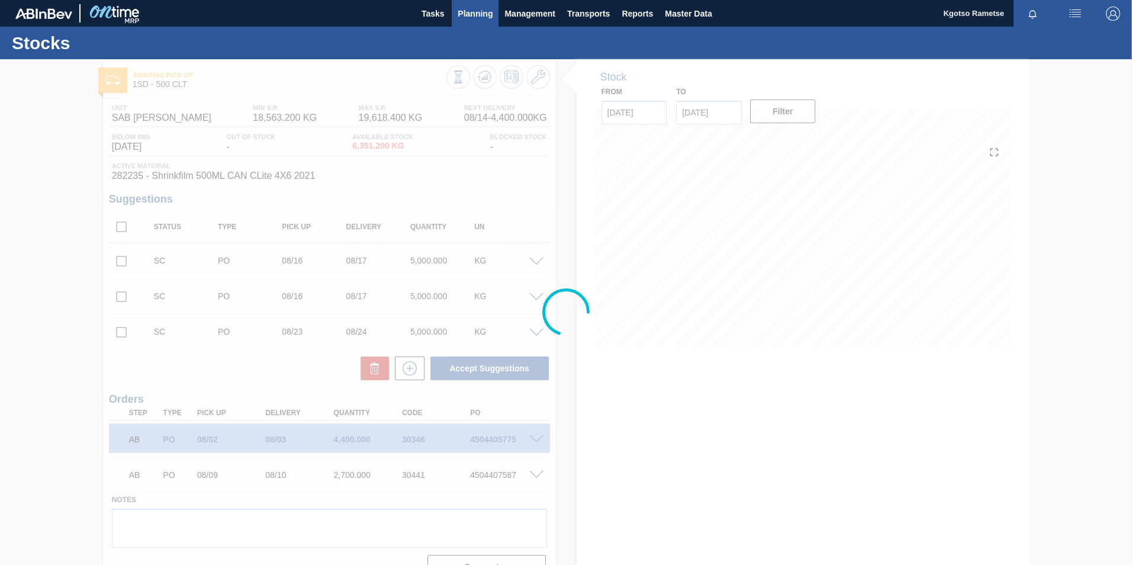
click at [475, 10] on span "Planning" at bounding box center [475, 14] width 35 height 14
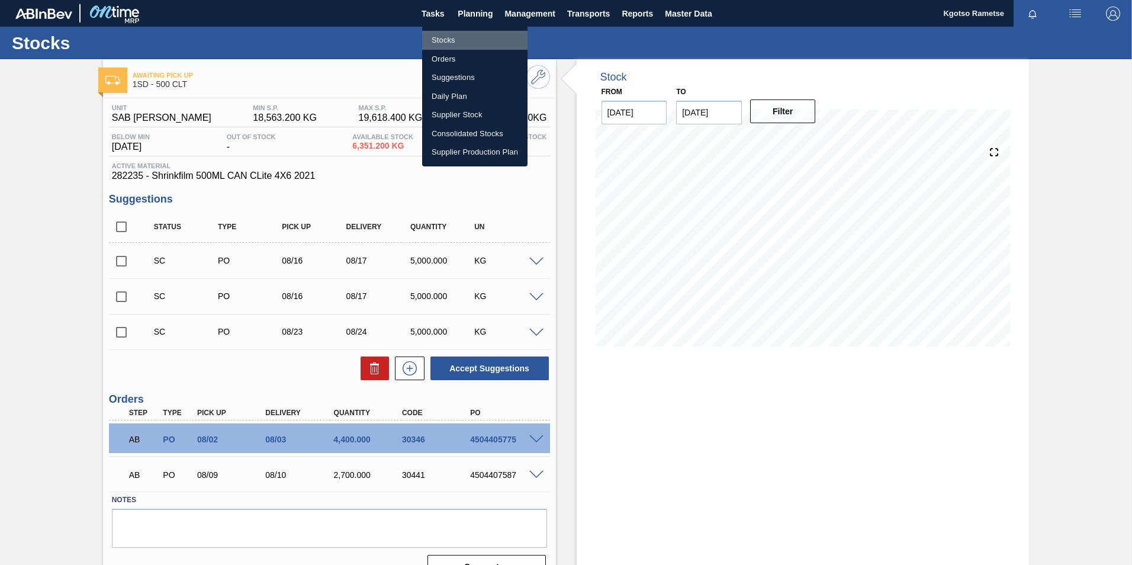
click at [460, 34] on li "Stocks" at bounding box center [474, 40] width 105 height 19
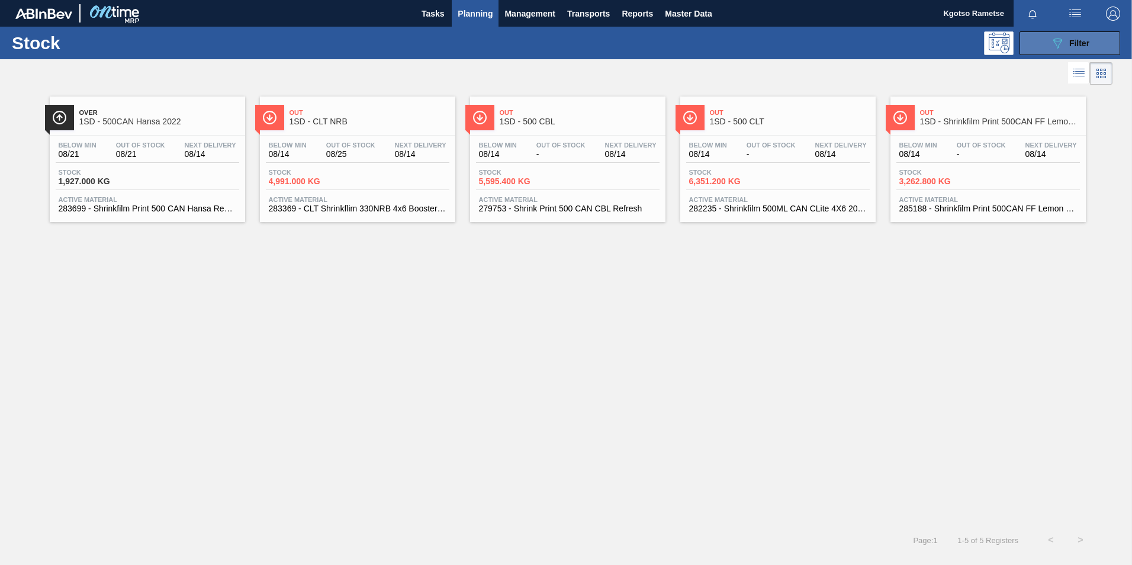
click at [1055, 38] on icon "089F7B8B-B2A5-4AFE-B5C0-19BA573D28AC" at bounding box center [1057, 43] width 14 height 14
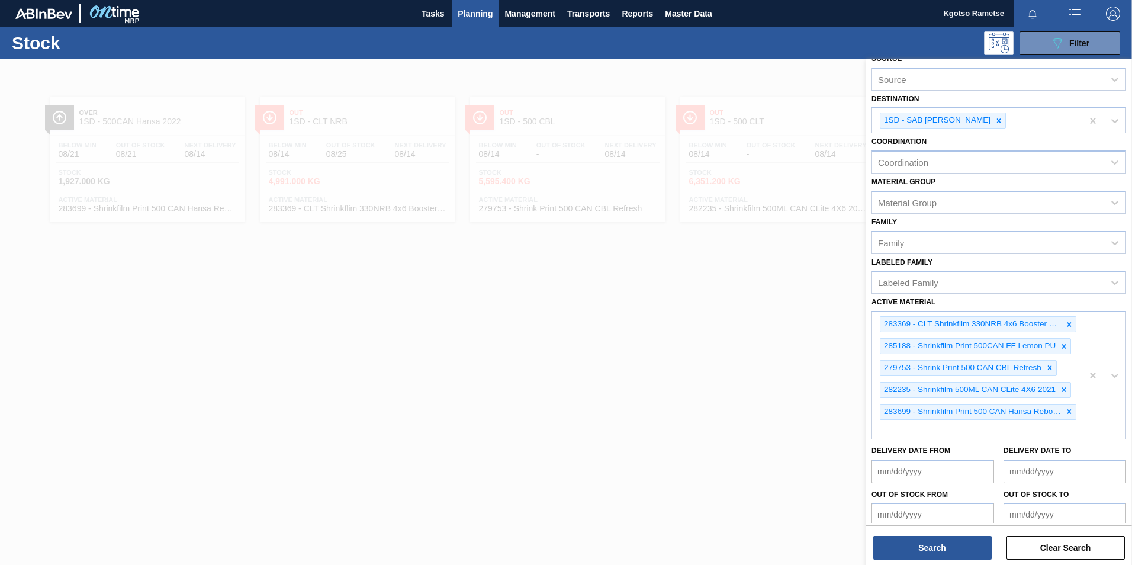
scroll to position [108, 0]
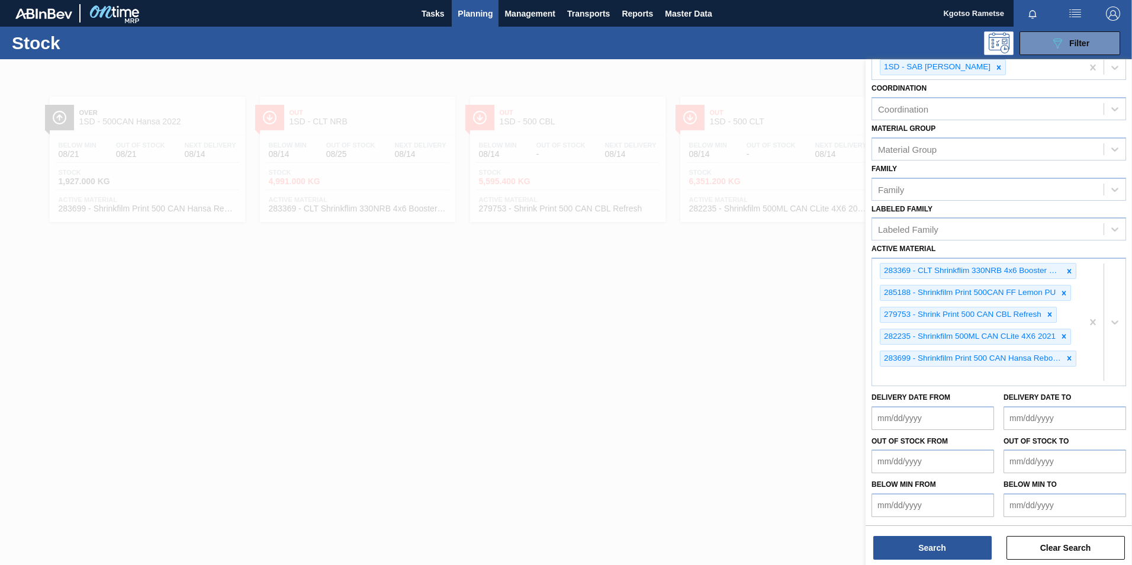
click at [261, 271] on div at bounding box center [566, 341] width 1132 height 565
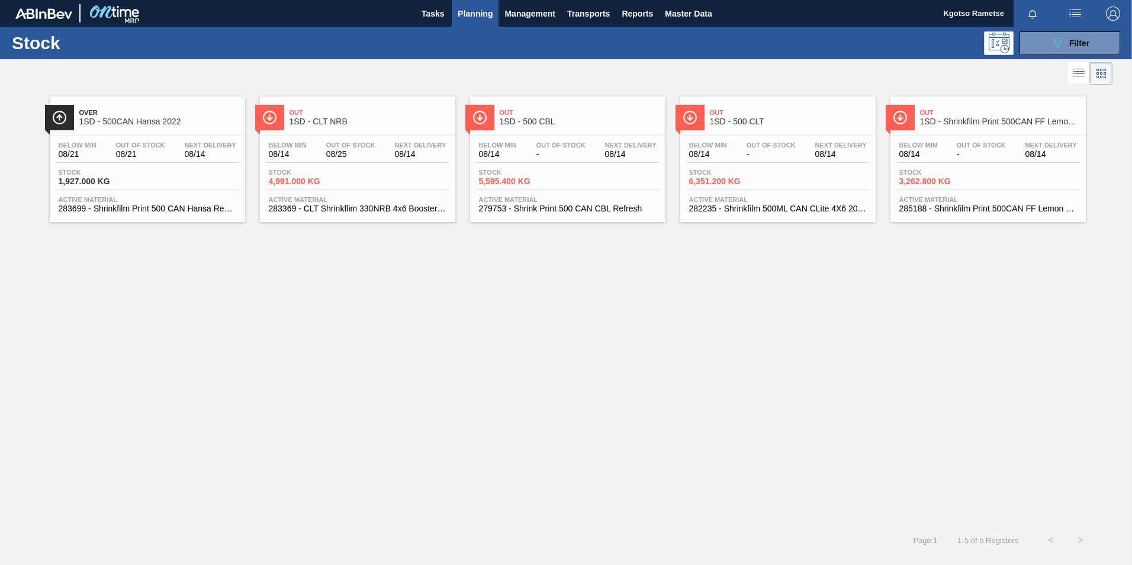
click at [171, 160] on div "Below Min 08/21 Out Of Stock 08/21 Next Delivery 08/14" at bounding box center [148, 152] width 184 height 21
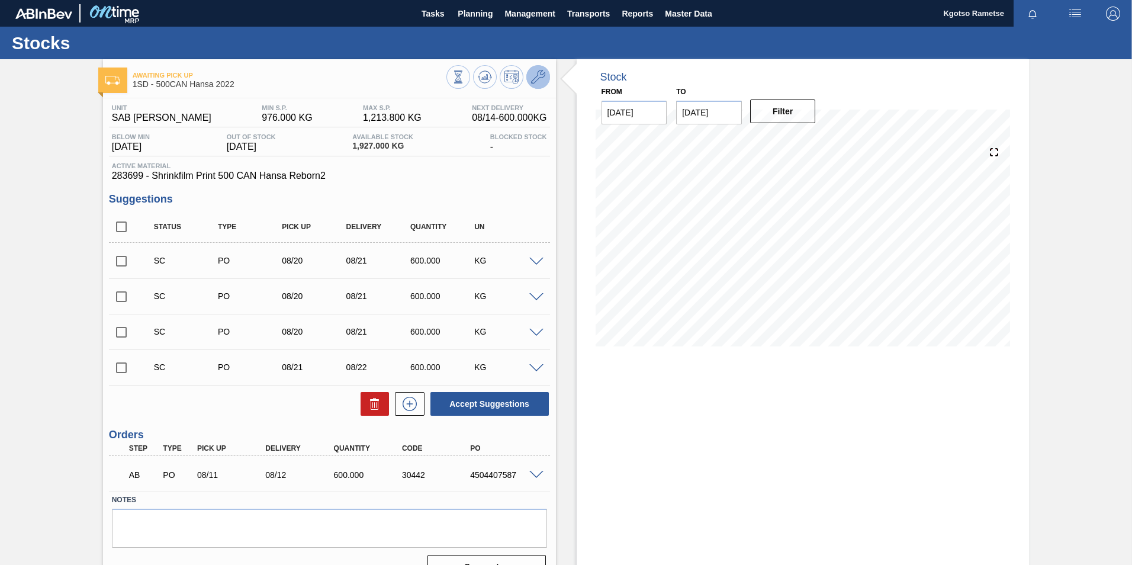
click at [538, 76] on icon at bounding box center [538, 77] width 14 height 14
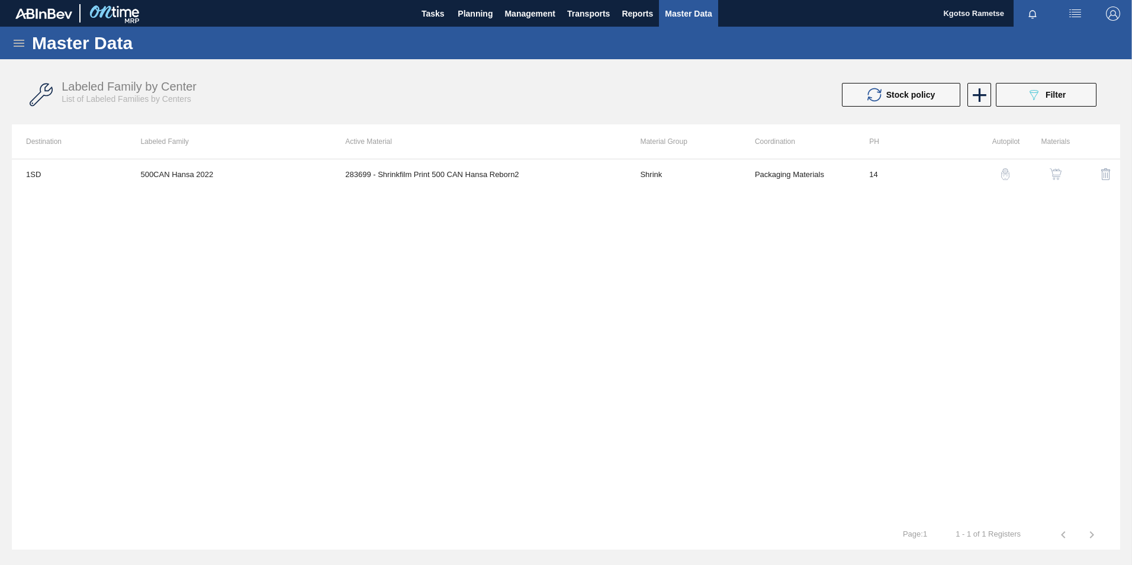
click at [1050, 171] on img "button" at bounding box center [1056, 174] width 12 height 12
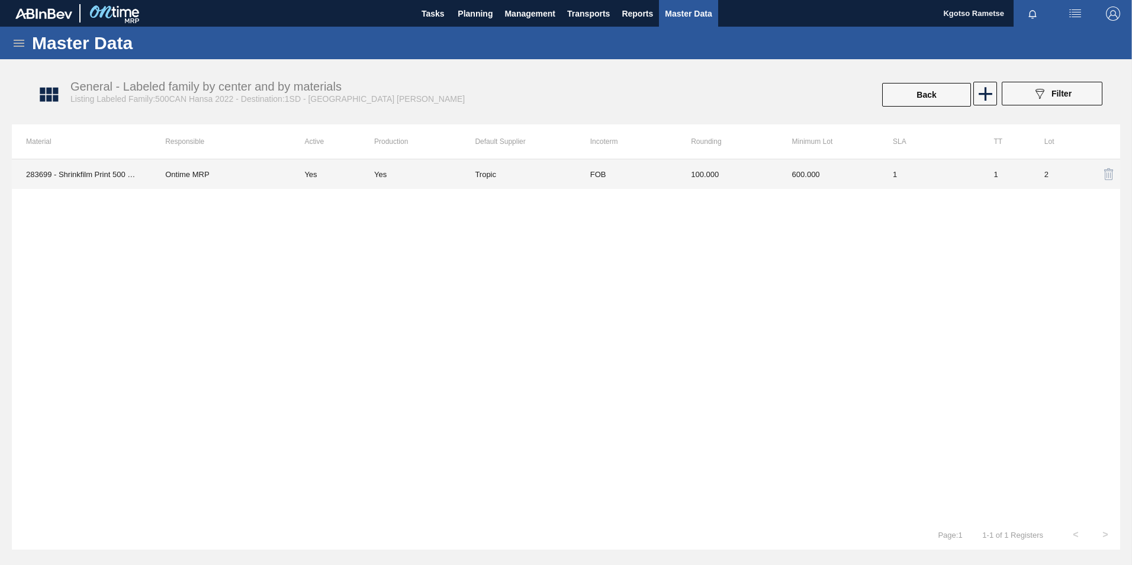
click at [764, 172] on td "100.000" at bounding box center [727, 174] width 101 height 30
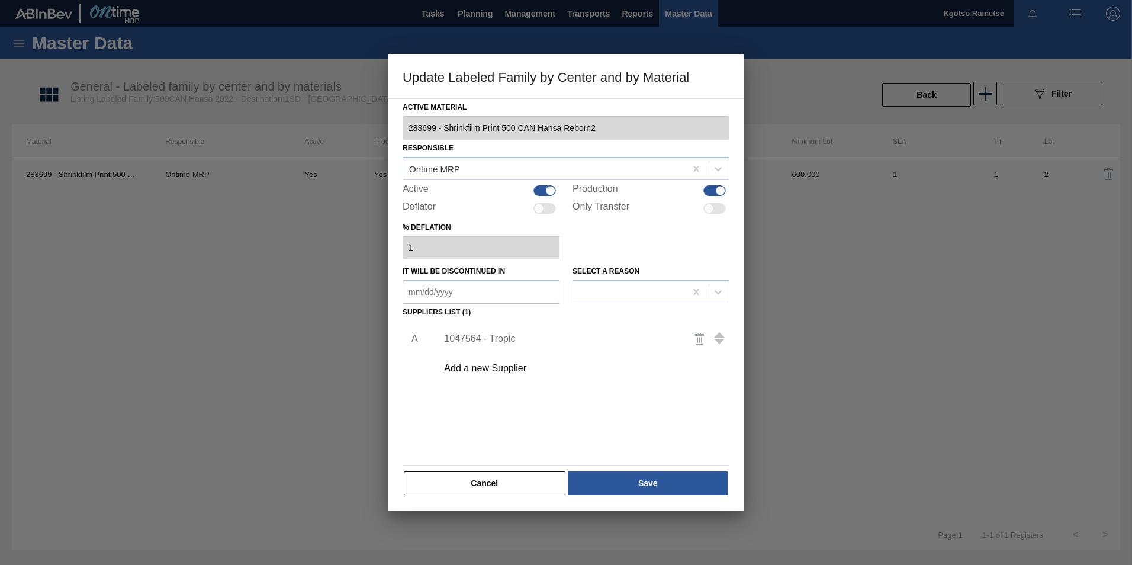
click at [486, 338] on div "1047564 - Tropic" at bounding box center [560, 338] width 232 height 11
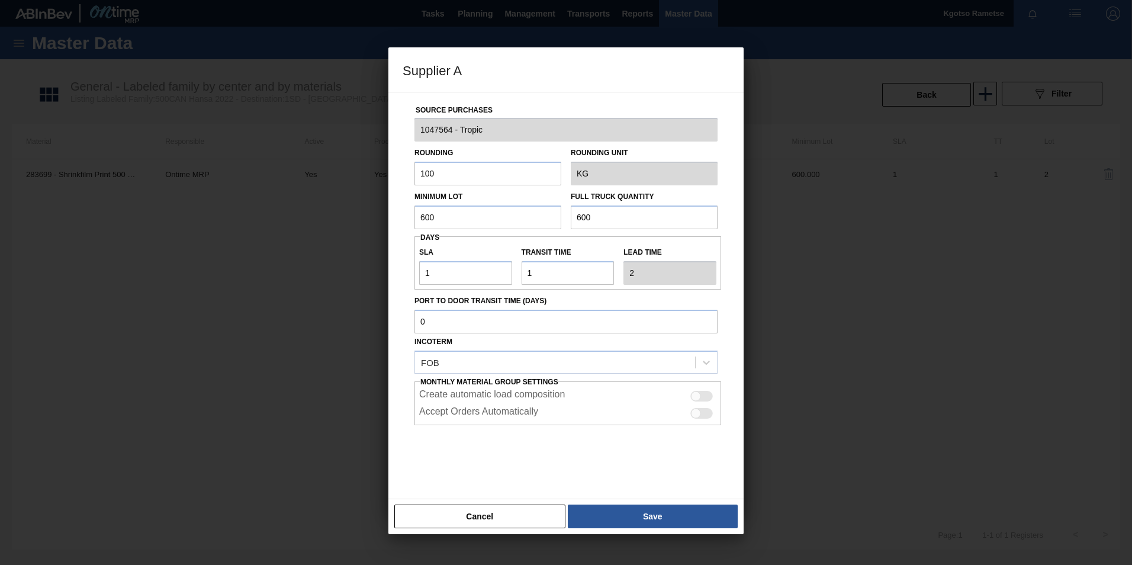
drag, startPoint x: 454, startPoint y: 213, endPoint x: 89, endPoint y: 219, distance: 364.8
click at [293, 213] on div "Supplier A Source Purchases 1047564 - Tropic Rounding 100 Rounding Unit KG Mini…" at bounding box center [566, 282] width 1132 height 565
drag, startPoint x: 454, startPoint y: 208, endPoint x: 361, endPoint y: 208, distance: 92.4
click at [417, 208] on input "2,200" at bounding box center [488, 217] width 147 height 24
drag, startPoint x: 609, startPoint y: 219, endPoint x: 420, endPoint y: 219, distance: 188.3
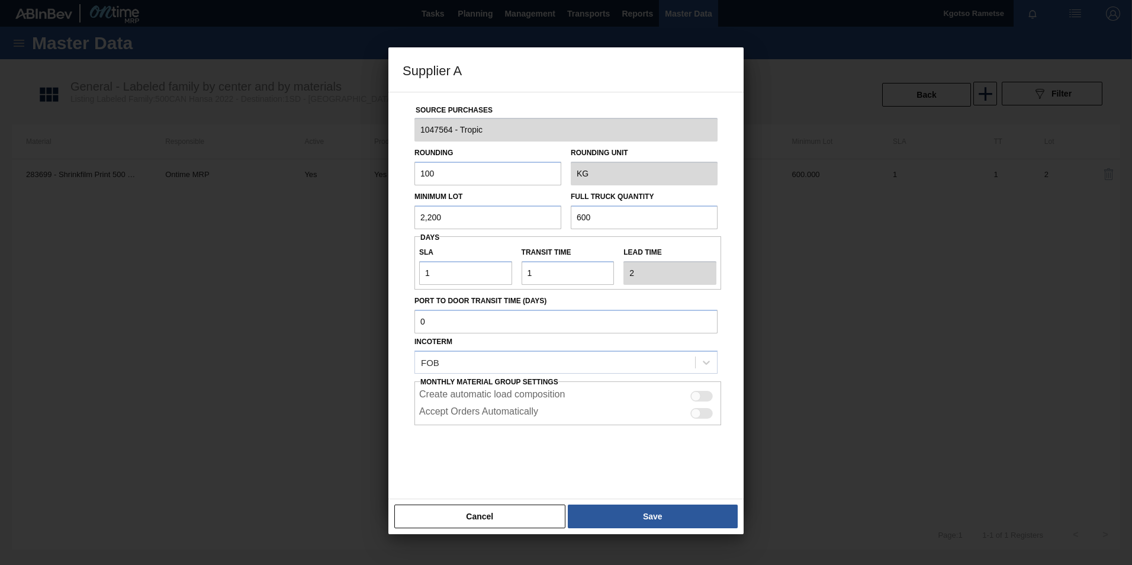
click at [436, 219] on div "Minimum Lot 2,200 Full Truck Quantity 600" at bounding box center [566, 207] width 313 height 44
paste input "2,2"
drag, startPoint x: 447, startPoint y: 271, endPoint x: 216, endPoint y: 271, distance: 231.5
click at [265, 273] on div "Supplier A Source Purchases 1047564 - Tropic Rounding 100 Rounding Unit KG Mini…" at bounding box center [566, 282] width 1132 height 565
click at [627, 515] on button "Save" at bounding box center [653, 517] width 170 height 24
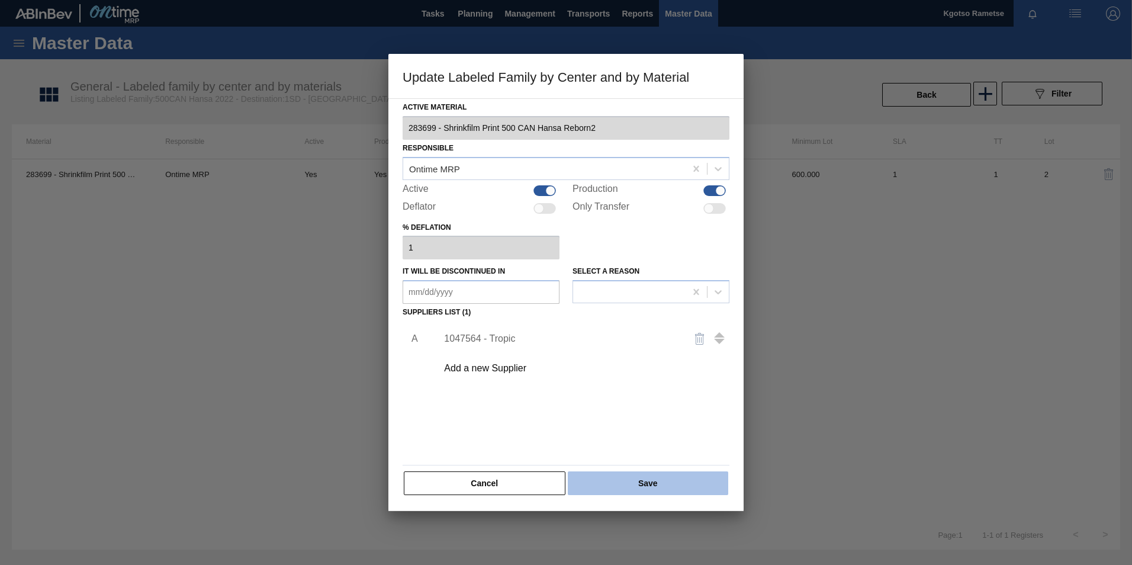
click at [624, 491] on button "Save" at bounding box center [648, 483] width 160 height 24
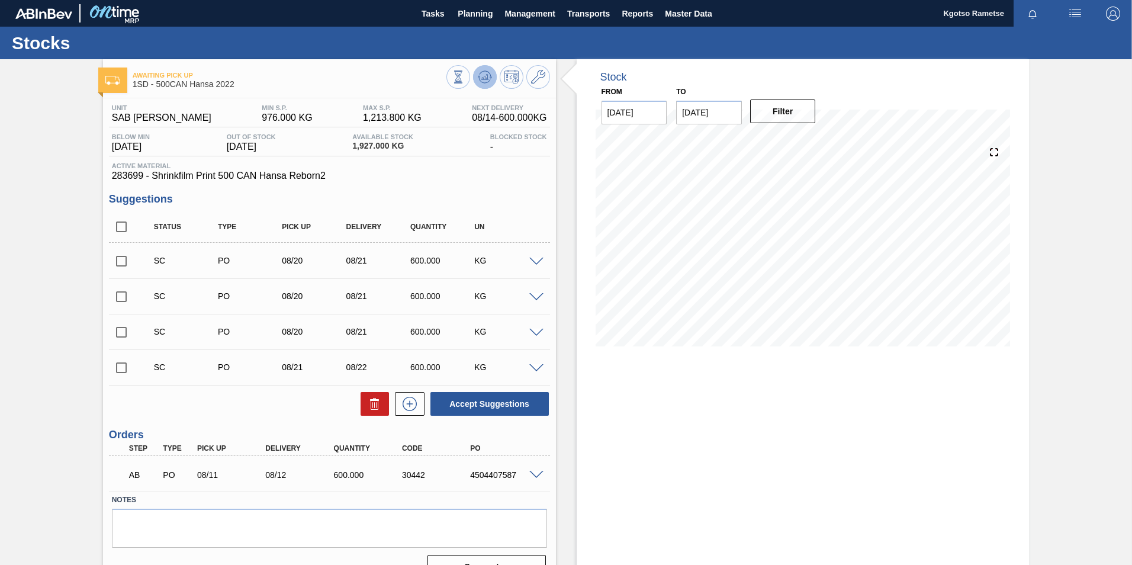
click at [465, 83] on icon at bounding box center [458, 76] width 13 height 13
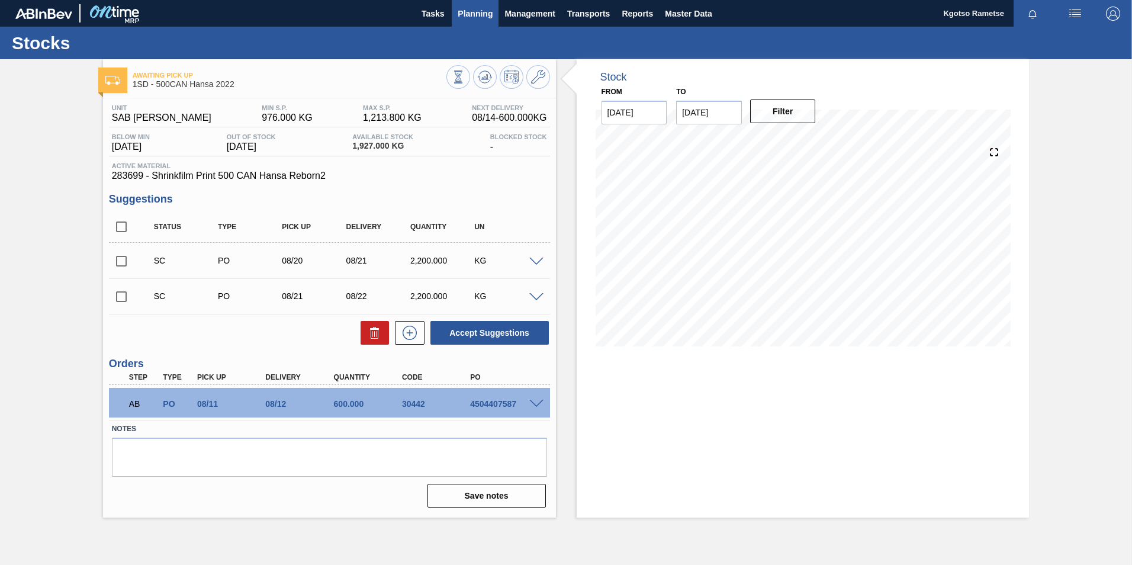
click at [490, 12] on span "Planning" at bounding box center [475, 14] width 35 height 14
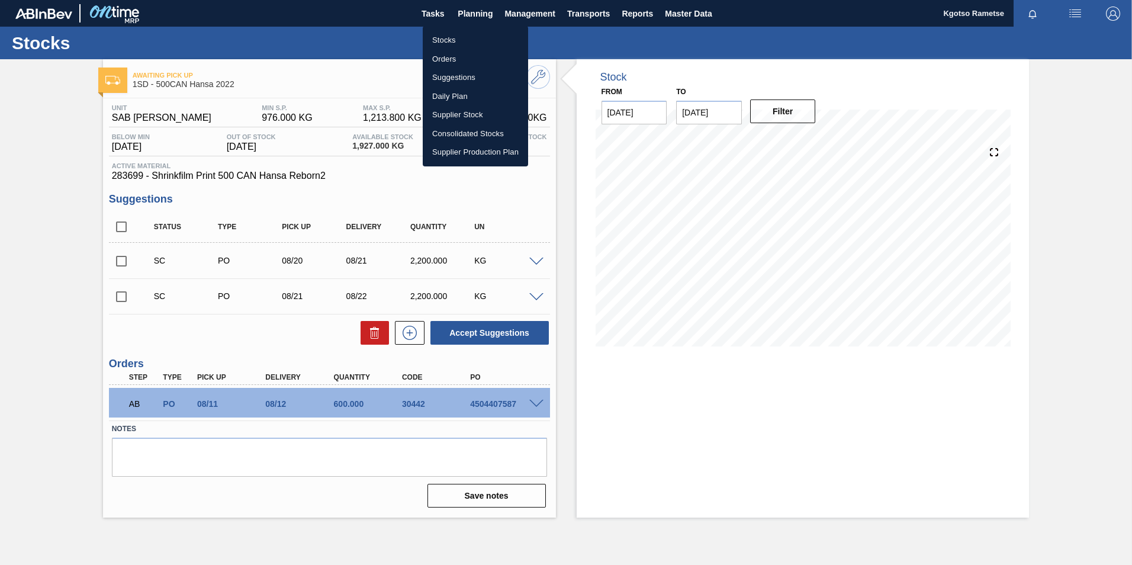
click at [450, 39] on li "Stocks" at bounding box center [475, 40] width 105 height 19
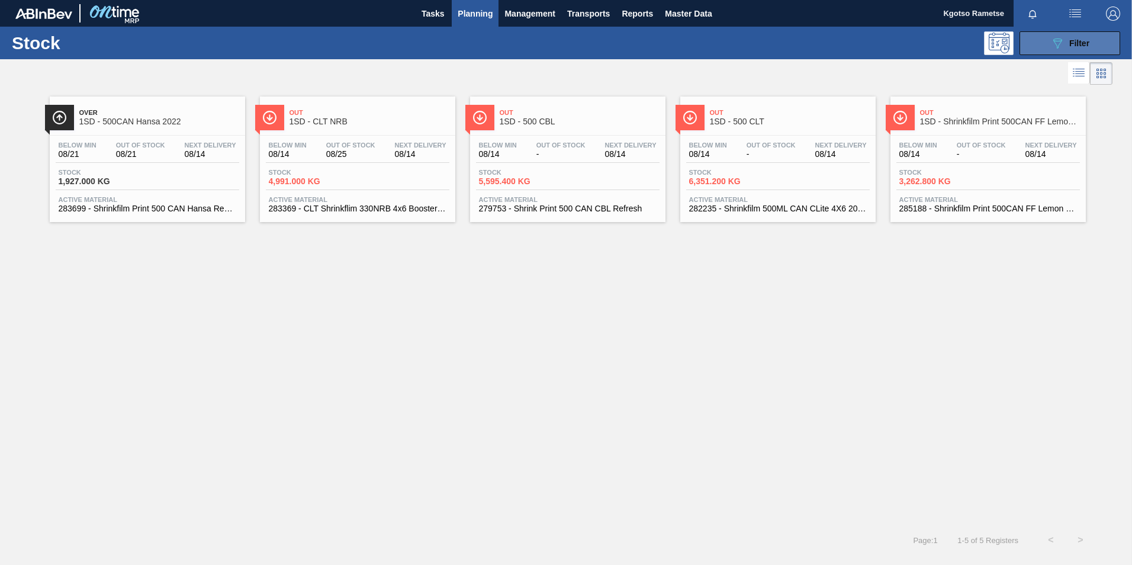
click at [1066, 52] on button "089F7B8B-B2A5-4AFE-B5C0-19BA573D28AC Filter" at bounding box center [1070, 43] width 101 height 24
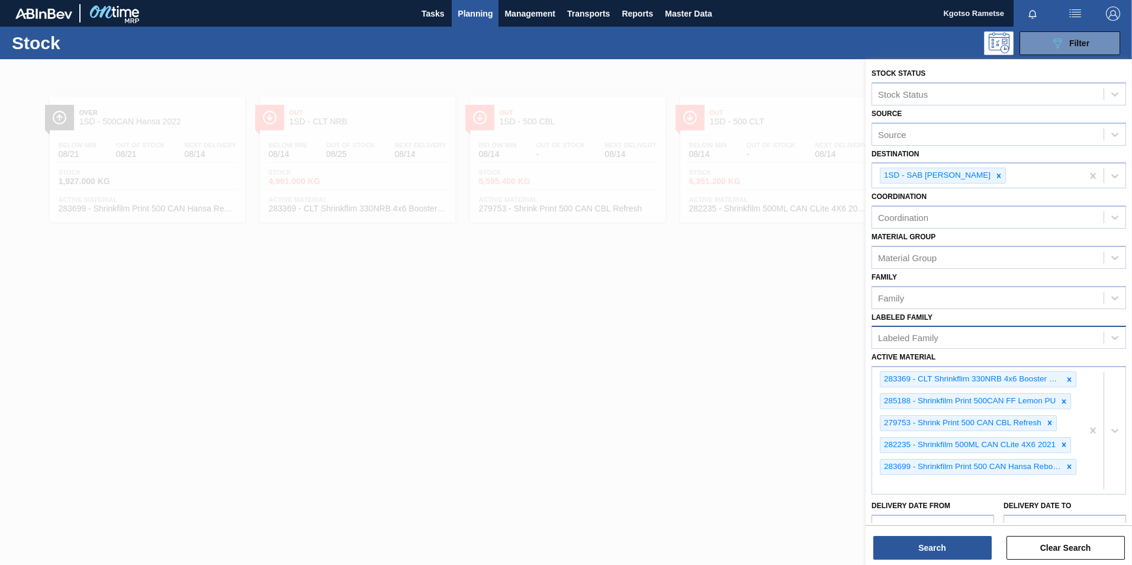
scroll to position [108, 0]
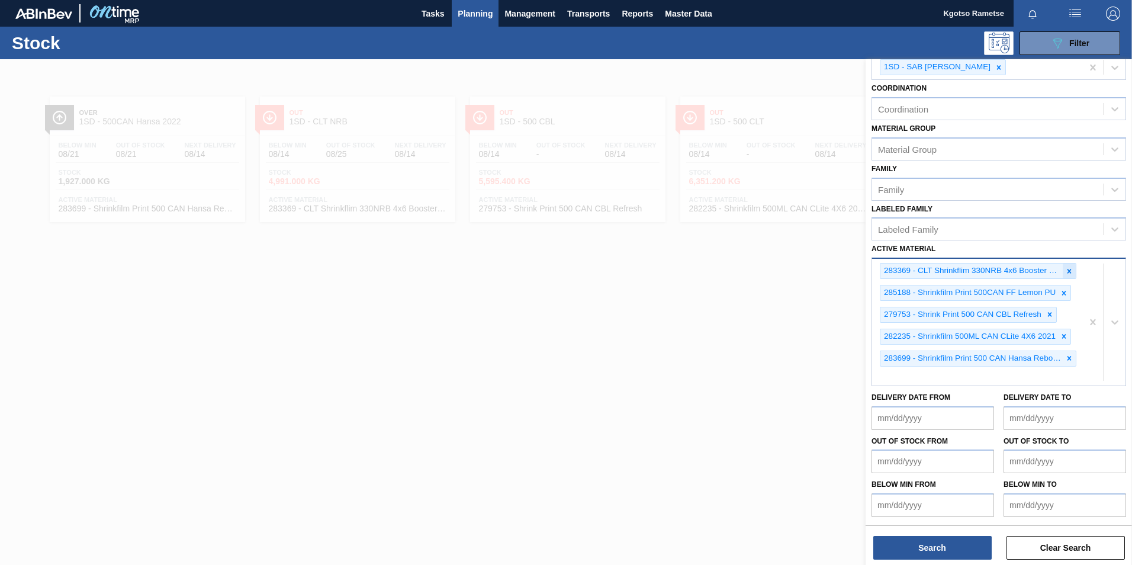
click at [1068, 270] on icon at bounding box center [1070, 271] width 4 height 4
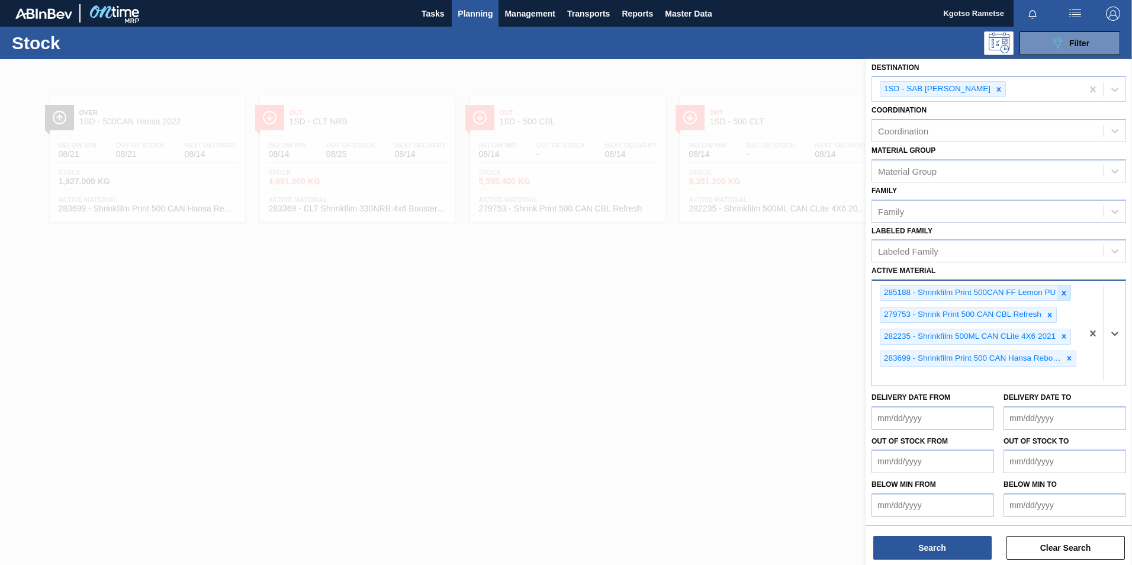
click at [1066, 290] on icon at bounding box center [1064, 293] width 8 height 8
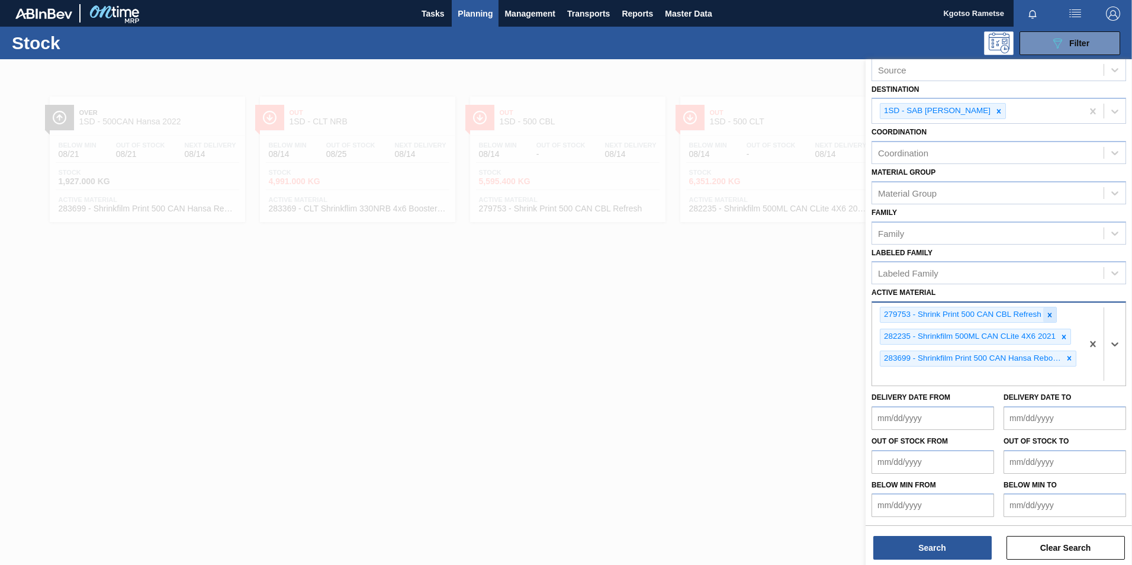
click at [1052, 313] on icon at bounding box center [1050, 315] width 8 height 8
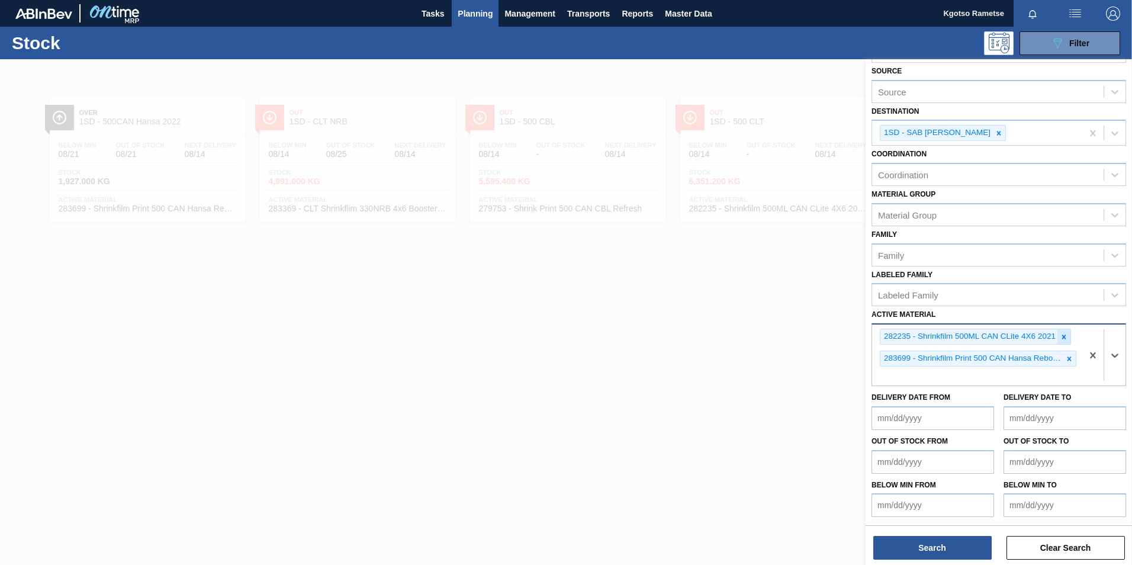
click at [1065, 338] on icon at bounding box center [1064, 337] width 4 height 4
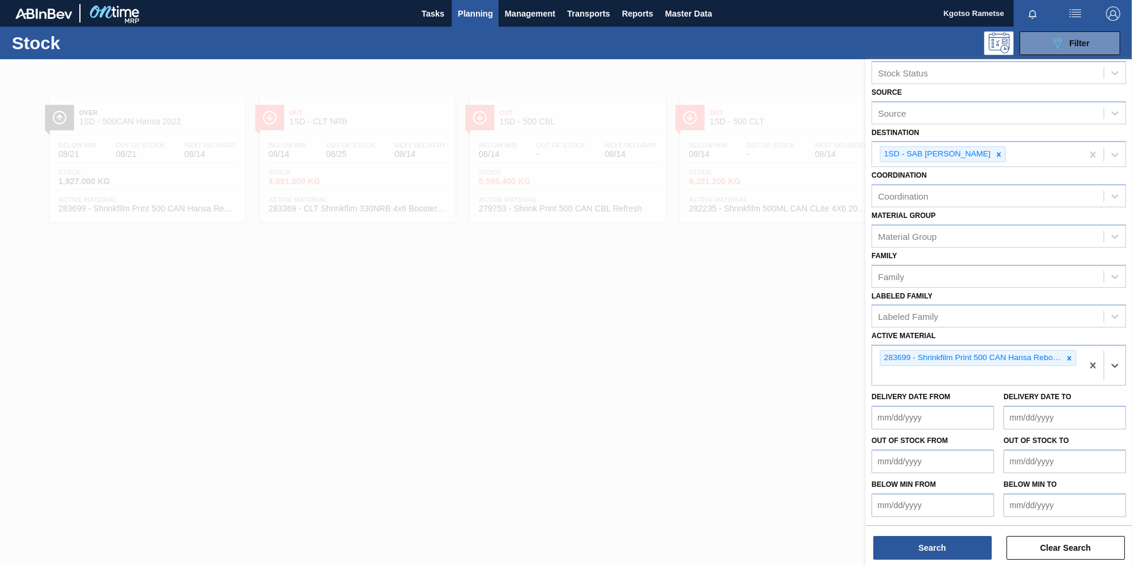
click at [1065, 358] on icon at bounding box center [1069, 358] width 8 height 8
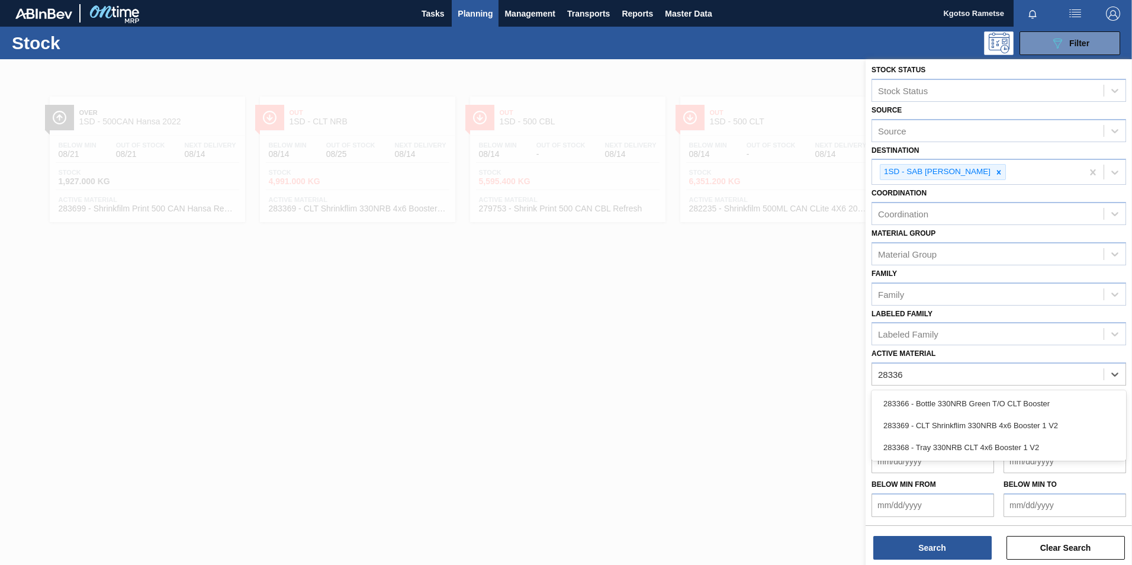
scroll to position [4, 0]
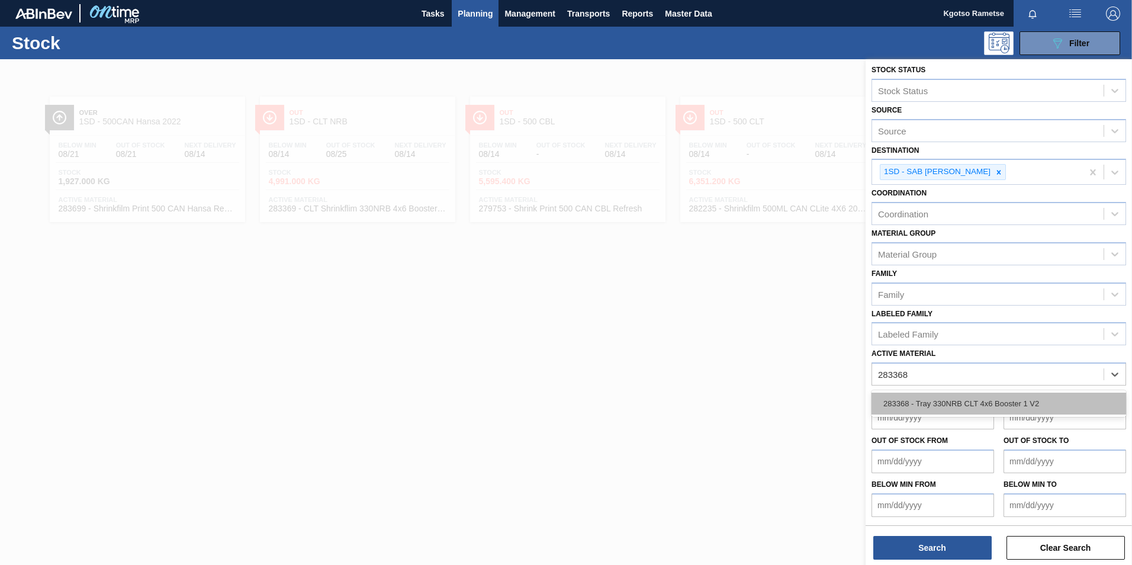
click at [931, 400] on div "283368 - Tray 330NRB CLT 4x6 Booster 1 V2" at bounding box center [999, 404] width 255 height 22
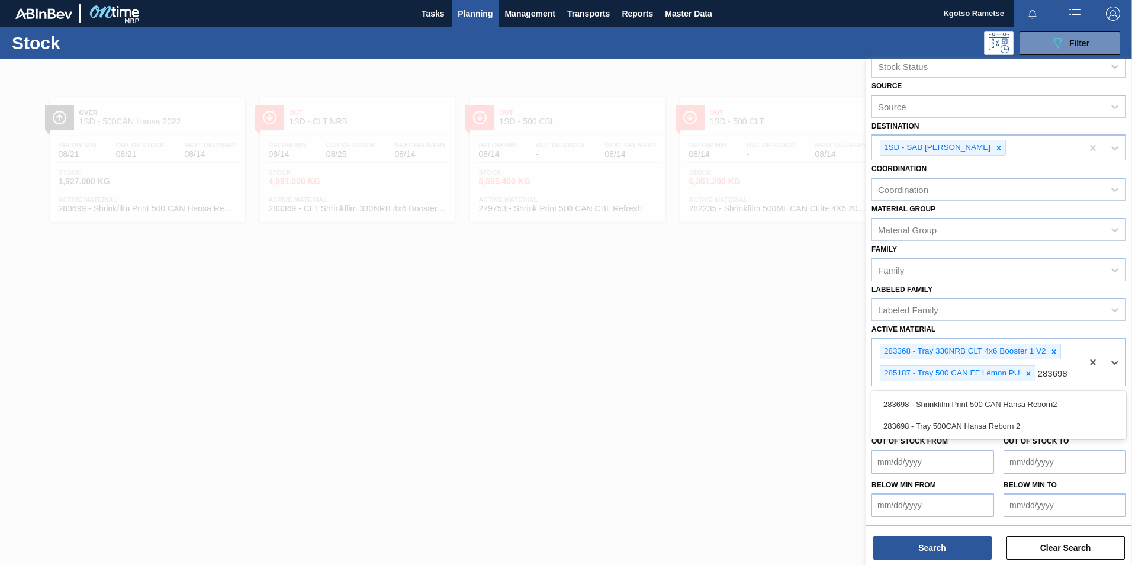
scroll to position [28, 0]
click at [949, 426] on div "283698 - Tray 500CAN Hansa Reborn 2" at bounding box center [999, 426] width 255 height 22
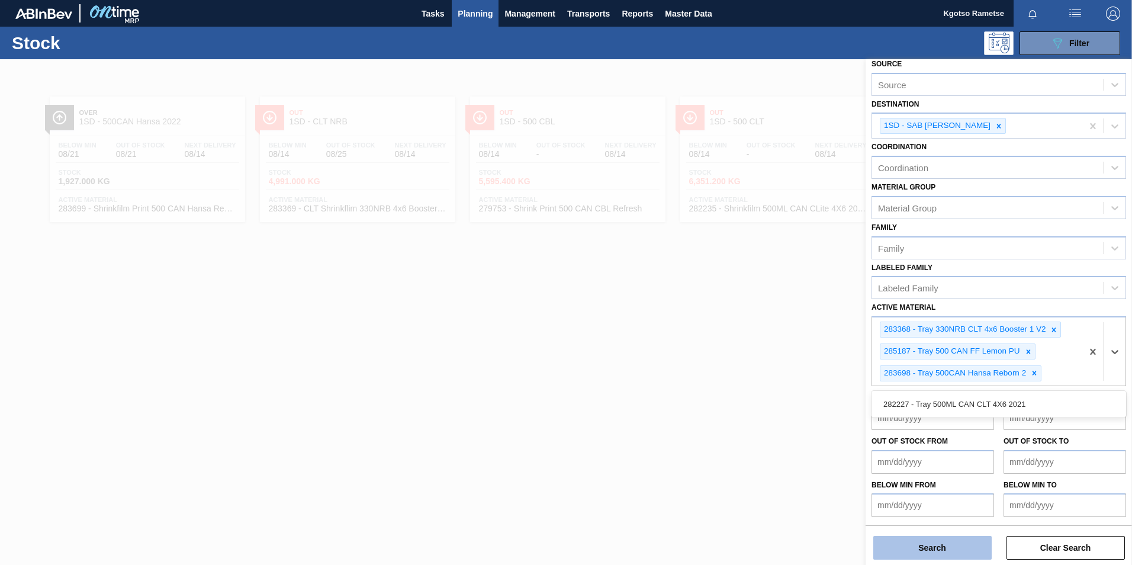
scroll to position [72, 0]
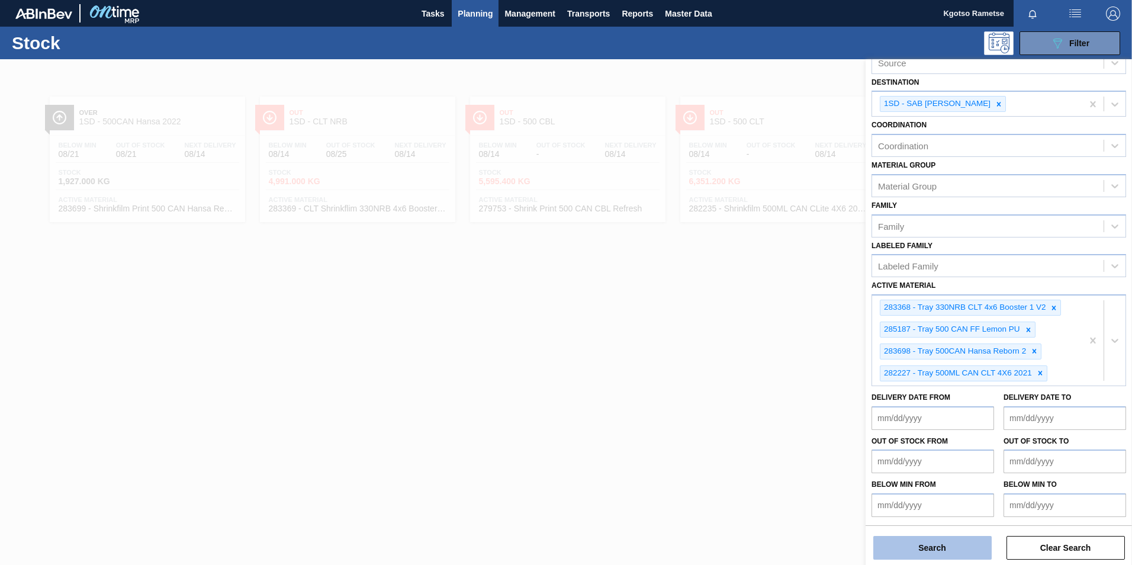
click at [928, 543] on button "Search" at bounding box center [932, 548] width 118 height 24
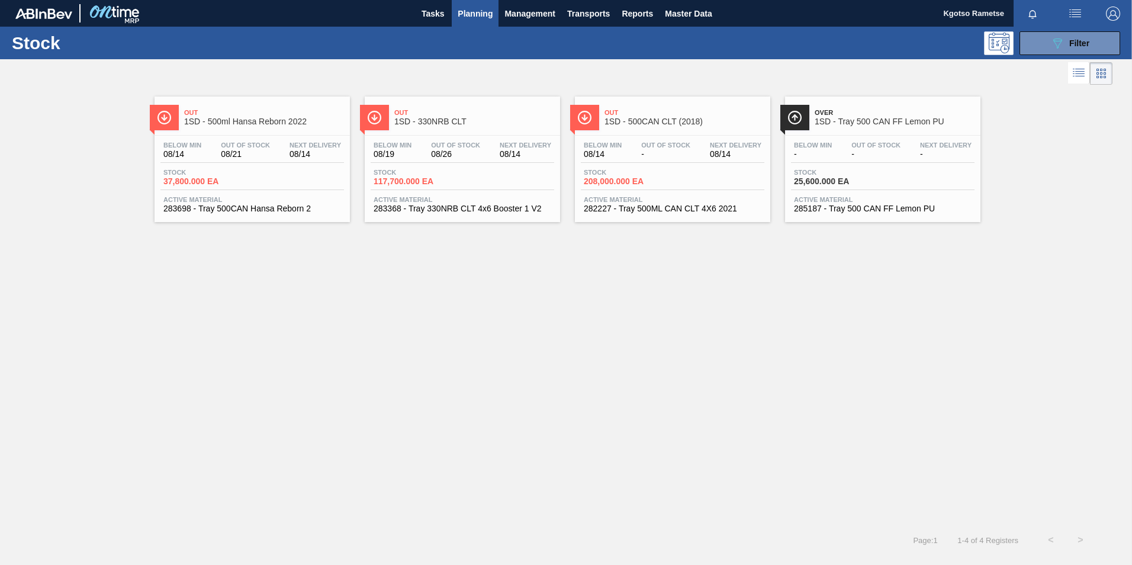
click at [426, 132] on div "Out 1SD - 330NRB CLT Below Min 08/19 Out Of Stock 08/26 Next Delivery 08/14 Sto…" at bounding box center [462, 160] width 195 height 126
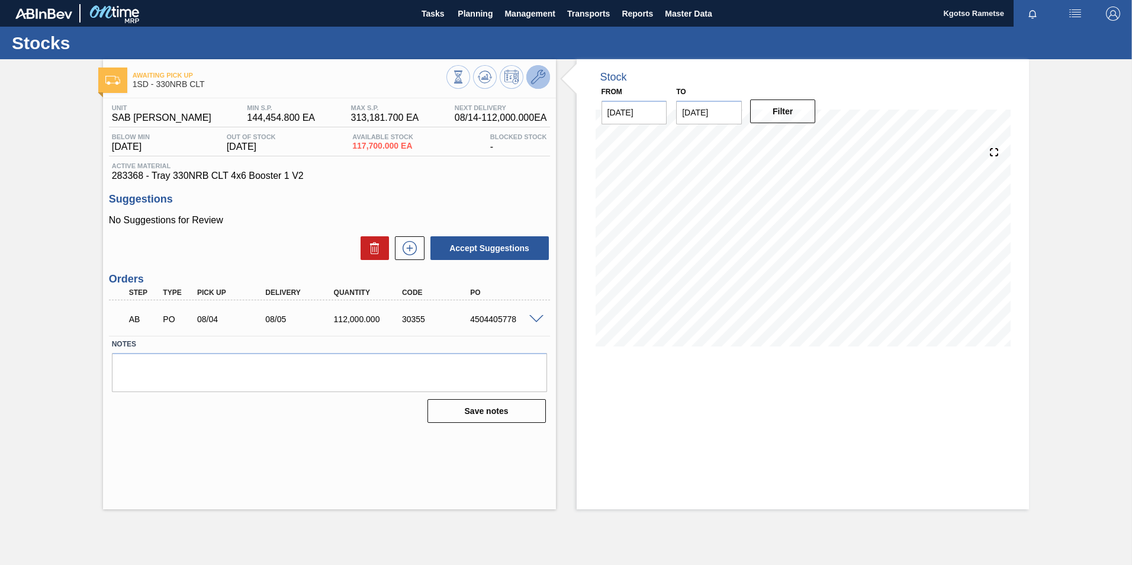
click at [548, 80] on button at bounding box center [538, 77] width 24 height 24
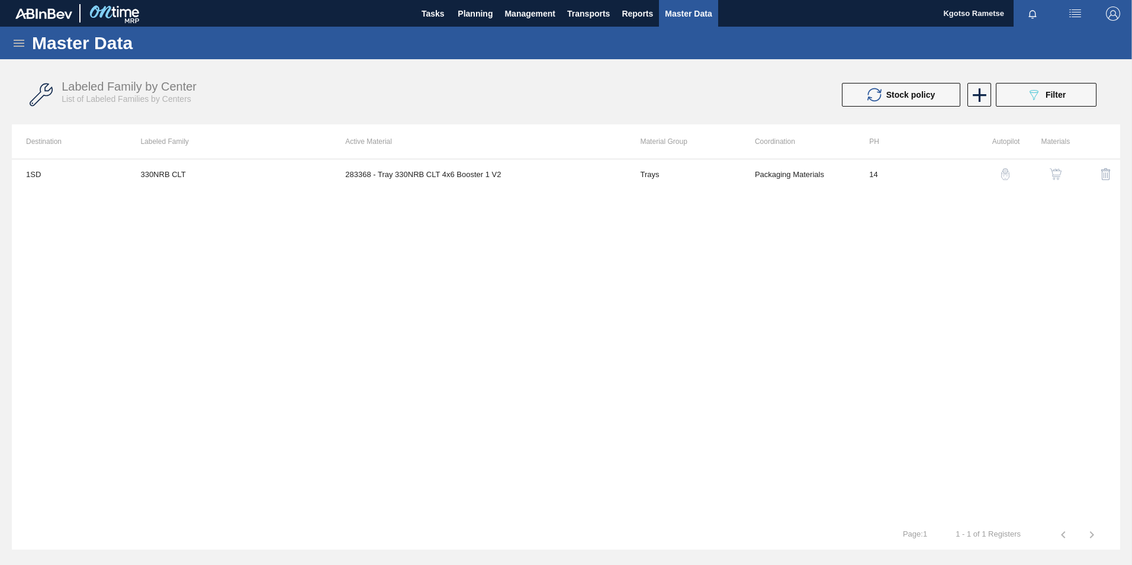
click at [1058, 172] on img "button" at bounding box center [1056, 174] width 12 height 12
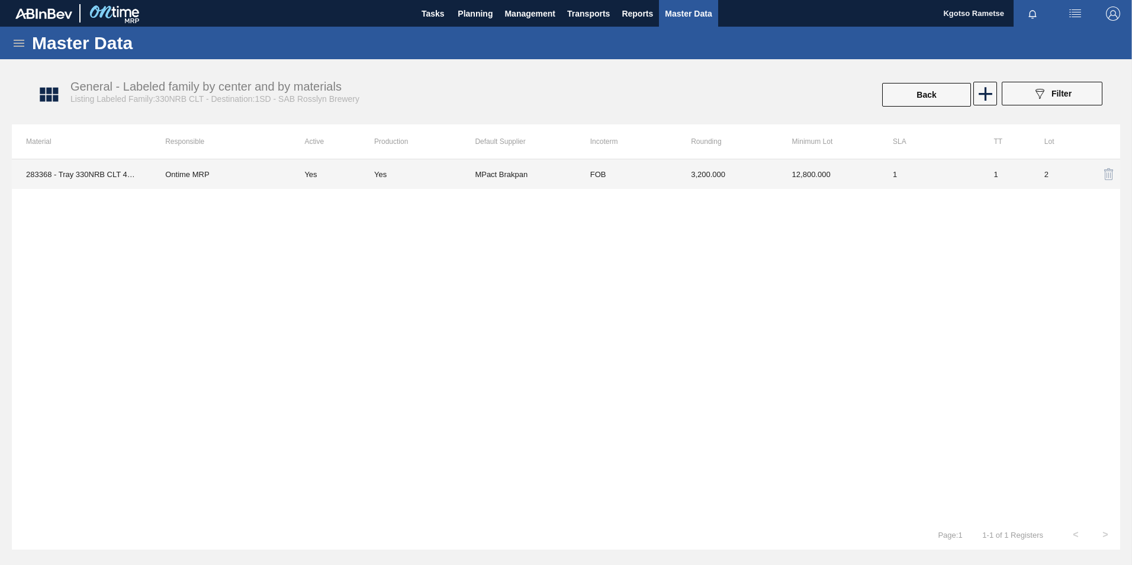
click at [758, 168] on td "3,200.000" at bounding box center [727, 174] width 101 height 30
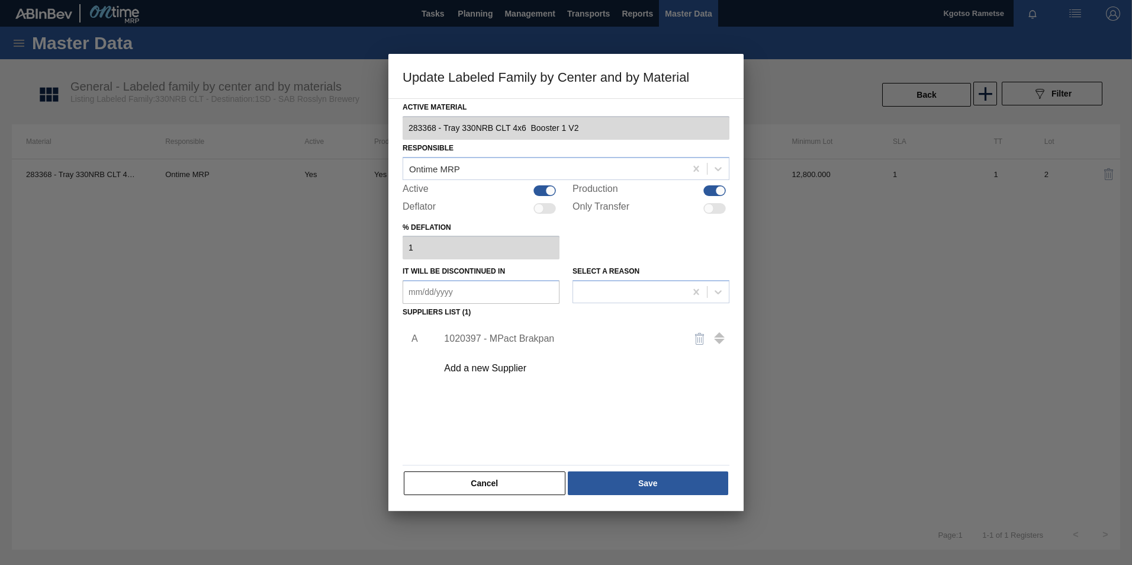
click at [516, 330] on div "1020397 - MPact Brakpan" at bounding box center [579, 339] width 299 height 30
click at [500, 335] on div "1020397 - MPact Brakpan" at bounding box center [560, 338] width 232 height 11
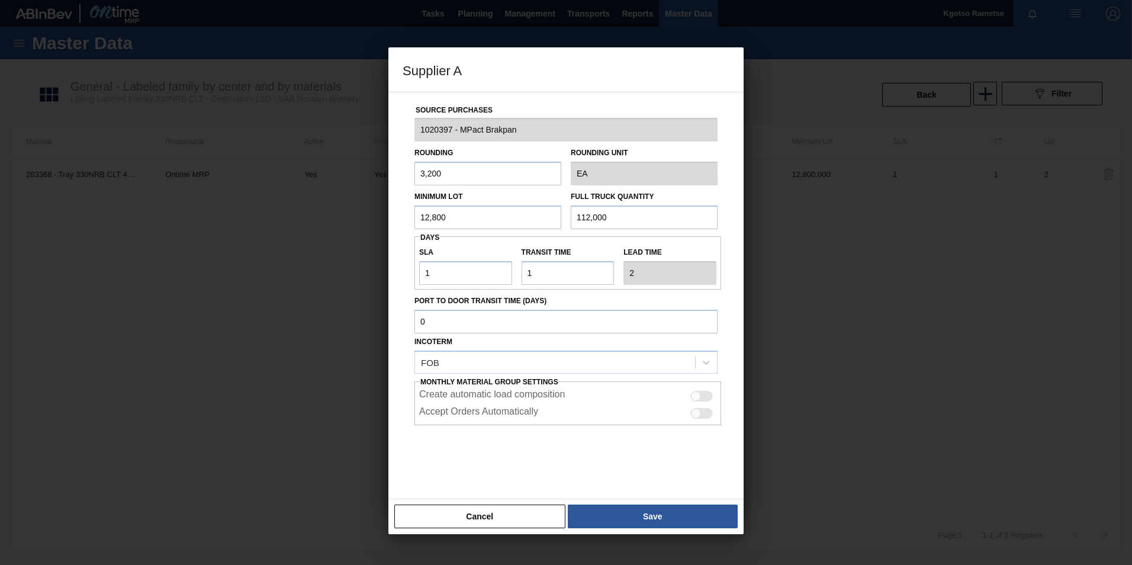
drag, startPoint x: 436, startPoint y: 207, endPoint x: 426, endPoint y: 208, distance: 10.1
click at [426, 208] on input "12,800" at bounding box center [488, 217] width 147 height 24
click at [476, 226] on input "12,800" at bounding box center [488, 217] width 147 height 24
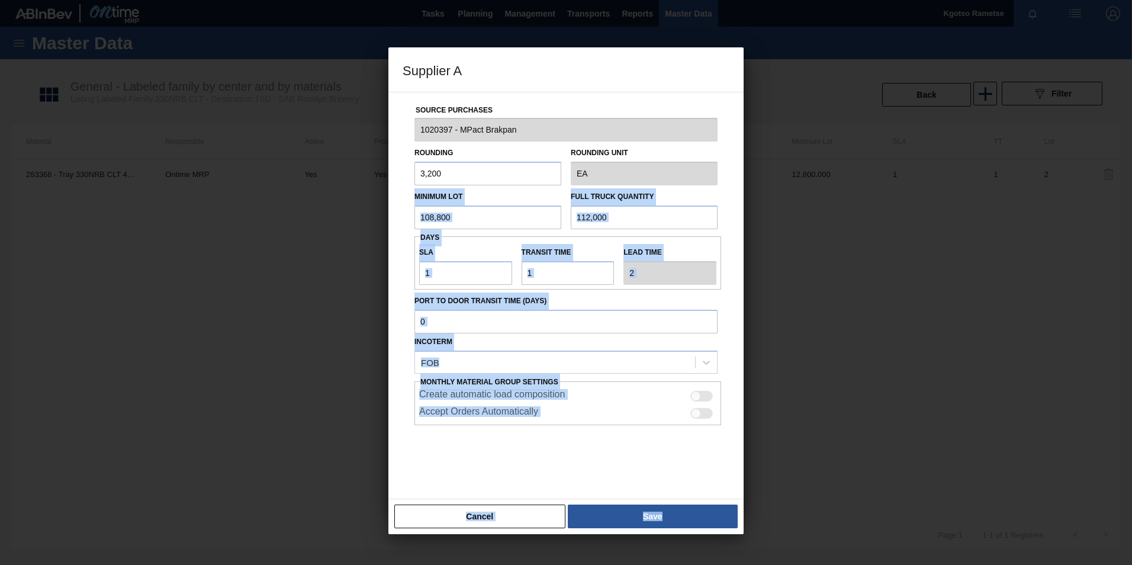
drag, startPoint x: 515, startPoint y: 193, endPoint x: 387, endPoint y: 204, distance: 127.8
click at [387, 204] on div "Supplier A Source Purchases 1020397 - MPact Brakpan Rounding 3,200 Rounding Uni…" at bounding box center [566, 282] width 1132 height 565
drag, startPoint x: 387, startPoint y: 204, endPoint x: 463, endPoint y: 223, distance: 78.1
click at [463, 223] on input "108,800" at bounding box center [488, 217] width 147 height 24
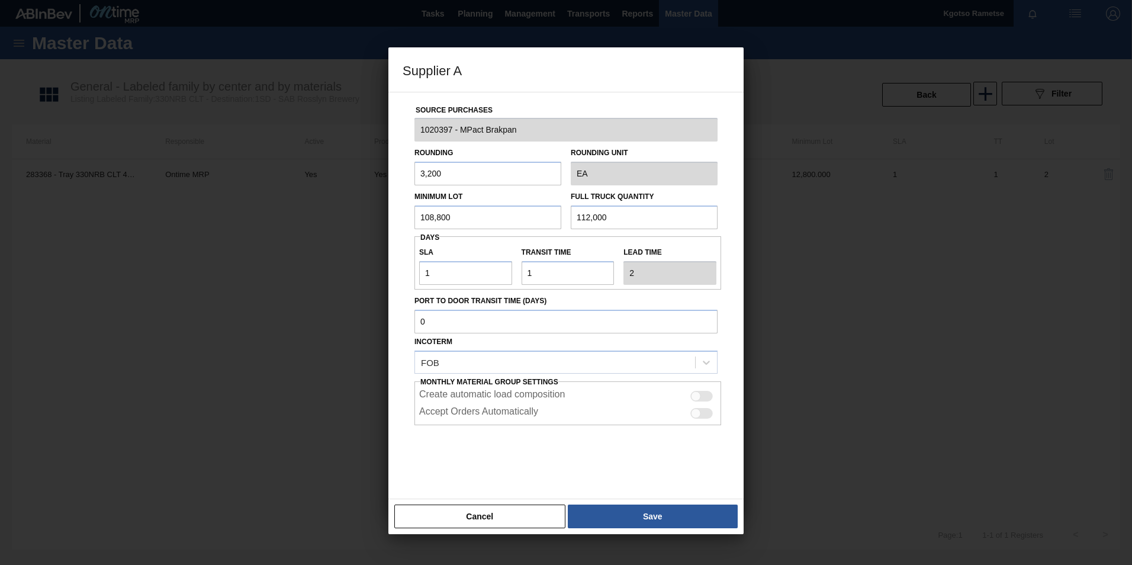
drag, startPoint x: 457, startPoint y: 217, endPoint x: 385, endPoint y: 221, distance: 71.8
click at [390, 221] on div "Source Purchases 1020397 - MPact Brakpan Rounding 3,200 Rounding Unit EA Minimu…" at bounding box center [565, 295] width 355 height 407
drag, startPoint x: 600, startPoint y: 217, endPoint x: 547, endPoint y: 224, distance: 54.4
click at [561, 222] on div "Minimum Lot 108,800 Full Truck Quantity 112,000" at bounding box center [566, 207] width 313 height 44
drag, startPoint x: 634, startPoint y: 213, endPoint x: 477, endPoint y: 234, distance: 158.4
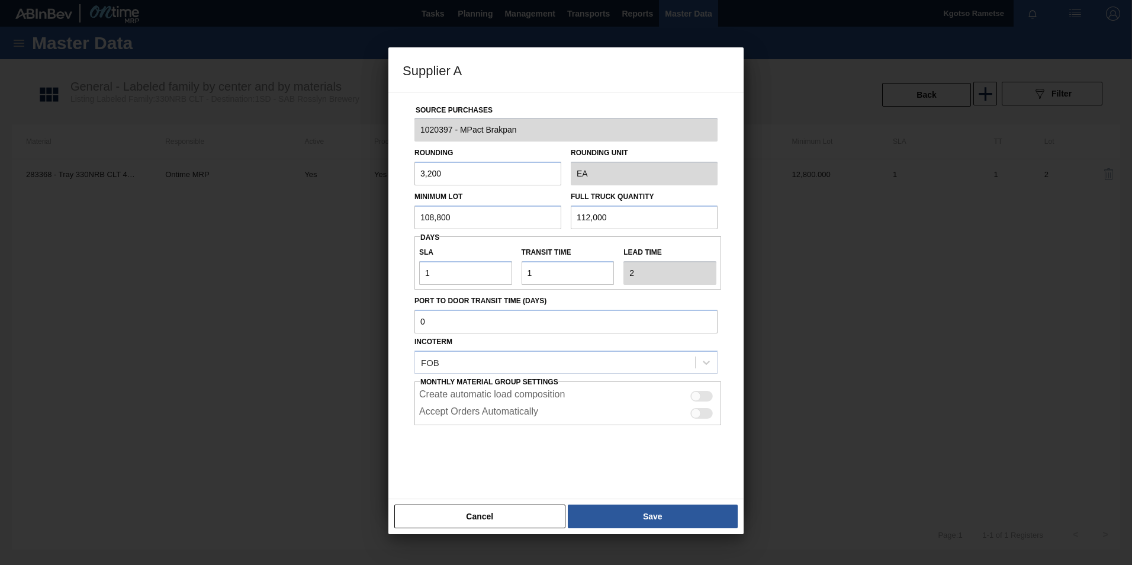
click at [512, 229] on div "Minimum Lot 108,800 Full Truck Quantity 112,000" at bounding box center [566, 207] width 313 height 44
paste input "08,8"
click at [480, 277] on input "1" at bounding box center [465, 273] width 93 height 24
click at [651, 524] on button "Save" at bounding box center [653, 517] width 170 height 24
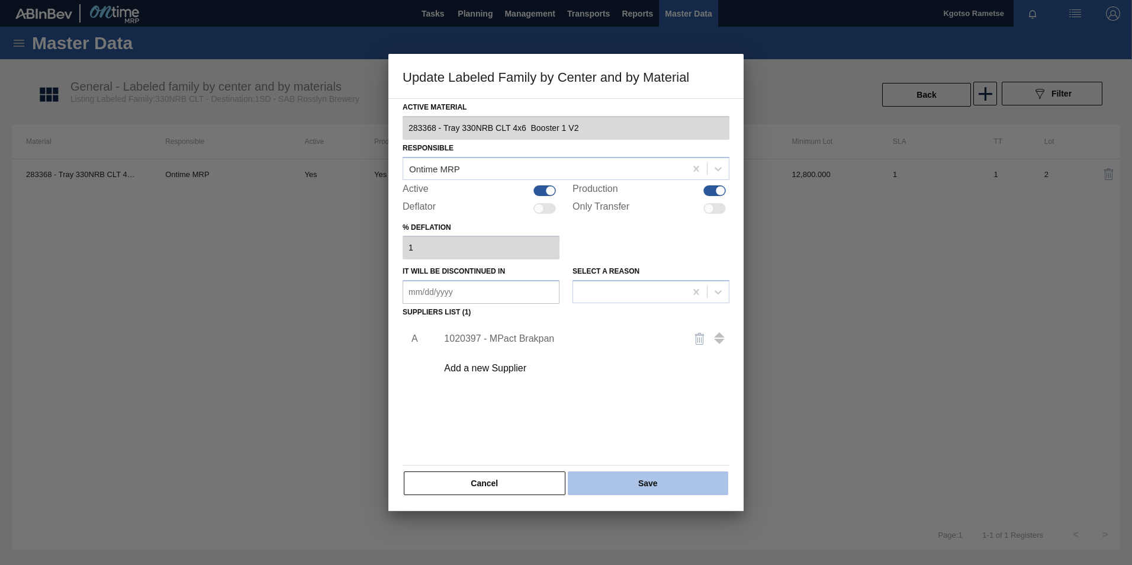
click at [647, 494] on button "Save" at bounding box center [648, 483] width 160 height 24
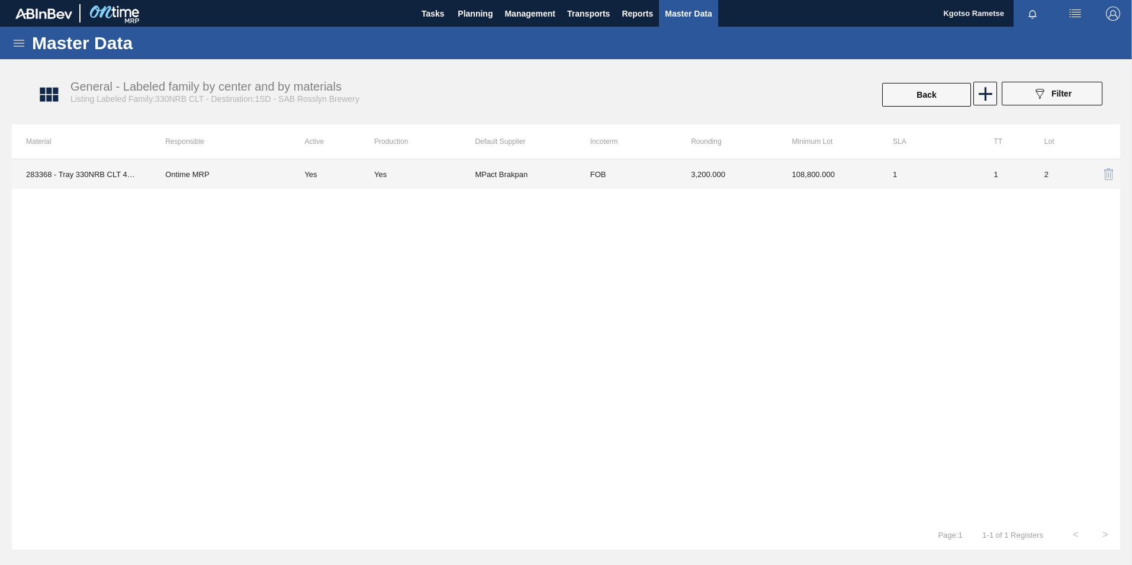
click at [427, 165] on td "Yes" at bounding box center [424, 174] width 101 height 30
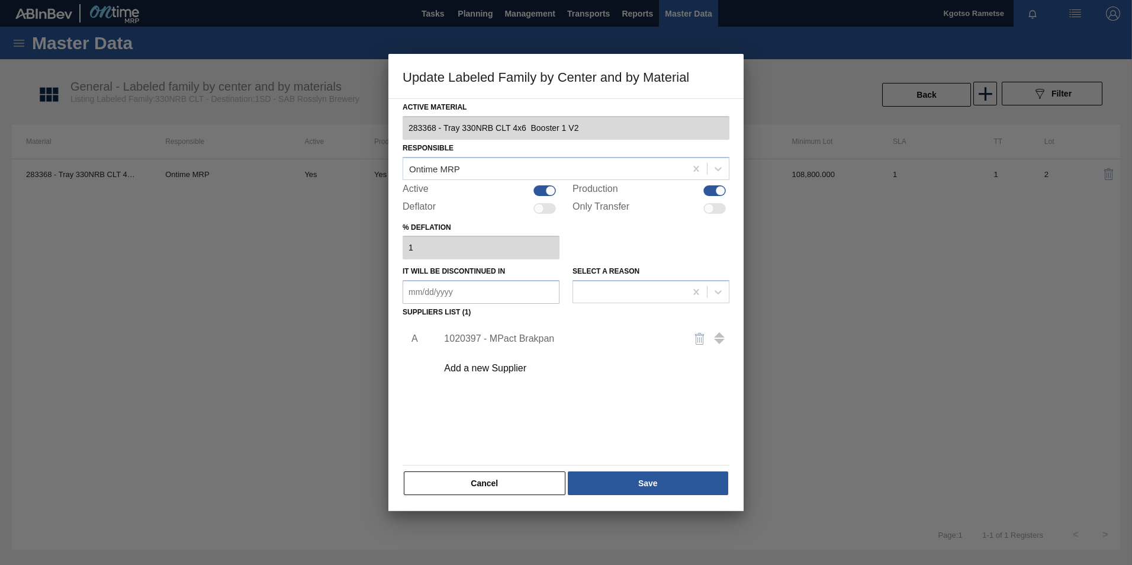
click at [481, 344] on div "1020397 - MPact Brakpan" at bounding box center [579, 339] width 299 height 30
click at [485, 338] on div "1020397 - MPact Brakpan" at bounding box center [560, 338] width 232 height 11
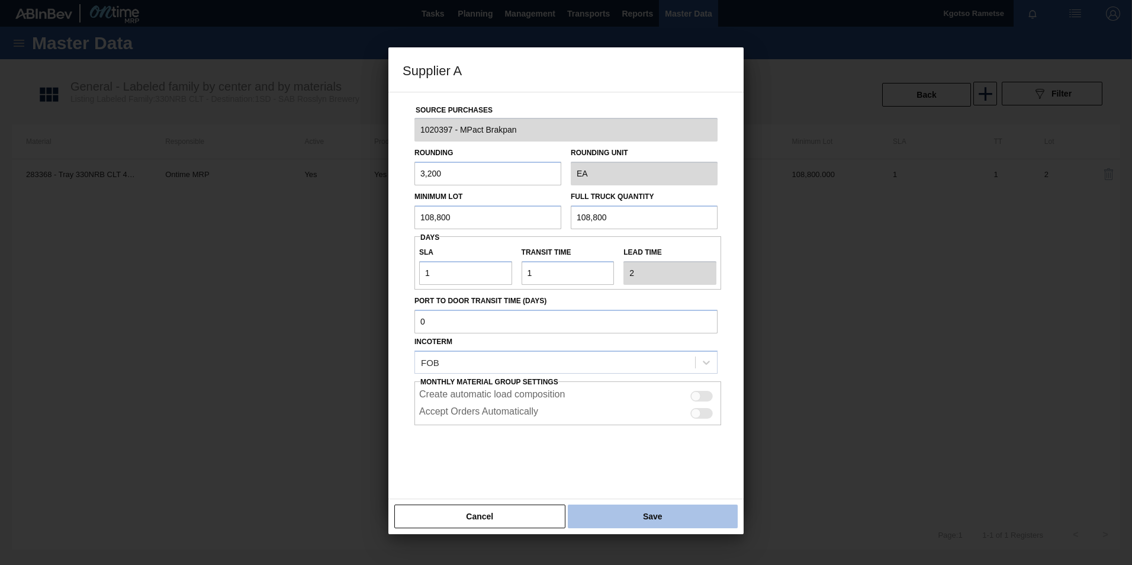
click at [638, 519] on button "Save" at bounding box center [653, 517] width 170 height 24
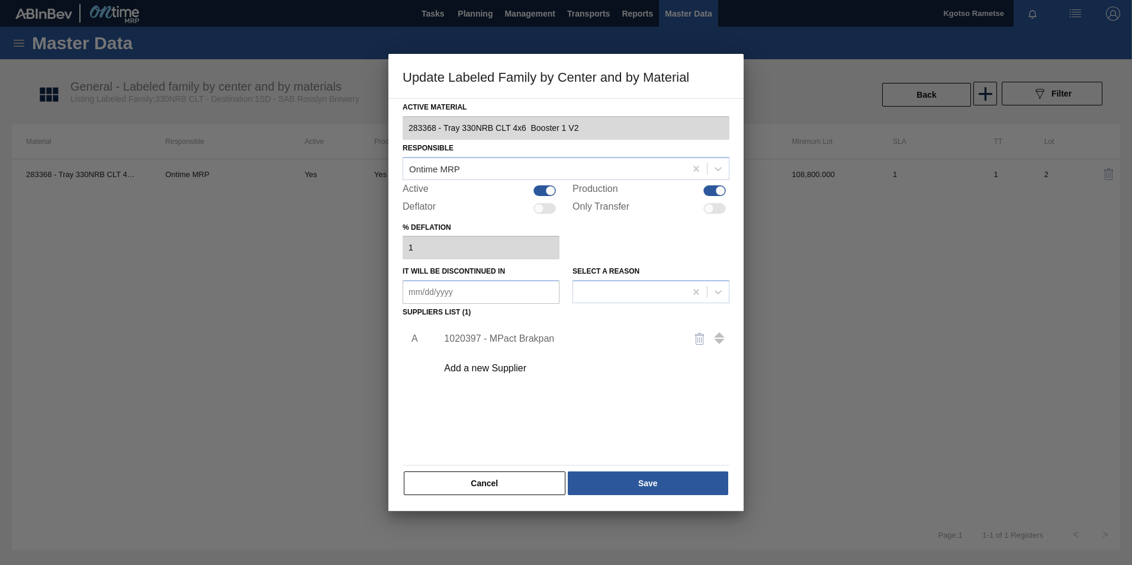
click at [637, 505] on div "Active Material 283368 - Tray 330NRB CLT 4x6 Booster 1 V2 Responsible Ontime MR…" at bounding box center [565, 304] width 355 height 413
click at [635, 490] on button "Save" at bounding box center [648, 483] width 160 height 24
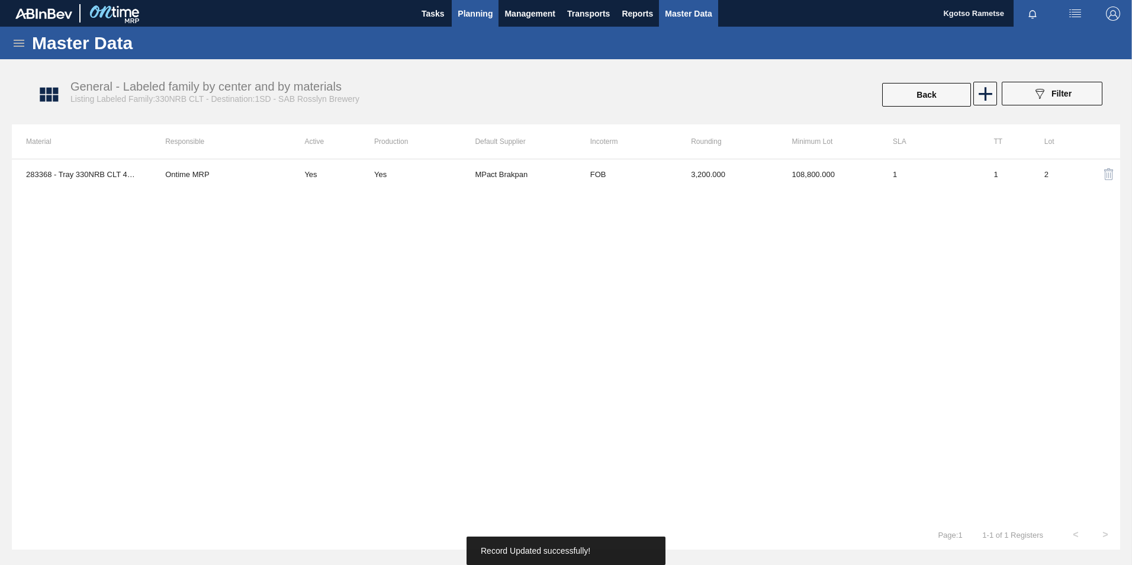
click at [467, 7] on span "Planning" at bounding box center [475, 14] width 35 height 14
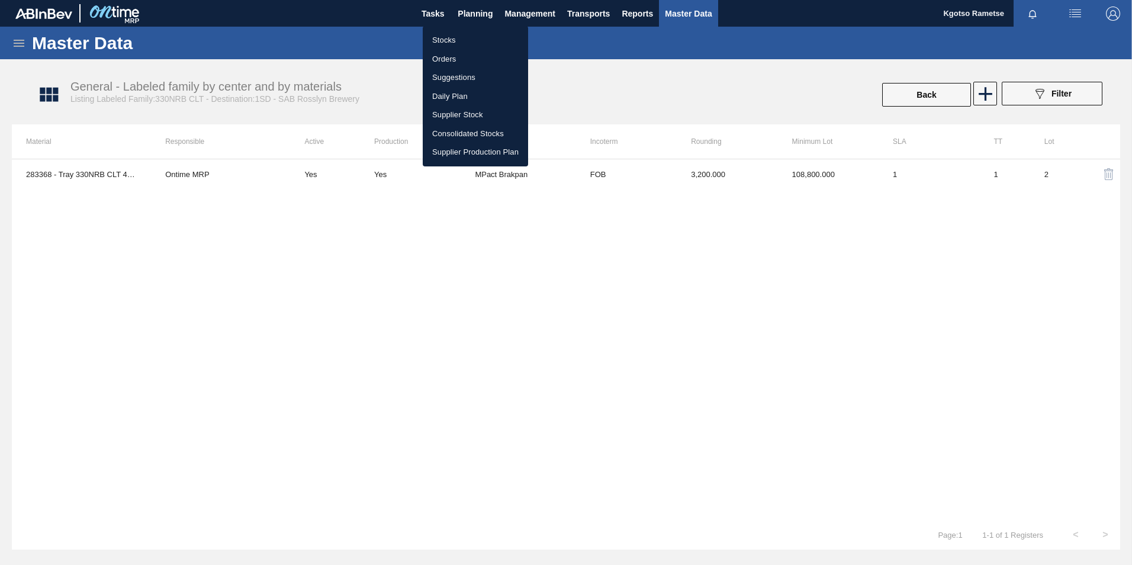
click at [453, 38] on li "Stocks" at bounding box center [475, 40] width 105 height 19
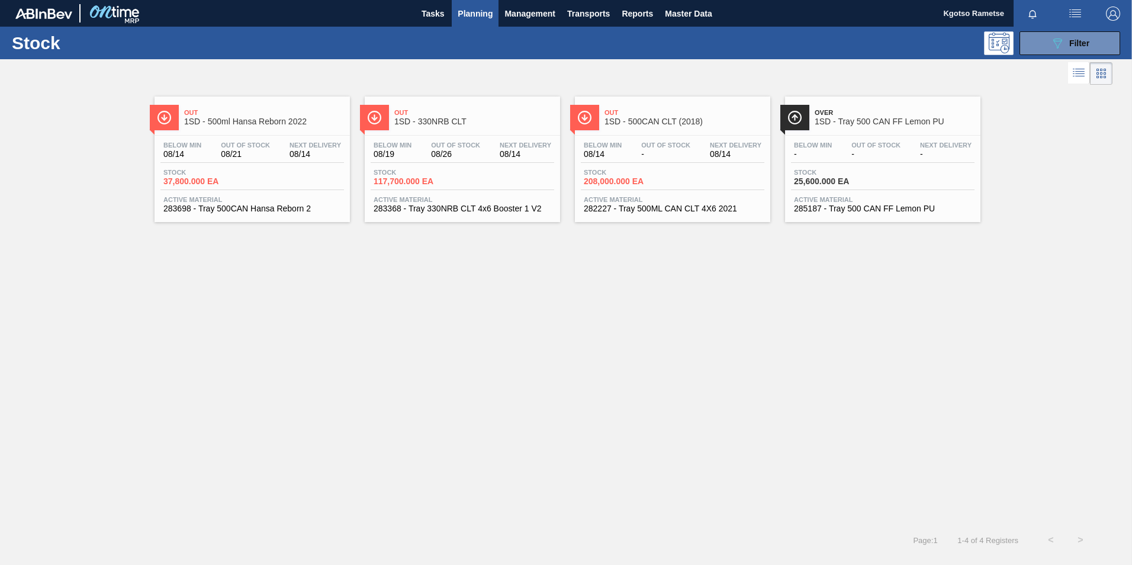
click at [817, 146] on span "Below Min" at bounding box center [813, 145] width 38 height 7
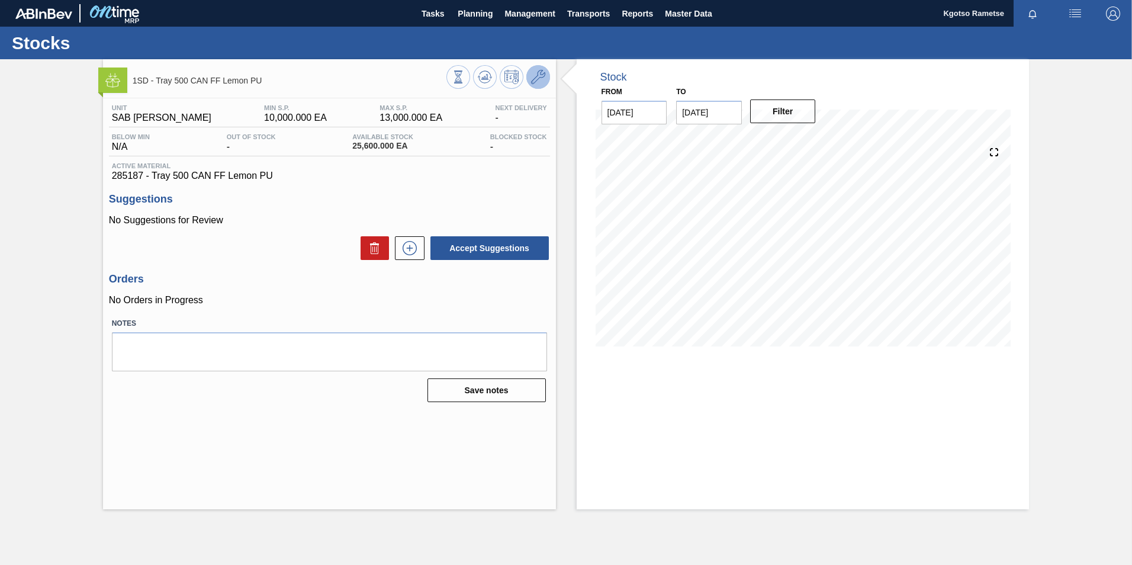
click at [539, 80] on icon at bounding box center [538, 77] width 14 height 14
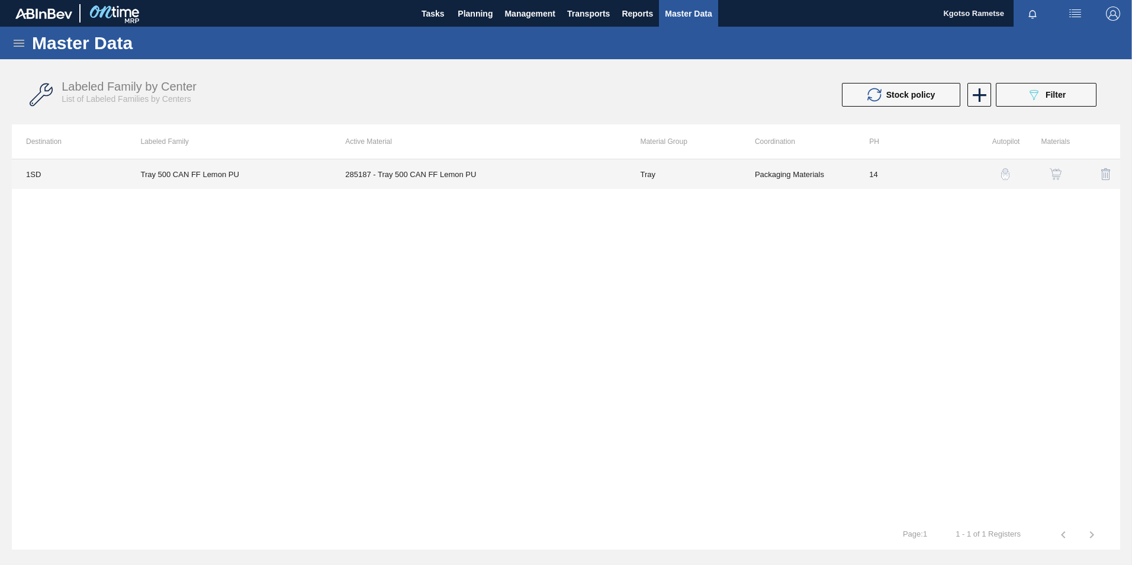
click at [639, 173] on td "Tray" at bounding box center [683, 174] width 114 height 30
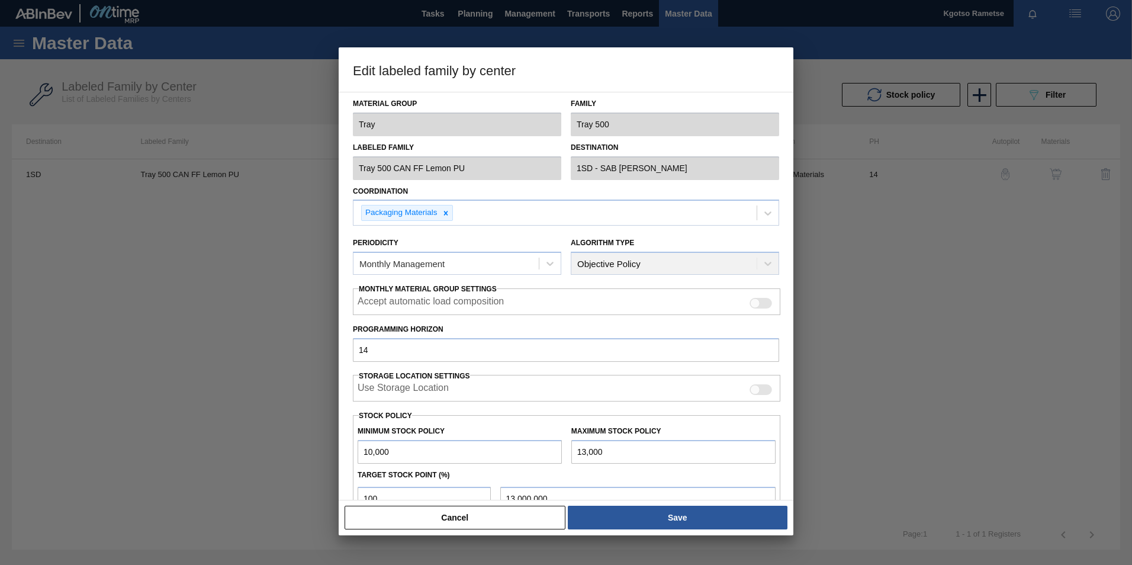
click at [360, 449] on input "10,000" at bounding box center [460, 452] width 204 height 24
click at [572, 454] on input "13,000" at bounding box center [673, 452] width 204 height 24
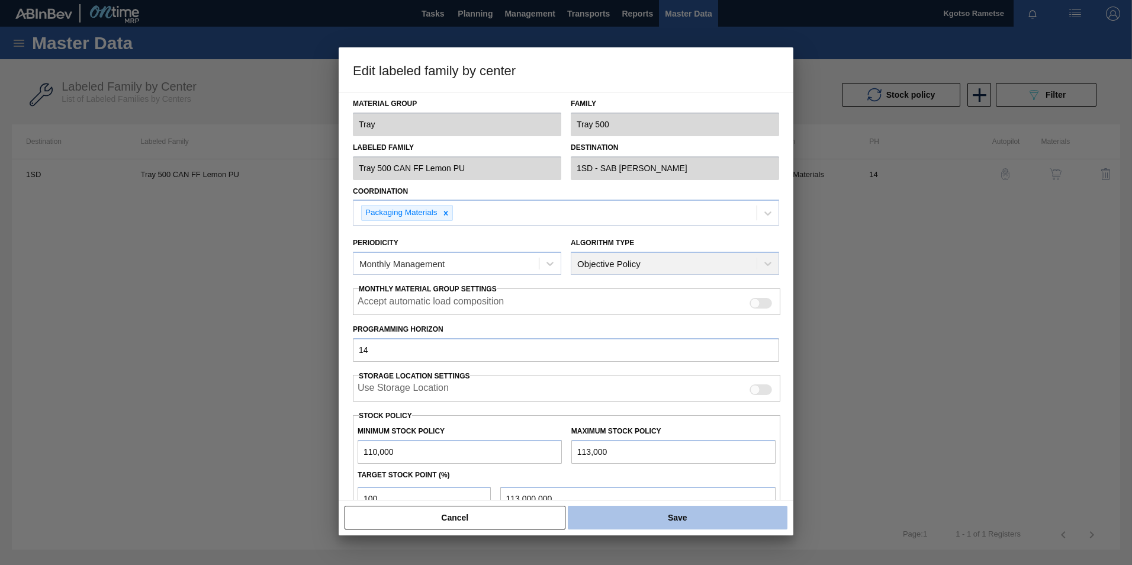
click at [679, 524] on button "Save" at bounding box center [678, 518] width 220 height 24
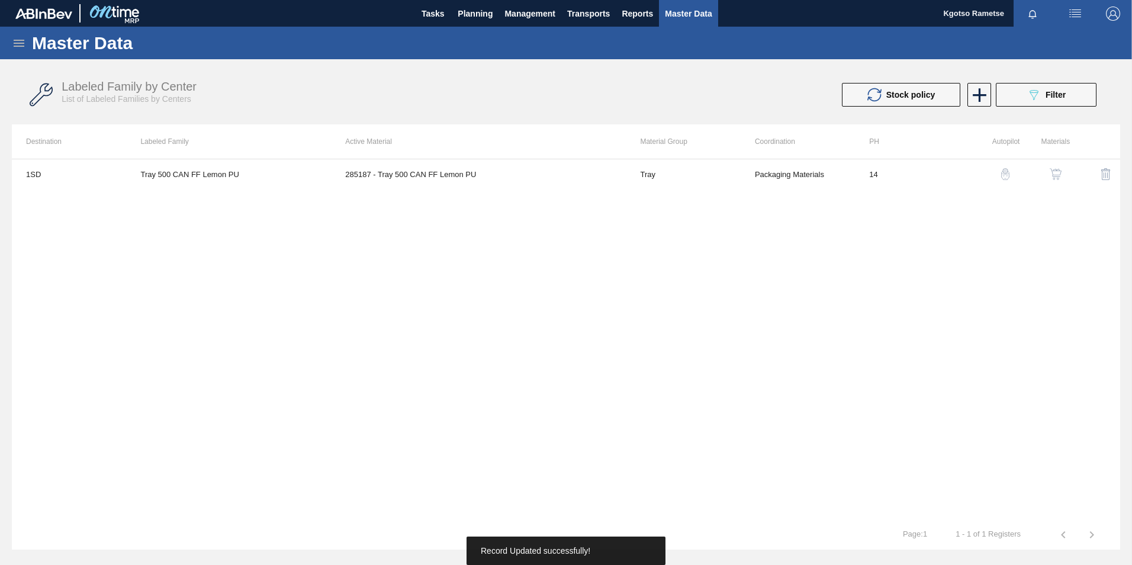
click at [1058, 167] on button "button" at bounding box center [1056, 174] width 28 height 28
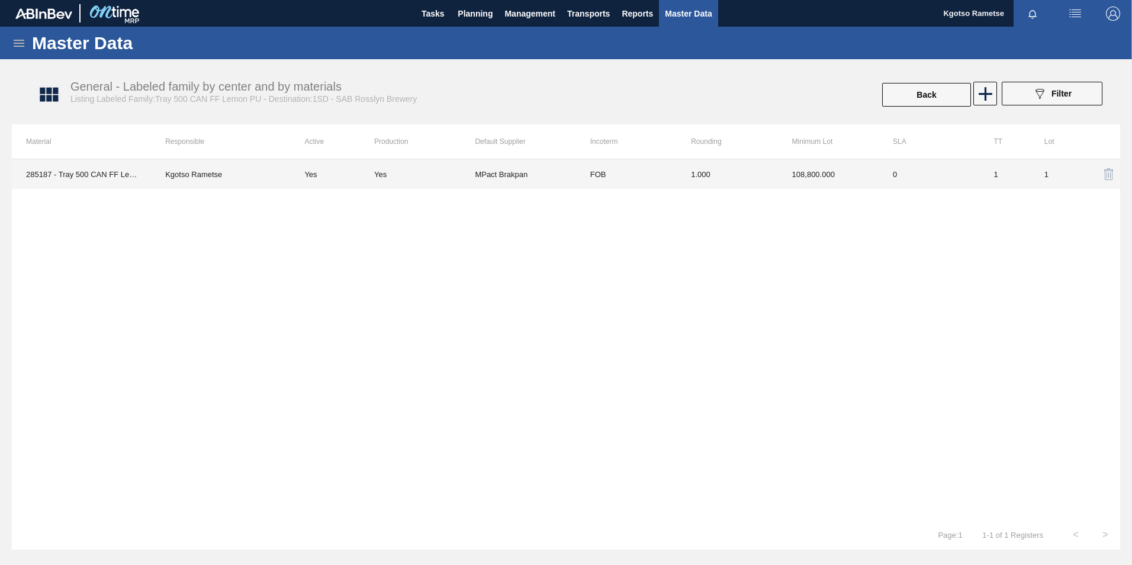
click at [854, 180] on td "108,800.000" at bounding box center [828, 174] width 101 height 30
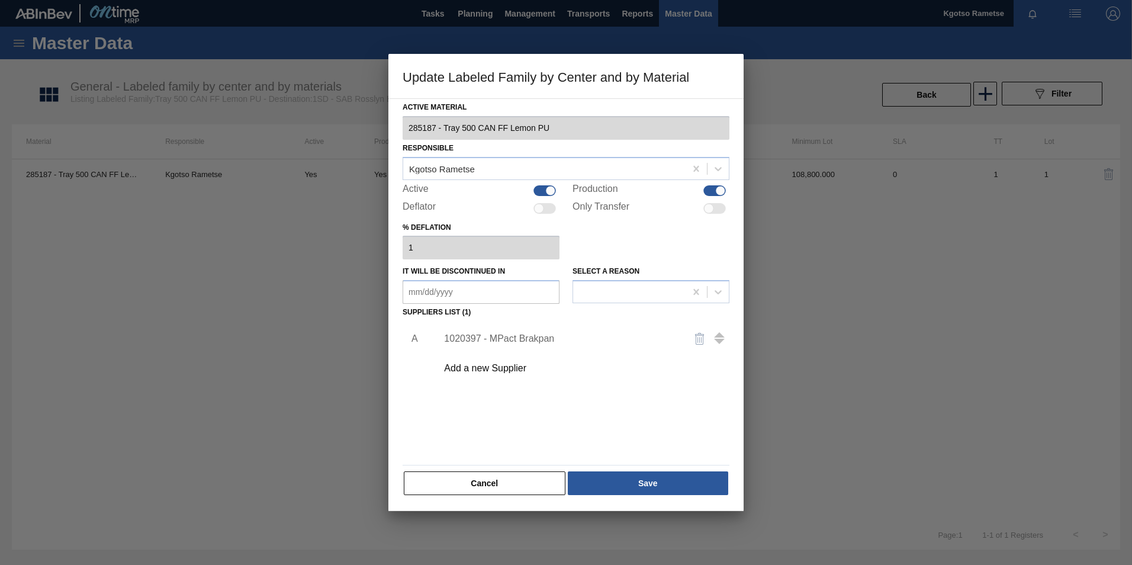
click at [506, 342] on div "1020397 - MPact Brakpan" at bounding box center [560, 338] width 232 height 11
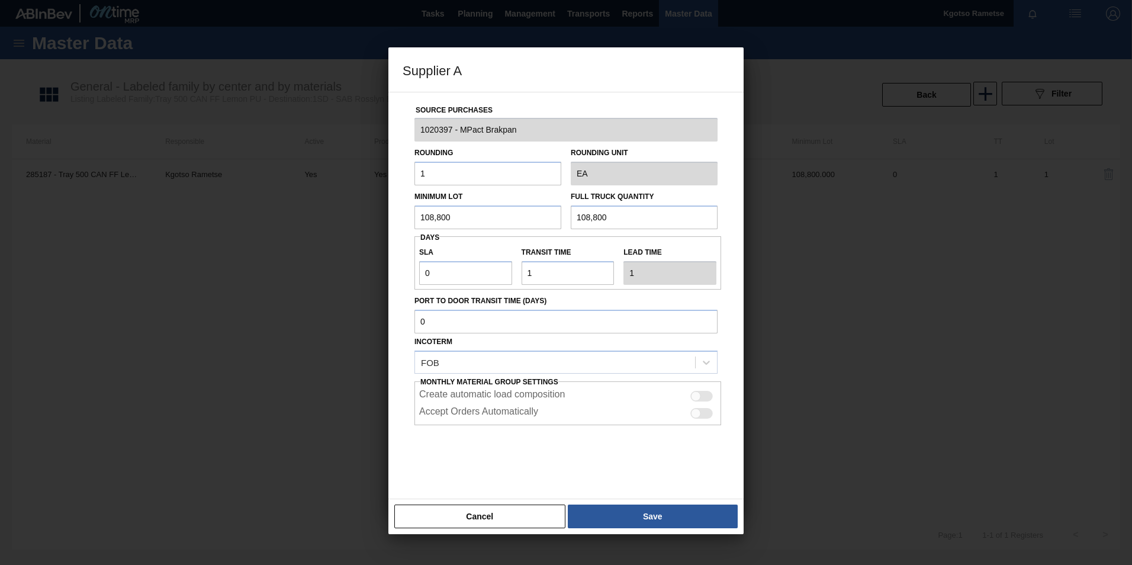
drag, startPoint x: 457, startPoint y: 219, endPoint x: 403, endPoint y: 207, distance: 55.3
click at [410, 208] on div "Minimum Lot 108,800" at bounding box center [488, 208] width 156 height 41
drag, startPoint x: 454, startPoint y: 219, endPoint x: 416, endPoint y: 215, distance: 38.1
click at [416, 215] on input "89,600" at bounding box center [488, 217] width 147 height 24
drag, startPoint x: 621, startPoint y: 215, endPoint x: 545, endPoint y: 214, distance: 75.8
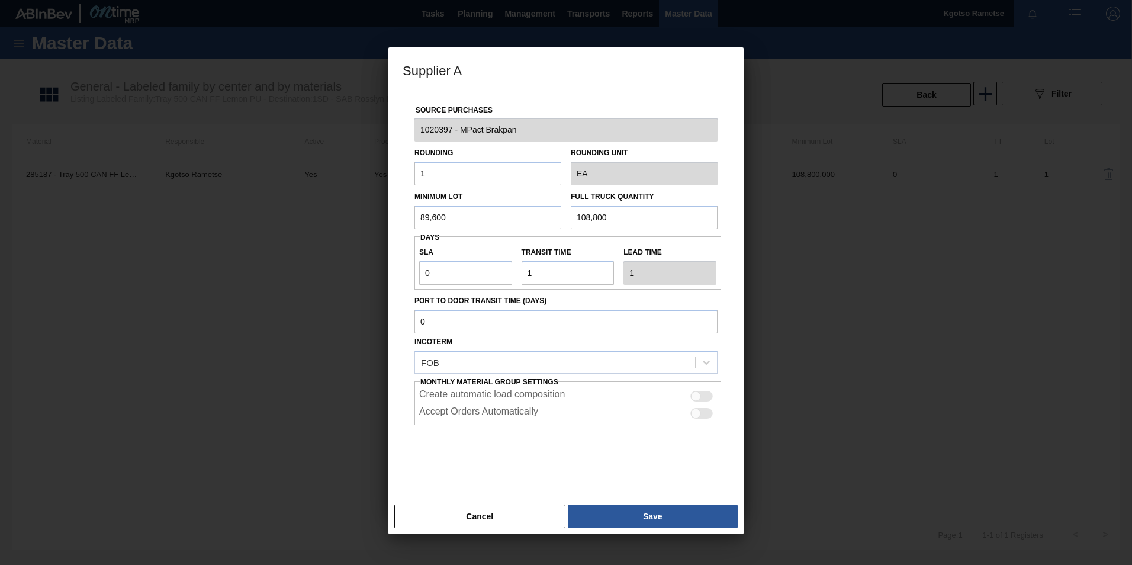
click at [564, 214] on div "Minimum Lot 89,600 Full Truck Quantity 108,800" at bounding box center [566, 207] width 313 height 44
paste input "89,6"
click at [631, 509] on button "Save" at bounding box center [653, 517] width 170 height 24
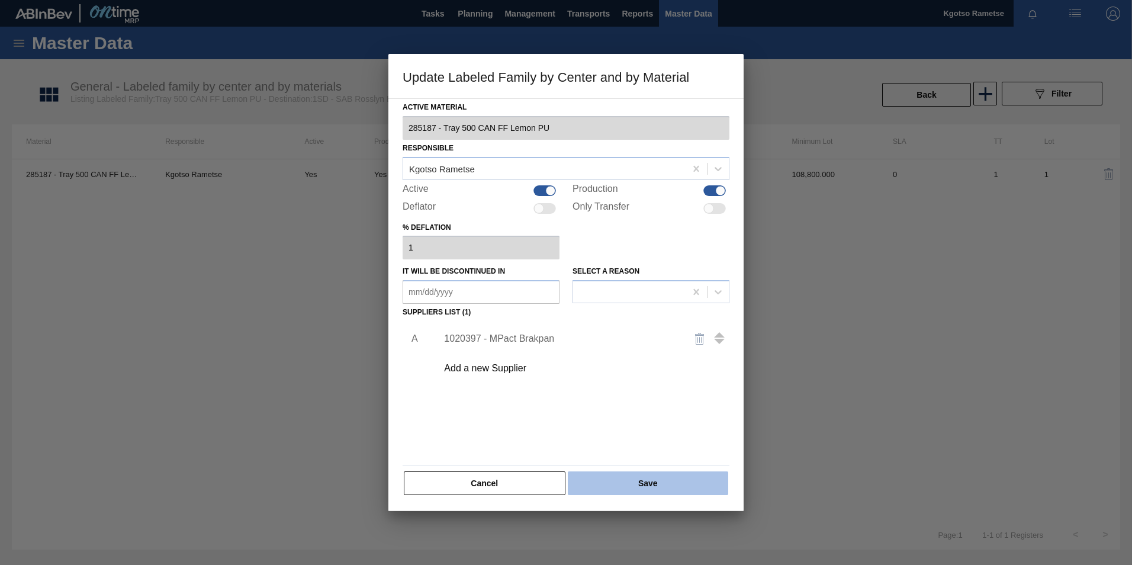
click at [616, 480] on button "Save" at bounding box center [648, 483] width 160 height 24
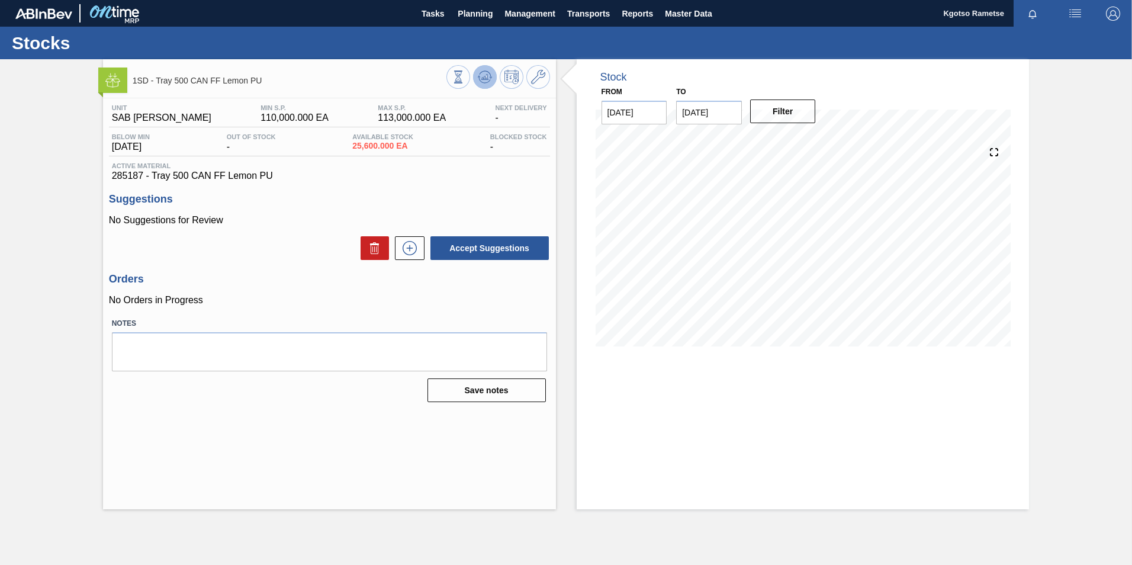
click at [465, 72] on icon at bounding box center [458, 76] width 13 height 13
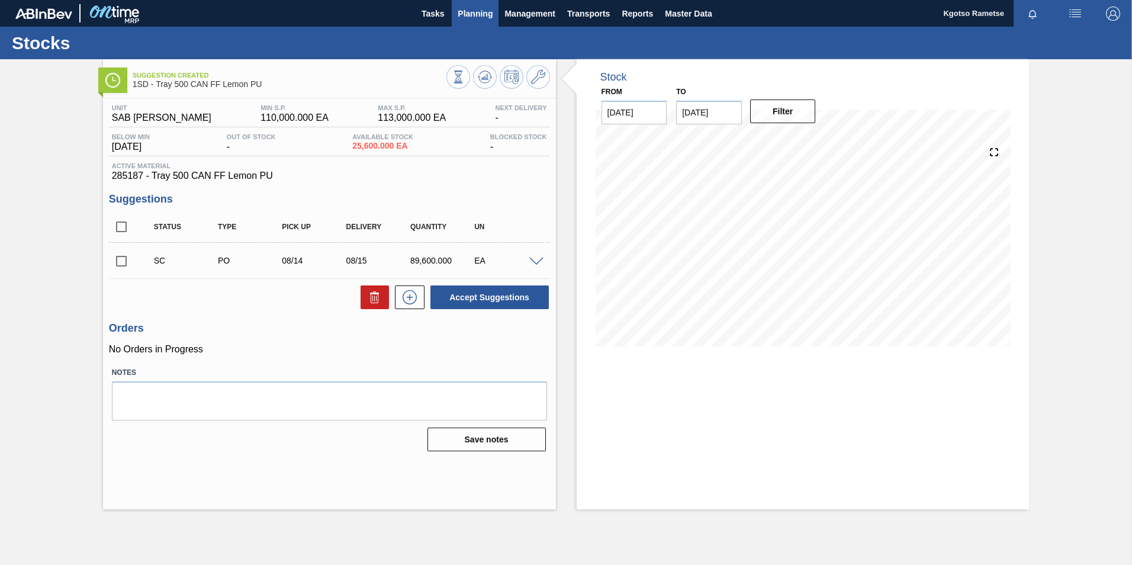
click at [480, 8] on span "Planning" at bounding box center [475, 14] width 35 height 14
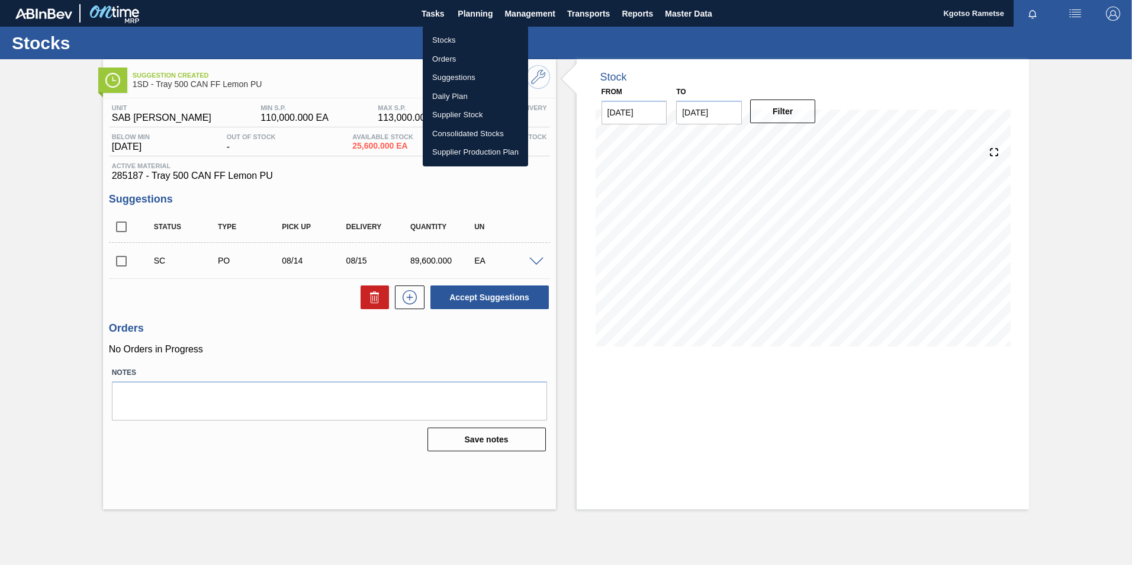
click at [457, 43] on li "Stocks" at bounding box center [475, 40] width 105 height 19
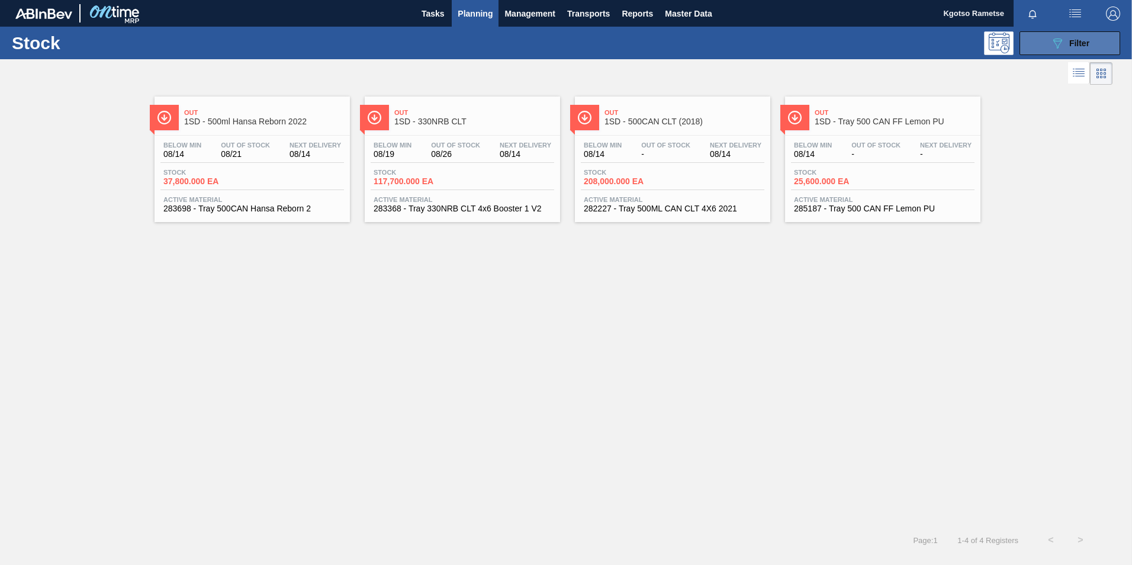
click at [1080, 49] on div "089F7B8B-B2A5-4AFE-B5C0-19BA573D28AC Filter" at bounding box center [1069, 43] width 39 height 14
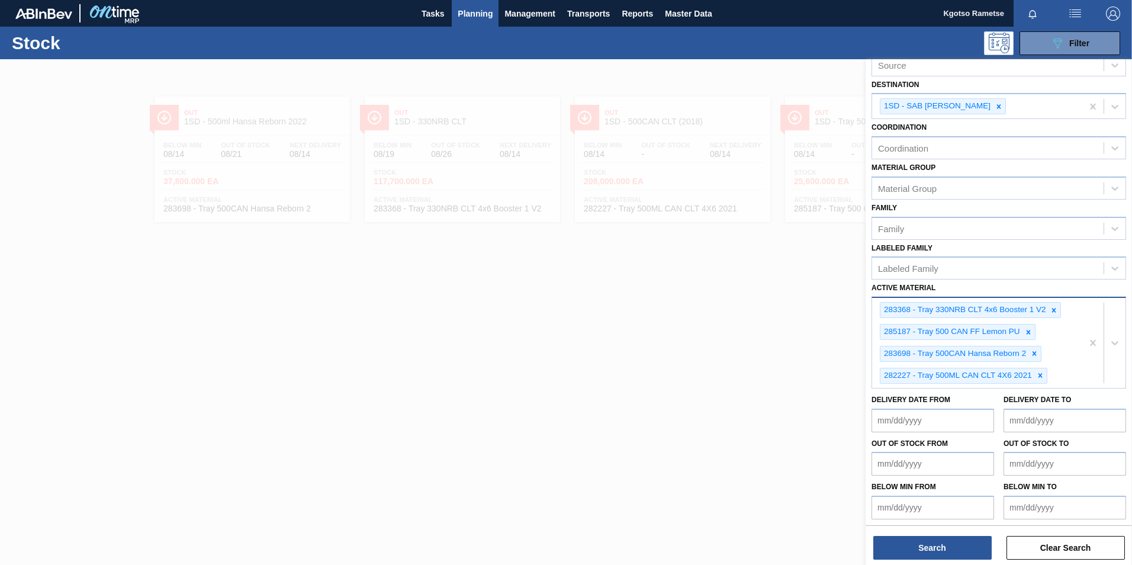
scroll to position [72, 0]
click at [452, 278] on div at bounding box center [566, 341] width 1132 height 565
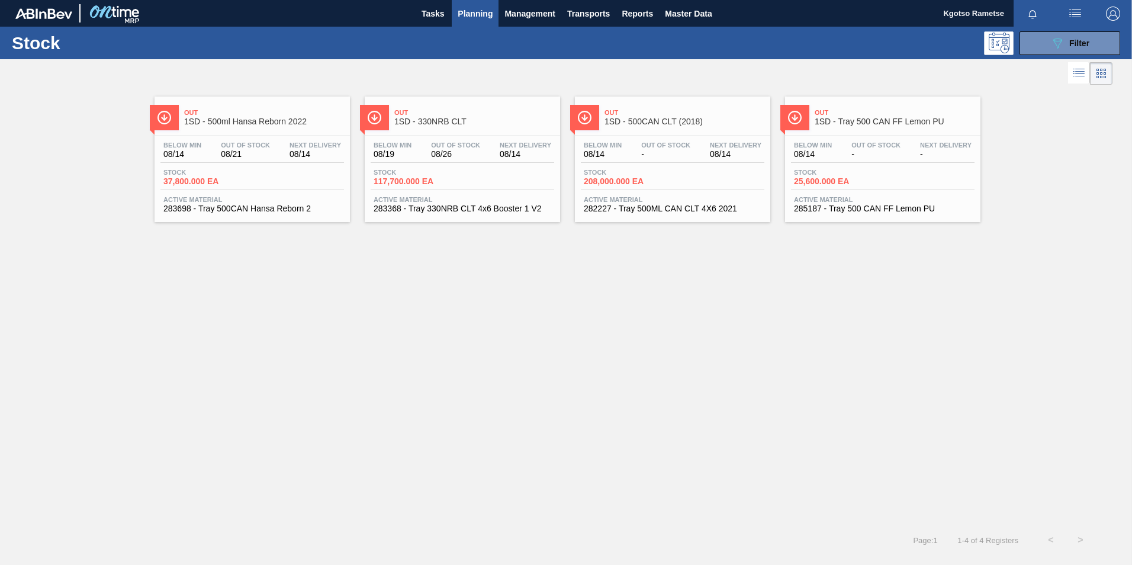
click at [266, 150] on span "08/21" at bounding box center [245, 154] width 49 height 9
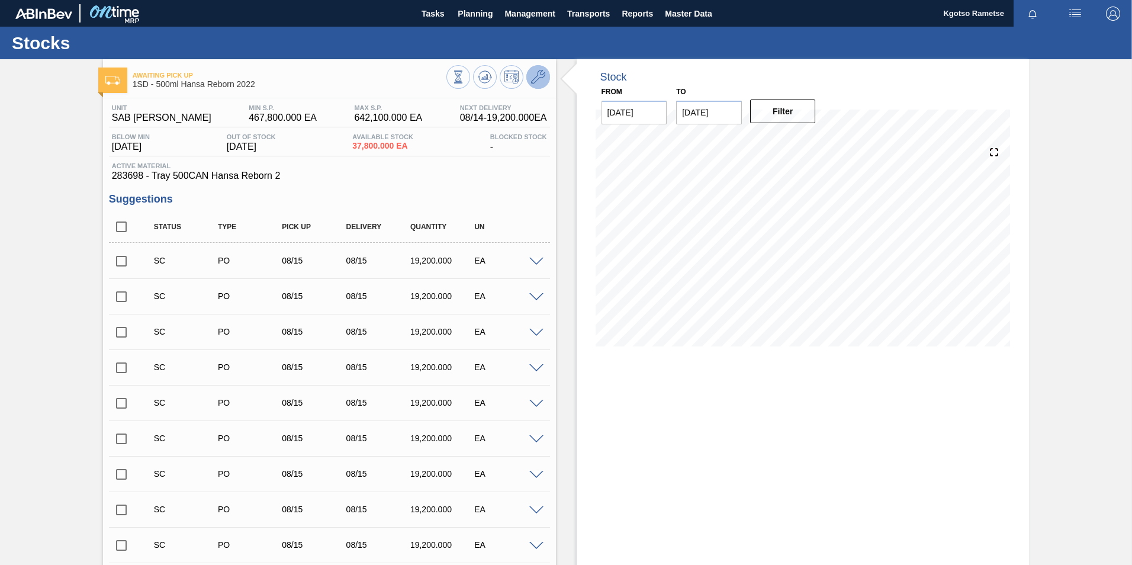
click at [542, 83] on icon at bounding box center [538, 77] width 14 height 14
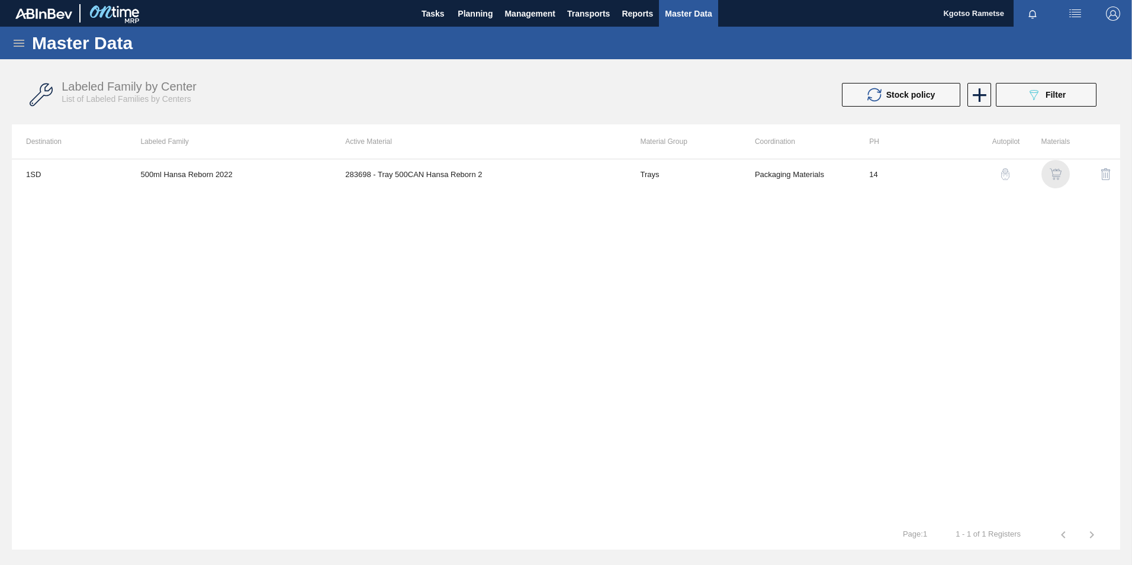
click at [1052, 171] on img "button" at bounding box center [1056, 174] width 12 height 12
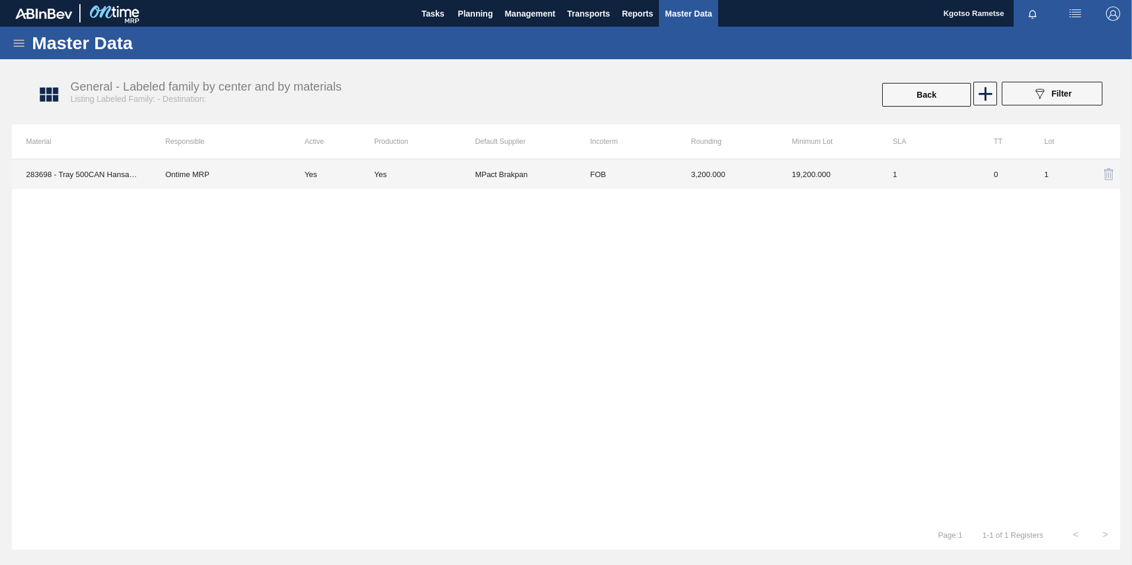
click at [645, 173] on td "FOB" at bounding box center [626, 174] width 101 height 30
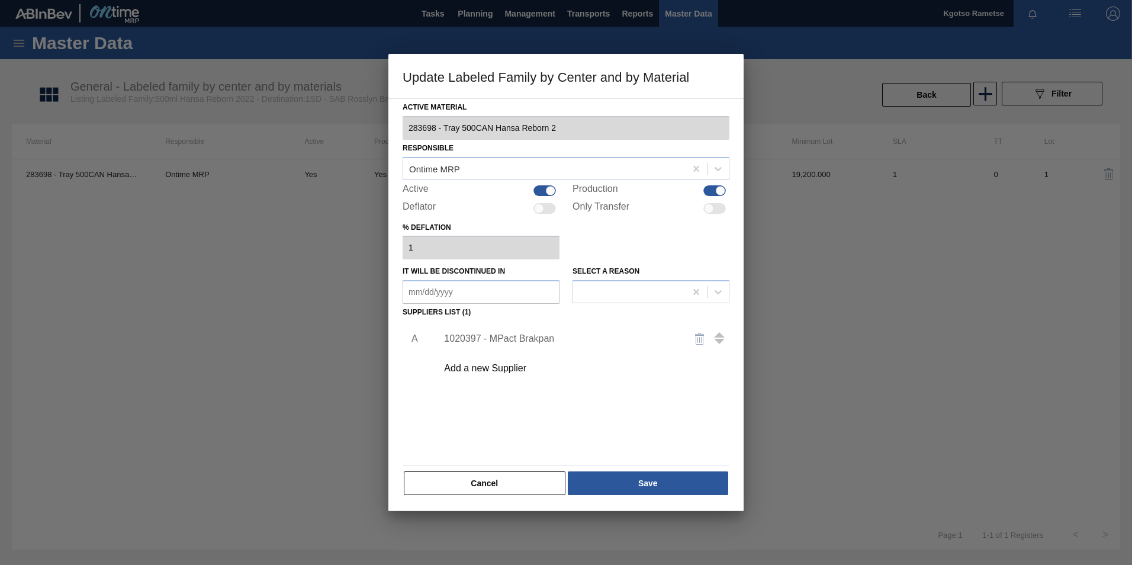
click at [499, 329] on div "1020397 - MPact Brakpan" at bounding box center [579, 339] width 299 height 30
click at [494, 342] on div "1020397 - MPact Brakpan" at bounding box center [560, 338] width 232 height 11
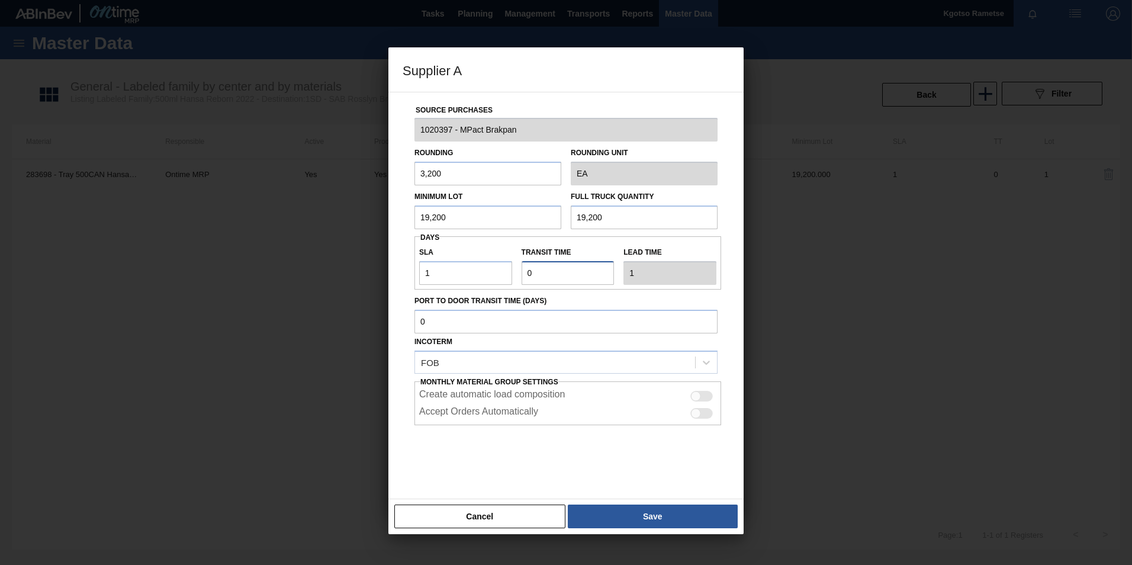
drag, startPoint x: 546, startPoint y: 268, endPoint x: 524, endPoint y: 268, distance: 21.9
click at [524, 268] on input "Transit time" at bounding box center [568, 273] width 93 height 24
drag, startPoint x: 486, startPoint y: 270, endPoint x: 352, endPoint y: 279, distance: 133.6
click at [367, 279] on div "Supplier A Source Purchases 1020397 - MPact Brakpan Rounding 3,200 Rounding Uni…" at bounding box center [566, 282] width 1132 height 565
drag, startPoint x: 547, startPoint y: 274, endPoint x: 481, endPoint y: 269, distance: 65.3
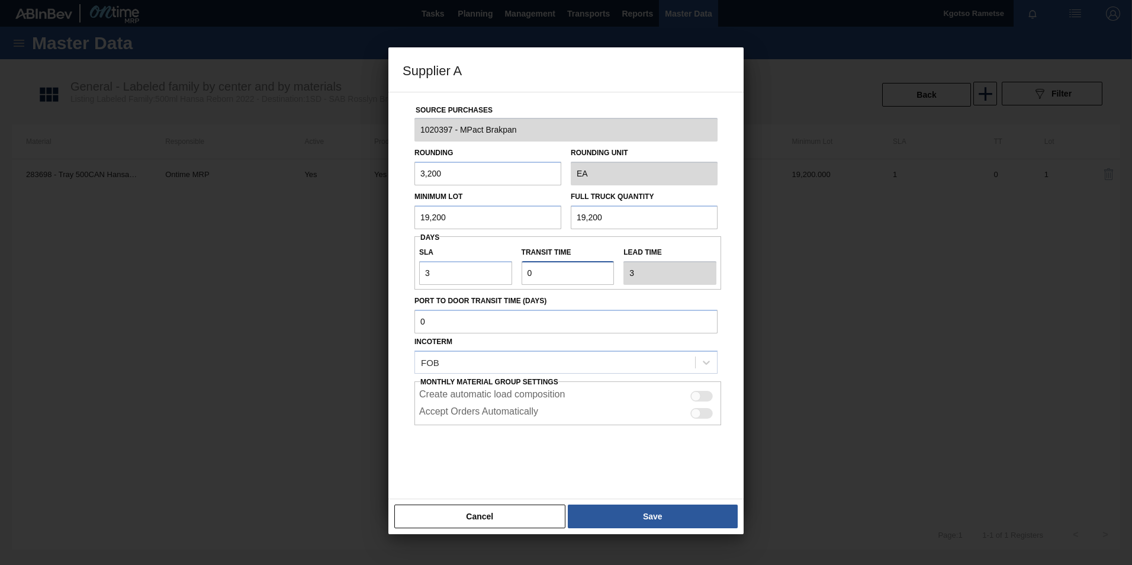
click at [496, 269] on div "SLA 3 Transit time Lead time 3" at bounding box center [568, 263] width 307 height 44
click at [470, 216] on input "19,200" at bounding box center [488, 217] width 147 height 24
drag, startPoint x: 441, startPoint y: 217, endPoint x: 395, endPoint y: 219, distance: 46.2
click at [399, 219] on div "Source Purchases 1020397 - MPact Brakpan Rounding 3,200 Rounding Unit EA Minimu…" at bounding box center [565, 295] width 355 height 407
drag, startPoint x: 455, startPoint y: 219, endPoint x: 354, endPoint y: 237, distance: 102.4
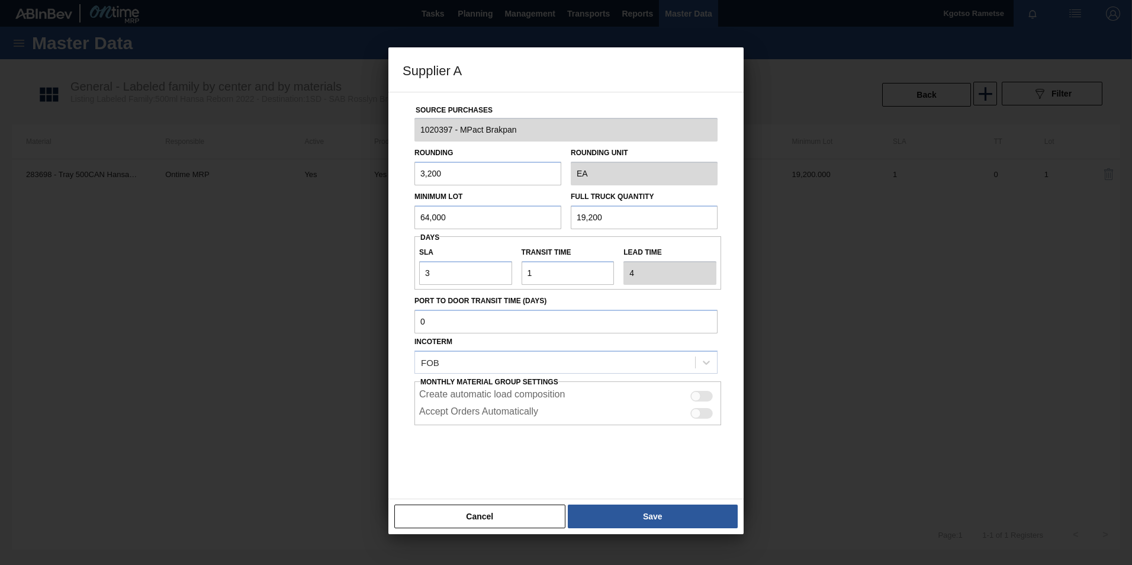
click at [356, 236] on div "Supplier A Source Purchases 1020397 - MPact Brakpan Rounding 3,200 Rounding Uni…" at bounding box center [566, 282] width 1132 height 565
drag, startPoint x: 588, startPoint y: 225, endPoint x: 507, endPoint y: 219, distance: 81.3
click at [515, 219] on div "Minimum Lot 64,000 Full Truck Quantity 19,200" at bounding box center [566, 207] width 313 height 44
paste input "64,0"
click at [611, 508] on button "Save" at bounding box center [653, 517] width 170 height 24
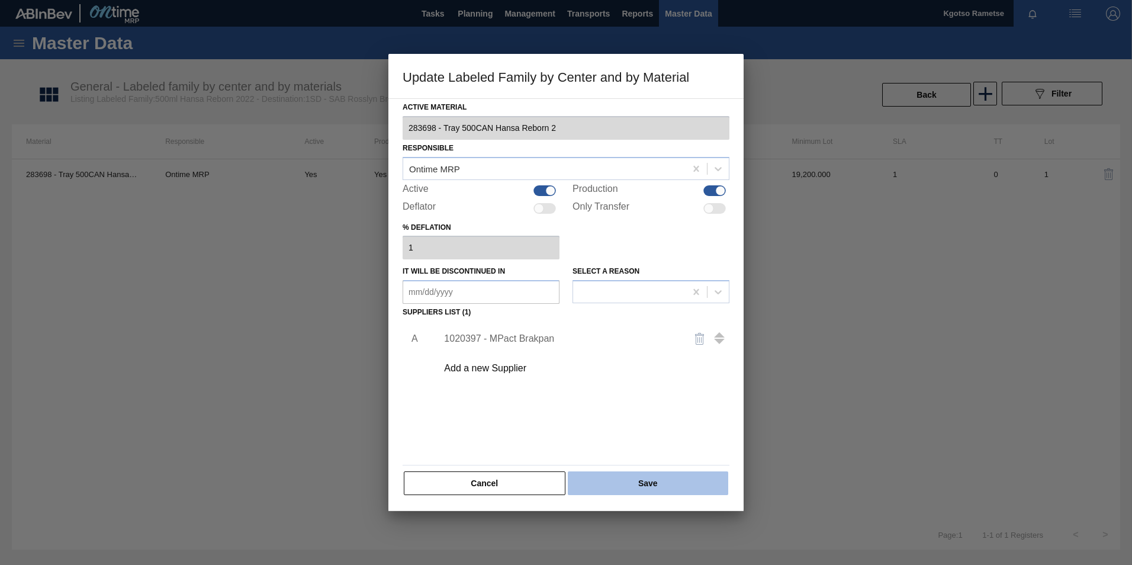
click at [611, 484] on button "Save" at bounding box center [648, 483] width 160 height 24
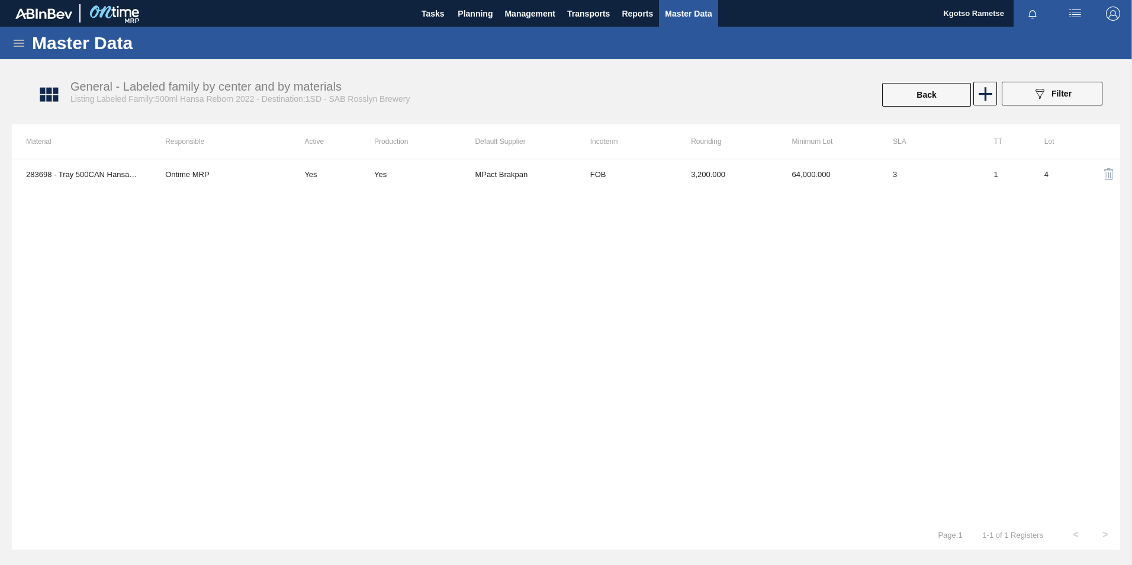
click at [480, 264] on div "283698 - Tray 500CAN Hansa Reborn 2 Ontime MRP Yes Yes MPact Brakpan FOB 3,200.…" at bounding box center [566, 339] width 1108 height 361
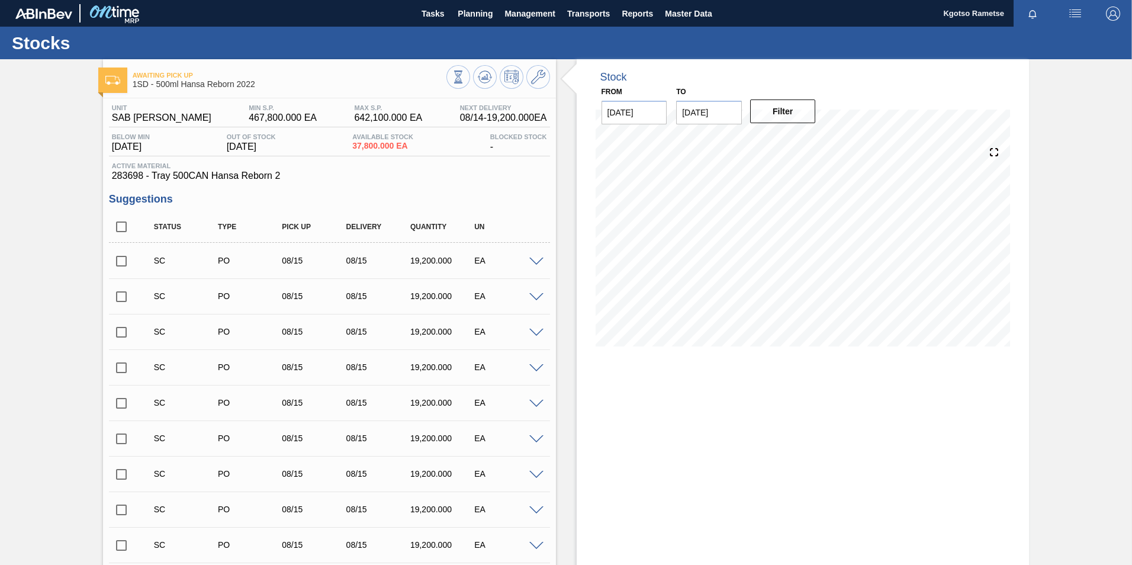
click at [465, 79] on icon at bounding box center [458, 76] width 13 height 13
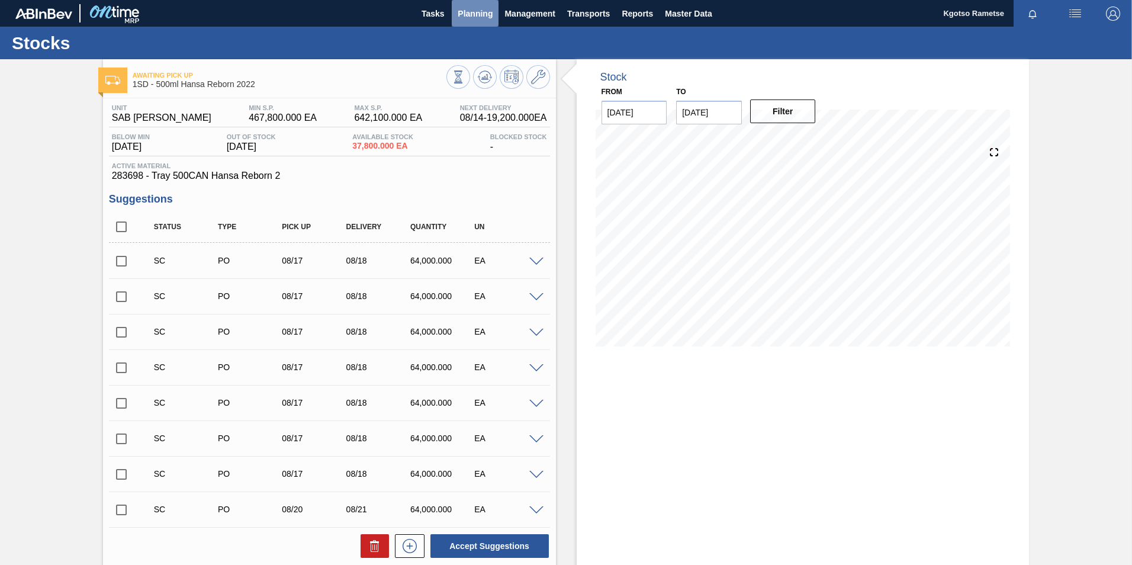
click at [457, 4] on button "Planning" at bounding box center [475, 13] width 47 height 27
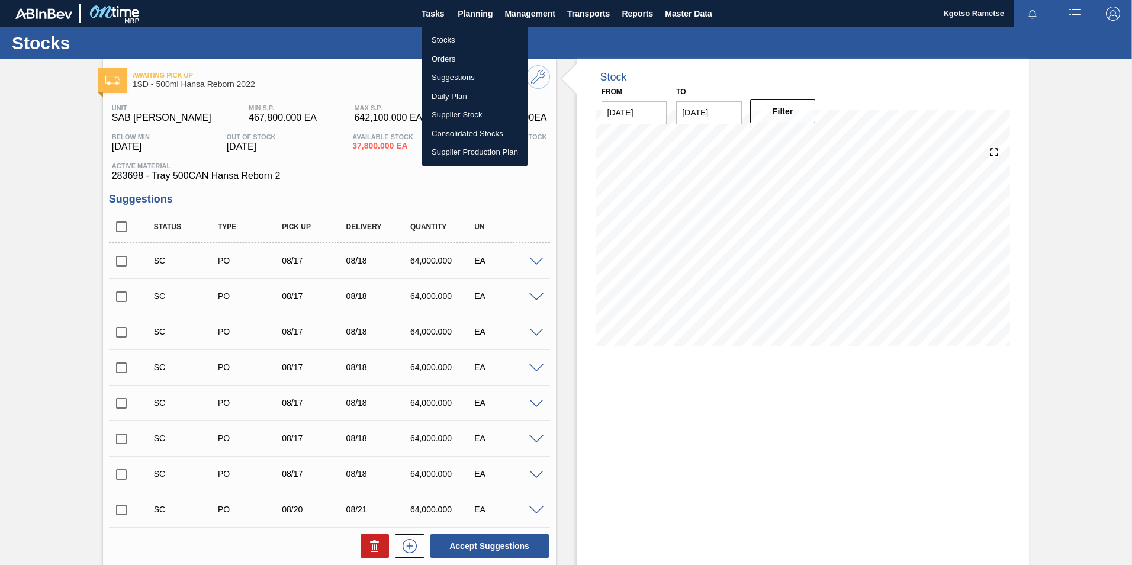
click at [457, 36] on li "Stocks" at bounding box center [474, 40] width 105 height 19
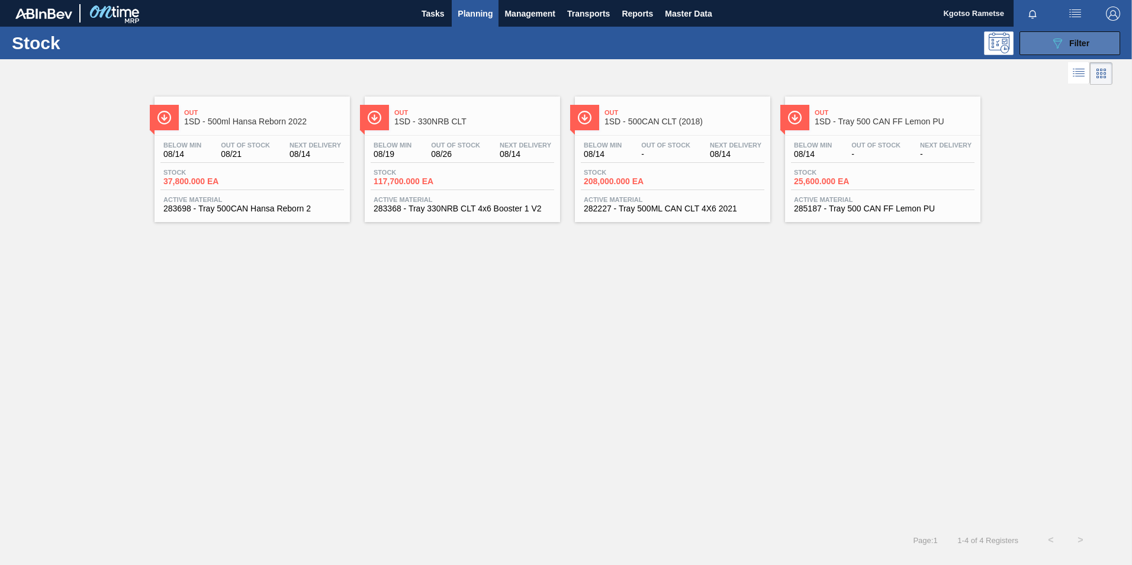
click at [1081, 35] on button "089F7B8B-B2A5-4AFE-B5C0-19BA573D28AC Filter" at bounding box center [1070, 43] width 101 height 24
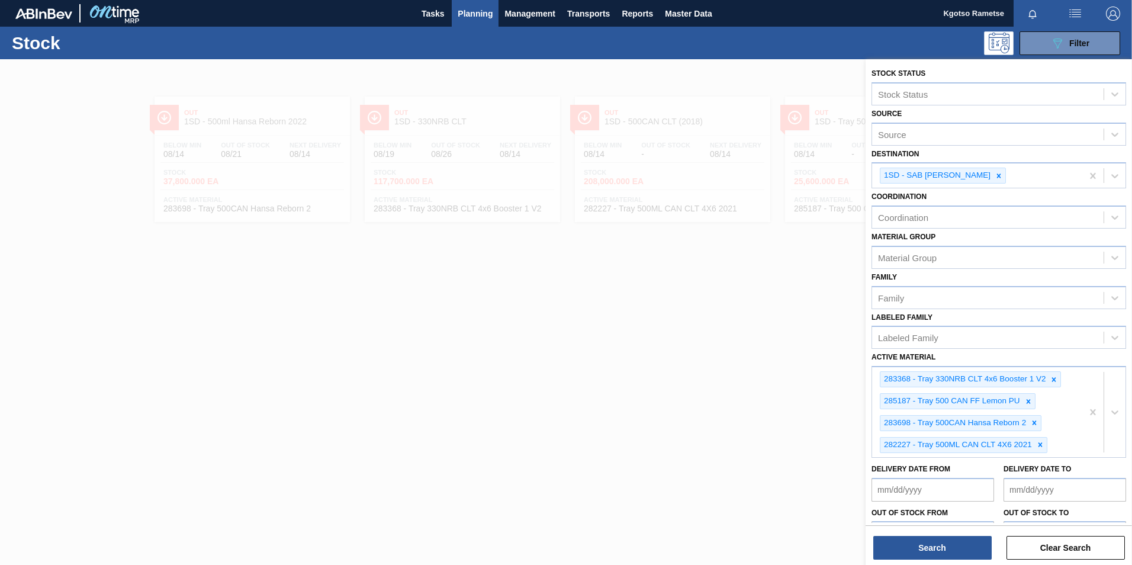
click at [421, 276] on div at bounding box center [566, 341] width 1132 height 565
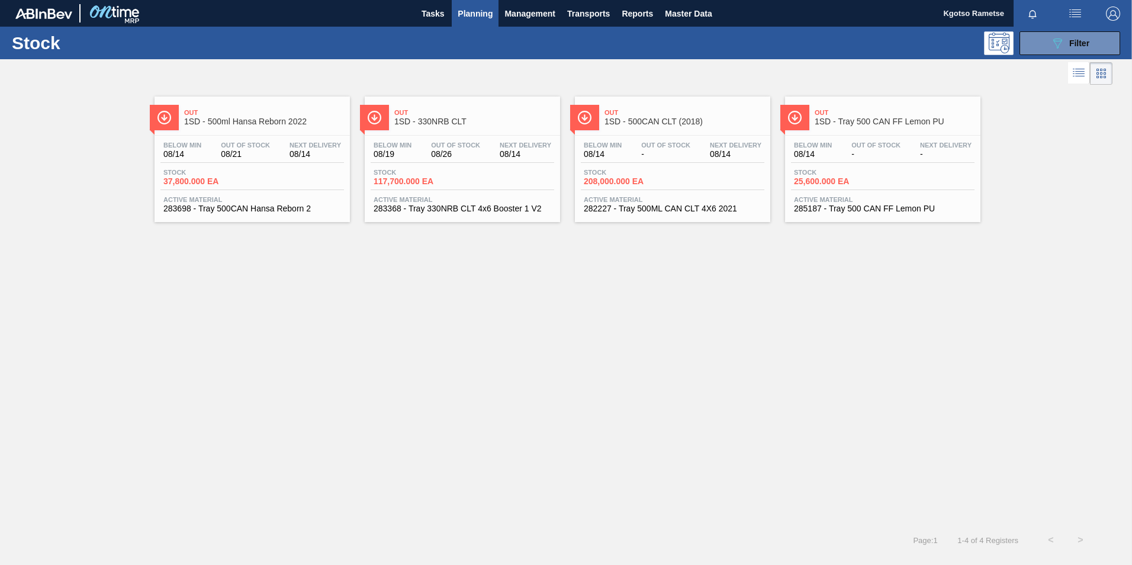
click at [667, 140] on div "Below Min 08/14 Out Of Stock - Next Delivery 08/14 Stock 208,000.000 EA Active …" at bounding box center [672, 176] width 195 height 81
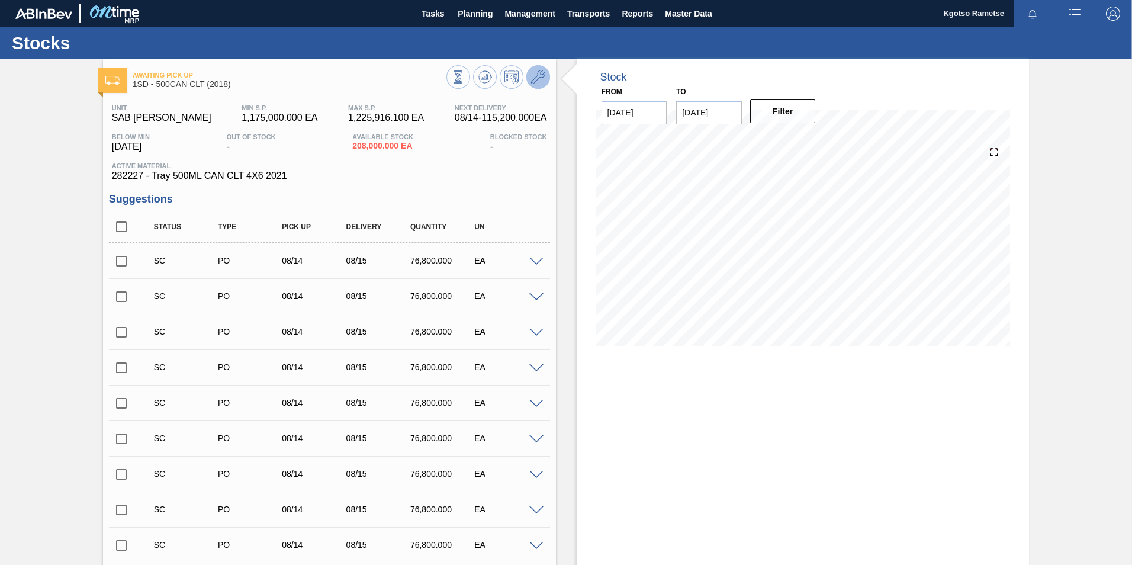
click at [537, 75] on icon at bounding box center [538, 77] width 14 height 14
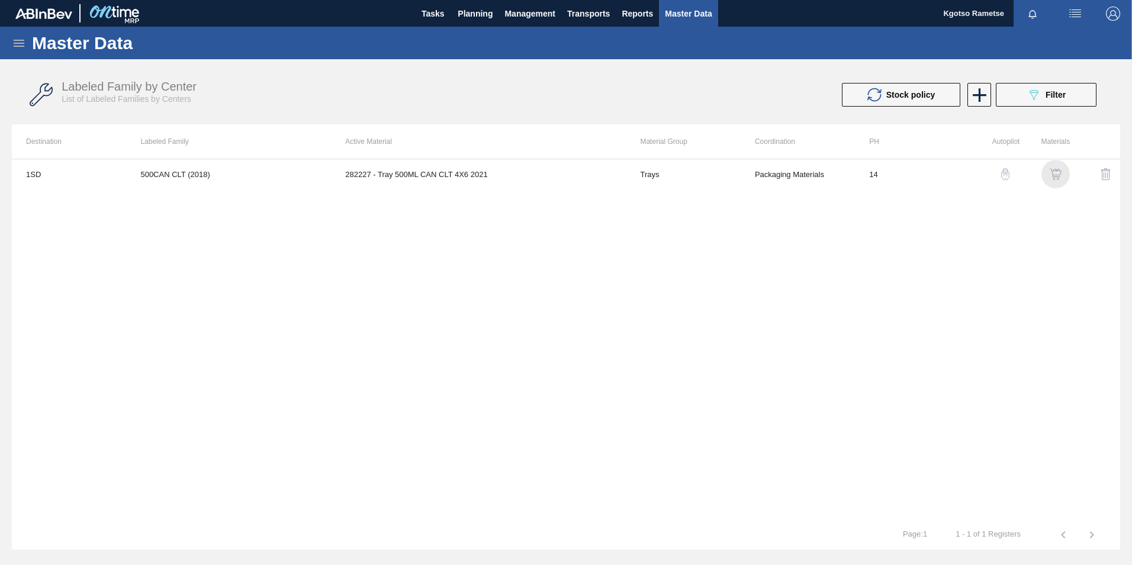
click at [1055, 169] on img "button" at bounding box center [1056, 174] width 12 height 12
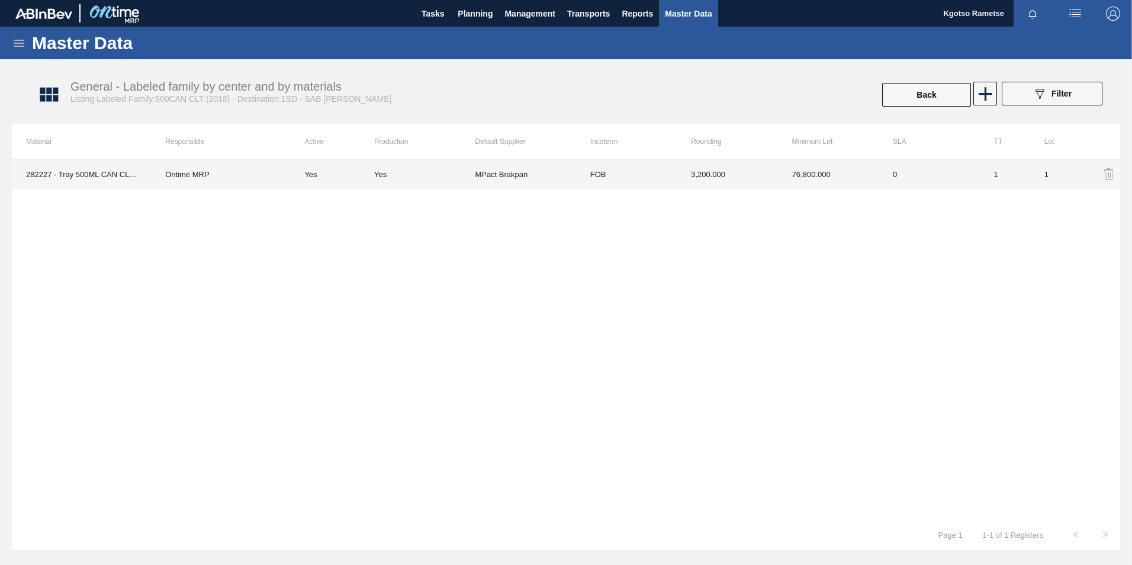
click at [798, 172] on td "76,800.000" at bounding box center [828, 174] width 101 height 30
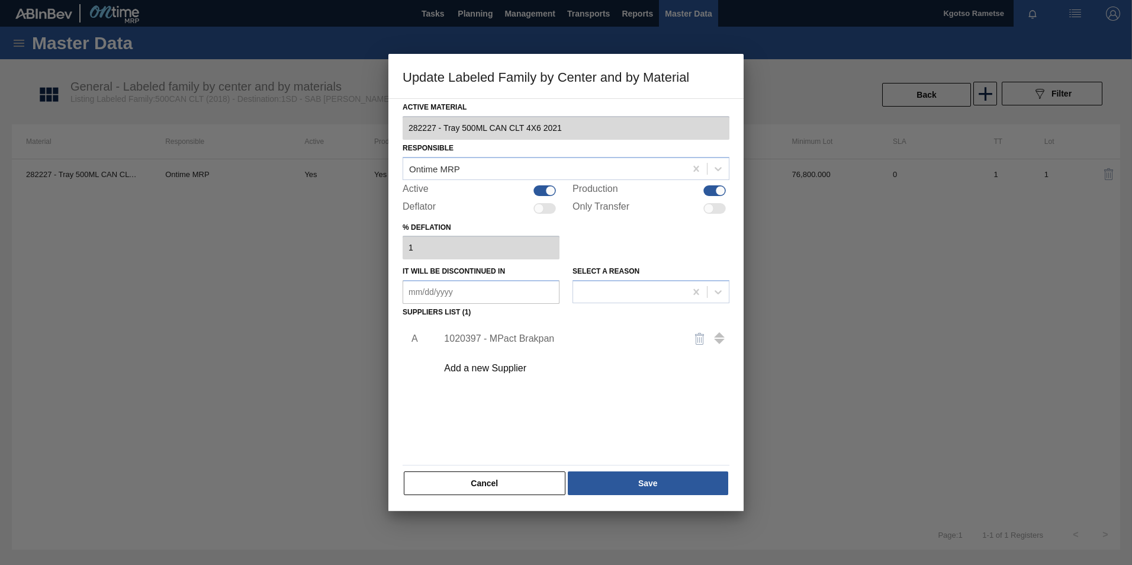
click at [482, 344] on div "1020397 - MPact Brakpan" at bounding box center [579, 339] width 299 height 30
click at [462, 333] on div "1020397 - MPact Brakpan" at bounding box center [560, 338] width 232 height 11
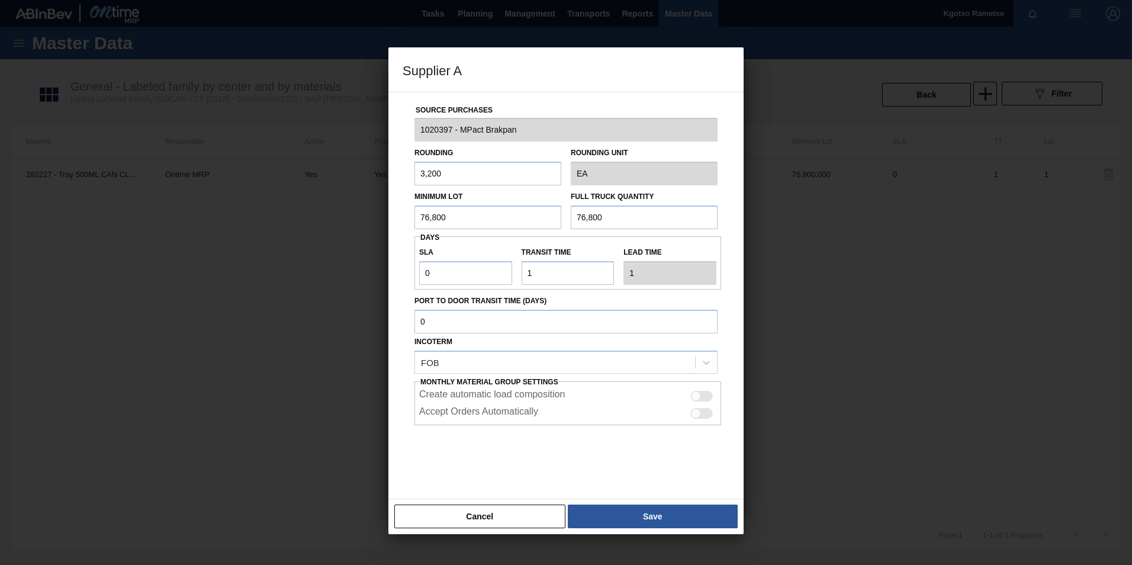
drag, startPoint x: 454, startPoint y: 221, endPoint x: 395, endPoint y: 220, distance: 59.2
click at [399, 220] on div "Source Purchases 1020397 - MPact Brakpan Rounding 3,200 Rounding Unit EA Minimu…" at bounding box center [565, 295] width 355 height 407
drag, startPoint x: 457, startPoint y: 220, endPoint x: 372, endPoint y: 224, distance: 85.3
click at [383, 224] on div "Supplier A Source Purchases 1020397 - MPact Brakpan Rounding 3,200 Rounding Uni…" at bounding box center [566, 282] width 1132 height 565
drag, startPoint x: 626, startPoint y: 217, endPoint x: 494, endPoint y: 219, distance: 131.5
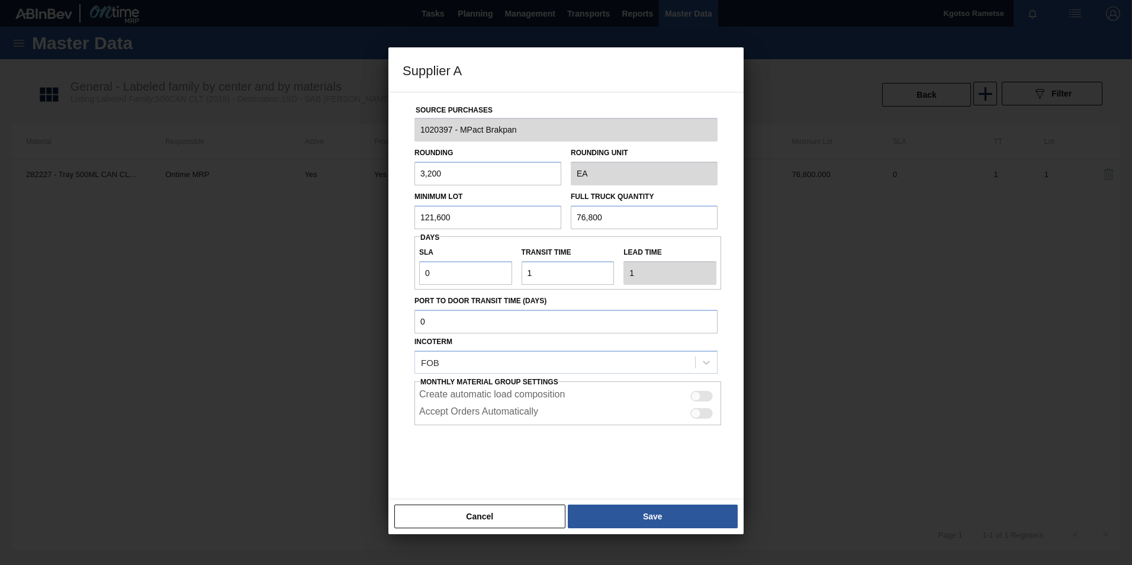
click at [542, 218] on div "Minimum Lot 121,600 Full Truck Quantity 76,800" at bounding box center [566, 207] width 313 height 44
paste input "121,6"
drag, startPoint x: 371, startPoint y: 184, endPoint x: 266, endPoint y: 192, distance: 105.7
click at [307, 188] on div "Supplier A Source Purchases 1020397 - MPact Brakpan Rounding 3,200 Rounding Uni…" at bounding box center [566, 282] width 1132 height 565
click at [403, 297] on div "Source Purchases 1020397 - MPact Brakpan Rounding 1 Rounding Unit EA Minimum Lo…" at bounding box center [566, 288] width 327 height 392
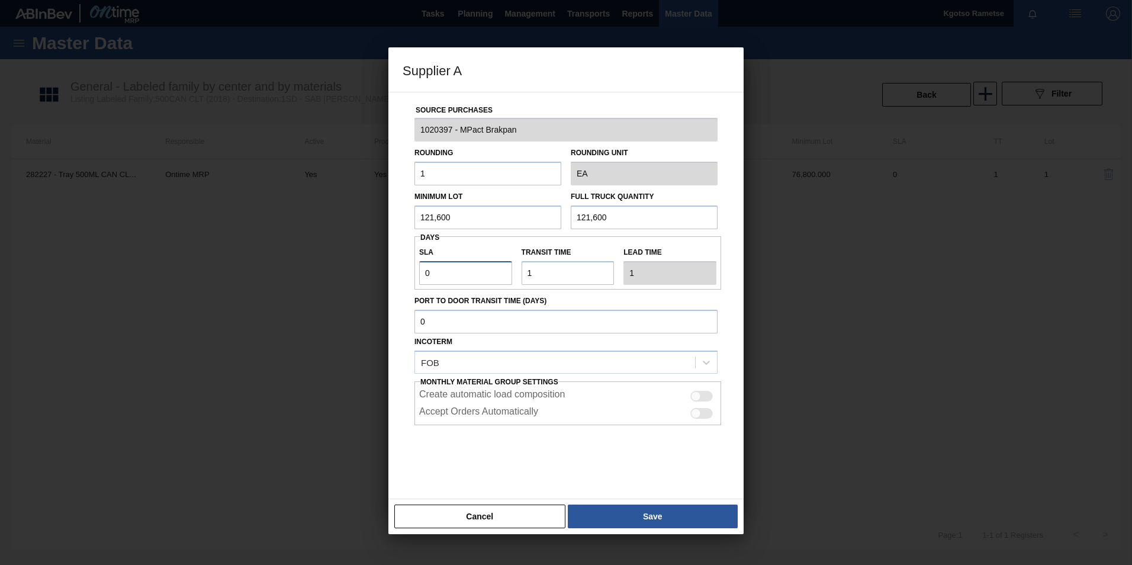
drag, startPoint x: 448, startPoint y: 271, endPoint x: 378, endPoint y: 271, distance: 69.9
click at [378, 271] on div "Supplier A Source Purchases 1020397 - MPact Brakpan Rounding 1 Rounding Unit EA…" at bounding box center [566, 282] width 1132 height 565
click at [669, 509] on button "Save" at bounding box center [653, 517] width 170 height 24
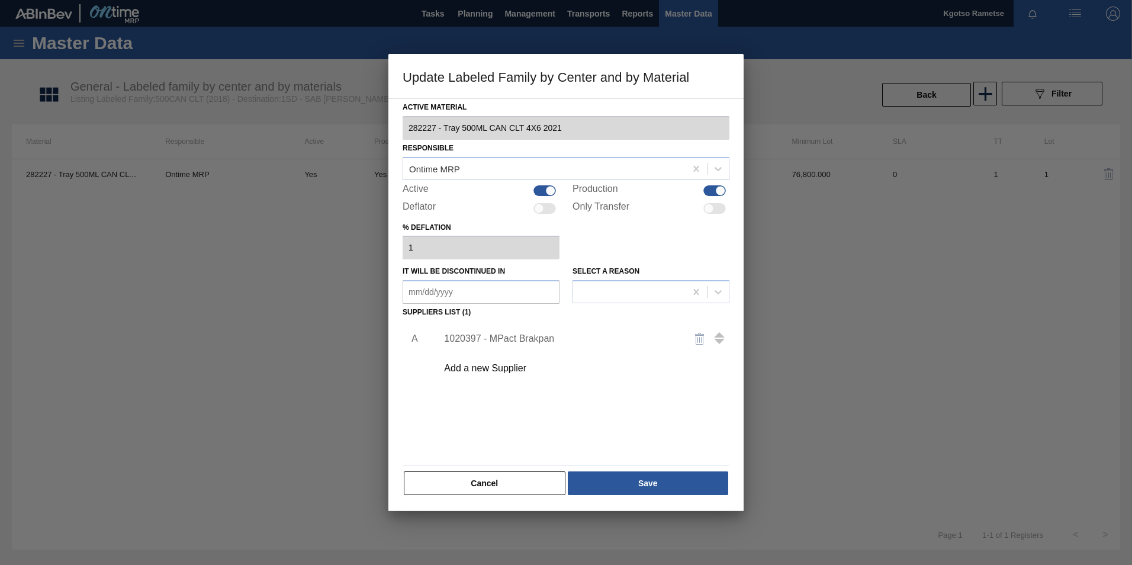
click at [653, 467] on div "Active Material 282227 - Tray 500ML CAN CLT 4X6 2021 Responsible Ontime MRP Act…" at bounding box center [566, 297] width 327 height 397
click at [652, 481] on button "Save" at bounding box center [648, 483] width 160 height 24
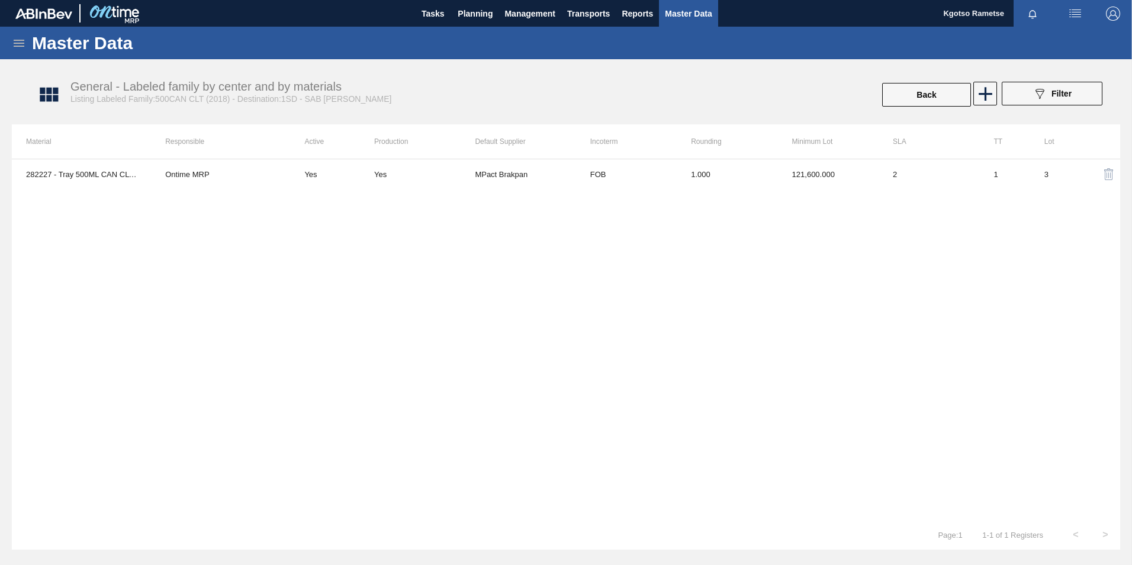
click at [15, 41] on icon at bounding box center [19, 43] width 14 height 14
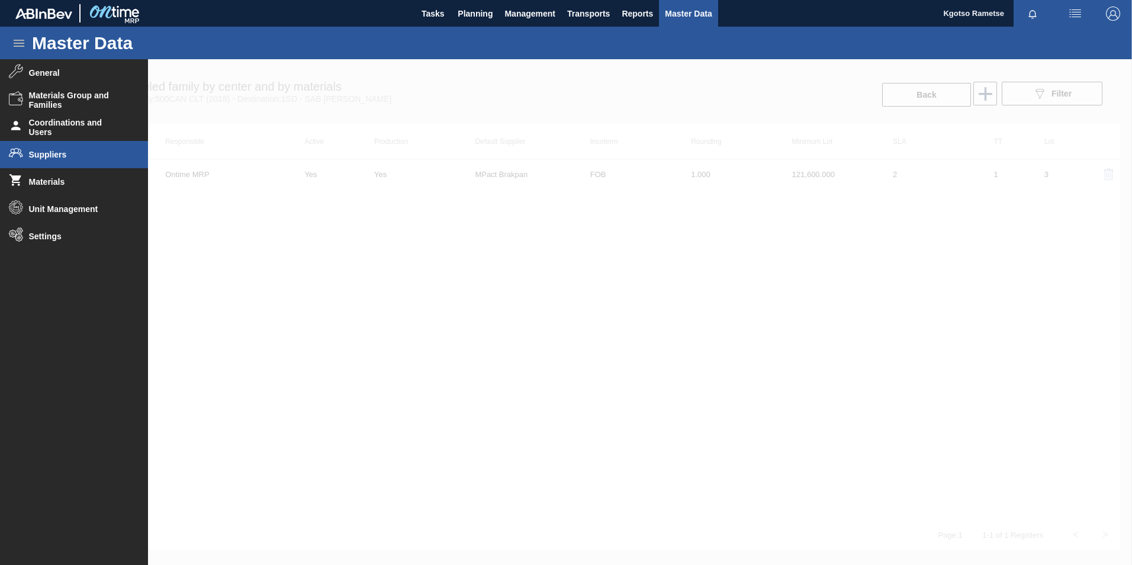
click at [50, 155] on span "Suppliers" at bounding box center [78, 154] width 98 height 9
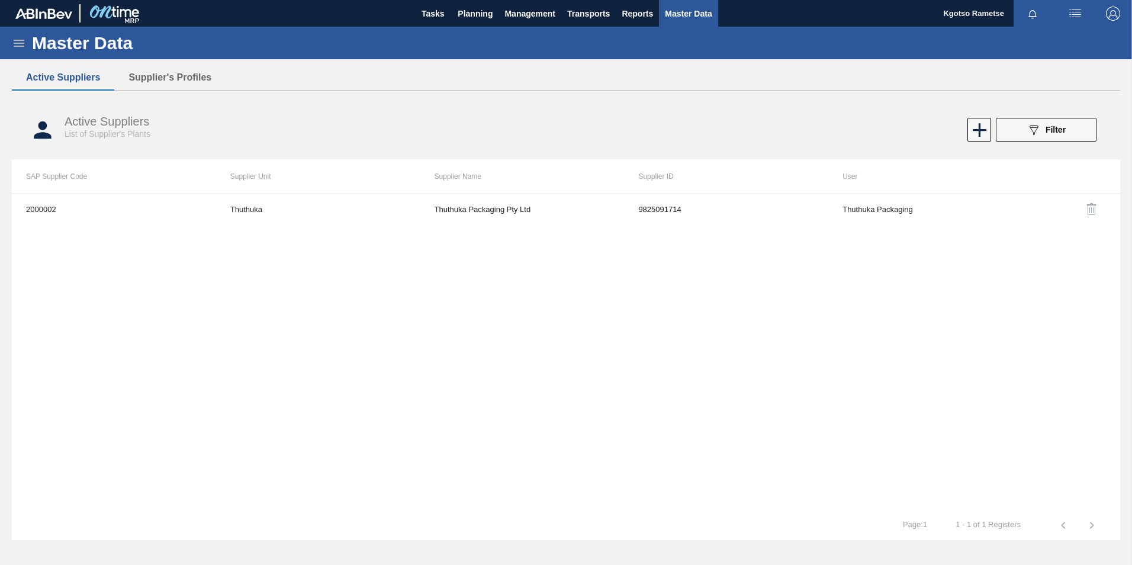
click at [11, 41] on div "Master Data" at bounding box center [566, 43] width 1132 height 33
click at [23, 36] on icon at bounding box center [19, 43] width 14 height 14
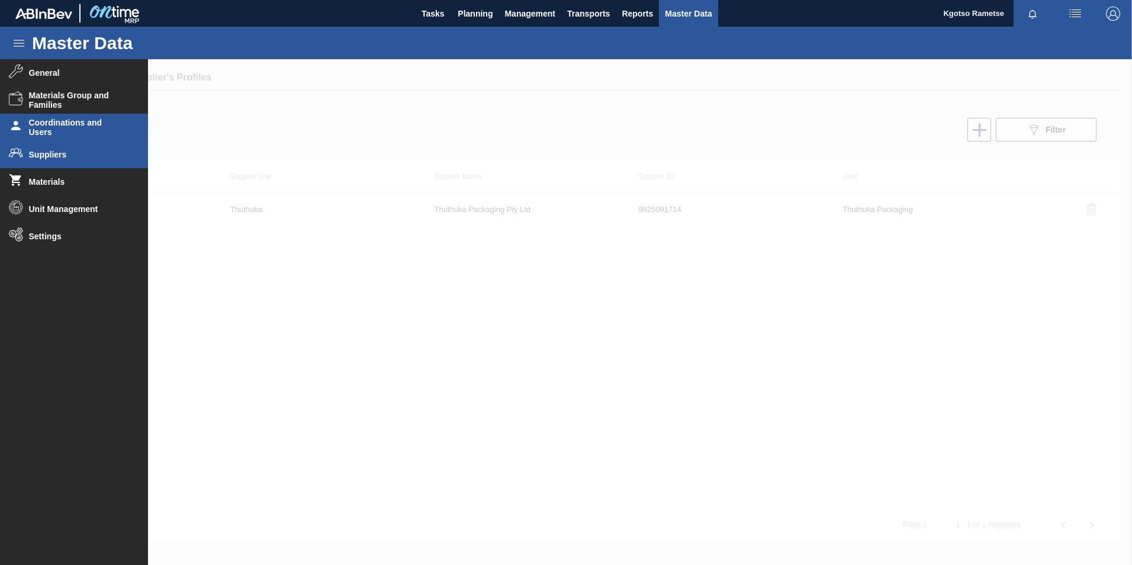
click at [57, 119] on span "Coordinations and Users" at bounding box center [78, 127] width 98 height 19
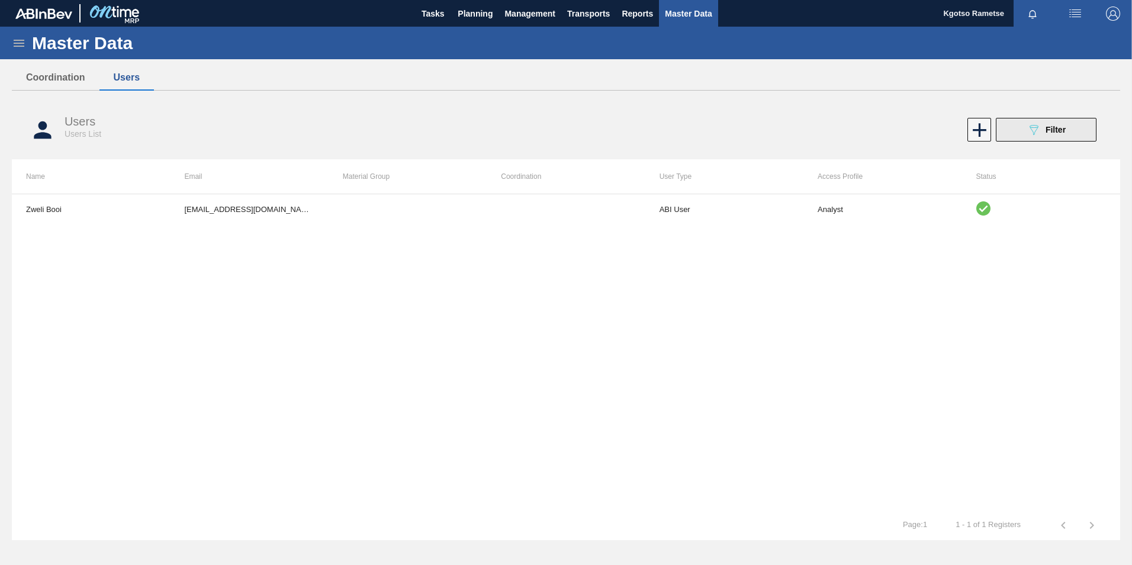
click at [1032, 127] on icon "089F7B8B-B2A5-4AFE-B5C0-19BA573D28AC" at bounding box center [1034, 130] width 14 height 14
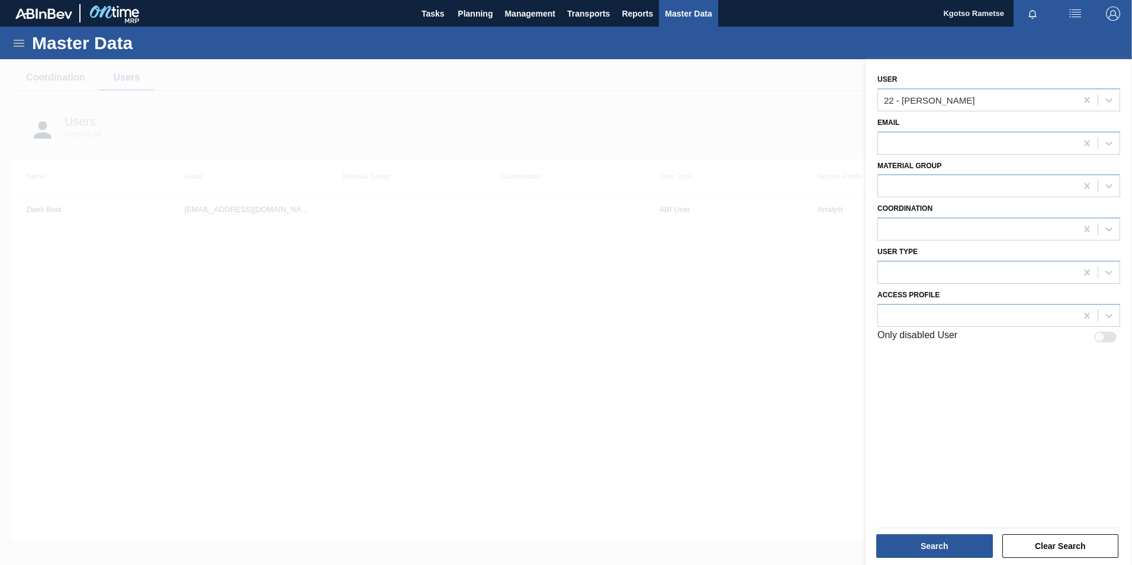
click at [384, 120] on div at bounding box center [566, 341] width 1132 height 565
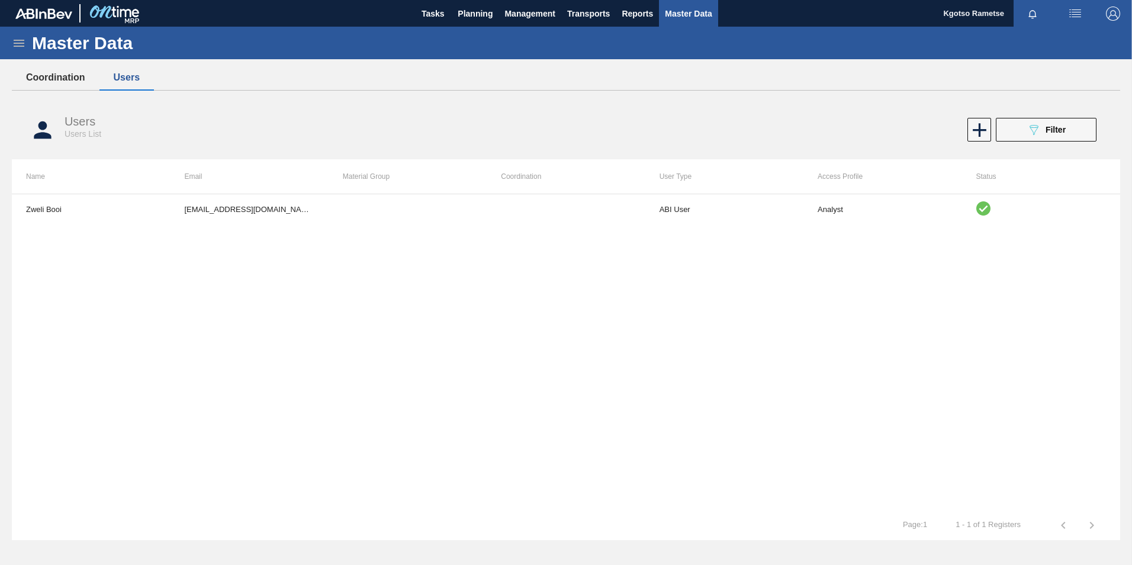
click at [60, 83] on button "Coordination" at bounding box center [56, 77] width 88 height 25
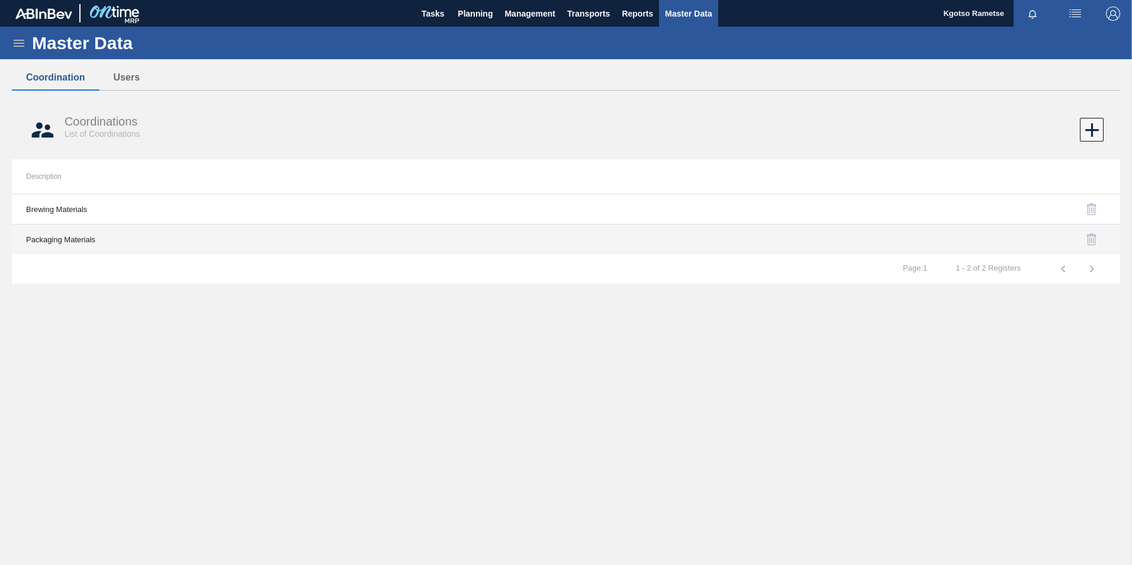
click at [83, 234] on td "Packaging Materials" at bounding box center [289, 239] width 554 height 30
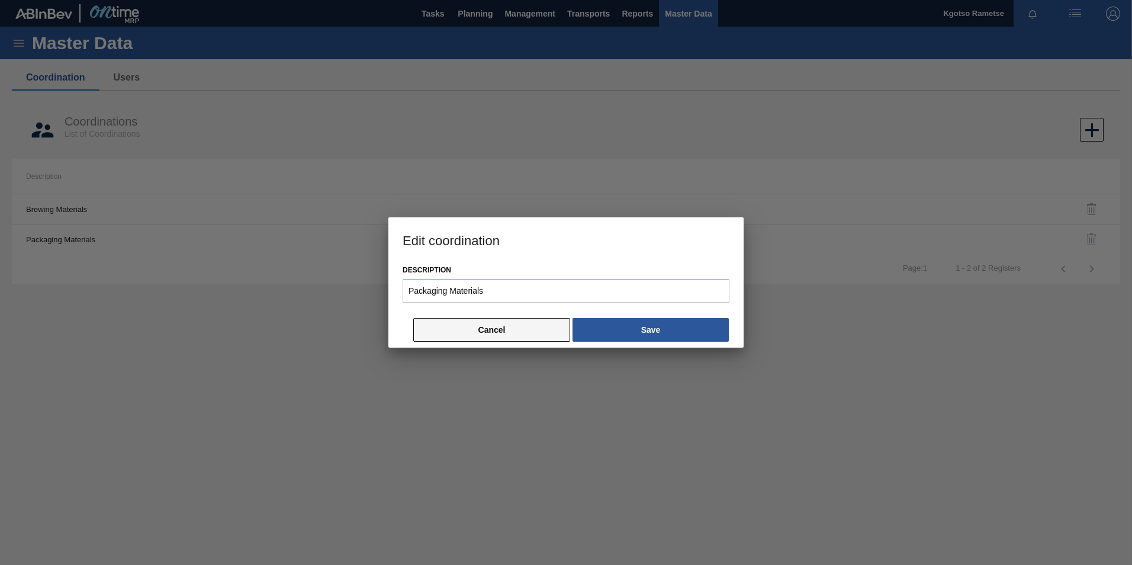
click at [481, 338] on button "Cancel" at bounding box center [491, 330] width 157 height 24
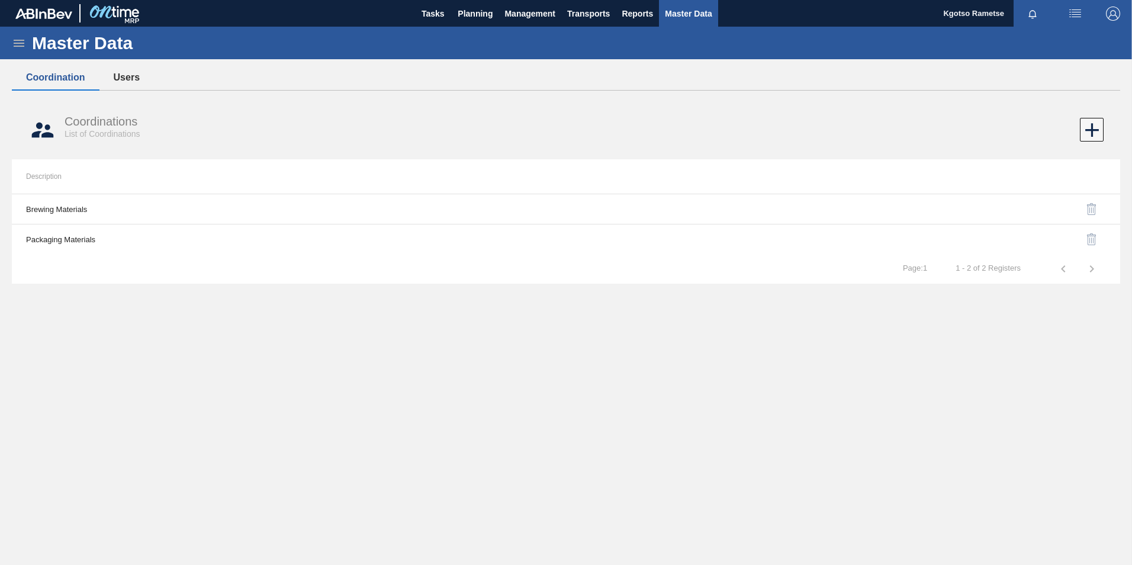
click at [121, 79] on button "Users" at bounding box center [126, 77] width 54 height 25
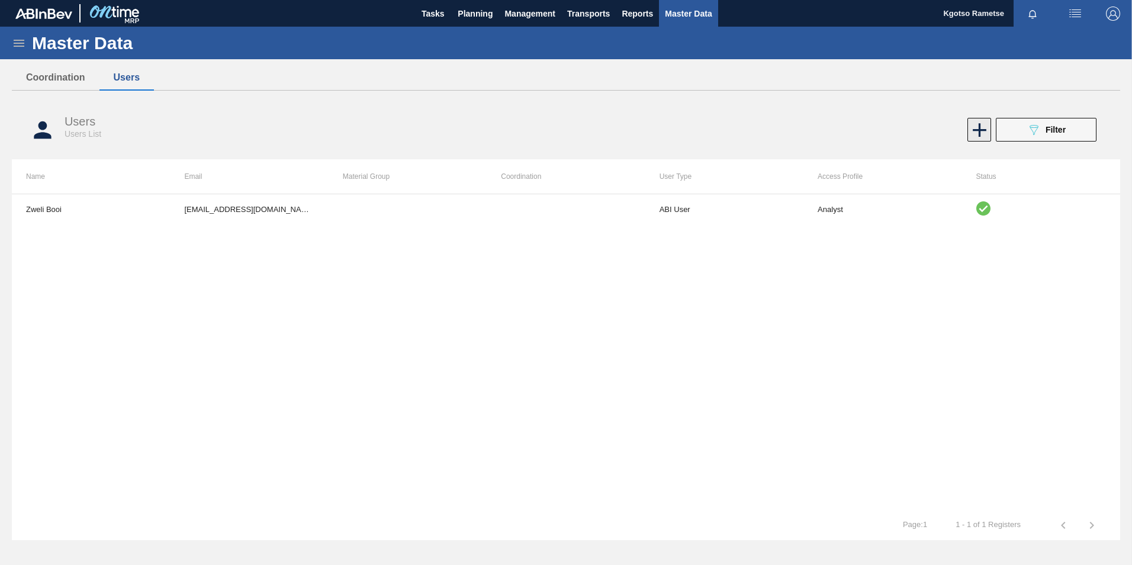
click at [969, 132] on icon at bounding box center [979, 129] width 23 height 23
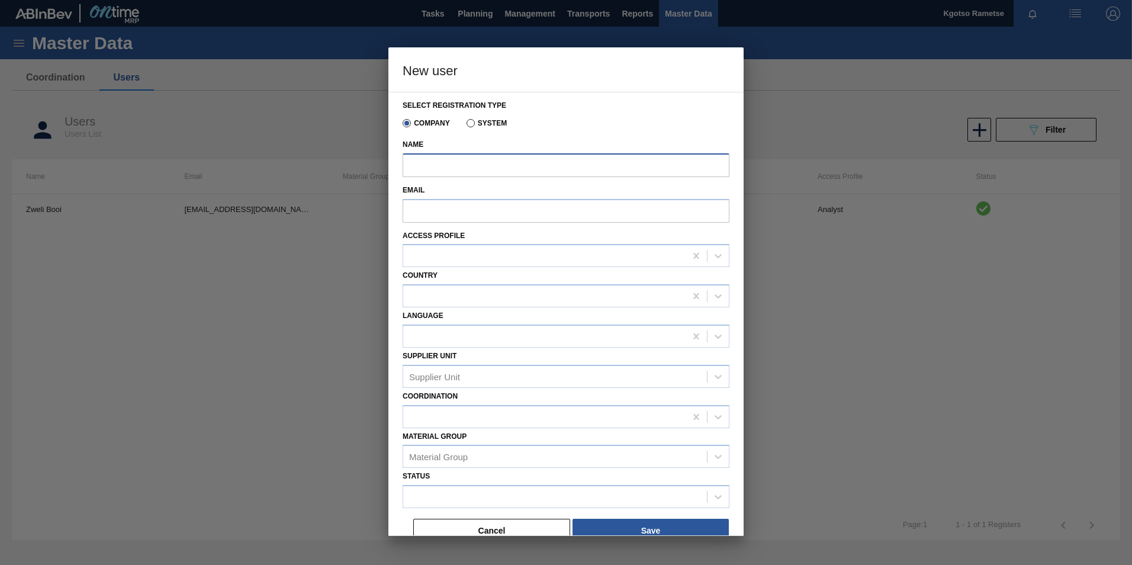
click at [437, 159] on input "Name" at bounding box center [566, 165] width 327 height 24
click at [413, 208] on input "Email" at bounding box center [566, 211] width 327 height 24
paste input "[EMAIL_ADDRESS][DOMAIN_NAME]"
click at [428, 256] on div at bounding box center [544, 256] width 282 height 17
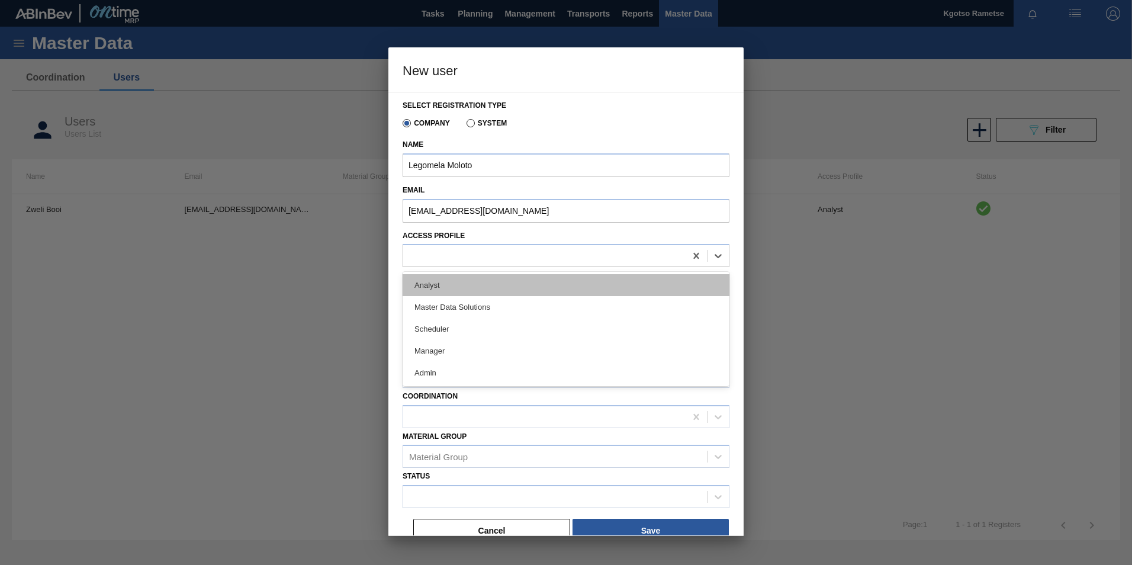
click at [415, 286] on div "Analyst" at bounding box center [566, 285] width 327 height 22
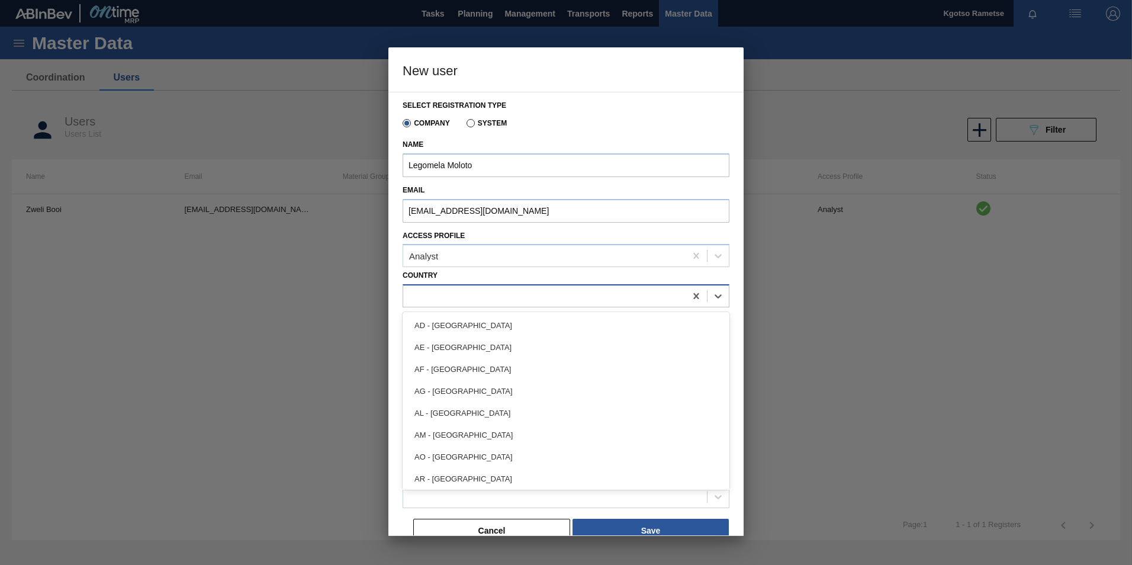
click at [420, 296] on div at bounding box center [544, 296] width 282 height 17
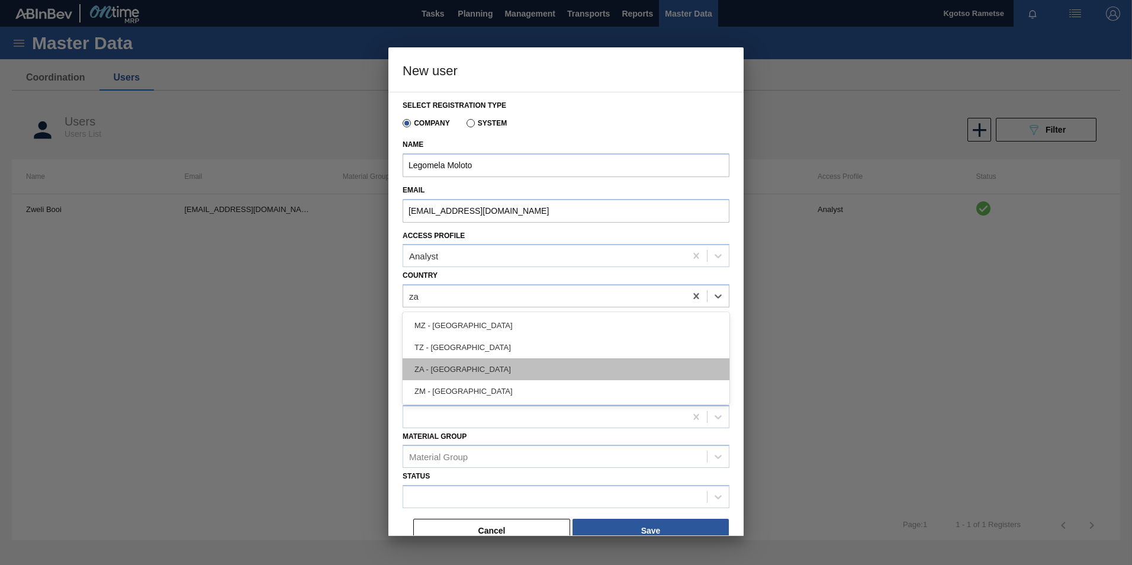
click at [453, 366] on div "ZA - South Africa" at bounding box center [566, 369] width 327 height 22
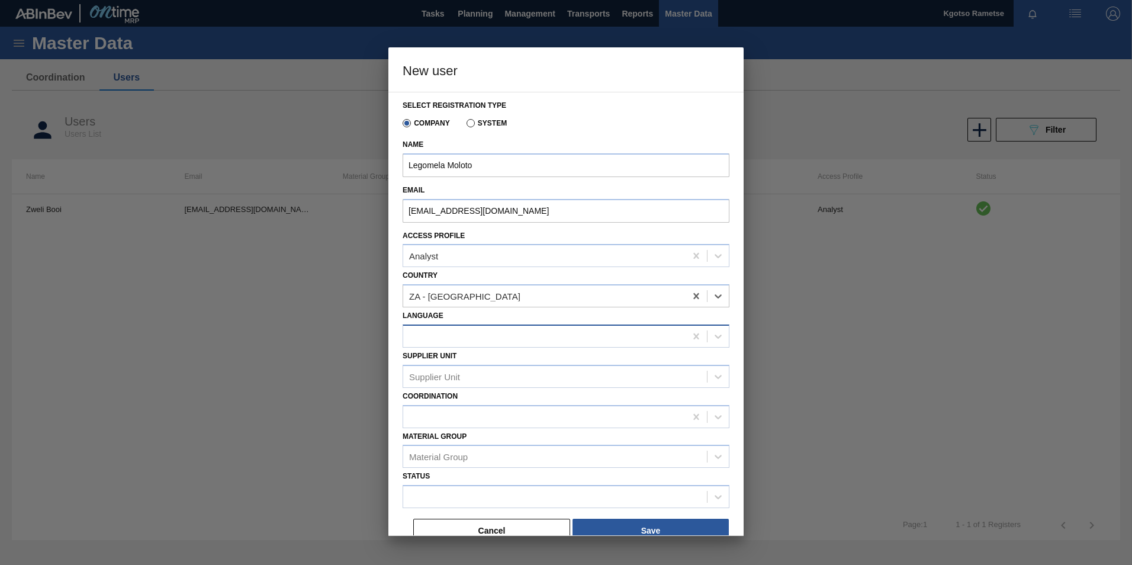
click at [440, 334] on div at bounding box center [544, 335] width 282 height 17
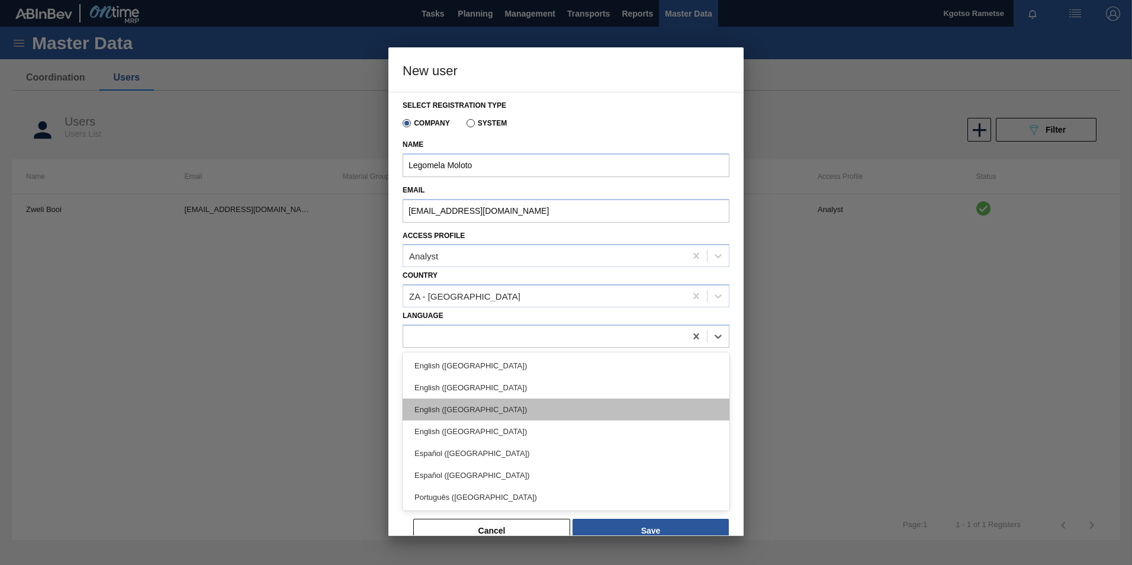
click at [449, 400] on div "English (Southern Africa)" at bounding box center [566, 410] width 327 height 22
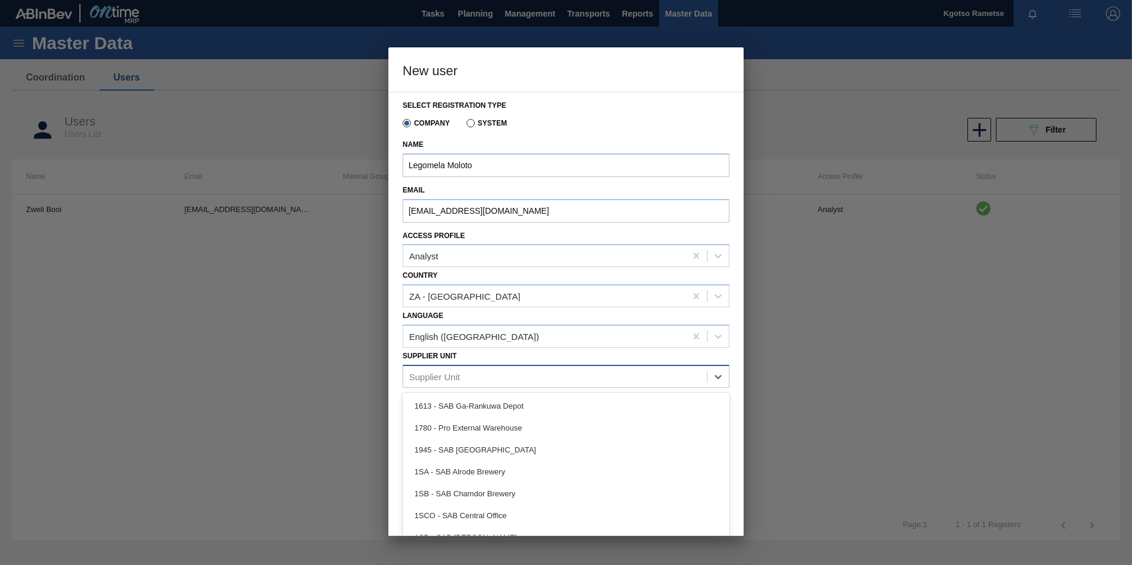
click at [445, 383] on div "Supplier Unit" at bounding box center [555, 376] width 304 height 17
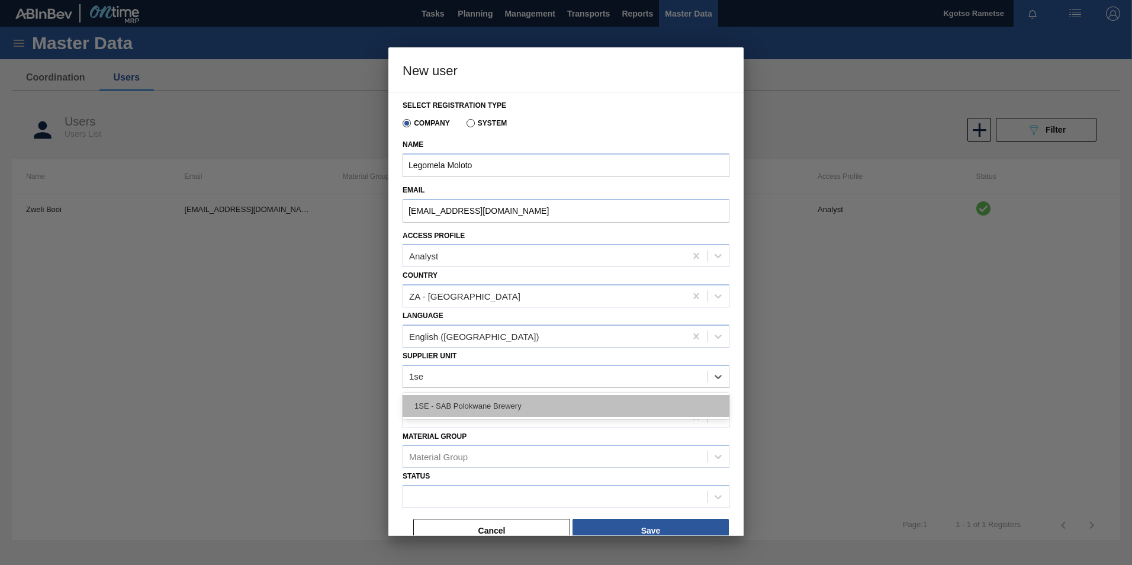
click at [448, 401] on div "1SE - SAB Polokwane Brewery" at bounding box center [566, 406] width 327 height 22
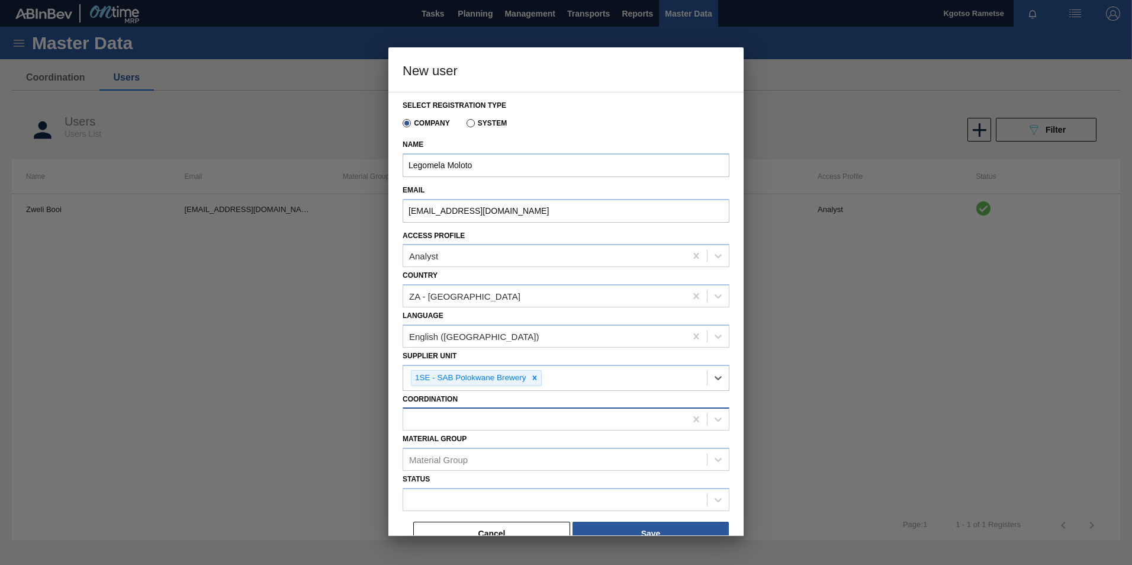
click at [447, 410] on div at bounding box center [566, 418] width 327 height 23
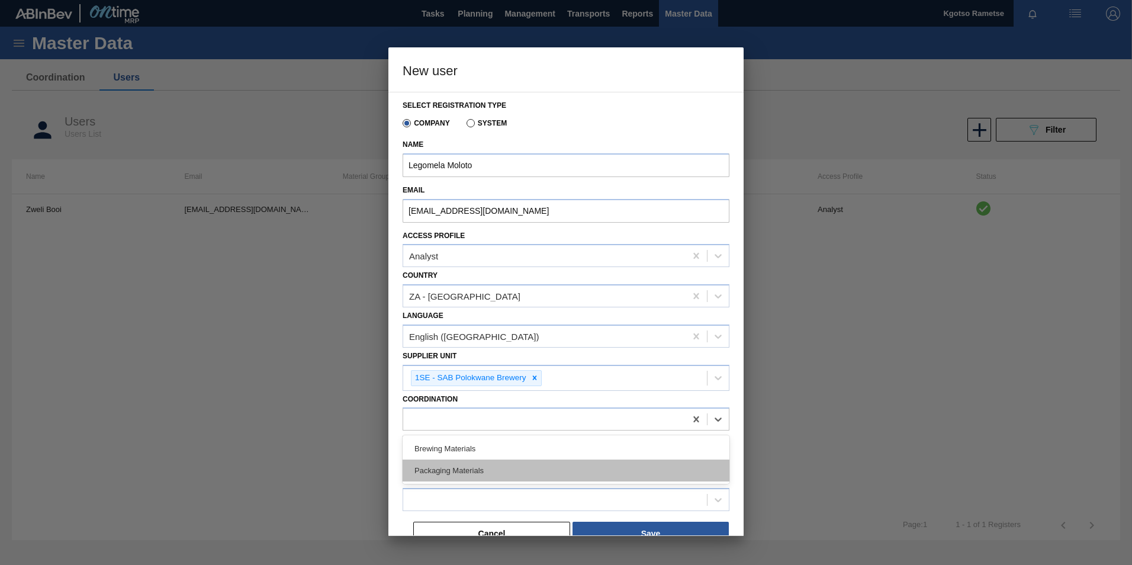
click at [444, 470] on div "Packaging Materials" at bounding box center [566, 471] width 327 height 22
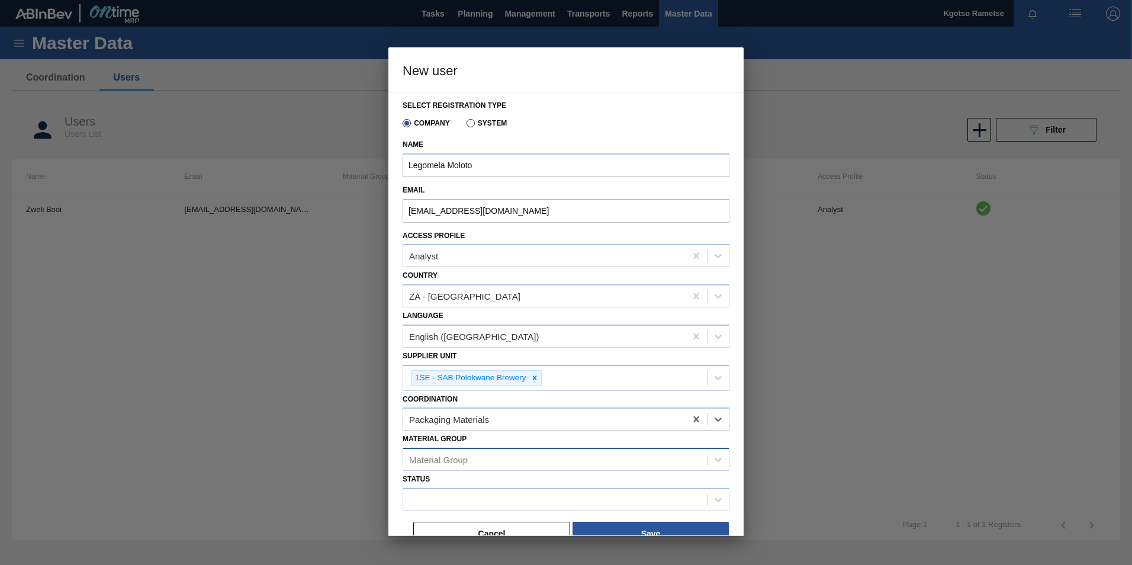
click at [440, 462] on div "Material Group" at bounding box center [438, 460] width 59 height 10
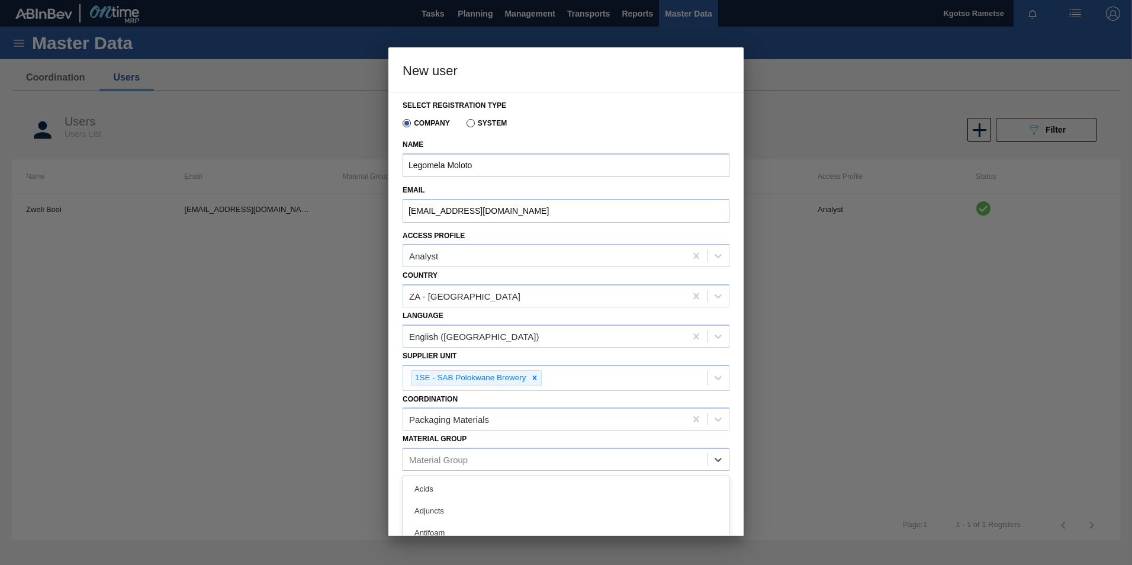
click at [396, 443] on div "Select registration type Company System Name Legomela Moloto Email Legomela.Mol…" at bounding box center [565, 314] width 355 height 444
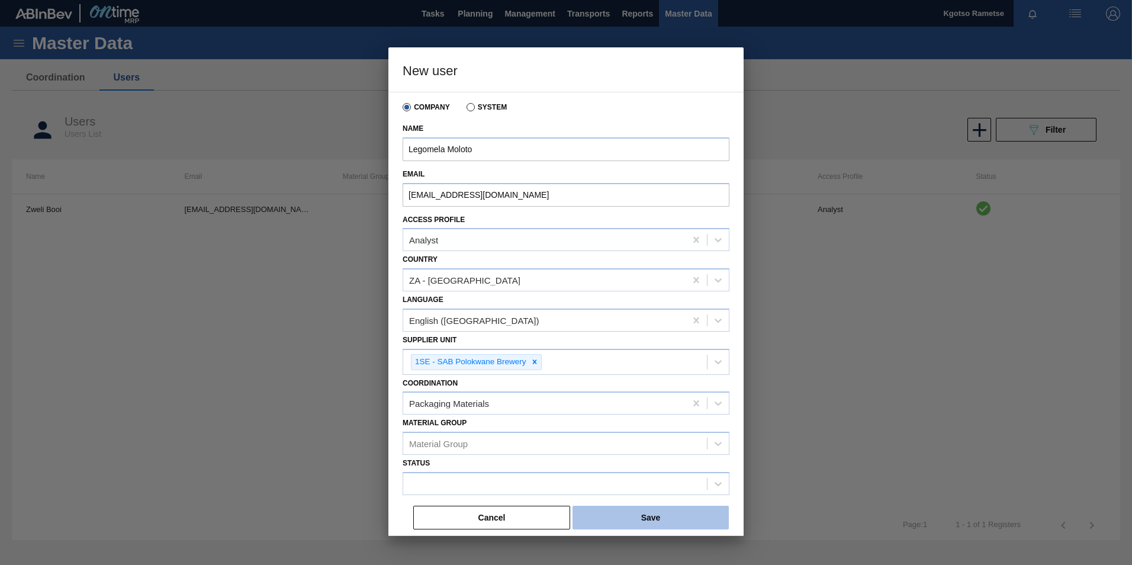
click at [689, 516] on button "Save" at bounding box center [651, 518] width 156 height 24
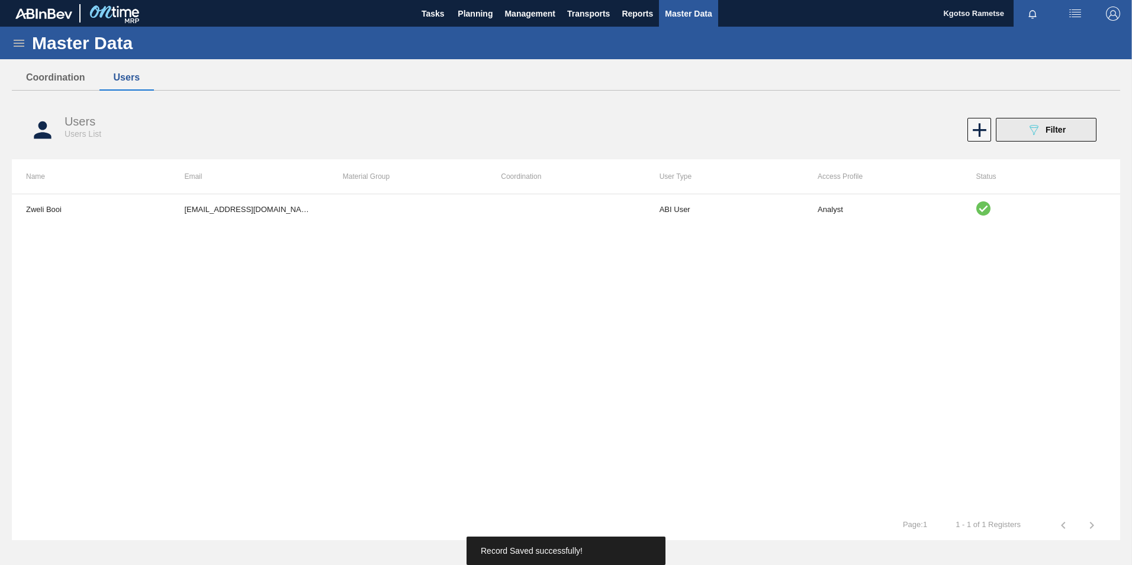
click at [1027, 123] on icon "089F7B8B-B2A5-4AFE-B5C0-19BA573D28AC" at bounding box center [1034, 130] width 14 height 14
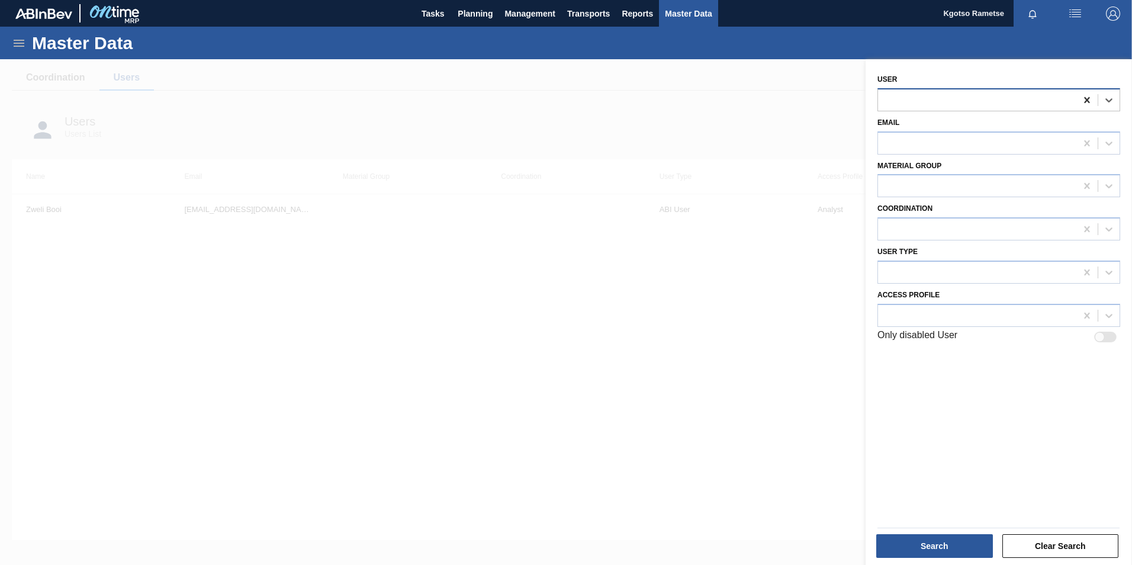
click at [1087, 102] on icon at bounding box center [1087, 100] width 12 height 12
click at [973, 59] on div "Master Data" at bounding box center [566, 43] width 1132 height 33
click at [831, 497] on div at bounding box center [566, 341] width 1132 height 565
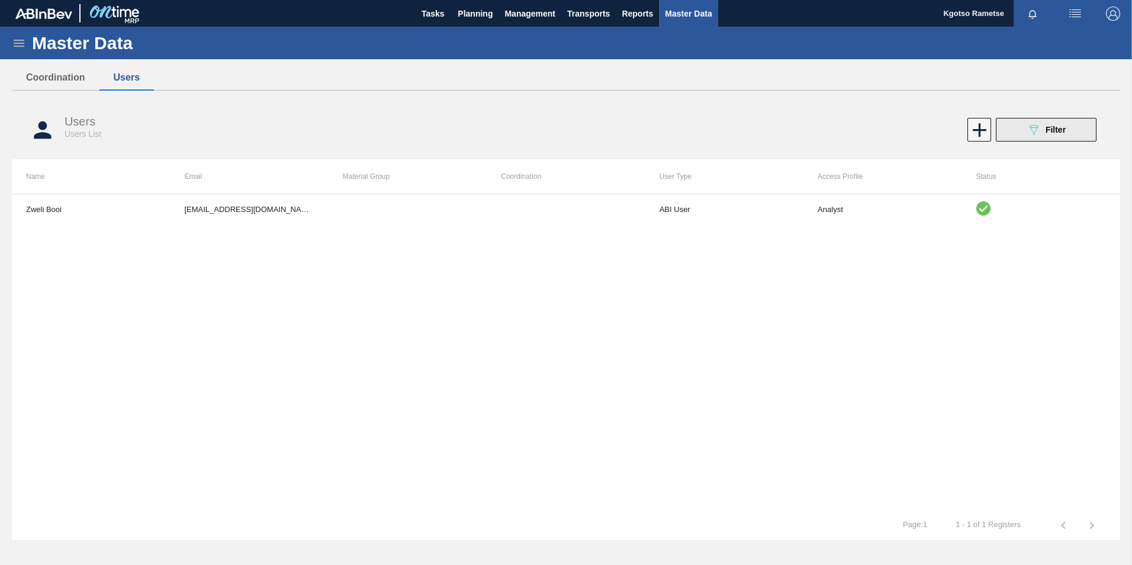
click at [1031, 139] on button "089F7B8B-B2A5-4AFE-B5C0-19BA573D28AC Filter" at bounding box center [1046, 130] width 101 height 24
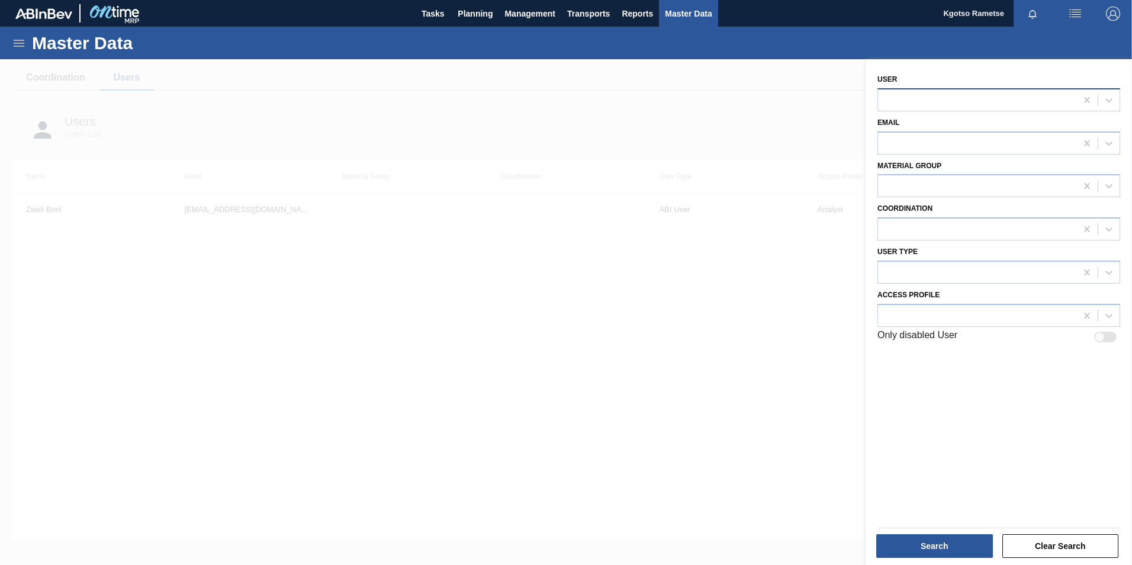
click at [923, 110] on div at bounding box center [999, 99] width 243 height 23
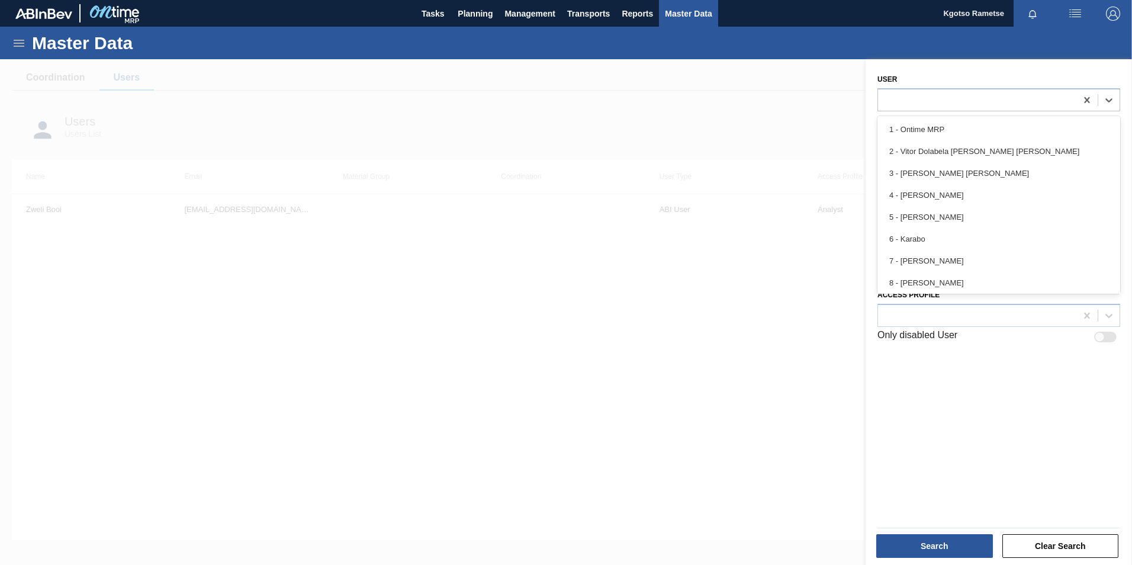
click at [842, 393] on div at bounding box center [566, 341] width 1132 height 565
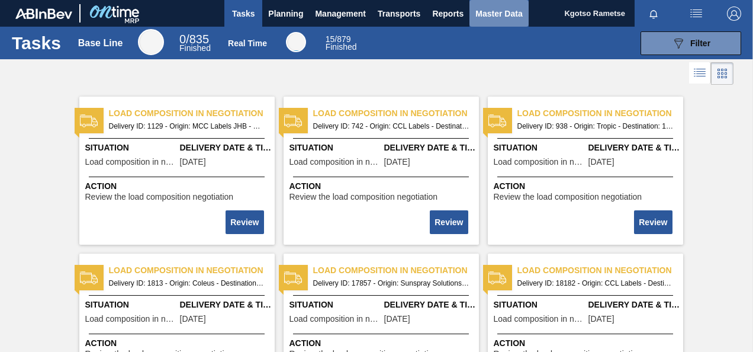
click at [493, 11] on span "Master Data" at bounding box center [498, 14] width 47 height 14
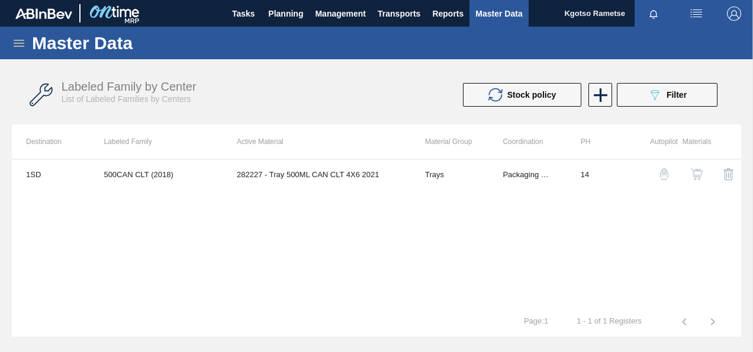
click at [15, 43] on icon at bounding box center [19, 43] width 14 height 14
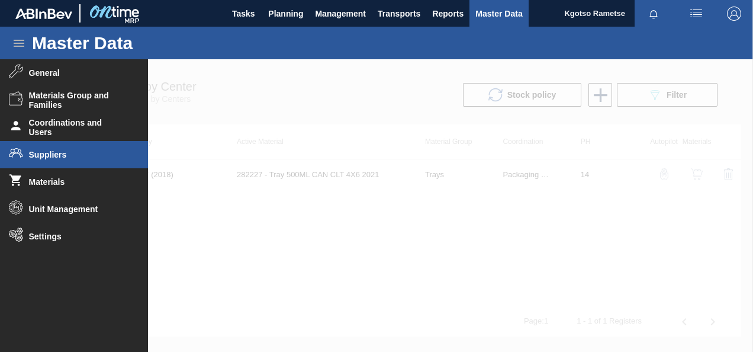
click at [39, 150] on span "Suppliers" at bounding box center [78, 154] width 98 height 9
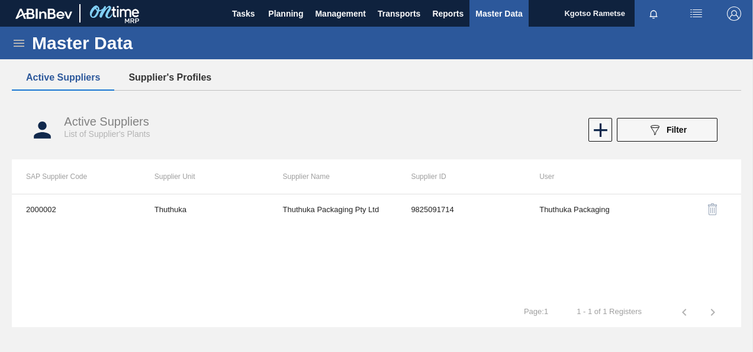
click at [185, 79] on button "Supplier's Profiles" at bounding box center [169, 77] width 111 height 25
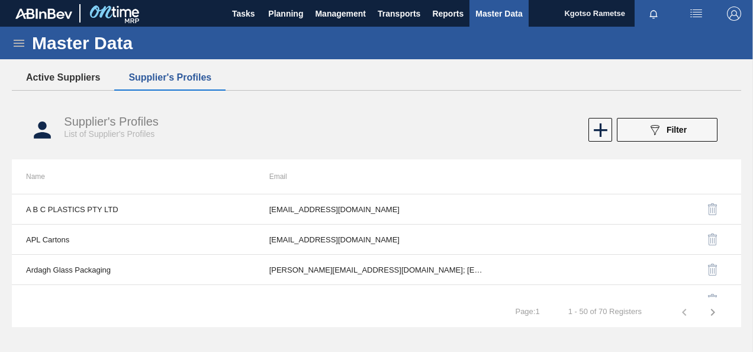
click at [65, 76] on button "Active Suppliers" at bounding box center [63, 77] width 102 height 25
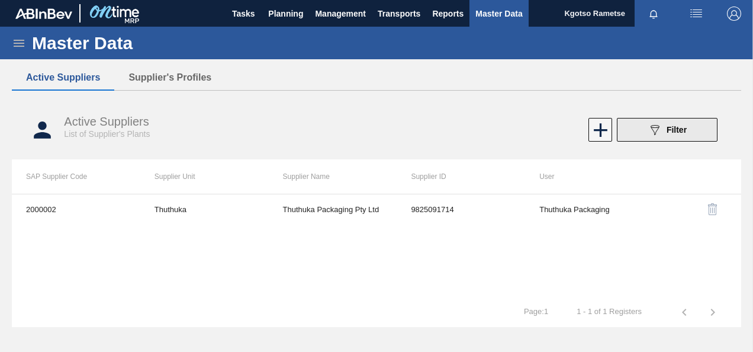
click at [676, 129] on span "Filter" at bounding box center [677, 129] width 20 height 9
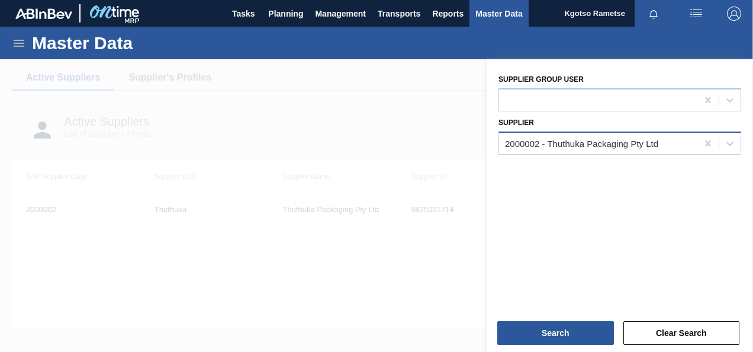
click at [534, 144] on div "2000002 - Thuthuka Packaging Pty Ltd" at bounding box center [581, 143] width 153 height 10
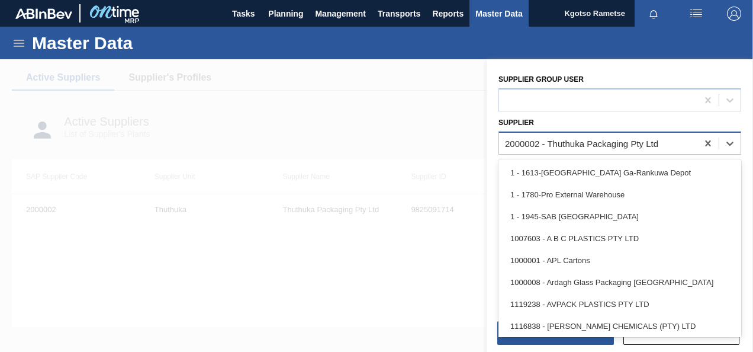
paste input "[EMAIL_ADDRESS][DOMAIN_NAME]"
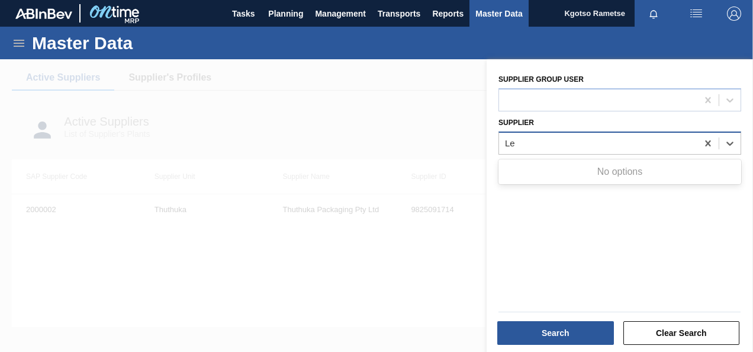
type input "L"
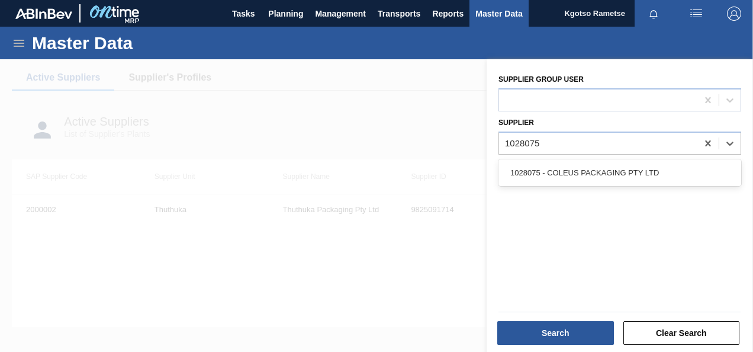
type input "1028075"
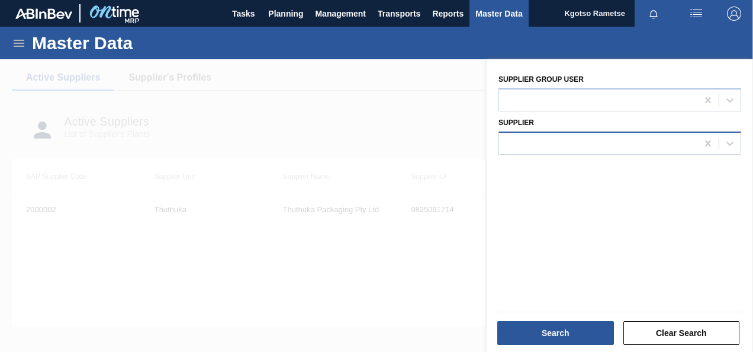
click at [546, 140] on div at bounding box center [598, 142] width 198 height 17
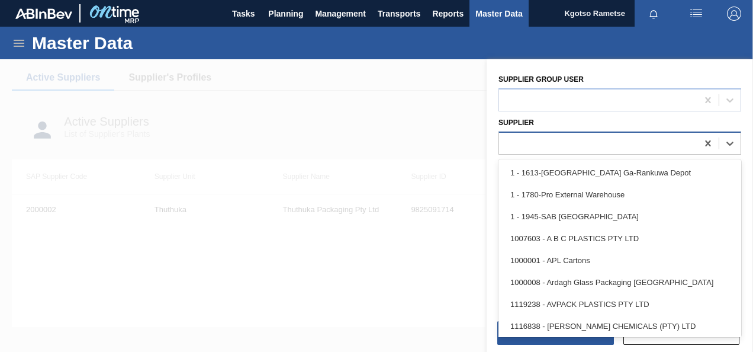
paste input "1041342"
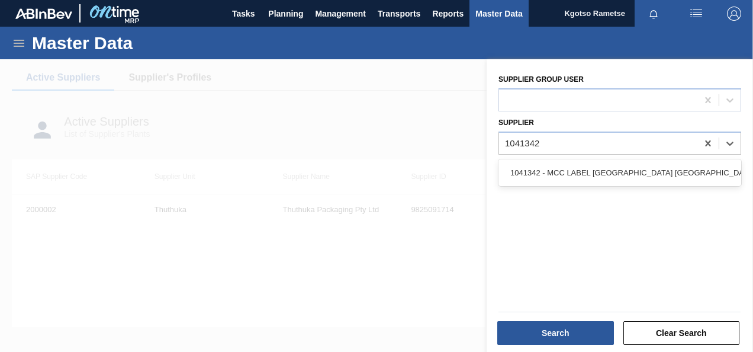
type input "1041342"
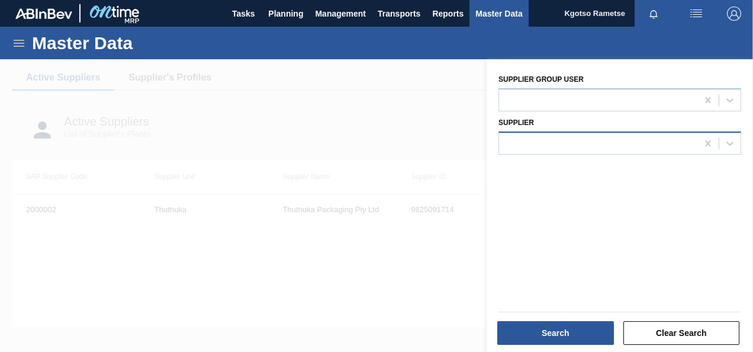
click at [566, 142] on div at bounding box center [598, 142] width 198 height 17
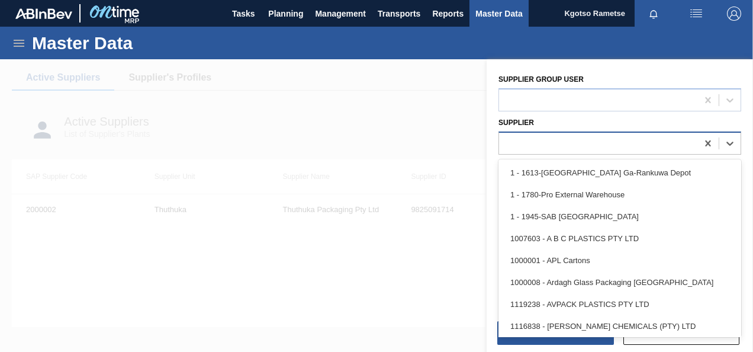
paste input "1045390"
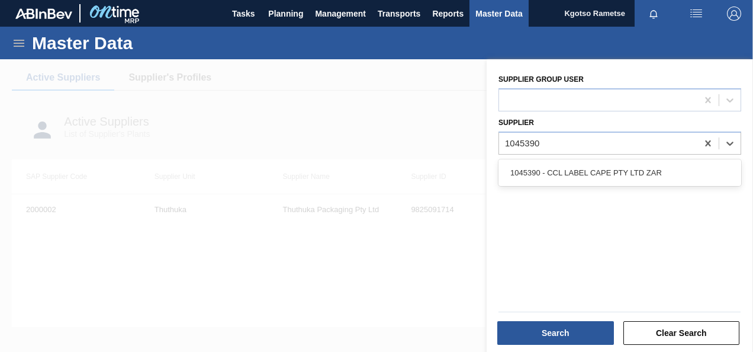
type input "1045390"
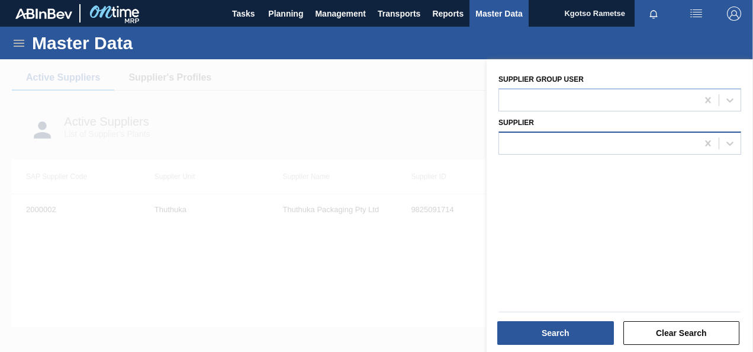
click at [555, 141] on div at bounding box center [598, 142] width 198 height 17
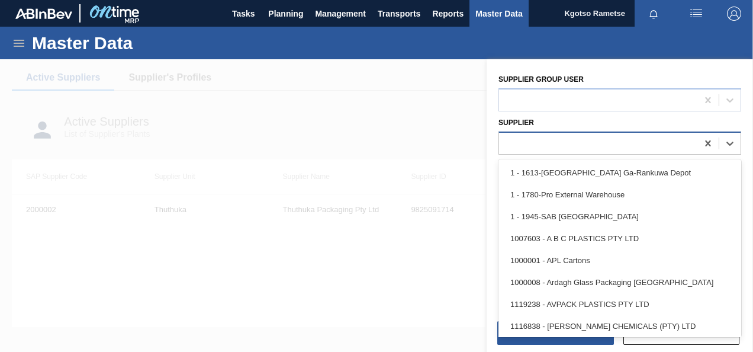
paste input "1020397"
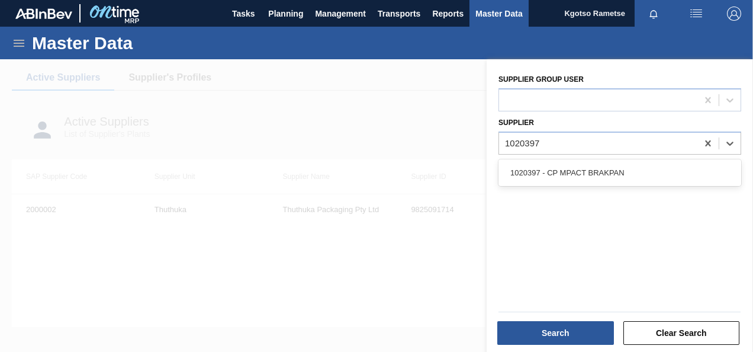
type input "1020397"
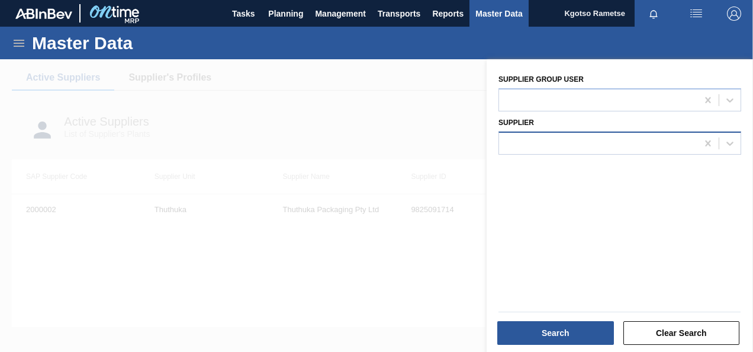
click at [534, 144] on div at bounding box center [598, 142] width 198 height 17
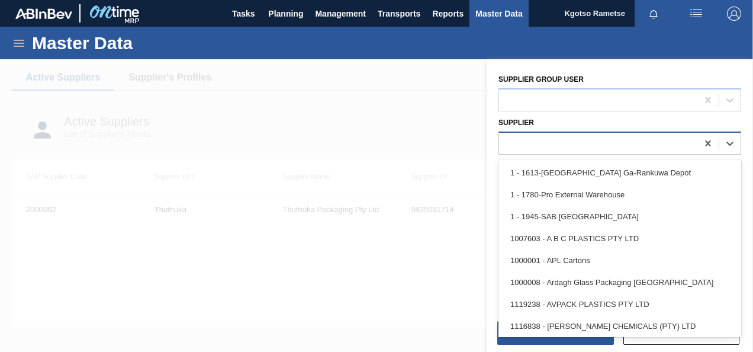
paste input "1020827"
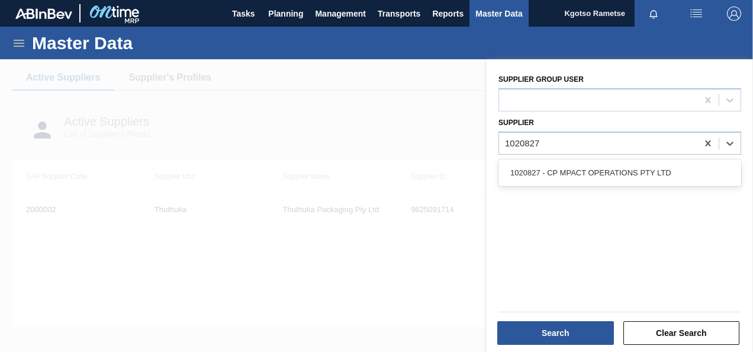
type input "1020827"
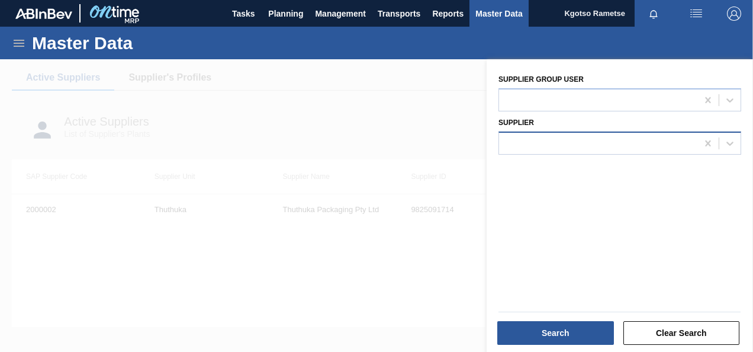
click at [563, 142] on div at bounding box center [598, 142] width 198 height 17
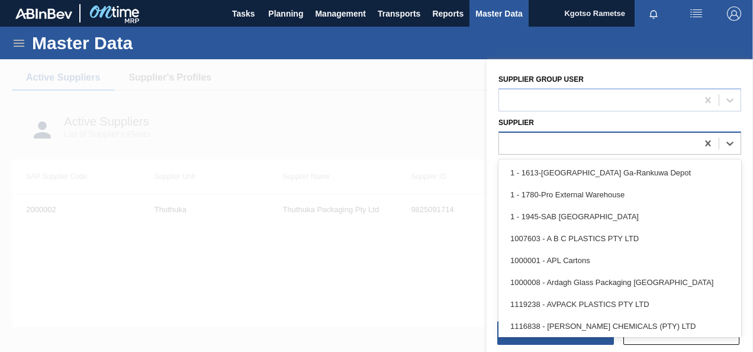
paste input "1020826"
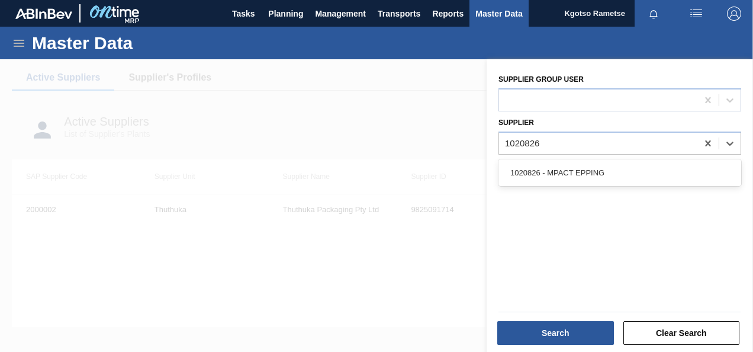
type input "1020826"
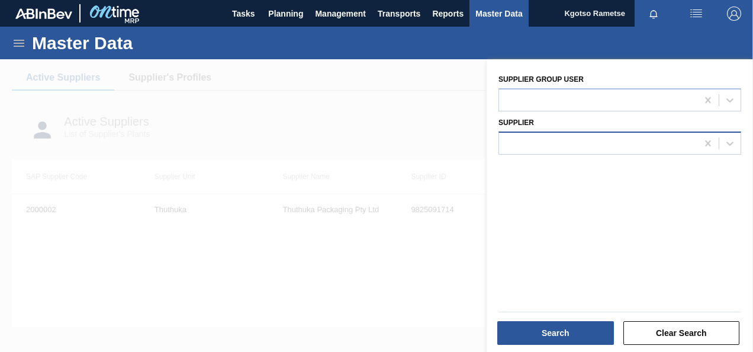
click at [534, 139] on div at bounding box center [598, 142] width 198 height 17
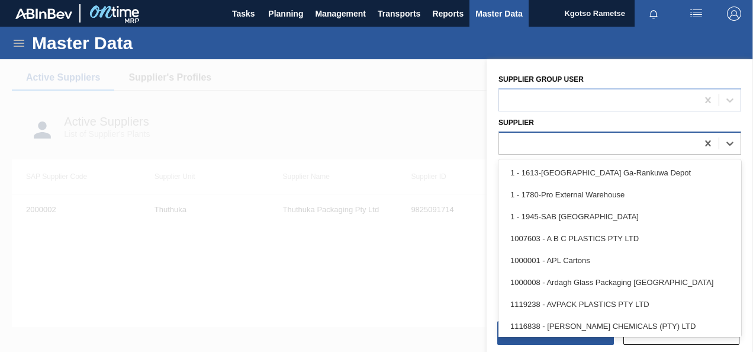
paste input "1047564"
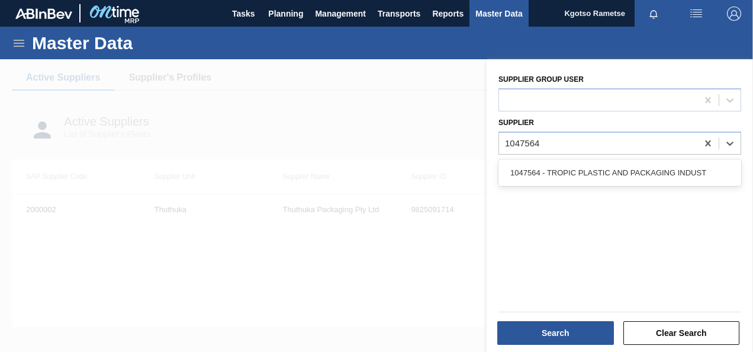
type input "1047564"
click at [536, 128] on div "Supplier" at bounding box center [620, 134] width 243 height 40
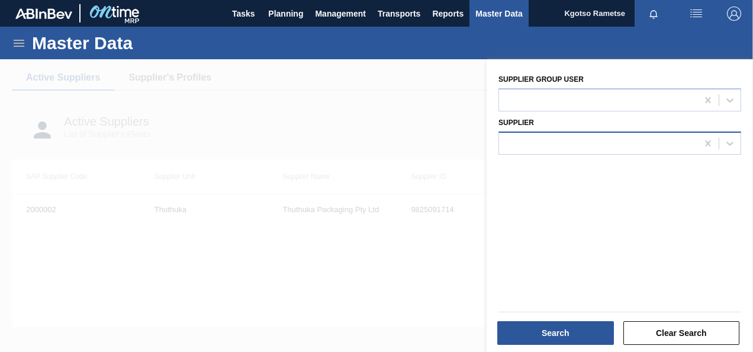
click at [534, 142] on div at bounding box center [598, 142] width 198 height 17
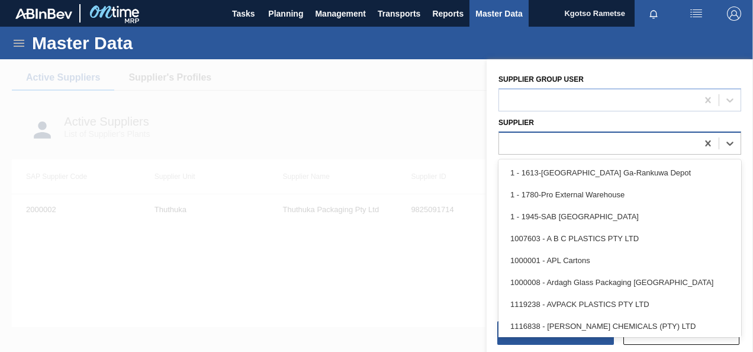
paste input "1028075"
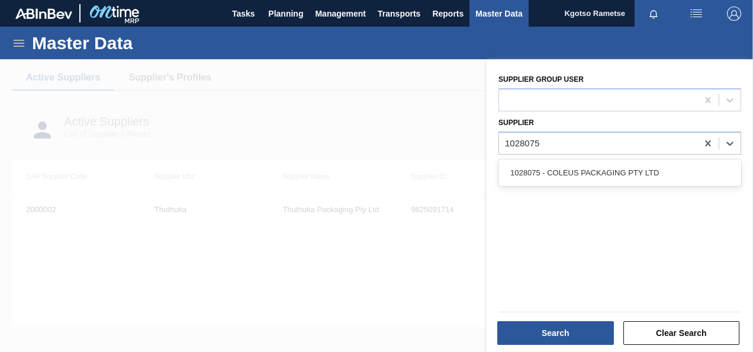
type input "1028075"
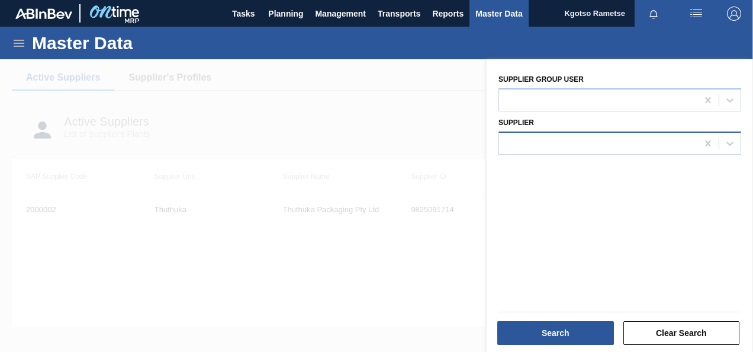
click at [542, 144] on div at bounding box center [598, 142] width 198 height 17
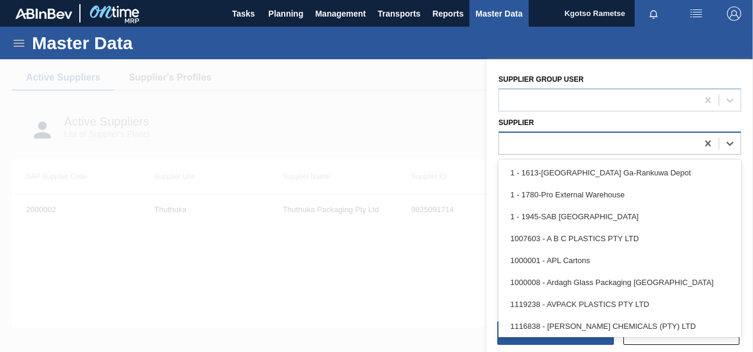
paste input "2000002"
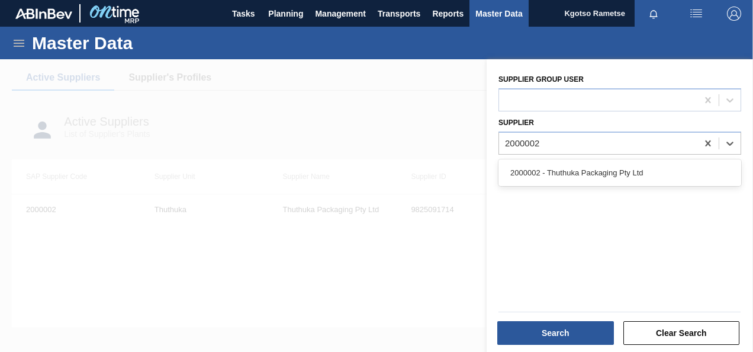
type input "2000002"
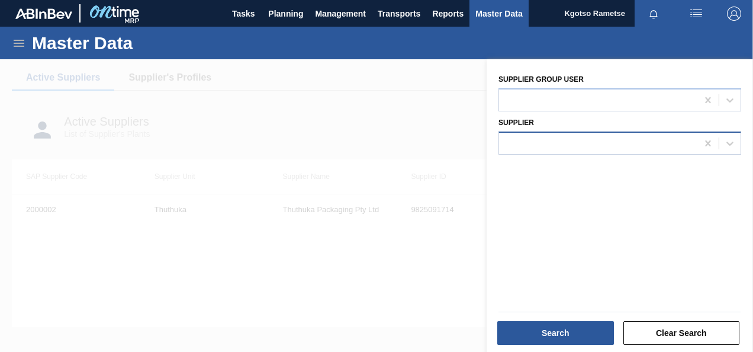
click at [518, 143] on div at bounding box center [598, 142] width 198 height 17
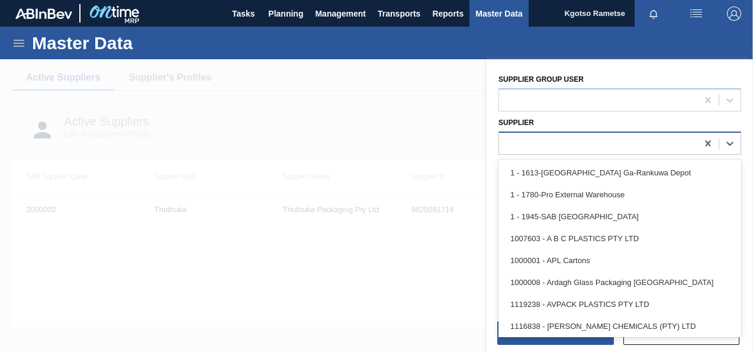
paste input "1041342"
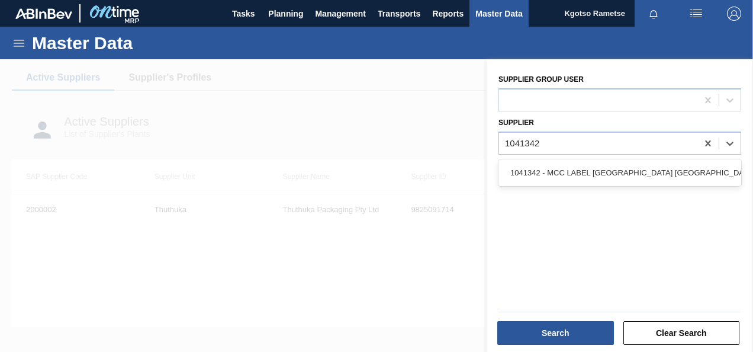
type input "1041342"
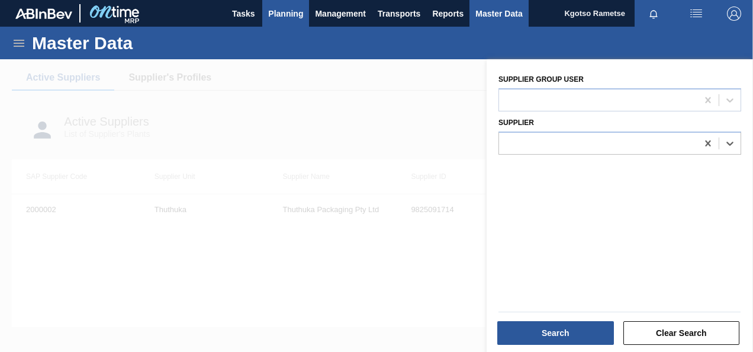
click at [285, 9] on span "Planning" at bounding box center [285, 14] width 35 height 14
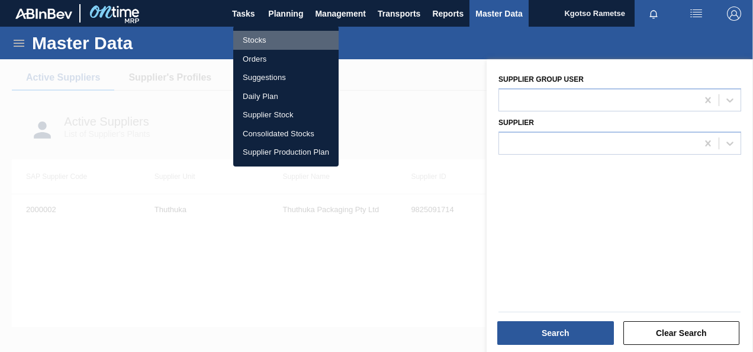
click at [272, 33] on li "Stocks" at bounding box center [285, 40] width 105 height 19
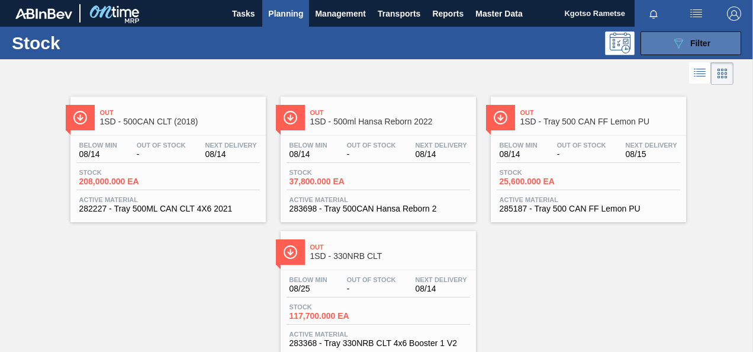
click at [709, 44] on button "089F7B8B-B2A5-4AFE-B5C0-19BA573D28AC Filter" at bounding box center [691, 43] width 101 height 24
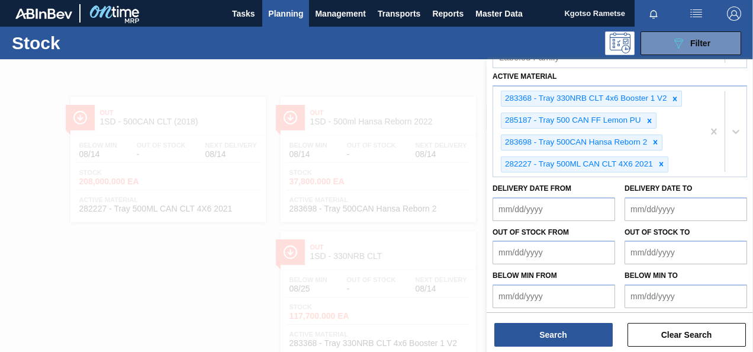
scroll to position [44, 0]
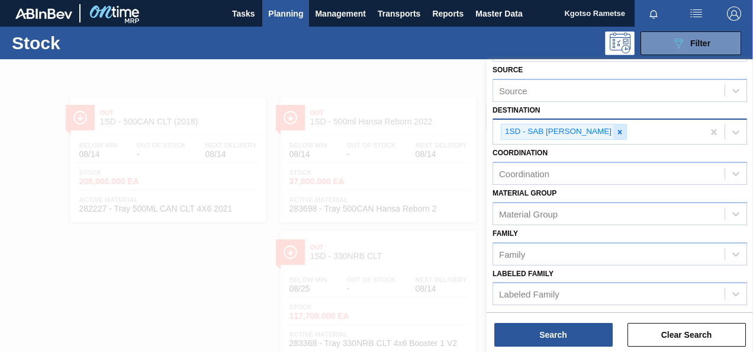
click at [617, 129] on icon at bounding box center [620, 132] width 8 height 8
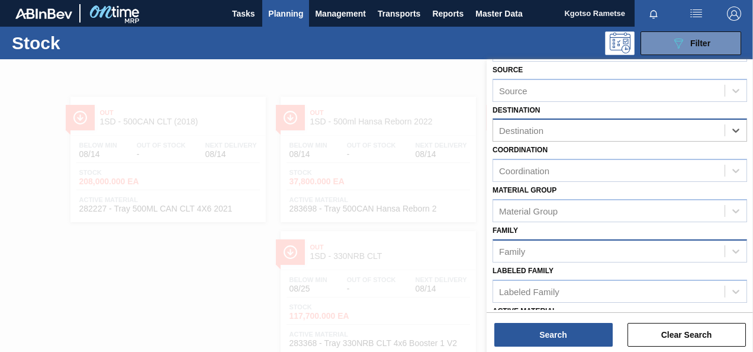
scroll to position [278, 0]
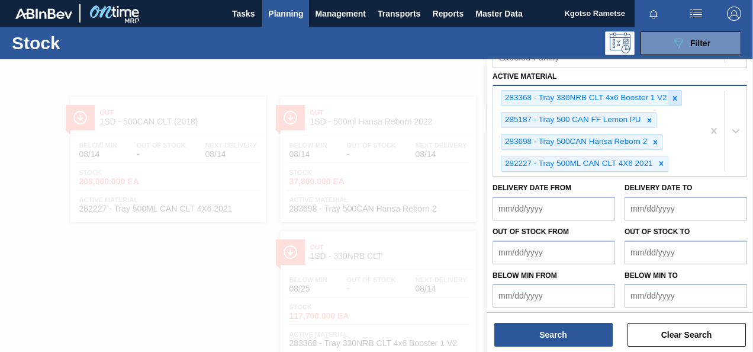
click at [673, 96] on icon at bounding box center [675, 98] width 8 height 8
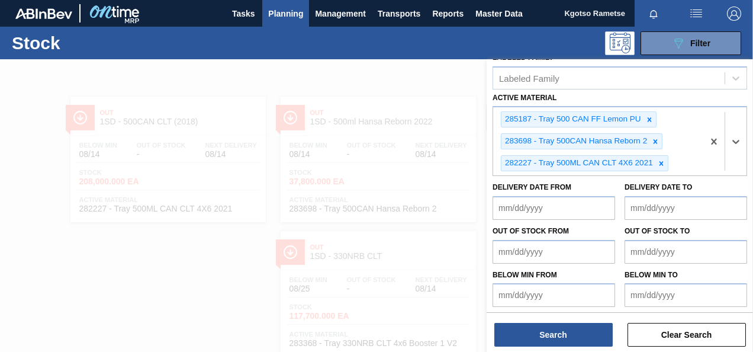
click at [650, 115] on icon at bounding box center [649, 119] width 8 height 8
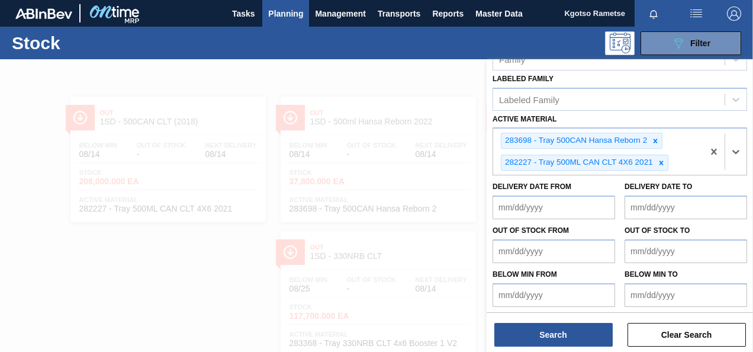
click at [656, 137] on icon at bounding box center [655, 141] width 8 height 8
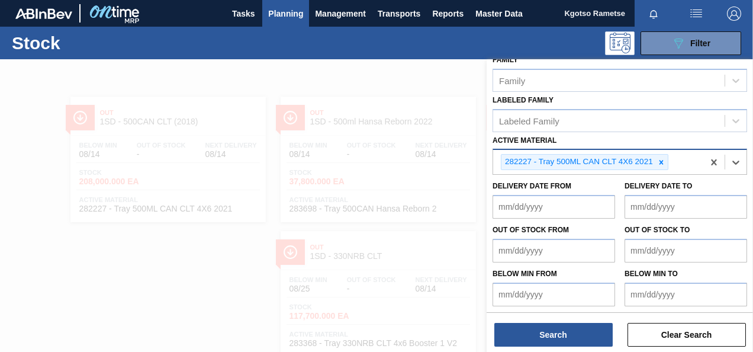
click at [661, 161] on icon at bounding box center [661, 162] width 8 height 8
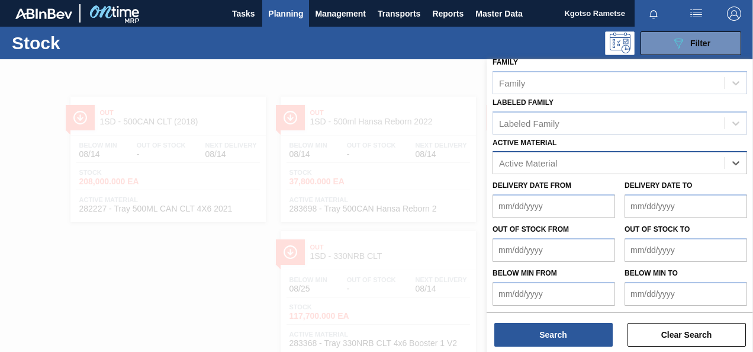
paste Material "285202"
click at [522, 160] on Material "285202" at bounding box center [525, 163] width 53 height 10
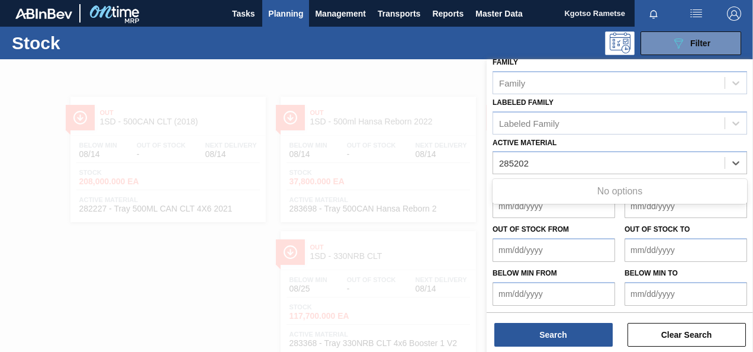
type Material "285202"
click at [377, 156] on div at bounding box center [376, 235] width 753 height 352
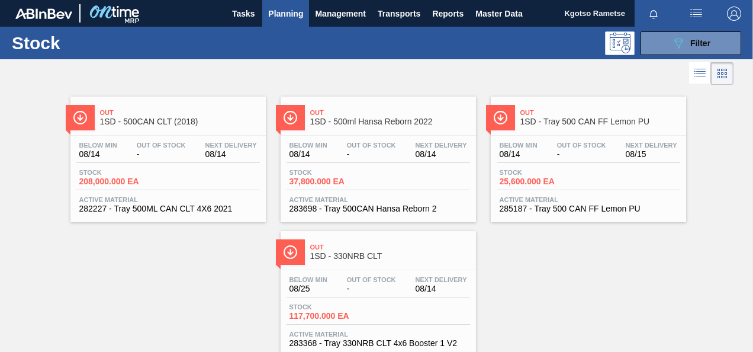
scroll to position [214, 0]
